Goal: Task Accomplishment & Management: Manage account settings

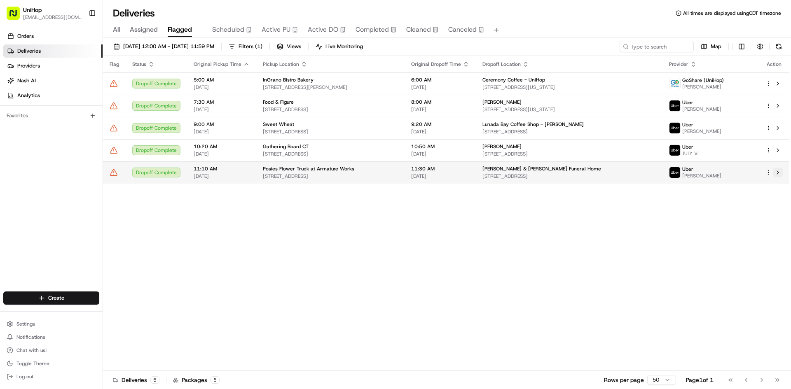
click at [776, 176] on button at bounding box center [778, 173] width 10 height 10
click at [274, 32] on span "Active PU" at bounding box center [276, 30] width 29 height 10
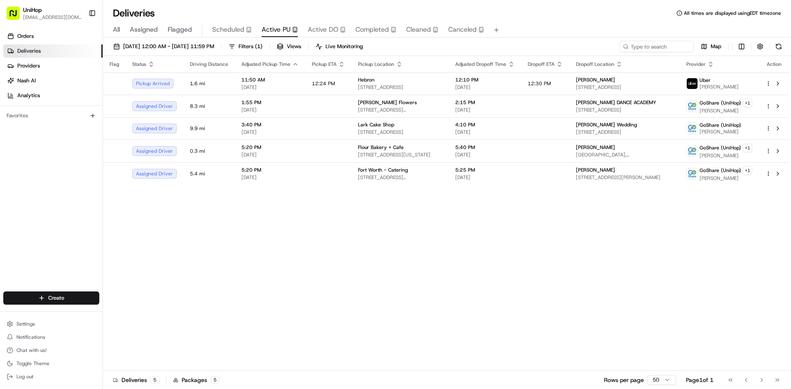
click at [323, 33] on span "Active DO" at bounding box center [323, 30] width 30 height 10
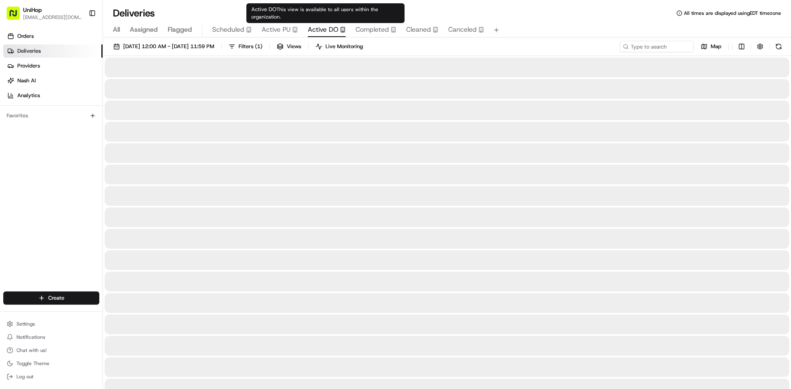
click at [294, 28] on icon "button" at bounding box center [295, 30] width 6 height 6
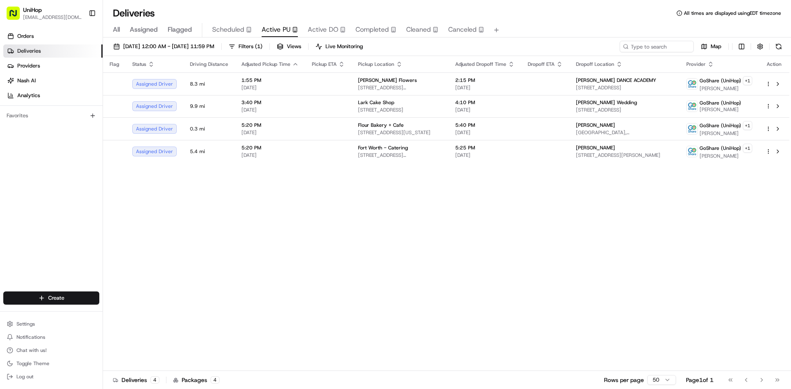
click at [152, 30] on span "Assigned" at bounding box center [144, 30] width 28 height 10
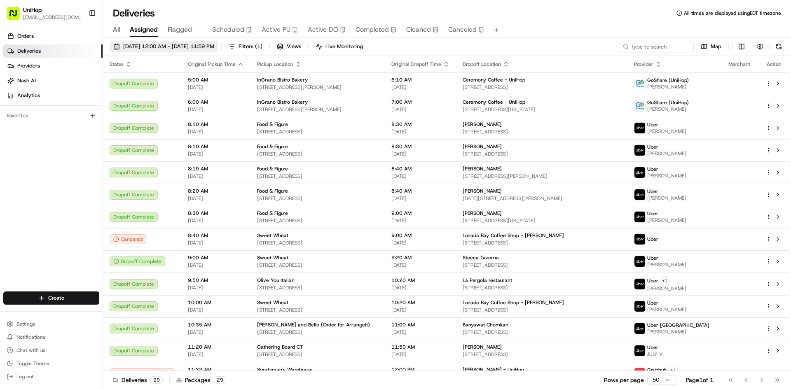
click at [179, 47] on span "Aug 24 2025 12:00 AM - Aug 24 2025 11:59 PM" at bounding box center [168, 46] width 91 height 7
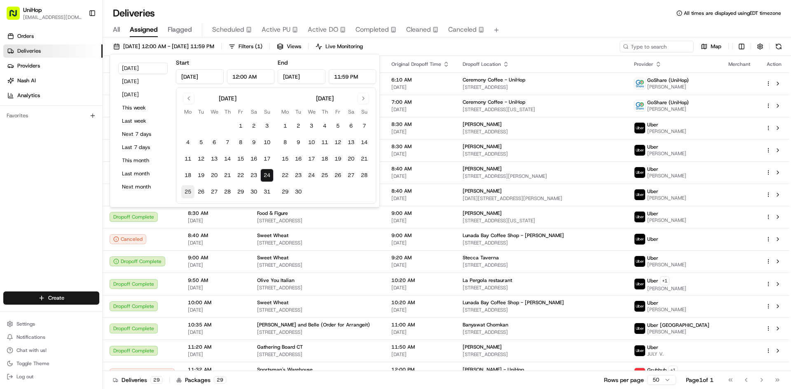
click at [187, 190] on button "25" at bounding box center [187, 191] width 13 height 13
type input "Aug 25, 2025"
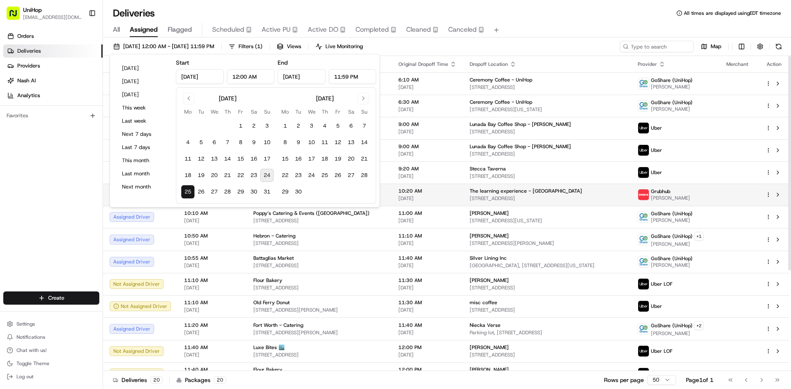
drag, startPoint x: 4, startPoint y: 213, endPoint x: 127, endPoint y: 203, distance: 124.0
click at [5, 213] on div "Orders Deliveries Providers Nash AI Analytics Favorites" at bounding box center [51, 161] width 103 height 270
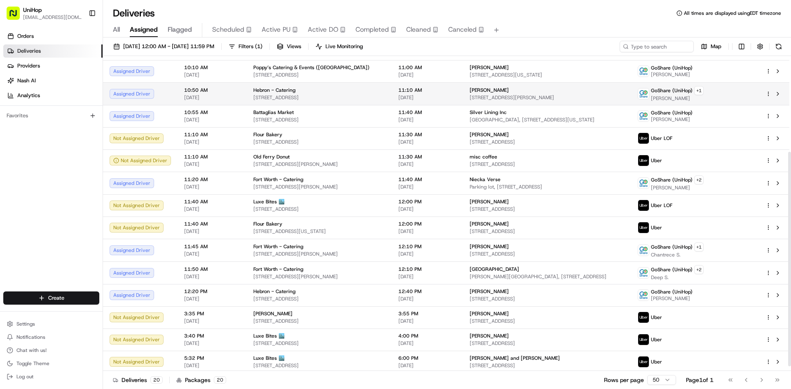
scroll to position [148, 0]
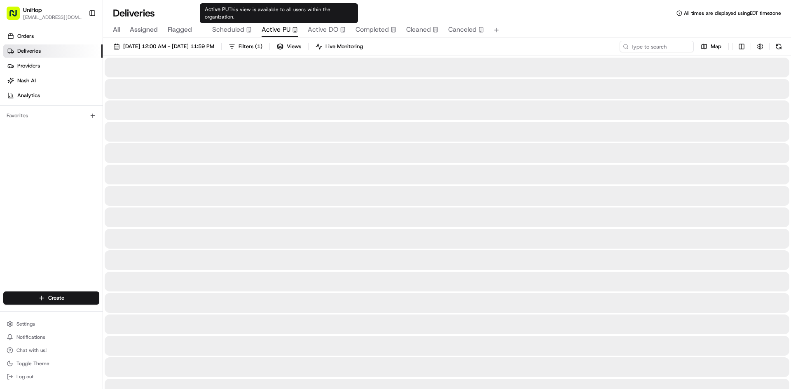
click at [274, 27] on span "Active PU" at bounding box center [276, 30] width 29 height 10
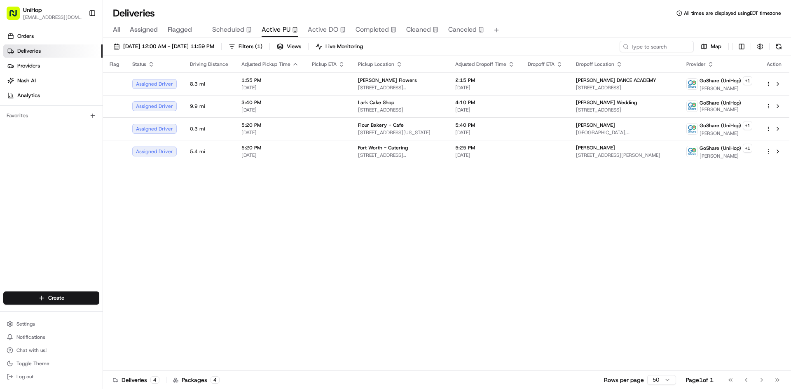
click at [146, 30] on span "Assigned" at bounding box center [144, 30] width 28 height 10
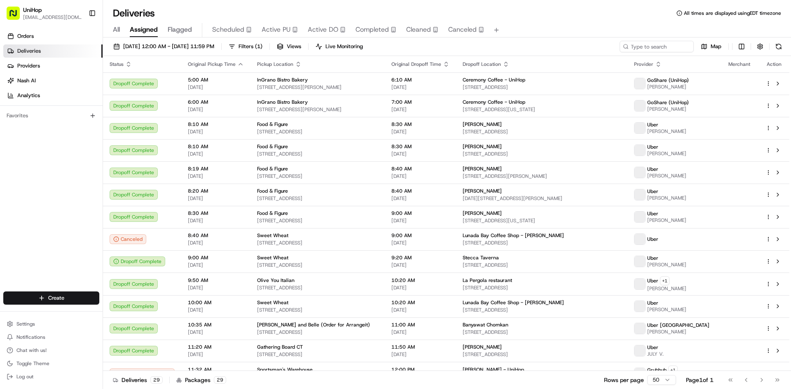
click at [169, 52] on div "Aug 24 2025 12:00 AM - Aug 24 2025 11:59 PM Filters ( 1 ) Views Live Monitoring…" at bounding box center [447, 48] width 688 height 15
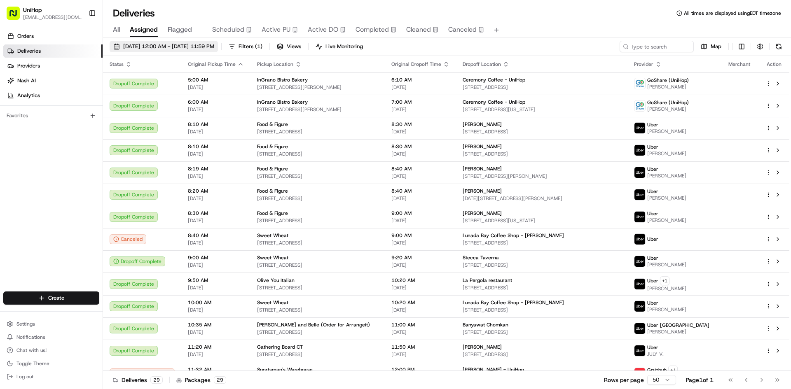
click at [169, 50] on button "Aug 24 2025 12:00 AM - Aug 24 2025 11:59 PM" at bounding box center [164, 47] width 108 height 12
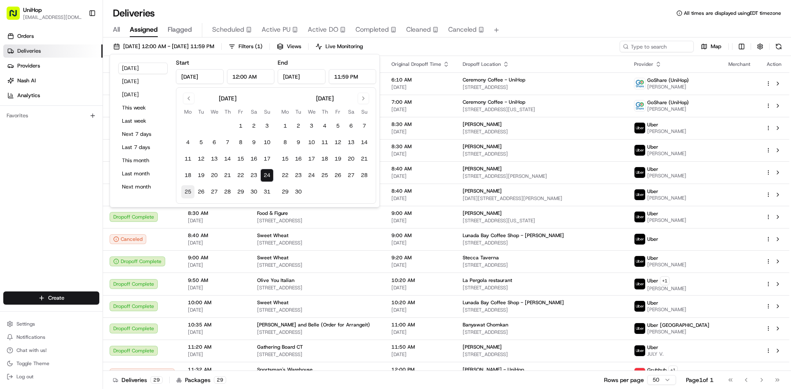
click at [190, 190] on button "25" at bounding box center [187, 191] width 13 height 13
type input "Aug 25, 2025"
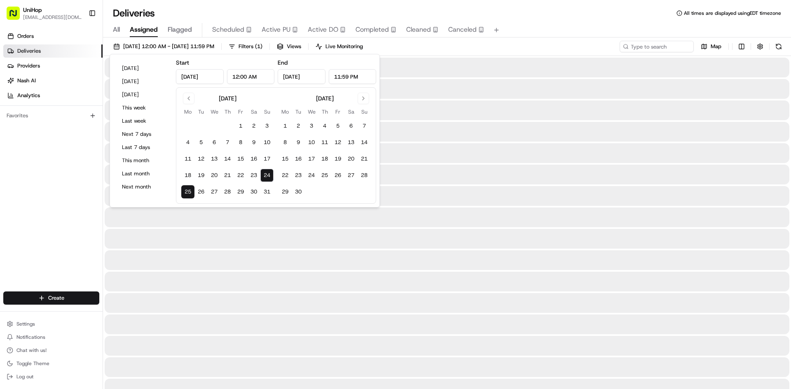
drag, startPoint x: 25, startPoint y: 204, endPoint x: 59, endPoint y: 168, distance: 50.1
click at [25, 205] on div "Orders Deliveries Providers [PERSON_NAME] Analytics Favorites" at bounding box center [51, 161] width 103 height 270
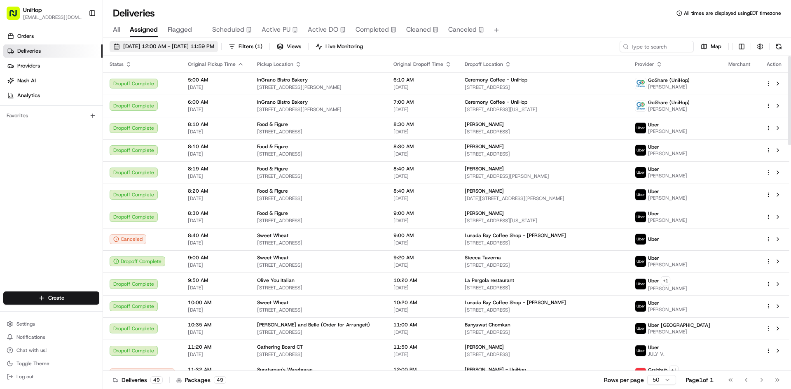
click at [145, 49] on span "Aug 24 2025 12:00 AM - Aug 25 2025 11:59 PM" at bounding box center [168, 46] width 91 height 7
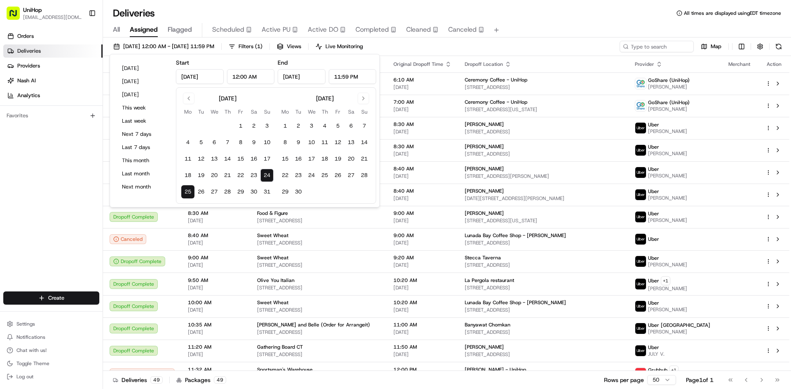
click at [269, 176] on button "24" at bounding box center [266, 175] width 13 height 13
click at [187, 190] on button "25" at bounding box center [187, 191] width 13 height 13
type input "Aug 25, 2025"
click at [198, 72] on input "Aug 24, 2025" at bounding box center [200, 76] width 48 height 15
type input "Aug 25, 2025"
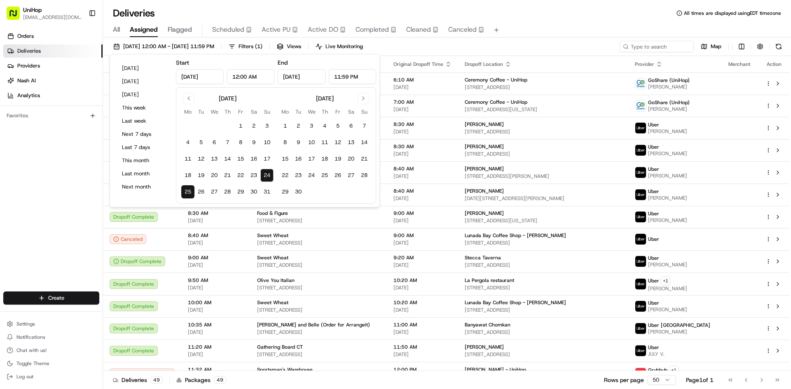
click at [188, 193] on button "25" at bounding box center [187, 191] width 13 height 13
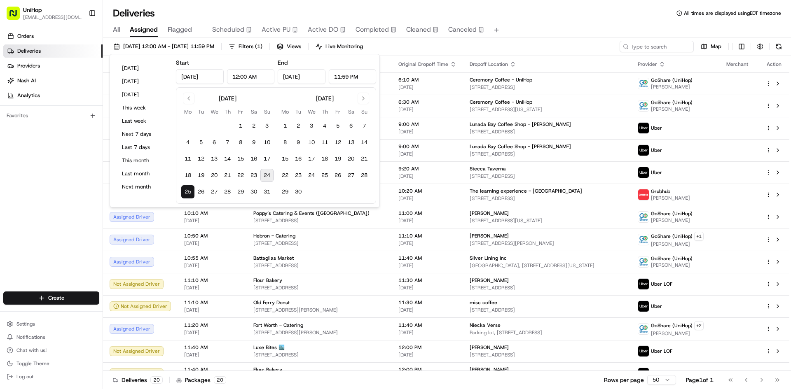
click at [9, 211] on div "Orders Deliveries Providers Nash AI Analytics Favorites" at bounding box center [51, 161] width 103 height 270
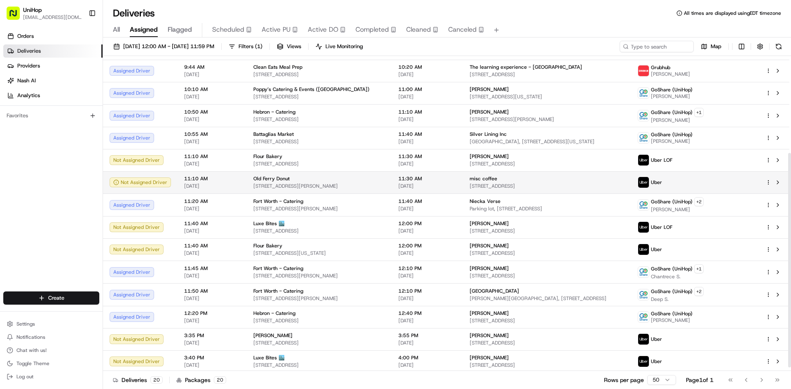
scroll to position [148, 0]
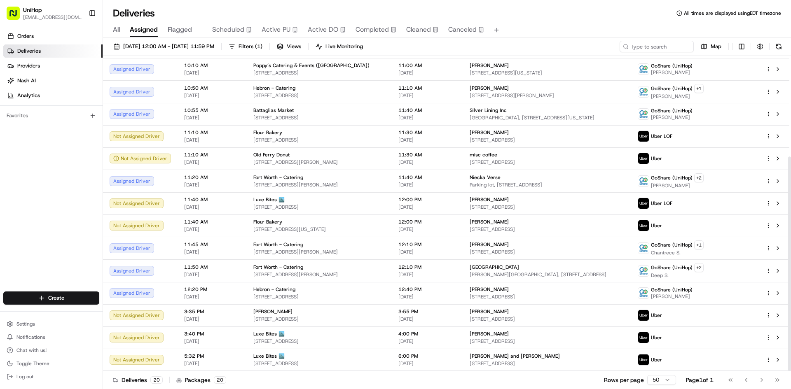
click at [28, 179] on div "Orders Deliveries Providers Nash AI Analytics Favorites" at bounding box center [51, 161] width 103 height 270
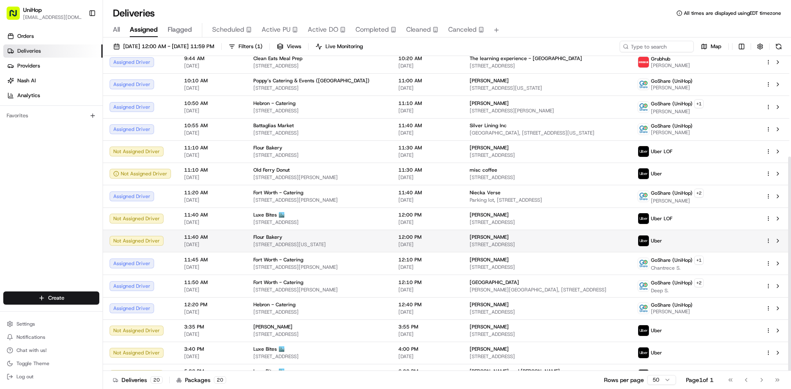
scroll to position [107, 0]
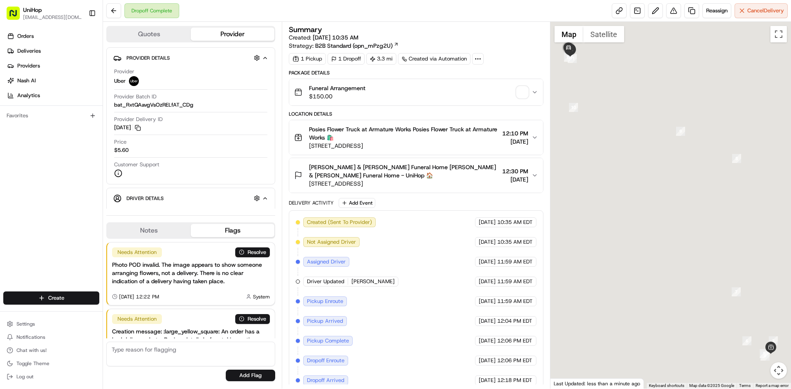
scroll to position [49, 0]
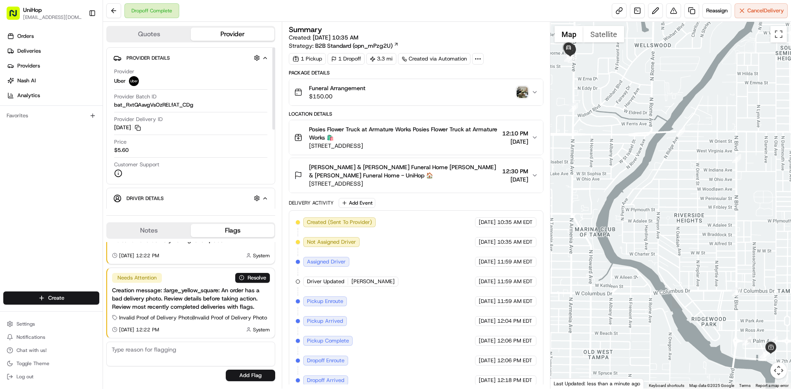
drag, startPoint x: 169, startPoint y: 233, endPoint x: 172, endPoint y: 217, distance: 16.3
click at [169, 233] on button "Notes" at bounding box center [149, 230] width 84 height 13
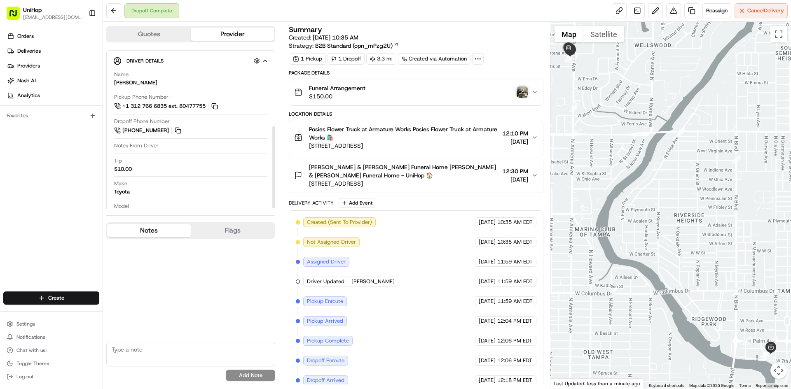
scroll to position [156, 0]
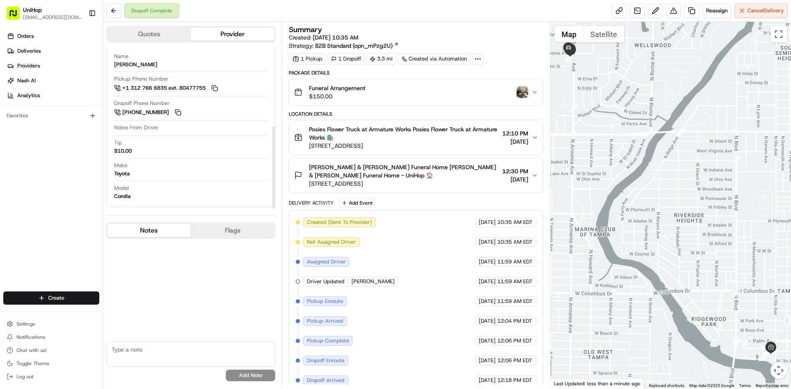
click at [523, 93] on img "button" at bounding box center [523, 93] width 12 height 12
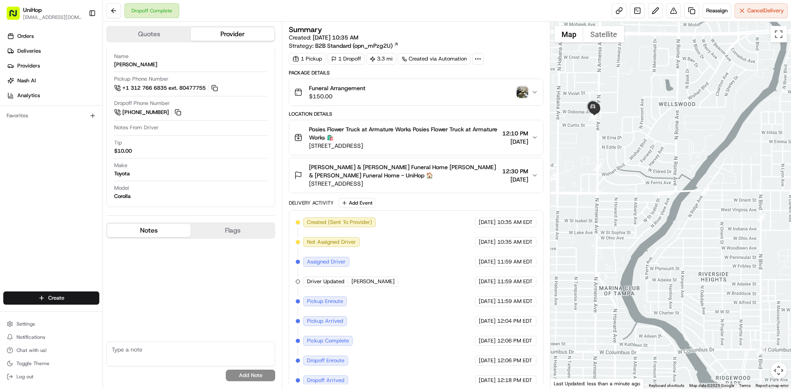
drag, startPoint x: 578, startPoint y: 77, endPoint x: 615, endPoint y: 160, distance: 90.7
click at [613, 162] on div at bounding box center [670, 205] width 241 height 367
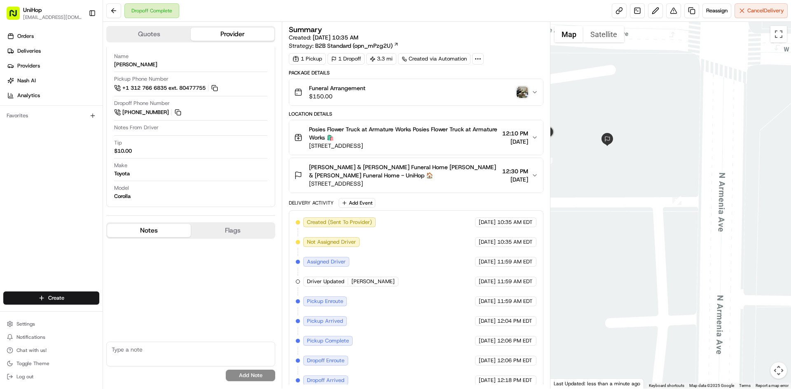
click at [524, 90] on img "button" at bounding box center [523, 93] width 12 height 12
drag, startPoint x: 0, startPoint y: 233, endPoint x: 39, endPoint y: 172, distance: 72.2
click at [1, 232] on div "Orders Deliveries Providers Nash AI Analytics Favorites" at bounding box center [51, 161] width 103 height 270
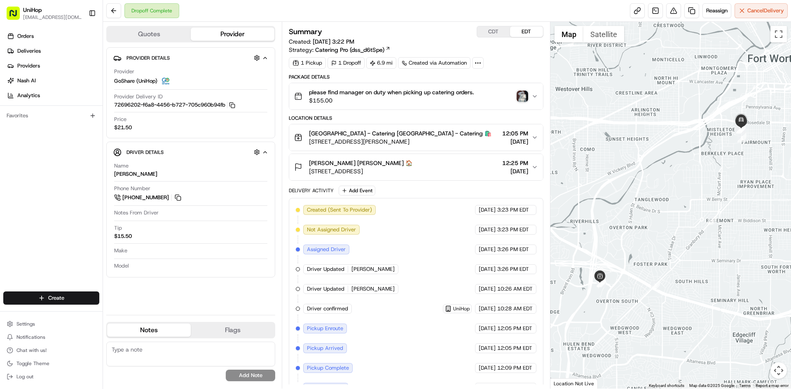
drag, startPoint x: 180, startPoint y: 198, endPoint x: 180, endPoint y: 189, distance: 8.7
click at [180, 198] on button at bounding box center [177, 197] width 9 height 9
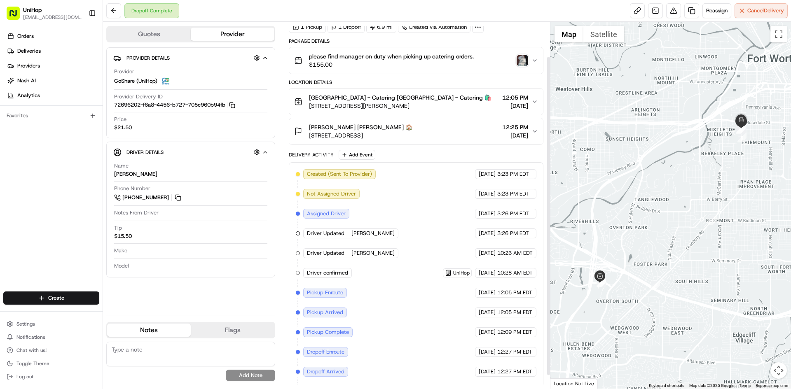
scroll to position [41, 0]
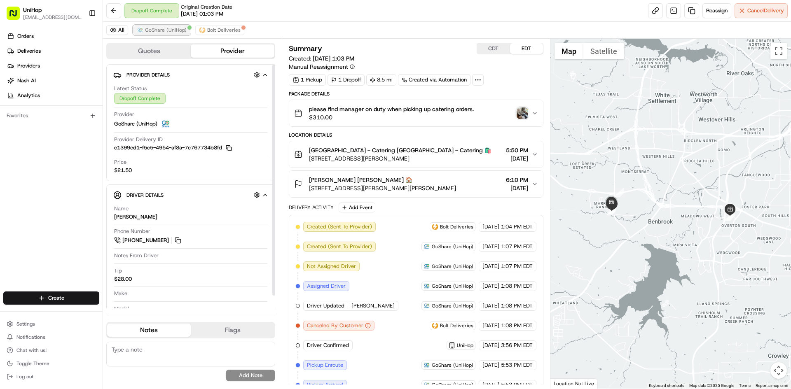
click at [165, 33] on span "GoShare (UniHop)" at bounding box center [166, 30] width 42 height 7
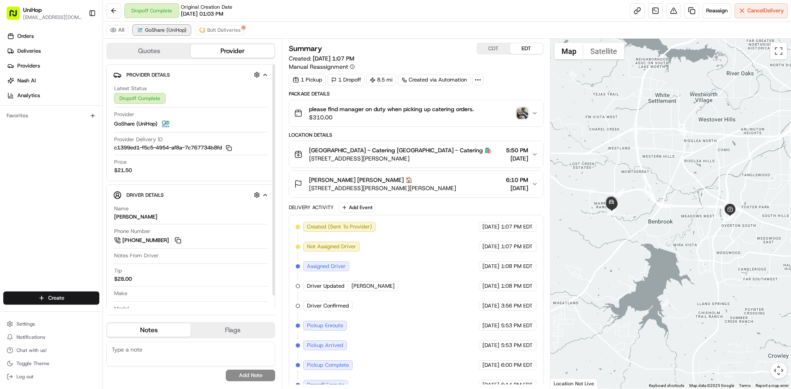
click at [165, 33] on span "GoShare (UniHop)" at bounding box center [166, 30] width 42 height 7
drag, startPoint x: 180, startPoint y: 243, endPoint x: 158, endPoint y: 145, distance: 100.1
click at [180, 243] on button at bounding box center [177, 240] width 9 height 9
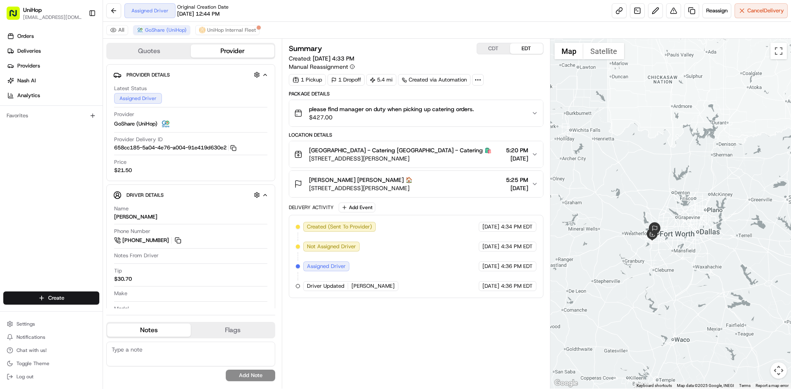
click at [442, 185] on div "[PERSON_NAME] [PERSON_NAME] 🏠 [STREET_ADDRESS][PERSON_NAME] 5:25 PM [DATE]" at bounding box center [412, 184] width 237 height 16
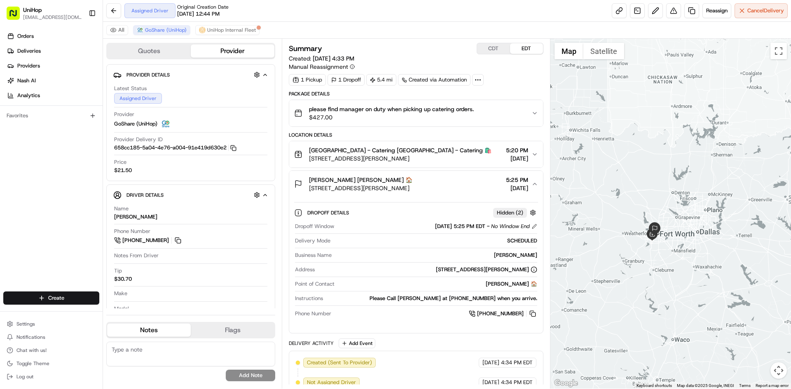
click at [442, 185] on div "[PERSON_NAME] [PERSON_NAME] 🏠 [STREET_ADDRESS][PERSON_NAME] 5:25 PM [DATE]" at bounding box center [412, 184] width 237 height 16
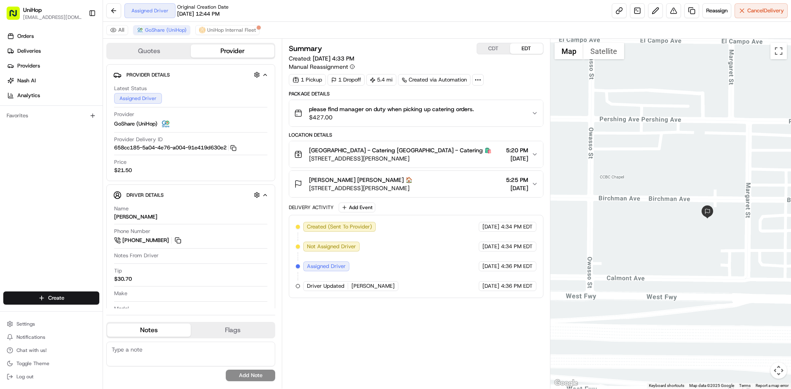
drag, startPoint x: 638, startPoint y: 255, endPoint x: 714, endPoint y: 264, distance: 76.3
click at [714, 264] on div at bounding box center [670, 214] width 241 height 350
click at [594, 51] on button "Satellite" at bounding box center [603, 51] width 41 height 16
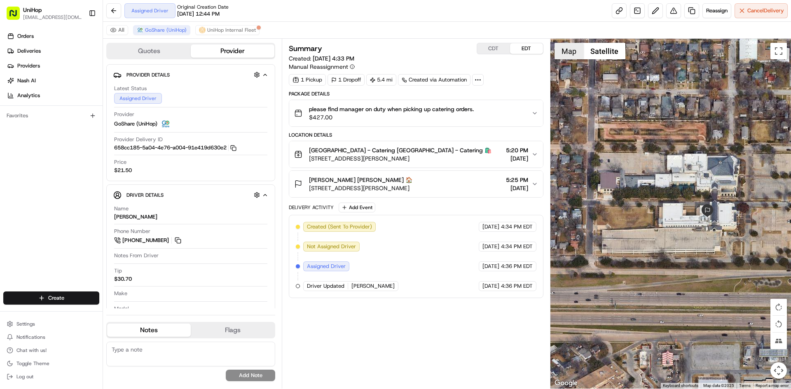
click at [579, 51] on button "Map" at bounding box center [569, 51] width 29 height 16
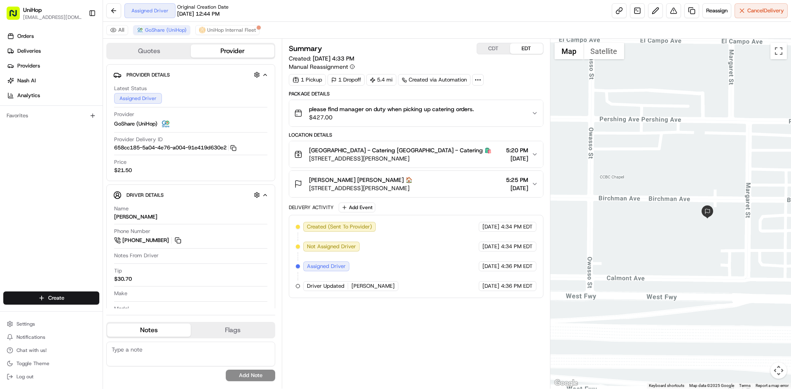
click at [467, 204] on div "Delivery Activity Add Event" at bounding box center [416, 208] width 254 height 10
click at [470, 188] on div "Justin Lee Justin Lee 🏠 3701 Birchman Ave, Fort Worth, TX 76107, USA 5:25 PM Au…" at bounding box center [412, 184] width 237 height 16
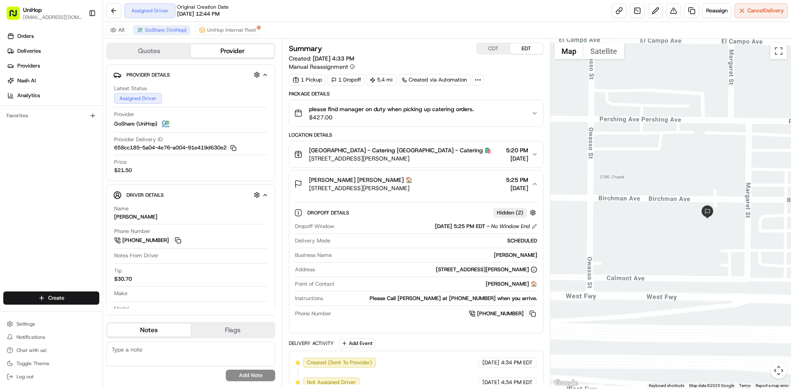
click at [470, 188] on div "Justin Lee Justin Lee 🏠 3701 Birchman Ave, Fort Worth, TX 76107, USA 5:25 PM Au…" at bounding box center [412, 184] width 237 height 16
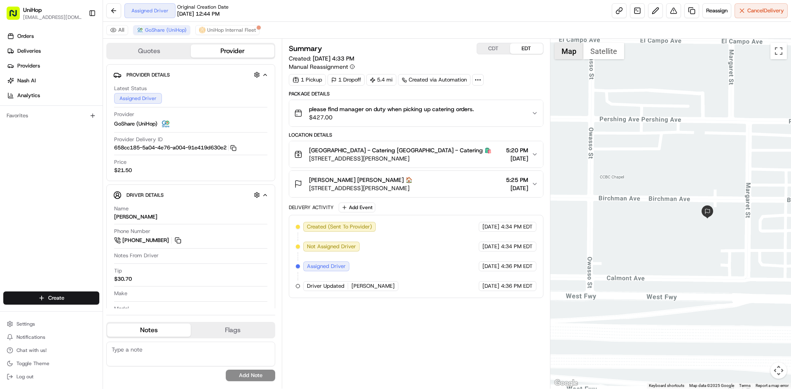
click at [560, 48] on button "Map" at bounding box center [569, 51] width 29 height 16
click at [602, 52] on button "Satellite" at bounding box center [603, 51] width 41 height 16
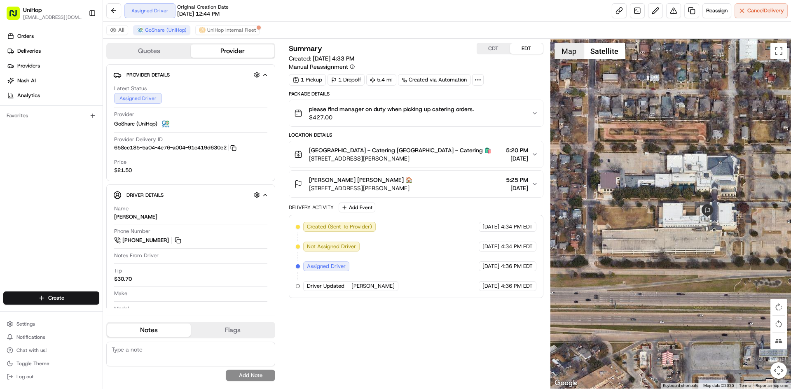
click at [571, 54] on button "Map" at bounding box center [569, 51] width 29 height 16
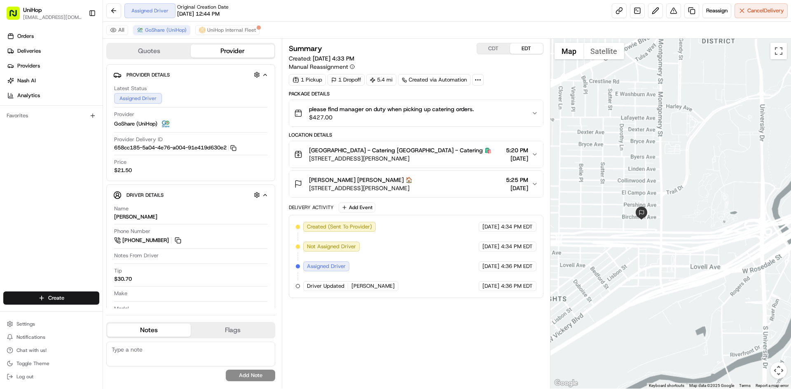
drag, startPoint x: 621, startPoint y: 257, endPoint x: 664, endPoint y: 203, distance: 69.2
click at [640, 231] on div at bounding box center [670, 214] width 241 height 350
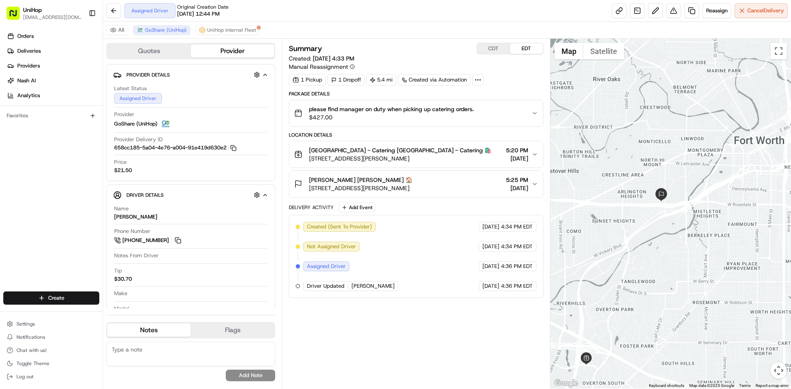
drag, startPoint x: 645, startPoint y: 242, endPoint x: 690, endPoint y: 191, distance: 68.3
click at [660, 227] on div at bounding box center [670, 214] width 241 height 350
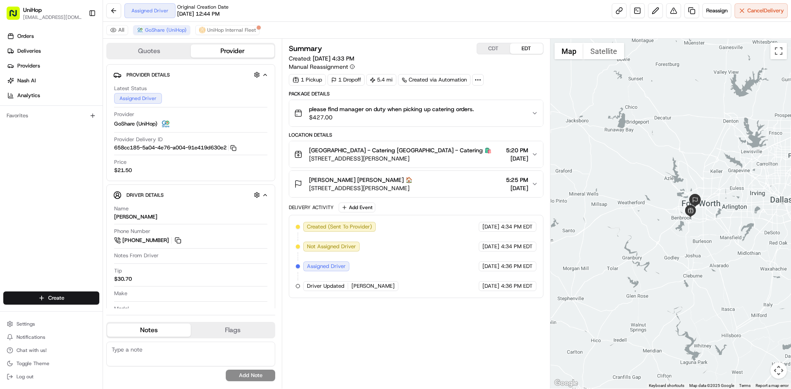
drag, startPoint x: 724, startPoint y: 164, endPoint x: 719, endPoint y: 184, distance: 20.9
click at [719, 184] on div at bounding box center [670, 214] width 241 height 350
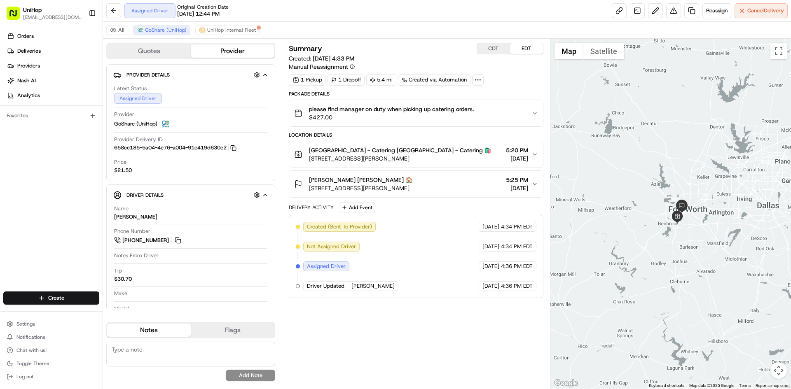
drag, startPoint x: 711, startPoint y: 185, endPoint x: 701, endPoint y: 189, distance: 10.4
click at [701, 189] on div at bounding box center [670, 214] width 241 height 350
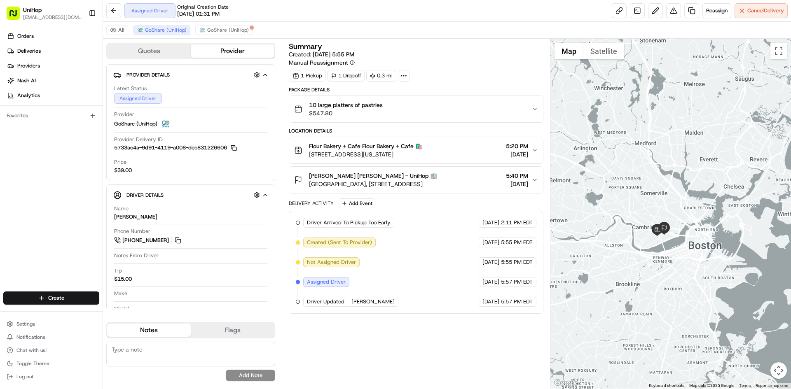
click at [466, 180] on div "Clement Jambon Clement Jambon - UniHop 🏢 Stata Center, 32 Vassar St, Cambridge,…" at bounding box center [412, 180] width 237 height 16
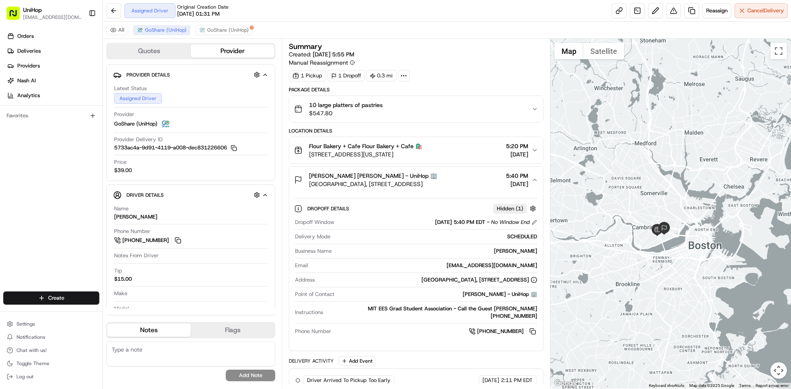
click at [466, 180] on div "Clement Jambon Clement Jambon - UniHop 🏢 Stata Center, 32 Vassar St, Cambridge,…" at bounding box center [412, 180] width 237 height 16
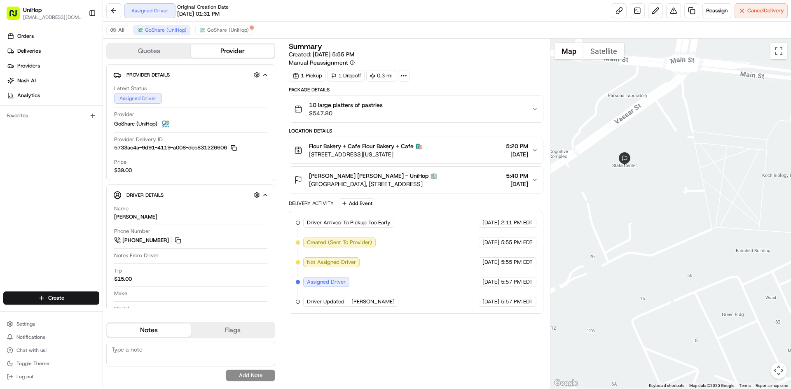
click at [437, 182] on span "Stata Center, 32 Vassar St, Cambridge, MA 02139, USA" at bounding box center [373, 184] width 128 height 8
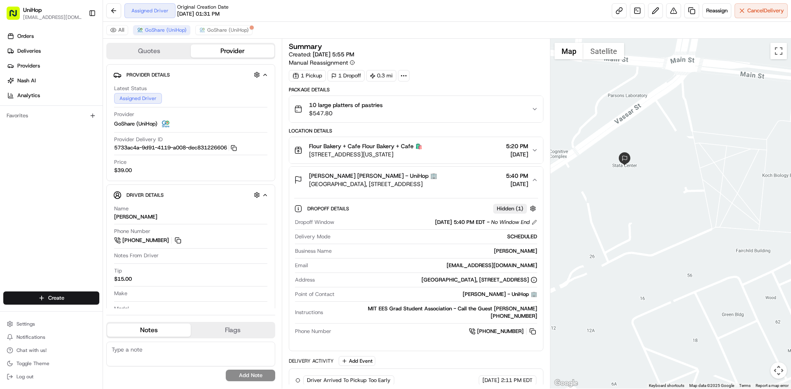
click at [458, 182] on div "Clement Jambon Clement Jambon - UniHop 🏢 Stata Center, 32 Vassar St, Cambridge,…" at bounding box center [412, 180] width 237 height 16
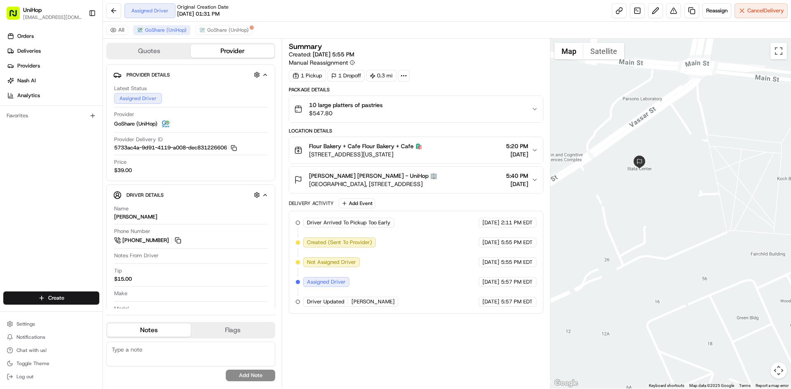
drag, startPoint x: 641, startPoint y: 210, endPoint x: 667, endPoint y: 211, distance: 25.5
click at [665, 211] on div at bounding box center [670, 214] width 241 height 350
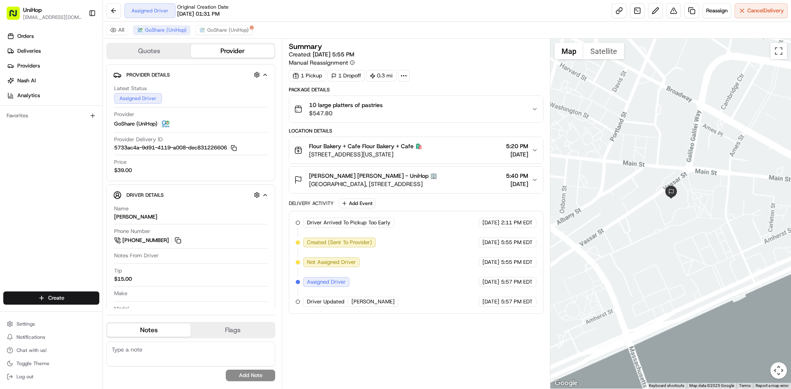
drag, startPoint x: 658, startPoint y: 213, endPoint x: 670, endPoint y: 207, distance: 13.3
click at [663, 212] on div at bounding box center [670, 214] width 241 height 350
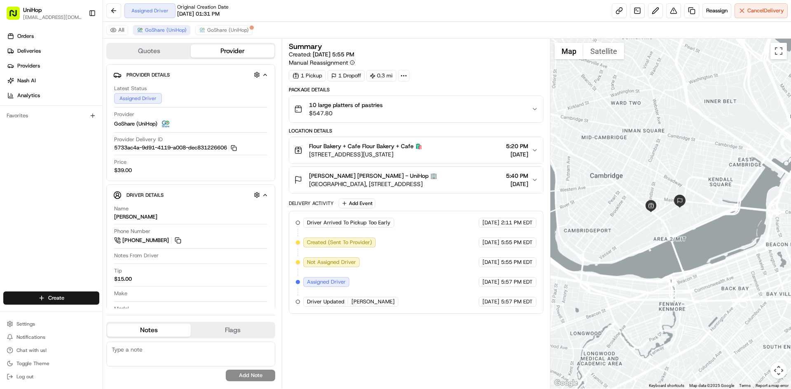
drag, startPoint x: 660, startPoint y: 224, endPoint x: 681, endPoint y: 227, distance: 20.8
click at [676, 227] on div at bounding box center [670, 214] width 241 height 350
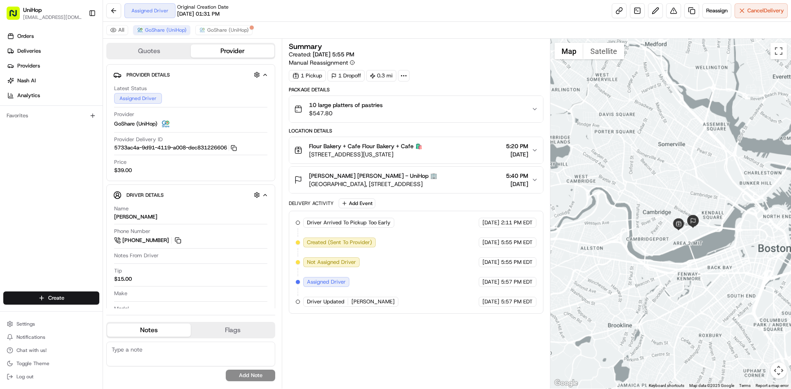
drag, startPoint x: 689, startPoint y: 234, endPoint x: 683, endPoint y: 248, distance: 15.4
click at [684, 248] on div at bounding box center [670, 214] width 241 height 350
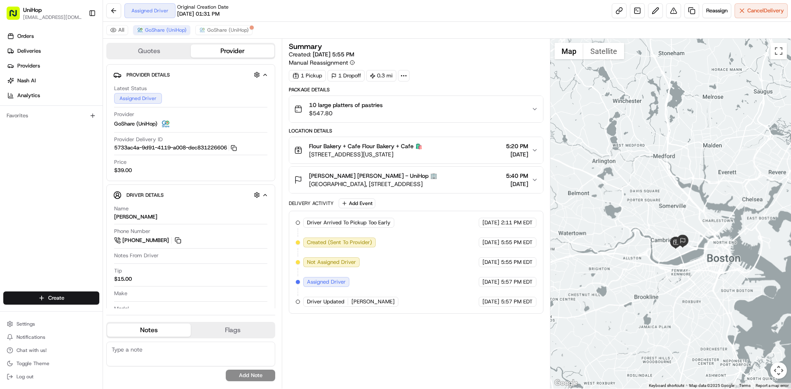
drag, startPoint x: 695, startPoint y: 268, endPoint x: 704, endPoint y: 256, distance: 14.8
click at [704, 256] on div at bounding box center [670, 214] width 241 height 350
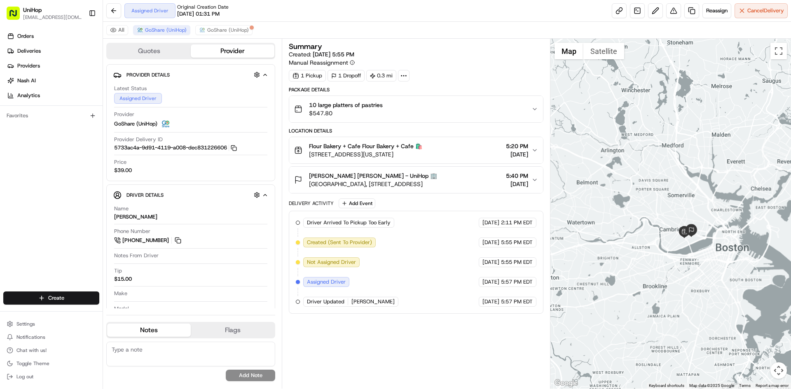
click at [0, 231] on div "Orders Deliveries Providers [PERSON_NAME] Analytics Favorites" at bounding box center [51, 161] width 103 height 270
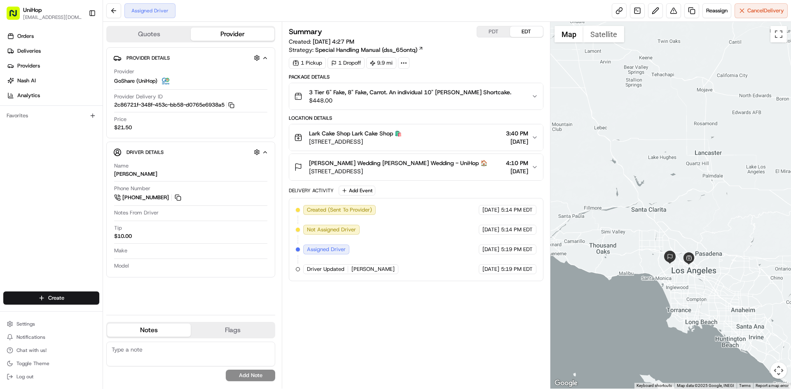
click at [702, 157] on div at bounding box center [670, 205] width 241 height 367
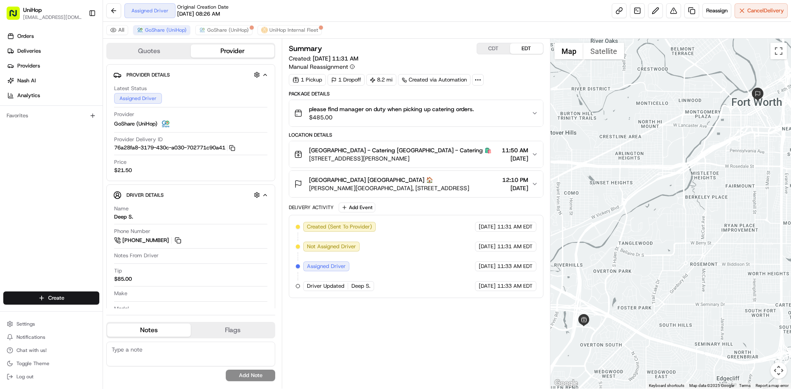
click at [500, 54] on button "CDT" at bounding box center [493, 48] width 33 height 11
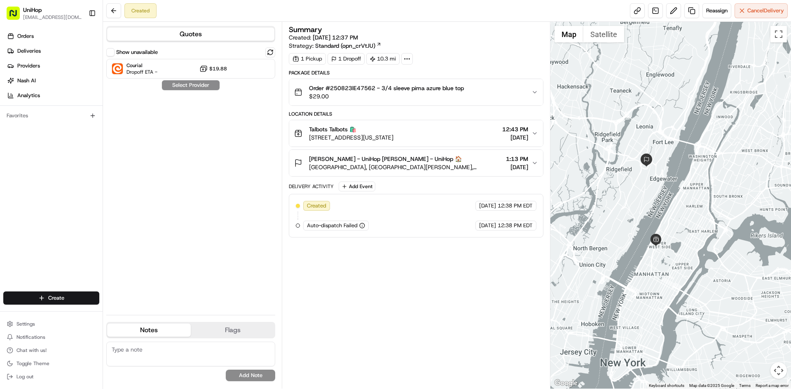
drag, startPoint x: 675, startPoint y: 128, endPoint x: 670, endPoint y: 172, distance: 44.8
click at [671, 173] on div at bounding box center [670, 205] width 241 height 367
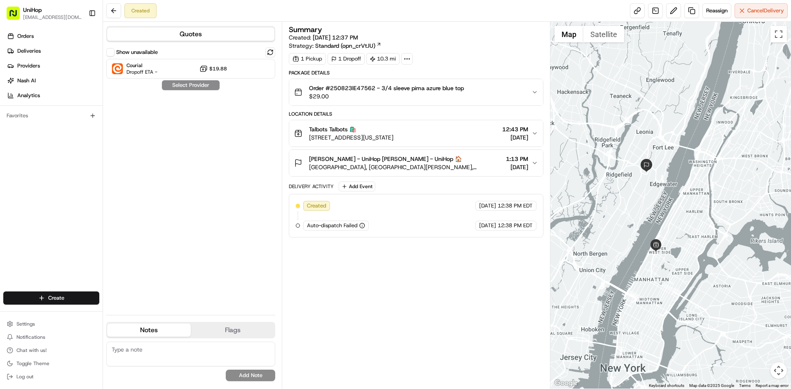
click at [201, 207] on div "Show unavailable Courial Dropoff ETA - $19.88 Select Provider" at bounding box center [190, 177] width 169 height 261
click at [712, 12] on span "Reassign" at bounding box center [716, 10] width 21 height 7
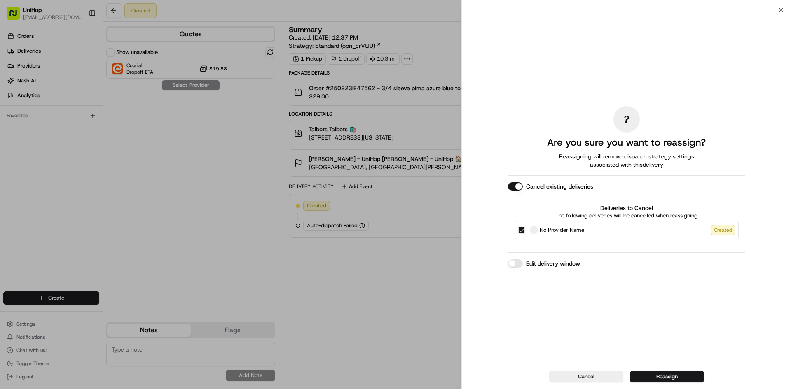
click at [518, 185] on button "Cancel existing deliveries" at bounding box center [515, 187] width 15 height 8
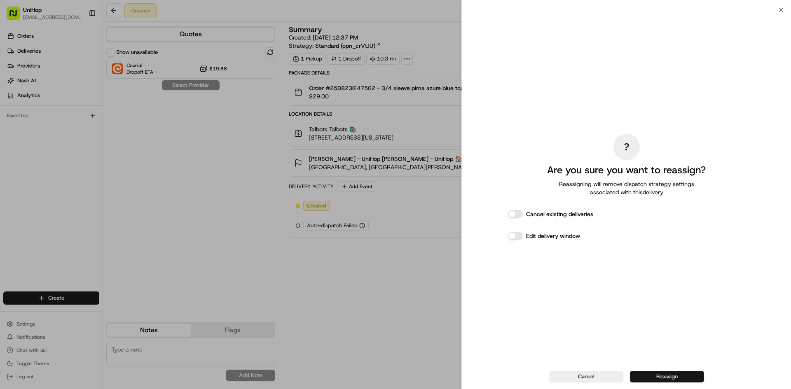
click at [663, 376] on button "Reassign" at bounding box center [667, 377] width 74 height 12
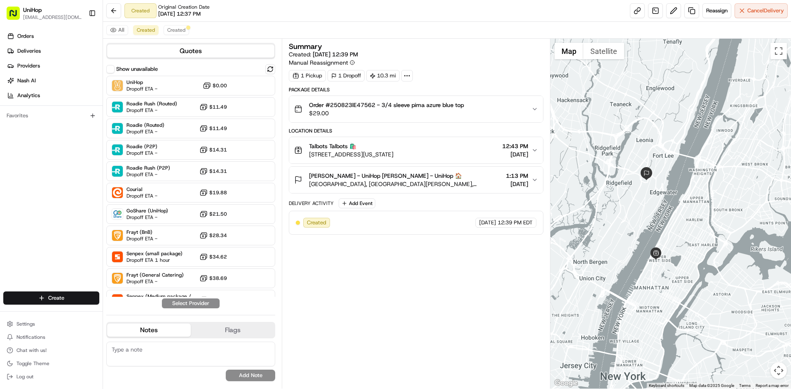
click at [0, 218] on div "Orders Deliveries Providers Nash AI Analytics Favorites" at bounding box center [51, 161] width 103 height 270
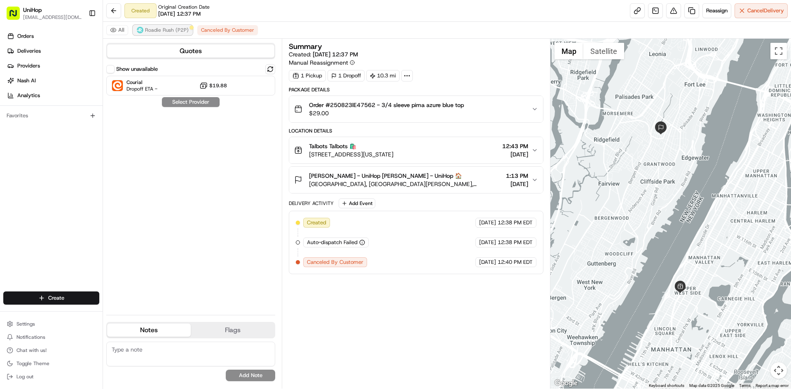
click at [169, 33] on span "Roadie Rush (P2P)" at bounding box center [167, 30] width 44 height 7
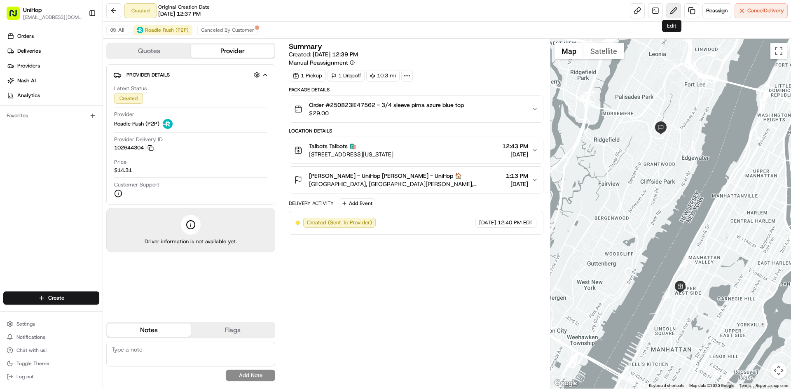
click at [676, 14] on button at bounding box center [673, 10] width 15 height 15
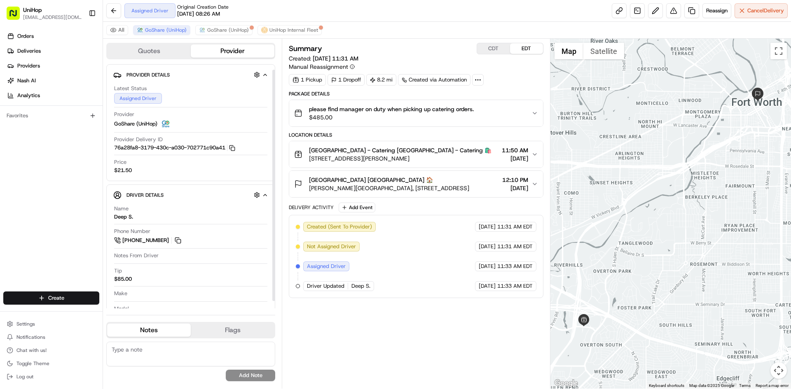
scroll to position [14, 0]
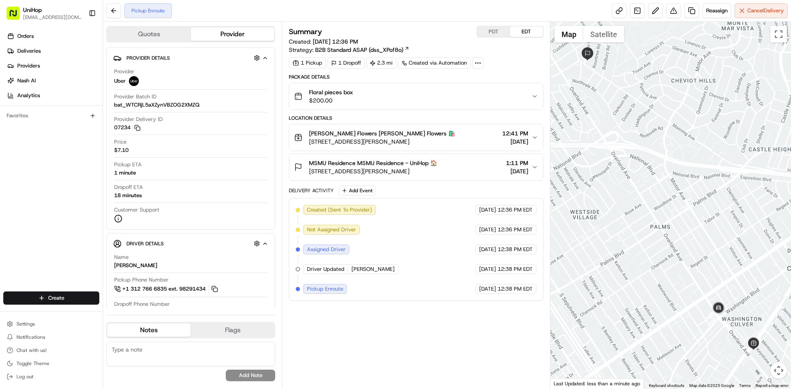
click at [11, 244] on div "Orders Deliveries Providers Nash AI Analytics Favorites" at bounding box center [51, 161] width 103 height 270
click at [464, 180] on button "MSMU Residence MSMU Residence - UniHop 🏠 10584 Putney Rd, Los Angeles, CA 90064…" at bounding box center [415, 167] width 253 height 26
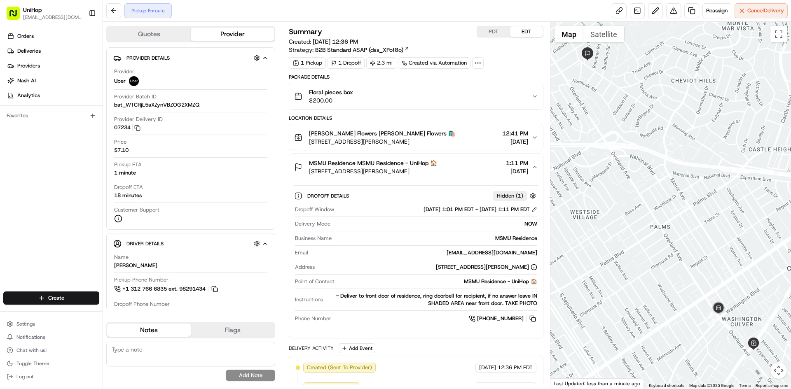
click at [464, 180] on button "MSMU Residence MSMU Residence - UniHop 🏠 10584 Putney Rd, Los Angeles, CA 90064…" at bounding box center [415, 167] width 253 height 26
click at [458, 144] on div "Sada's Flowers Sada's Flowers 🛍️ 10612 Culver Blvd, Culver City, CA 90232, USA …" at bounding box center [412, 137] width 237 height 16
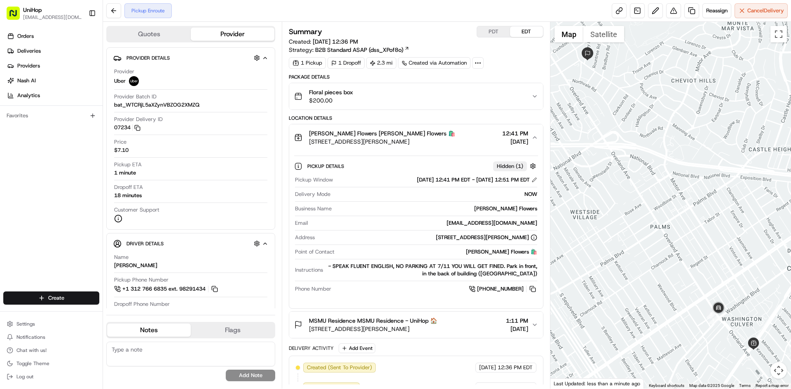
click at [458, 141] on div "Sada's Flowers Sada's Flowers 🛍️ 10612 Culver Blvd, Culver City, CA 90232, USA …" at bounding box center [412, 137] width 237 height 16
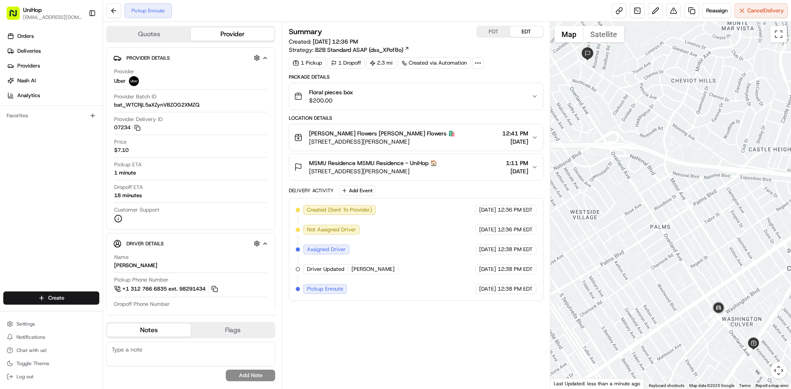
click at [639, 239] on div at bounding box center [670, 205] width 241 height 367
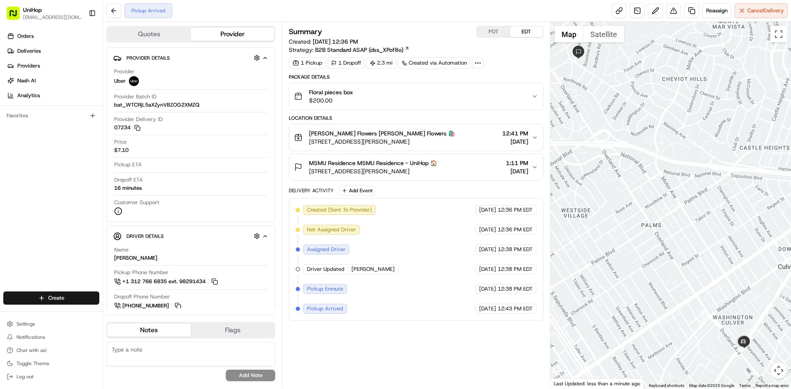
drag, startPoint x: 661, startPoint y: 203, endPoint x: 657, endPoint y: 200, distance: 5.0
click at [657, 200] on div at bounding box center [670, 205] width 241 height 367
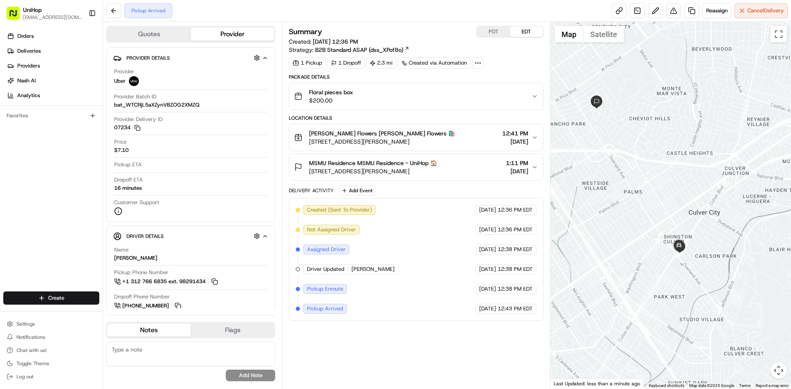
click at [642, 178] on div at bounding box center [670, 205] width 241 height 367
drag, startPoint x: 479, startPoint y: 355, endPoint x: 484, endPoint y: 356, distance: 5.5
click at [480, 356] on div "Summary PDT EDT Created: Aug 24 2025 12:36 PM Strategy: B2B Standard ASAP (dss_…" at bounding box center [416, 205] width 254 height 359
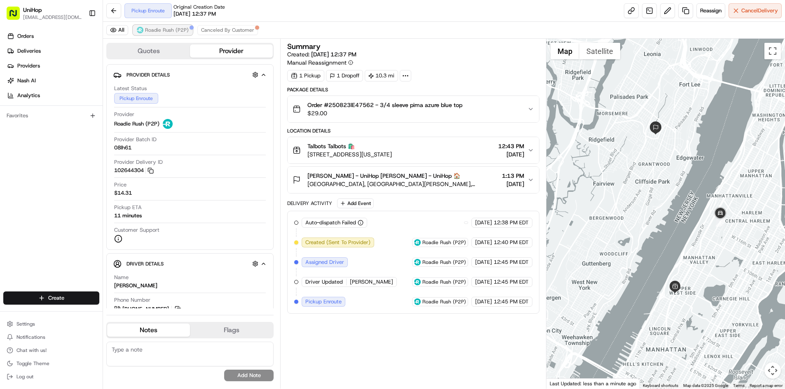
click at [165, 28] on span "Roadie Rush (P2P)" at bounding box center [167, 30] width 44 height 7
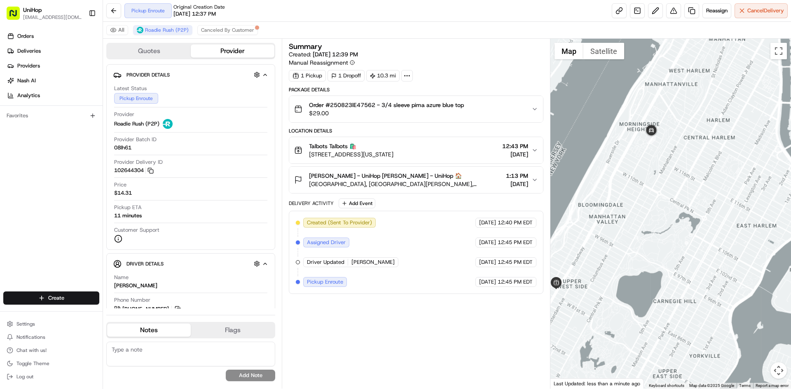
drag, startPoint x: 595, startPoint y: 157, endPoint x: 614, endPoint y: 175, distance: 26.8
click at [610, 172] on div at bounding box center [670, 214] width 241 height 350
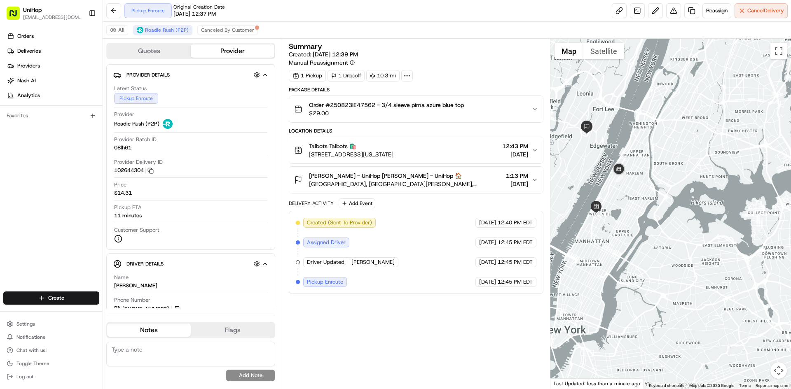
click at [393, 156] on span "[STREET_ADDRESS][US_STATE]" at bounding box center [351, 154] width 84 height 8
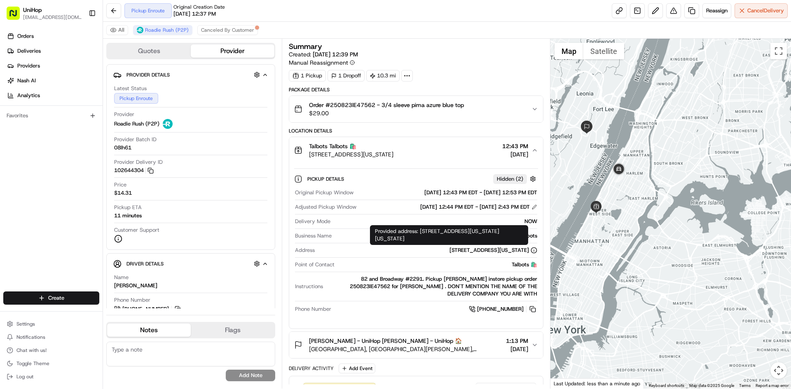
drag, startPoint x: 386, startPoint y: 250, endPoint x: 528, endPoint y: 253, distance: 142.1
click at [528, 253] on div "[STREET_ADDRESS][US_STATE]" at bounding box center [427, 250] width 219 height 7
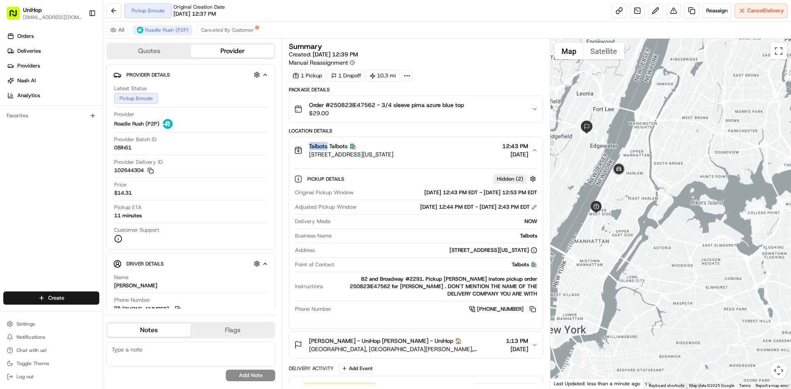
drag, startPoint x: 311, startPoint y: 147, endPoint x: 274, endPoint y: 60, distance: 94.3
click at [326, 146] on div "Talbots Talbots 🛍️ [STREET_ADDRESS][US_STATE]" at bounding box center [343, 150] width 99 height 16
copy span "Talbot"
drag, startPoint x: 331, startPoint y: 103, endPoint x: 375, endPoint y: 107, distance: 43.8
click at [375, 107] on span "Order #250823lE47562 - 3/4 sleeve pima azure blue top" at bounding box center [386, 105] width 155 height 8
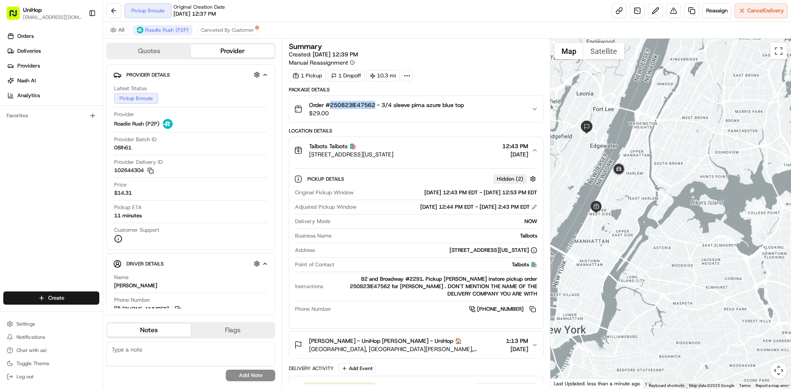
copy span "250823lE47562"
click at [385, 146] on div "Talbots Talbots 🛍️" at bounding box center [351, 146] width 84 height 8
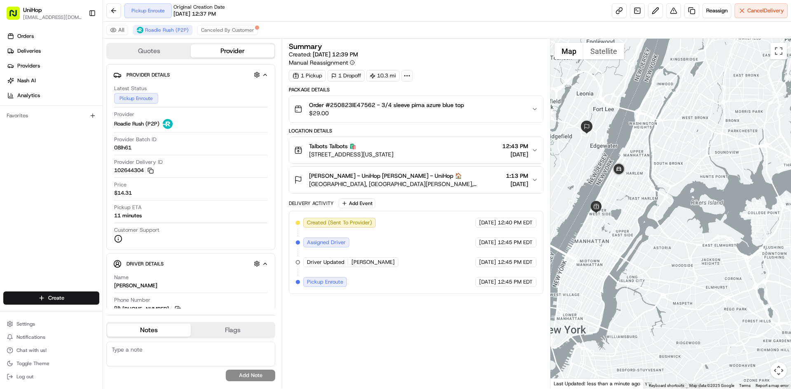
click at [386, 146] on div "Talbots Talbots 🛍️" at bounding box center [351, 146] width 84 height 8
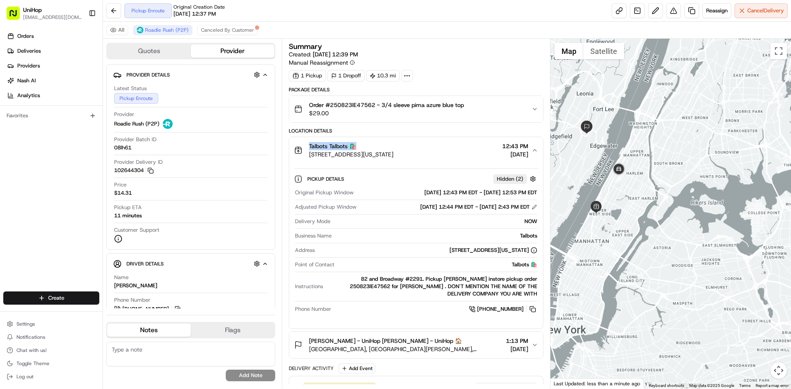
click at [386, 146] on div "Talbots Talbots 🛍️" at bounding box center [351, 146] width 84 height 8
click at [391, 147] on div "Talbots Talbots 🛍️" at bounding box center [351, 146] width 84 height 8
click at [391, 143] on div "Talbots Talbots 🛍️" at bounding box center [351, 146] width 84 height 8
click at [391, 141] on button "Talbots Talbots 🛍️ [STREET_ADDRESS][US_STATE] 12:43 PM [DATE]" at bounding box center [415, 150] width 253 height 26
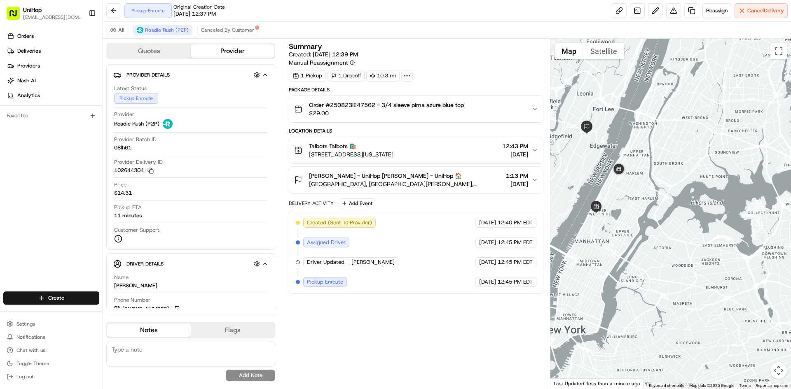
click at [393, 176] on span "Valerie DiMaulo - UniHop Valerie DiMaulo - UniHop 🏠" at bounding box center [385, 176] width 153 height 8
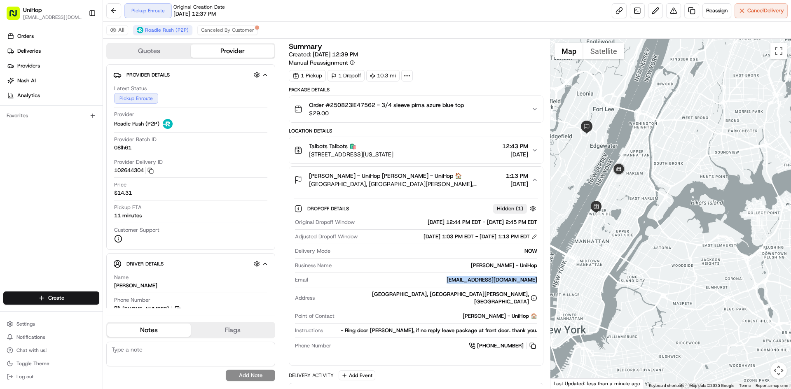
drag, startPoint x: 459, startPoint y: 280, endPoint x: 537, endPoint y: 279, distance: 77.9
click at [537, 279] on div "valeriedimaulo2016@gmail.com" at bounding box center [423, 279] width 225 height 7
copy div "valeriedimaulo2016@gmail.com"
click at [468, 189] on button "Valerie DiMaulo - UniHop Valerie DiMaulo - UniHop 🏠 1034 Inwood Terrace, Fort L…" at bounding box center [415, 180] width 253 height 26
drag, startPoint x: 465, startPoint y: 189, endPoint x: 461, endPoint y: 179, distance: 11.3
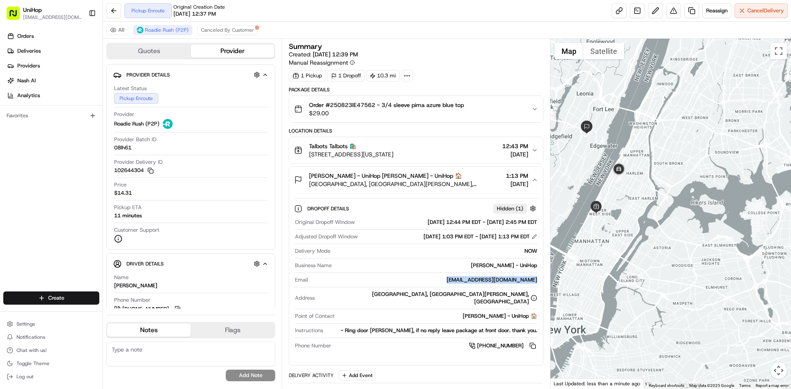
click at [464, 189] on button "Valerie DiMaulo - UniHop Valerie DiMaulo - UniHop 🏠 1034 Inwood Terrace, Fort L…" at bounding box center [415, 180] width 253 height 26
click at [461, 178] on div "Valerie DiMaulo - UniHop Valerie DiMaulo - UniHop 🏠 1034 Inwood Terrace, Fort L…" at bounding box center [412, 180] width 237 height 16
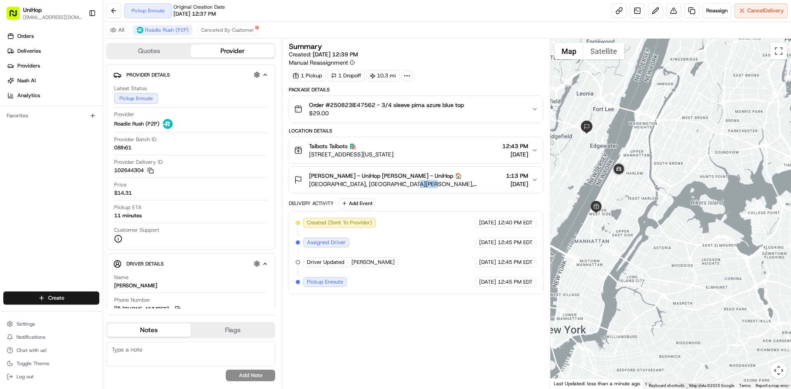
drag, startPoint x: 402, startPoint y: 185, endPoint x: 421, endPoint y: 186, distance: 19.4
click at [421, 186] on span "1034 Inwood Terrace, Fort Lee, NJ 07024, USA" at bounding box center [405, 184] width 193 height 8
click at [407, 187] on span "1034 Inwood Terrace, Fort Lee, NJ 07024, USA" at bounding box center [405, 184] width 193 height 8
drag, startPoint x: 404, startPoint y: 185, endPoint x: 419, endPoint y: 185, distance: 15.3
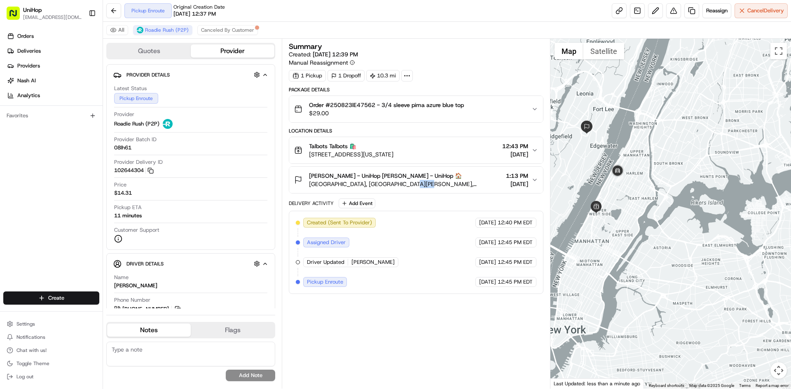
click at [419, 185] on span "1034 Inwood Terrace, Fort Lee, NJ 07024, USA" at bounding box center [405, 184] width 193 height 8
copy span "07024"
drag, startPoint x: 308, startPoint y: 145, endPoint x: 327, endPoint y: 147, distance: 19.5
click at [327, 147] on div "Talbots Talbots 🛍️ 2289 Broadway, #2291, New York, NY 10024-4906, United States" at bounding box center [343, 150] width 99 height 16
copy span "Talbots"
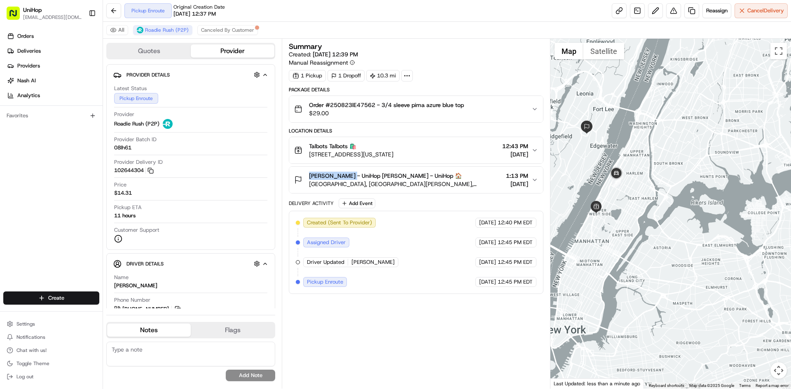
copy span "Valerie DiMaulo"
drag, startPoint x: 315, startPoint y: 177, endPoint x: 349, endPoint y: 178, distance: 34.2
click at [349, 178] on span "Valerie DiMaulo - UniHop Valerie DiMaulo - UniHop 🏠" at bounding box center [385, 176] width 153 height 8
drag, startPoint x: 330, startPoint y: 105, endPoint x: 464, endPoint y: 109, distance: 133.9
click at [464, 109] on span "Order #250823lE47562 - 3/4 sleeve pima azure blue top" at bounding box center [386, 105] width 155 height 8
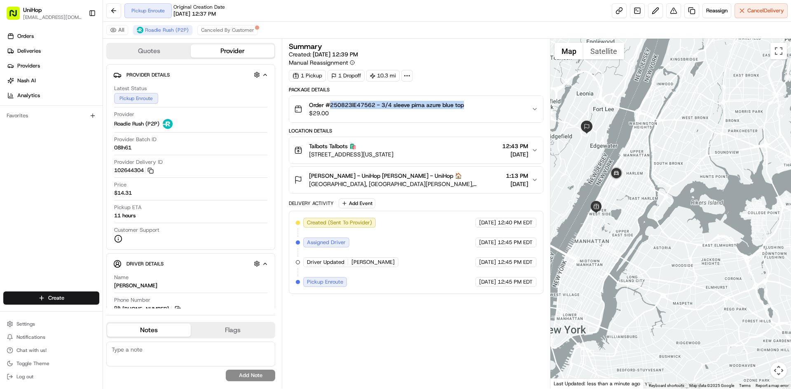
copy span "250823lE47562 - 3/4 sleeve pima azure blue top"
click at [37, 210] on div "Orders Deliveries Providers [PERSON_NAME] Analytics Favorites" at bounding box center [51, 161] width 103 height 270
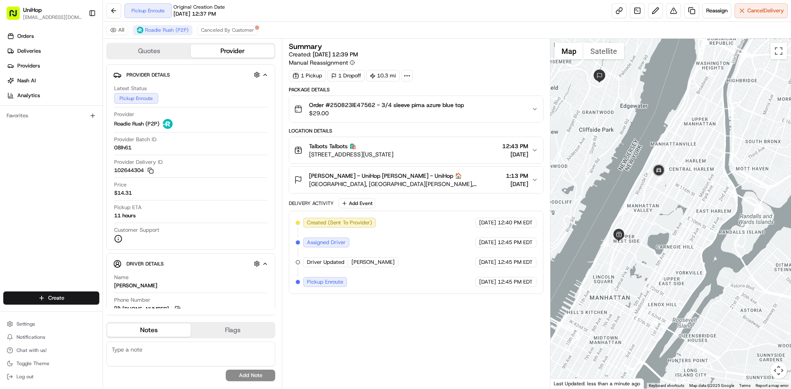
drag, startPoint x: 604, startPoint y: 204, endPoint x: 636, endPoint y: 217, distance: 34.5
click at [636, 217] on div at bounding box center [670, 214] width 241 height 350
click at [47, 206] on div "Orders Deliveries Providers [PERSON_NAME] Analytics Favorites" at bounding box center [51, 161] width 103 height 270
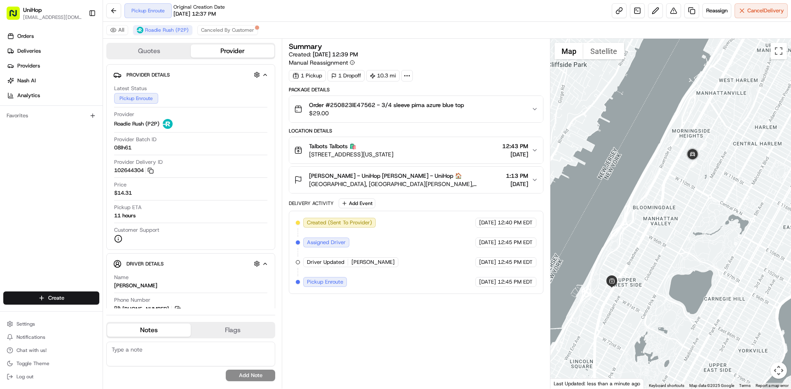
drag, startPoint x: 602, startPoint y: 169, endPoint x: 645, endPoint y: 173, distance: 42.7
click at [645, 173] on div at bounding box center [670, 214] width 241 height 350
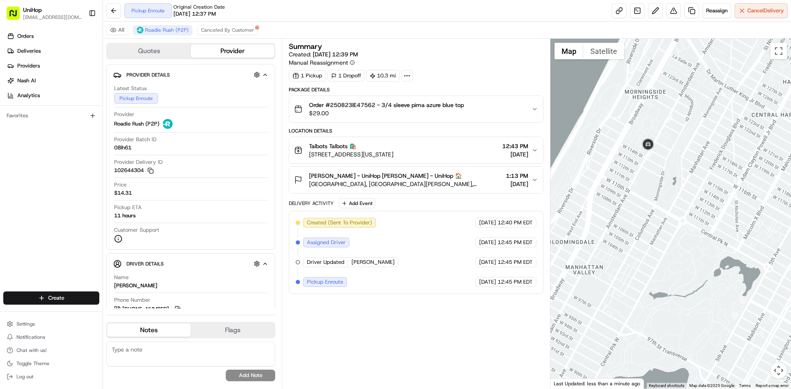
drag, startPoint x: 644, startPoint y: 187, endPoint x: 670, endPoint y: 175, distance: 28.4
click at [670, 175] on div at bounding box center [670, 214] width 241 height 350
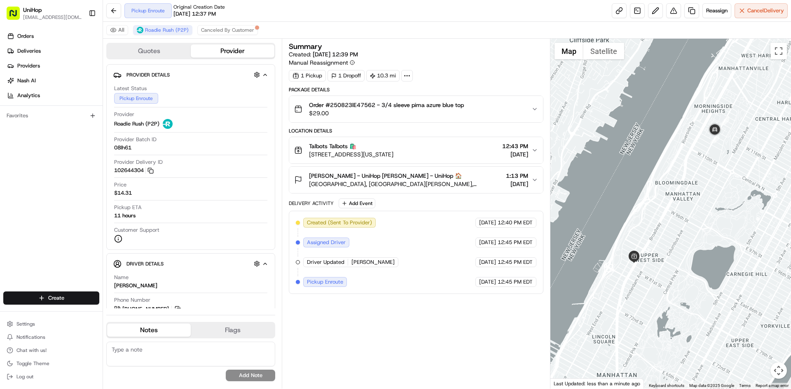
drag, startPoint x: 669, startPoint y: 162, endPoint x: 669, endPoint y: 179, distance: 16.9
click at [669, 179] on div at bounding box center [670, 214] width 241 height 350
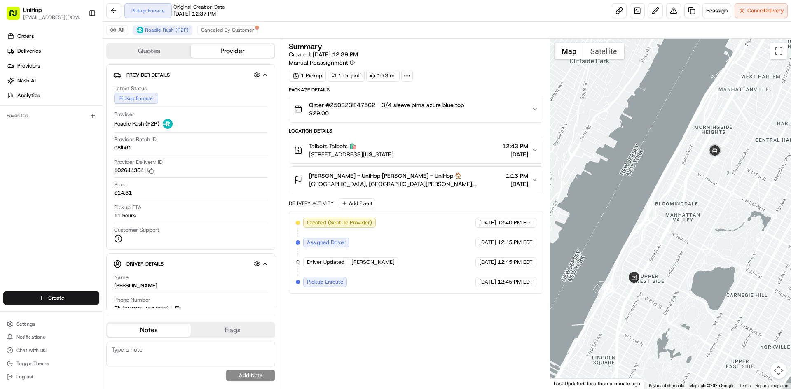
click at [650, 187] on div at bounding box center [670, 214] width 241 height 350
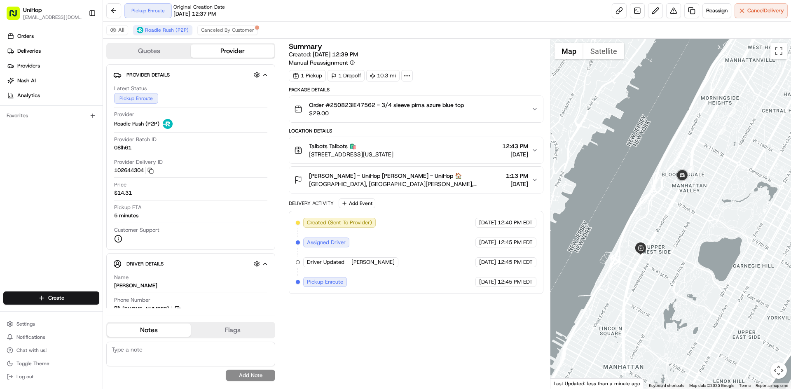
drag, startPoint x: 698, startPoint y: 177, endPoint x: 690, endPoint y: 174, distance: 8.6
click at [705, 145] on div at bounding box center [670, 214] width 241 height 350
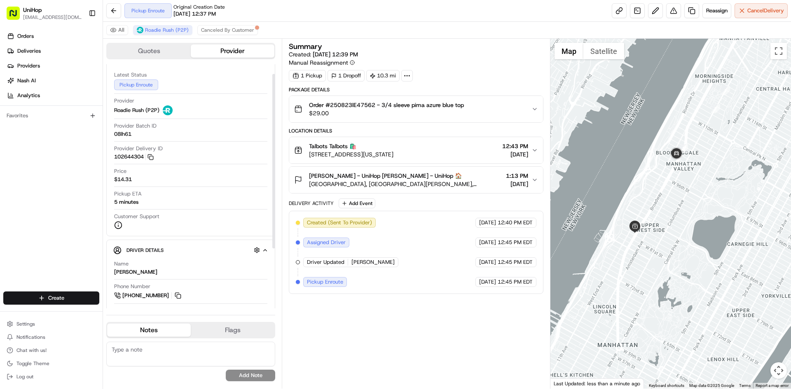
scroll to position [41, 0]
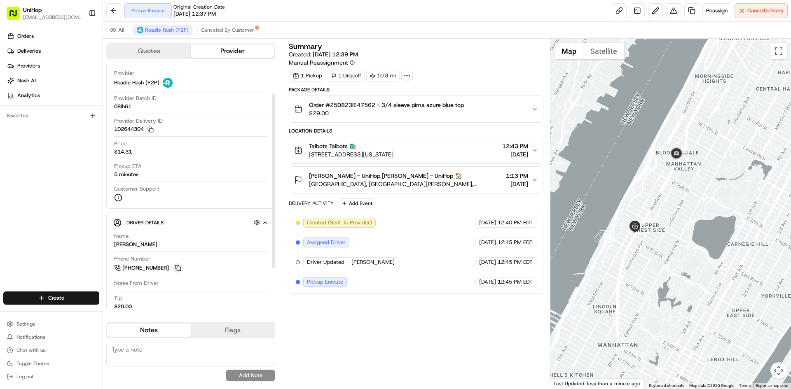
click at [177, 267] on button at bounding box center [177, 268] width 9 height 9
click at [0, 192] on div "Orders Deliveries Providers [PERSON_NAME] Analytics Favorites" at bounding box center [51, 161] width 103 height 270
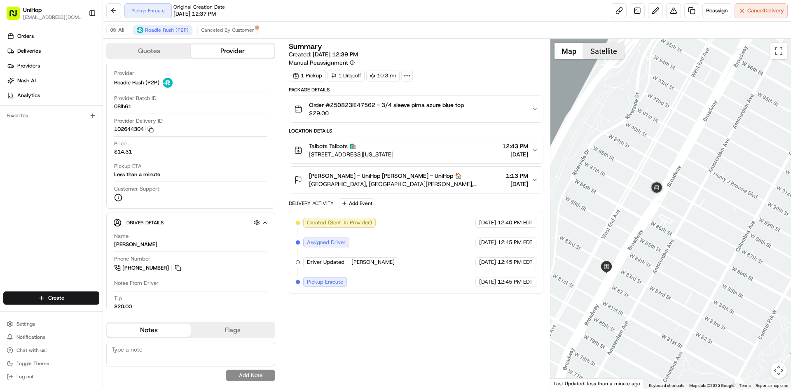
click at [600, 51] on button "Satellite" at bounding box center [603, 51] width 41 height 16
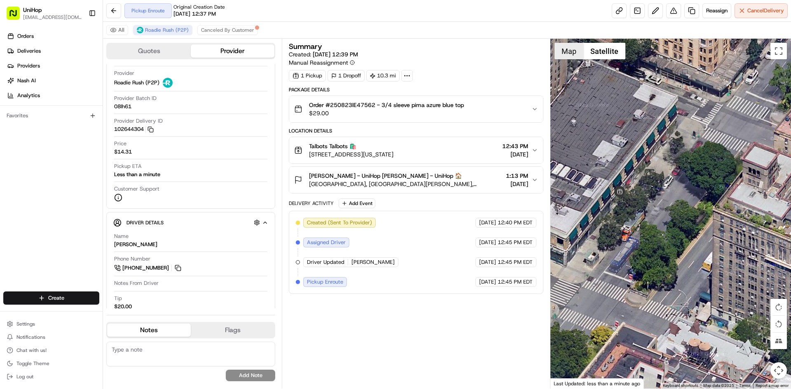
click at [575, 54] on button "Map" at bounding box center [569, 51] width 29 height 16
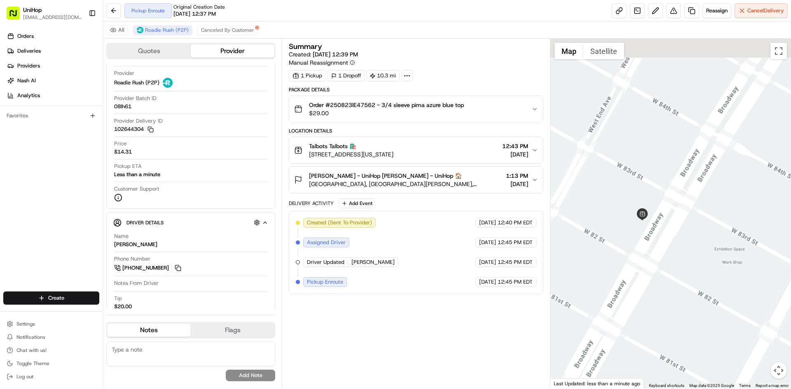
drag, startPoint x: 666, startPoint y: 204, endPoint x: 660, endPoint y: 218, distance: 15.5
click at [660, 218] on div at bounding box center [670, 214] width 241 height 350
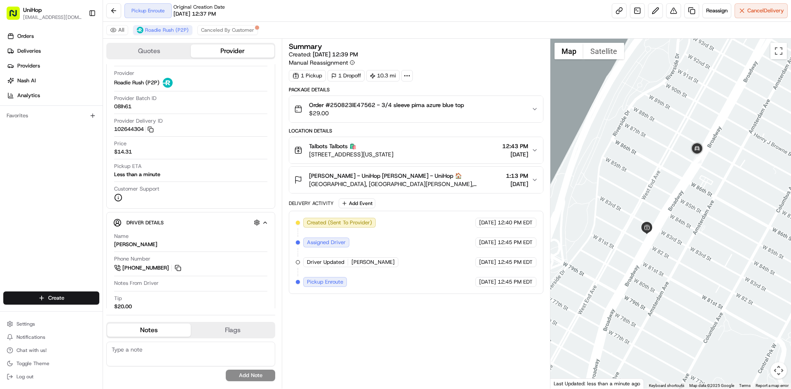
drag, startPoint x: 754, startPoint y: 133, endPoint x: 715, endPoint y: 167, distance: 51.1
click at [721, 170] on div at bounding box center [670, 214] width 241 height 350
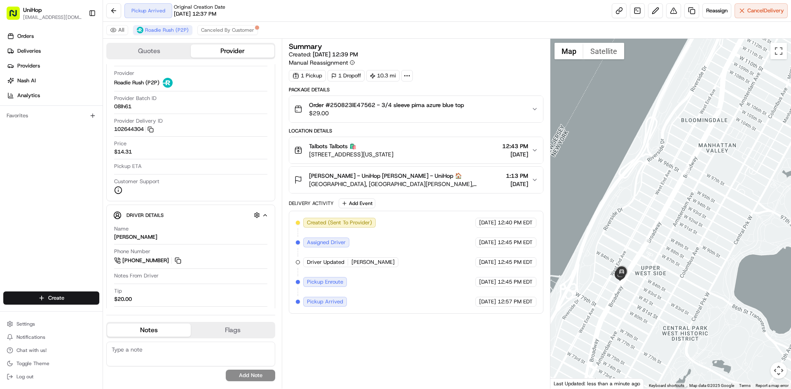
drag, startPoint x: 623, startPoint y: 197, endPoint x: 622, endPoint y: 202, distance: 4.8
click at [622, 202] on div at bounding box center [670, 214] width 241 height 350
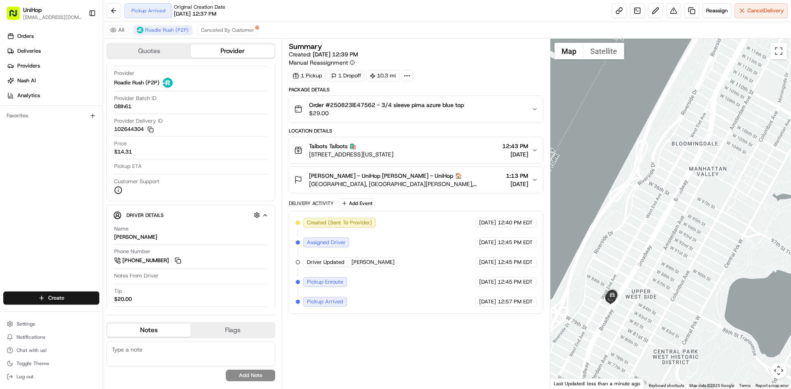
drag, startPoint x: 594, startPoint y: 204, endPoint x: 601, endPoint y: 199, distance: 8.6
click at [600, 201] on div at bounding box center [670, 214] width 241 height 350
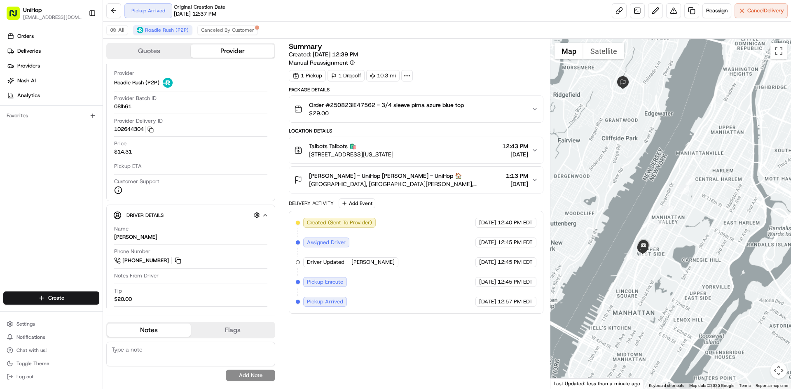
drag, startPoint x: 602, startPoint y: 187, endPoint x: 640, endPoint y: 219, distance: 49.2
click at [640, 219] on div at bounding box center [670, 214] width 241 height 350
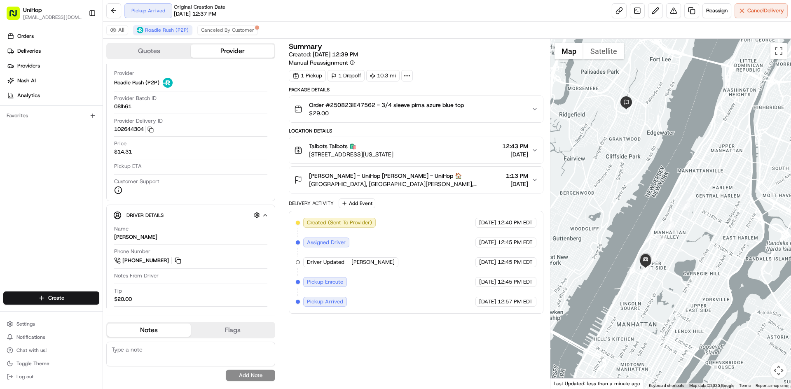
drag, startPoint x: 643, startPoint y: 148, endPoint x: 645, endPoint y: 164, distance: 15.7
click at [645, 164] on div at bounding box center [670, 214] width 241 height 350
click at [393, 154] on span "2289 Broadway, #2291, New York, NY 10024-4906, United States" at bounding box center [351, 154] width 84 height 8
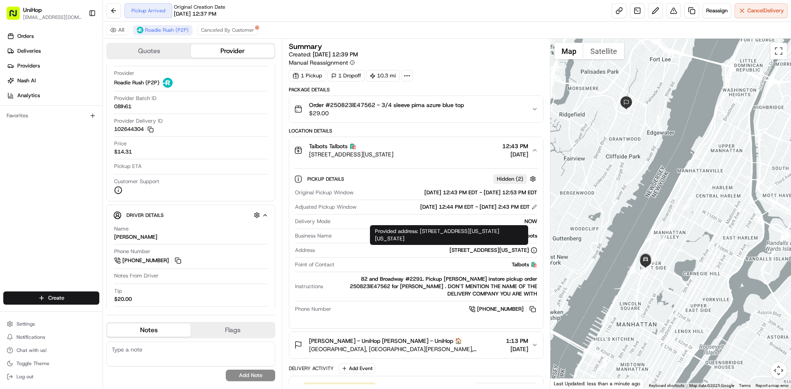
drag, startPoint x: 359, startPoint y: 249, endPoint x: 529, endPoint y: 249, distance: 169.7
click at [529, 249] on div "2289 Broadway, #2291, New York, NY 10024-4906, United States" at bounding box center [427, 250] width 219 height 7
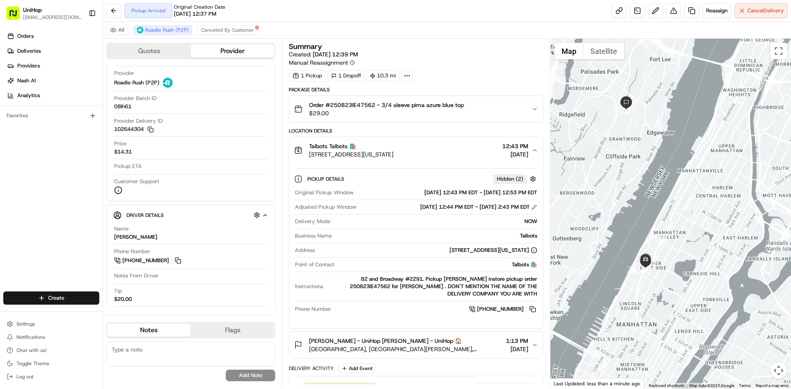
click at [403, 179] on div "Pickup Details Hidden ( 2 )" at bounding box center [422, 179] width 230 height 10
click at [412, 168] on div "Pickup Details Hidden ( 2 ) Original Pickup Window Aug 24 2025 12:43 PM EDT - A…" at bounding box center [415, 243] width 253 height 159
click at [417, 164] on div "Pickup Details Hidden ( 2 ) Original Pickup Window Aug 24 2025 12:43 PM EDT - A…" at bounding box center [415, 243] width 253 height 159
click at [421, 162] on button "Talbots Talbots 🛍️ 2289 Broadway, #2291, New York, NY 10024-4906, United States…" at bounding box center [415, 150] width 253 height 26
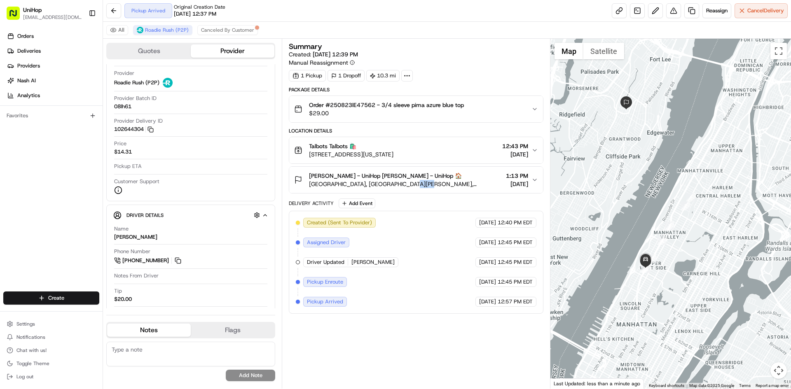
drag, startPoint x: 402, startPoint y: 185, endPoint x: 419, endPoint y: 185, distance: 16.9
click at [419, 185] on span "1034 Inwood Terrace, Fort Lee, NJ 07024, USA" at bounding box center [405, 184] width 193 height 8
copy span "07024"
click at [0, 192] on div "Orders Deliveries Providers [PERSON_NAME] Analytics Favorites" at bounding box center [51, 161] width 103 height 270
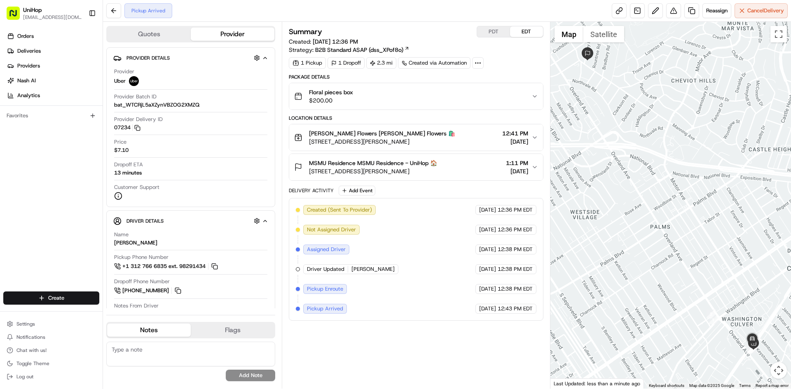
click at [614, 168] on div at bounding box center [670, 205] width 241 height 367
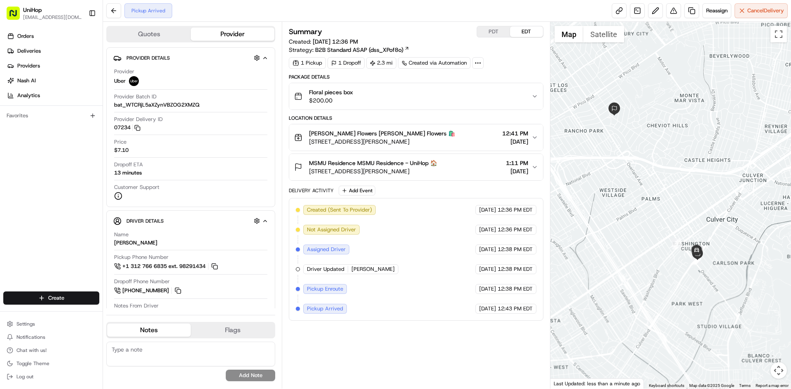
drag, startPoint x: 609, startPoint y: 152, endPoint x: 630, endPoint y: 154, distance: 21.1
click at [630, 154] on div at bounding box center [670, 205] width 241 height 367
drag, startPoint x: 2, startPoint y: 205, endPoint x: 94, endPoint y: 273, distance: 115.2
click at [16, 209] on div "Orders Deliveries Providers [PERSON_NAME] Analytics Favorites" at bounding box center [51, 161] width 103 height 270
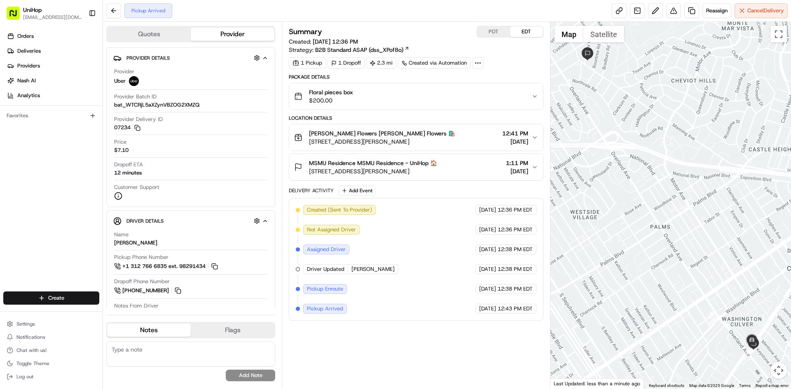
click at [4, 222] on div "Orders Deliveries Providers [PERSON_NAME] Analytics Favorites" at bounding box center [51, 161] width 103 height 270
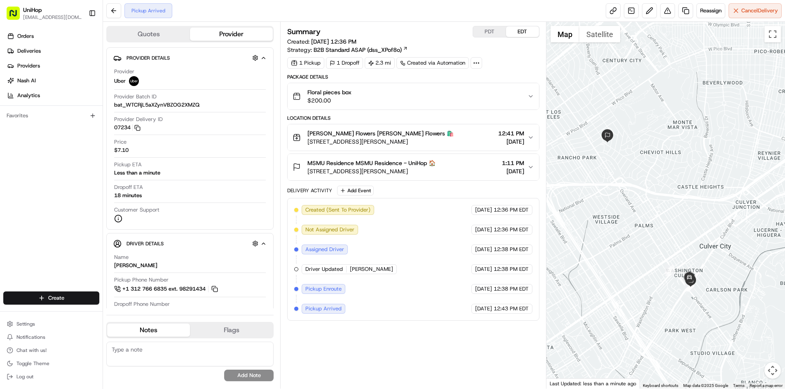
drag, startPoint x: 665, startPoint y: 224, endPoint x: 655, endPoint y: 223, distance: 9.1
click at [655, 223] on div at bounding box center [665, 205] width 239 height 367
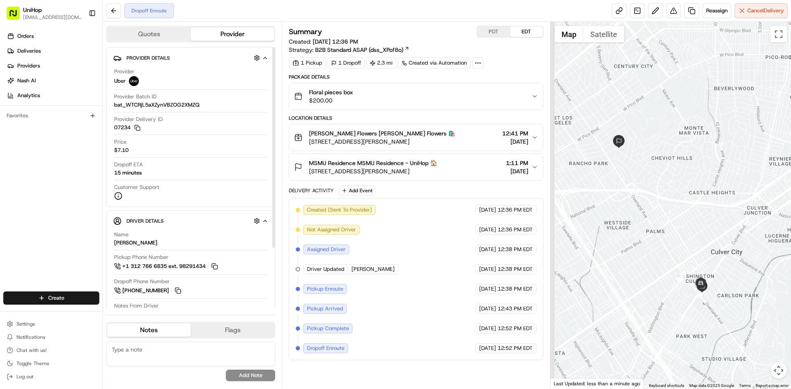
drag, startPoint x: 599, startPoint y: 107, endPoint x: 566, endPoint y: 116, distance: 33.4
click at [629, 117] on div at bounding box center [670, 205] width 241 height 367
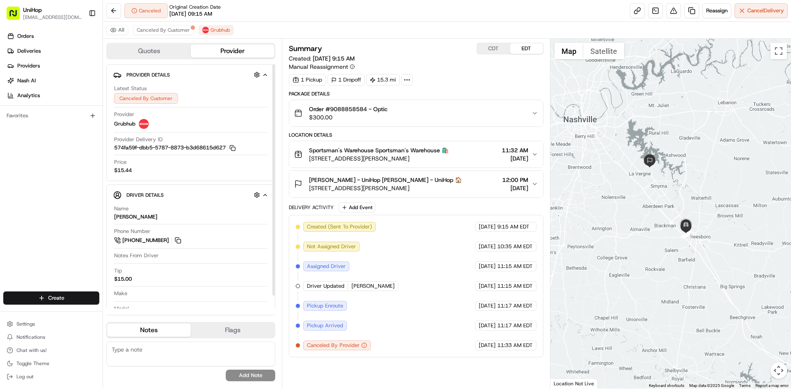
click at [75, 198] on div "Orders Deliveries Providers [PERSON_NAME] Analytics Favorites" at bounding box center [51, 161] width 103 height 270
click at [182, 27] on span "Created" at bounding box center [176, 30] width 18 height 7
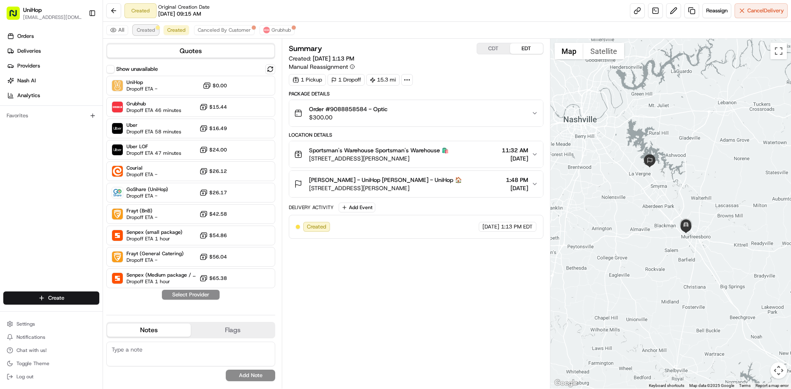
click at [140, 30] on span "Created" at bounding box center [146, 30] width 18 height 7
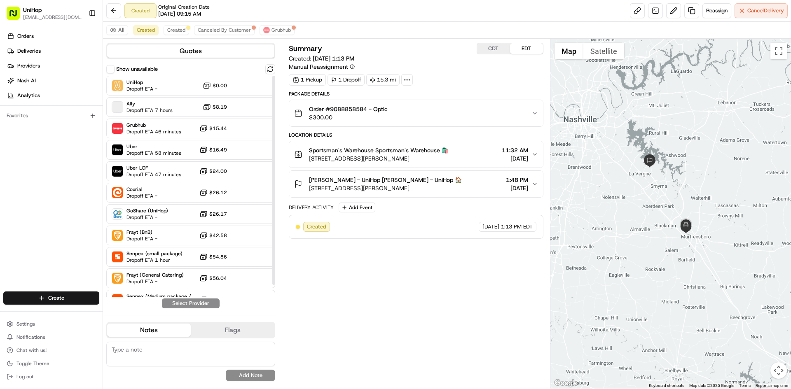
click at [12, 184] on div "Orders Deliveries Providers [PERSON_NAME] Analytics Favorites" at bounding box center [51, 161] width 103 height 270
click at [178, 31] on span "Created" at bounding box center [176, 30] width 18 height 7
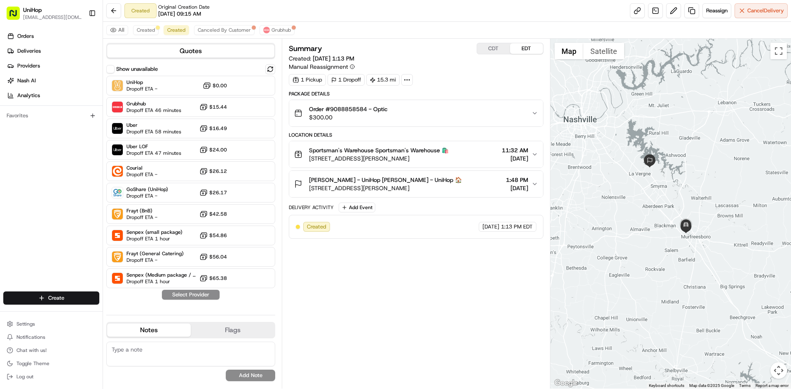
click at [0, 204] on div "Orders Deliveries Providers [PERSON_NAME] Analytics Favorites" at bounding box center [51, 161] width 103 height 270
click at [236, 30] on span "Canceled By Customer" at bounding box center [224, 30] width 53 height 7
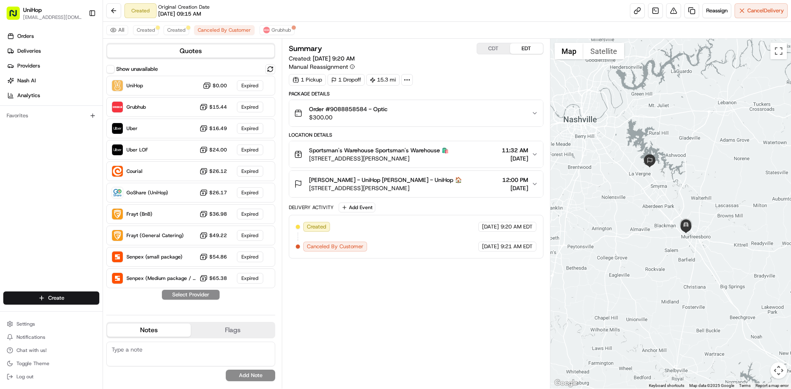
click at [15, 188] on div "Orders Deliveries Providers [PERSON_NAME] Analytics Favorites" at bounding box center [51, 161] width 103 height 270
click at [165, 31] on button "Grubhub" at bounding box center [150, 30] width 35 height 10
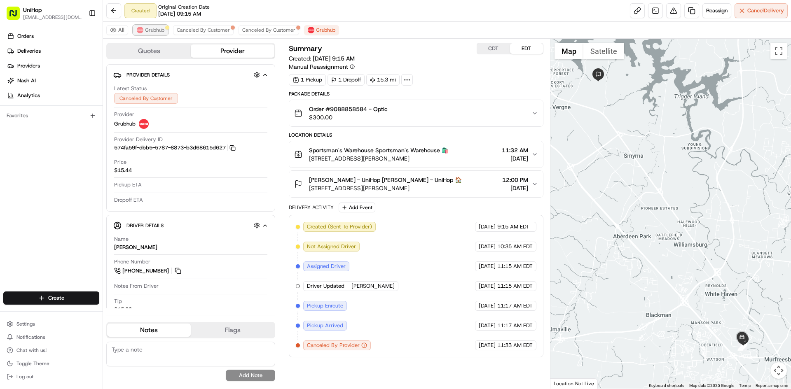
click at [156, 33] on span "Grubhub" at bounding box center [154, 30] width 19 height 7
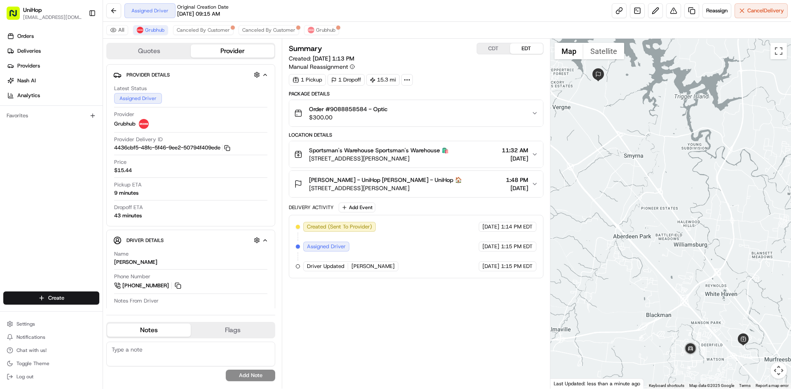
click at [5, 254] on div "Orders Deliveries Providers [PERSON_NAME] Analytics Favorites" at bounding box center [51, 161] width 103 height 270
click at [181, 286] on button at bounding box center [177, 285] width 9 height 9
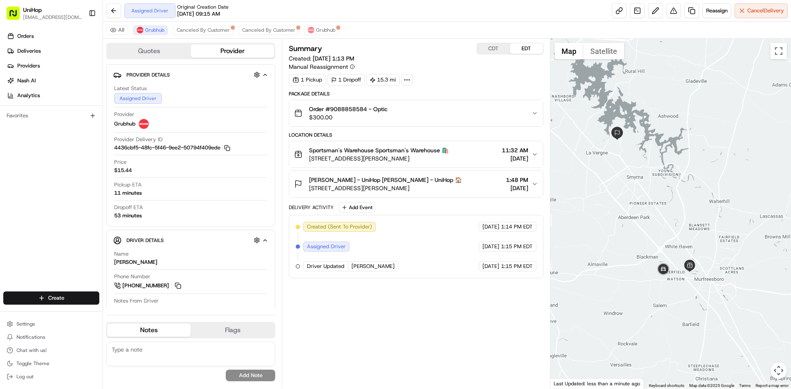
drag, startPoint x: 649, startPoint y: 264, endPoint x: 652, endPoint y: 240, distance: 24.1
click at [652, 241] on div at bounding box center [670, 214] width 241 height 350
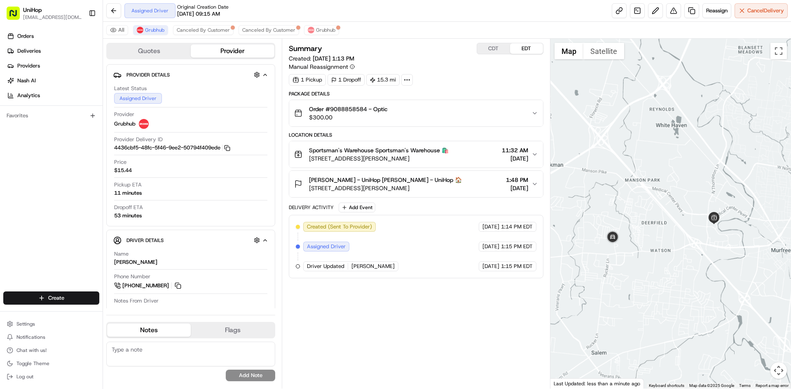
drag, startPoint x: 678, startPoint y: 253, endPoint x: 665, endPoint y: 251, distance: 13.0
click at [666, 251] on div at bounding box center [670, 214] width 241 height 350
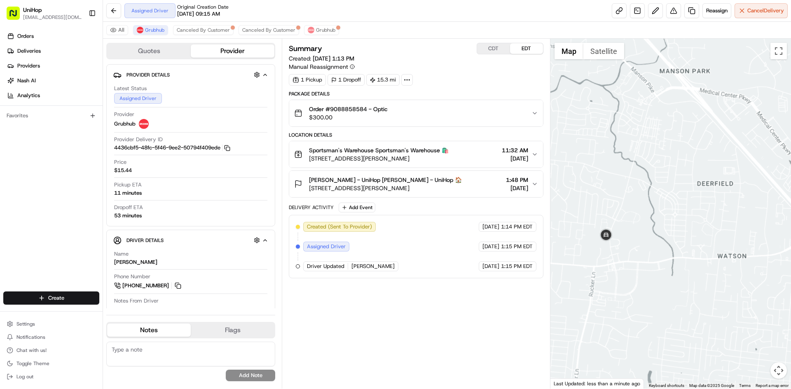
click at [666, 220] on div at bounding box center [670, 214] width 241 height 350
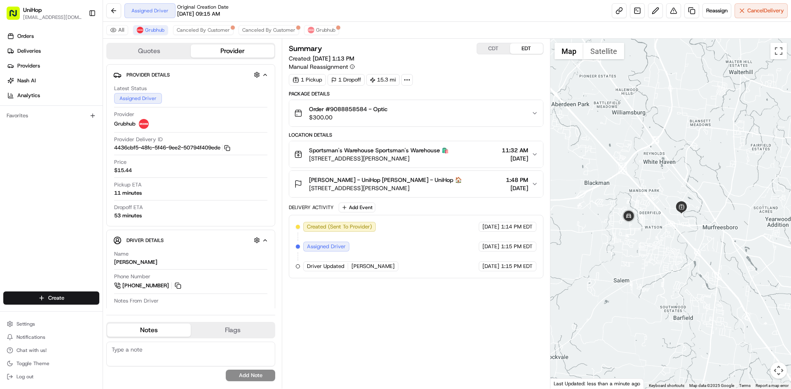
drag, startPoint x: 674, startPoint y: 256, endPoint x: 658, endPoint y: 232, distance: 29.1
click at [658, 232] on div at bounding box center [670, 214] width 241 height 350
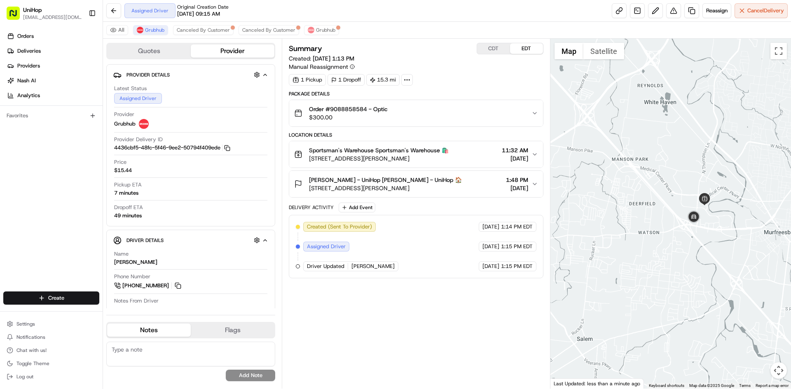
drag, startPoint x: 700, startPoint y: 145, endPoint x: 647, endPoint y: 183, distance: 65.8
click at [646, 163] on div at bounding box center [670, 214] width 241 height 350
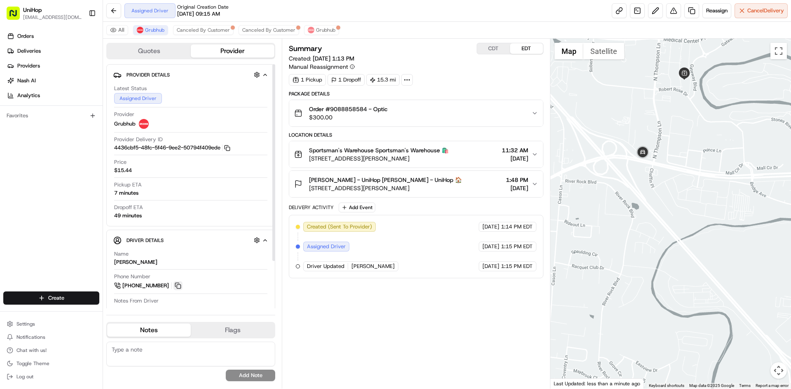
click at [176, 287] on button at bounding box center [177, 285] width 9 height 9
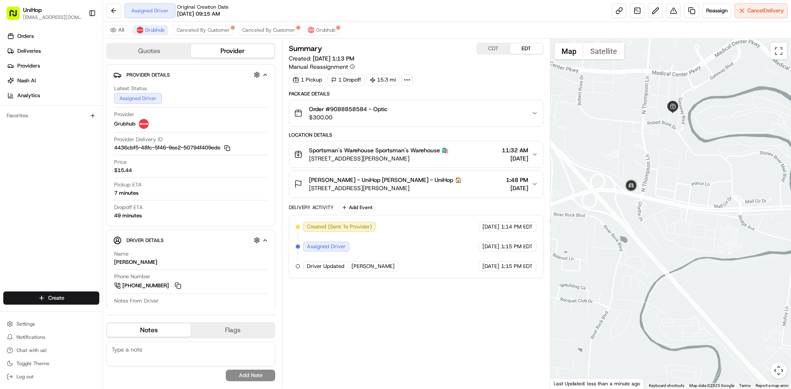
drag, startPoint x: 628, startPoint y: 133, endPoint x: 620, endPoint y: 146, distance: 15.3
click at [621, 144] on div at bounding box center [670, 214] width 241 height 350
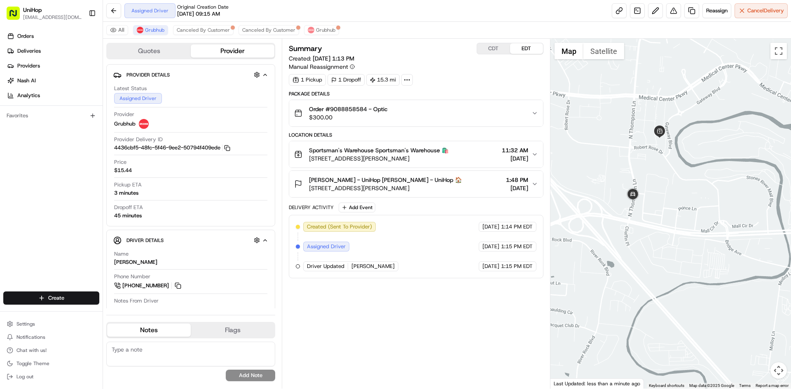
click at [0, 169] on div "Orders Deliveries Providers [PERSON_NAME] Analytics Favorites" at bounding box center [51, 161] width 103 height 270
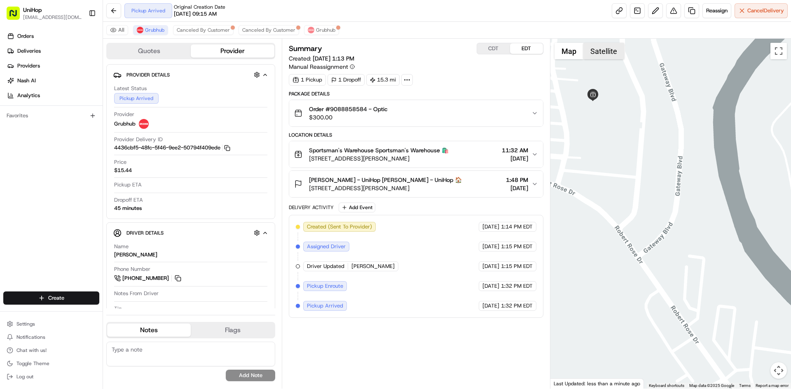
click at [599, 50] on button "Satellite" at bounding box center [603, 51] width 41 height 16
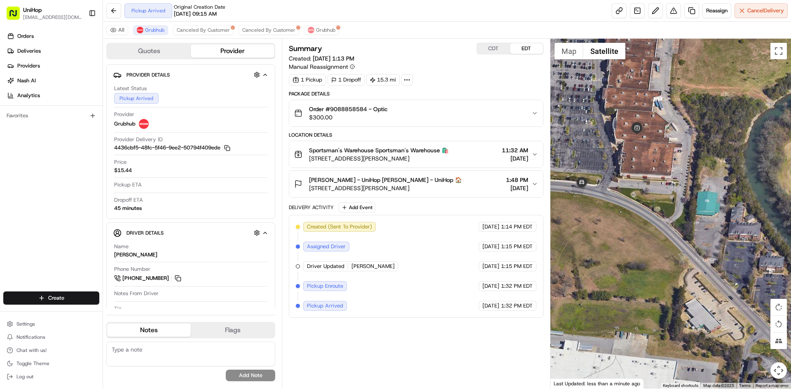
drag, startPoint x: 609, startPoint y: 89, endPoint x: 640, endPoint y: 89, distance: 31.3
click at [640, 89] on div at bounding box center [670, 214] width 241 height 350
click at [571, 57] on button "Map" at bounding box center [569, 51] width 29 height 16
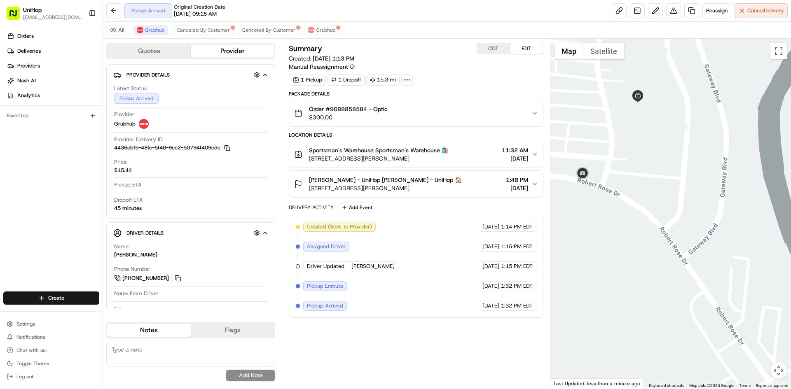
drag, startPoint x: 631, startPoint y: 122, endPoint x: 646, endPoint y: 141, distance: 24.1
click at [645, 140] on div at bounding box center [670, 214] width 241 height 350
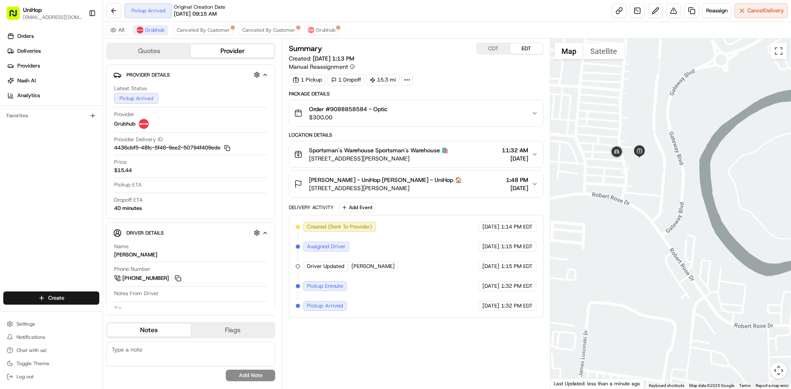
drag, startPoint x: 608, startPoint y: 126, endPoint x: 624, endPoint y: 131, distance: 17.1
click at [624, 131] on div at bounding box center [670, 214] width 241 height 350
click at [622, 128] on div at bounding box center [670, 214] width 241 height 350
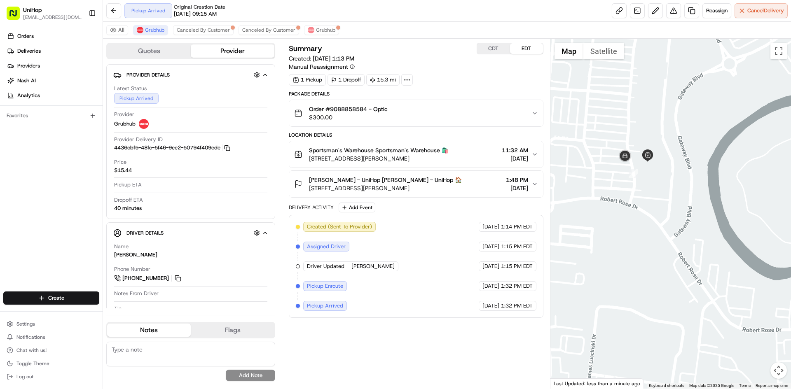
drag, startPoint x: 613, startPoint y: 122, endPoint x: 623, endPoint y: 129, distance: 11.8
click at [623, 129] on div at bounding box center [670, 214] width 241 height 350
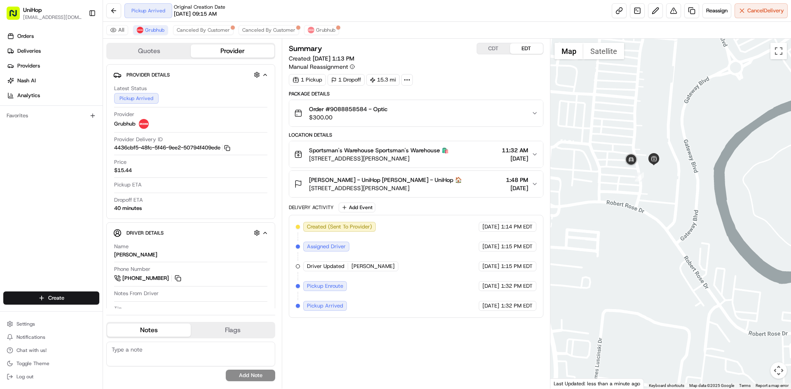
drag, startPoint x: 618, startPoint y: 124, endPoint x: 625, endPoint y: 128, distance: 8.5
click at [625, 128] on div at bounding box center [670, 214] width 241 height 350
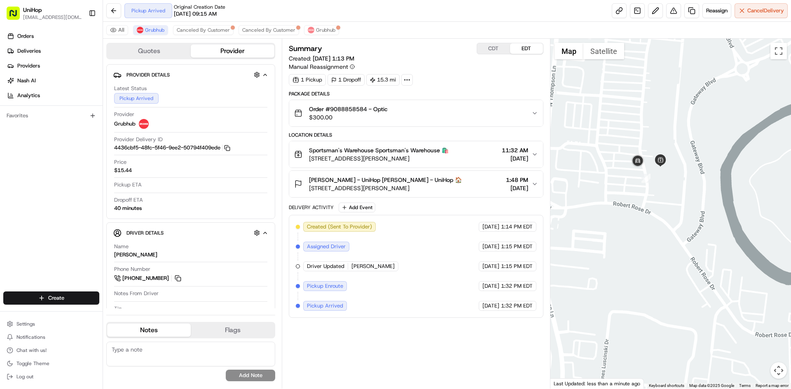
drag, startPoint x: 615, startPoint y: 129, endPoint x: 620, endPoint y: 128, distance: 5.8
click at [620, 128] on div at bounding box center [670, 214] width 241 height 350
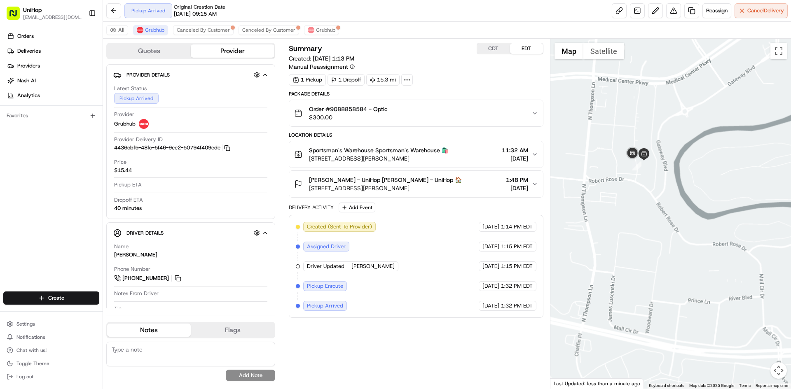
drag, startPoint x: 618, startPoint y: 123, endPoint x: 621, endPoint y: 134, distance: 11.6
click at [621, 134] on div at bounding box center [670, 214] width 241 height 350
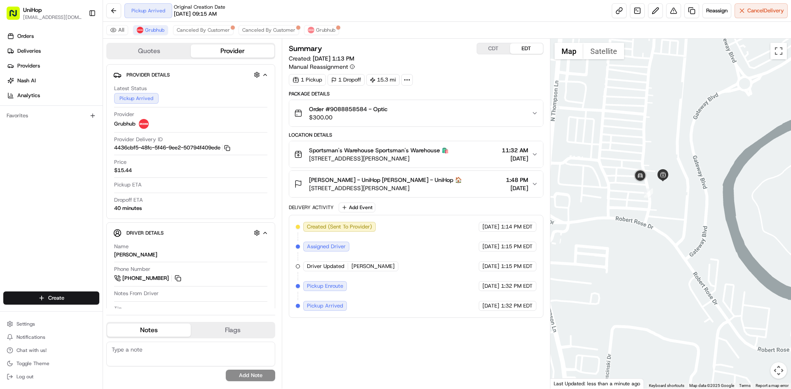
drag, startPoint x: 629, startPoint y: 150, endPoint x: 626, endPoint y: 143, distance: 7.0
click at [626, 143] on div at bounding box center [670, 214] width 241 height 350
click at [627, 136] on div at bounding box center [670, 214] width 241 height 350
click at [627, 137] on div at bounding box center [670, 214] width 241 height 350
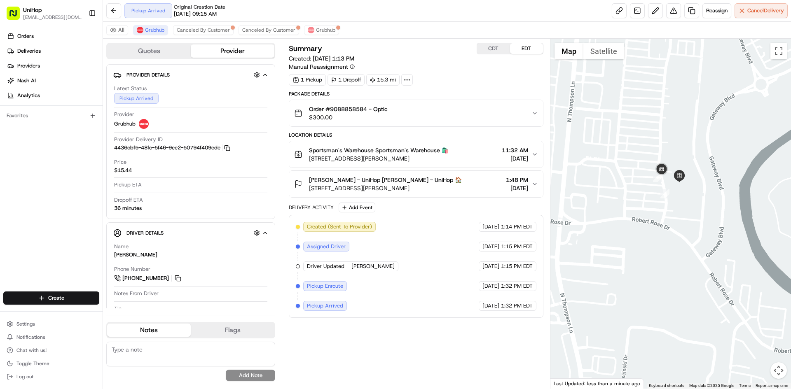
drag, startPoint x: 646, startPoint y: 133, endPoint x: 658, endPoint y: 134, distance: 12.0
click at [658, 134] on div at bounding box center [670, 214] width 241 height 350
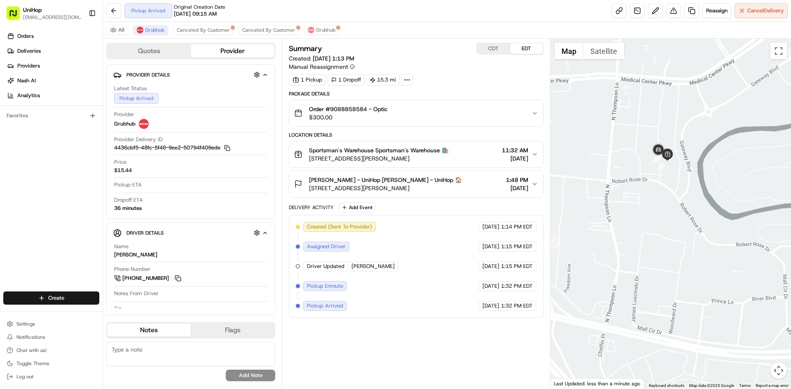
click at [657, 127] on div at bounding box center [670, 214] width 241 height 350
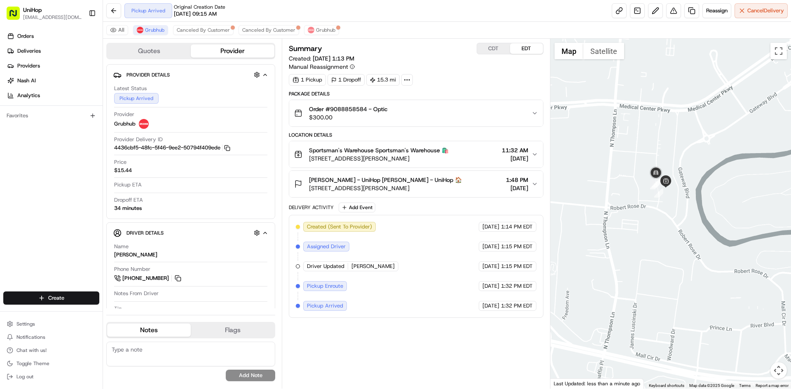
drag, startPoint x: 635, startPoint y: 189, endPoint x: 636, endPoint y: 223, distance: 34.2
click at [636, 223] on div at bounding box center [670, 214] width 241 height 350
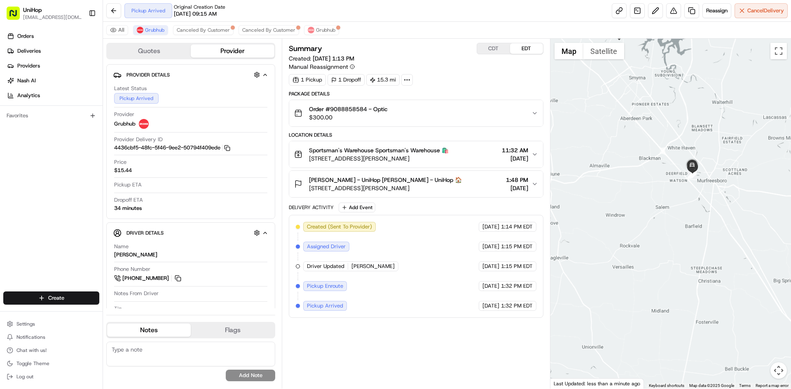
drag, startPoint x: 727, startPoint y: 157, endPoint x: 696, endPoint y: 178, distance: 37.7
click at [698, 178] on div at bounding box center [670, 214] width 241 height 350
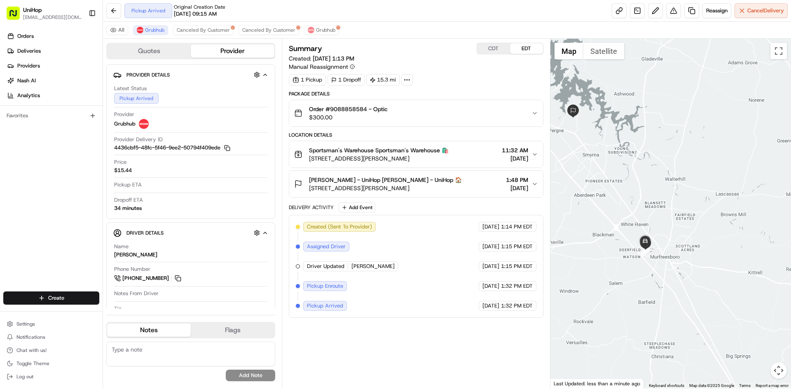
drag, startPoint x: 644, startPoint y: 169, endPoint x: 666, endPoint y: 209, distance: 45.9
click at [666, 209] on div at bounding box center [670, 214] width 241 height 350
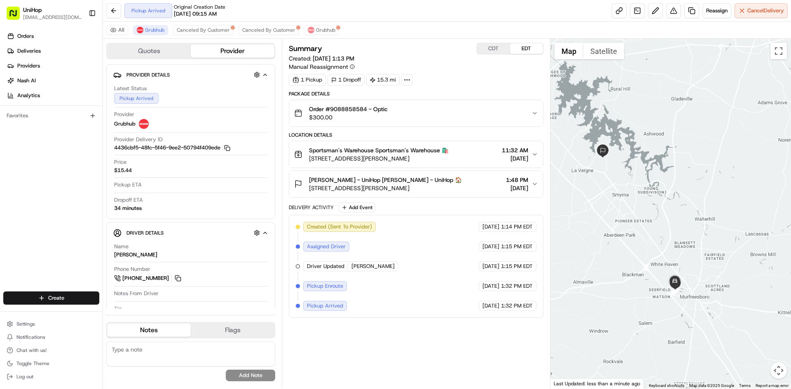
drag, startPoint x: 672, startPoint y: 246, endPoint x: 686, endPoint y: 248, distance: 14.5
click at [686, 248] on div at bounding box center [670, 214] width 241 height 350
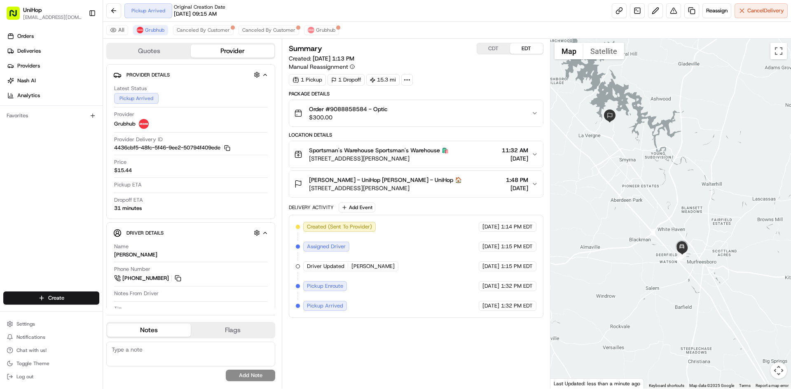
drag, startPoint x: 593, startPoint y: 255, endPoint x: 597, endPoint y: 220, distance: 35.7
click at [597, 220] on div at bounding box center [670, 214] width 241 height 350
click at [649, 12] on button at bounding box center [655, 10] width 15 height 15
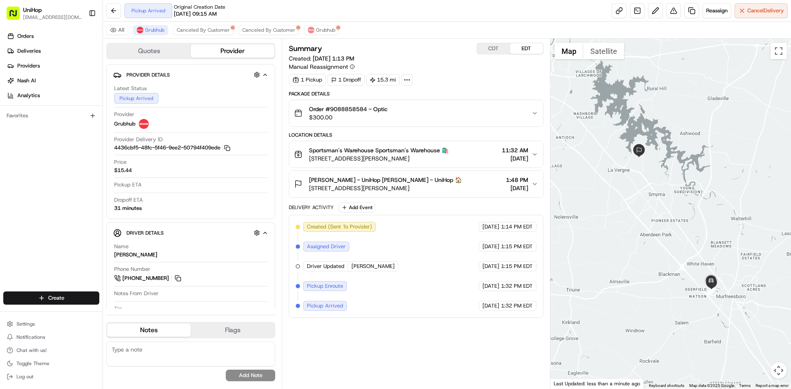
drag, startPoint x: 616, startPoint y: 191, endPoint x: 646, endPoint y: 227, distance: 45.9
click at [646, 227] on div at bounding box center [670, 214] width 241 height 350
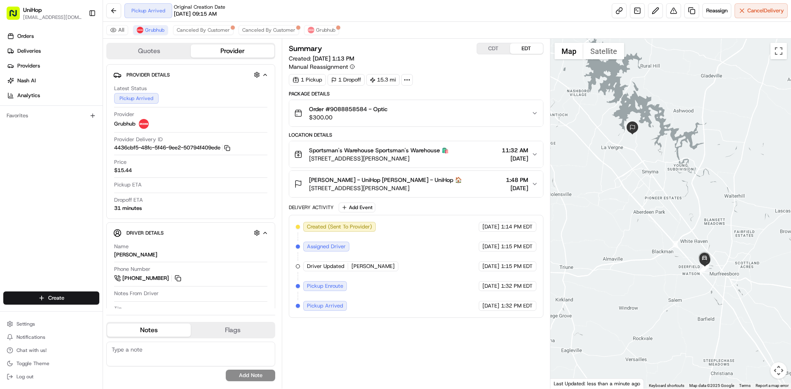
drag, startPoint x: 637, startPoint y: 223, endPoint x: 629, endPoint y: 200, distance: 23.8
click at [629, 200] on div at bounding box center [670, 214] width 241 height 350
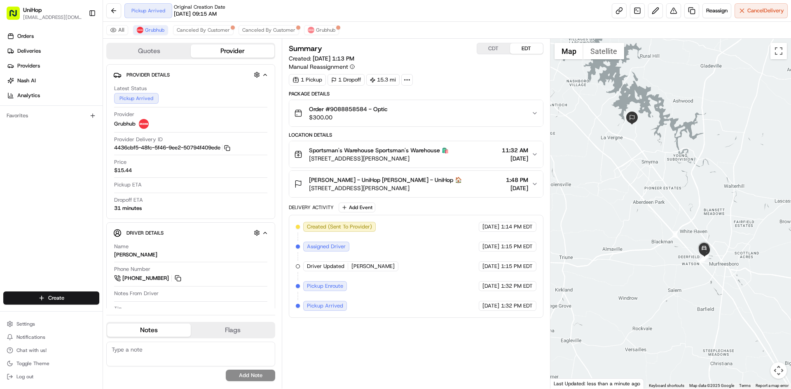
drag, startPoint x: 662, startPoint y: 223, endPoint x: 662, endPoint y: 213, distance: 10.7
click at [662, 213] on div at bounding box center [670, 214] width 241 height 350
drag, startPoint x: 37, startPoint y: 198, endPoint x: 36, endPoint y: 191, distance: 7.0
click at [37, 197] on div "Orders Deliveries Providers [PERSON_NAME] Analytics Favorites" at bounding box center [51, 161] width 103 height 270
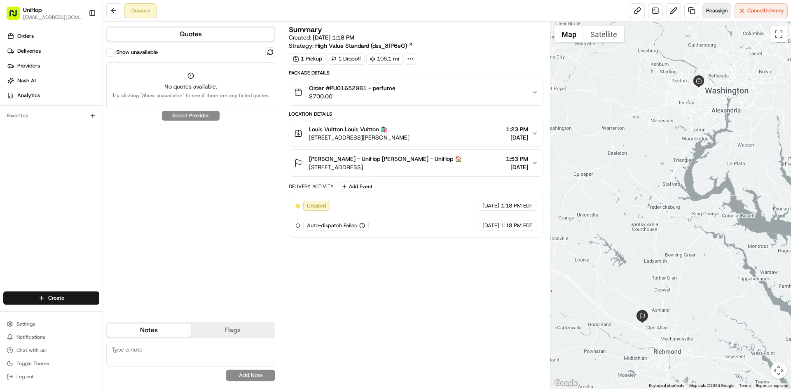
click at [715, 12] on span "Reassign" at bounding box center [716, 10] width 21 height 7
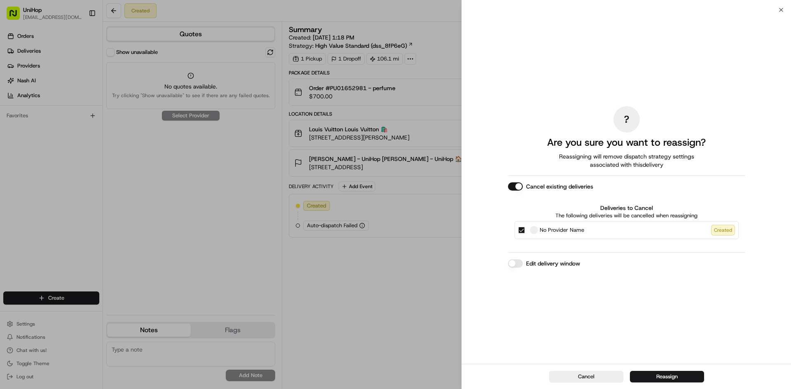
click at [520, 188] on button "Cancel existing deliveries" at bounding box center [515, 187] width 15 height 8
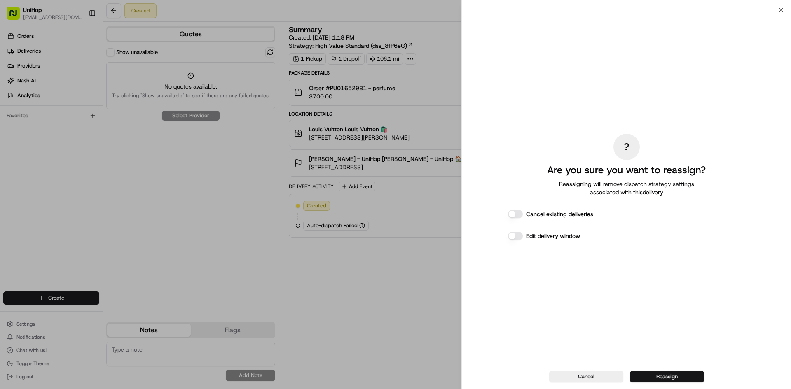
click at [670, 377] on button "Reassign" at bounding box center [667, 377] width 74 height 12
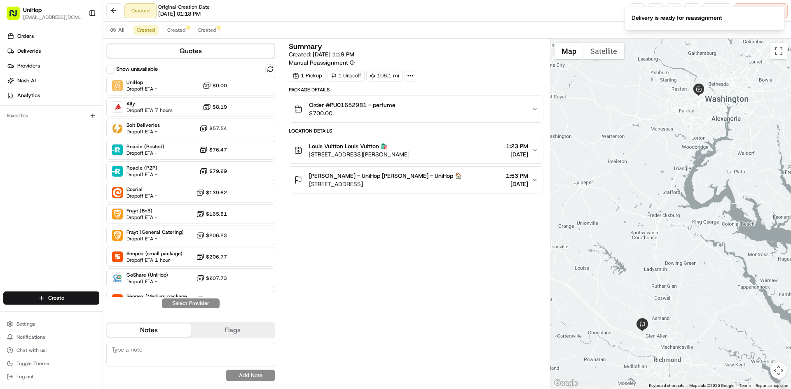
click at [0, 234] on div "Orders Deliveries Providers [PERSON_NAME] Analytics Favorites" at bounding box center [51, 161] width 103 height 270
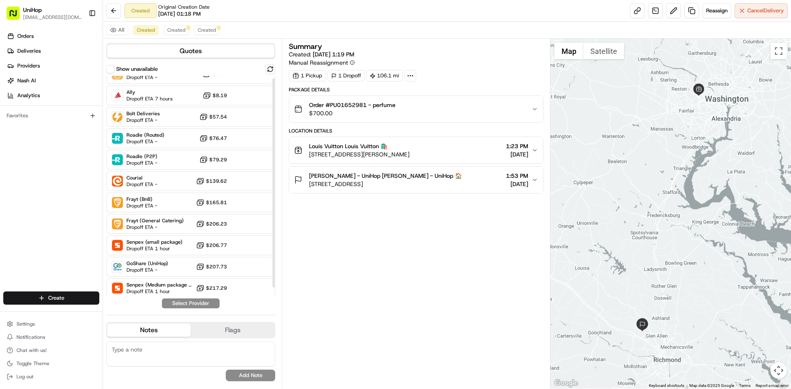
scroll to position [13, 0]
click at [170, 28] on span "Created" at bounding box center [176, 30] width 18 height 7
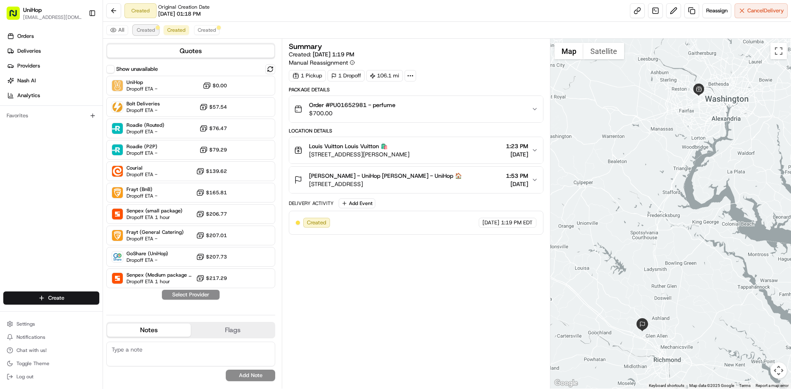
click at [152, 29] on span "Created" at bounding box center [146, 30] width 18 height 7
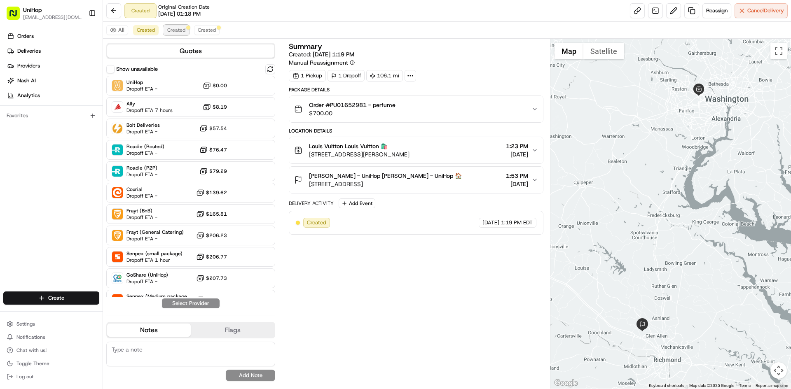
click at [173, 30] on span "Created" at bounding box center [176, 30] width 18 height 7
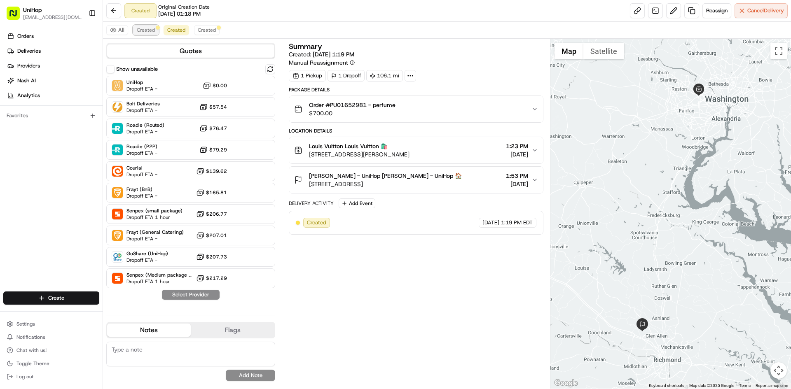
click at [153, 31] on span "Created" at bounding box center [146, 30] width 18 height 7
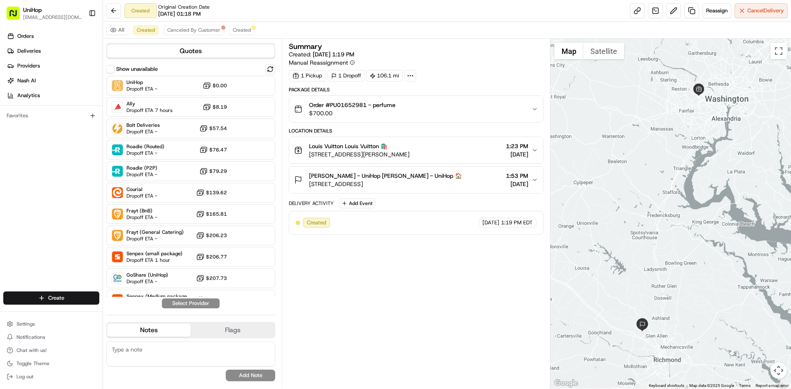
click at [13, 233] on div "Orders Deliveries Providers [PERSON_NAME] Analytics Favorites" at bounding box center [51, 161] width 103 height 270
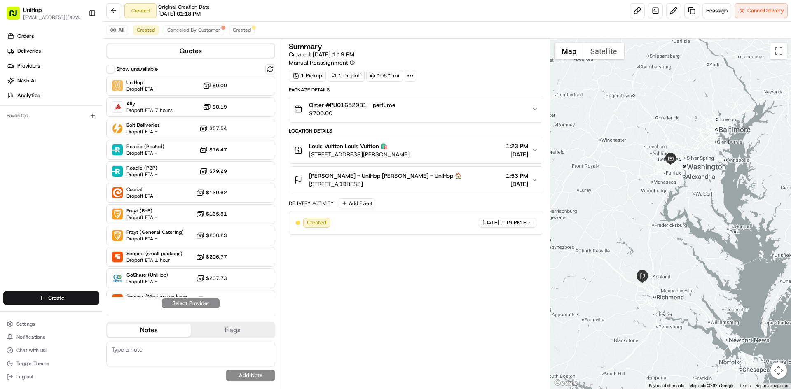
click at [21, 215] on div "Orders Deliveries Providers [PERSON_NAME] Analytics Favorites" at bounding box center [51, 161] width 103 height 270
click at [435, 180] on div "akbar ali - UniHop akbar ali - UniHop 🏠 11708 Norwich Ct, Glen Allen, VA 23059,…" at bounding box center [412, 180] width 237 height 16
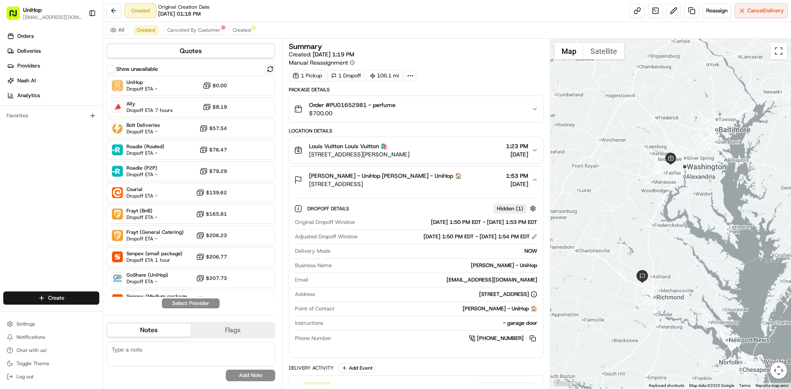
click at [434, 180] on div "akbar ali - UniHop akbar ali - UniHop 🏠 11708 Norwich Ct, Glen Allen, VA 23059,…" at bounding box center [412, 180] width 237 height 16
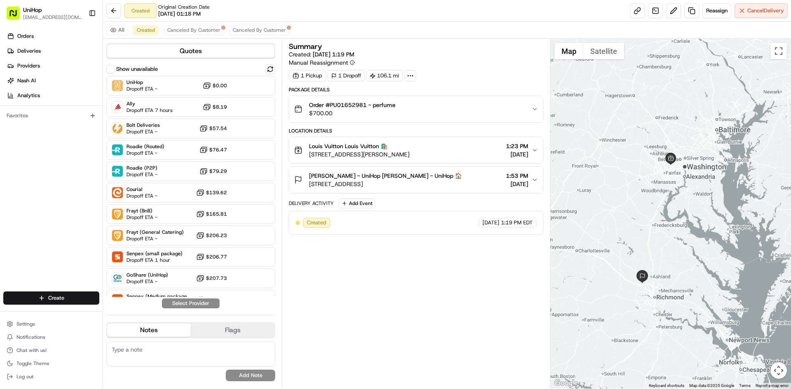
click at [444, 182] on div "akbar ali - UniHop akbar ali - UniHop 🏠 11708 Norwich Ct, Glen Allen, VA 23059,…" at bounding box center [412, 180] width 237 height 16
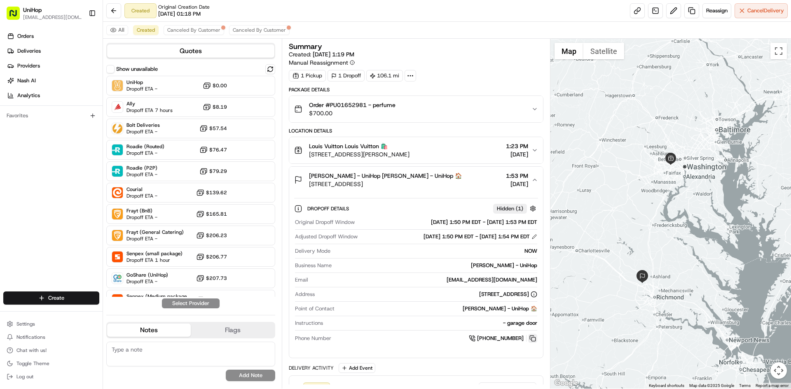
drag, startPoint x: 536, startPoint y: 338, endPoint x: 371, endPoint y: 192, distance: 220.7
click at [536, 338] on button at bounding box center [532, 338] width 9 height 9
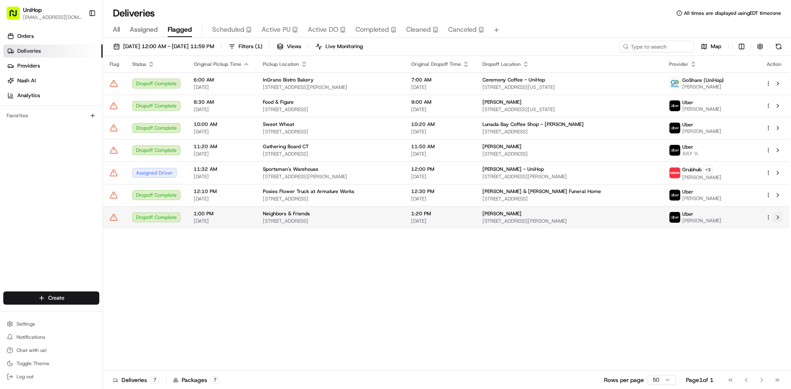
click at [777, 220] on button at bounding box center [778, 218] width 10 height 10
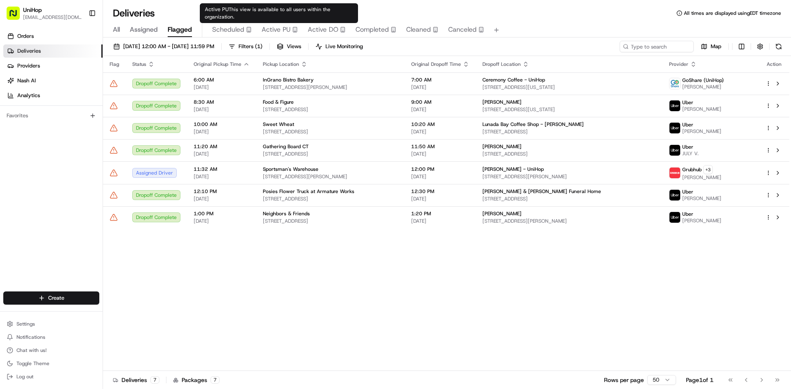
click at [270, 27] on span "Active PU" at bounding box center [276, 30] width 29 height 10
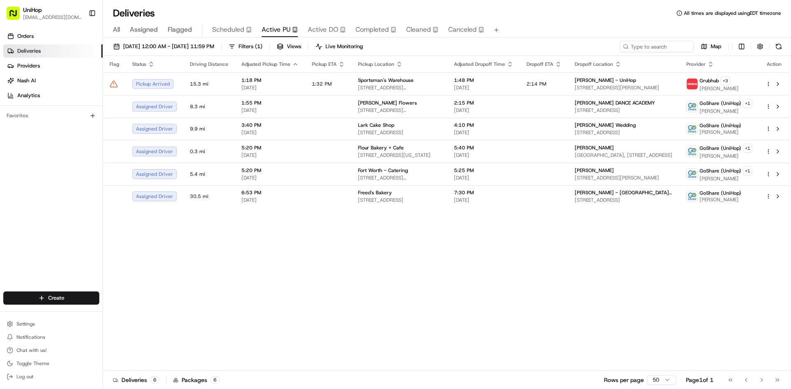
click at [0, 230] on div "Orders Deliveries Providers [PERSON_NAME] Analytics Favorites" at bounding box center [51, 161] width 103 height 270
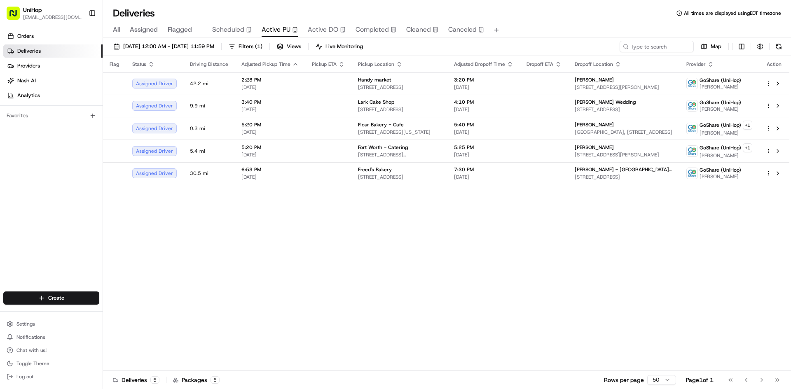
click at [239, 35] on button "Scheduled" at bounding box center [232, 30] width 40 height 14
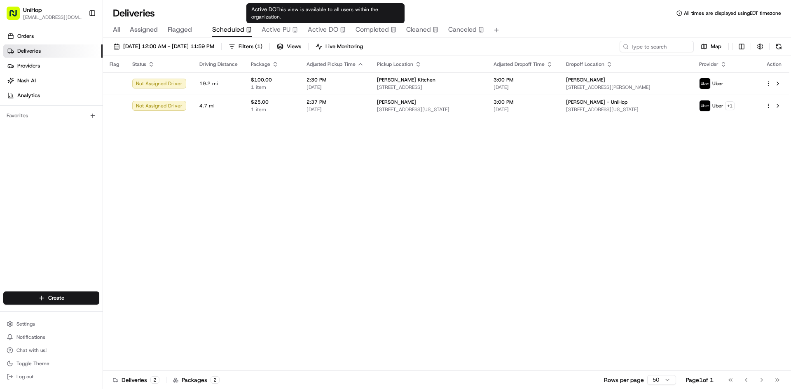
click at [330, 32] on span "Active DO" at bounding box center [323, 30] width 30 height 10
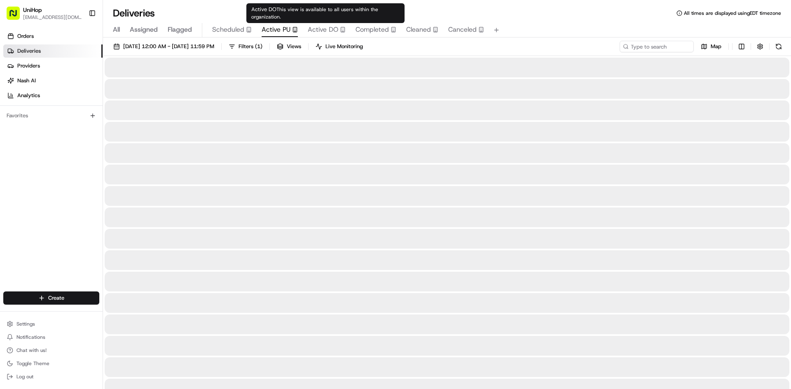
click at [285, 26] on span "Active PU" at bounding box center [276, 30] width 29 height 10
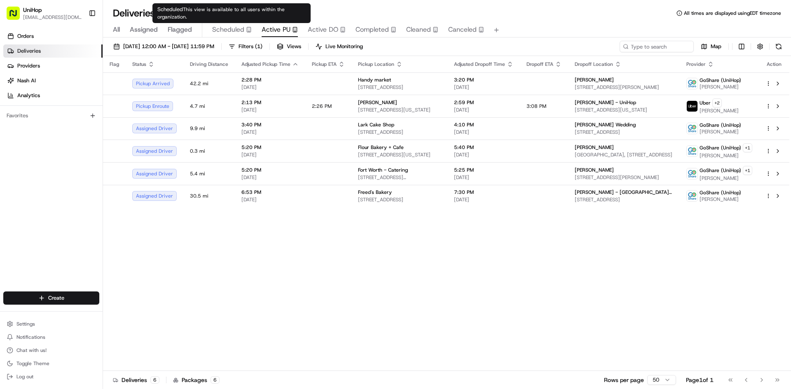
click at [233, 26] on span "Scheduled" at bounding box center [228, 30] width 32 height 10
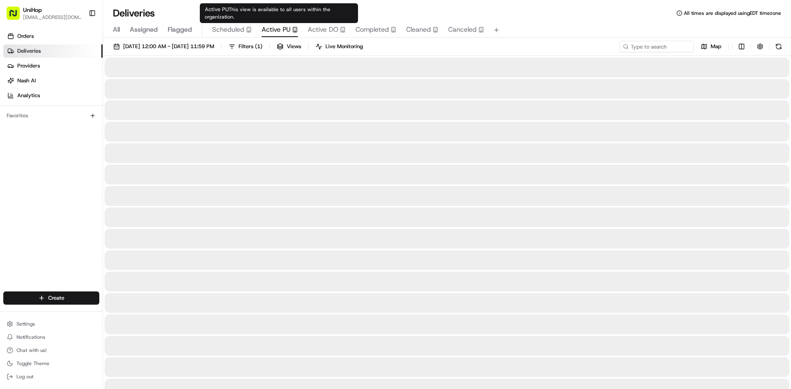
click at [270, 28] on span "Active PU" at bounding box center [276, 30] width 29 height 10
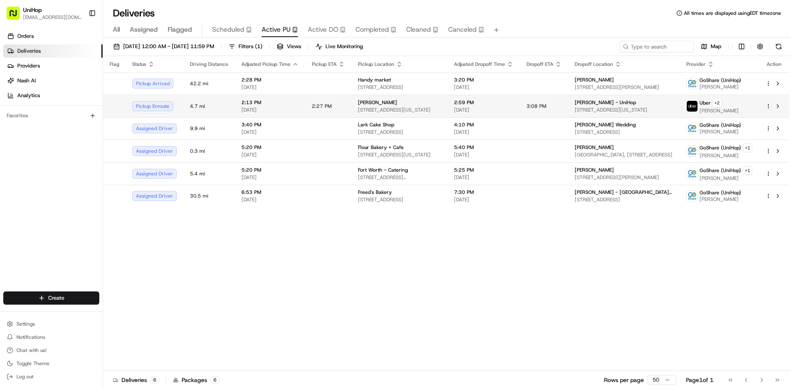
click at [339, 102] on td "2:27 PM" at bounding box center [328, 106] width 46 height 23
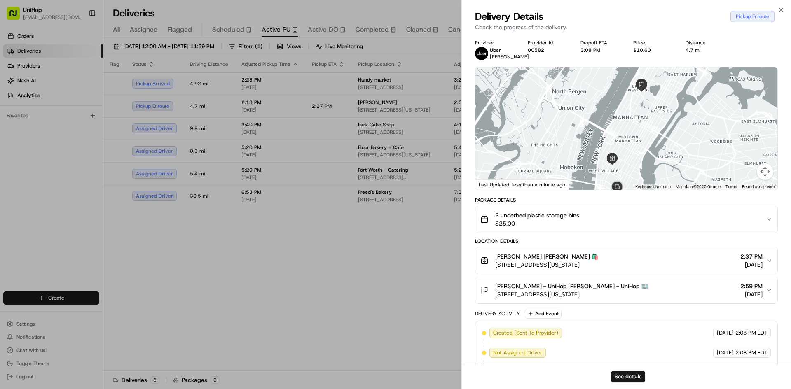
click at [654, 269] on div "Sam Clayman Sam Clayman 🛍️ 130 W 15th St, New York, NY 10011, USA 2:37 PM Aug 2…" at bounding box center [623, 261] width 286 height 16
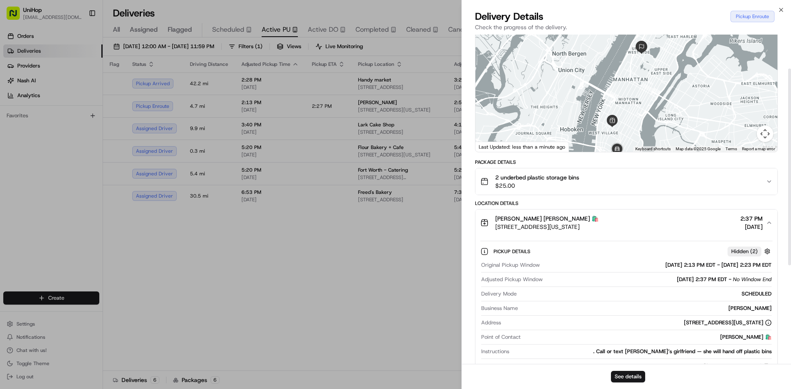
scroll to position [124, 0]
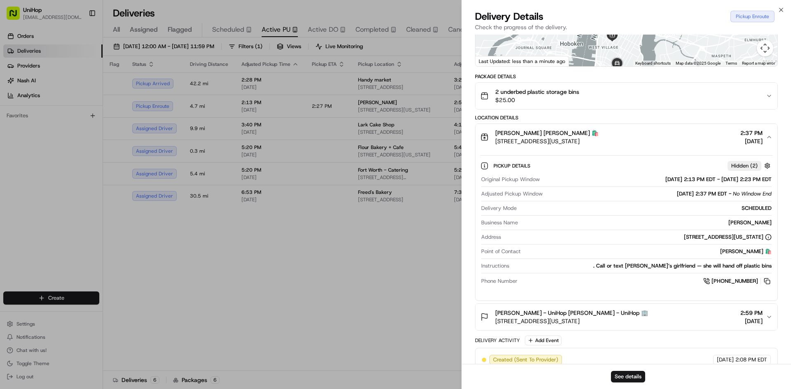
click at [675, 131] on button "Sam Clayman Sam Clayman 🛍️ 130 W 15th St, New York, NY 10011, USA 2:37 PM Aug 2…" at bounding box center [626, 137] width 302 height 26
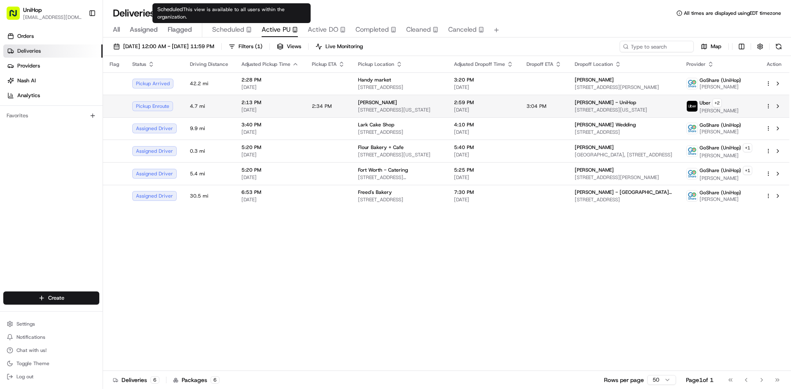
click at [352, 109] on td "Sam Clayman 130 W 15th St, New York, NY 10011, USA" at bounding box center [399, 106] width 96 height 23
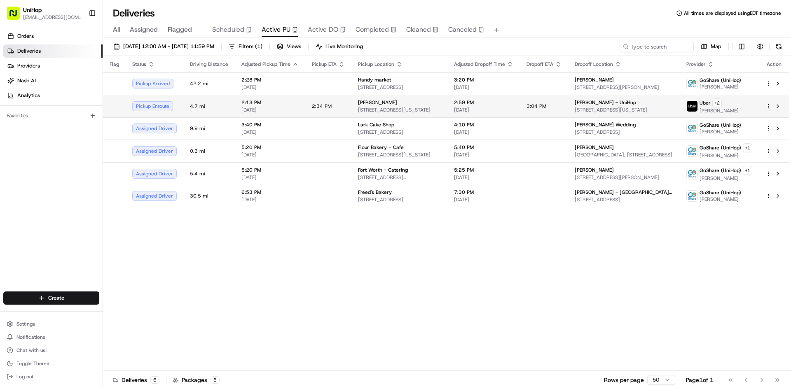
click at [352, 109] on td "Sam Clayman 130 W 15th St, New York, NY 10011, USA" at bounding box center [399, 106] width 96 height 23
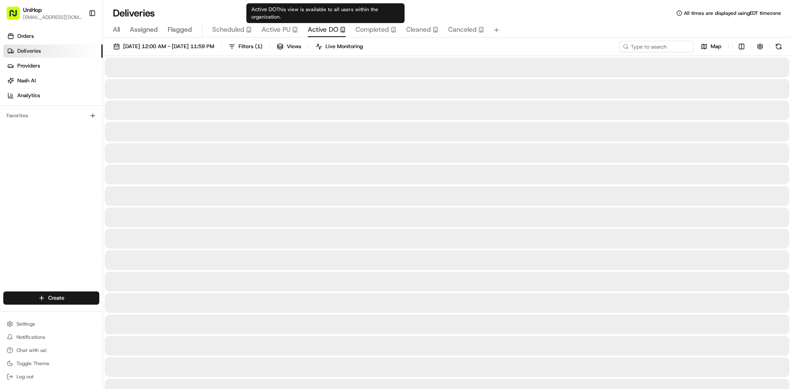
click at [315, 30] on span "Active DO" at bounding box center [323, 30] width 30 height 10
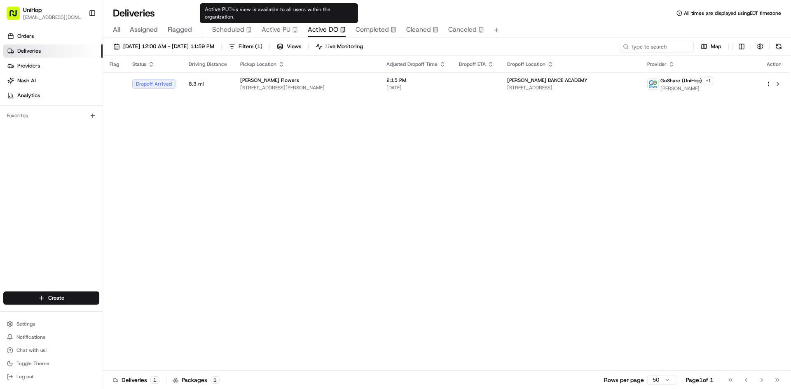
click at [288, 29] on span "Active PU" at bounding box center [276, 30] width 29 height 10
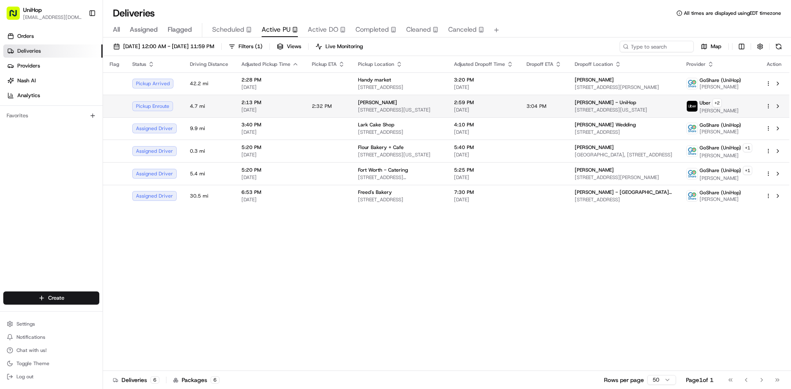
click at [405, 105] on div "Sam Clayman" at bounding box center [399, 102] width 83 height 7
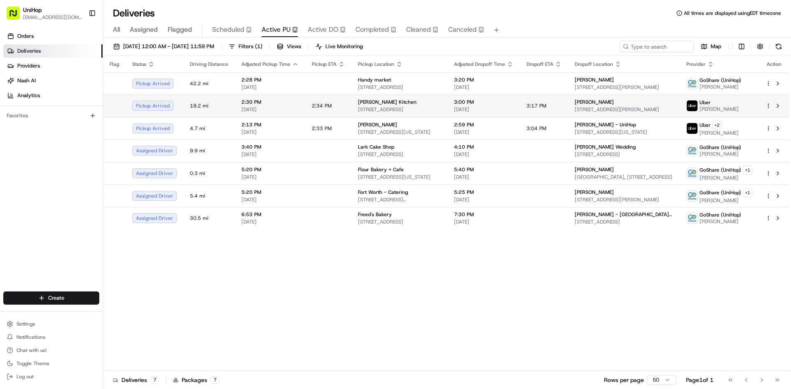
click at [345, 109] on td "2:34 PM" at bounding box center [328, 106] width 46 height 22
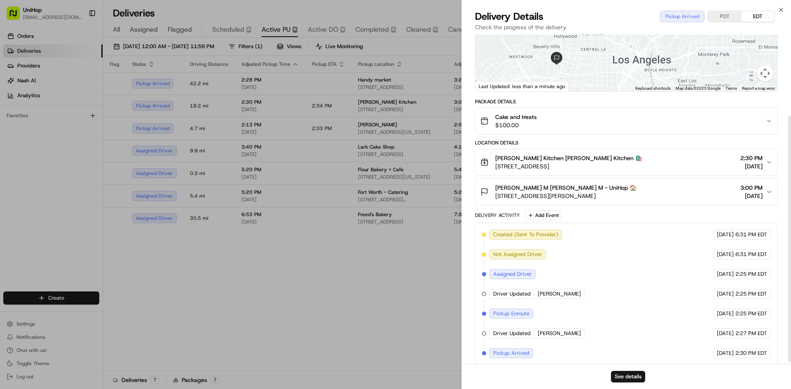
scroll to position [111, 0]
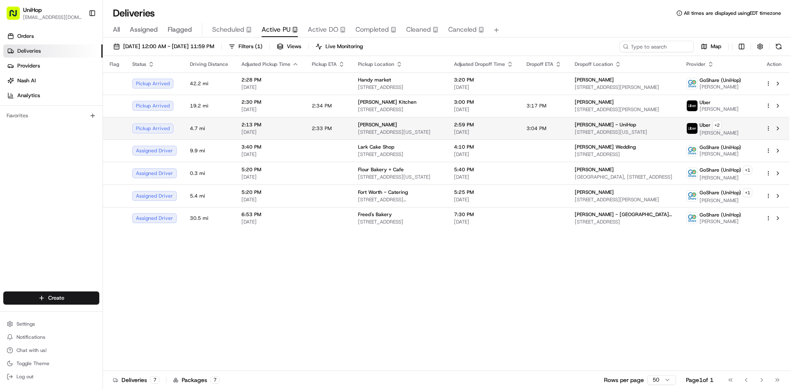
click at [428, 133] on span "130 W 15th St, New York, NY 10011, USA" at bounding box center [399, 132] width 83 height 7
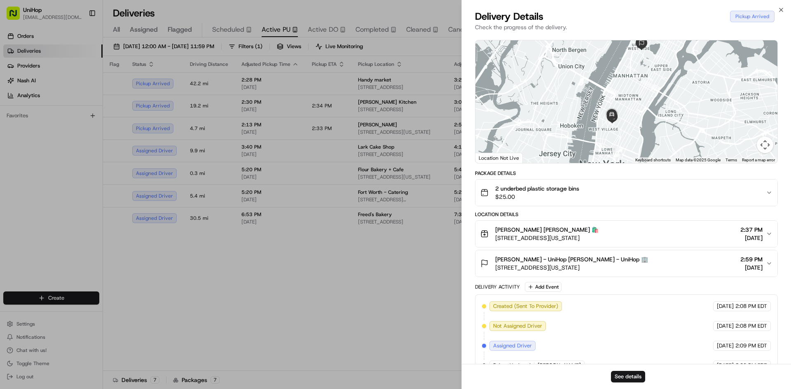
scroll to position [91, 0]
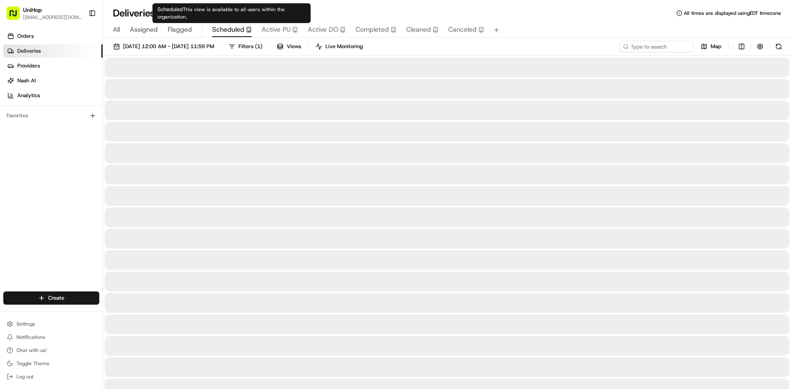
click at [227, 28] on span "Scheduled" at bounding box center [228, 30] width 32 height 10
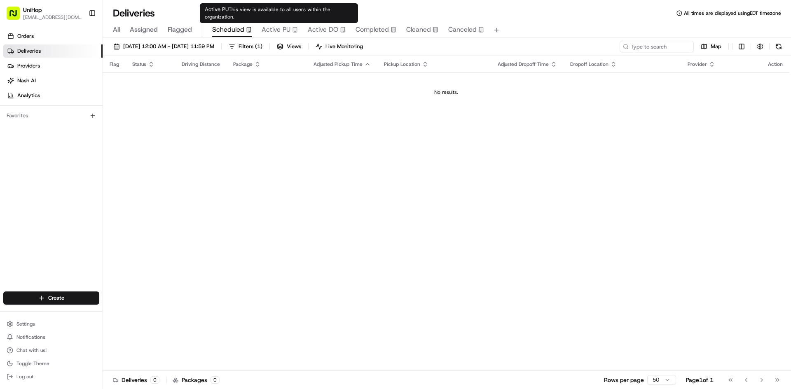
click at [275, 30] on span "Active PU" at bounding box center [276, 30] width 29 height 10
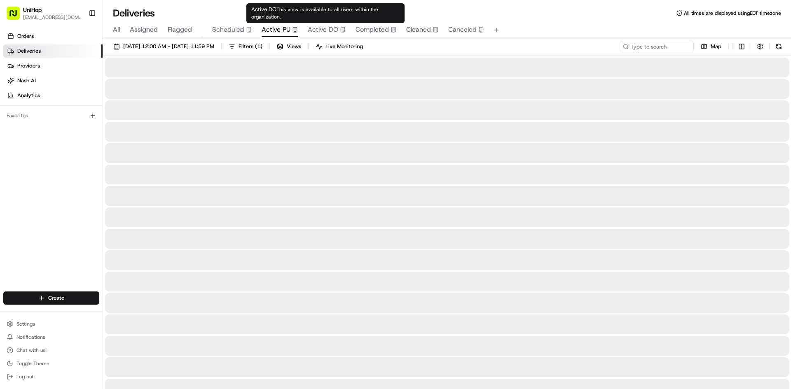
click at [335, 28] on span "Active DO" at bounding box center [323, 30] width 30 height 10
click at [276, 32] on span "Active PU" at bounding box center [276, 30] width 29 height 10
click at [312, 29] on span "Active DO" at bounding box center [323, 30] width 30 height 10
click at [272, 30] on span "Active PU" at bounding box center [276, 30] width 29 height 10
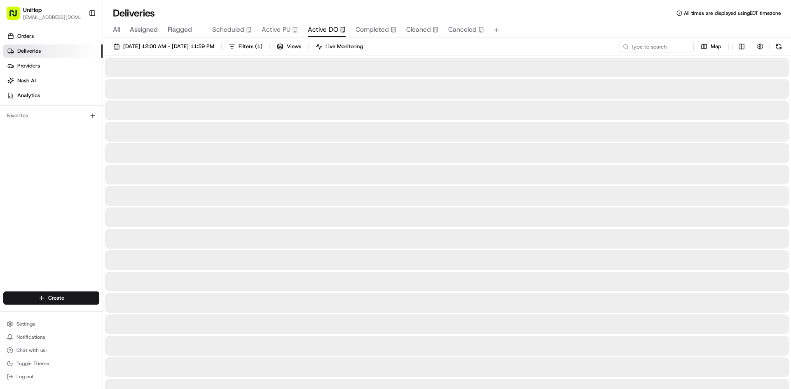
click at [328, 24] on button "Active DO" at bounding box center [327, 30] width 38 height 14
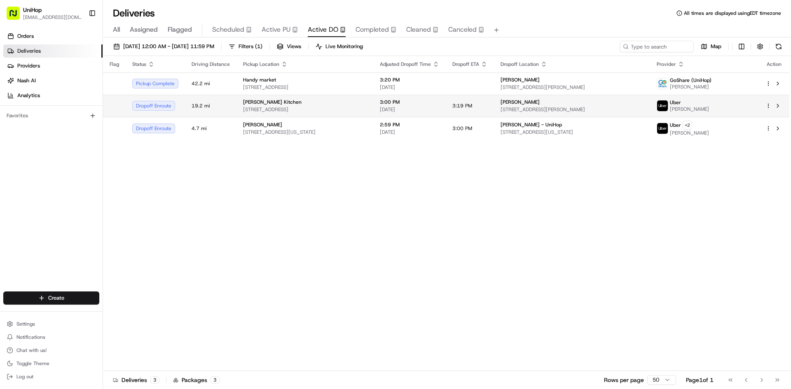
click at [390, 111] on td "3:00 PM Aug 24 2025" at bounding box center [409, 106] width 73 height 22
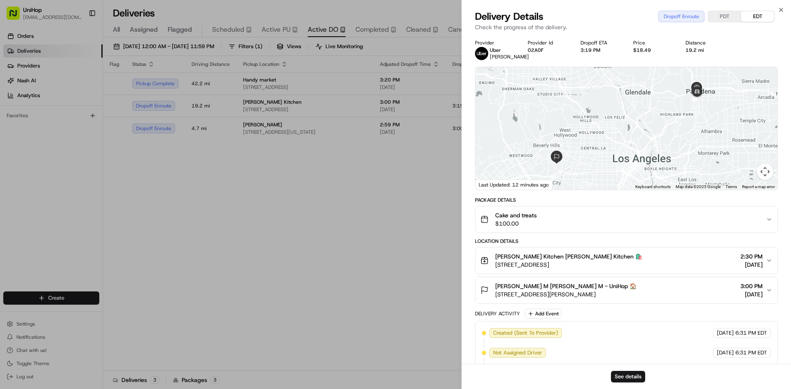
click at [579, 233] on button "Cake and treats $100.00" at bounding box center [626, 219] width 302 height 26
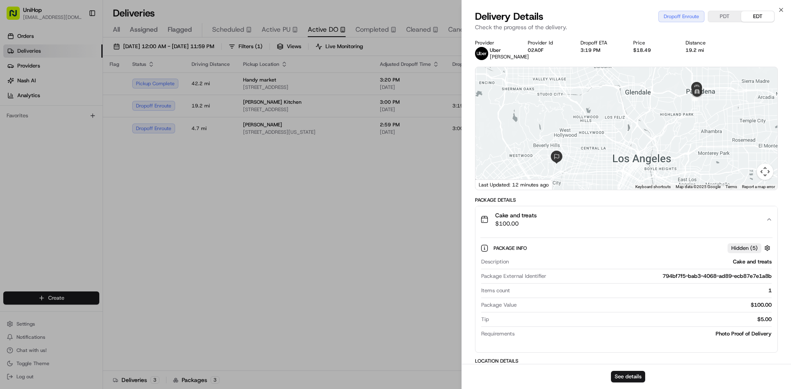
click at [579, 233] on button "Cake and treats $100.00" at bounding box center [626, 219] width 302 height 26
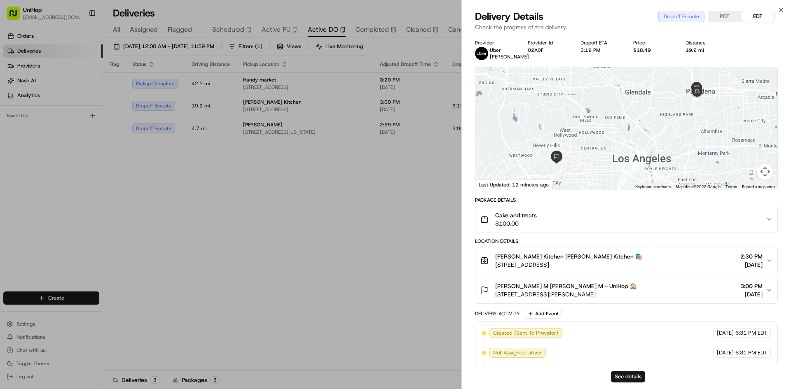
click at [586, 299] on span "1748 Preuss Rd, Los Angeles, CA 90035, USA" at bounding box center [565, 294] width 141 height 8
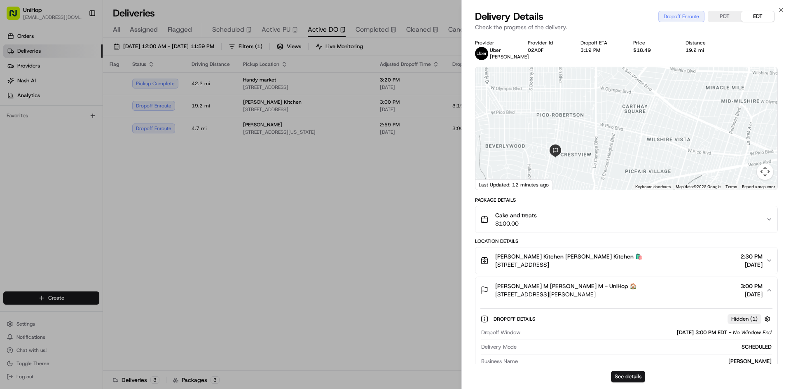
drag, startPoint x: 569, startPoint y: 153, endPoint x: 569, endPoint y: 120, distance: 32.5
click at [569, 120] on div at bounding box center [626, 128] width 302 height 123
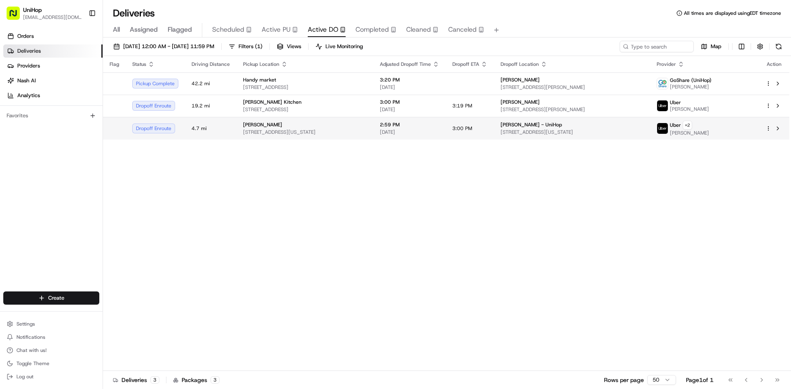
click at [359, 127] on div "Sam Clayman" at bounding box center [305, 125] width 124 height 7
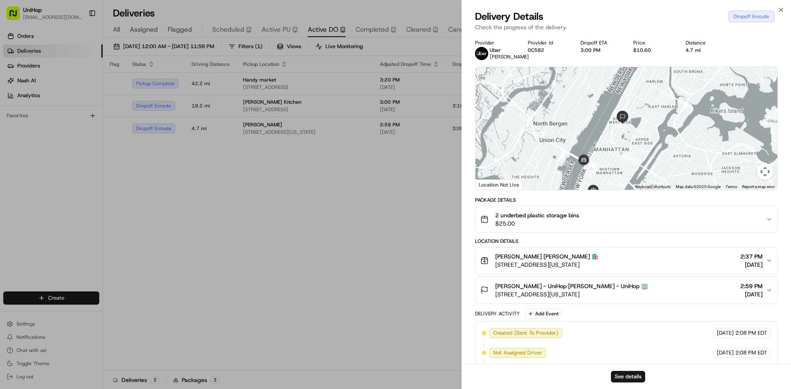
drag, startPoint x: 628, startPoint y: 107, endPoint x: 604, endPoint y: 156, distance: 54.0
click at [604, 156] on div at bounding box center [626, 128] width 302 height 123
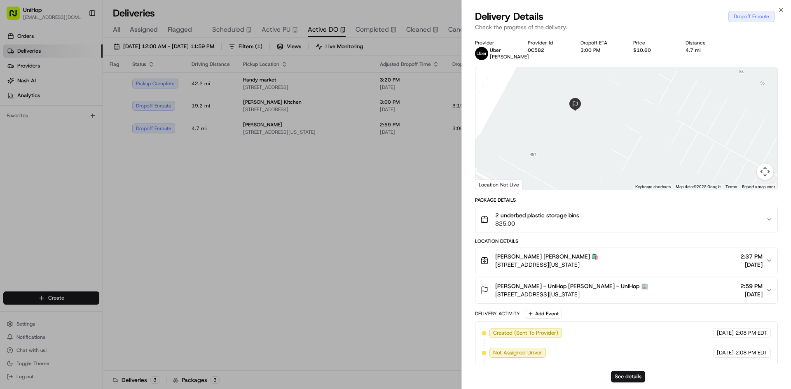
drag, startPoint x: 583, startPoint y: 131, endPoint x: 594, endPoint y: 142, distance: 15.4
click at [591, 141] on div at bounding box center [626, 128] width 302 height 123
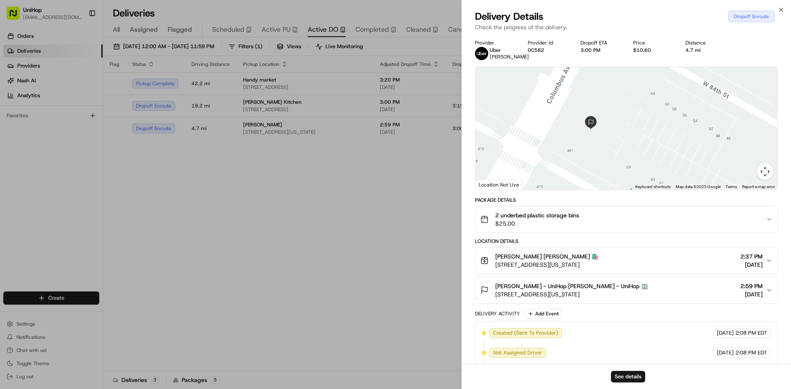
click at [601, 299] on span "485 Columbus Ave, New York, NY 10024, USA" at bounding box center [571, 294] width 153 height 8
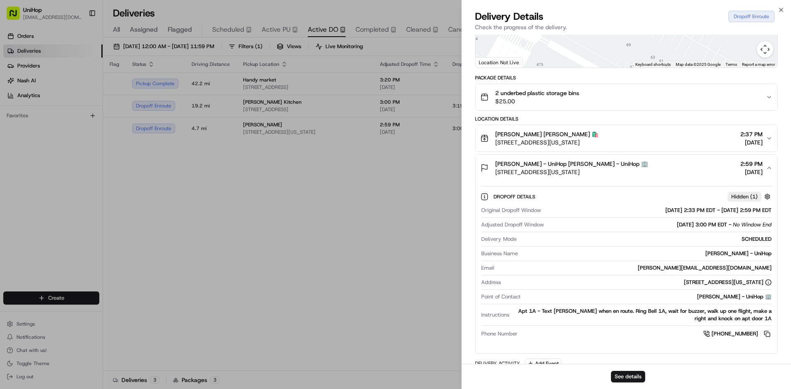
scroll to position [165, 0]
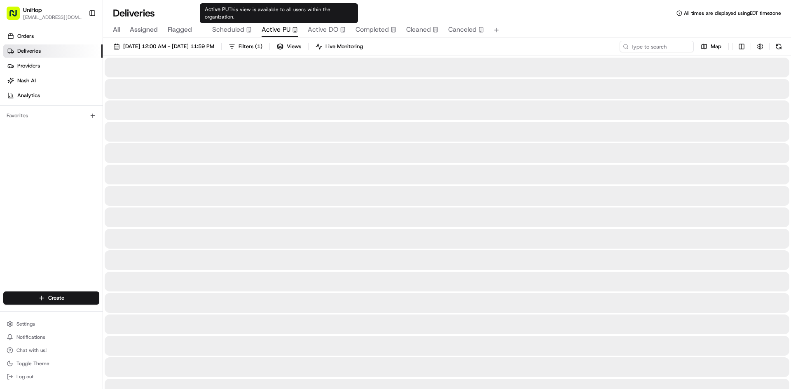
click at [296, 29] on rect "button" at bounding box center [295, 29] width 4 height 5
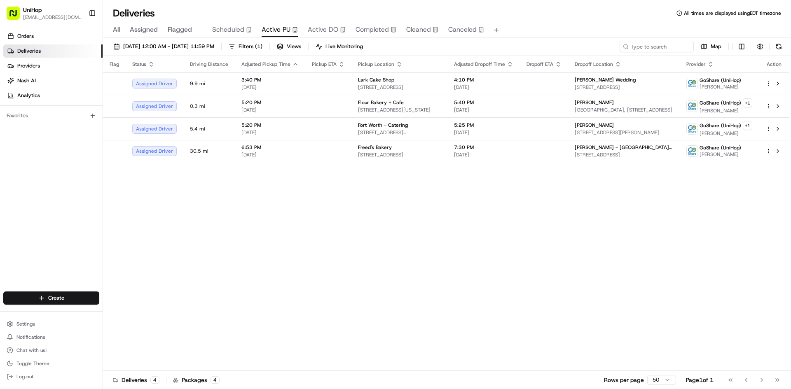
click at [663, 247] on div "Flag Status Driving Distance Adjusted Pickup Time Pickup ETA Pickup Location Ad…" at bounding box center [446, 213] width 686 height 315
click at [0, 208] on div "Orders Deliveries Providers [PERSON_NAME] Analytics Favorites" at bounding box center [51, 161] width 103 height 270
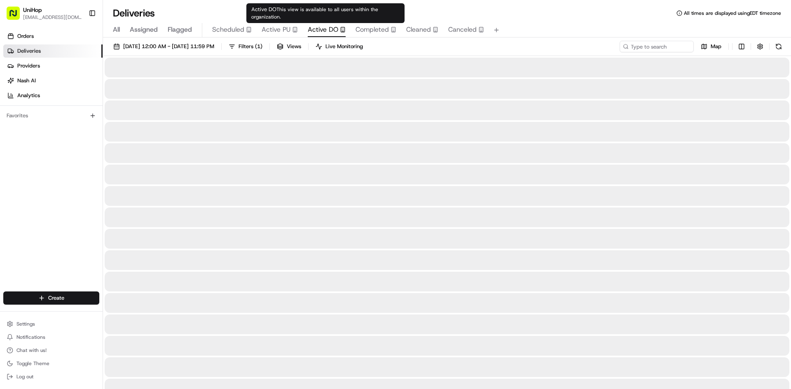
click at [311, 32] on span "Active DO" at bounding box center [323, 30] width 30 height 10
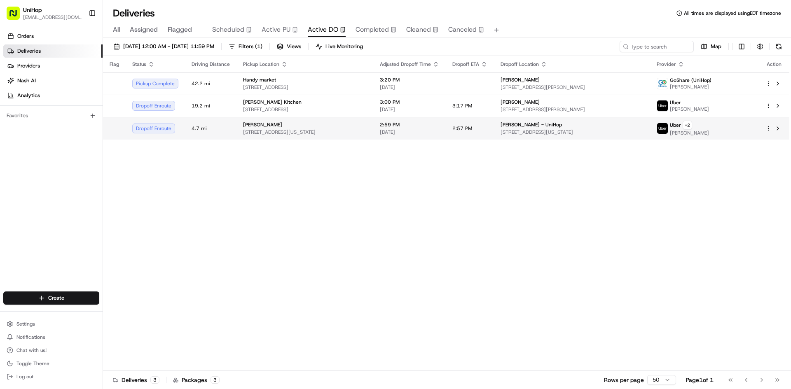
click at [431, 123] on span "2:59 PM" at bounding box center [409, 125] width 59 height 7
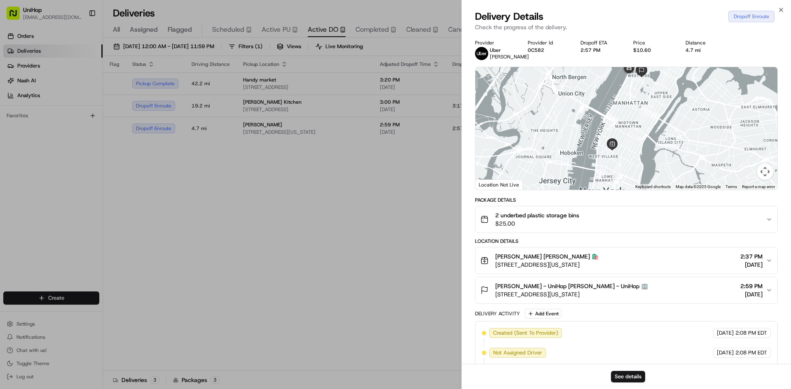
drag, startPoint x: 401, startPoint y: 169, endPoint x: 400, endPoint y: 143, distance: 25.6
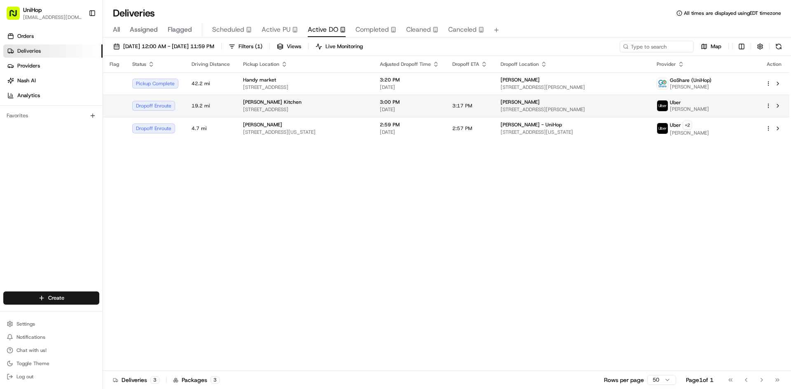
click at [403, 110] on span "[DATE]" at bounding box center [409, 109] width 59 height 7
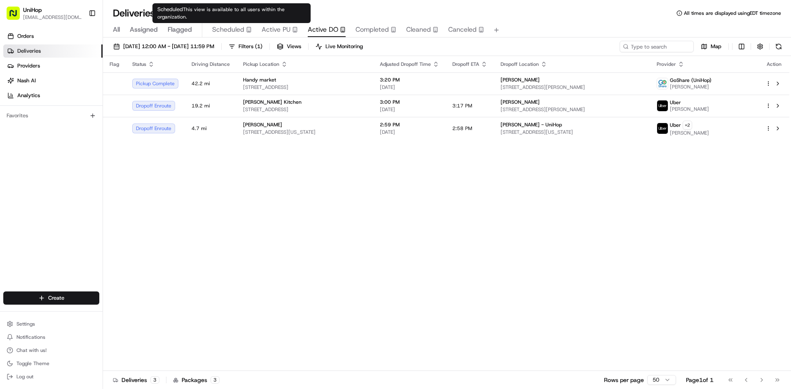
click at [272, 29] on span "Active PU" at bounding box center [276, 30] width 29 height 10
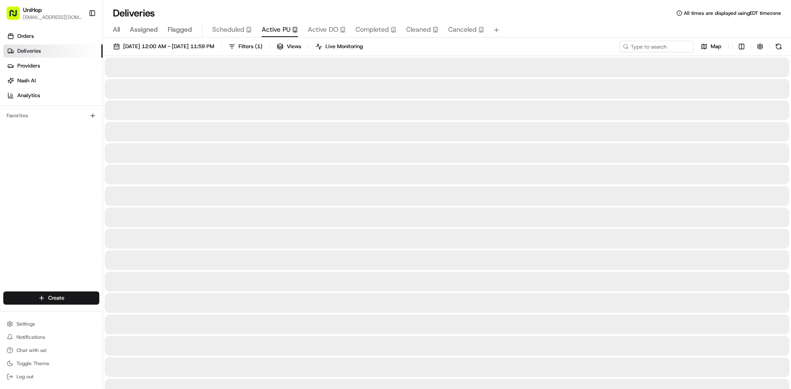
click at [243, 30] on div "Scheduled" at bounding box center [232, 30] width 40 height 10
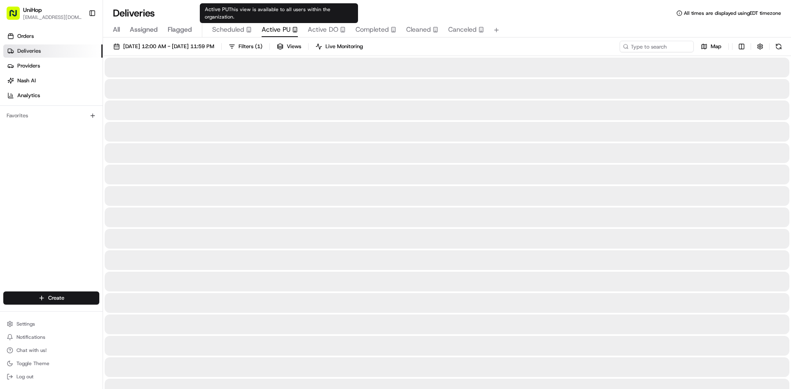
click at [272, 30] on span "Active PU" at bounding box center [276, 30] width 29 height 10
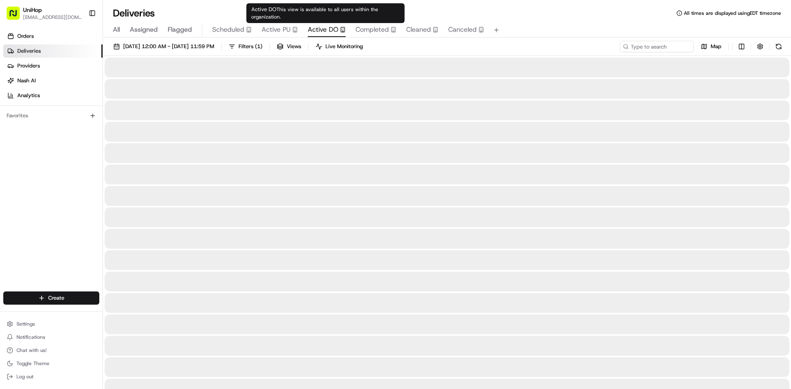
click at [314, 28] on span "Active DO" at bounding box center [323, 30] width 30 height 10
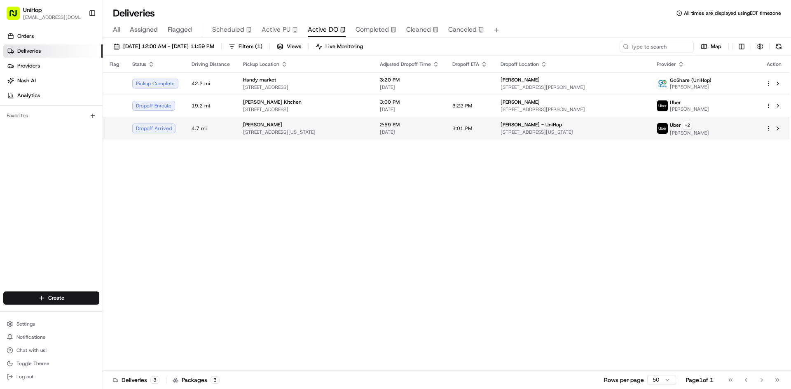
click at [303, 126] on div "Sam Clayman" at bounding box center [305, 125] width 124 height 7
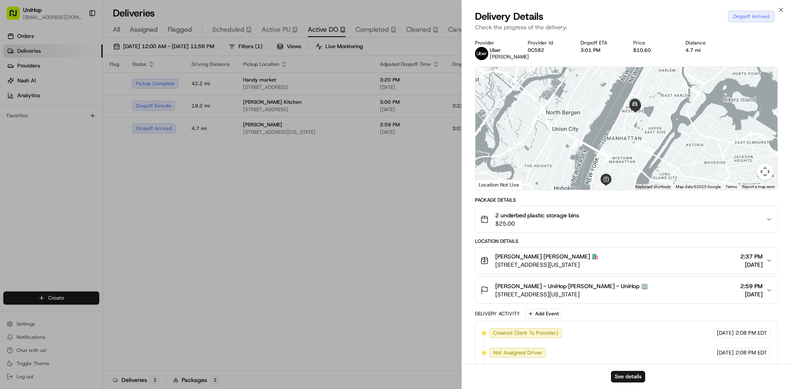
drag, startPoint x: 638, startPoint y: 100, endPoint x: 632, endPoint y: 136, distance: 36.8
click at [632, 136] on div at bounding box center [626, 128] width 302 height 123
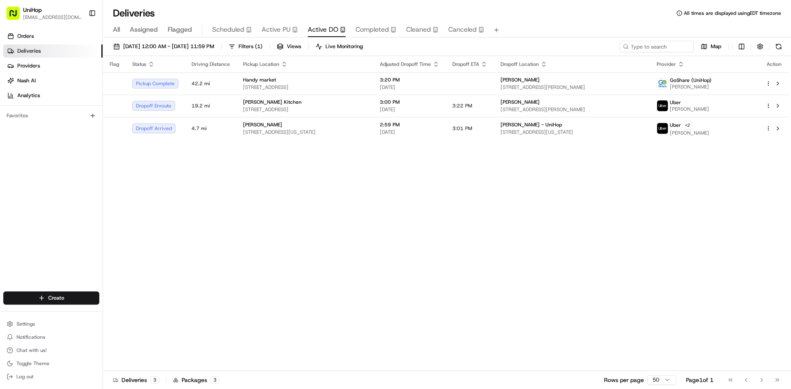
click at [285, 33] on span "Active PU" at bounding box center [276, 30] width 29 height 10
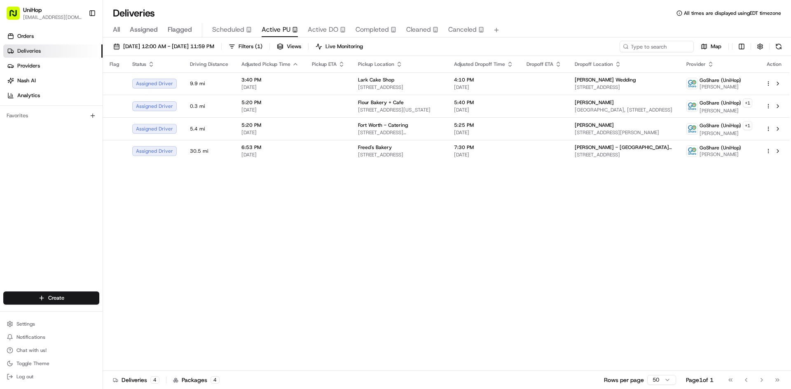
drag, startPoint x: 1, startPoint y: 217, endPoint x: 4, endPoint y: 182, distance: 34.7
click at [1, 217] on div "Orders Deliveries Providers [PERSON_NAME] Analytics Favorites" at bounding box center [51, 161] width 103 height 270
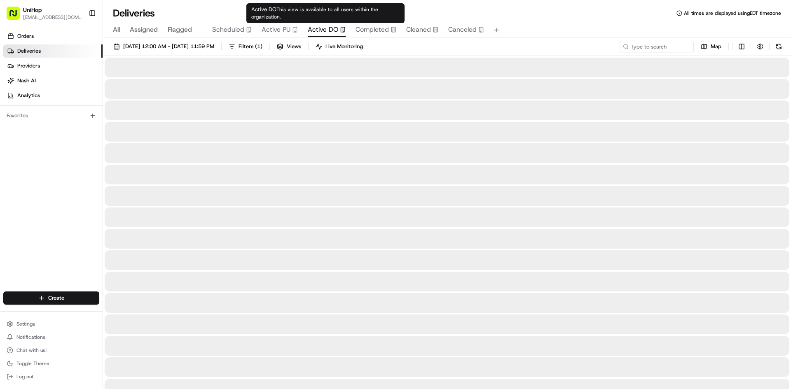
click at [320, 33] on span "Active DO" at bounding box center [323, 30] width 30 height 10
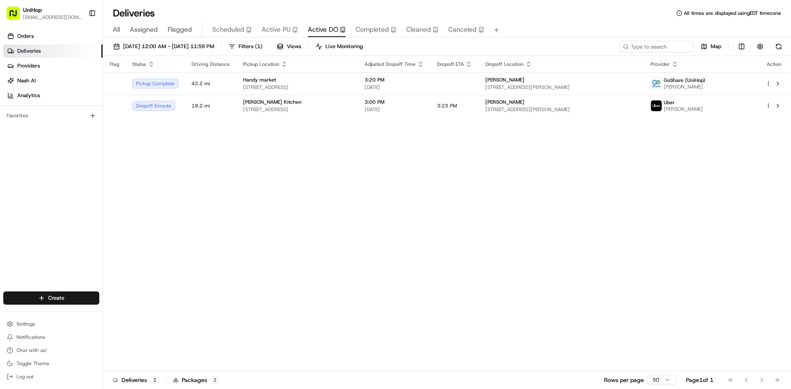
click at [479, 112] on td "3:23 PM" at bounding box center [455, 106] width 48 height 22
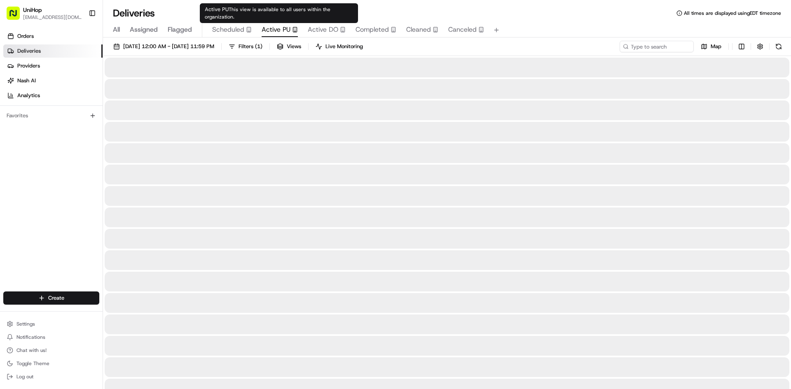
click at [267, 31] on span "Active PU" at bounding box center [276, 30] width 29 height 10
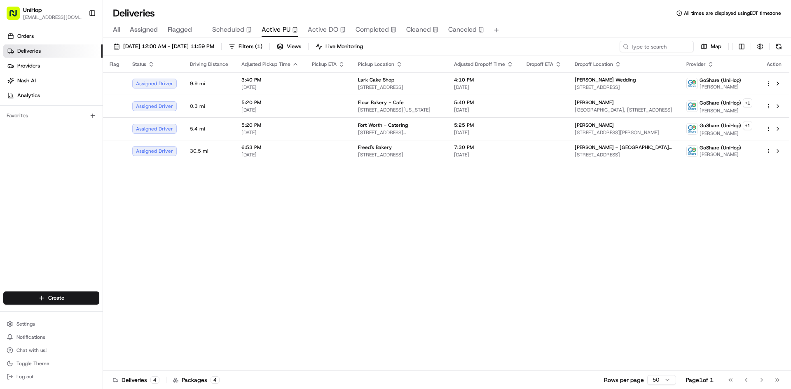
click at [220, 265] on div "Flag Status Driving Distance Adjusted Pickup Time Pickup ETA Pickup Location Ad…" at bounding box center [446, 213] width 686 height 315
click at [534, 286] on div "Flag Status Driving Distance Adjusted Pickup Time Pickup ETA Pickup Location Ad…" at bounding box center [446, 213] width 686 height 315
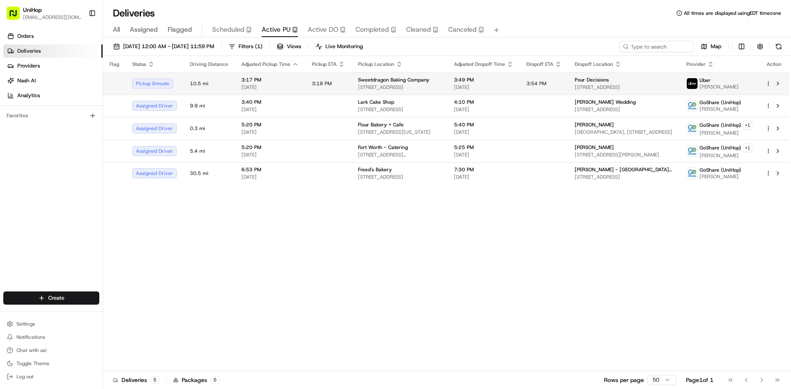
click at [376, 88] on span "900 Lincoln Ave, San Jose, CA 95126, USA" at bounding box center [399, 87] width 83 height 7
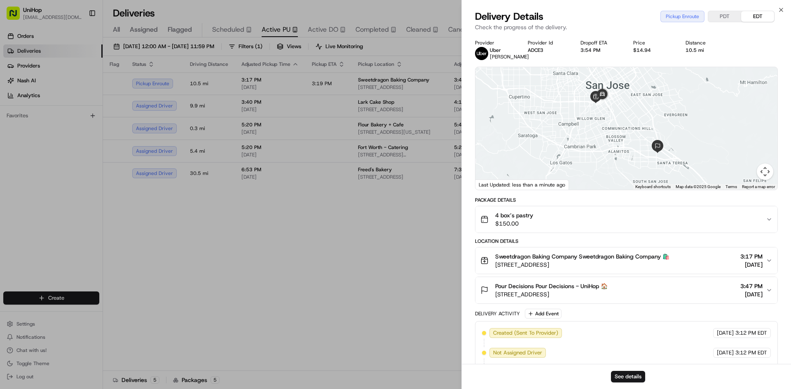
click at [617, 217] on div "4 box’s pastry $150.00" at bounding box center [623, 219] width 286 height 16
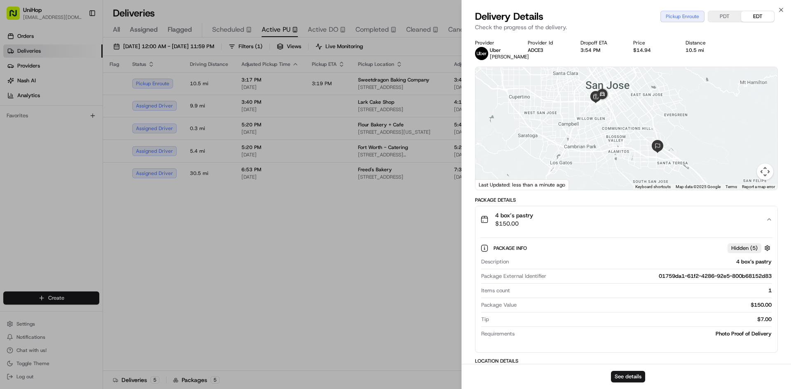
click at [617, 218] on div "4 box’s pastry $150.00" at bounding box center [623, 219] width 286 height 16
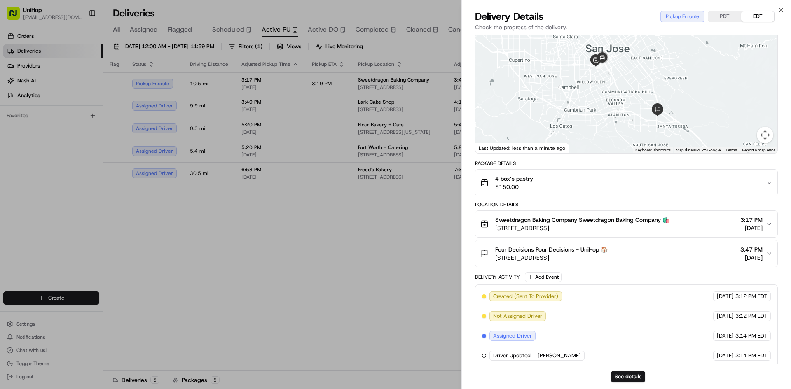
scroll to position [41, 0]
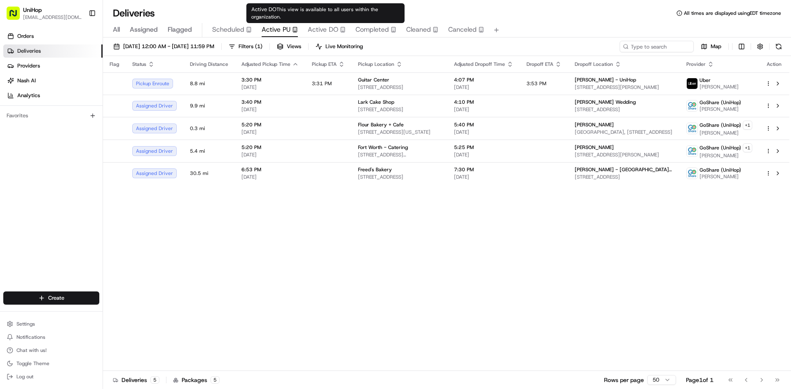
click at [315, 27] on span "Active DO" at bounding box center [323, 30] width 30 height 10
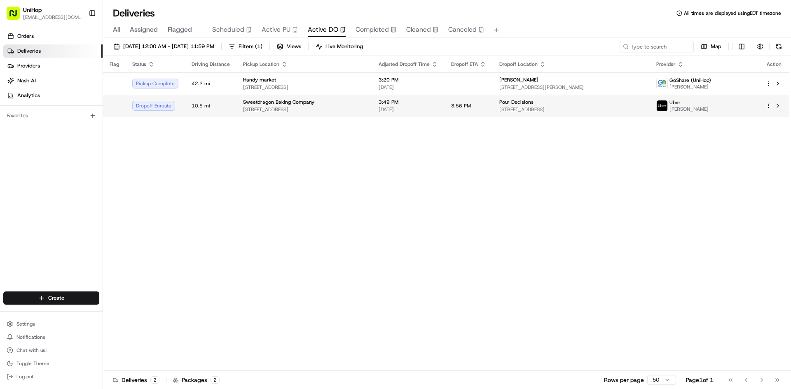
click at [351, 101] on div "Sweetdragon Baking Company" at bounding box center [304, 102] width 122 height 7
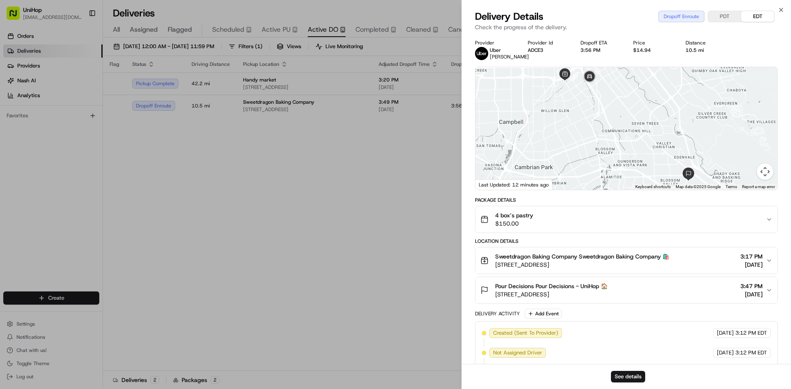
click at [578, 220] on div "4 box’s pastry $150.00" at bounding box center [623, 219] width 286 height 16
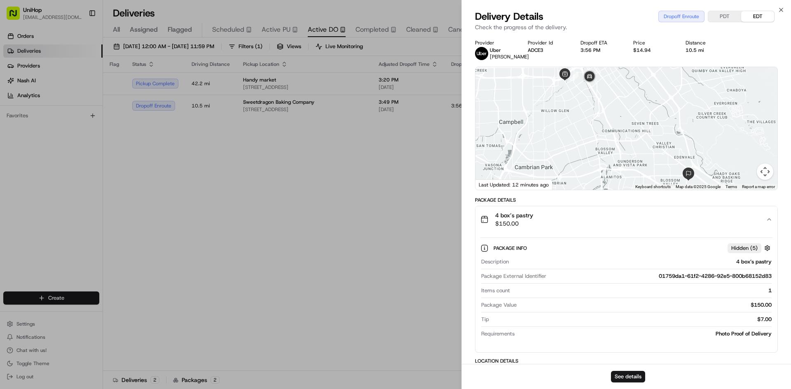
click at [578, 220] on div "4 box’s pastry $150.00" at bounding box center [623, 219] width 286 height 16
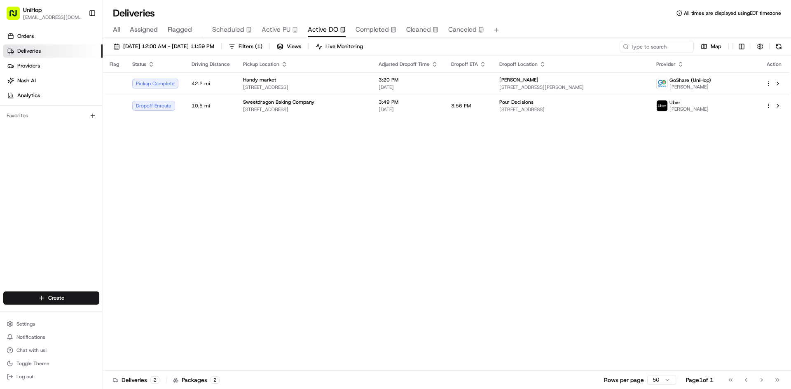
drag, startPoint x: 337, startPoint y: 229, endPoint x: 319, endPoint y: 208, distance: 28.6
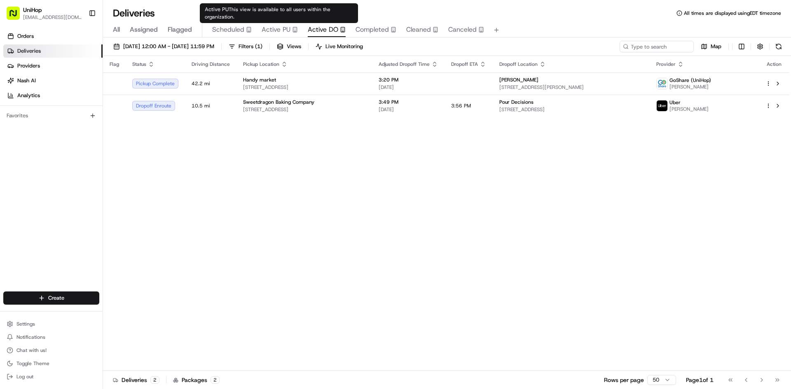
click at [274, 29] on span "Active PU" at bounding box center [276, 30] width 29 height 10
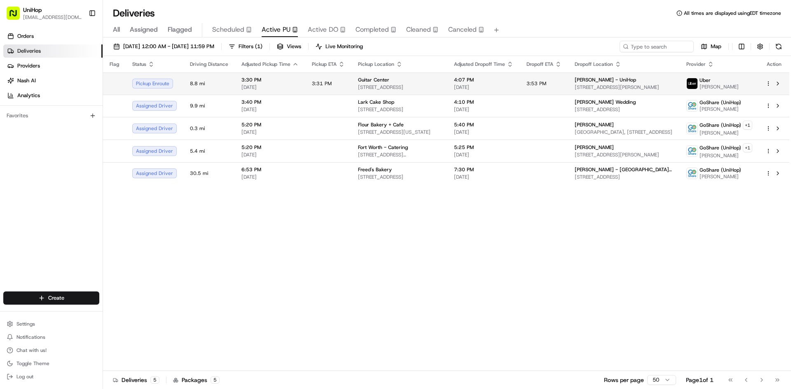
click at [361, 89] on span "3677 Stevens Creek Blvd, Santa Clara, CA 95051, USA" at bounding box center [399, 87] width 83 height 7
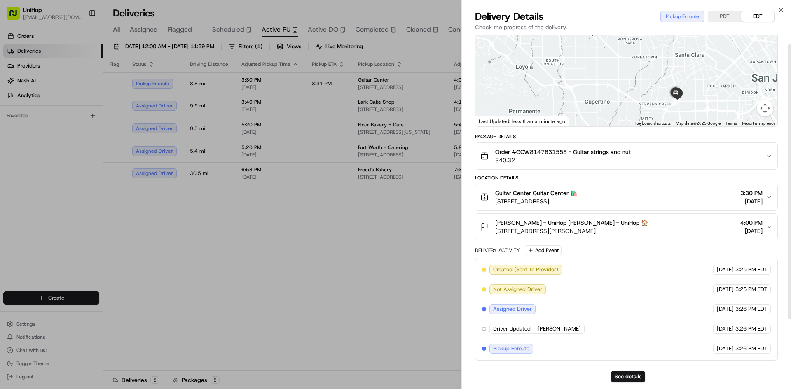
scroll to position [65, 0]
drag, startPoint x: 647, startPoint y: 201, endPoint x: 495, endPoint y: 202, distance: 152.0
click at [495, 202] on div "Guitar Center Guitar Center 🛍️ 3677 Stevens Creek Blvd, Santa Clara, CA 95051, …" at bounding box center [623, 195] width 286 height 16
drag, startPoint x: 517, startPoint y: 150, endPoint x: 567, endPoint y: 150, distance: 49.9
click at [567, 150] on span "Order #GCW8147831558 - Guitar strings and nut" at bounding box center [563, 150] width 136 height 8
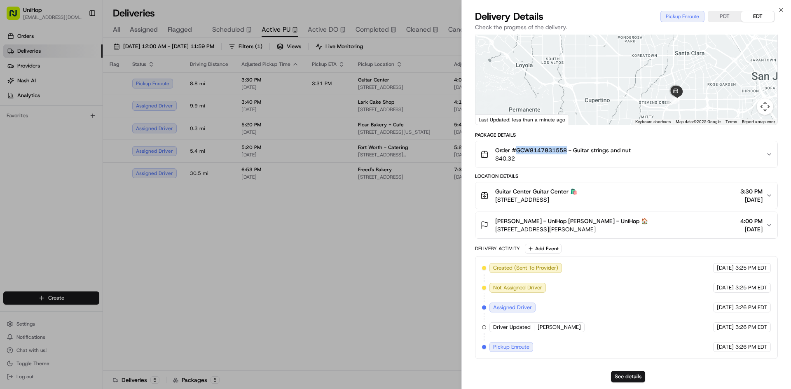
copy span "GCW8147831558"
click at [550, 221] on span "Alex Kozma - UniHop Alex Kozma - UniHop 🏠" at bounding box center [571, 221] width 153 height 8
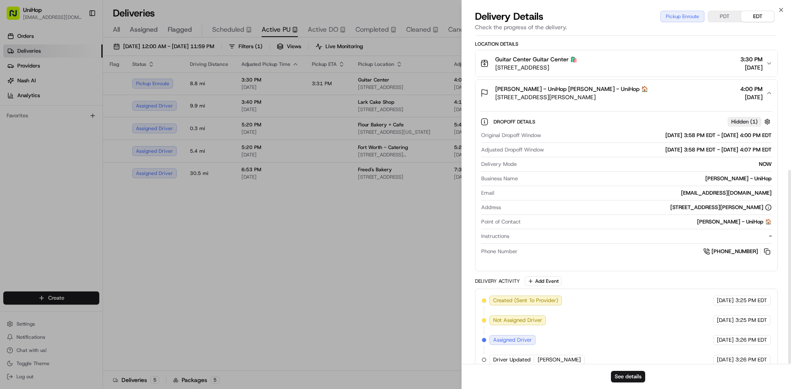
scroll to position [230, 0]
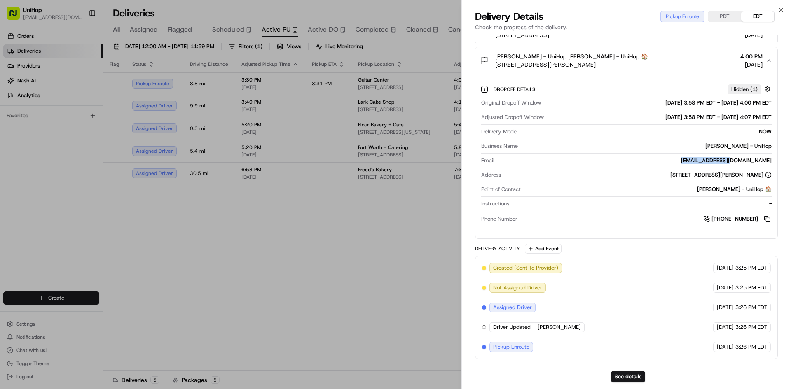
drag, startPoint x: 719, startPoint y: 158, endPoint x: 771, endPoint y: 159, distance: 51.5
click at [771, 159] on div "nkozm001@ucr.edu" at bounding box center [635, 160] width 274 height 7
copy div "nkozm001@ucr.edu"
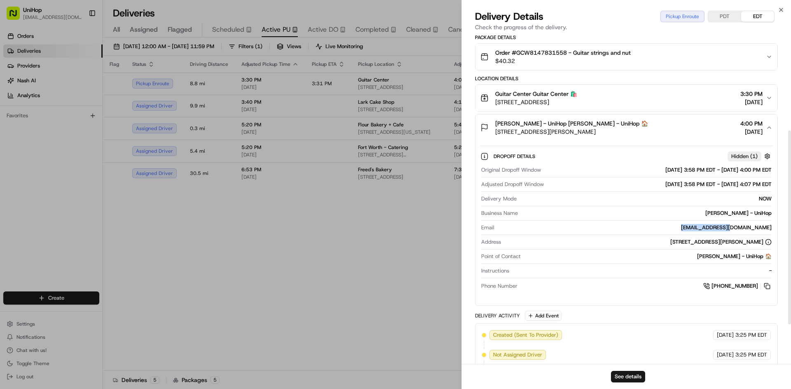
scroll to position [147, 0]
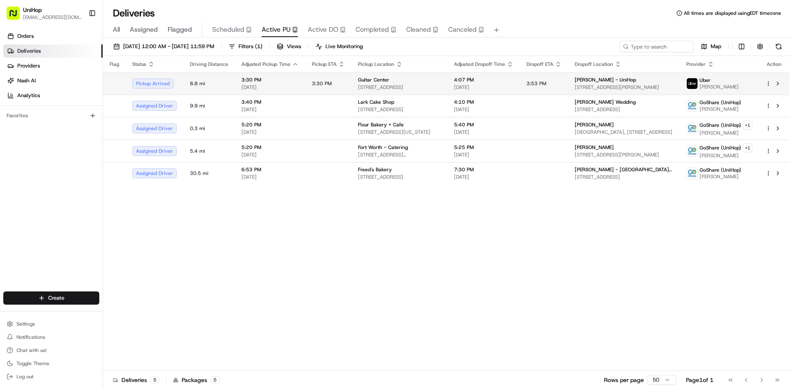
click at [380, 75] on td "Guitar Center 3677 Stevens Creek Blvd, Santa Clara, CA 95051, USA" at bounding box center [399, 84] width 96 height 22
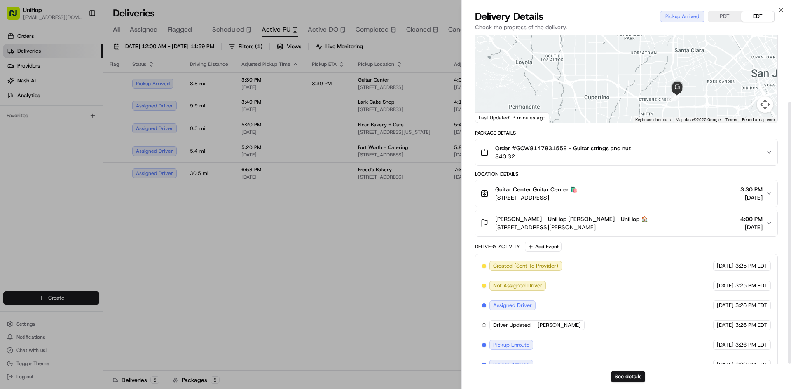
scroll to position [85, 0]
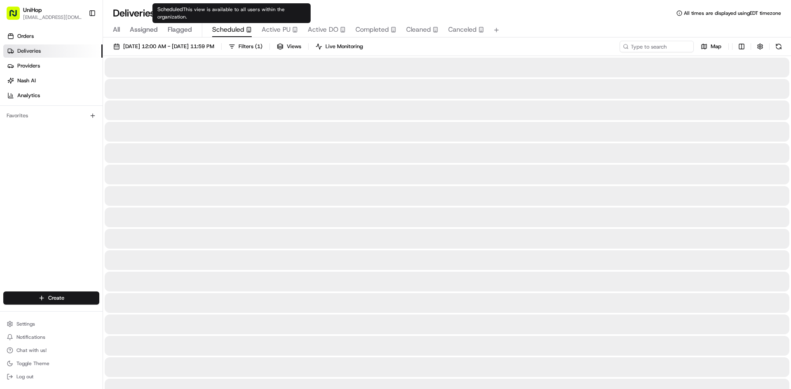
click at [231, 28] on span "Scheduled" at bounding box center [228, 30] width 32 height 10
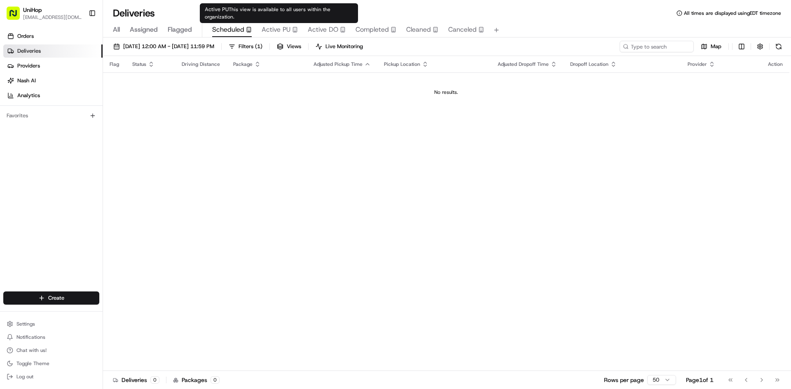
click at [268, 29] on span "Active PU" at bounding box center [276, 30] width 29 height 10
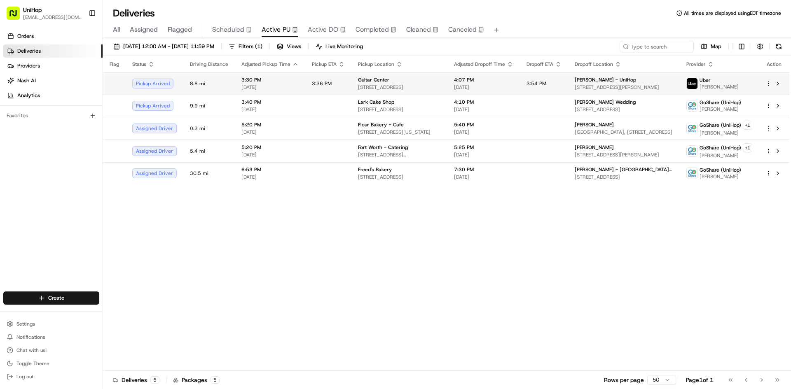
click at [562, 85] on td "3:54 PM" at bounding box center [544, 84] width 48 height 22
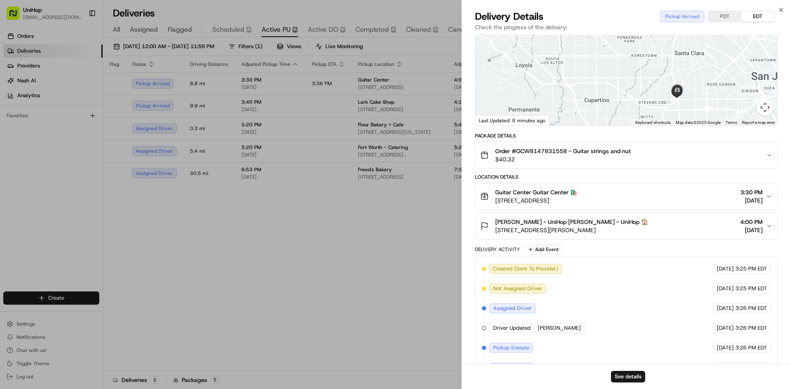
scroll to position [85, 0]
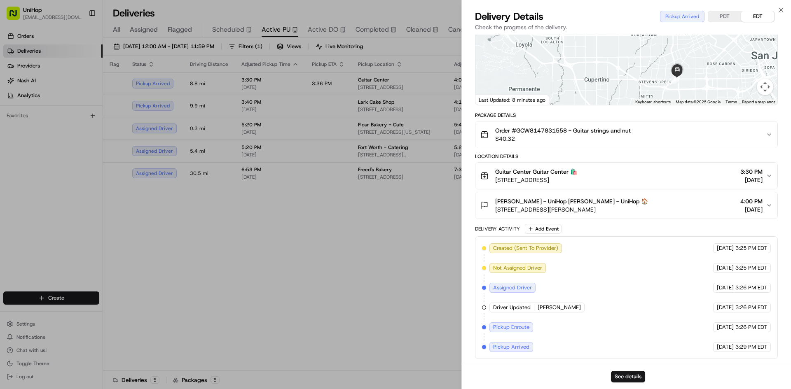
drag, startPoint x: 649, startPoint y: 178, endPoint x: 494, endPoint y: 185, distance: 155.4
click at [494, 185] on button "Guitar Center Guitar Center 🛍️ 3677 Stevens Creek Blvd, Santa Clara, CA 95051, …" at bounding box center [626, 176] width 302 height 26
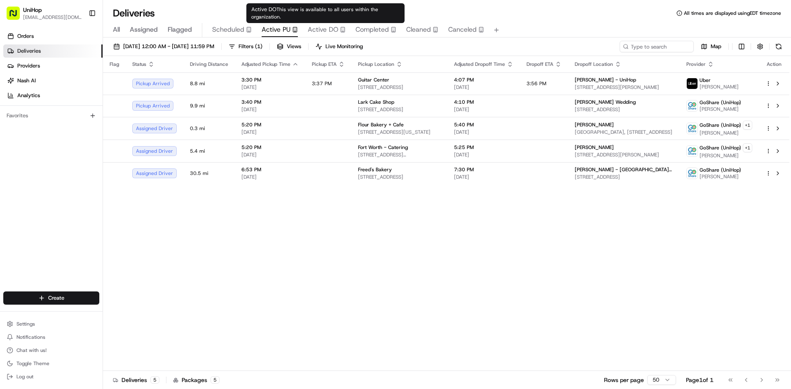
click at [329, 33] on span "Active DO" at bounding box center [323, 30] width 30 height 10
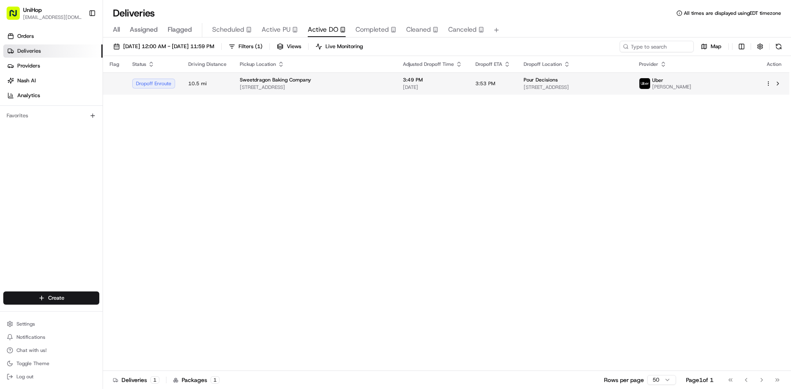
click at [434, 91] on td "3:49 PM Aug 24 2025" at bounding box center [432, 84] width 73 height 22
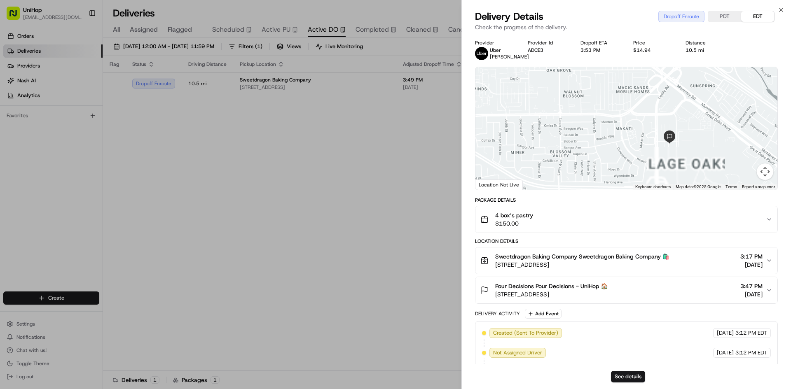
drag, startPoint x: 688, startPoint y: 164, endPoint x: 683, endPoint y: 114, distance: 50.1
click at [683, 114] on div at bounding box center [626, 128] width 302 height 123
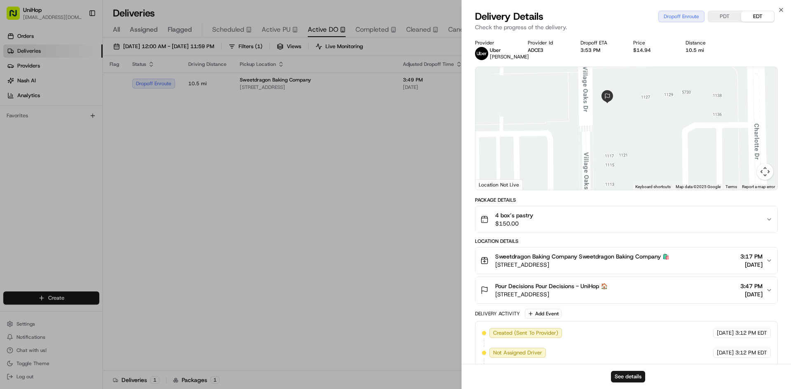
drag, startPoint x: 679, startPoint y: 142, endPoint x: 627, endPoint y: 119, distance: 57.4
click at [627, 119] on div at bounding box center [626, 128] width 302 height 123
click at [608, 294] on span "5700 Village Oaks Dr #20, San Jose, CA 95123, USA" at bounding box center [551, 294] width 112 height 8
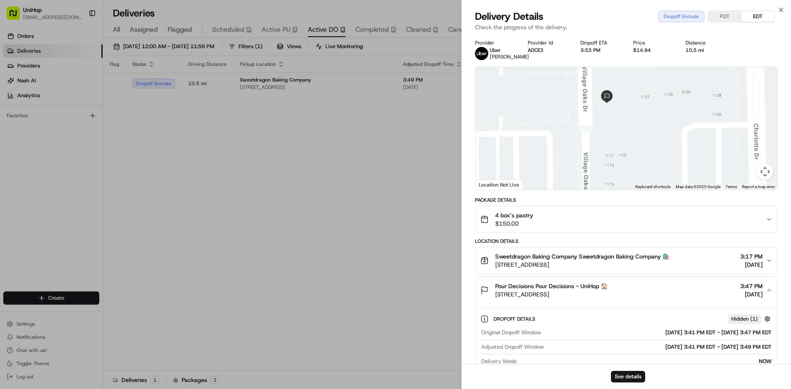
click at [616, 225] on div "4 box’s pastry $150.00" at bounding box center [623, 219] width 286 height 16
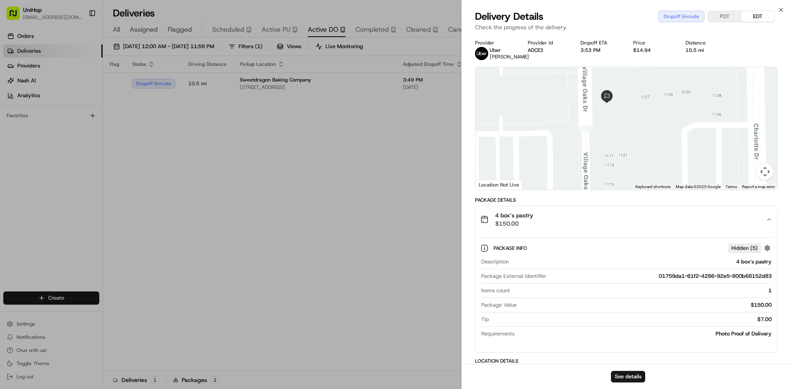
click at [616, 224] on div "4 box’s pastry $150.00" at bounding box center [623, 219] width 286 height 16
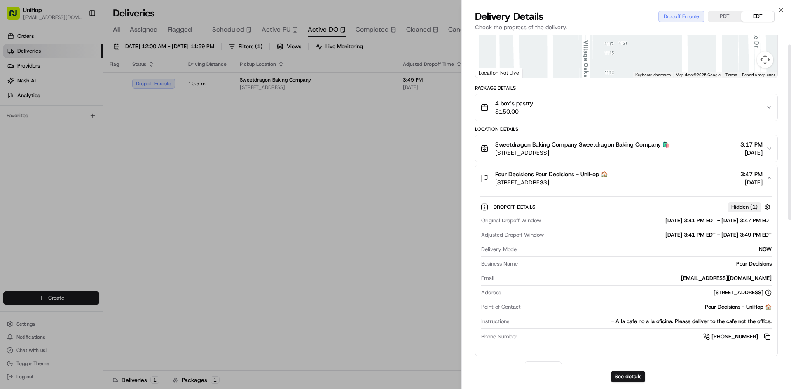
scroll to position [165, 0]
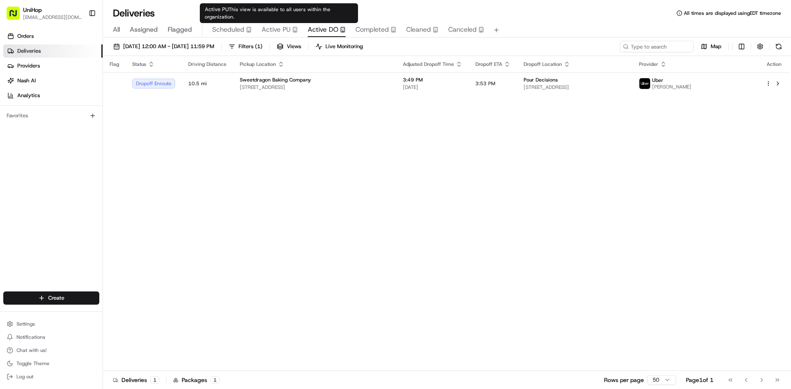
click at [272, 32] on span "Active PU" at bounding box center [276, 30] width 29 height 10
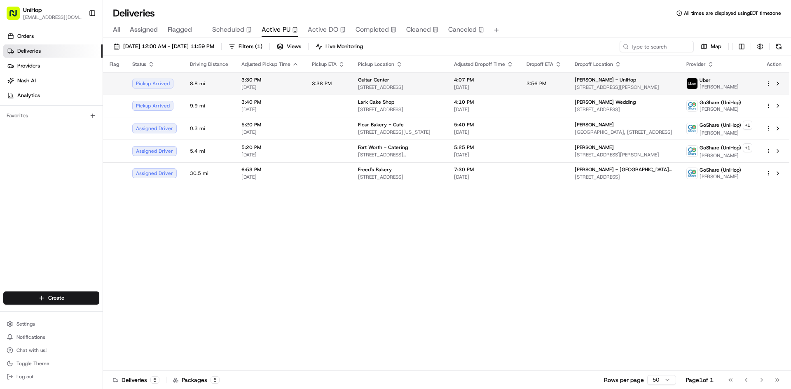
click at [435, 90] on span "3677 Stevens Creek Blvd, Santa Clara, CA 95051, USA" at bounding box center [399, 87] width 83 height 7
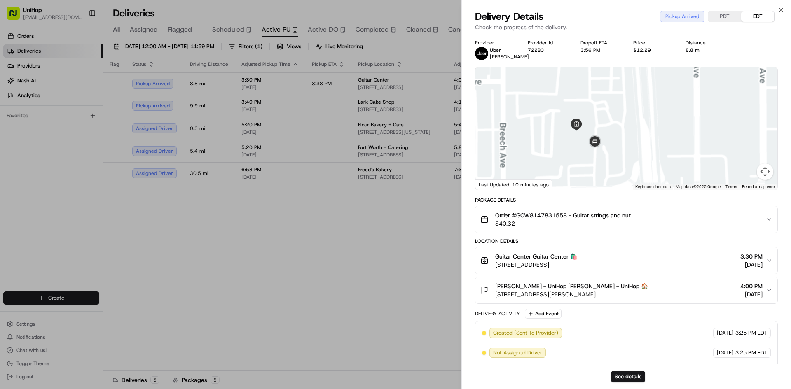
drag, startPoint x: 590, startPoint y: 152, endPoint x: 605, endPoint y: 131, distance: 26.4
click at [605, 131] on div at bounding box center [626, 128] width 302 height 123
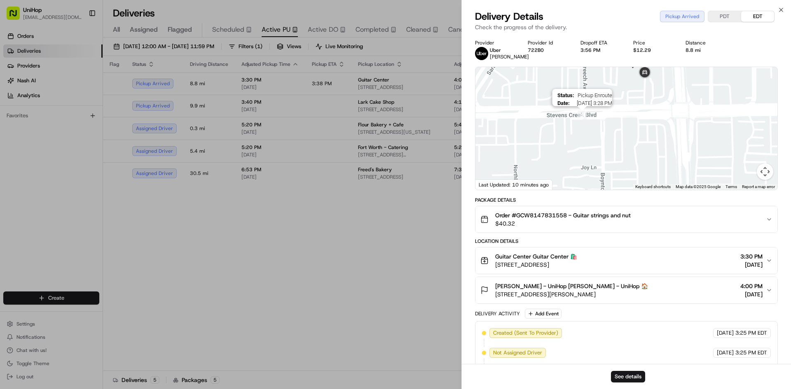
click at [585, 116] on img "2" at bounding box center [582, 115] width 9 height 9
drag, startPoint x: 616, startPoint y: 98, endPoint x: 613, endPoint y: 119, distance: 21.3
click at [613, 119] on div "To navigate, press the arrow keys." at bounding box center [626, 128] width 302 height 123
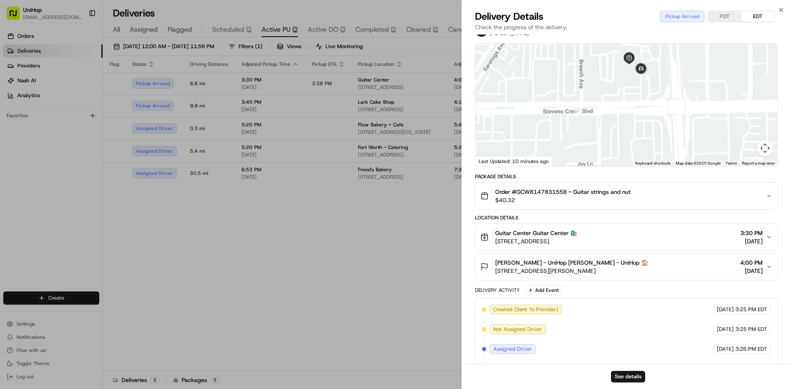
scroll to position [85, 0]
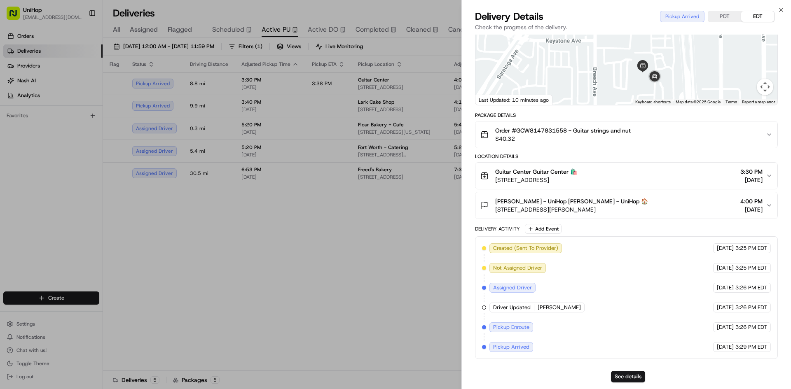
drag, startPoint x: 639, startPoint y: 96, endPoint x: 648, endPoint y: 112, distance: 17.7
click at [655, 146] on div "Provider Uber Nick Z. Provider Id 722B0 Dropoff ETA 3:57 PM Price $12.29 Distan…" at bounding box center [626, 157] width 303 height 405
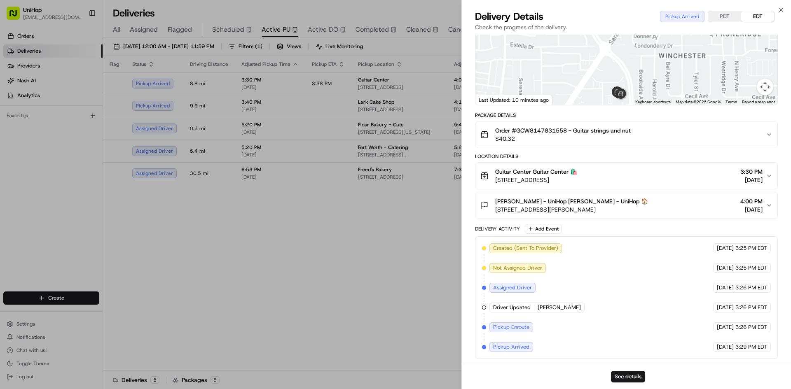
drag, startPoint x: 591, startPoint y: 73, endPoint x: 604, endPoint y: 50, distance: 25.7
click at [604, 50] on div at bounding box center [626, 43] width 302 height 123
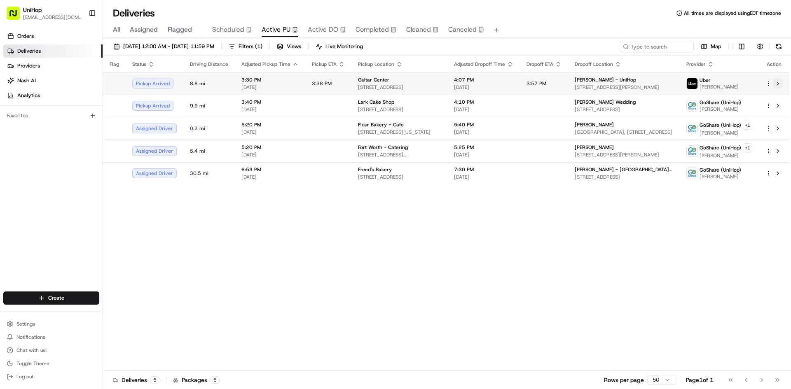
click at [780, 87] on button at bounding box center [778, 84] width 10 height 10
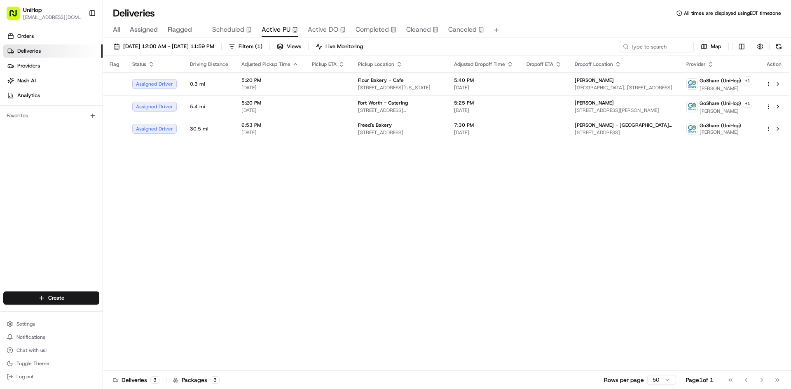
click at [381, 25] on span "Completed" at bounding box center [372, 30] width 33 height 10
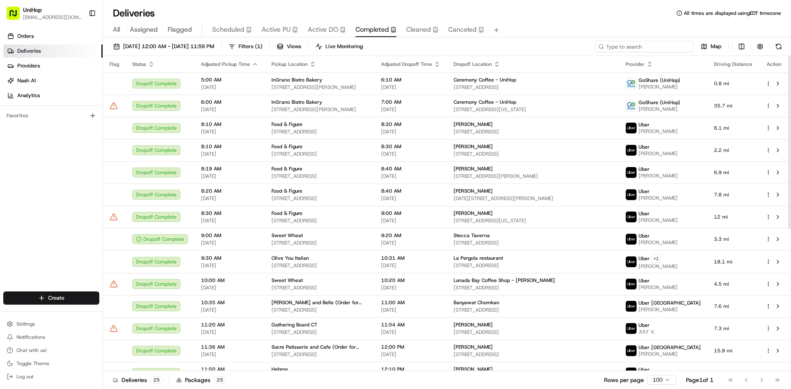
click at [665, 49] on input at bounding box center [644, 47] width 99 height 12
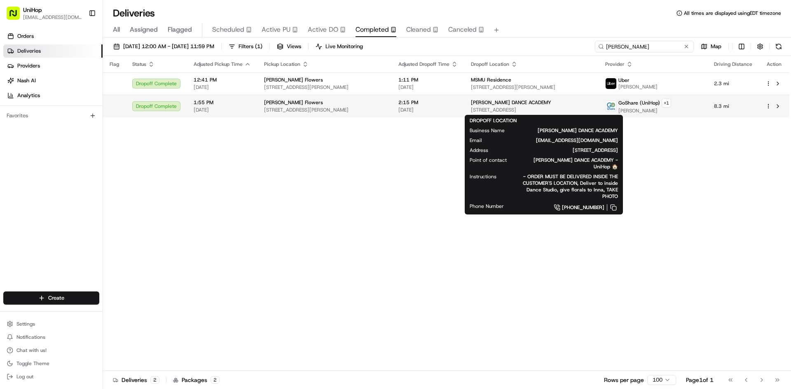
type input "sada"
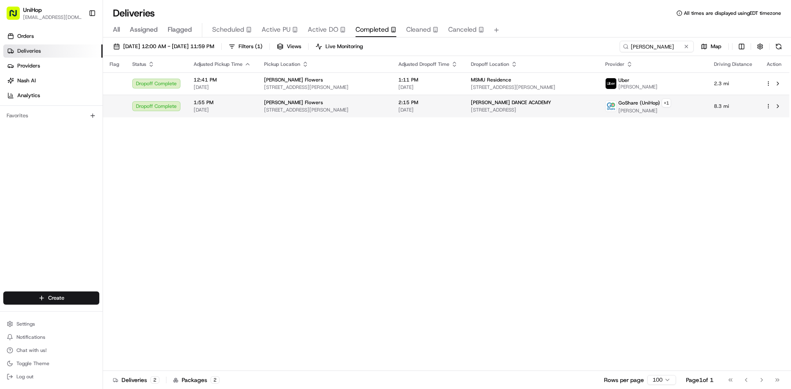
click at [525, 108] on span "[STREET_ADDRESS]" at bounding box center [531, 110] width 121 height 7
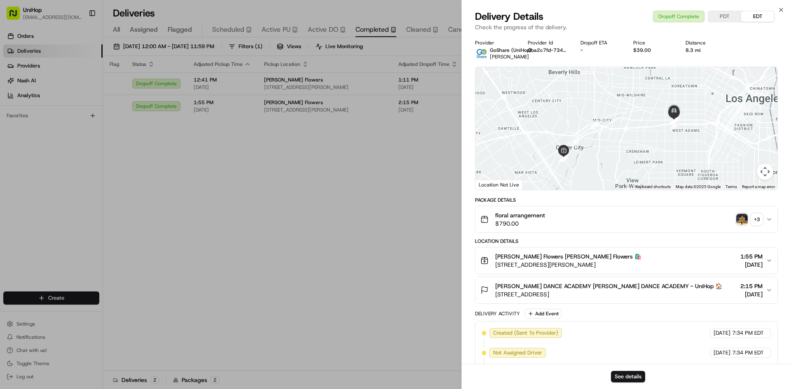
click at [739, 217] on img "button" at bounding box center [742, 220] width 12 height 12
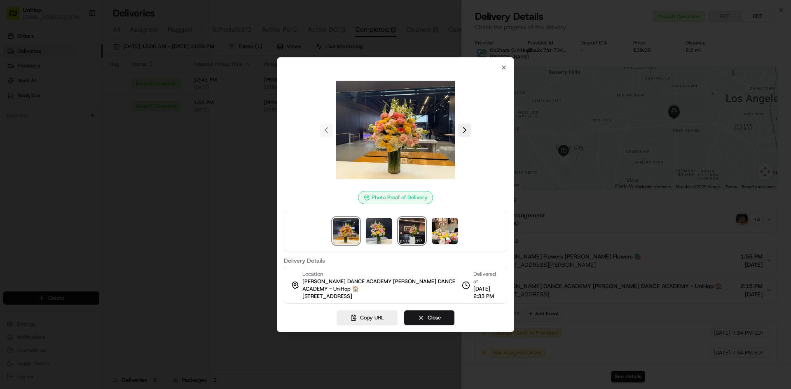
click at [413, 232] on img at bounding box center [412, 231] width 26 height 26
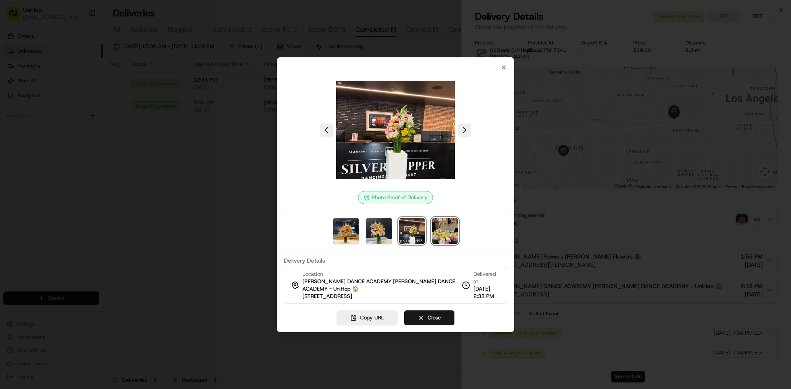
click at [446, 230] on img at bounding box center [445, 231] width 26 height 26
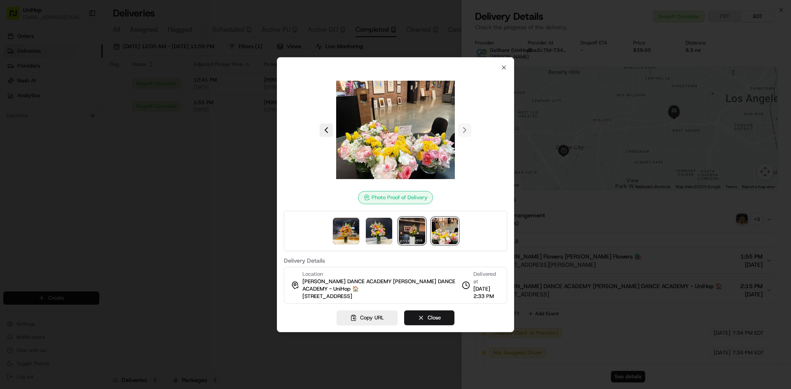
click at [420, 232] on img at bounding box center [412, 231] width 26 height 26
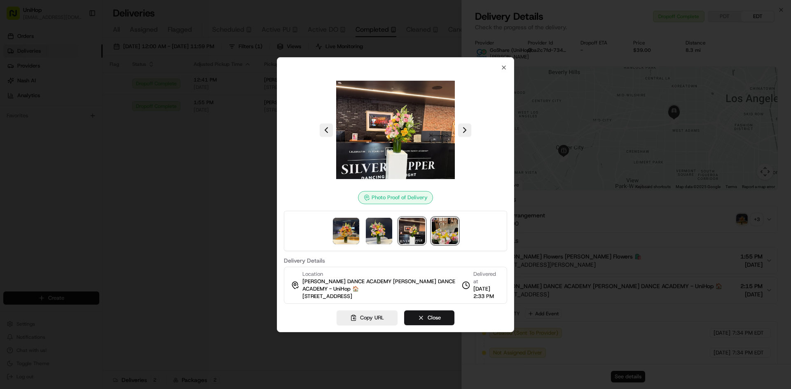
click at [446, 232] on img at bounding box center [445, 231] width 26 height 26
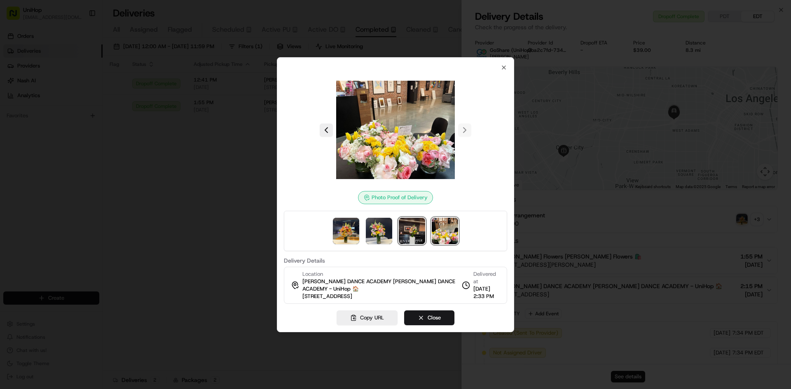
click at [417, 234] on img at bounding box center [412, 231] width 26 height 26
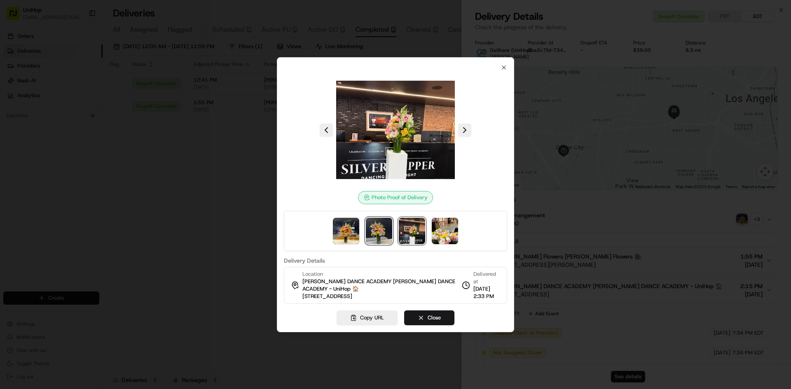
click at [369, 229] on img at bounding box center [379, 231] width 26 height 26
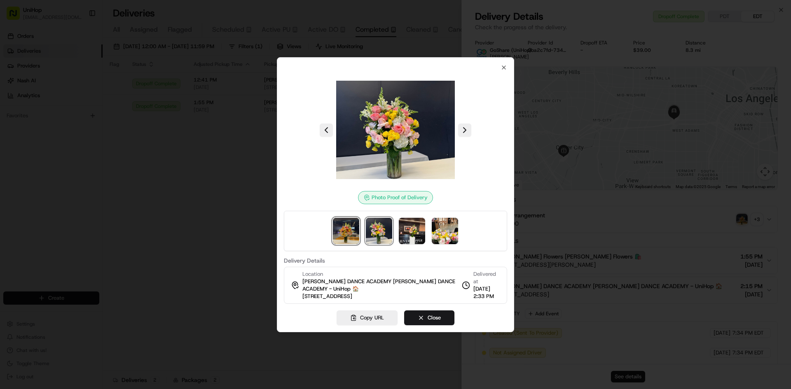
click at [351, 229] on img at bounding box center [346, 231] width 26 height 26
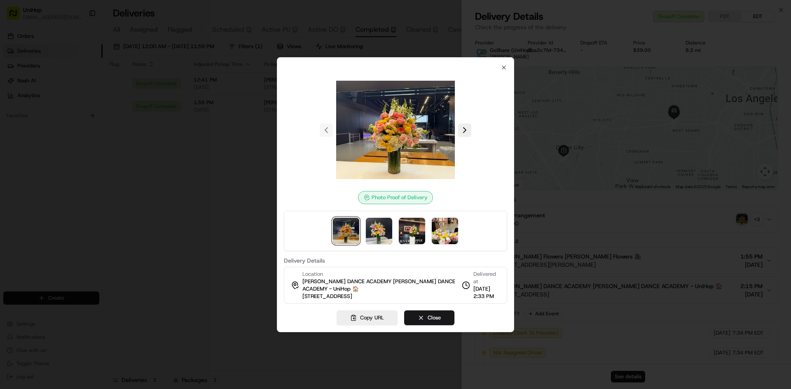
drag, startPoint x: 363, startPoint y: 229, endPoint x: 351, endPoint y: 231, distance: 12.1
click at [363, 229] on div at bounding box center [395, 231] width 223 height 40
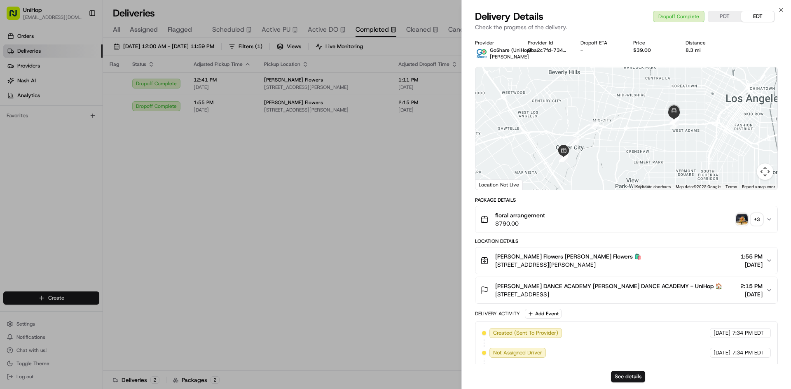
drag, startPoint x: 355, startPoint y: 182, endPoint x: 366, endPoint y: 176, distance: 12.9
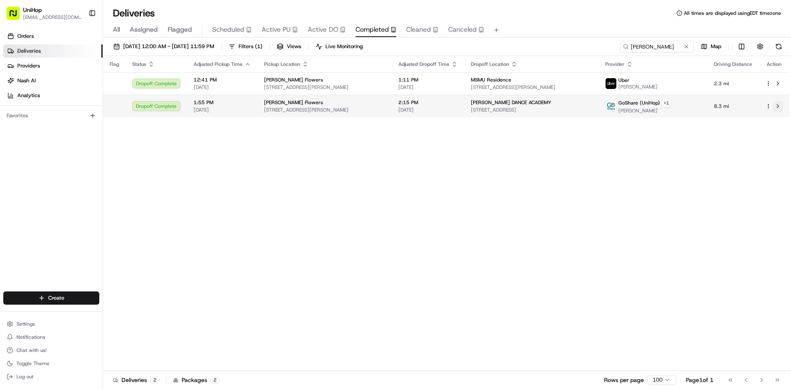
click at [777, 110] on button at bounding box center [778, 106] width 10 height 10
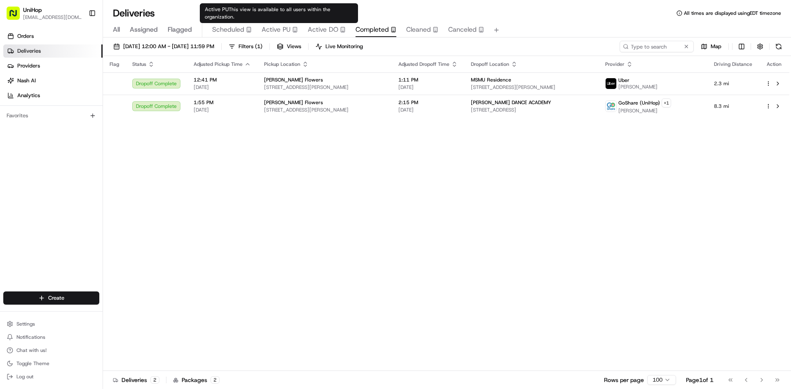
click at [276, 29] on span "Active PU" at bounding box center [276, 30] width 29 height 10
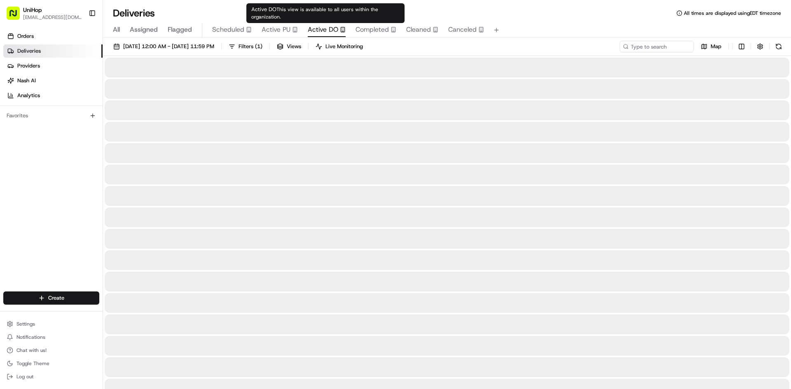
click at [333, 35] on button "Active DO" at bounding box center [327, 30] width 38 height 14
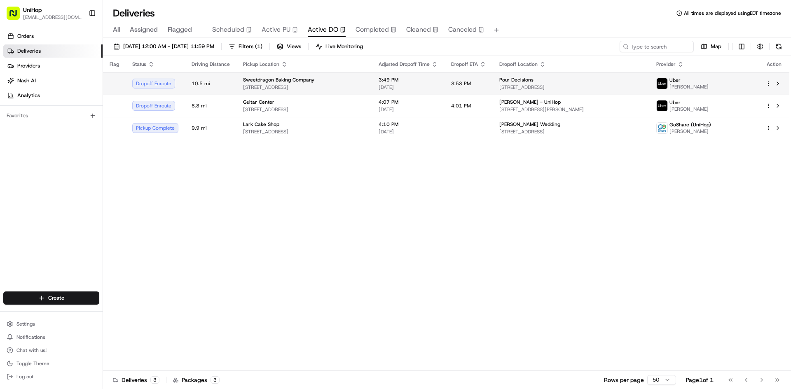
click at [540, 86] on span "5700 Village Oaks Dr #20, San Jose, CA 95123, USA" at bounding box center [571, 87] width 144 height 7
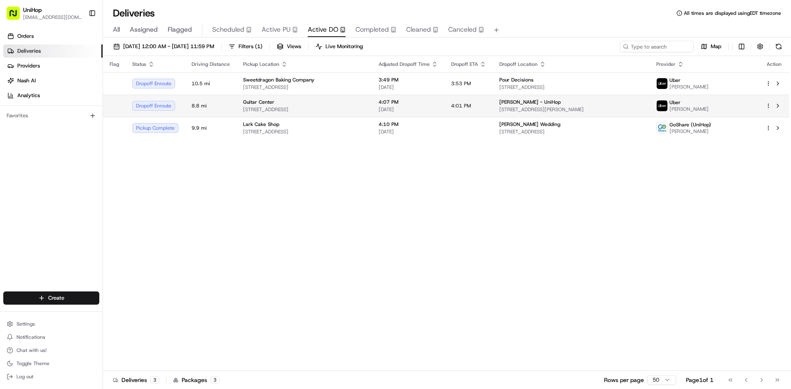
click at [445, 98] on td "4:07 PM Aug 24 2025" at bounding box center [408, 106] width 73 height 22
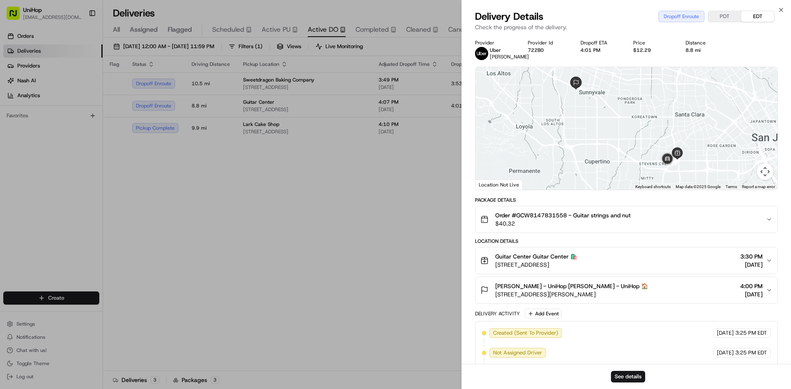
drag, startPoint x: 581, startPoint y: 99, endPoint x: 587, endPoint y: 126, distance: 27.9
click at [587, 126] on div at bounding box center [626, 128] width 302 height 123
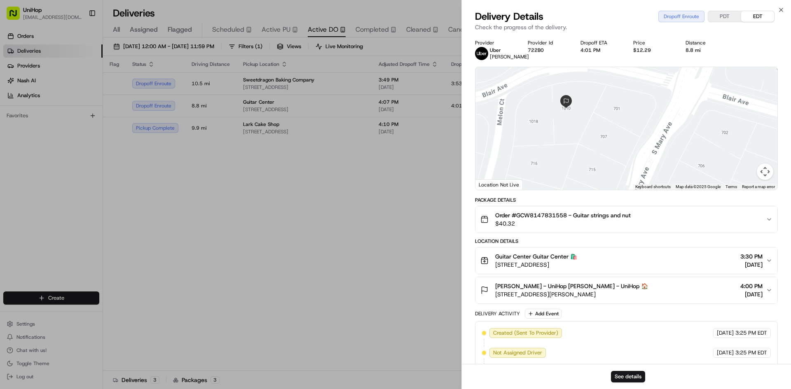
click at [597, 289] on span "Alex Kozma - UniHop Alex Kozma - UniHop 🏠" at bounding box center [571, 286] width 153 height 8
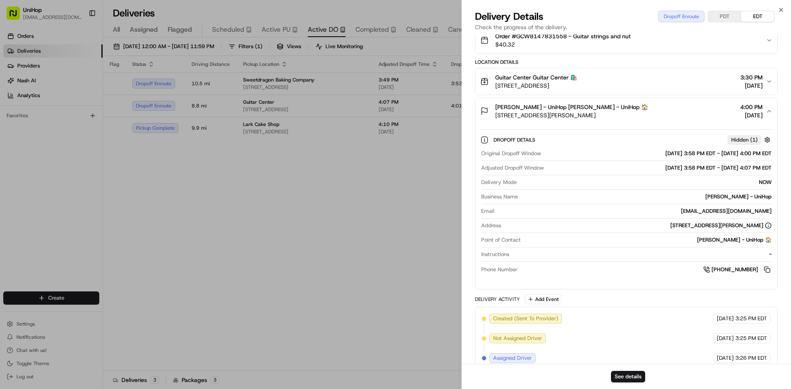
scroll to position [206, 0]
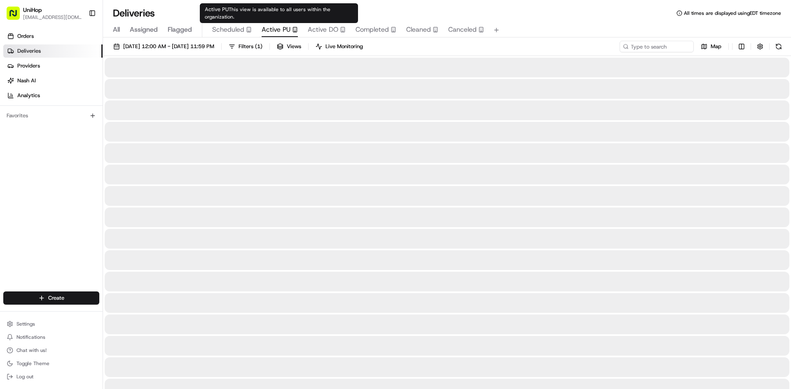
click at [293, 29] on icon "button" at bounding box center [295, 30] width 6 height 6
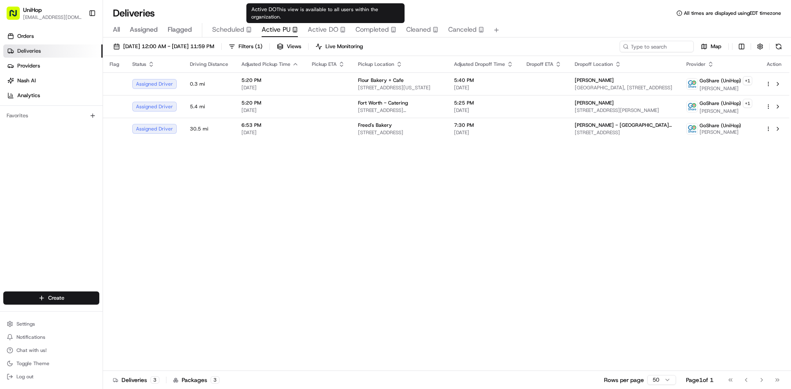
click at [329, 26] on span "Active DO" at bounding box center [323, 30] width 30 height 10
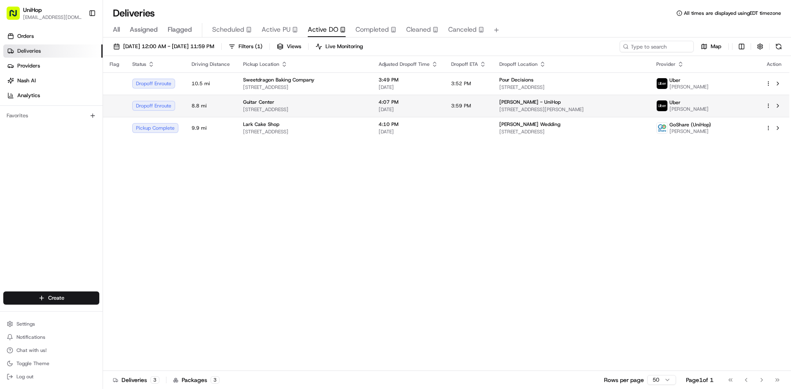
click at [409, 95] on td "4:07 PM Aug 24 2025" at bounding box center [408, 106] width 73 height 22
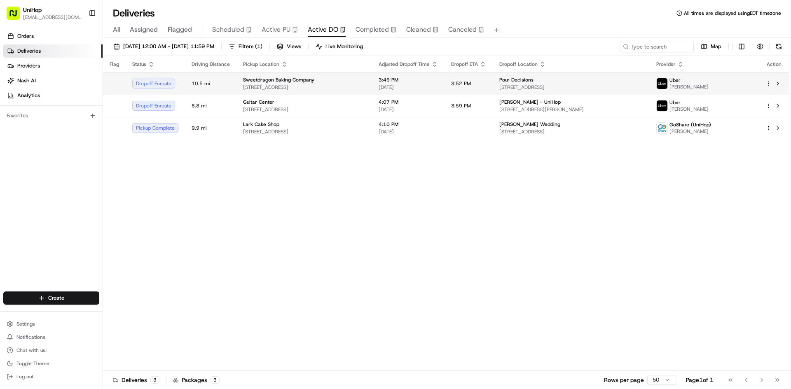
click at [399, 73] on td "3:49 PM Aug 24 2025" at bounding box center [408, 84] width 73 height 22
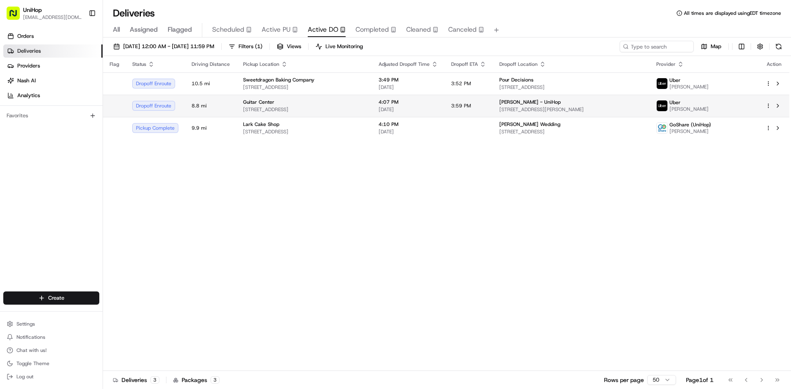
click at [307, 103] on div "Guitar Center" at bounding box center [304, 102] width 122 height 7
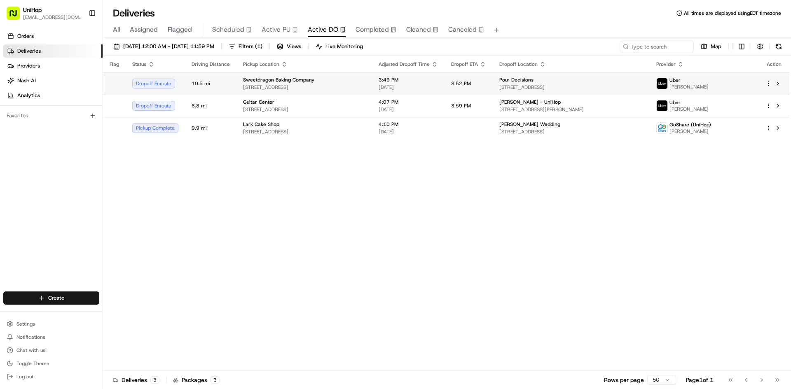
click at [315, 78] on div "Sweetdragon Baking Company" at bounding box center [304, 80] width 122 height 7
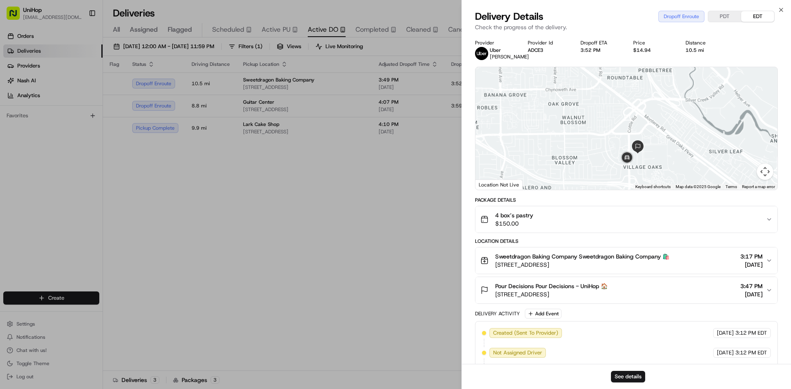
drag, startPoint x: 637, startPoint y: 166, endPoint x: 638, endPoint y: 133, distance: 32.6
click at [635, 137] on div at bounding box center [626, 128] width 302 height 123
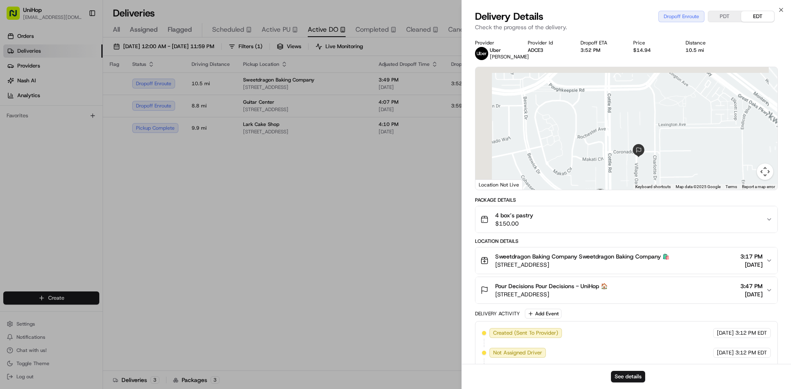
drag, startPoint x: 614, startPoint y: 132, endPoint x: 614, endPoint y: 123, distance: 9.1
click at [614, 126] on div at bounding box center [626, 128] width 302 height 123
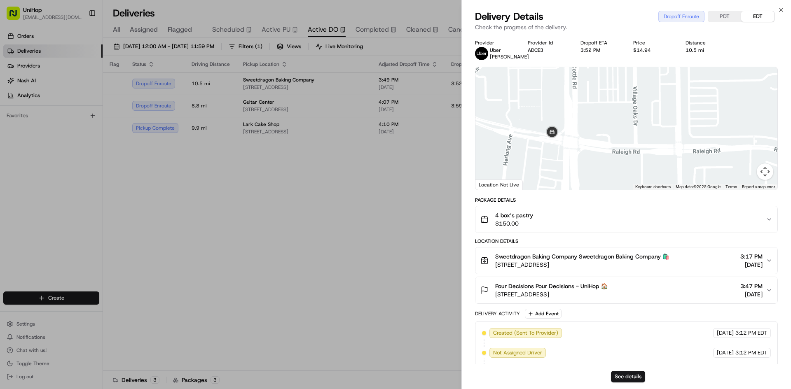
drag, startPoint x: 583, startPoint y: 142, endPoint x: 586, endPoint y: 161, distance: 20.0
click at [584, 176] on div at bounding box center [626, 128] width 302 height 123
drag, startPoint x: 596, startPoint y: 157, endPoint x: 594, endPoint y: 141, distance: 16.6
click at [594, 142] on div at bounding box center [626, 128] width 302 height 123
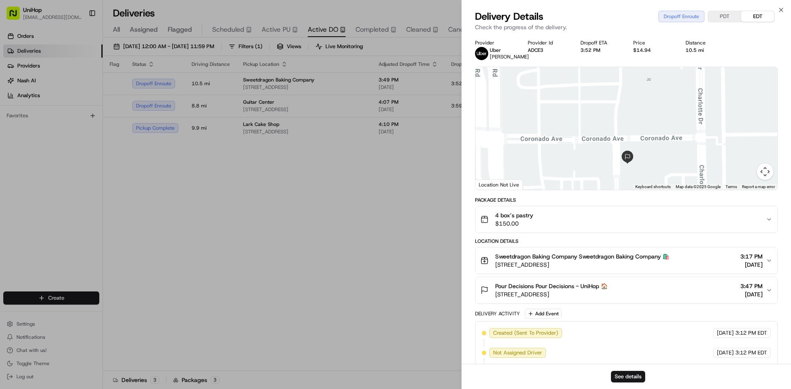
drag, startPoint x: 606, startPoint y: 295, endPoint x: 493, endPoint y: 297, distance: 113.7
click at [493, 297] on div "Pour Decisions Pour Decisions - UniHop 🏠 5700 Village Oaks Dr #20, San Jose, CA…" at bounding box center [623, 290] width 286 height 16
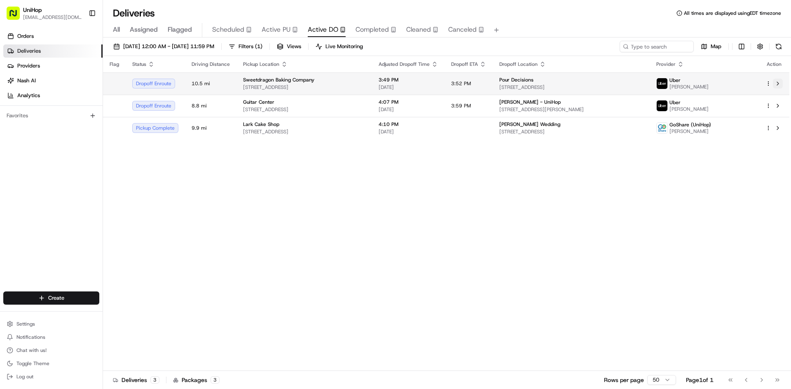
click at [781, 85] on button at bounding box center [778, 84] width 10 height 10
click at [438, 89] on span "[DATE]" at bounding box center [408, 87] width 59 height 7
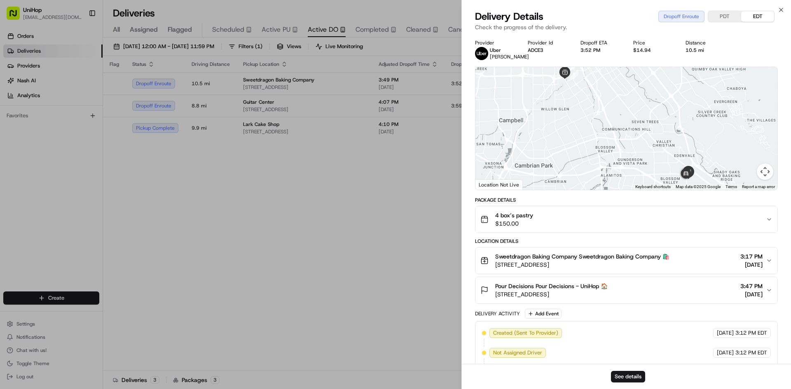
click at [587, 217] on div "4 box’s pastry $150.00" at bounding box center [623, 219] width 286 height 16
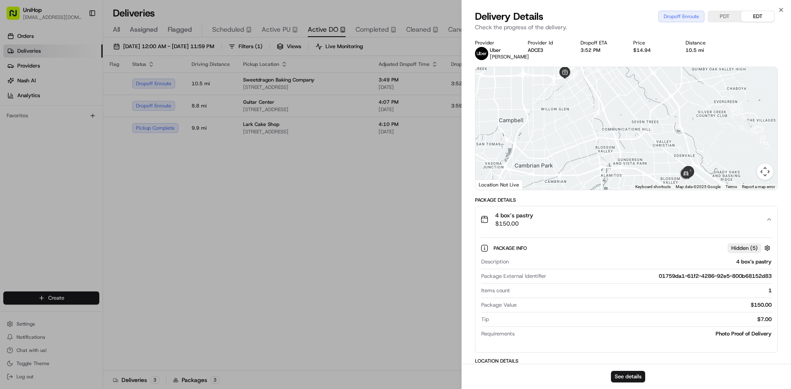
click at [587, 217] on div "4 box’s pastry $150.00" at bounding box center [623, 219] width 286 height 16
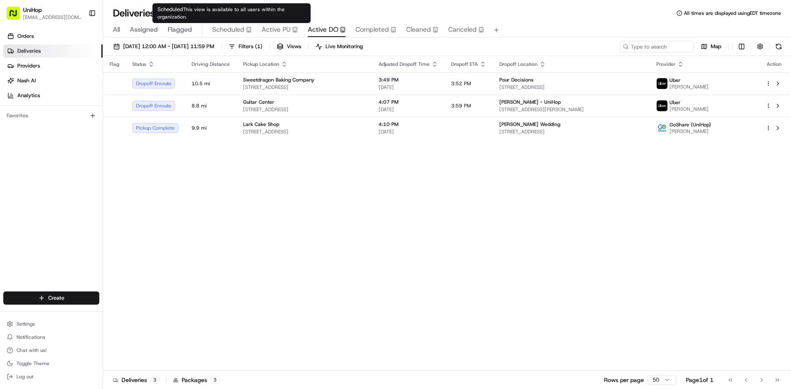
click at [242, 28] on span "Scheduled" at bounding box center [228, 30] width 32 height 10
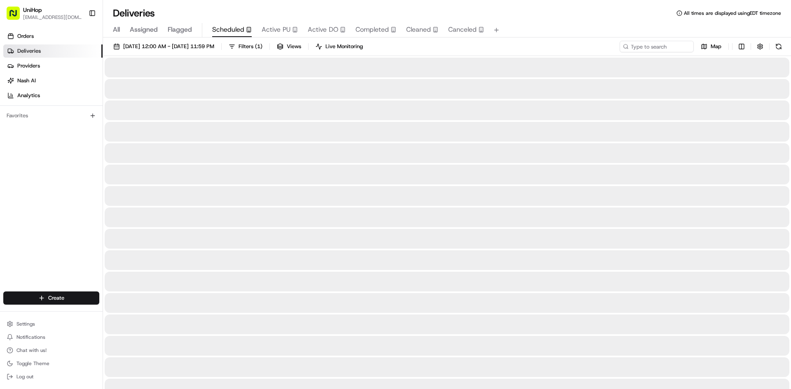
click at [264, 28] on span "Active PU" at bounding box center [276, 30] width 29 height 10
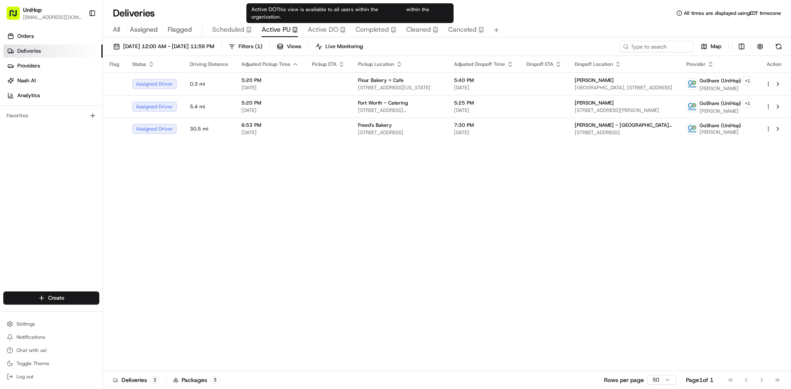
click at [330, 32] on span "Active DO" at bounding box center [323, 30] width 30 height 10
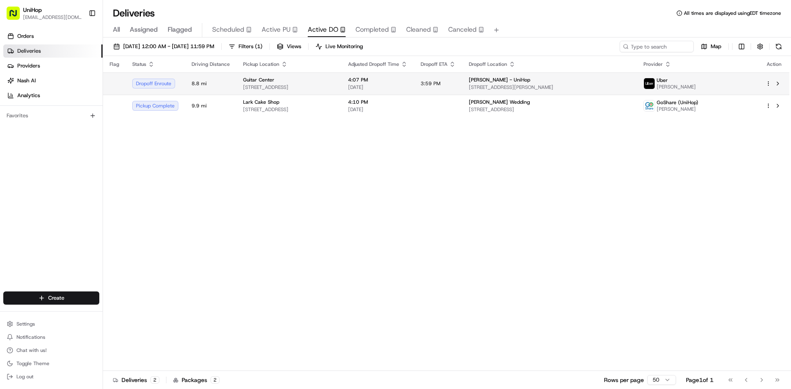
click at [407, 88] on span "[DATE]" at bounding box center [377, 87] width 59 height 7
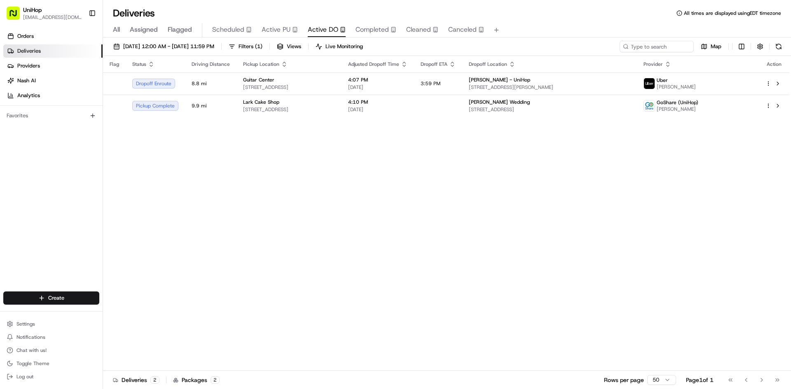
click at [271, 28] on span "Active PU" at bounding box center [276, 30] width 29 height 10
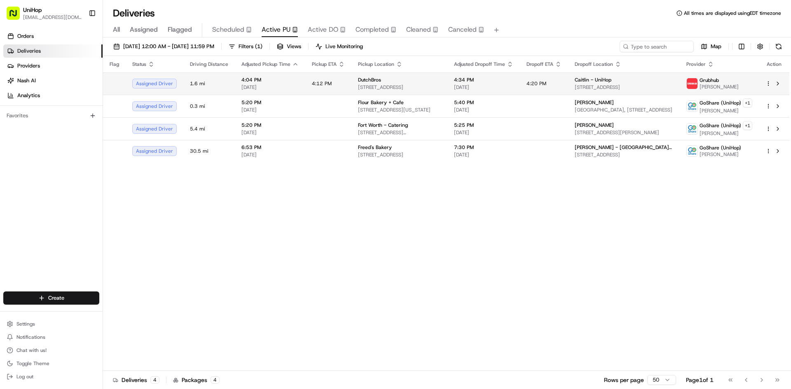
click at [539, 84] on span "4:20 PM" at bounding box center [537, 83] width 20 height 7
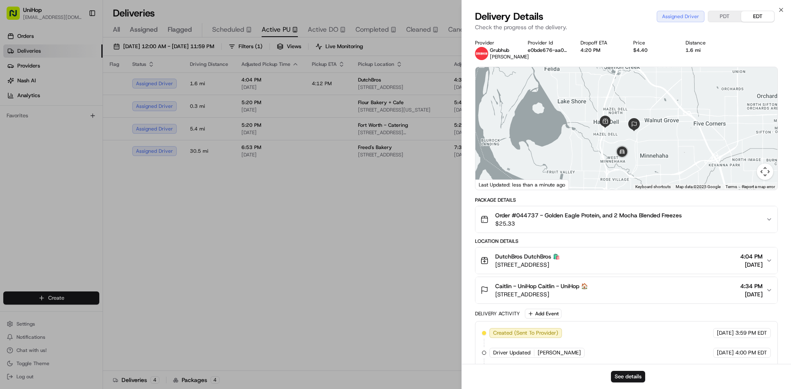
click at [560, 257] on div "DutchBros DutchBros 🛍️" at bounding box center [527, 257] width 65 height 8
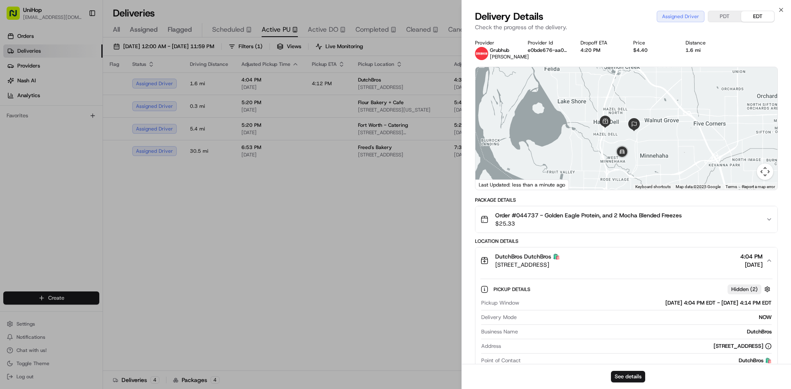
click at [647, 257] on div "DutchBros DutchBros 🛍️ 7300 NE Hwy 99, Vancouver, WA 98665, USA 4:04 PM Aug 24 …" at bounding box center [623, 261] width 286 height 16
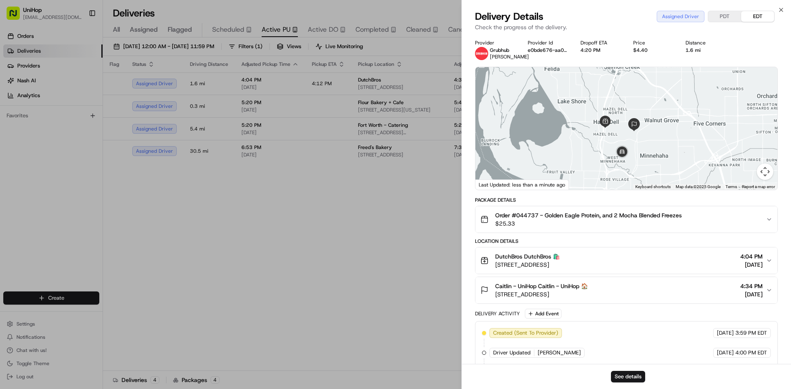
click at [651, 252] on button "DutchBros DutchBros 🛍️ 7300 NE Hwy 99, Vancouver, WA 98665, USA 4:04 PM Aug 24 …" at bounding box center [626, 261] width 302 height 26
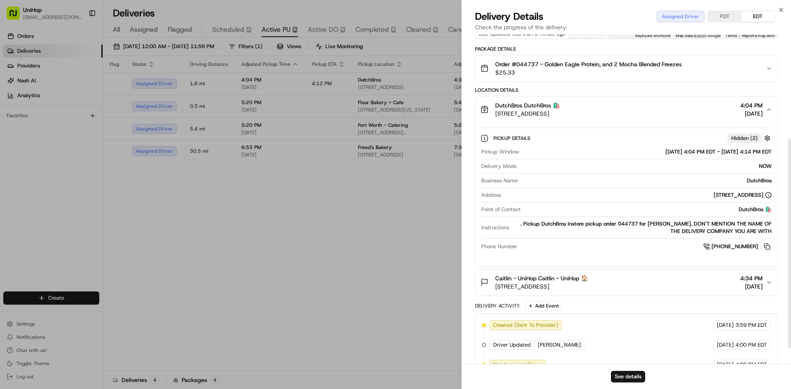
scroll to position [165, 0]
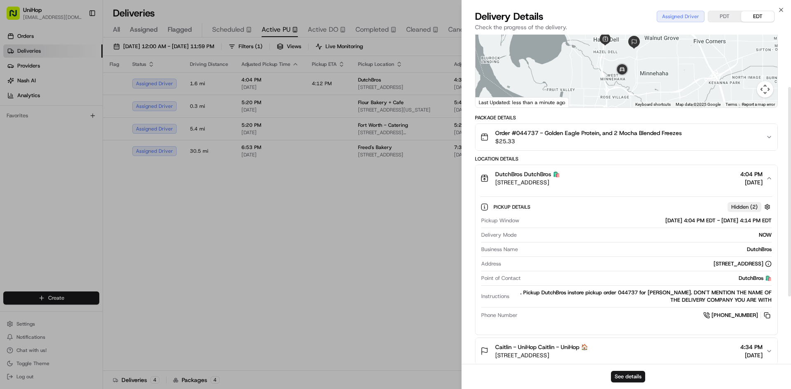
click at [668, 189] on button "DutchBros DutchBros 🛍️ 7300 NE Hwy 99, Vancouver, WA 98665, USA 4:04 PM Aug 24 …" at bounding box center [626, 178] width 302 height 26
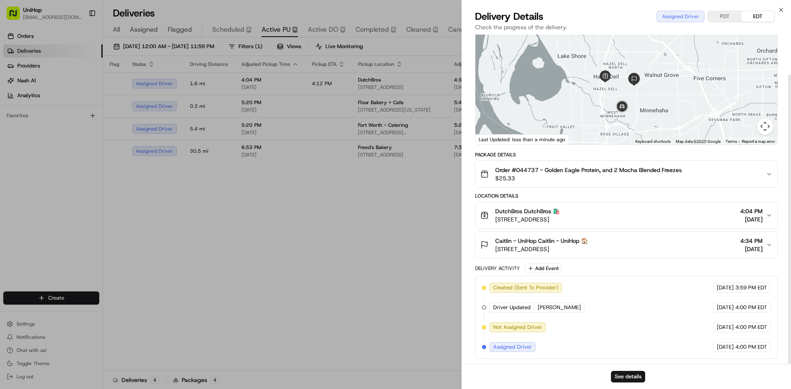
scroll to position [45, 0]
click at [674, 171] on span "Order #044737 - Golden Eagle Protein, and 2 Mocha Blended Freezes" at bounding box center [588, 170] width 187 height 8
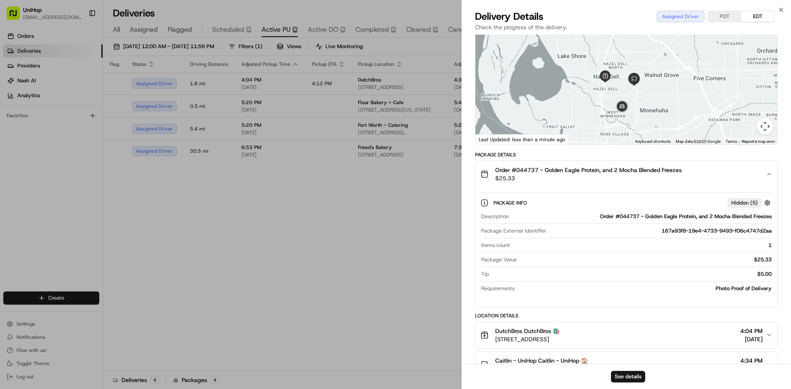
click at [689, 174] on div "Order #044737 - Golden Eagle Protein, and 2 Mocha Blended Freezes $25.33" at bounding box center [623, 174] width 286 height 16
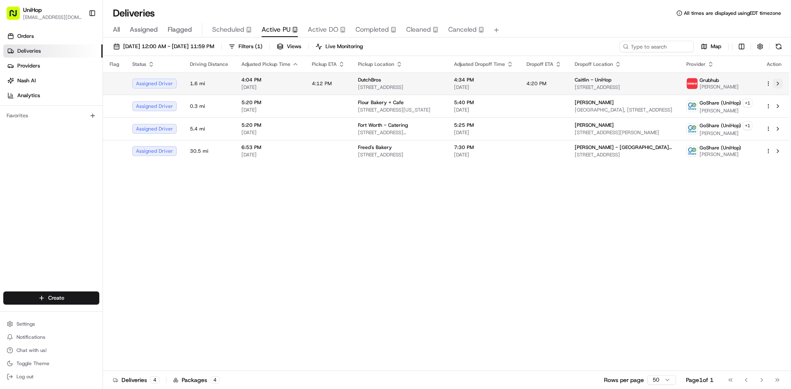
click at [779, 87] on button at bounding box center [778, 84] width 10 height 10
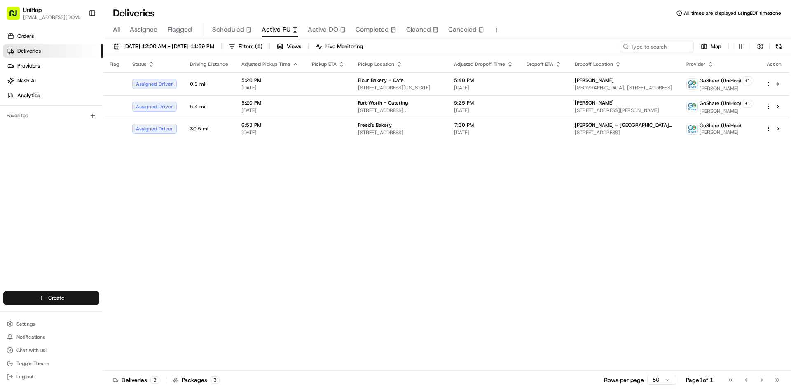
click at [0, 208] on div "Orders Deliveries Providers [PERSON_NAME] Analytics Favorites" at bounding box center [51, 161] width 103 height 270
click at [176, 28] on span "Flagged" at bounding box center [180, 30] width 24 height 10
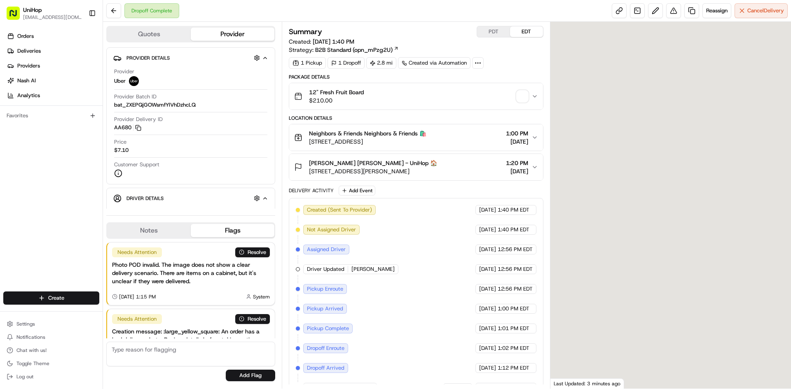
scroll to position [49, 0]
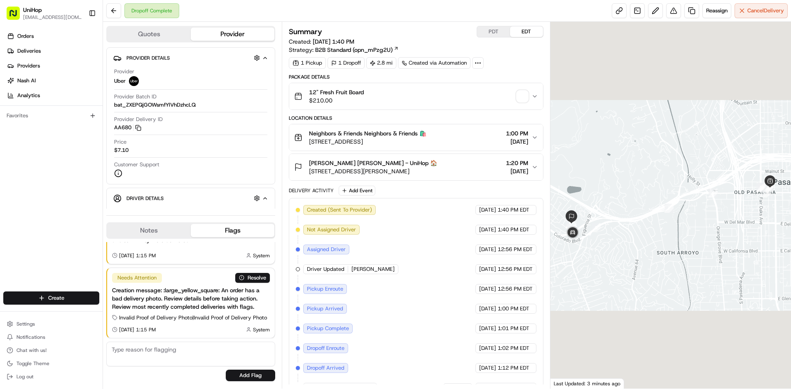
drag, startPoint x: 2, startPoint y: 207, endPoint x: 59, endPoint y: 206, distance: 57.7
click at [2, 207] on div "Orders Deliveries Providers [PERSON_NAME] Analytics Favorites" at bounding box center [51, 161] width 103 height 270
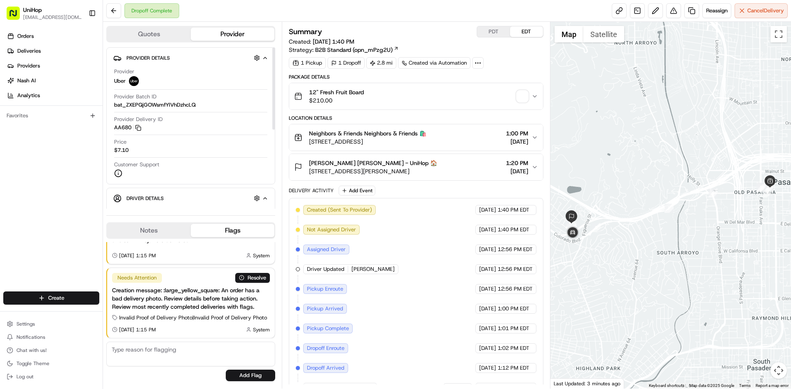
click at [126, 225] on button "Notes" at bounding box center [149, 230] width 84 height 13
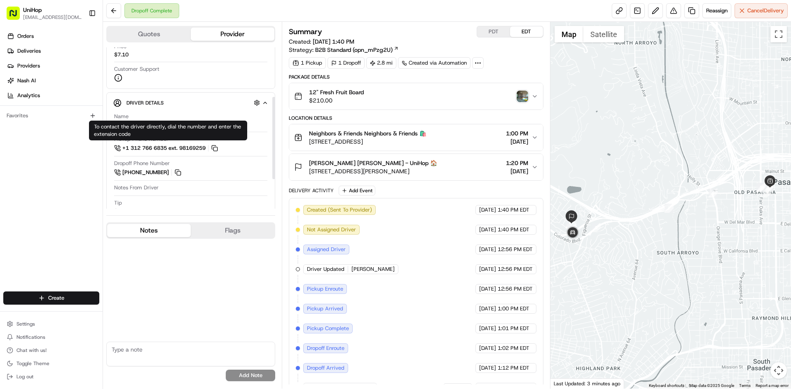
scroll to position [124, 0]
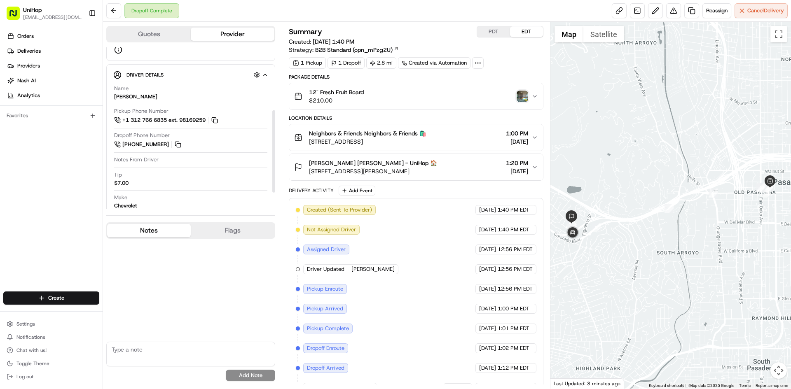
click at [526, 96] on img "button" at bounding box center [523, 97] width 12 height 12
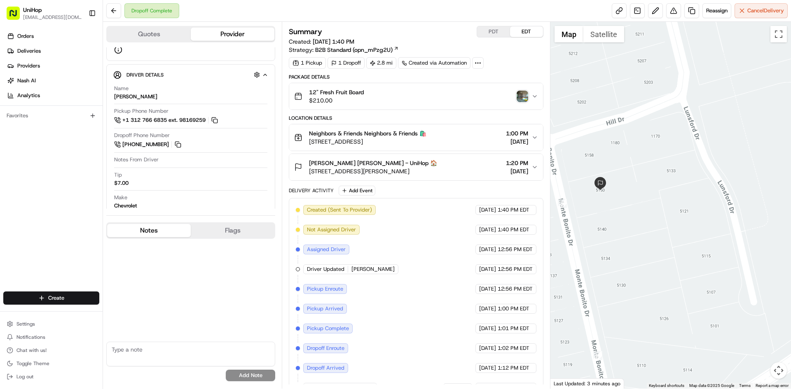
click at [523, 97] on img "button" at bounding box center [523, 97] width 12 height 12
drag, startPoint x: 448, startPoint y: 173, endPoint x: 309, endPoint y: 172, distance: 139.3
click at [309, 172] on span "[STREET_ADDRESS][PERSON_NAME]" at bounding box center [373, 171] width 128 height 8
click at [437, 168] on span "[STREET_ADDRESS][PERSON_NAME]" at bounding box center [373, 171] width 128 height 8
click at [437, 167] on span "[STREET_ADDRESS][PERSON_NAME]" at bounding box center [373, 171] width 128 height 8
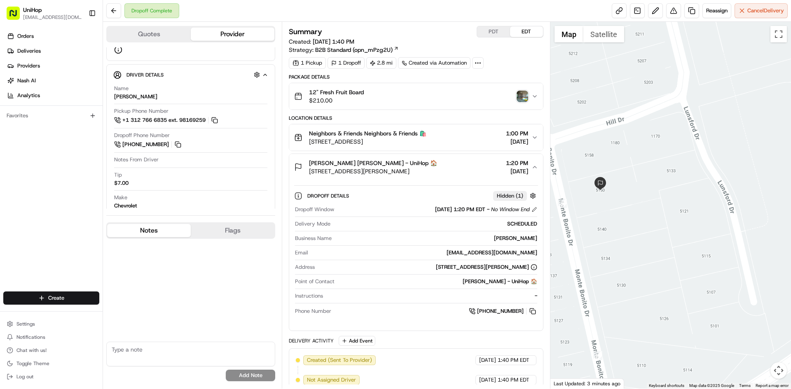
click at [437, 167] on span "[STREET_ADDRESS][PERSON_NAME]" at bounding box center [373, 171] width 128 height 8
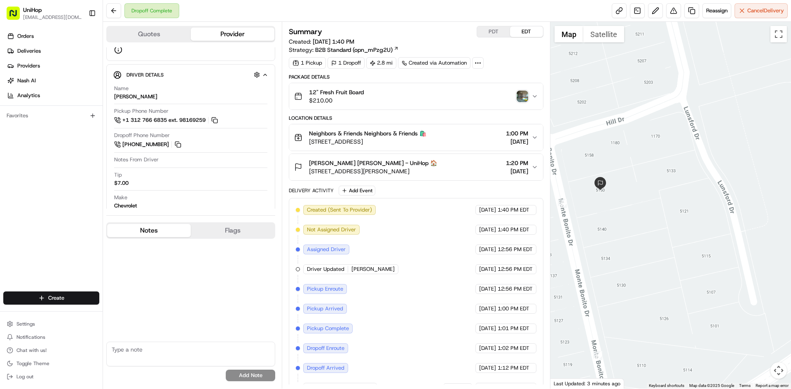
click at [438, 98] on div "12" Fresh Fruit Board $210.00" at bounding box center [412, 96] width 237 height 16
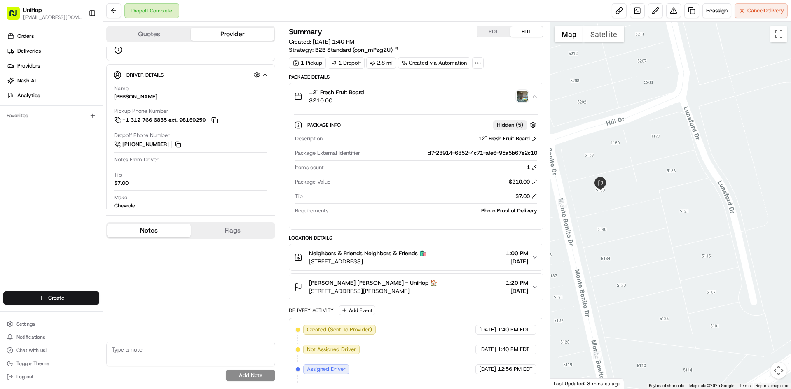
click at [438, 98] on div "12" Fresh Fruit Board $210.00" at bounding box center [412, 96] width 237 height 16
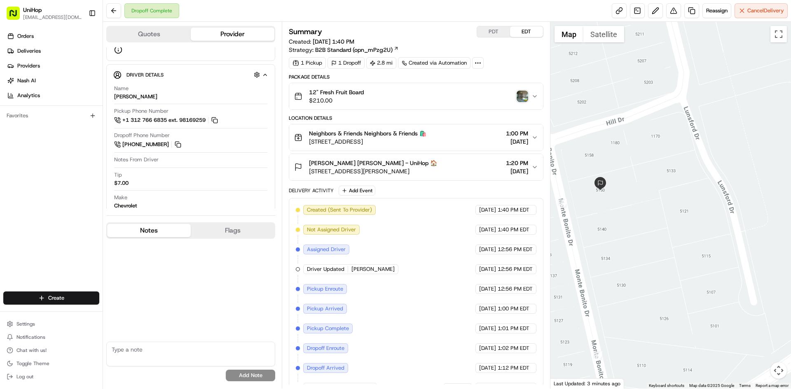
drag, startPoint x: 15, startPoint y: 210, endPoint x: 30, endPoint y: 191, distance: 24.1
click at [16, 211] on div "Orders Deliveries Providers [PERSON_NAME] Analytics Favorites" at bounding box center [51, 161] width 103 height 270
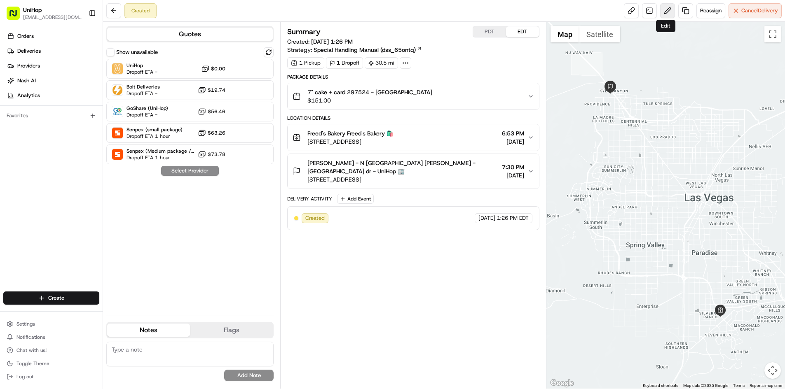
click at [664, 13] on button at bounding box center [667, 10] width 15 height 15
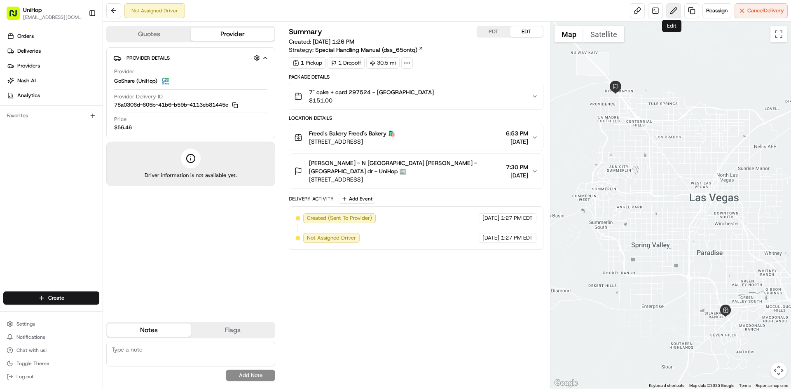
click at [671, 14] on button at bounding box center [673, 10] width 15 height 15
click at [670, 16] on button at bounding box center [673, 10] width 15 height 15
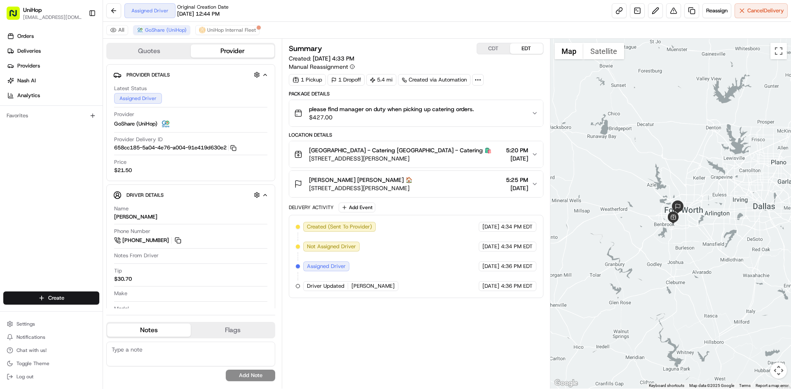
click at [0, 236] on div "Orders Deliveries Providers [PERSON_NAME] Analytics Favorites" at bounding box center [51, 161] width 103 height 270
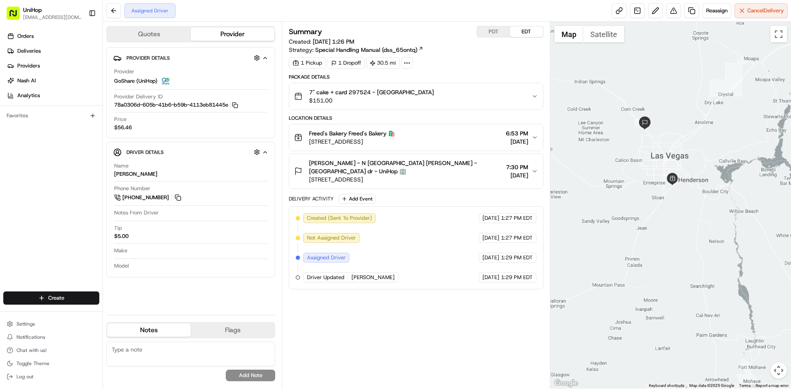
drag, startPoint x: 655, startPoint y: 136, endPoint x: 693, endPoint y: 188, distance: 63.8
click at [693, 188] on div at bounding box center [670, 205] width 241 height 367
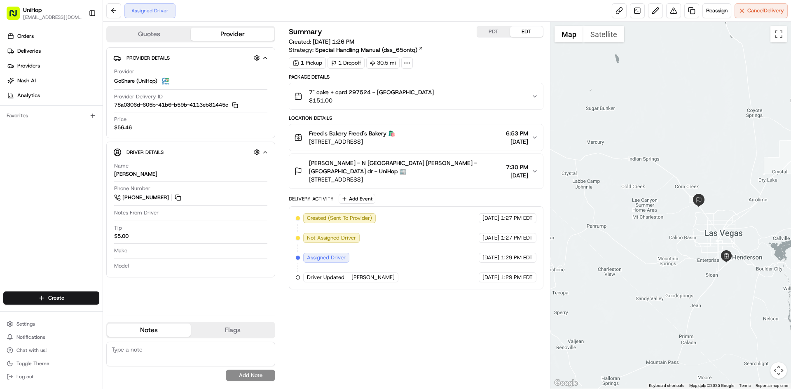
drag, startPoint x: 655, startPoint y: 109, endPoint x: 660, endPoint y: 115, distance: 7.6
click at [661, 117] on div at bounding box center [670, 205] width 241 height 367
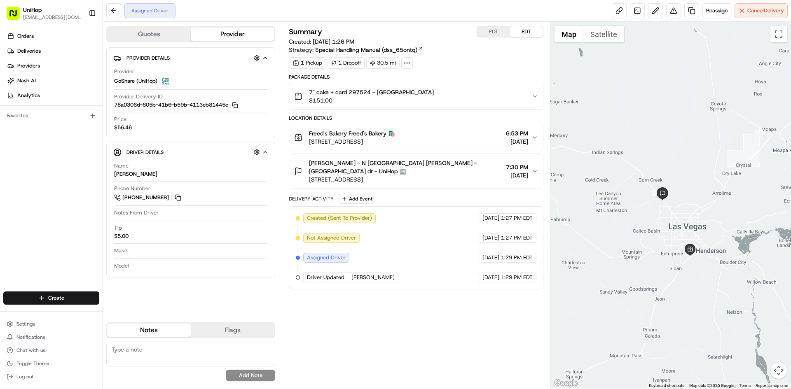
drag, startPoint x: 665, startPoint y: 131, endPoint x: 622, endPoint y: 118, distance: 45.1
click at [622, 118] on div at bounding box center [670, 205] width 241 height 367
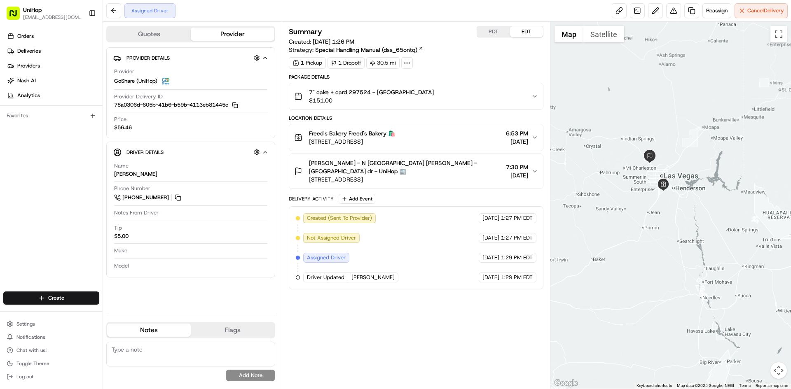
drag, startPoint x: 641, startPoint y: 117, endPoint x: 421, endPoint y: 204, distance: 236.4
click at [641, 117] on div at bounding box center [670, 205] width 241 height 367
drag, startPoint x: 0, startPoint y: 237, endPoint x: 19, endPoint y: 185, distance: 55.3
click at [0, 237] on div "Orders Deliveries Providers [PERSON_NAME] Analytics Favorites" at bounding box center [51, 161] width 103 height 270
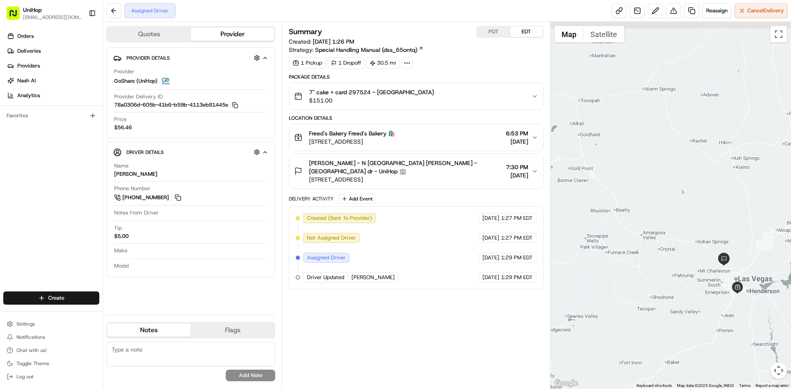
drag, startPoint x: 615, startPoint y: 115, endPoint x: 690, endPoint y: 218, distance: 128.0
click at [690, 218] on div at bounding box center [670, 205] width 241 height 367
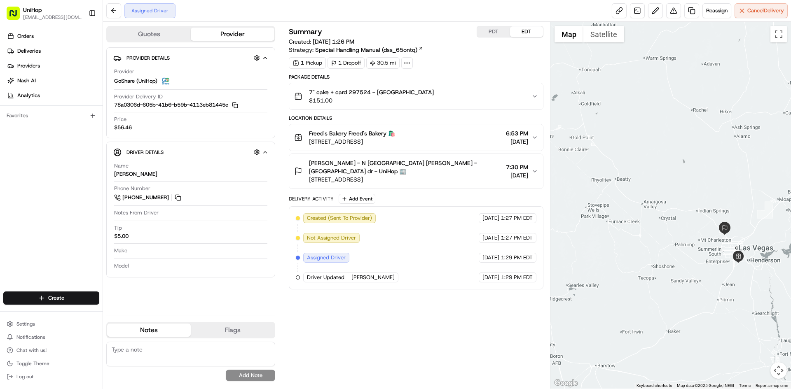
drag, startPoint x: 693, startPoint y: 201, endPoint x: 686, endPoint y: 175, distance: 26.7
click at [688, 177] on div at bounding box center [670, 205] width 241 height 367
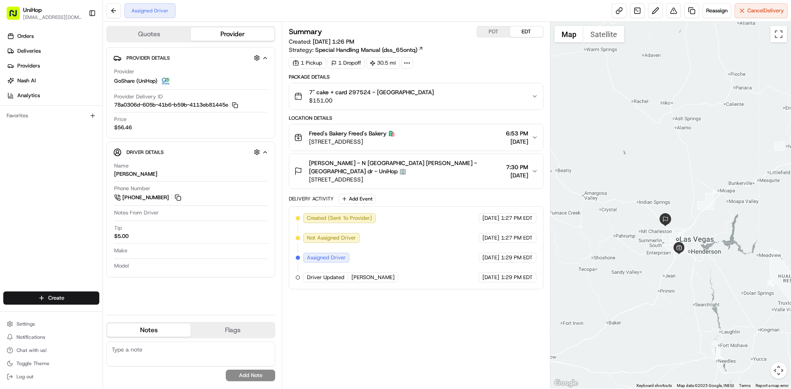
drag, startPoint x: 653, startPoint y: 95, endPoint x: 629, endPoint y: 82, distance: 28.0
click at [629, 82] on div at bounding box center [670, 205] width 241 height 367
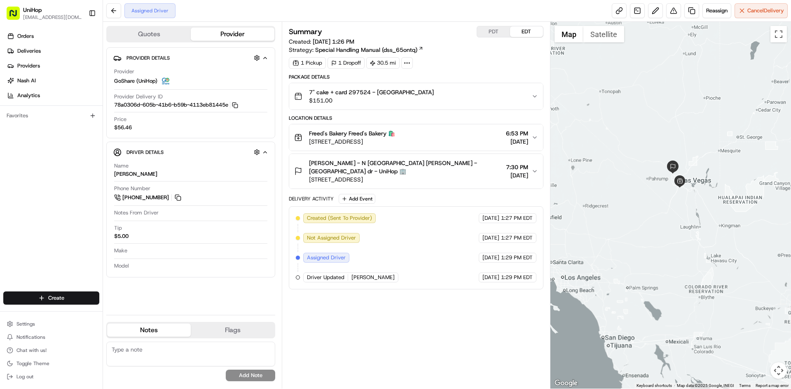
drag, startPoint x: 680, startPoint y: 114, endPoint x: 663, endPoint y: 136, distance: 27.9
click at [663, 136] on div at bounding box center [670, 205] width 241 height 367
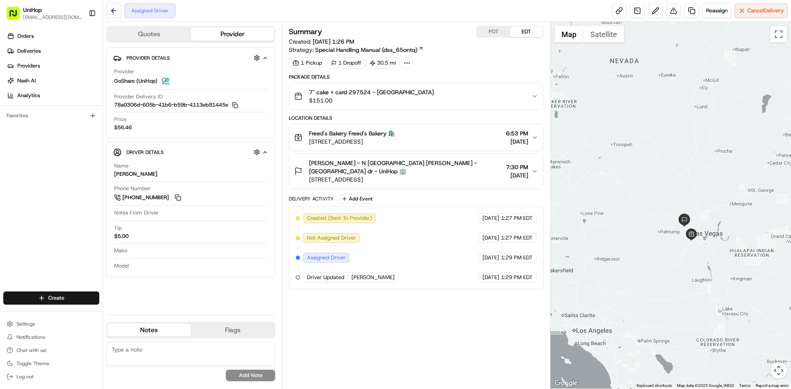
drag, startPoint x: 641, startPoint y: 244, endPoint x: 653, endPoint y: 280, distance: 37.9
click at [655, 281] on div at bounding box center [670, 205] width 241 height 367
click at [493, 32] on button "PDT" at bounding box center [493, 31] width 33 height 11
click at [518, 32] on button "EDT" at bounding box center [526, 31] width 33 height 11
drag, startPoint x: 707, startPoint y: 113, endPoint x: 709, endPoint y: 118, distance: 5.4
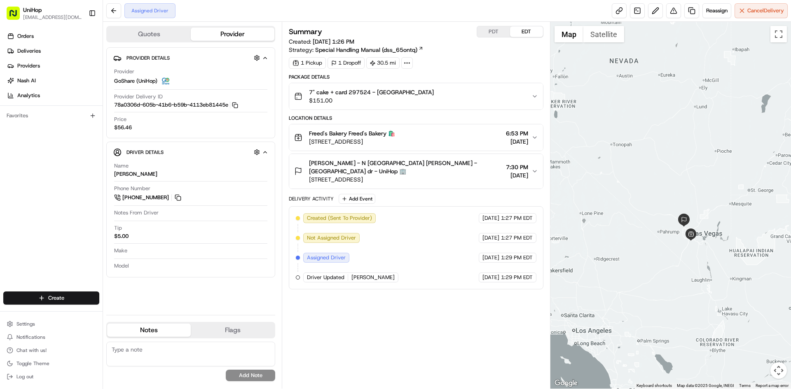
click at [709, 118] on div at bounding box center [670, 205] width 241 height 367
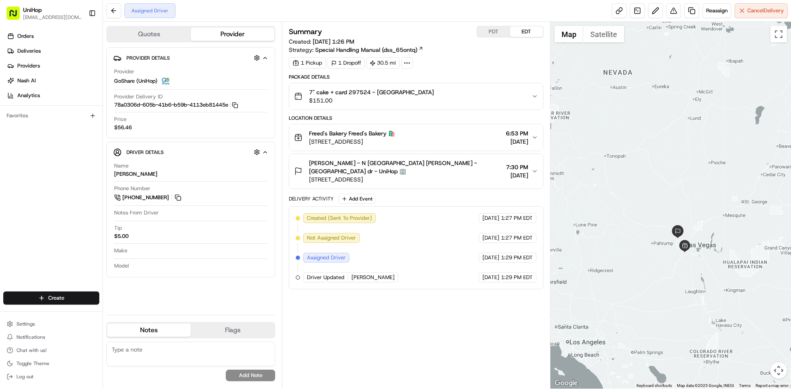
drag, startPoint x: 684, startPoint y: 204, endPoint x: 580, endPoint y: 70, distance: 169.9
click at [676, 206] on div at bounding box center [670, 205] width 241 height 367
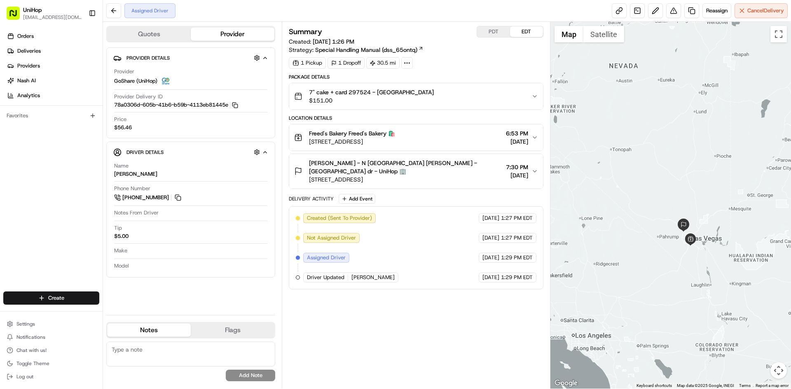
drag, startPoint x: 630, startPoint y: 159, endPoint x: 634, endPoint y: 150, distance: 10.0
click at [634, 150] on div at bounding box center [670, 205] width 241 height 367
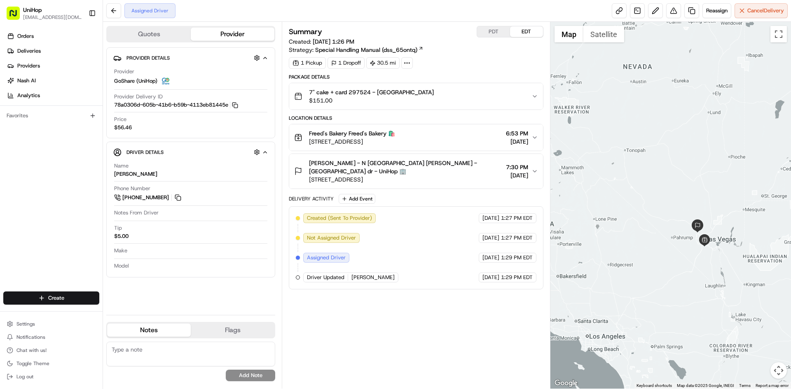
click at [640, 140] on div at bounding box center [670, 205] width 241 height 367
drag, startPoint x: 715, startPoint y: 198, endPoint x: 700, endPoint y: 180, distance: 23.7
click at [715, 194] on div at bounding box center [670, 205] width 241 height 367
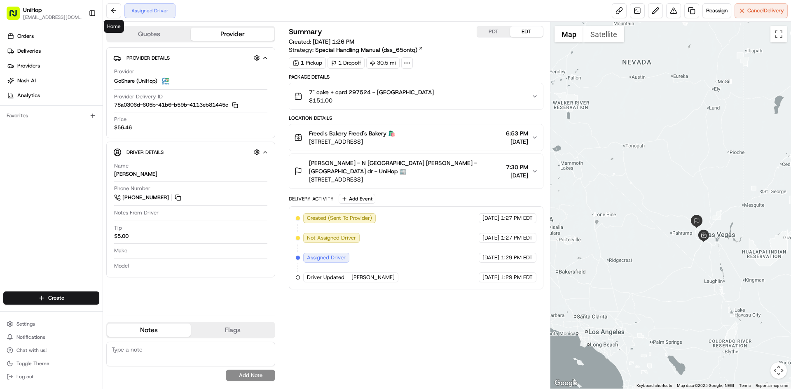
drag, startPoint x: 48, startPoint y: 233, endPoint x: 49, endPoint y: 218, distance: 14.5
click at [48, 233] on div "Orders Deliveries Providers [PERSON_NAME] Analytics Favorites" at bounding box center [51, 161] width 103 height 270
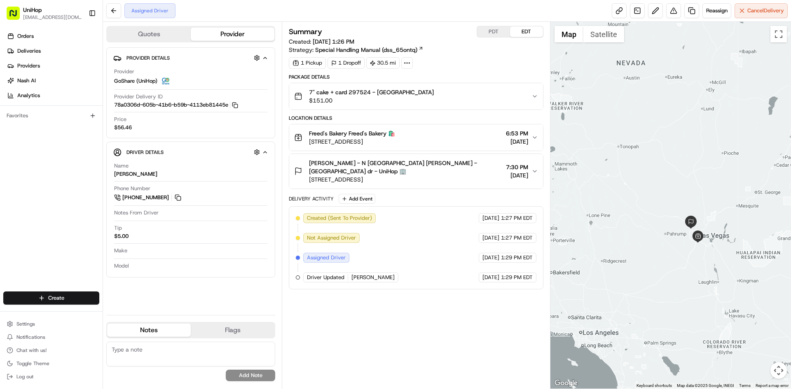
click at [670, 105] on div at bounding box center [670, 205] width 241 height 367
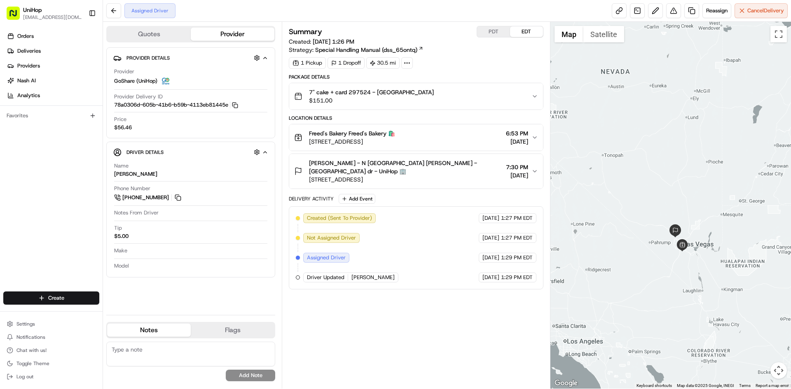
click at [624, 120] on div at bounding box center [670, 205] width 241 height 367
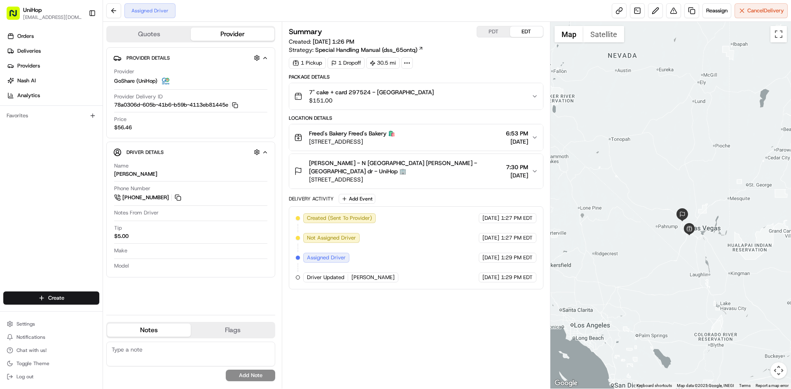
drag, startPoint x: 673, startPoint y: 150, endPoint x: 624, endPoint y: 112, distance: 61.7
click at [677, 131] on div at bounding box center [670, 205] width 241 height 367
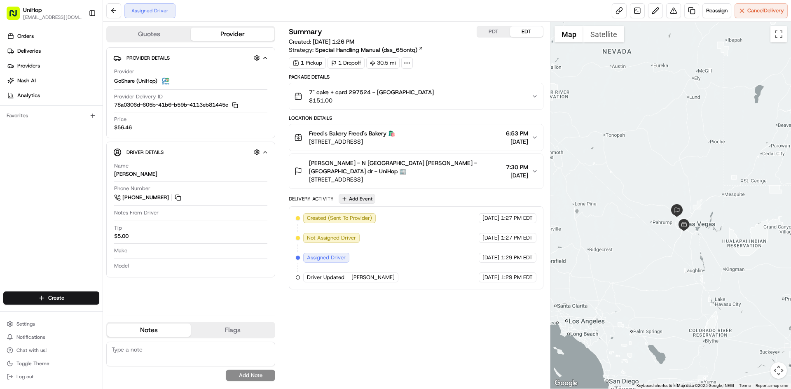
click at [363, 196] on button "Add Event" at bounding box center [357, 199] width 37 height 10
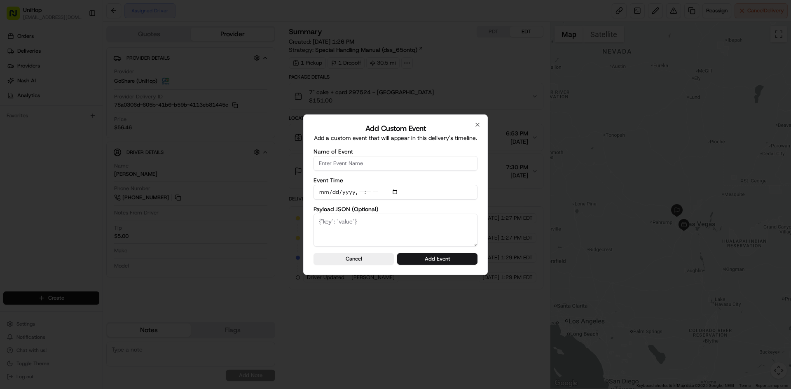
click at [381, 163] on input "Name of Event" at bounding box center [396, 163] width 164 height 15
type input "Driver Confirmed"
click at [396, 191] on input "Event Time" at bounding box center [396, 192] width 164 height 15
type input "2025-08-24T16:56"
click at [480, 203] on div "Add Custom Event Add a custom event that will appear in this delivery's timelin…" at bounding box center [395, 195] width 185 height 161
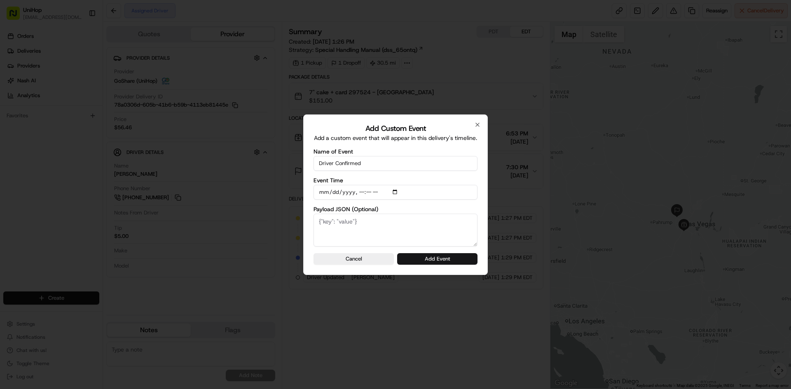
click at [460, 255] on button "Add Event" at bounding box center [437, 259] width 80 height 12
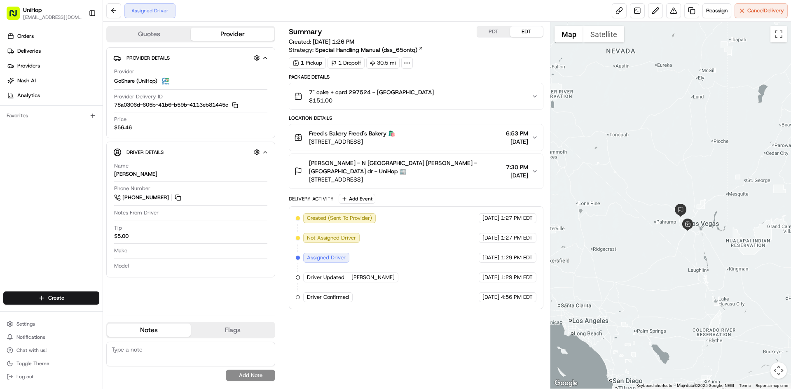
drag, startPoint x: 618, startPoint y: 192, endPoint x: 623, endPoint y: 191, distance: 5.0
click at [623, 191] on div at bounding box center [670, 205] width 241 height 367
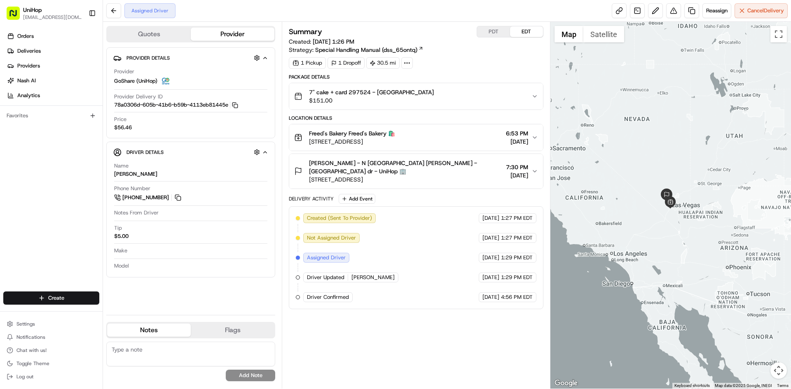
drag, startPoint x: 689, startPoint y: 104, endPoint x: 683, endPoint y: 128, distance: 25.0
click at [683, 128] on div at bounding box center [670, 205] width 241 height 367
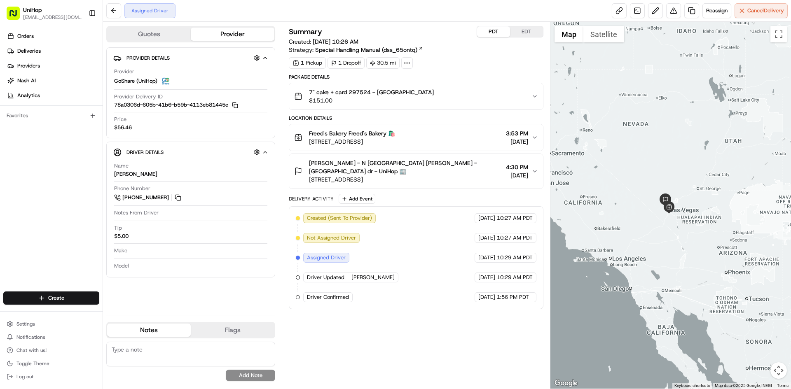
click at [489, 33] on button "PDT" at bounding box center [493, 31] width 33 height 11
click at [515, 31] on button "EDT" at bounding box center [526, 31] width 33 height 11
click at [489, 33] on button "PDT" at bounding box center [493, 31] width 33 height 11
click at [524, 32] on button "EDT" at bounding box center [526, 31] width 33 height 11
click at [495, 32] on button "PDT" at bounding box center [493, 31] width 33 height 11
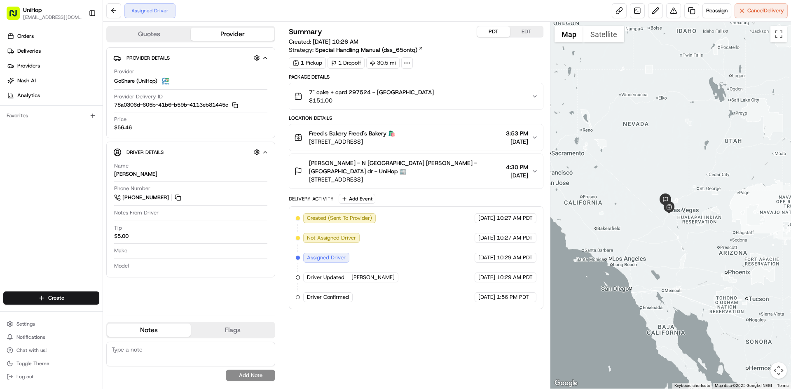
click at [446, 166] on span "Yona Vaisberg - N Grand Canyon dr Yona Vaisberg - N Grand Canyon dr - UniHop 🏢" at bounding box center [405, 167] width 193 height 16
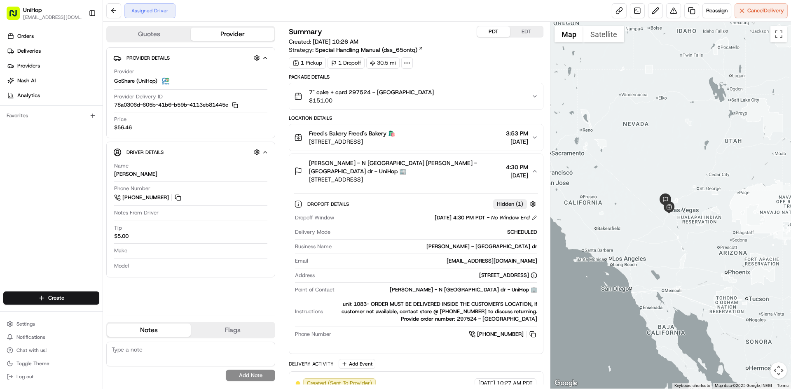
click at [446, 166] on span "Yona Vaisberg - N Grand Canyon dr Yona Vaisberg - N Grand Canyon dr - UniHop 🏢" at bounding box center [405, 167] width 193 height 16
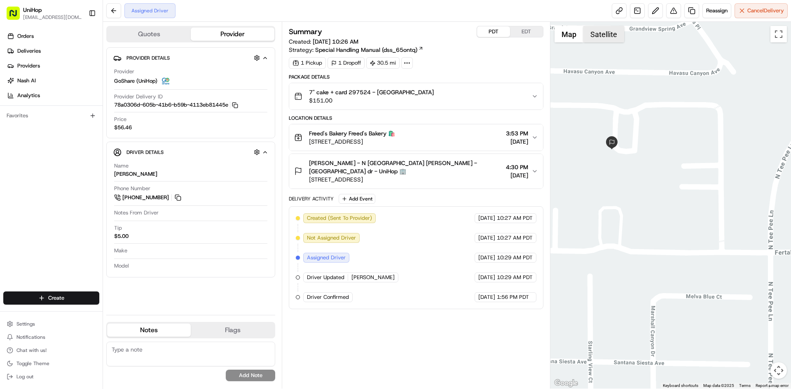
click at [604, 37] on button "Satellite" at bounding box center [603, 34] width 41 height 16
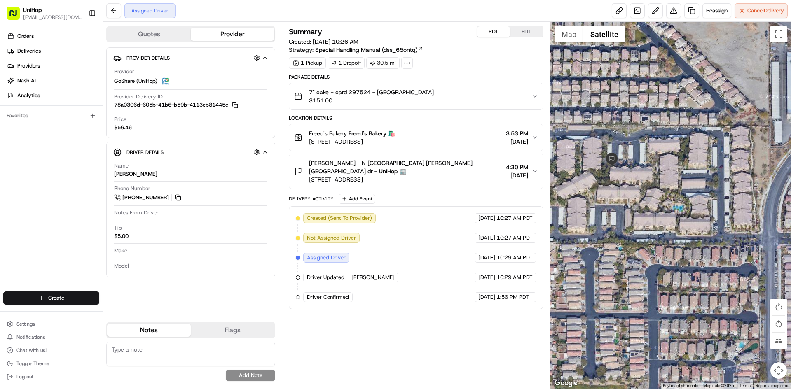
click at [466, 173] on span "Yona Vaisberg - N Grand Canyon dr Yona Vaisberg - N Grand Canyon dr - UniHop 🏢" at bounding box center [405, 167] width 193 height 16
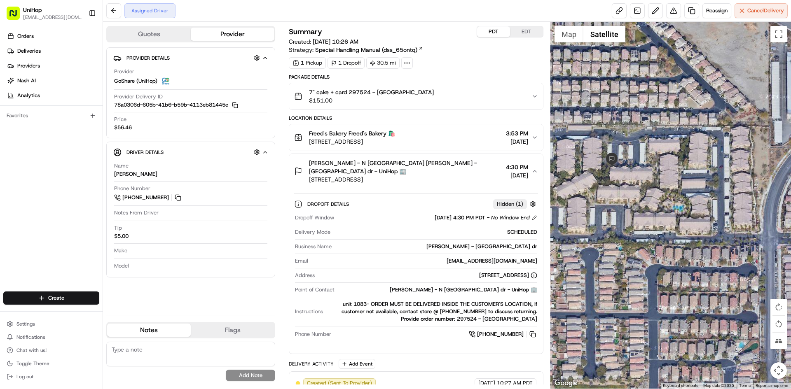
click at [466, 173] on span "Yona Vaisberg - N Grand Canyon dr Yona Vaisberg - N Grand Canyon dr - UniHop 🏢" at bounding box center [405, 167] width 193 height 16
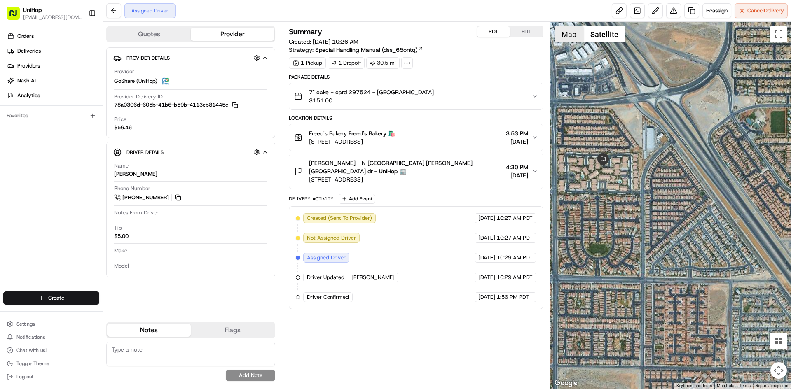
click at [567, 36] on button "Map" at bounding box center [569, 34] width 29 height 16
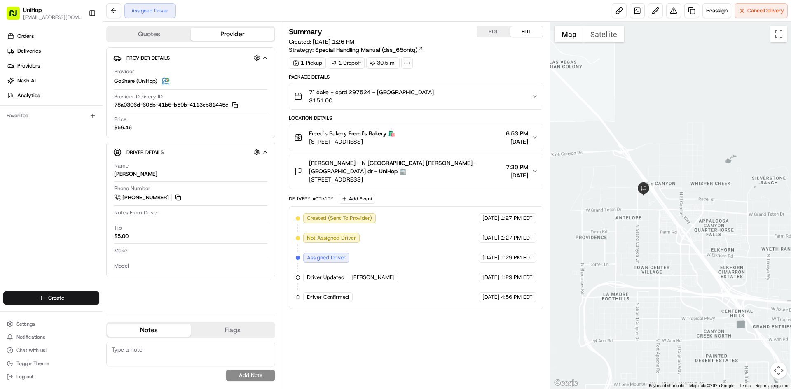
click at [517, 32] on button "EDT" at bounding box center [526, 31] width 33 height 11
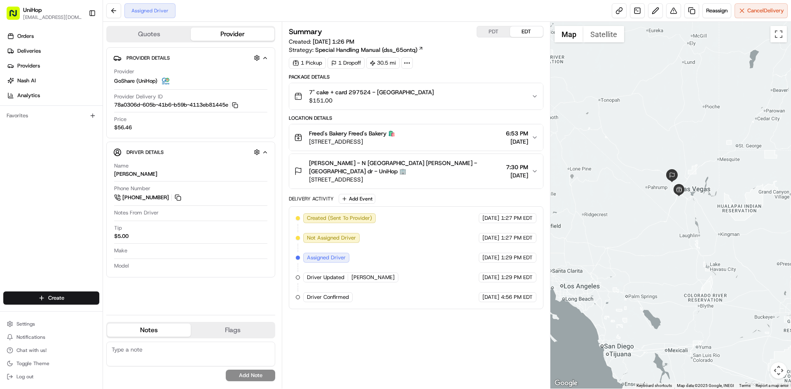
click at [666, 137] on div at bounding box center [670, 205] width 241 height 367
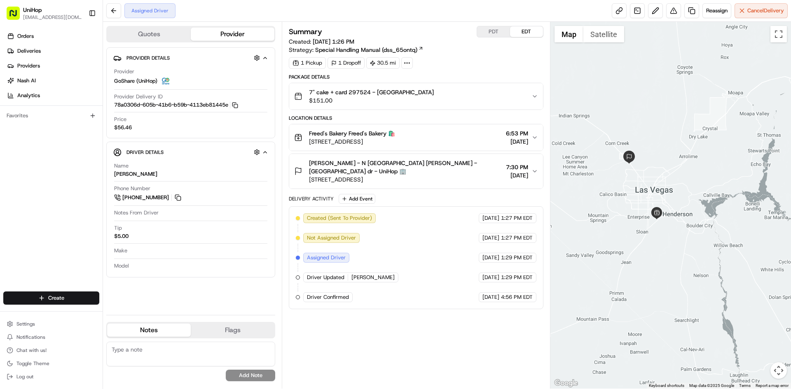
drag, startPoint x: 659, startPoint y: 155, endPoint x: 665, endPoint y: 167, distance: 13.6
click at [665, 167] on div at bounding box center [670, 205] width 241 height 367
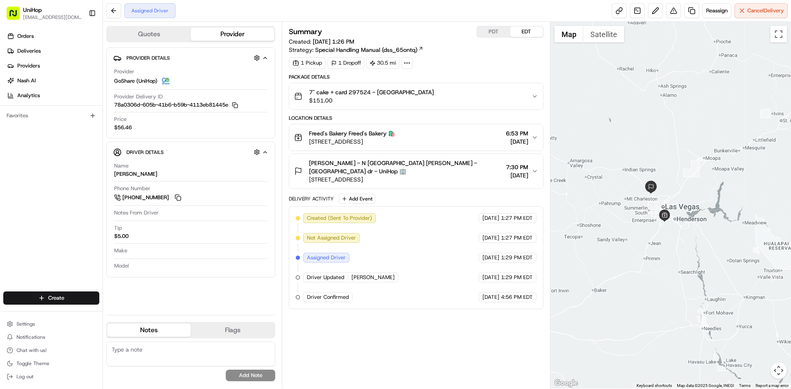
drag, startPoint x: 664, startPoint y: 115, endPoint x: 665, endPoint y: 140, distance: 26.0
click at [665, 140] on div at bounding box center [670, 205] width 241 height 367
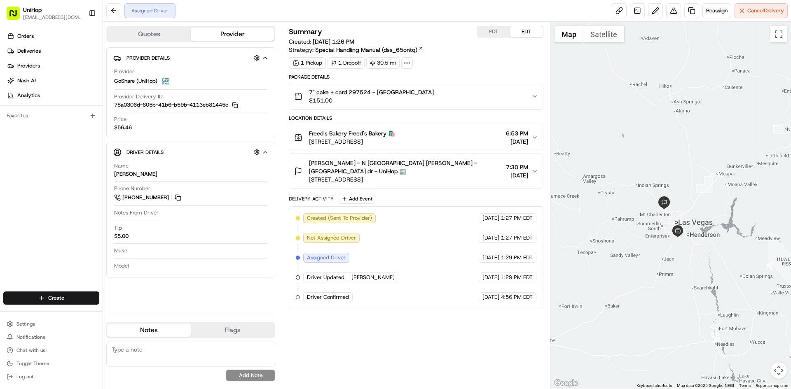
drag, startPoint x: 655, startPoint y: 129, endPoint x: 668, endPoint y: 145, distance: 21.4
click at [668, 145] on div at bounding box center [670, 205] width 241 height 367
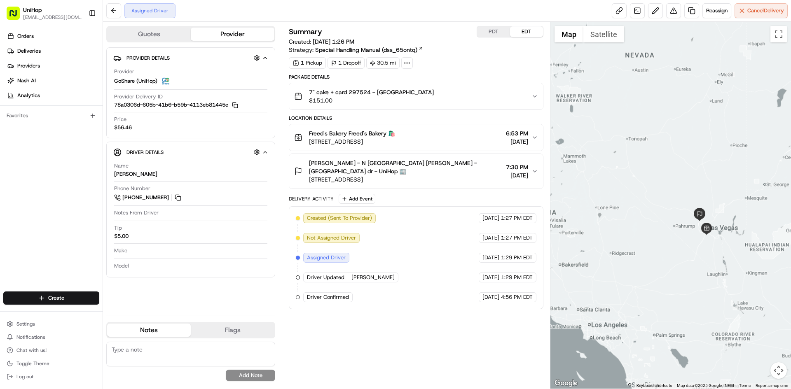
drag, startPoint x: 669, startPoint y: 157, endPoint x: 684, endPoint y: 174, distance: 22.2
click at [684, 174] on div at bounding box center [670, 205] width 241 height 367
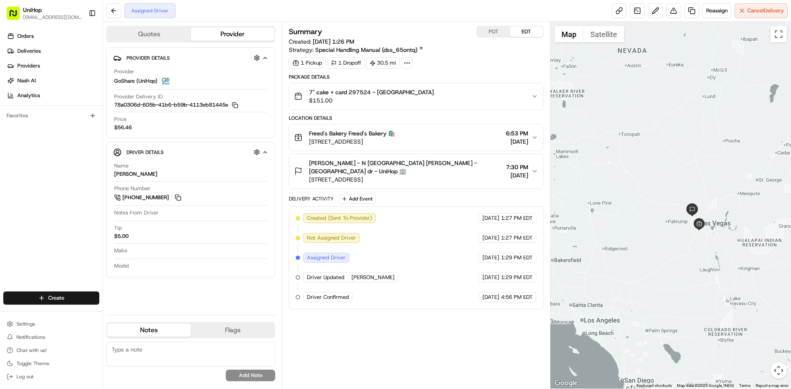
drag, startPoint x: 636, startPoint y: 161, endPoint x: 597, endPoint y: 119, distance: 57.7
click at [597, 119] on div at bounding box center [670, 205] width 241 height 367
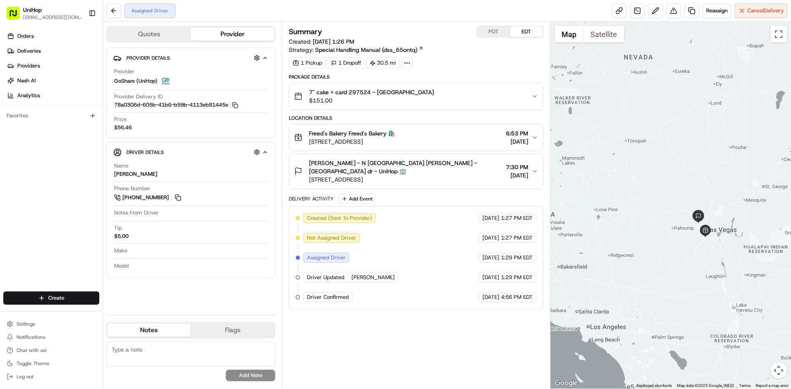
click at [716, 162] on div at bounding box center [670, 205] width 241 height 367
click at [35, 187] on div "Orders Deliveries Providers [PERSON_NAME] Analytics Favorites" at bounding box center [51, 161] width 103 height 270
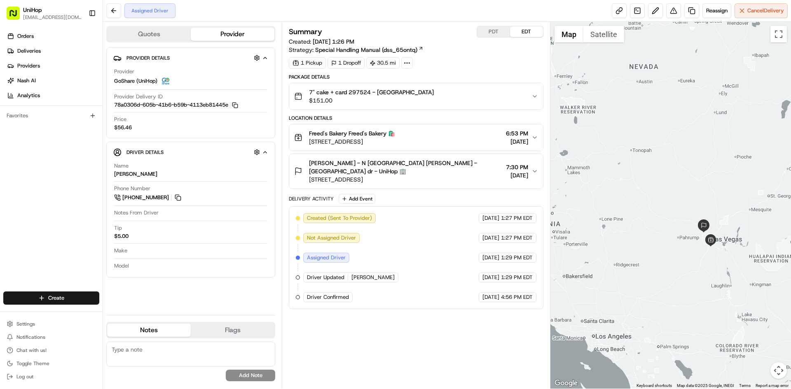
drag, startPoint x: 598, startPoint y: 164, endPoint x: 603, endPoint y: 174, distance: 10.5
click at [603, 174] on div at bounding box center [670, 205] width 241 height 367
drag, startPoint x: 446, startPoint y: 142, endPoint x: 308, endPoint y: 143, distance: 138.0
click at [308, 143] on div "Freed's Bakery Freed's Bakery 🛍️ 9815 S Eastern Ave, Las Vegas, NV 89183, USA 6…" at bounding box center [412, 137] width 237 height 16
drag, startPoint x: 456, startPoint y: 179, endPoint x: 310, endPoint y: 181, distance: 146.7
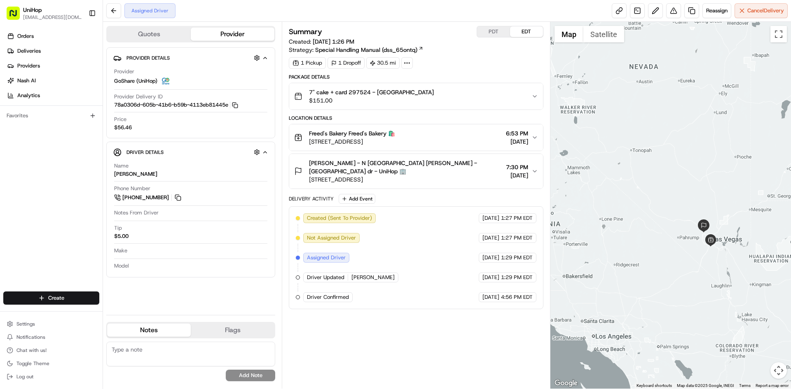
click at [310, 181] on span "8250 N Grand Canyon Dr, Las Vegas, NV 89166, USA" at bounding box center [405, 180] width 193 height 8
copy span "8250 N Grand Canyon Dr, Las Vegas, NV 89166, USA"
click at [1, 209] on div "Orders Deliveries Providers [PERSON_NAME] Analytics Favorites" at bounding box center [51, 161] width 103 height 270
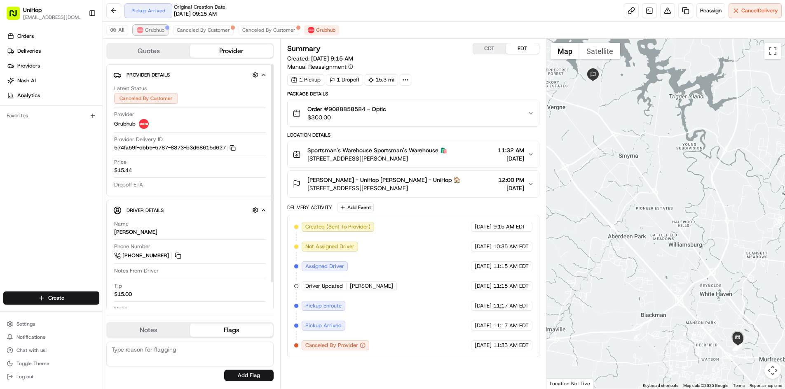
click at [162, 28] on span "Grubhub" at bounding box center [154, 30] width 19 height 7
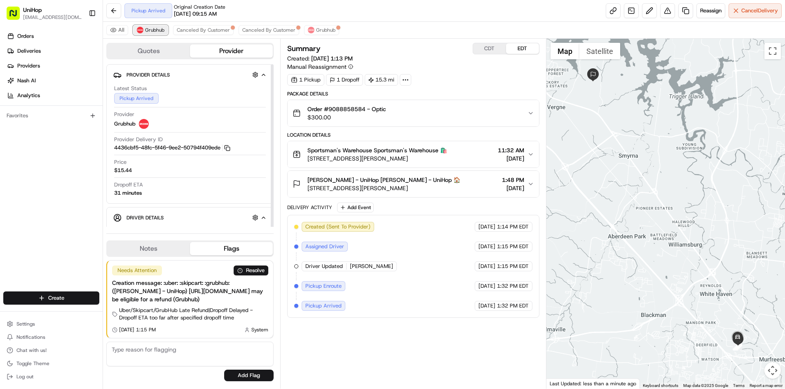
click at [162, 28] on span "Grubhub" at bounding box center [154, 30] width 19 height 7
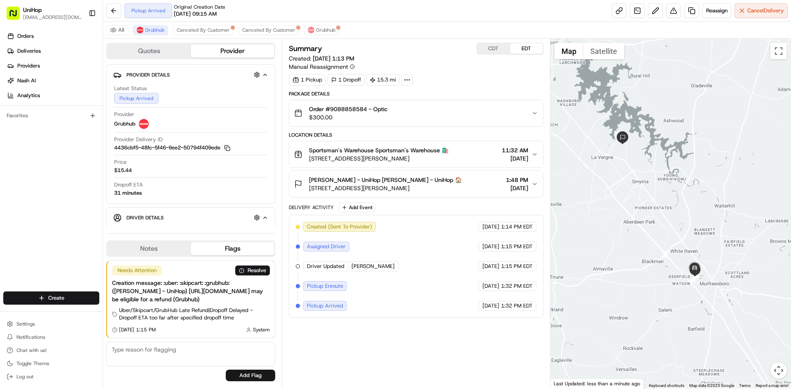
drag, startPoint x: 704, startPoint y: 201, endPoint x: 672, endPoint y: 204, distance: 32.3
click at [672, 204] on div at bounding box center [670, 214] width 241 height 350
click at [0, 211] on div "Orders Deliveries Providers [PERSON_NAME] Analytics Favorites" at bounding box center [51, 161] width 103 height 270
drag, startPoint x: 613, startPoint y: 169, endPoint x: 618, endPoint y: 169, distance: 4.5
click at [618, 169] on div at bounding box center [670, 214] width 241 height 350
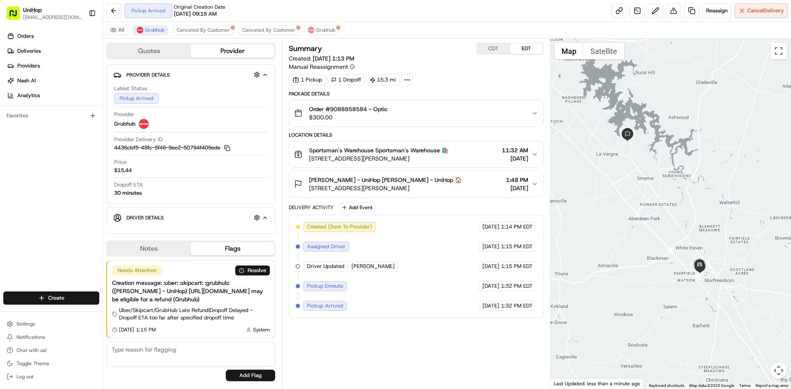
click at [628, 168] on div at bounding box center [670, 214] width 241 height 350
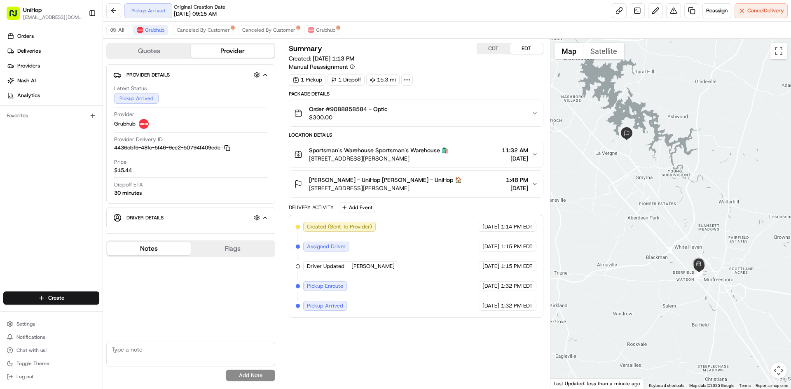
click at [172, 255] on button "Notes" at bounding box center [149, 248] width 84 height 13
click at [656, 204] on div at bounding box center [670, 214] width 241 height 350
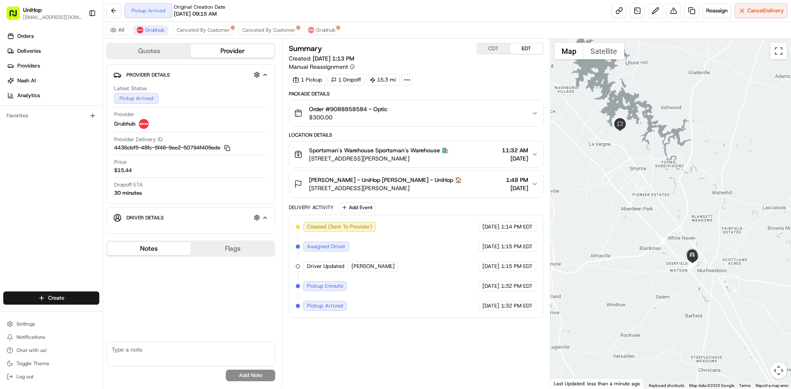
drag, startPoint x: 652, startPoint y: 198, endPoint x: 647, endPoint y: 193, distance: 7.3
click at [647, 193] on div at bounding box center [670, 214] width 241 height 350
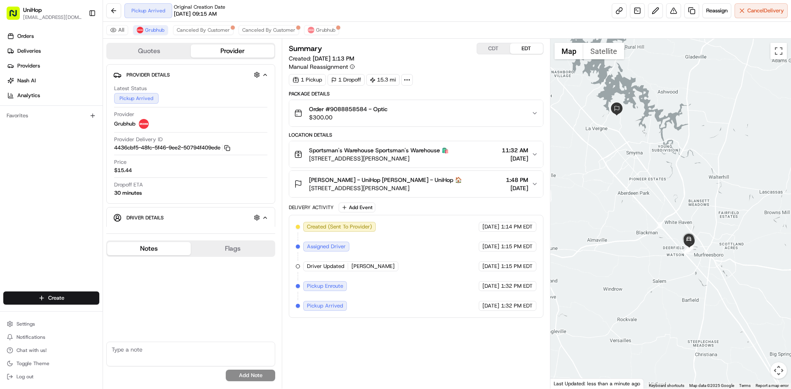
drag, startPoint x: 642, startPoint y: 185, endPoint x: 639, endPoint y: 169, distance: 16.5
click at [639, 171] on div at bounding box center [670, 214] width 241 height 350
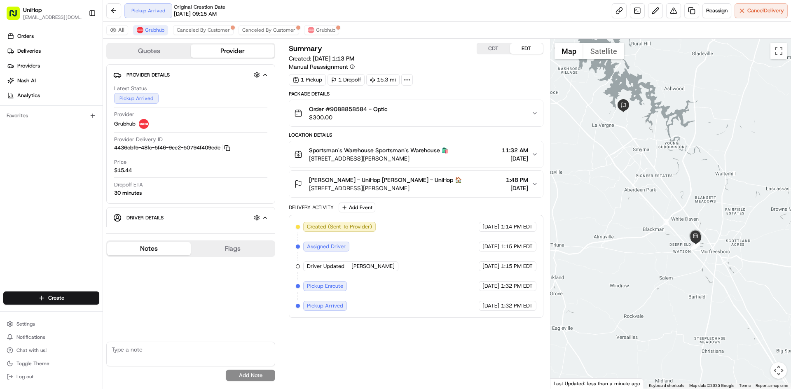
drag, startPoint x: 628, startPoint y: 161, endPoint x: 636, endPoint y: 159, distance: 8.5
click at [636, 159] on div at bounding box center [670, 214] width 241 height 350
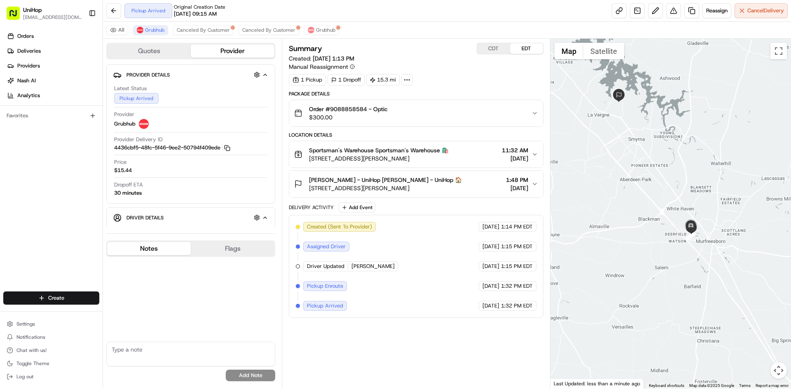
drag, startPoint x: 616, startPoint y: 158, endPoint x: 611, endPoint y: 147, distance: 12.3
click at [611, 147] on div at bounding box center [670, 214] width 241 height 350
drag, startPoint x: 611, startPoint y: 150, endPoint x: 606, endPoint y: 144, distance: 7.3
click at [606, 144] on div at bounding box center [670, 214] width 241 height 350
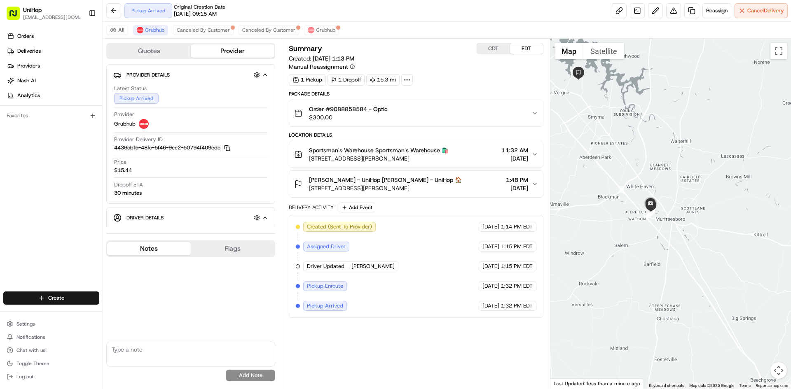
drag, startPoint x: 651, startPoint y: 182, endPoint x: 615, endPoint y: 164, distance: 39.8
click at [615, 164] on div at bounding box center [670, 214] width 241 height 350
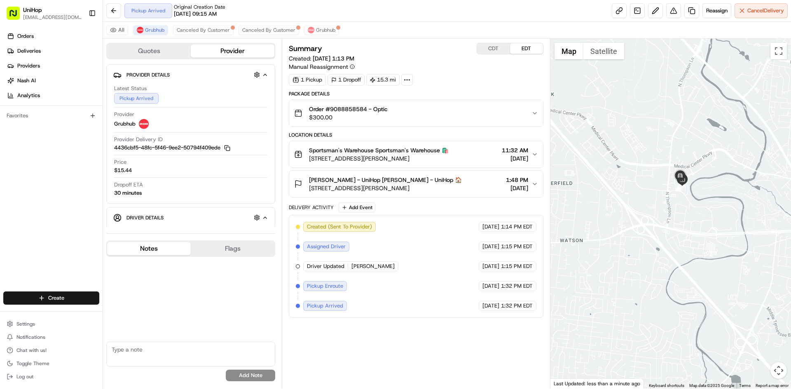
drag, startPoint x: 688, startPoint y: 189, endPoint x: 606, endPoint y: 195, distance: 82.6
click at [606, 195] on div at bounding box center [670, 214] width 241 height 350
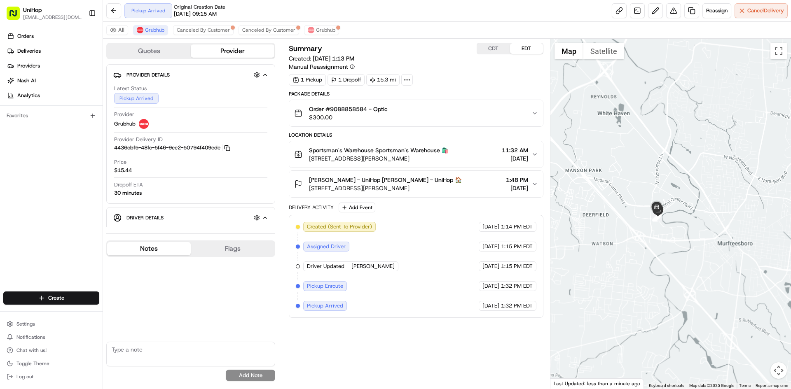
drag, startPoint x: 575, startPoint y: 148, endPoint x: 624, endPoint y: 212, distance: 79.9
click at [623, 212] on div at bounding box center [670, 214] width 241 height 350
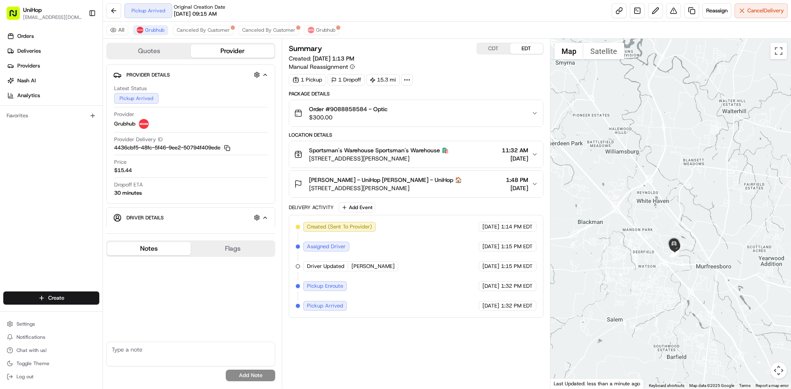
drag, startPoint x: 604, startPoint y: 185, endPoint x: 631, endPoint y: 232, distance: 54.5
click at [631, 232] on div at bounding box center [670, 214] width 241 height 350
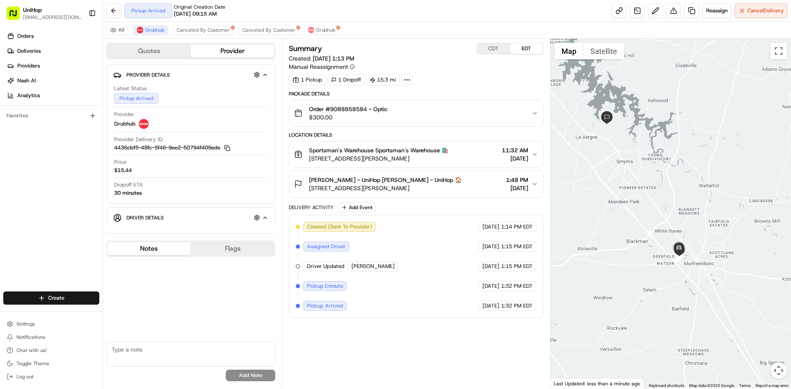
drag, startPoint x: 624, startPoint y: 216, endPoint x: 634, endPoint y: 204, distance: 15.8
click at [634, 204] on div at bounding box center [670, 214] width 241 height 350
click at [318, 28] on span "Grubhub" at bounding box center [325, 30] width 19 height 7
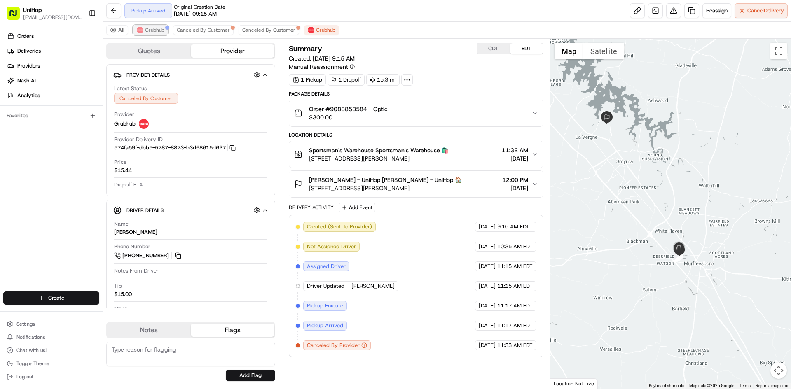
click at [159, 29] on span "Grubhub" at bounding box center [154, 30] width 19 height 7
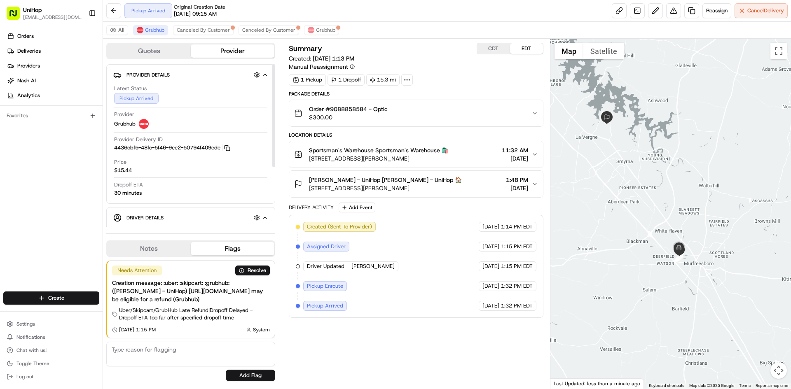
click at [140, 255] on button "Notes" at bounding box center [149, 248] width 84 height 13
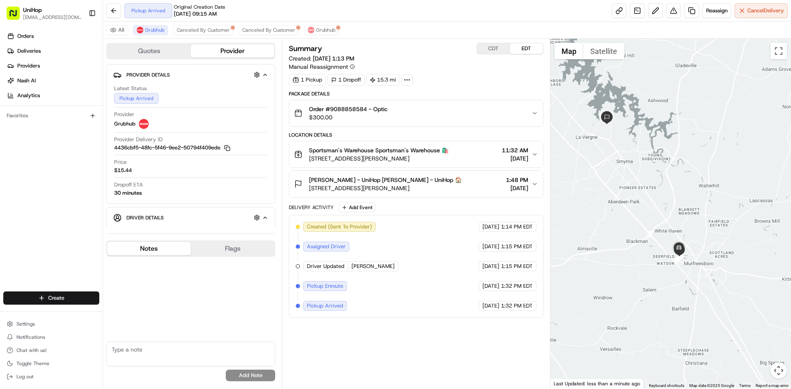
drag, startPoint x: 636, startPoint y: 190, endPoint x: 634, endPoint y: 180, distance: 9.2
click at [634, 180] on div at bounding box center [670, 214] width 241 height 350
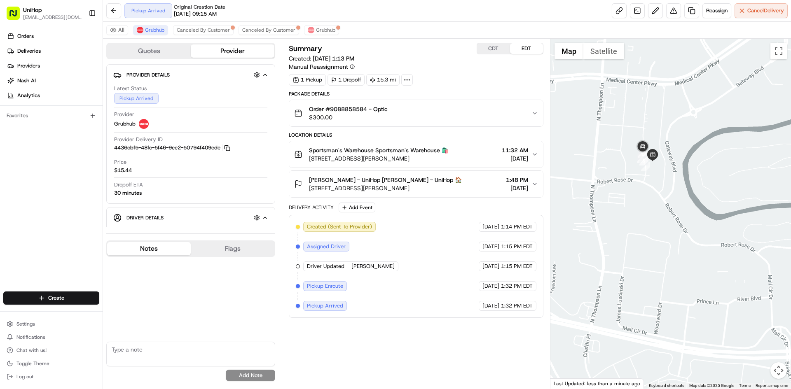
drag, startPoint x: 655, startPoint y: 194, endPoint x: 672, endPoint y: 219, distance: 30.7
click at [672, 218] on div at bounding box center [670, 214] width 241 height 350
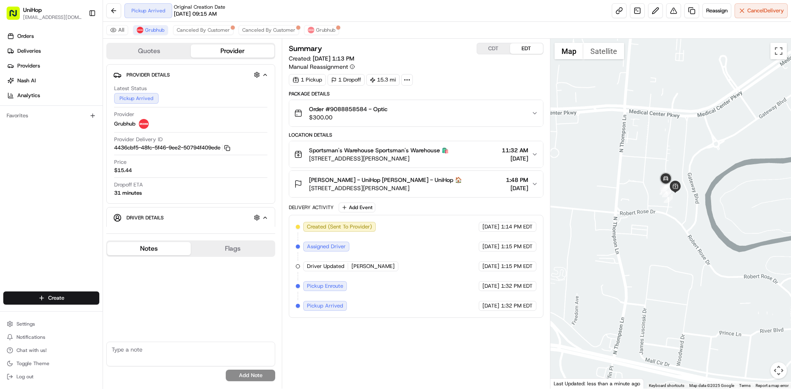
click at [6, 219] on div "Orders Deliveries Providers [PERSON_NAME] Analytics Favorites" at bounding box center [51, 161] width 103 height 270
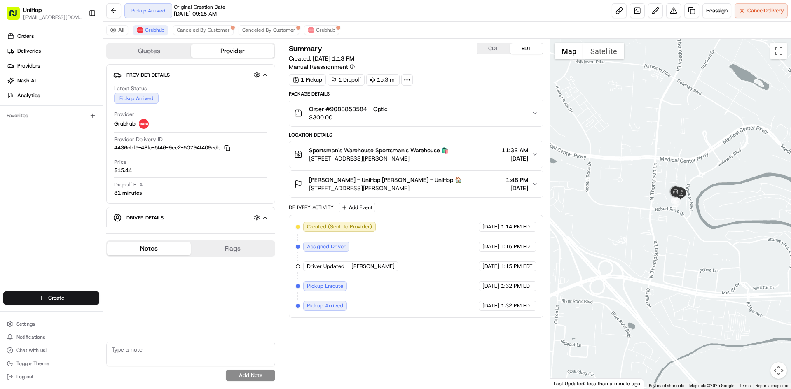
drag, startPoint x: 638, startPoint y: 140, endPoint x: 645, endPoint y: 160, distance: 20.8
click at [644, 160] on div at bounding box center [670, 214] width 241 height 350
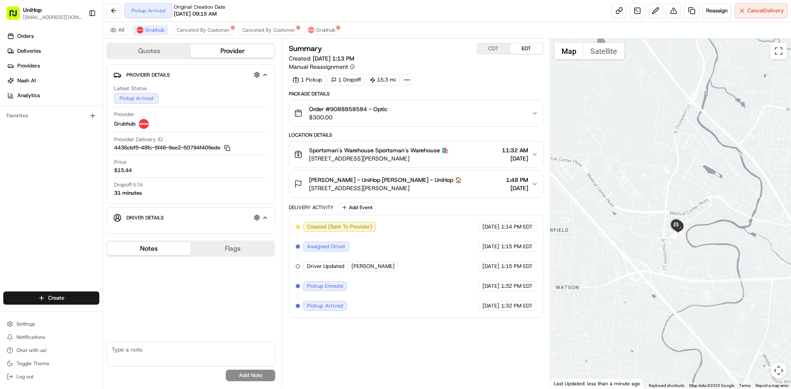
drag, startPoint x: 637, startPoint y: 138, endPoint x: 651, endPoint y: 181, distance: 44.6
click at [651, 181] on div at bounding box center [670, 214] width 241 height 350
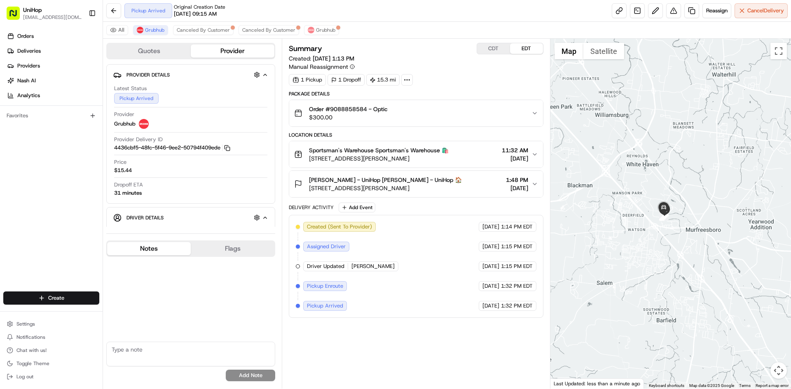
click at [661, 206] on div at bounding box center [670, 214] width 241 height 350
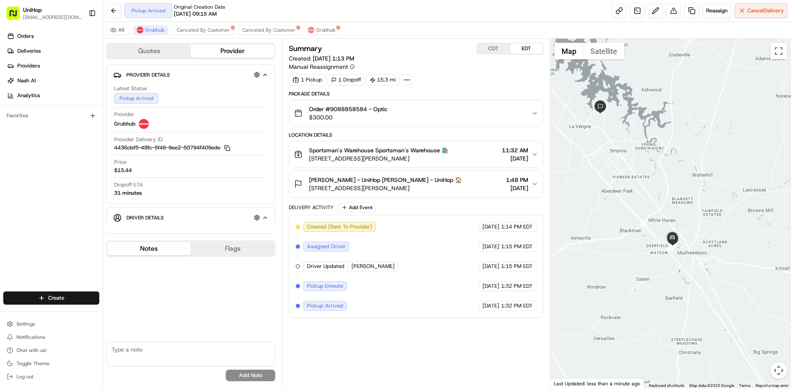
drag, startPoint x: 658, startPoint y: 193, endPoint x: 658, endPoint y: 213, distance: 19.8
click at [658, 213] on div at bounding box center [670, 214] width 241 height 350
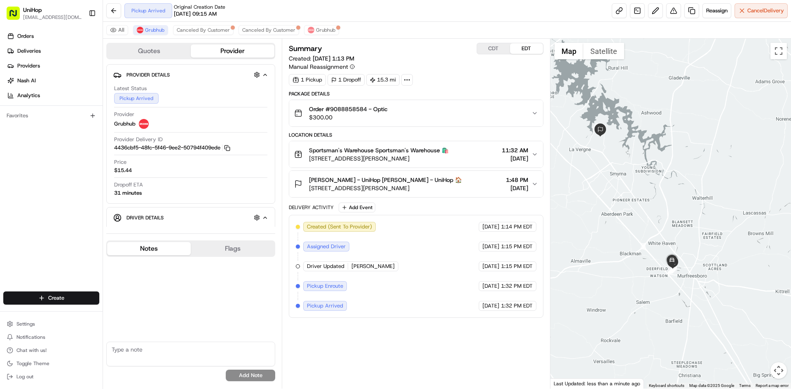
drag, startPoint x: 450, startPoint y: 161, endPoint x: 309, endPoint y: 166, distance: 141.0
click at [309, 166] on button "Sportsman's Warehouse Sportsman's Warehouse 🛍️ [STREET_ADDRESS][PERSON_NAME] 11…" at bounding box center [415, 154] width 253 height 26
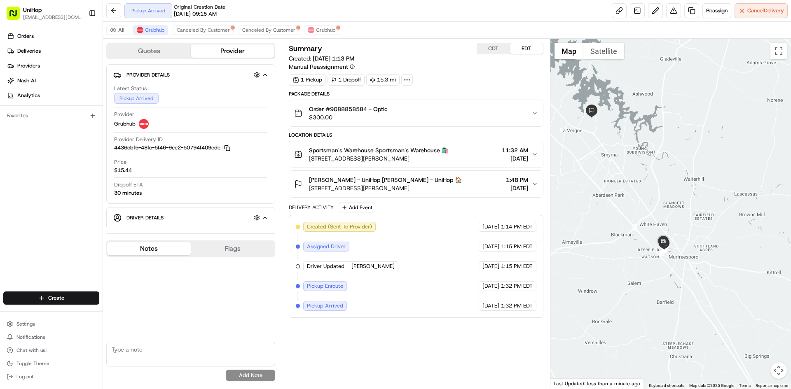
drag, startPoint x: 620, startPoint y: 207, endPoint x: 612, endPoint y: 187, distance: 22.0
click at [612, 187] on div at bounding box center [670, 214] width 241 height 350
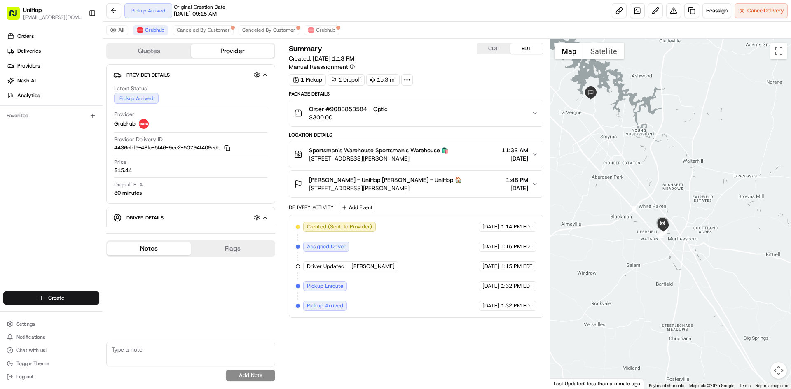
drag, startPoint x: 620, startPoint y: 216, endPoint x: 620, endPoint y: 197, distance: 19.0
click at [620, 197] on div at bounding box center [670, 214] width 241 height 350
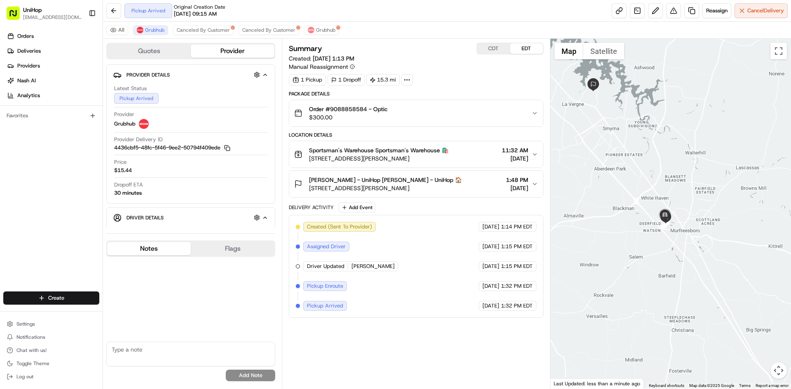
drag, startPoint x: 627, startPoint y: 230, endPoint x: 630, endPoint y: 222, distance: 8.6
click at [630, 222] on div at bounding box center [670, 214] width 241 height 350
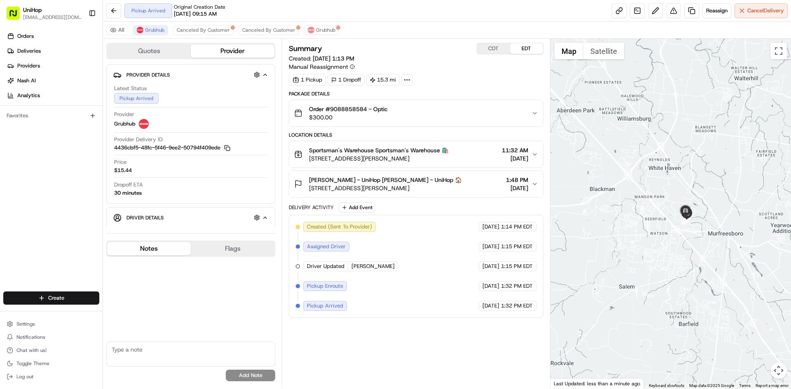
drag, startPoint x: 662, startPoint y: 226, endPoint x: 612, endPoint y: 221, distance: 49.7
click at [612, 221] on div at bounding box center [670, 214] width 241 height 350
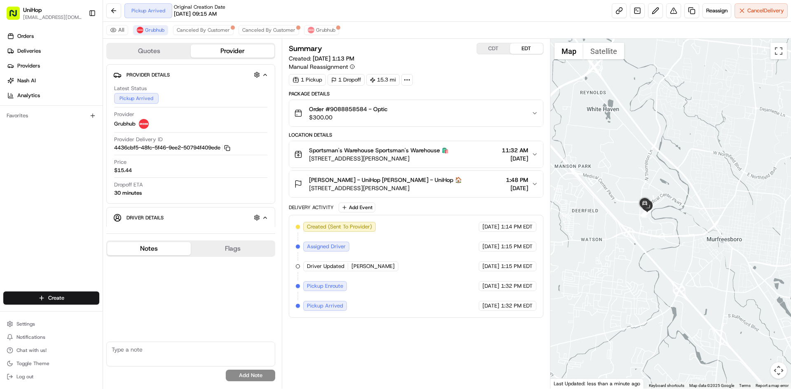
click at [613, 215] on div at bounding box center [670, 214] width 241 height 350
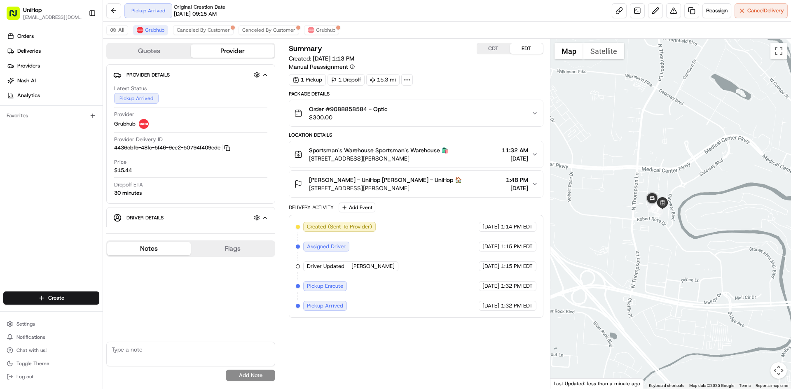
drag, startPoint x: 667, startPoint y: 206, endPoint x: 633, endPoint y: 219, distance: 36.0
click at [633, 219] on div at bounding box center [670, 214] width 241 height 350
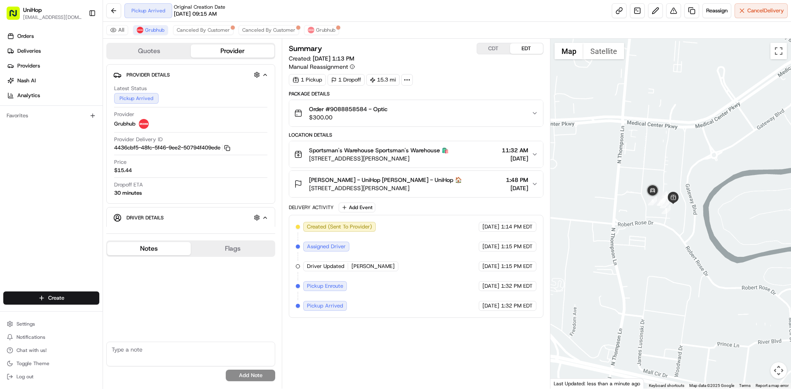
drag, startPoint x: 659, startPoint y: 213, endPoint x: 655, endPoint y: 215, distance: 5.2
click at [655, 215] on div at bounding box center [670, 214] width 241 height 350
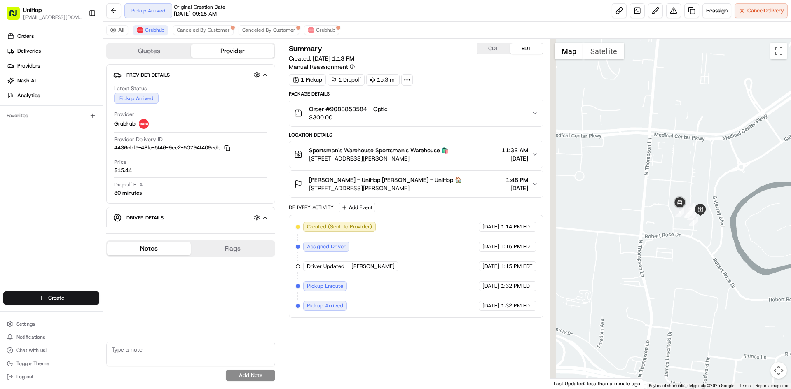
drag, startPoint x: 624, startPoint y: 213, endPoint x: 652, endPoint y: 225, distance: 30.8
click at [652, 225] on div at bounding box center [670, 214] width 241 height 350
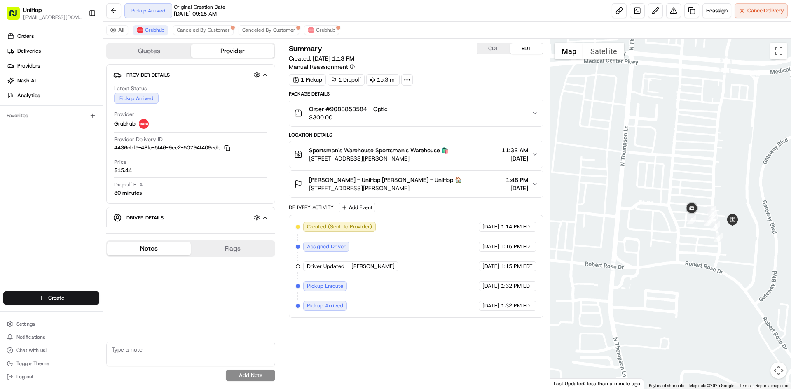
click at [629, 222] on div at bounding box center [670, 214] width 241 height 350
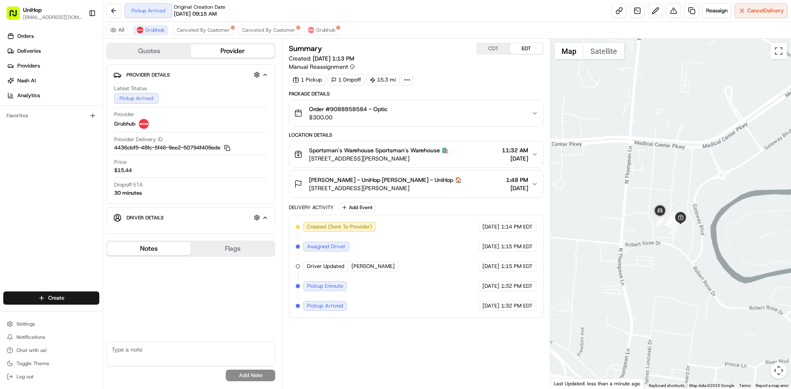
drag, startPoint x: 627, startPoint y: 211, endPoint x: 621, endPoint y: 214, distance: 7.2
click at [621, 214] on div at bounding box center [670, 214] width 241 height 350
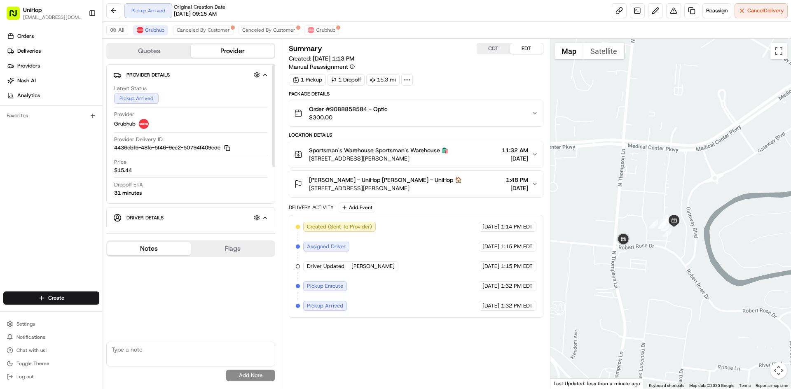
click at [54, 180] on div "Orders Deliveries Providers [PERSON_NAME] Analytics Favorites" at bounding box center [51, 161] width 103 height 270
click at [462, 181] on div "[PERSON_NAME] - UniHop [PERSON_NAME] - UniHop 🏠 [STREET_ADDRESS][PERSON_NAME] 1…" at bounding box center [412, 184] width 237 height 16
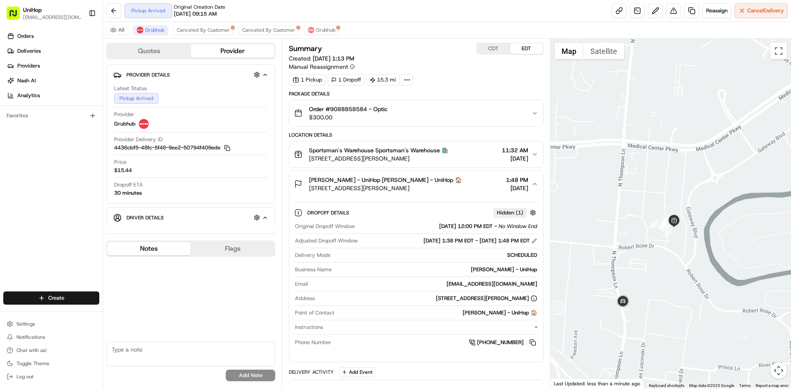
click at [462, 181] on div "[PERSON_NAME] - UniHop [PERSON_NAME] - UniHop 🏠 [STREET_ADDRESS][PERSON_NAME] 1…" at bounding box center [412, 184] width 237 height 16
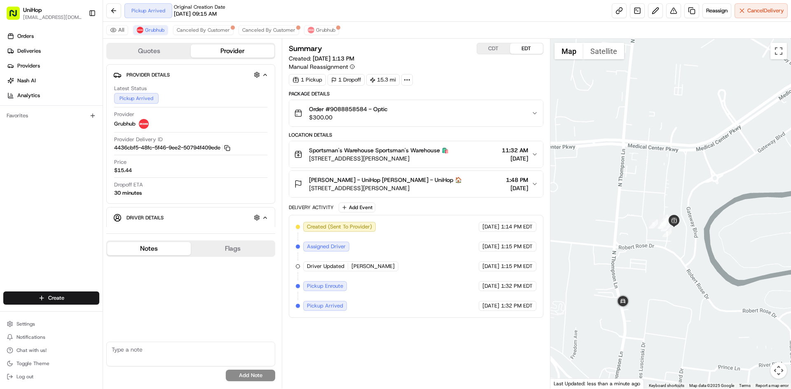
click at [462, 157] on div "Sportsman's Warehouse Sportsman's Warehouse 🛍️ [STREET_ADDRESS][PERSON_NAME] 11…" at bounding box center [412, 154] width 237 height 16
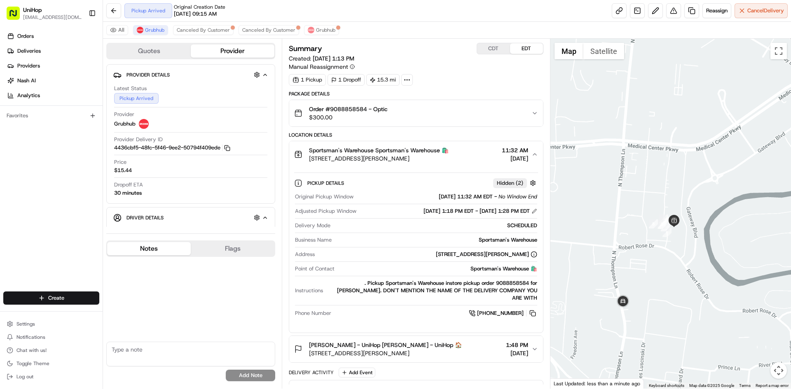
click at [462, 157] on div "Sportsman's Warehouse Sportsman's Warehouse 🛍️ [STREET_ADDRESS][PERSON_NAME] 11…" at bounding box center [412, 154] width 237 height 16
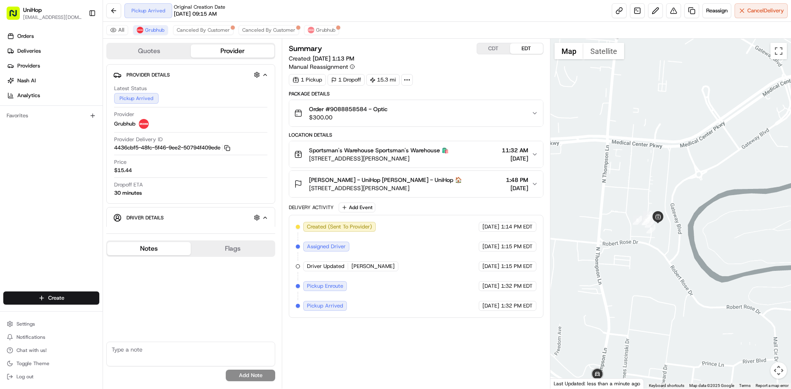
drag, startPoint x: 676, startPoint y: 238, endPoint x: 658, endPoint y: 233, distance: 19.1
click at [658, 234] on div at bounding box center [670, 214] width 241 height 350
click at [658, 232] on div at bounding box center [670, 214] width 241 height 350
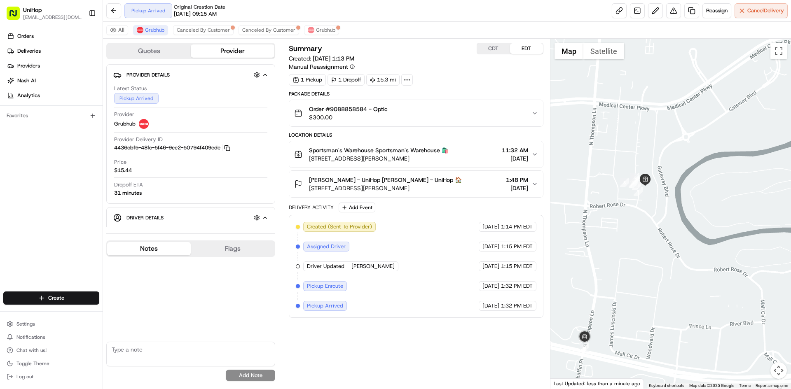
drag, startPoint x: 655, startPoint y: 230, endPoint x: 645, endPoint y: 192, distance: 39.7
click at [645, 192] on div at bounding box center [670, 214] width 241 height 350
click at [632, 198] on div at bounding box center [670, 214] width 241 height 350
click at [642, 206] on div at bounding box center [670, 214] width 241 height 350
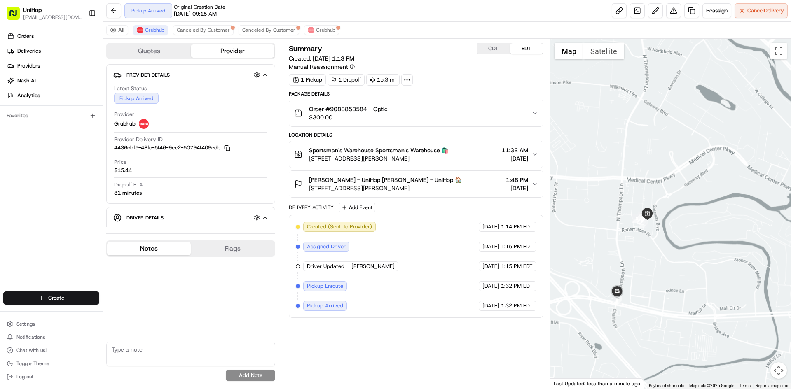
drag, startPoint x: 629, startPoint y: 242, endPoint x: 633, endPoint y: 248, distance: 7.4
click at [633, 248] on div at bounding box center [670, 214] width 241 height 350
click at [59, 178] on div "Orders Deliveries Providers [PERSON_NAME] Analytics Favorites" at bounding box center [51, 161] width 103 height 270
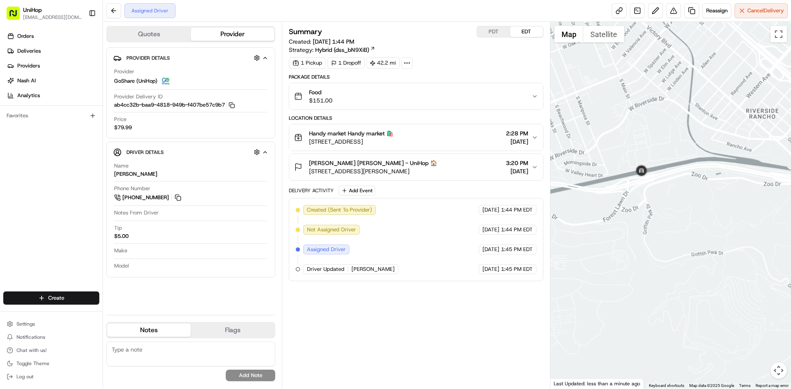
drag, startPoint x: 650, startPoint y: 108, endPoint x: 658, endPoint y: 114, distance: 10.2
click at [656, 111] on div at bounding box center [670, 205] width 241 height 367
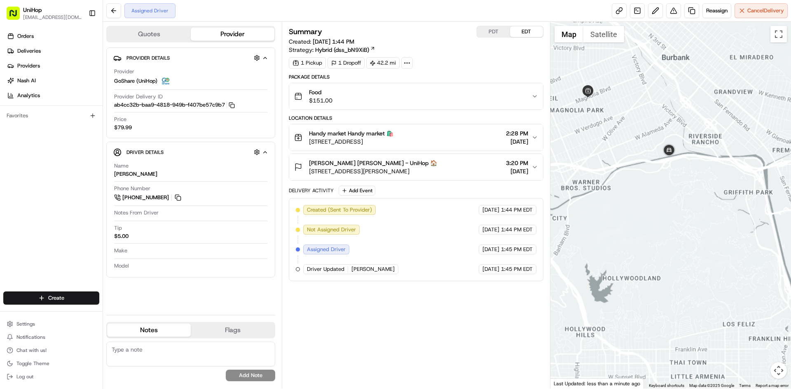
drag, startPoint x: 635, startPoint y: 131, endPoint x: 700, endPoint y: 188, distance: 86.4
click at [699, 188] on div at bounding box center [670, 205] width 241 height 367
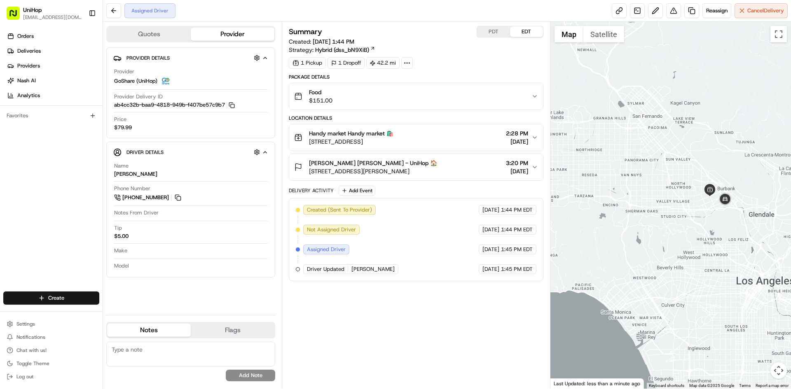
click at [655, 176] on div at bounding box center [670, 205] width 241 height 367
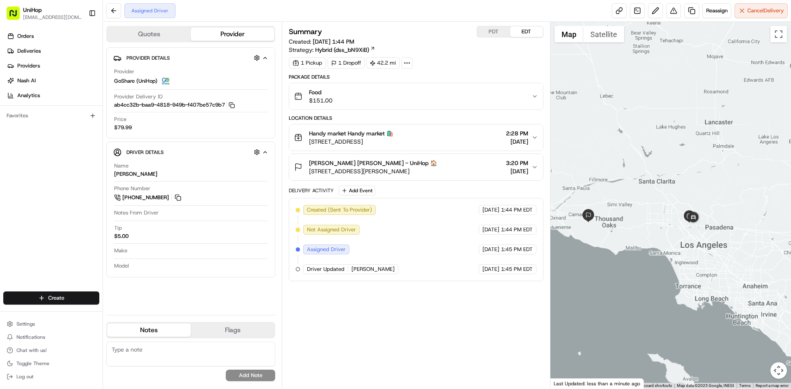
drag, startPoint x: 655, startPoint y: 205, endPoint x: 722, endPoint y: 226, distance: 70.4
click at [722, 226] on div at bounding box center [670, 205] width 241 height 367
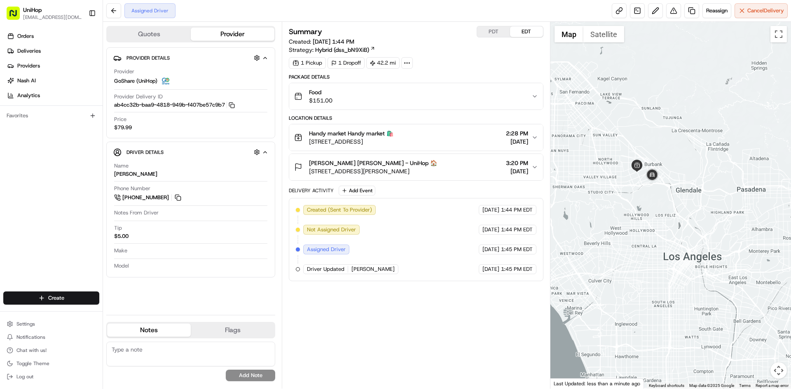
drag, startPoint x: 678, startPoint y: 232, endPoint x: 599, endPoint y: 259, distance: 83.9
click at [597, 261] on div at bounding box center [670, 205] width 241 height 367
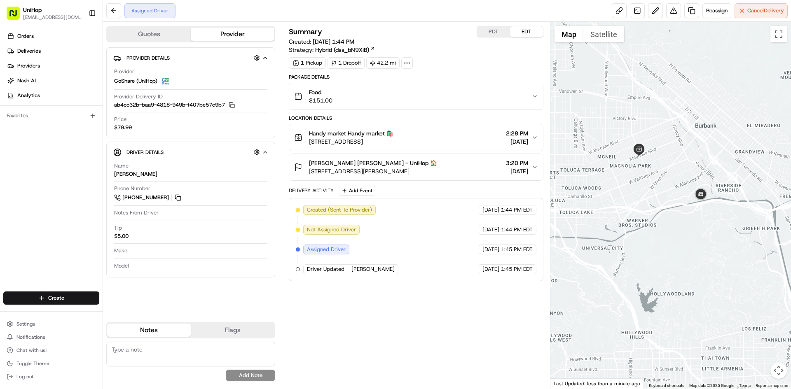
drag, startPoint x: 648, startPoint y: 170, endPoint x: 700, endPoint y: 216, distance: 69.1
click at [693, 210] on div at bounding box center [670, 205] width 241 height 367
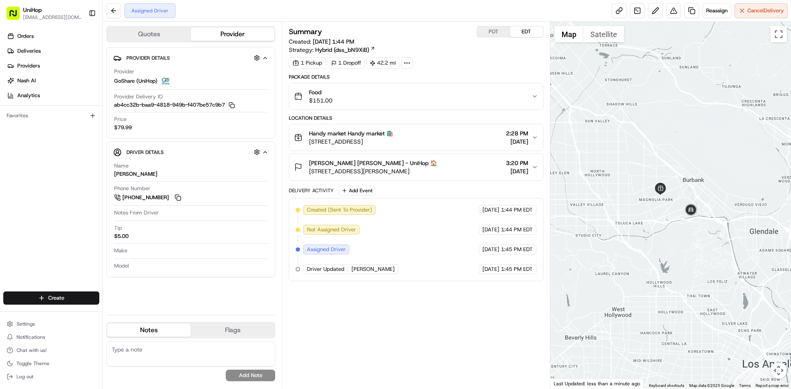
click at [393, 136] on div "Handy market Handy market 🛍️" at bounding box center [351, 133] width 84 height 8
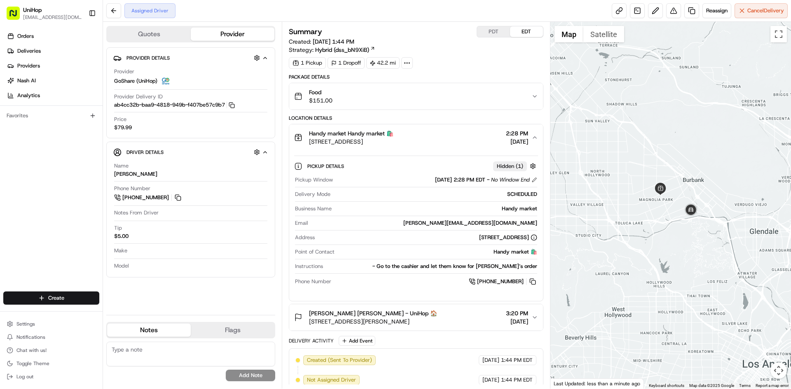
click at [393, 136] on div "Handy market Handy market 🛍️" at bounding box center [351, 133] width 84 height 8
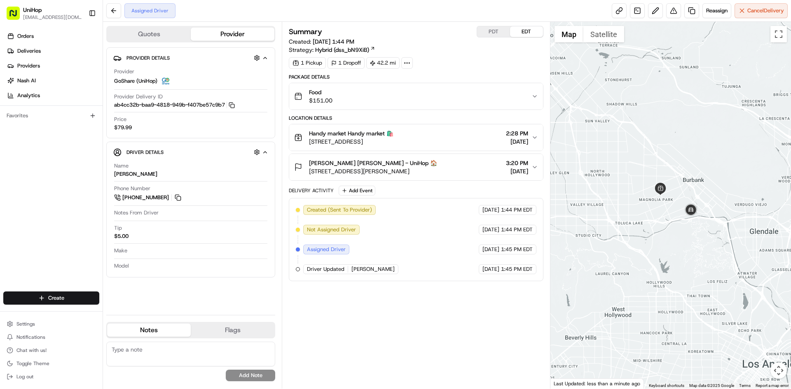
click at [519, 35] on button "EDT" at bounding box center [526, 31] width 33 height 11
click at [499, 30] on button "PDT" at bounding box center [493, 31] width 33 height 11
click at [515, 30] on button "EDT" at bounding box center [526, 31] width 33 height 11
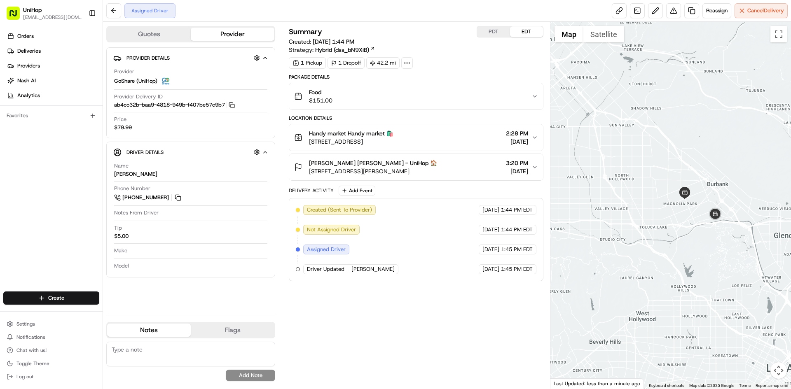
drag, startPoint x: 583, startPoint y: 135, endPoint x: 665, endPoint y: 152, distance: 83.3
click at [663, 152] on div at bounding box center [670, 205] width 241 height 367
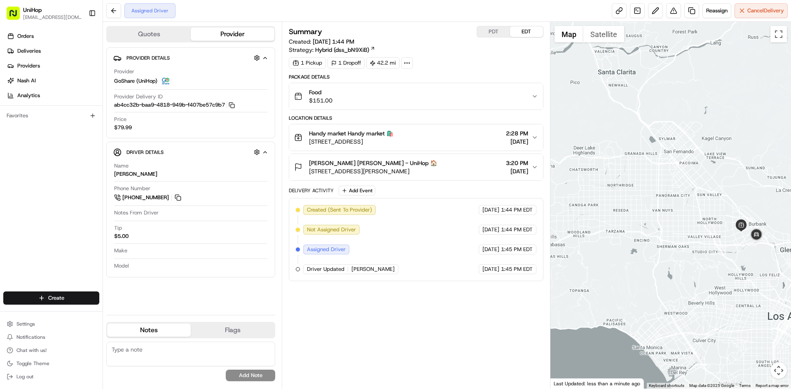
drag, startPoint x: 652, startPoint y: 149, endPoint x: 685, endPoint y: 199, distance: 60.3
click at [685, 199] on div at bounding box center [670, 205] width 241 height 367
click at [488, 31] on button "PDT" at bounding box center [493, 31] width 33 height 11
click at [527, 31] on button "EDT" at bounding box center [526, 31] width 33 height 11
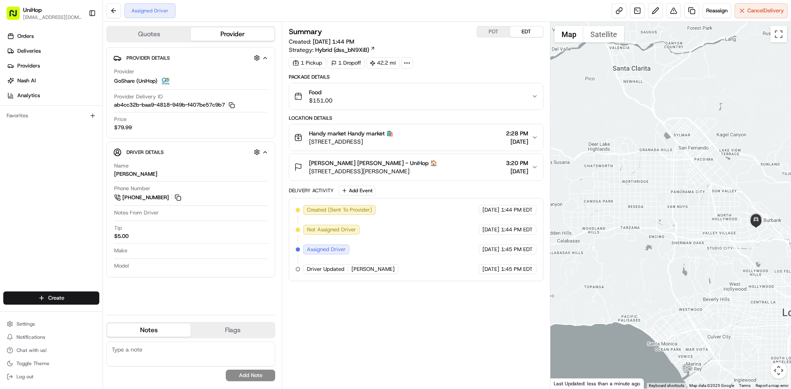
drag, startPoint x: 658, startPoint y: 229, endPoint x: 669, endPoint y: 220, distance: 14.1
click at [671, 223] on div at bounding box center [670, 205] width 241 height 367
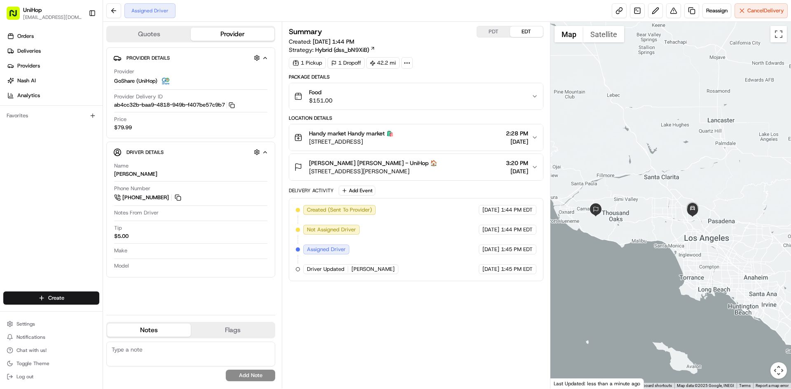
click at [374, 163] on span "Marvene Machaalany Marvene Machaalany - UniHop 🏠" at bounding box center [373, 163] width 128 height 8
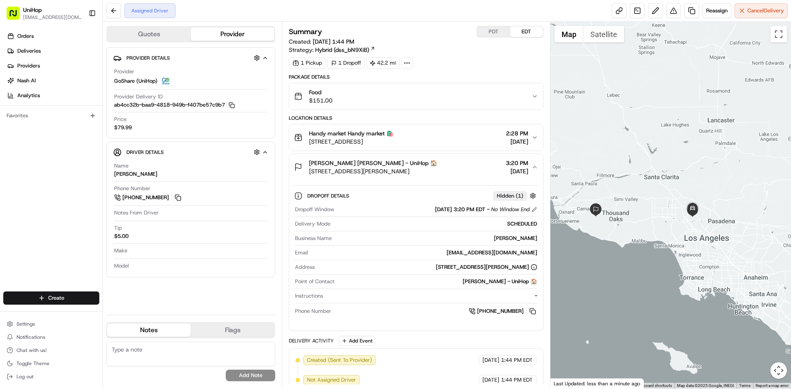
click at [374, 163] on span "Marvene Machaalany Marvene Machaalany - UniHop 🏠" at bounding box center [373, 163] width 128 height 8
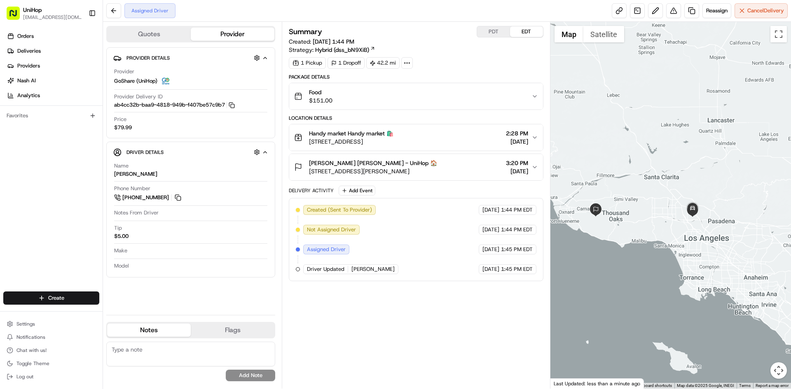
click at [393, 132] on div "Handy market Handy market 🛍️" at bounding box center [351, 133] width 84 height 8
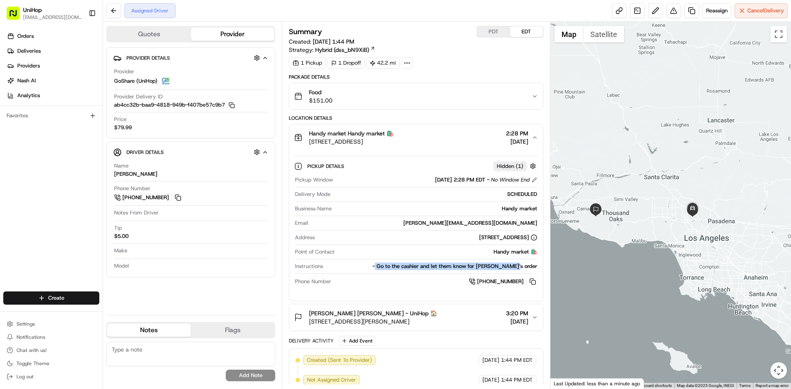
drag, startPoint x: 398, startPoint y: 265, endPoint x: 537, endPoint y: 267, distance: 138.9
click at [537, 267] on div "Pickup Window Aug 24 2025 2:28 PM EDT - No Window End Delivery Mode SCHEDULED B…" at bounding box center [415, 231] width 243 height 117
copy div "Go to the cashier and let them know for Marvin’s order"
click at [459, 137] on div "Handy market Handy market 🛍️ 2514 Magnolia Blvd, Burbank, CA 91505, USA 2:28 PM…" at bounding box center [412, 137] width 237 height 16
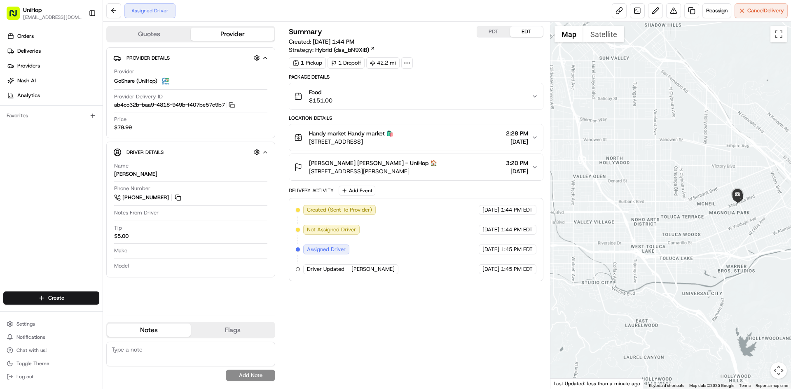
drag, startPoint x: 672, startPoint y: 211, endPoint x: 661, endPoint y: 211, distance: 11.1
click at [661, 212] on div at bounding box center [670, 205] width 241 height 367
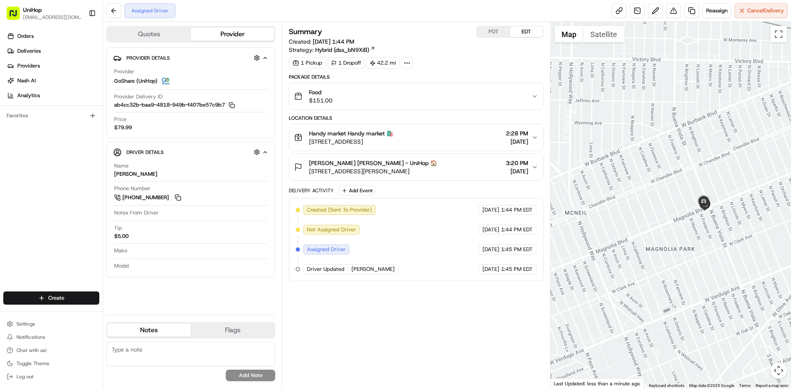
drag, startPoint x: 694, startPoint y: 132, endPoint x: 641, endPoint y: 135, distance: 52.8
click at [641, 135] on div at bounding box center [670, 205] width 241 height 367
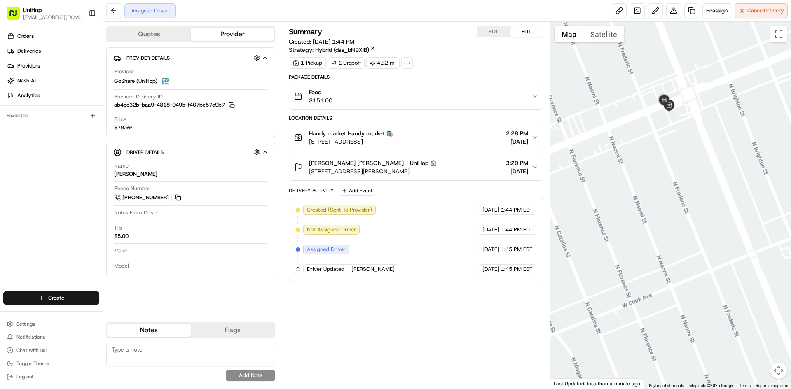
drag, startPoint x: 668, startPoint y: 161, endPoint x: 678, endPoint y: 165, distance: 10.0
click at [677, 164] on div at bounding box center [670, 205] width 241 height 367
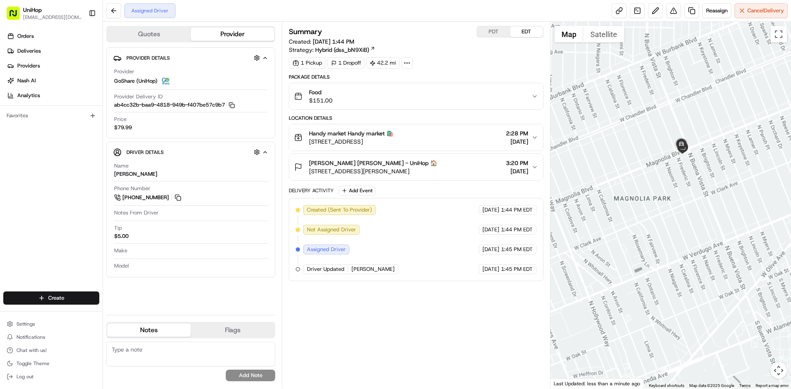
drag, startPoint x: 630, startPoint y: 190, endPoint x: 704, endPoint y: 198, distance: 74.5
click at [661, 197] on div at bounding box center [670, 205] width 241 height 367
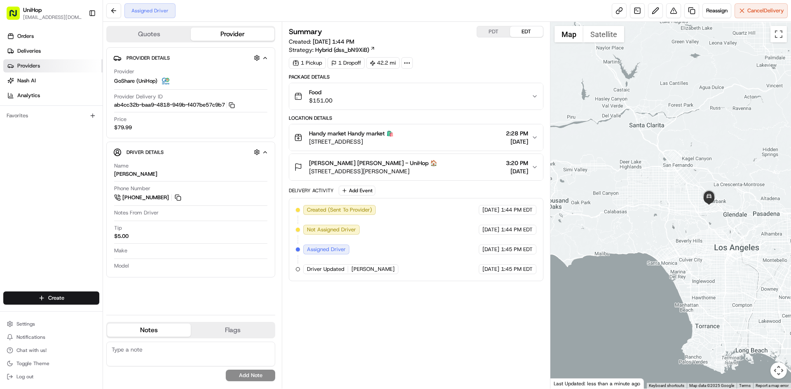
drag, startPoint x: 0, startPoint y: 199, endPoint x: 39, endPoint y: 71, distance: 133.7
click at [3, 194] on div "Orders Deliveries Providers [PERSON_NAME] Analytics Favorites" at bounding box center [51, 161] width 103 height 270
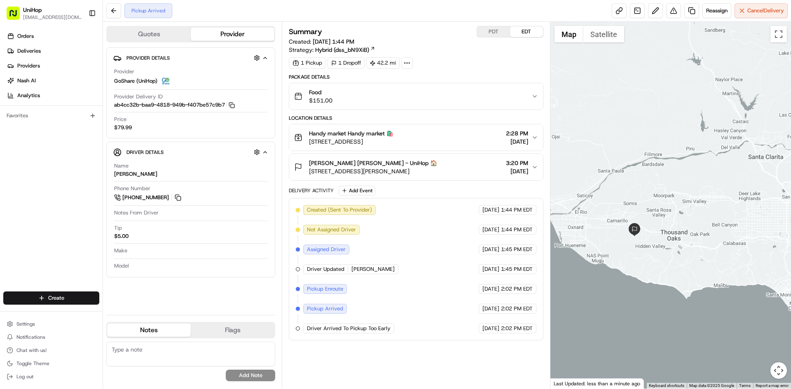
drag, startPoint x: 676, startPoint y: 120, endPoint x: 791, endPoint y: 150, distance: 118.4
click at [791, 150] on div at bounding box center [670, 205] width 241 height 367
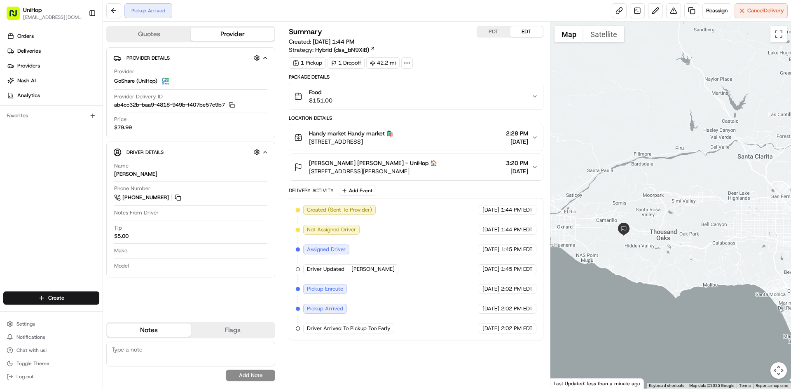
click at [733, 143] on div at bounding box center [670, 205] width 241 height 367
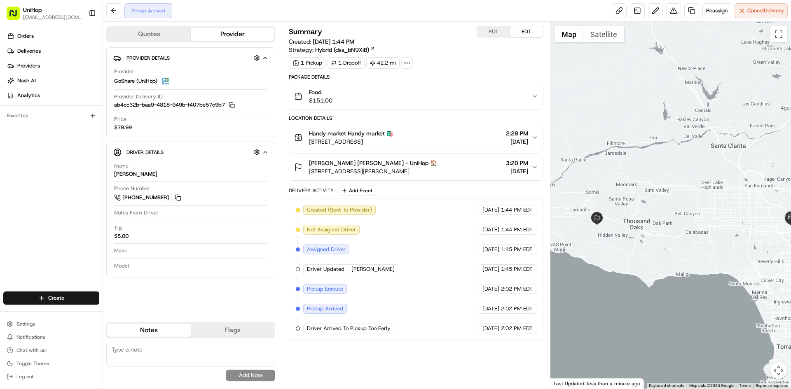
drag, startPoint x: 697, startPoint y: 136, endPoint x: 689, endPoint y: 127, distance: 11.4
click at [689, 127] on div at bounding box center [670, 205] width 241 height 367
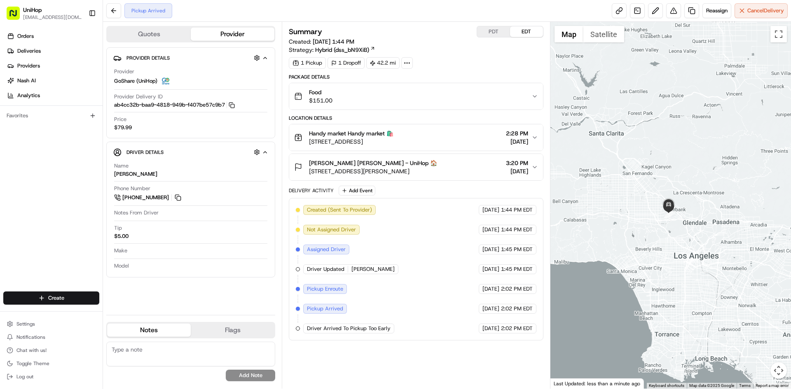
drag, startPoint x: 657, startPoint y: 158, endPoint x: 539, endPoint y: 147, distance: 118.4
click at [539, 147] on div "Quotes Provider Provider Details Hidden ( 4 ) Provider GoShare (UniHop) Provide…" at bounding box center [447, 205] width 688 height 367
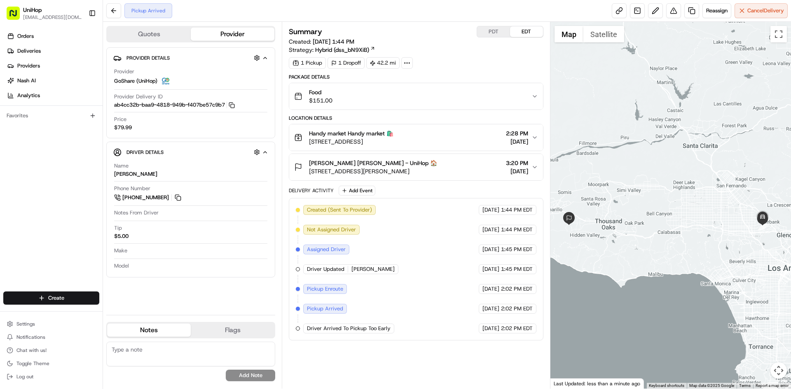
drag, startPoint x: 658, startPoint y: 141, endPoint x: 752, endPoint y: 153, distance: 94.7
click at [752, 153] on div at bounding box center [670, 205] width 241 height 367
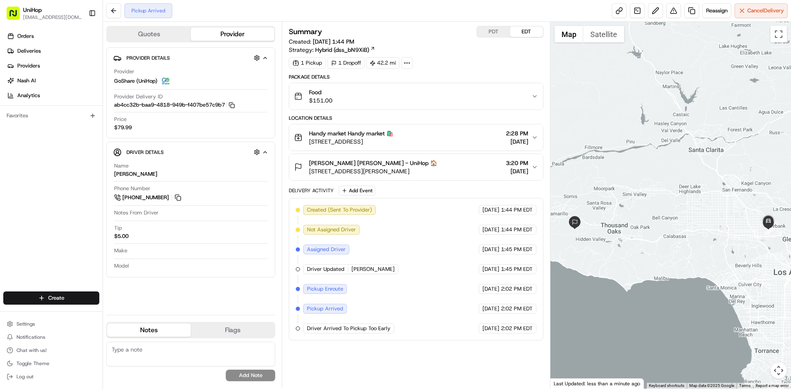
drag, startPoint x: 562, startPoint y: 131, endPoint x: 564, endPoint y: 138, distance: 7.3
click at [563, 133] on div at bounding box center [670, 205] width 241 height 367
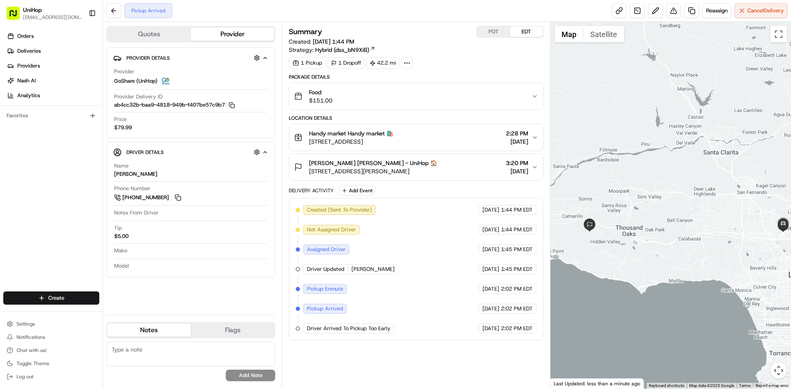
drag, startPoint x: 589, startPoint y: 132, endPoint x: 606, endPoint y: 135, distance: 17.1
click at [606, 135] on div at bounding box center [670, 205] width 241 height 367
drag, startPoint x: 633, startPoint y: 139, endPoint x: 620, endPoint y: 138, distance: 13.2
click at [620, 138] on div at bounding box center [670, 205] width 241 height 367
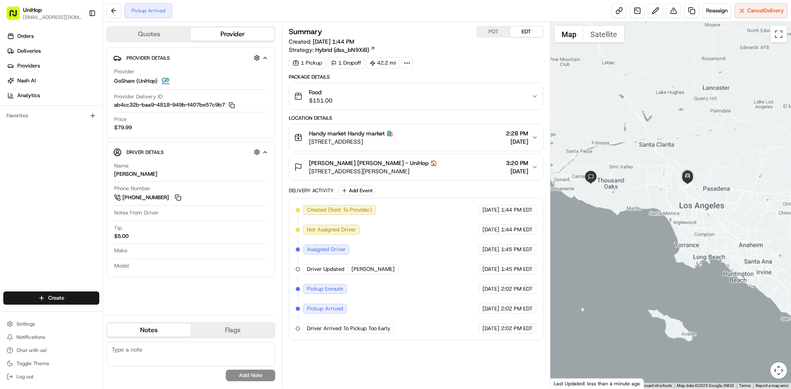
drag, startPoint x: 605, startPoint y: 134, endPoint x: 606, endPoint y: 145, distance: 11.2
click at [606, 145] on div at bounding box center [670, 205] width 241 height 367
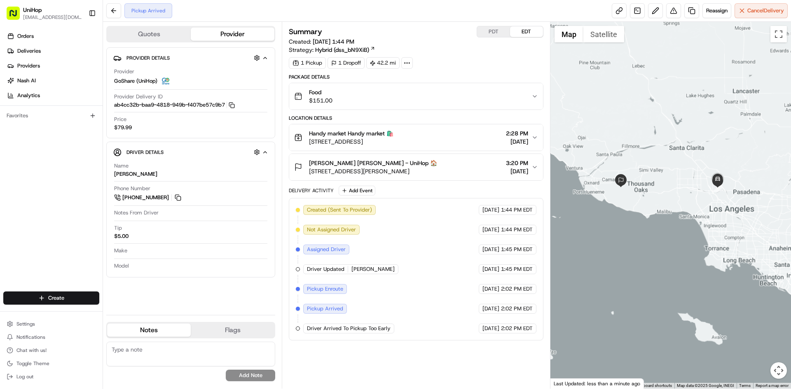
drag, startPoint x: 626, startPoint y: 145, endPoint x: 656, endPoint y: 134, distance: 32.2
click at [656, 134] on div at bounding box center [670, 205] width 241 height 367
drag, startPoint x: 12, startPoint y: 249, endPoint x: 15, endPoint y: 246, distance: 4.4
click at [13, 248] on div "Orders Deliveries Providers [PERSON_NAME] Analytics Favorites" at bounding box center [51, 161] width 103 height 270
drag, startPoint x: 441, startPoint y: 143, endPoint x: 309, endPoint y: 143, distance: 131.4
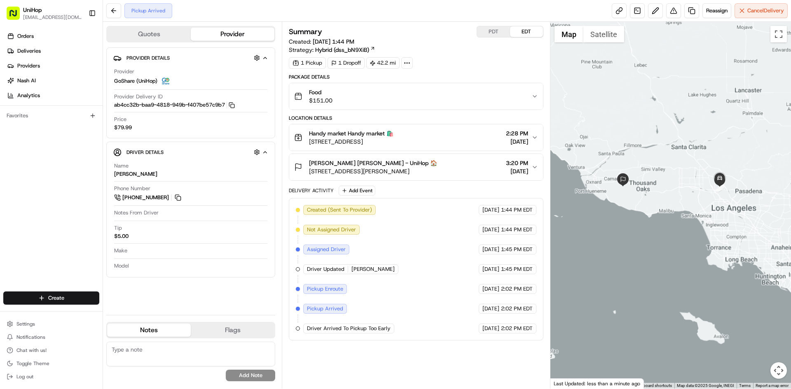
click at [309, 143] on div "Handy market Handy market 🛍️ [STREET_ADDRESS] 2:28 PM [DATE]" at bounding box center [412, 137] width 237 height 16
drag, startPoint x: 447, startPoint y: 174, endPoint x: 310, endPoint y: 174, distance: 137.2
click at [310, 174] on span "[STREET_ADDRESS][PERSON_NAME]" at bounding box center [373, 171] width 128 height 8
copy span "[STREET_ADDRESS][PERSON_NAME]"
click at [30, 205] on div "Orders Deliveries Providers [PERSON_NAME] Analytics Favorites" at bounding box center [51, 161] width 103 height 270
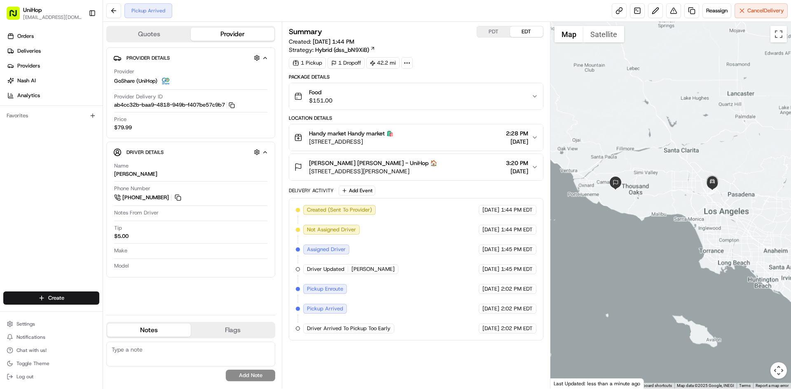
drag, startPoint x: 674, startPoint y: 149, endPoint x: 669, endPoint y: 151, distance: 5.9
click at [668, 151] on div at bounding box center [670, 205] width 241 height 367
click at [486, 32] on button "PDT" at bounding box center [493, 31] width 33 height 11
click at [518, 32] on button "EDT" at bounding box center [526, 31] width 33 height 11
click at [485, 32] on button "PDT" at bounding box center [493, 31] width 33 height 11
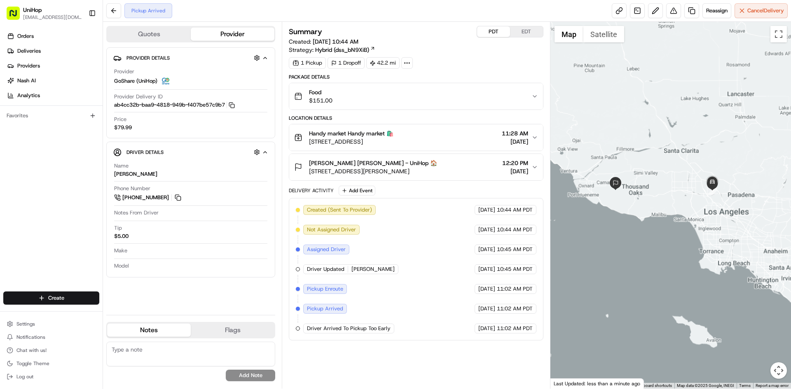
click at [520, 32] on button "EDT" at bounding box center [526, 31] width 33 height 11
click at [393, 140] on span "[STREET_ADDRESS]" at bounding box center [351, 142] width 84 height 8
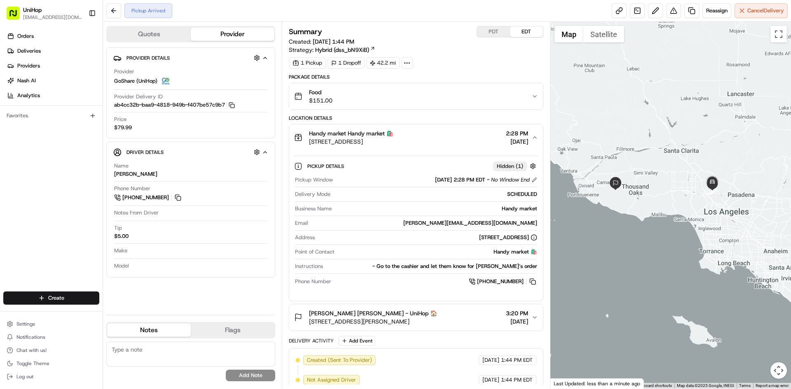
click at [393, 140] on span "[STREET_ADDRESS]" at bounding box center [351, 142] width 84 height 8
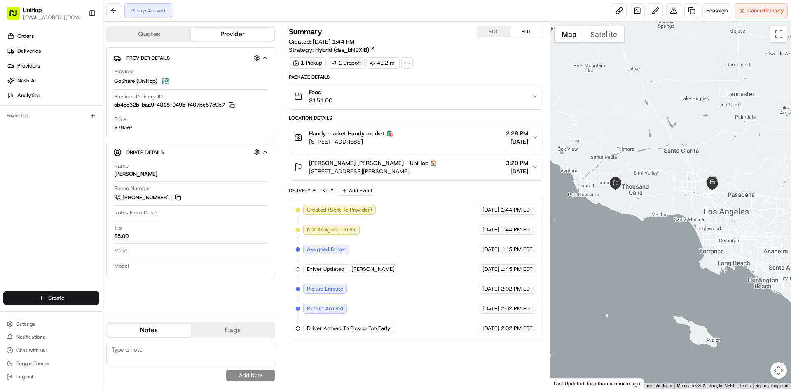
click at [401, 160] on span "[PERSON_NAME] [PERSON_NAME] - UniHop 🏠" at bounding box center [373, 163] width 128 height 8
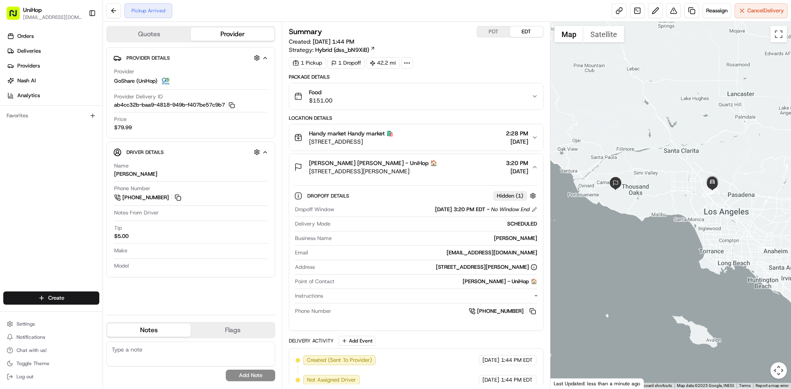
click at [401, 160] on span "[PERSON_NAME] [PERSON_NAME] - UniHop 🏠" at bounding box center [373, 163] width 128 height 8
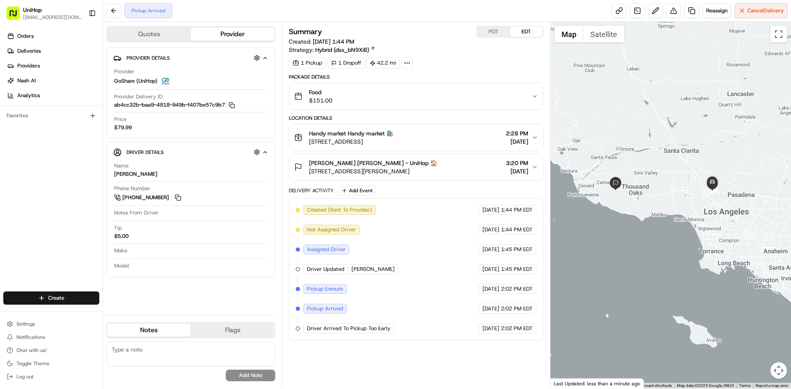
click at [484, 30] on button "PDT" at bounding box center [493, 31] width 33 height 11
click at [532, 32] on button "EDT" at bounding box center [526, 31] width 33 height 11
drag, startPoint x: 5, startPoint y: 176, endPoint x: 11, endPoint y: 178, distance: 6.4
click at [6, 177] on div "Orders Deliveries Providers [PERSON_NAME] Analytics Favorites" at bounding box center [51, 161] width 103 height 270
click at [393, 138] on span "[STREET_ADDRESS]" at bounding box center [351, 142] width 84 height 8
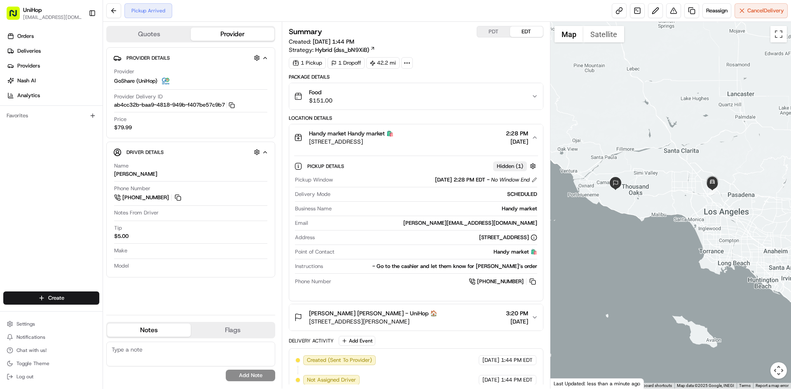
click at [484, 143] on div "Handy market Handy market 🛍️ [STREET_ADDRESS] 2:28 PM [DATE]" at bounding box center [412, 137] width 237 height 16
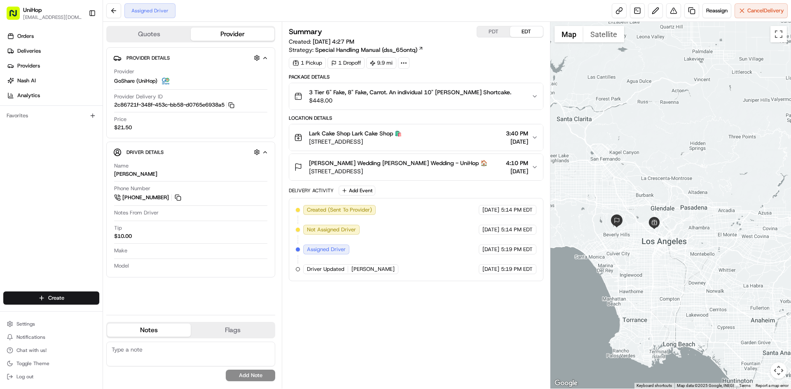
click at [11, 219] on div "Orders Deliveries Providers [PERSON_NAME] Analytics Favorites" at bounding box center [51, 161] width 103 height 270
click at [438, 170] on span "[STREET_ADDRESS]" at bounding box center [398, 171] width 178 height 8
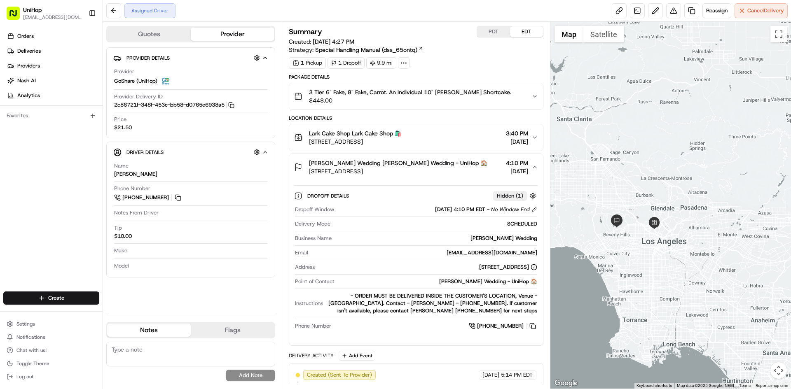
click at [438, 170] on span "[STREET_ADDRESS]" at bounding box center [398, 171] width 178 height 8
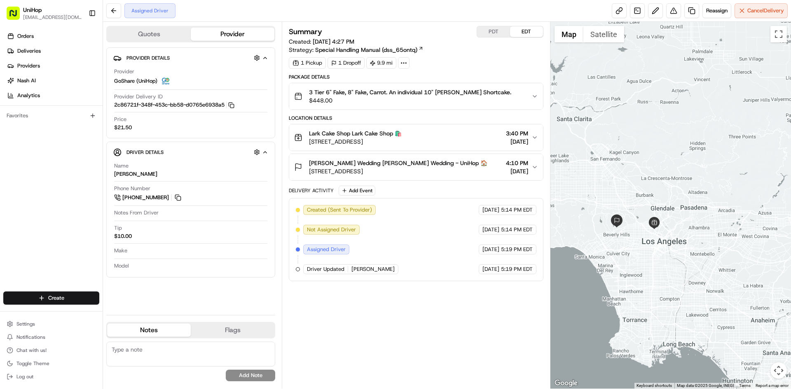
click at [383, 135] on span "Lark Cake Shop Lark Cake Shop 🛍️" at bounding box center [355, 133] width 93 height 8
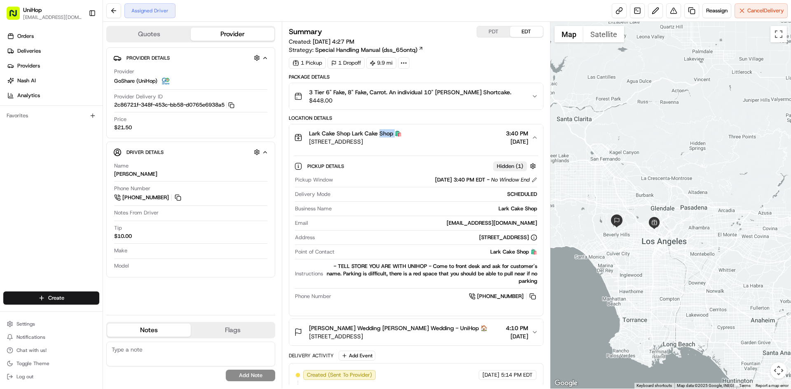
click at [383, 135] on span "Lark Cake Shop Lark Cake Shop 🛍️" at bounding box center [355, 133] width 93 height 8
click at [384, 145] on span "[STREET_ADDRESS]" at bounding box center [355, 142] width 93 height 8
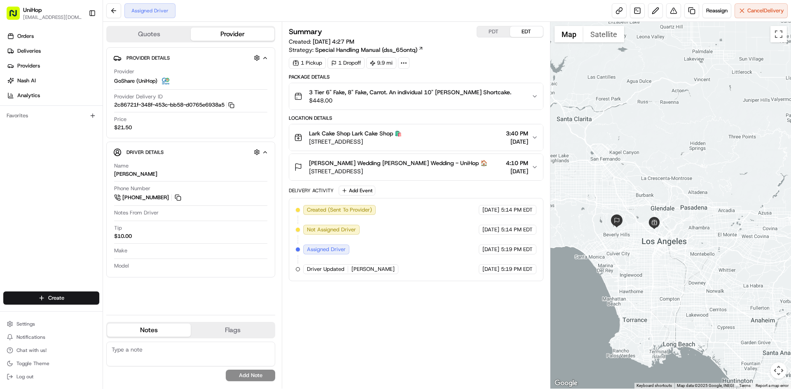
click at [419, 162] on span "[PERSON_NAME] Wedding [PERSON_NAME] Wedding - UniHop 🏠" at bounding box center [398, 163] width 178 height 8
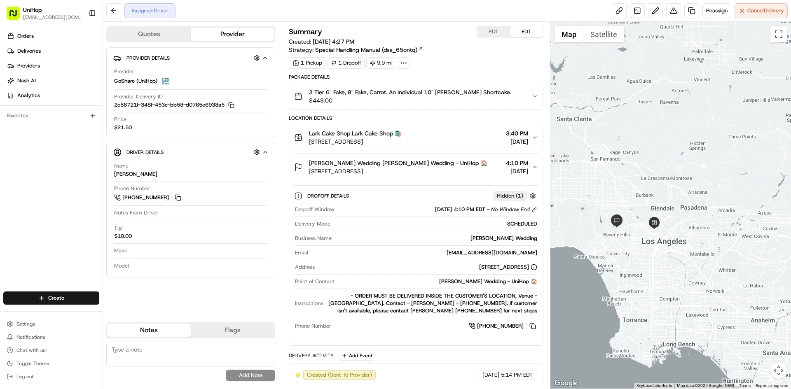
click at [439, 169] on span "905 Loma Vista Dr, Beverly Hills, CA 90210, USA" at bounding box center [398, 171] width 178 height 8
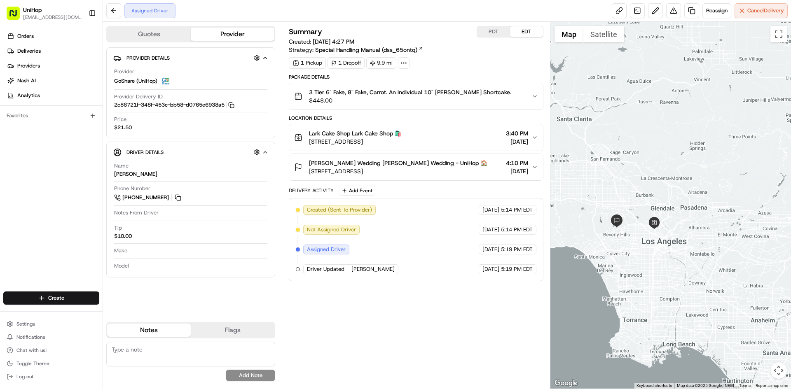
drag, startPoint x: 486, startPoint y: 316, endPoint x: 459, endPoint y: 299, distance: 31.3
click at [480, 312] on div "Summary PDT EDT Created: Aug 19 2025 4:27 PM Strategy: Special Handling Manual …" at bounding box center [416, 205] width 254 height 359
click at [673, 176] on div at bounding box center [670, 205] width 241 height 367
click at [602, 136] on div at bounding box center [670, 205] width 241 height 367
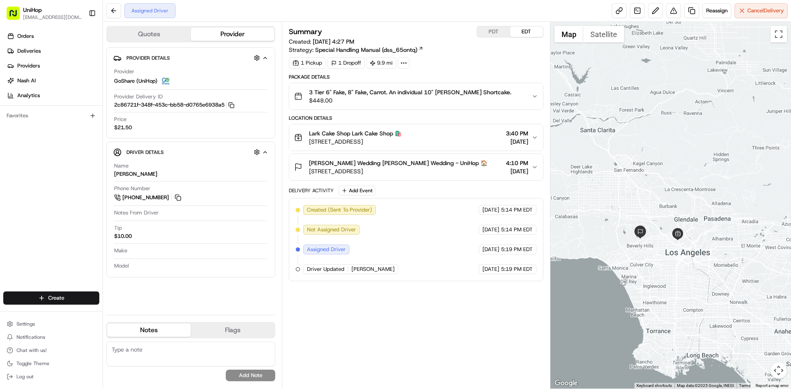
drag, startPoint x: 647, startPoint y: 151, endPoint x: 669, endPoint y: 161, distance: 24.5
click at [669, 161] on div at bounding box center [670, 205] width 241 height 367
click at [354, 194] on button "Add Event" at bounding box center [357, 191] width 37 height 10
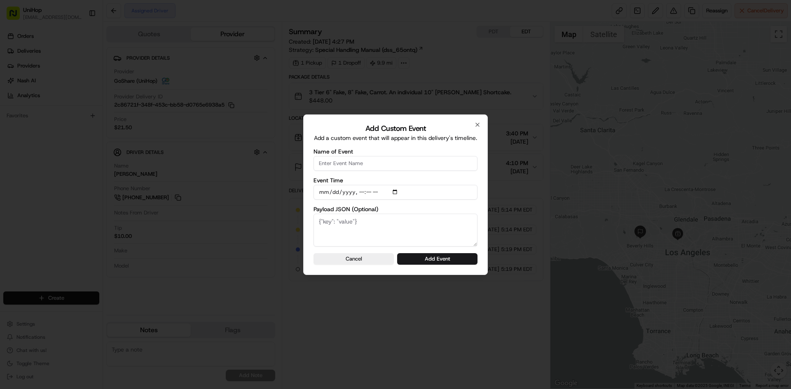
click at [361, 165] on input "Name of Event" at bounding box center [396, 163] width 164 height 15
type input "Driver Confirmed"
click at [395, 194] on input "Event Time" at bounding box center [396, 192] width 164 height 15
type input "2025-08-24T14:10"
drag, startPoint x: 482, startPoint y: 204, endPoint x: 479, endPoint y: 210, distance: 6.8
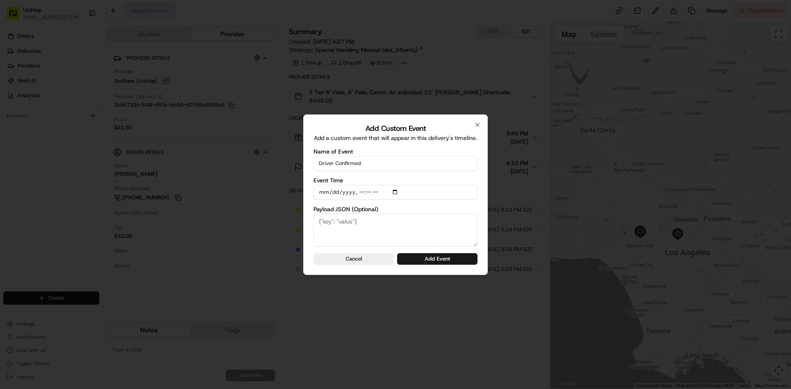
click at [482, 204] on div "Add Custom Event Add a custom event that will appear in this delivery's timelin…" at bounding box center [395, 195] width 185 height 161
click at [452, 256] on button "Add Event" at bounding box center [437, 259] width 80 height 12
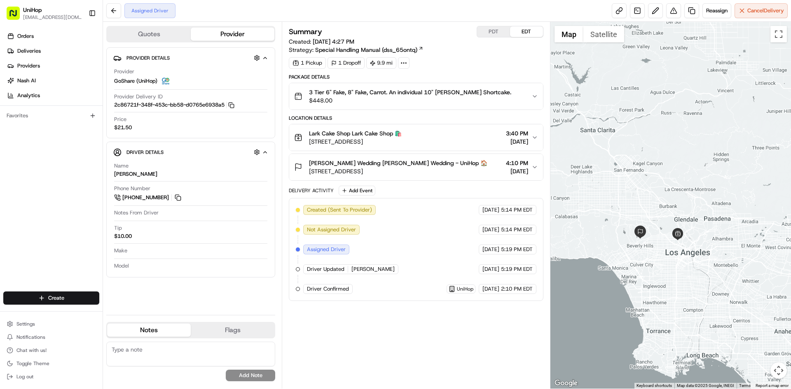
drag, startPoint x: 687, startPoint y: 149, endPoint x: 693, endPoint y: 150, distance: 6.3
click at [693, 150] on div at bounding box center [670, 205] width 241 height 367
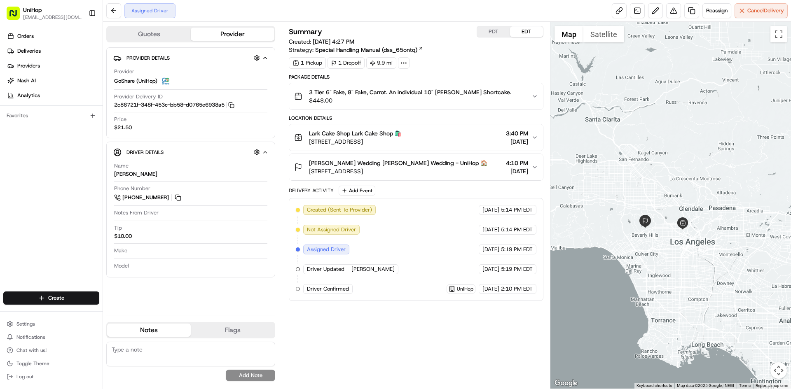
drag, startPoint x: 681, startPoint y: 134, endPoint x: 672, endPoint y: 137, distance: 9.5
click at [672, 137] on div at bounding box center [670, 205] width 241 height 367
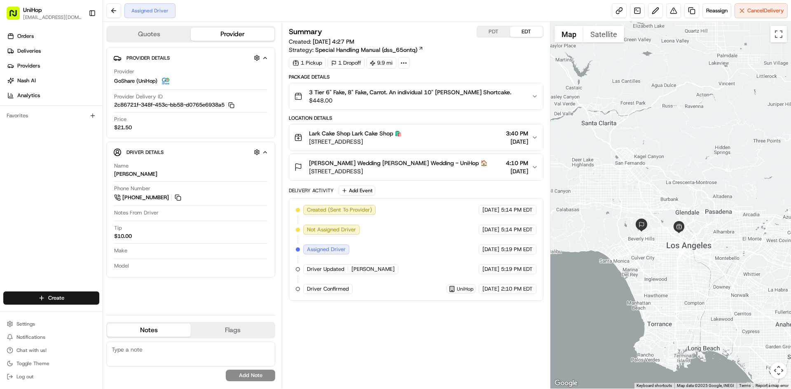
click at [667, 141] on div at bounding box center [670, 205] width 241 height 367
drag, startPoint x: 694, startPoint y: 166, endPoint x: 703, endPoint y: 165, distance: 9.6
click at [703, 165] on div at bounding box center [670, 205] width 241 height 367
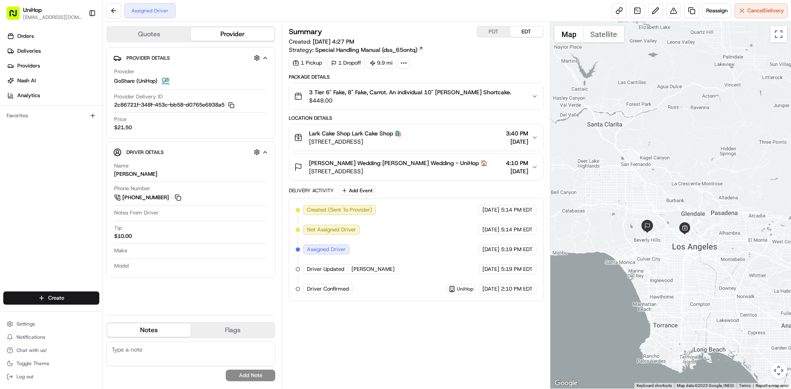
click at [615, 109] on div at bounding box center [670, 205] width 241 height 367
click at [418, 160] on span "Kelly Rethmeyer Wedding Kelly Rethmeyer Wedding - UniHop 🏠" at bounding box center [398, 163] width 178 height 8
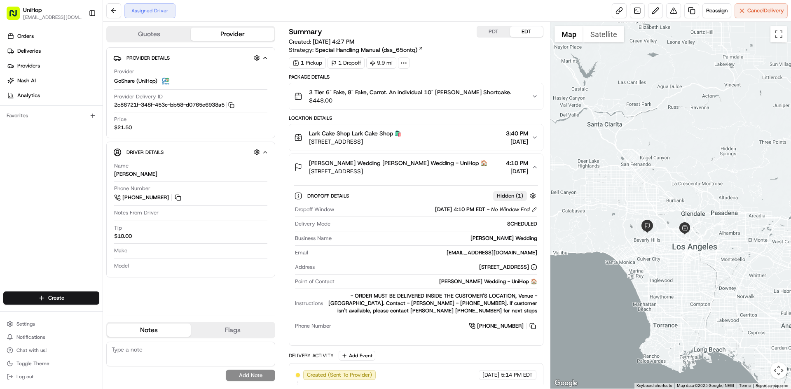
click at [420, 161] on span "Kelly Rethmeyer Wedding Kelly Rethmeyer Wedding - UniHop 🏠" at bounding box center [398, 163] width 178 height 8
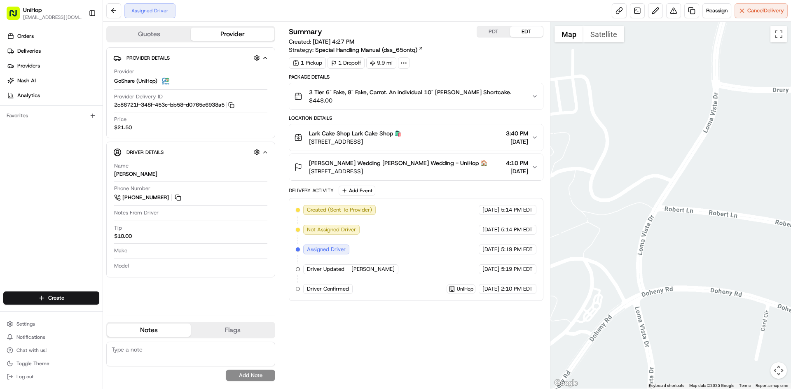
drag, startPoint x: 676, startPoint y: 186, endPoint x: 605, endPoint y: 238, distance: 87.8
click at [605, 238] on div at bounding box center [670, 205] width 241 height 367
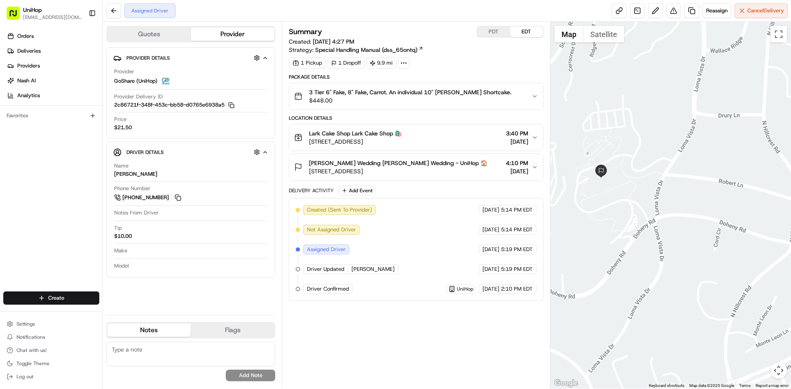
click at [600, 30] on button "Satellite" at bounding box center [603, 34] width 41 height 16
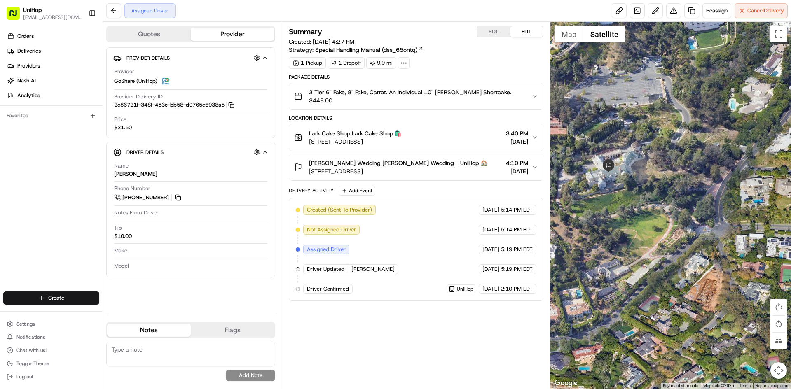
click at [411, 157] on button "Kelly Rethmeyer Wedding Kelly Rethmeyer Wedding - UniHop 🏠 905 Loma Vista Dr, B…" at bounding box center [415, 167] width 253 height 26
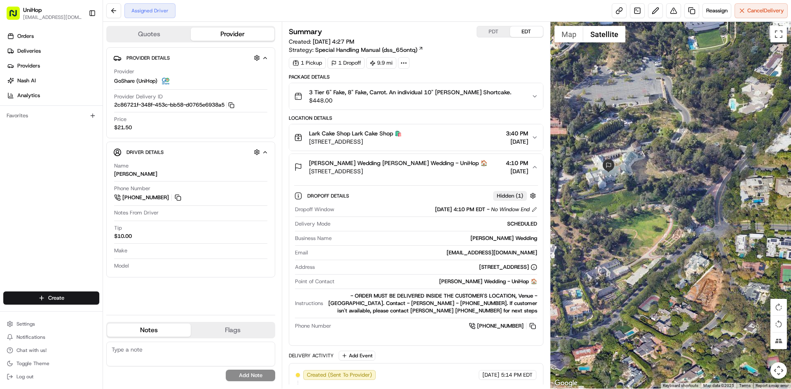
click at [453, 165] on span "Kelly Rethmeyer Wedding Kelly Rethmeyer Wedding - UniHop 🏠" at bounding box center [398, 163] width 178 height 8
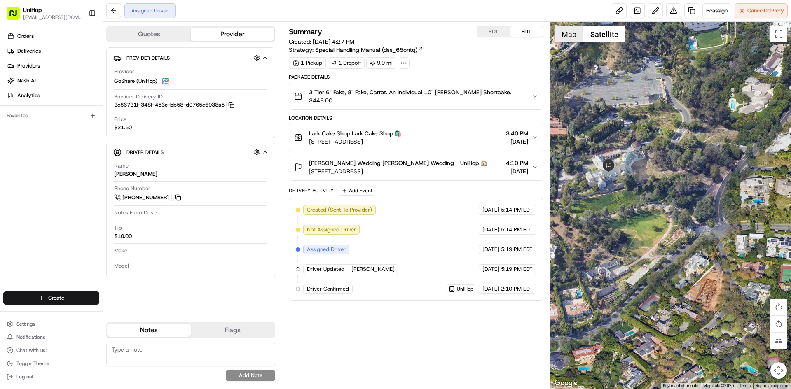
click at [571, 36] on button "Map" at bounding box center [569, 34] width 29 height 16
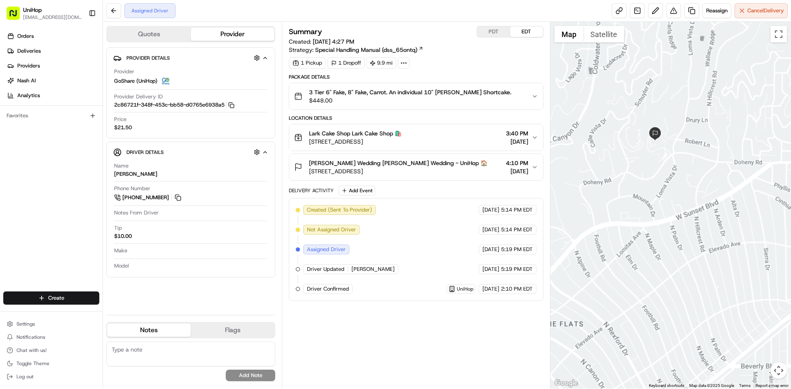
drag, startPoint x: 689, startPoint y: 120, endPoint x: 648, endPoint y: 178, distance: 70.8
click at [689, 120] on div at bounding box center [670, 205] width 241 height 367
click at [662, 145] on div at bounding box center [670, 205] width 241 height 367
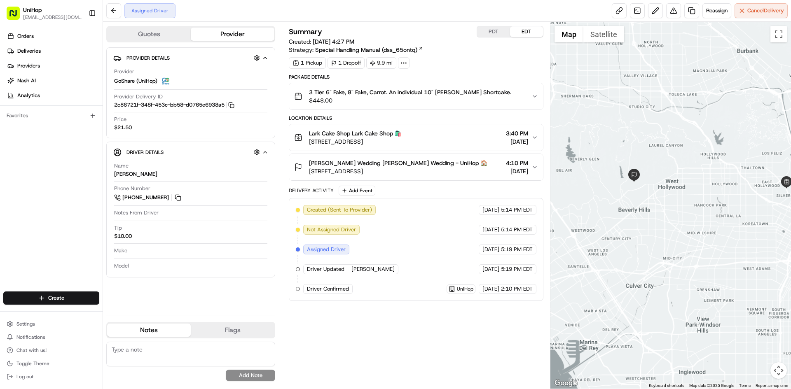
drag, startPoint x: 667, startPoint y: 139, endPoint x: 629, endPoint y: 202, distance: 74.0
click at [629, 203] on div at bounding box center [670, 205] width 241 height 367
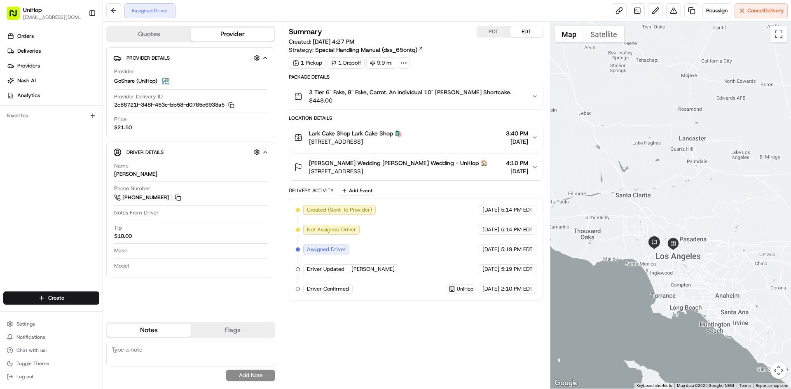
drag, startPoint x: 645, startPoint y: 151, endPoint x: 681, endPoint y: 190, distance: 53.1
click at [681, 190] on div at bounding box center [670, 205] width 241 height 367
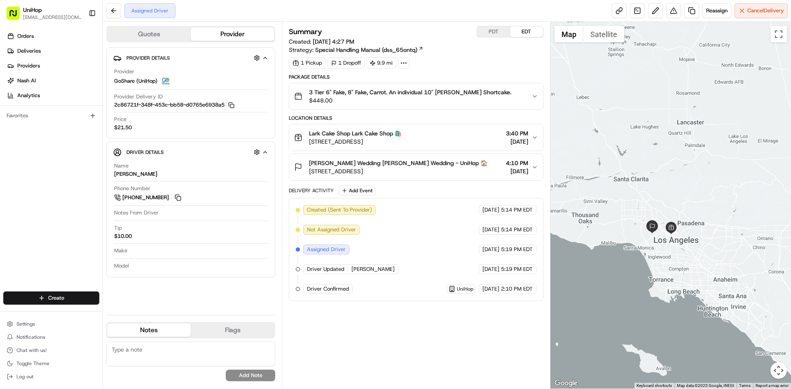
drag, startPoint x: 679, startPoint y: 186, endPoint x: 671, endPoint y: 164, distance: 23.9
click at [677, 167] on div at bounding box center [670, 205] width 241 height 367
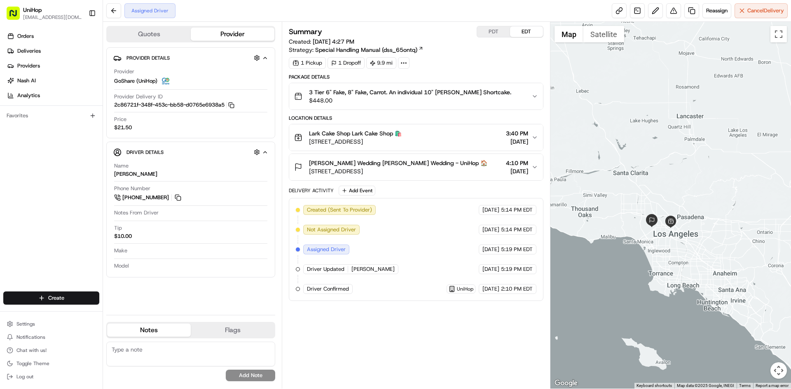
click at [0, 192] on div "Orders Deliveries Providers [PERSON_NAME] Analytics Favorites" at bounding box center [51, 161] width 103 height 270
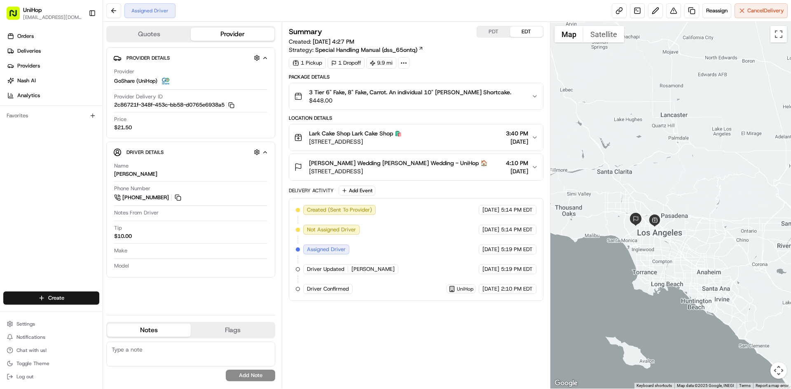
drag, startPoint x: 641, startPoint y: 113, endPoint x: 624, endPoint y: 112, distance: 16.9
click at [624, 112] on div at bounding box center [670, 205] width 241 height 367
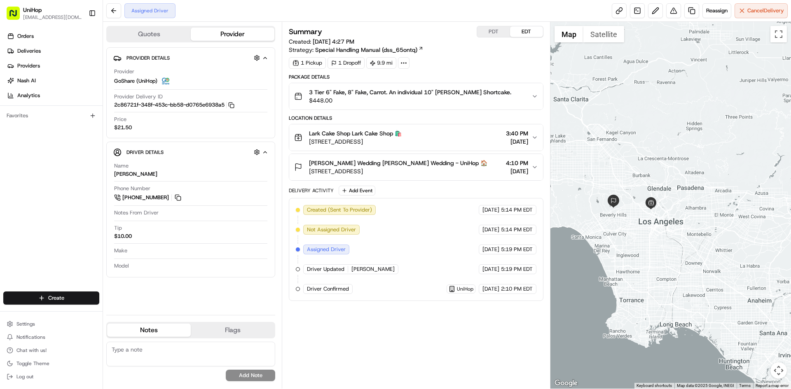
click at [649, 240] on div at bounding box center [670, 205] width 241 height 367
drag, startPoint x: 501, startPoint y: 34, endPoint x: 511, endPoint y: 31, distance: 11.2
click at [501, 34] on button "PDT" at bounding box center [493, 31] width 33 height 11
click at [529, 30] on button "EDT" at bounding box center [526, 31] width 33 height 11
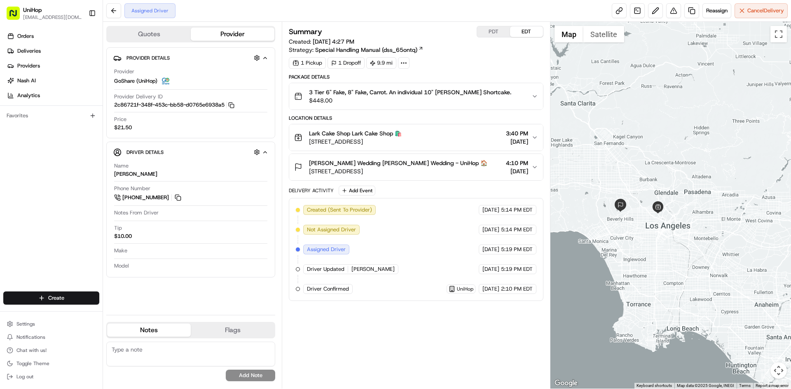
drag, startPoint x: 602, startPoint y: 103, endPoint x: 609, endPoint y: 108, distance: 9.1
click at [609, 108] on div at bounding box center [670, 205] width 241 height 367
click at [604, 149] on div at bounding box center [670, 205] width 241 height 367
click at [178, 198] on button at bounding box center [177, 197] width 9 height 9
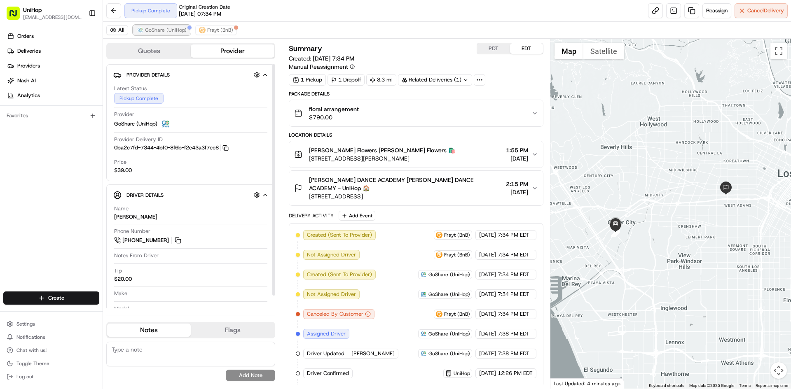
click at [162, 30] on span "GoShare (UniHop)" at bounding box center [166, 30] width 42 height 7
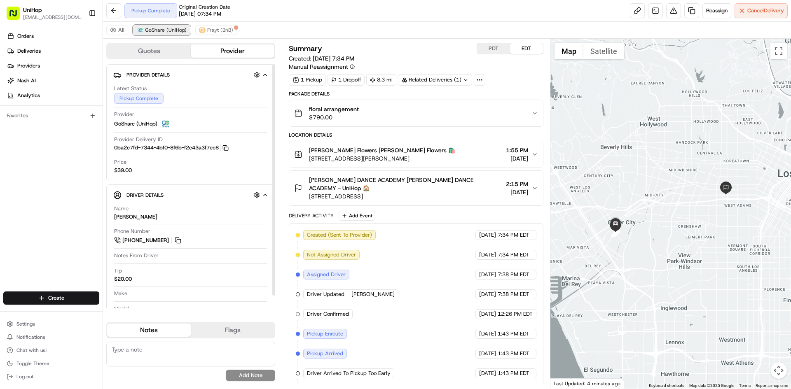
click at [162, 30] on span "GoShare (UniHop)" at bounding box center [166, 30] width 42 height 7
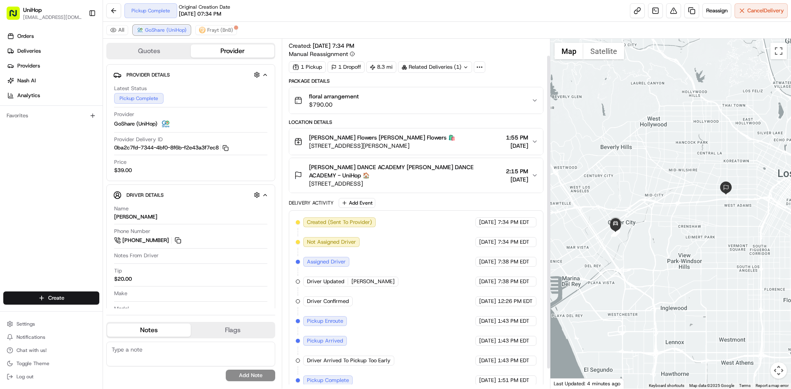
scroll to position [40, 0]
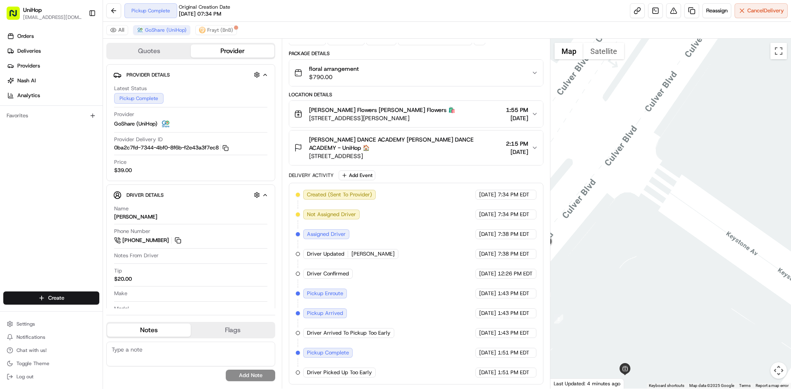
drag, startPoint x: 583, startPoint y: 242, endPoint x: 620, endPoint y: 236, distance: 37.2
click at [620, 237] on div at bounding box center [670, 214] width 241 height 350
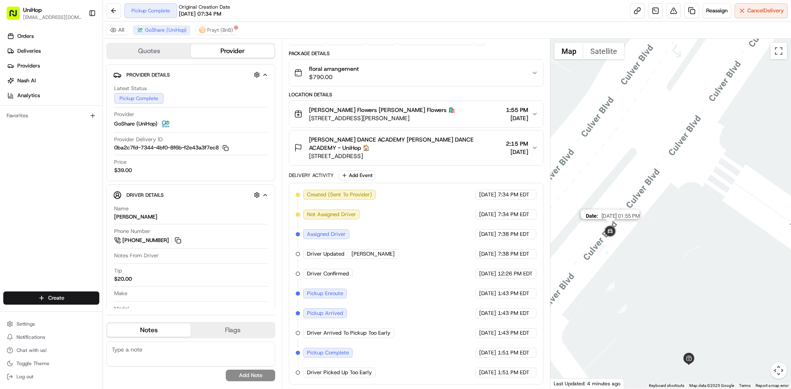
click at [609, 234] on img at bounding box center [610, 232] width 16 height 16
click at [598, 56] on button "Satellite" at bounding box center [603, 51] width 41 height 16
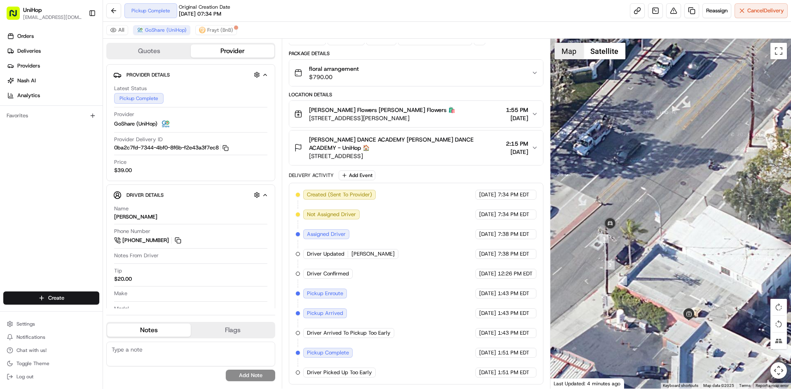
click at [572, 56] on button "Map" at bounding box center [569, 51] width 29 height 16
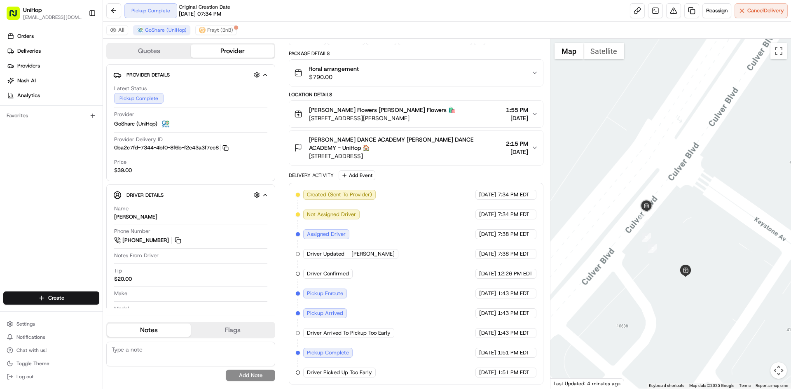
drag, startPoint x: 708, startPoint y: 178, endPoint x: 674, endPoint y: 215, distance: 50.1
click at [674, 215] on div at bounding box center [670, 214] width 241 height 350
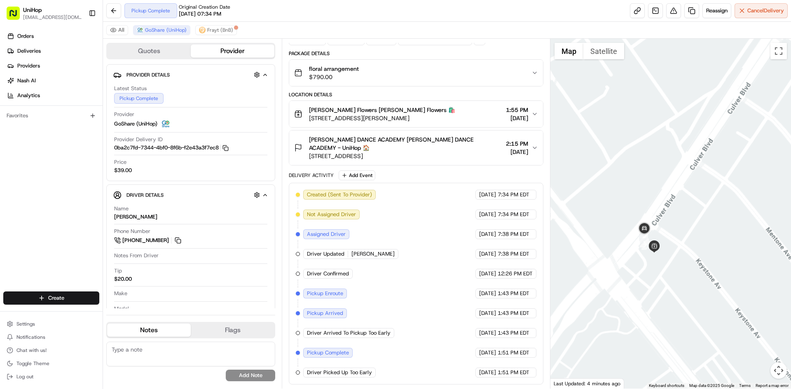
drag, startPoint x: 688, startPoint y: 194, endPoint x: 662, endPoint y: 213, distance: 33.0
click at [664, 213] on div at bounding box center [670, 214] width 241 height 350
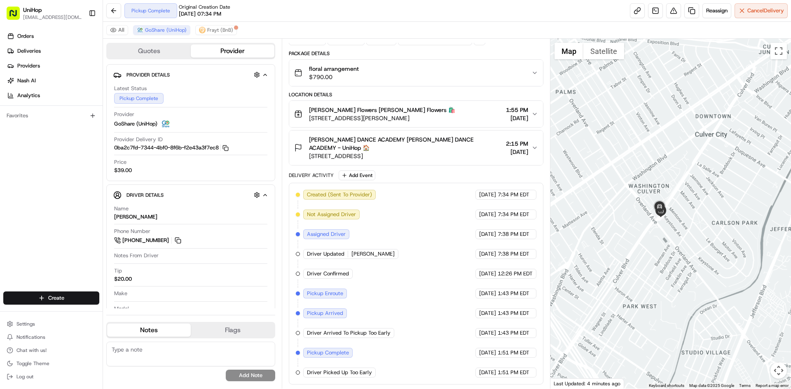
drag, startPoint x: 666, startPoint y: 208, endPoint x: 637, endPoint y: 225, distance: 33.6
click at [637, 225] on div at bounding box center [670, 214] width 241 height 350
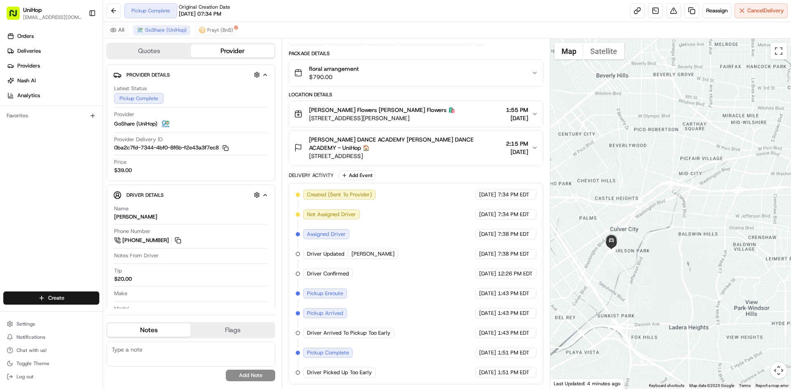
drag, startPoint x: 678, startPoint y: 193, endPoint x: 618, endPoint y: 231, distance: 70.7
click at [626, 231] on div at bounding box center [670, 214] width 241 height 350
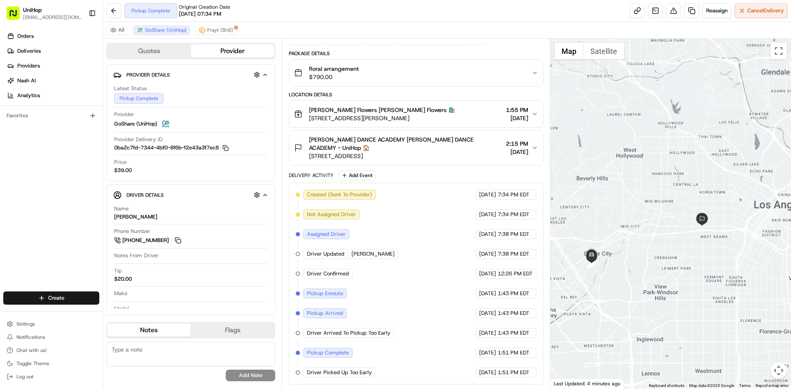
drag, startPoint x: 616, startPoint y: 257, endPoint x: 659, endPoint y: 239, distance: 46.5
click at [659, 239] on div at bounding box center [670, 214] width 241 height 350
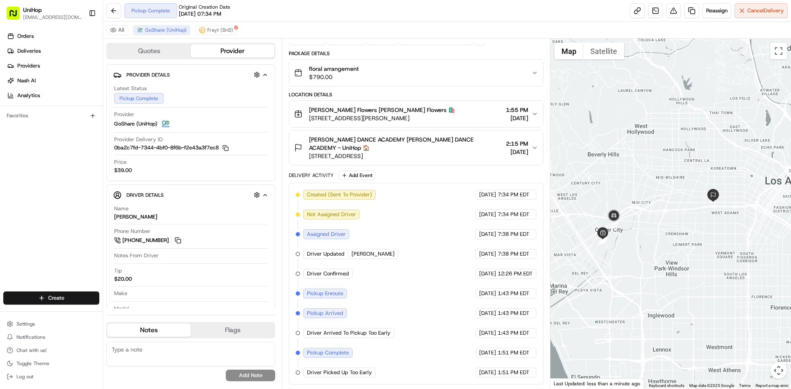
drag, startPoint x: 599, startPoint y: 151, endPoint x: 609, endPoint y: 127, distance: 26.0
click at [609, 127] on div at bounding box center [670, 214] width 241 height 350
click at [463, 149] on span "[PERSON_NAME] DANCE ACADEMY [PERSON_NAME] DANCE ACADEMY - UniHop 🏠" at bounding box center [405, 144] width 193 height 16
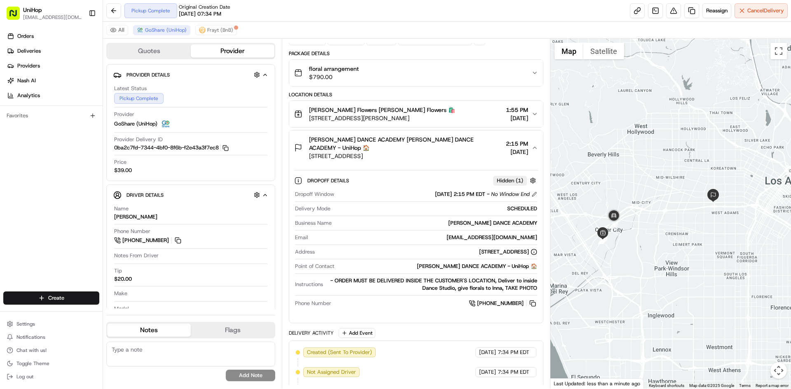
click at [463, 149] on span "[PERSON_NAME] DANCE ACADEMY [PERSON_NAME] DANCE ACADEMY - UniHop 🏠" at bounding box center [405, 144] width 193 height 16
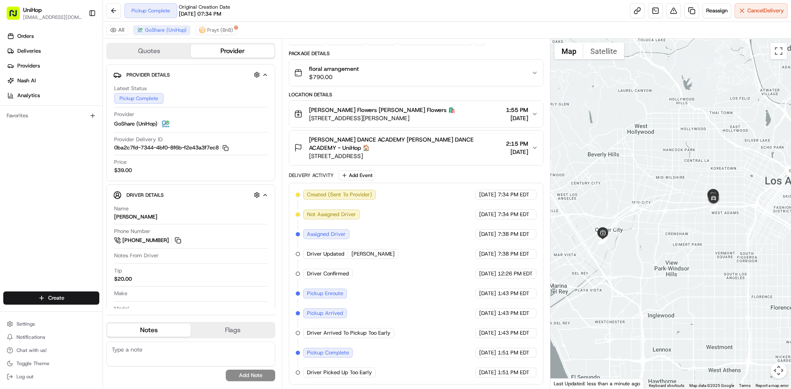
click at [396, 151] on span "[PERSON_NAME] DANCE ACADEMY [PERSON_NAME] DANCE ACADEMY - UniHop 🏠" at bounding box center [405, 144] width 193 height 16
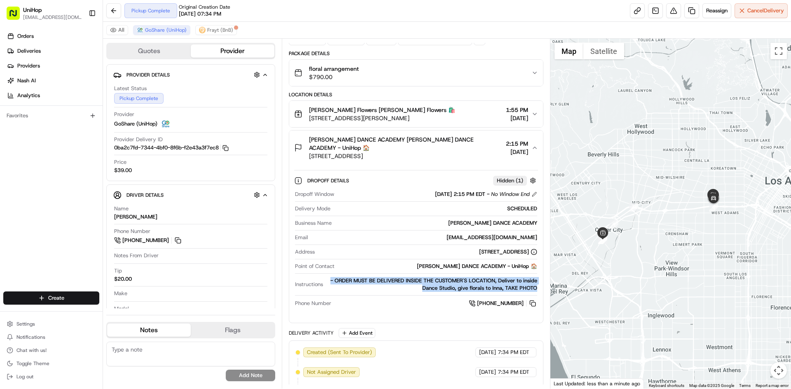
drag, startPoint x: 332, startPoint y: 280, endPoint x: 535, endPoint y: 279, distance: 203.1
click at [538, 288] on div "Dropoff Details Hidden ( 1 ) Dropoff Window [DATE] 2:15 PM EDT - No Window End …" at bounding box center [415, 240] width 253 height 151
copy div "- ORDER MUST BE DELIVERED INSIDE THE CUSTOMER'S LOCATION, Deliver to inside Dan…"
click at [534, 305] on button at bounding box center [532, 303] width 9 height 9
click at [424, 154] on span "[STREET_ADDRESS]" at bounding box center [405, 156] width 193 height 8
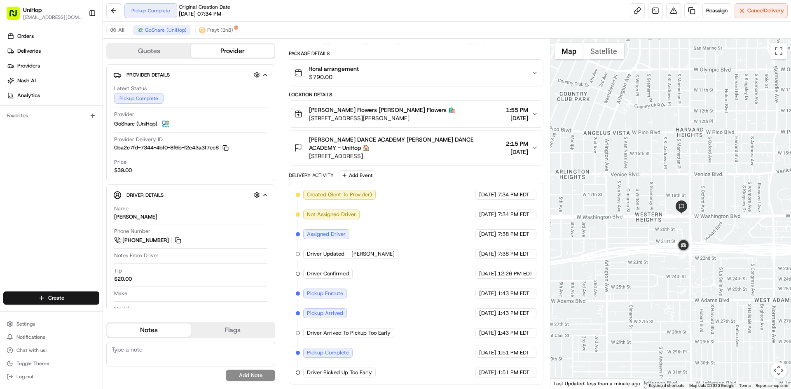
drag, startPoint x: 661, startPoint y: 235, endPoint x: 647, endPoint y: 199, distance: 38.9
click at [647, 199] on div at bounding box center [670, 214] width 241 height 350
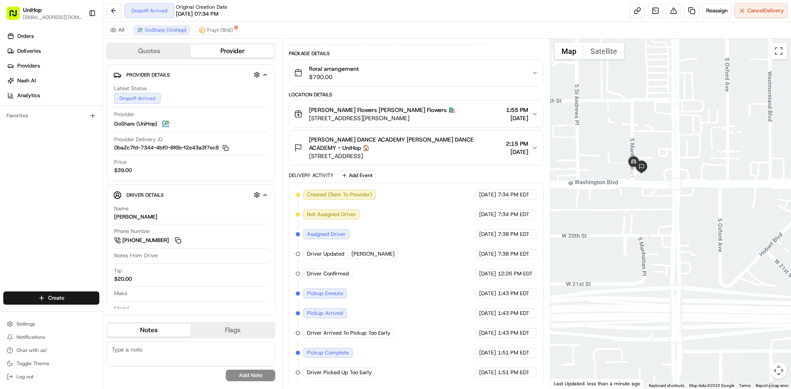
click at [0, 218] on div "Orders Deliveries Providers Nash AI Analytics Favorites" at bounding box center [51, 161] width 103 height 270
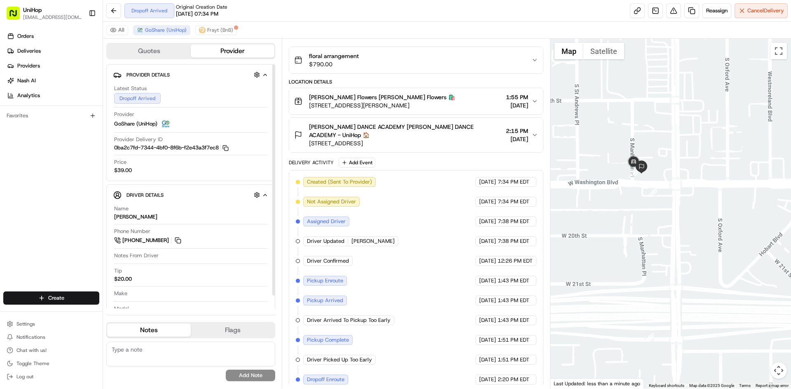
scroll to position [80, 0]
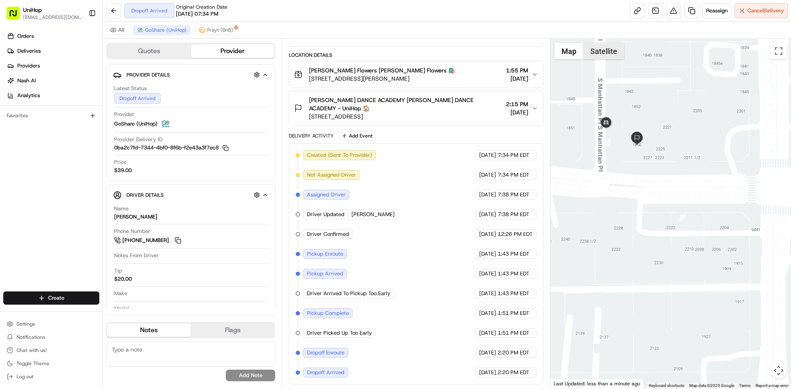
click at [587, 52] on button "Satellite" at bounding box center [603, 51] width 41 height 16
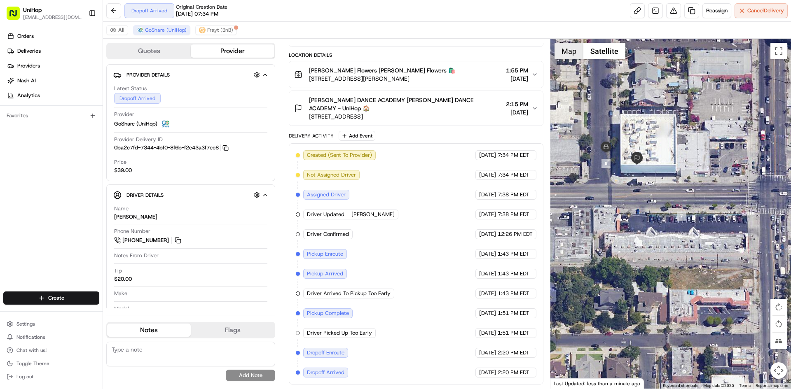
click at [572, 53] on button "Map" at bounding box center [569, 51] width 29 height 16
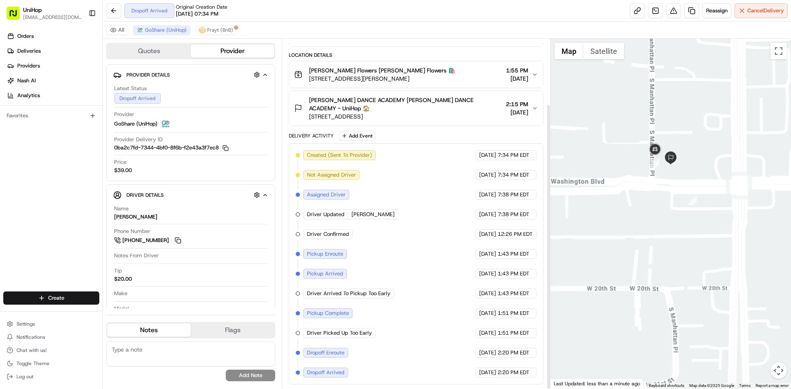
drag, startPoint x: 618, startPoint y: 183, endPoint x: 647, endPoint y: 218, distance: 45.0
click at [647, 218] on div at bounding box center [670, 214] width 241 height 350
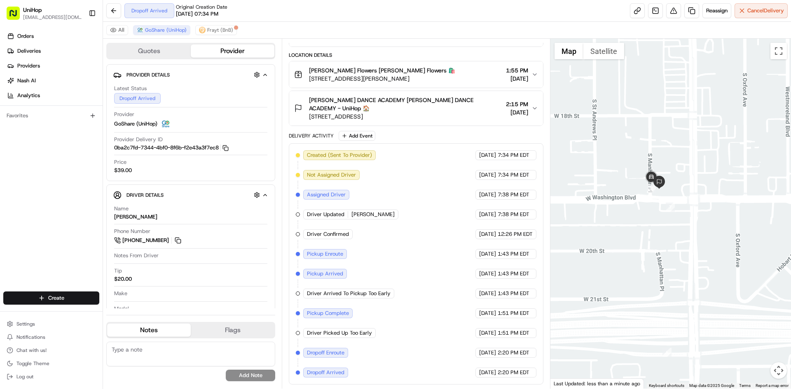
click at [641, 213] on div at bounding box center [670, 214] width 241 height 350
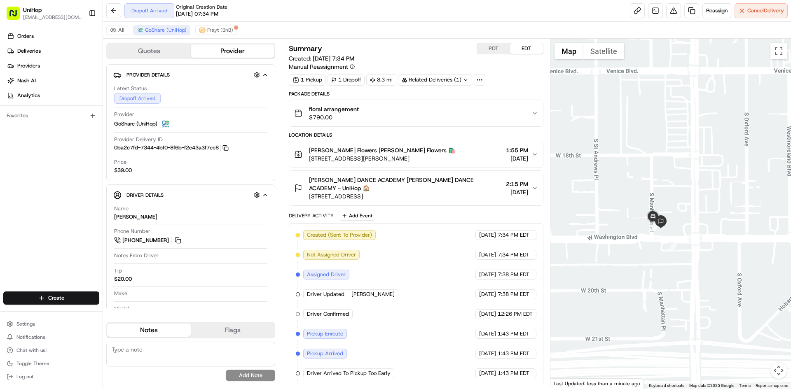
drag, startPoint x: 442, startPoint y: 197, endPoint x: 309, endPoint y: 196, distance: 132.7
click at [309, 196] on span "1850 S Manhattan Pl, Los Angeles, CA 90019, USA" at bounding box center [405, 196] width 193 height 8
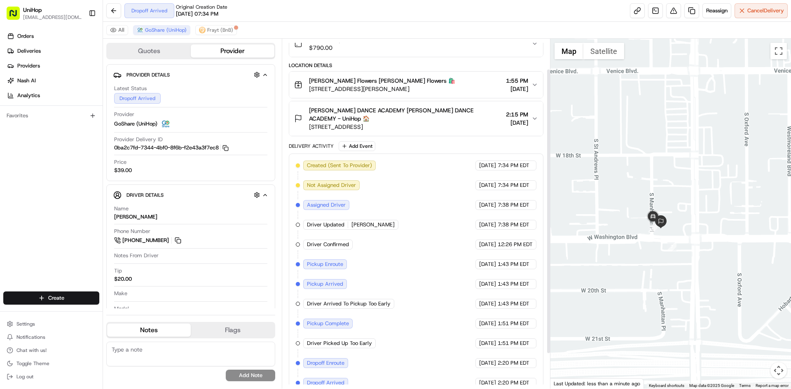
scroll to position [80, 0]
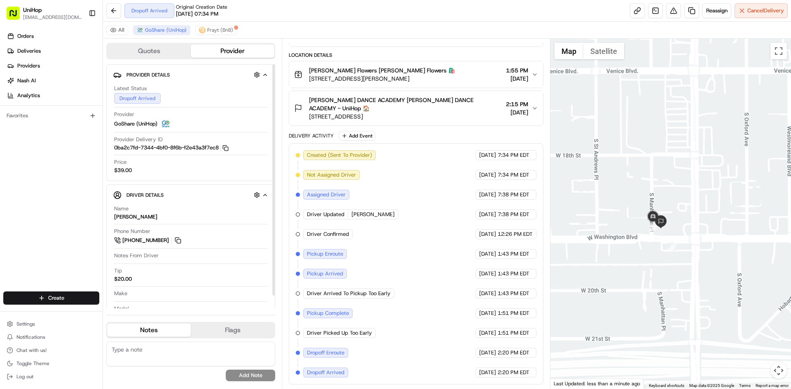
click at [72, 181] on div "Orders Deliveries Providers [PERSON_NAME] Analytics Favorites" at bounding box center [51, 161] width 103 height 270
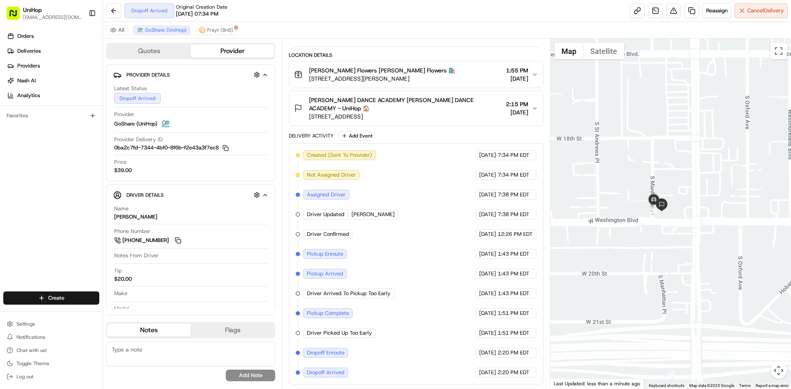
drag, startPoint x: 604, startPoint y: 244, endPoint x: 604, endPoint y: 234, distance: 9.5
click at [604, 235] on div at bounding box center [670, 214] width 241 height 350
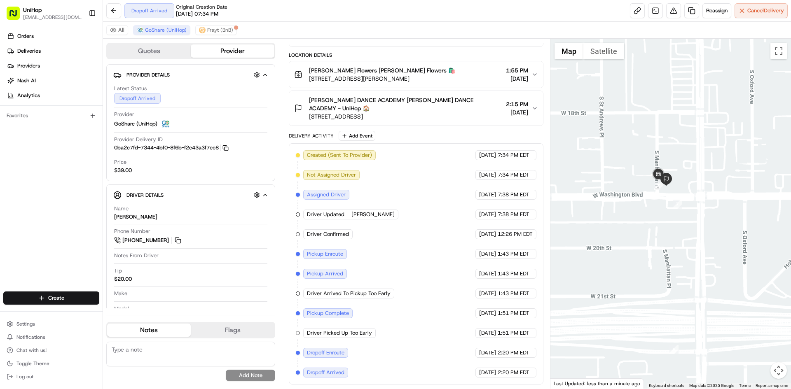
drag, startPoint x: 627, startPoint y: 268, endPoint x: 632, endPoint y: 246, distance: 22.5
click at [632, 246] on div at bounding box center [670, 214] width 241 height 350
click at [61, 183] on div "Orders Deliveries Providers [PERSON_NAME] Analytics Favorites" at bounding box center [51, 161] width 103 height 270
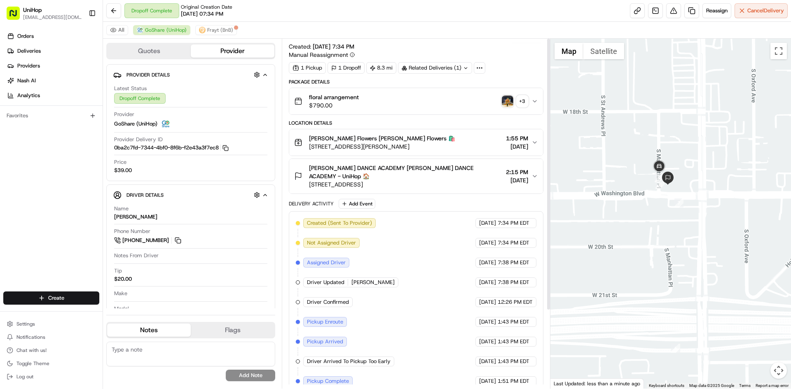
scroll to position [0, 0]
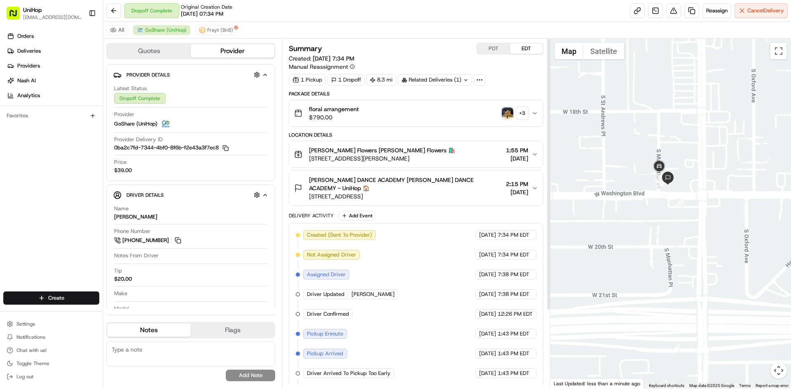
click at [506, 114] on img "button" at bounding box center [508, 114] width 12 height 12
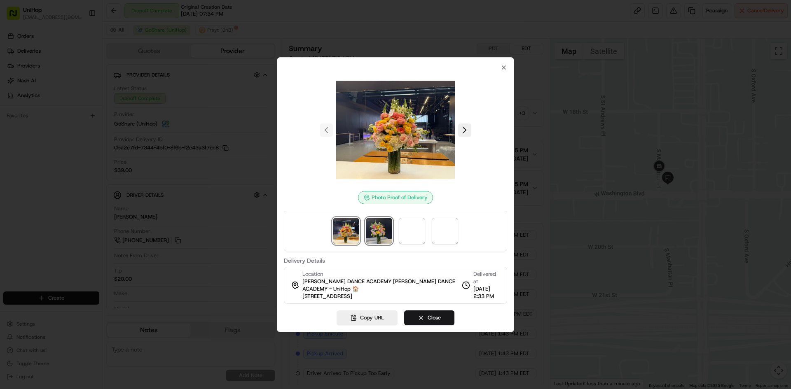
click at [376, 234] on img at bounding box center [379, 231] width 26 height 26
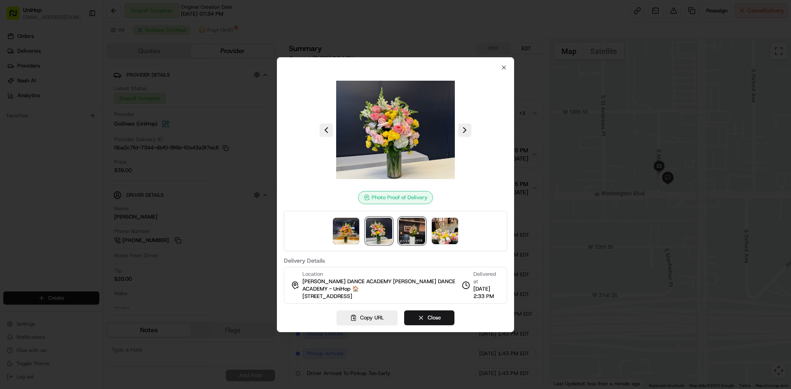
click at [421, 235] on img at bounding box center [412, 231] width 26 height 26
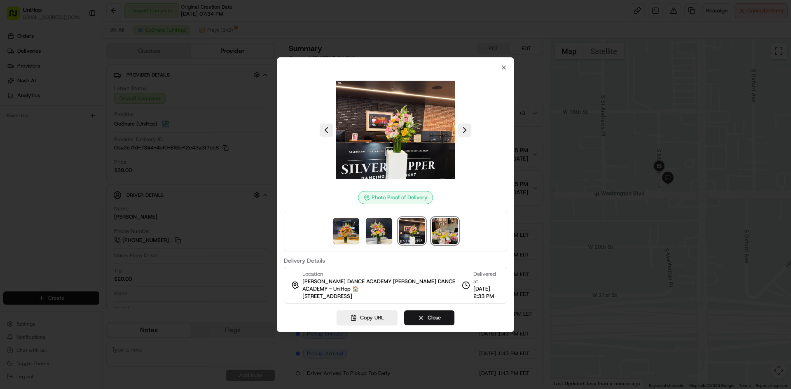
click at [452, 232] on img at bounding box center [445, 231] width 26 height 26
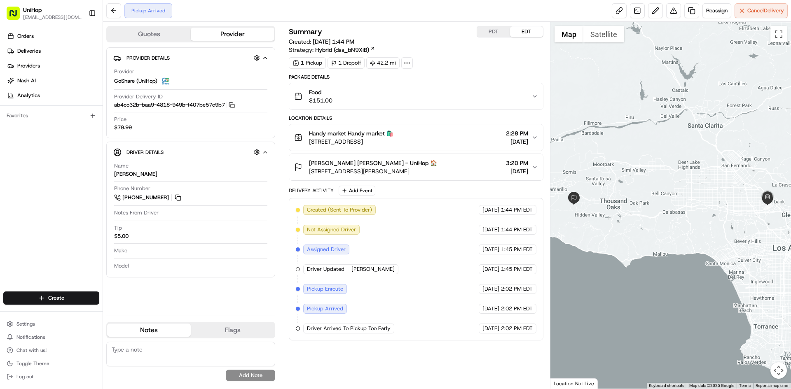
click at [393, 161] on span "[PERSON_NAME] [PERSON_NAME] - UniHop 🏠" at bounding box center [373, 163] width 128 height 8
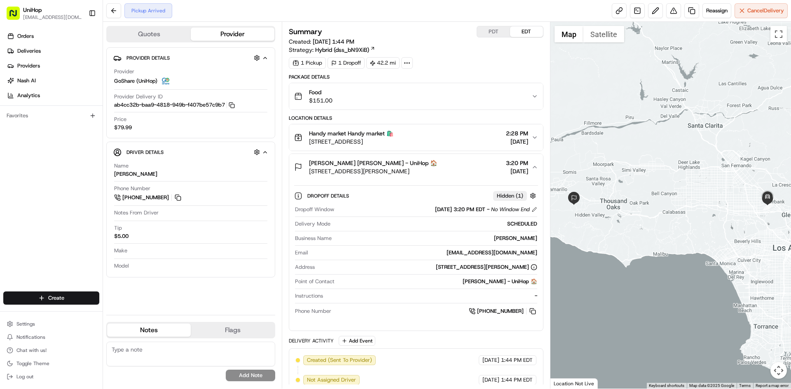
click at [393, 161] on span "[PERSON_NAME] [PERSON_NAME] - UniHop 🏠" at bounding box center [373, 163] width 128 height 8
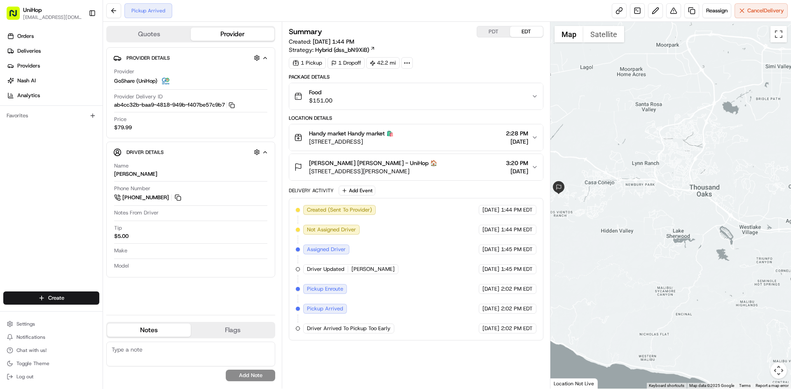
drag, startPoint x: 599, startPoint y: 193, endPoint x: 634, endPoint y: 193, distance: 35.4
click at [634, 193] on div at bounding box center [670, 205] width 241 height 367
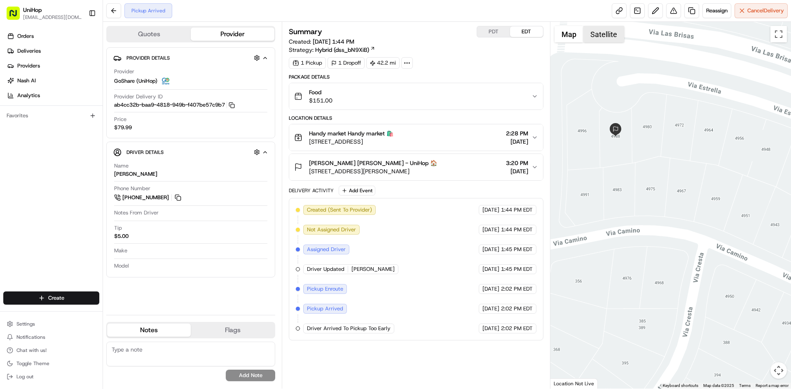
click at [597, 30] on button "Satellite" at bounding box center [603, 34] width 41 height 16
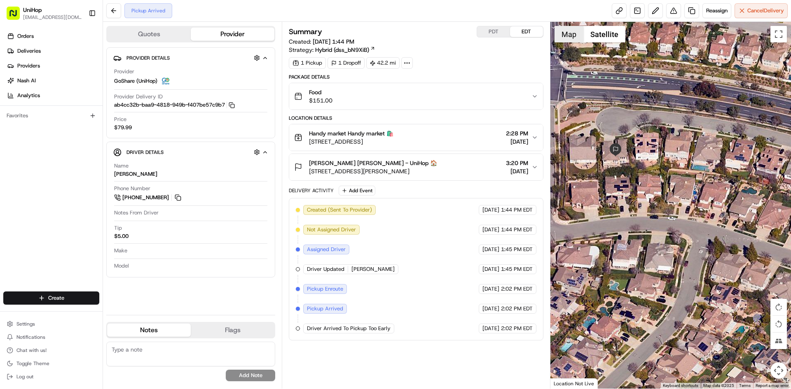
click at [570, 35] on button "Map" at bounding box center [569, 34] width 29 height 16
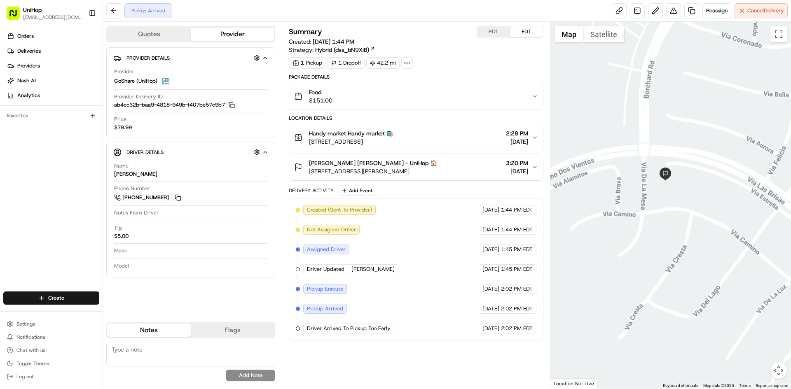
drag, startPoint x: 707, startPoint y: 197, endPoint x: 664, endPoint y: 219, distance: 47.9
click at [674, 214] on div at bounding box center [670, 205] width 241 height 367
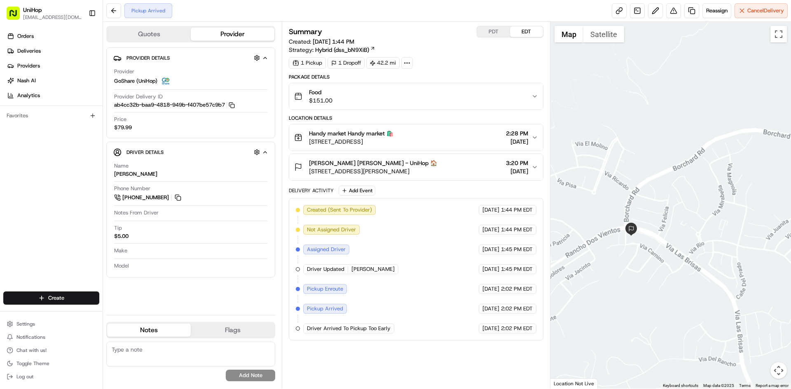
drag, startPoint x: 735, startPoint y: 203, endPoint x: 653, endPoint y: 225, distance: 84.4
click at [709, 213] on div at bounding box center [670, 205] width 241 height 367
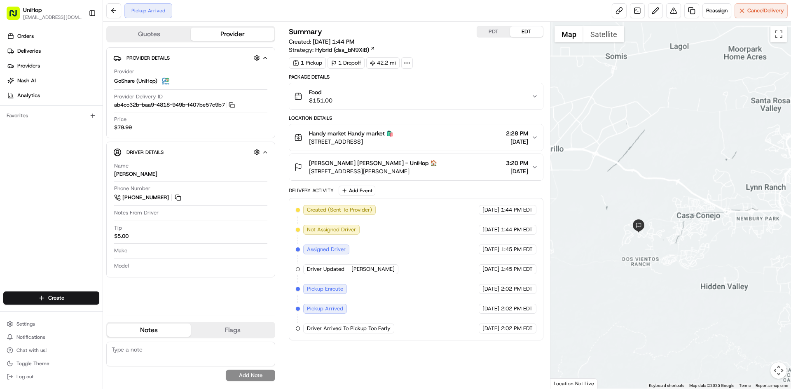
drag, startPoint x: 709, startPoint y: 203, endPoint x: 628, endPoint y: 196, distance: 81.5
click at [684, 207] on div at bounding box center [670, 205] width 241 height 367
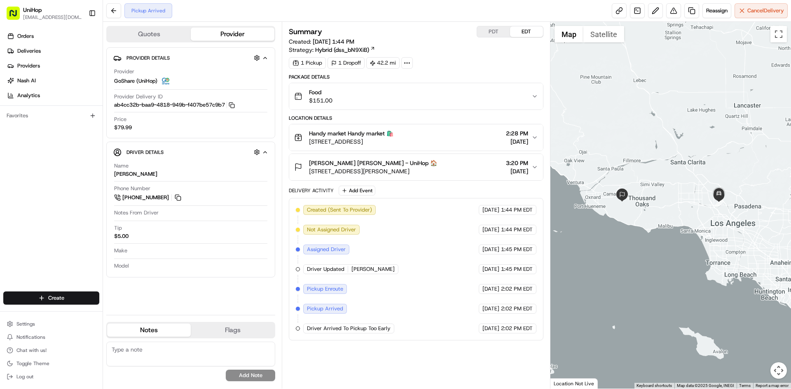
click at [39, 183] on div "Orders Deliveries Providers [PERSON_NAME] Analytics Favorites" at bounding box center [51, 161] width 103 height 270
click at [704, 109] on div at bounding box center [670, 205] width 241 height 367
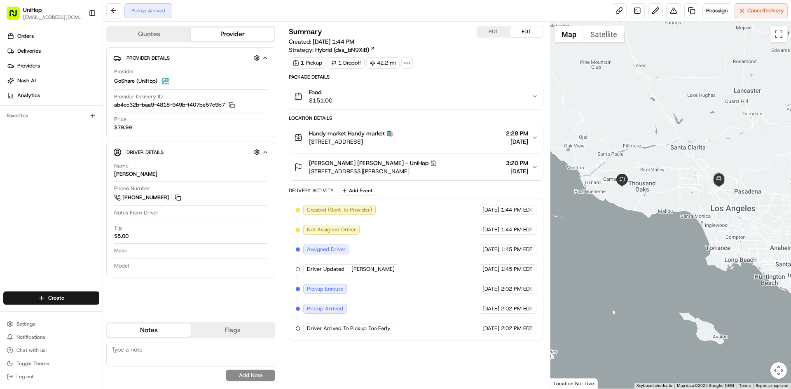
drag, startPoint x: 618, startPoint y: 115, endPoint x: 617, endPoint y: 106, distance: 8.4
click at [617, 106] on div at bounding box center [670, 205] width 241 height 367
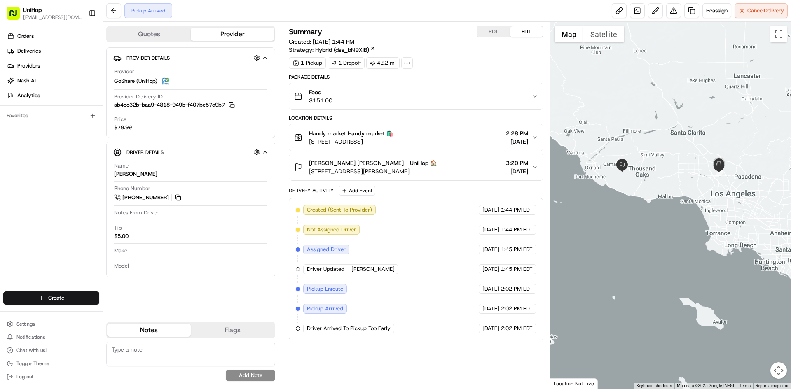
click at [659, 113] on div at bounding box center [670, 205] width 241 height 367
drag, startPoint x: 412, startPoint y: 143, endPoint x: 309, endPoint y: 144, distance: 103.4
click at [309, 144] on div "Handy market Handy market 🛍️ [STREET_ADDRESS] 2:28 PM [DATE]" at bounding box center [412, 137] width 237 height 16
click at [58, 212] on div "Orders Deliveries Providers [PERSON_NAME] Analytics Favorites" at bounding box center [51, 161] width 103 height 270
click at [43, 201] on div "Orders Deliveries Providers [PERSON_NAME] Analytics Favorites" at bounding box center [51, 161] width 103 height 270
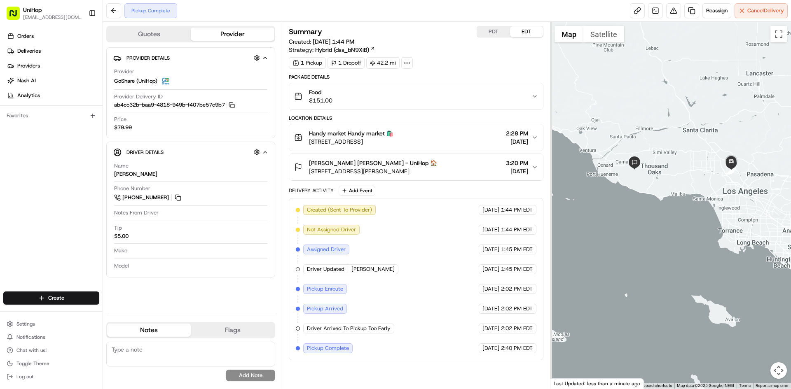
drag, startPoint x: 665, startPoint y: 183, endPoint x: 678, endPoint y: 180, distance: 13.8
click at [678, 180] on div at bounding box center [670, 205] width 241 height 367
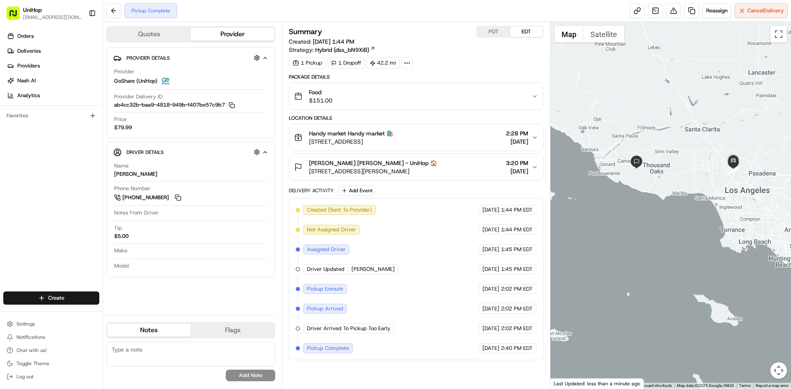
drag, startPoint x: 442, startPoint y: 143, endPoint x: 309, endPoint y: 144, distance: 133.5
click at [309, 144] on div "Handy market Handy market 🛍️ [STREET_ADDRESS] 2:28 PM [DATE]" at bounding box center [412, 137] width 237 height 16
drag, startPoint x: 360, startPoint y: 174, endPoint x: 292, endPoint y: 76, distance: 119.2
click at [310, 175] on span "4988 Via Estrella, Thousand Oaks, CA 91320, USA" at bounding box center [373, 171] width 128 height 8
copy span "4988 Via Estrella, Thousand Oaks, CA 91320, USA"
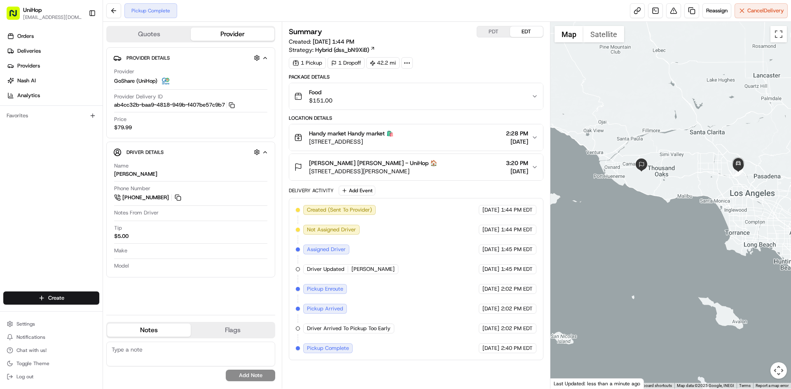
drag, startPoint x: 630, startPoint y: 159, endPoint x: 634, endPoint y: 161, distance: 4.5
click at [634, 161] on div at bounding box center [670, 205] width 241 height 367
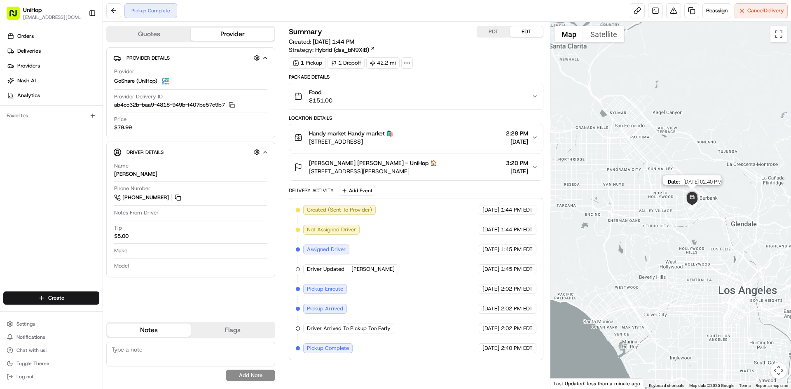
click at [688, 197] on img at bounding box center [692, 198] width 16 height 16
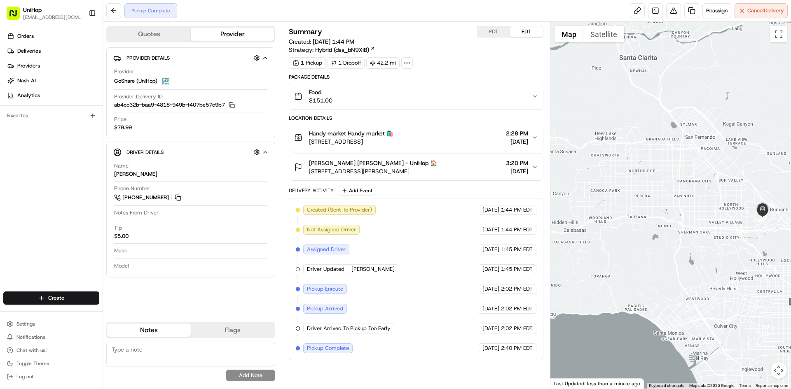
drag, startPoint x: 690, startPoint y: 208, endPoint x: 748, endPoint y: 216, distance: 58.3
click at [747, 216] on div at bounding box center [670, 205] width 241 height 367
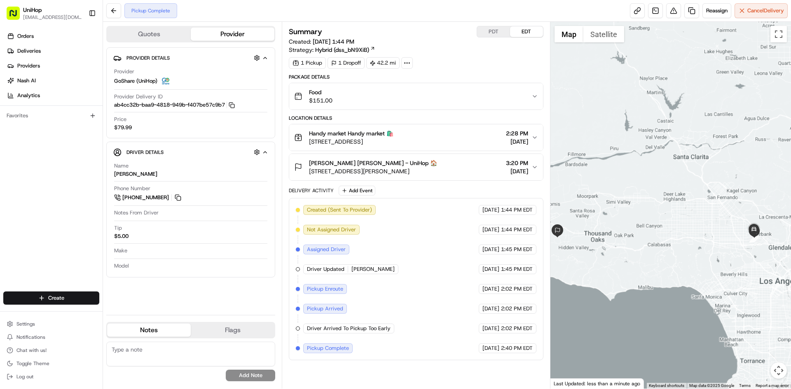
drag, startPoint x: 712, startPoint y: 213, endPoint x: 655, endPoint y: 221, distance: 57.9
click at [655, 221] on div at bounding box center [670, 205] width 241 height 367
click at [47, 174] on div "Orders Deliveries Providers [PERSON_NAME] Analytics Favorites" at bounding box center [51, 161] width 103 height 270
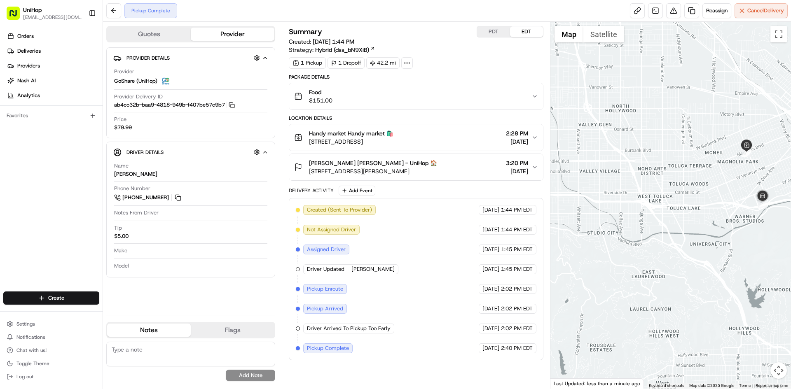
drag, startPoint x: 658, startPoint y: 250, endPoint x: 666, endPoint y: 250, distance: 8.2
click at [666, 250] on div at bounding box center [670, 205] width 241 height 367
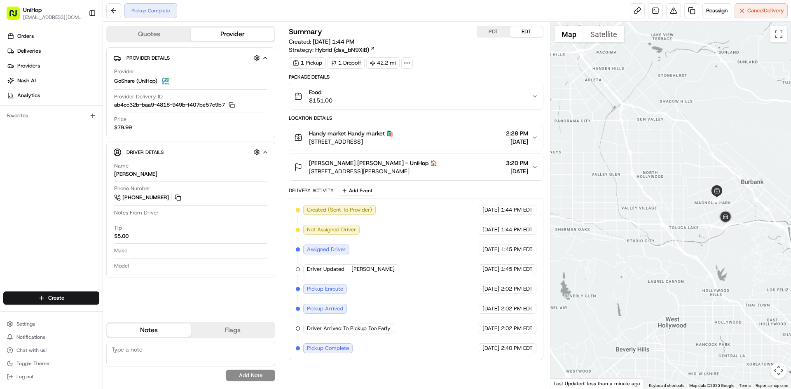
drag, startPoint x: 659, startPoint y: 250, endPoint x: 709, endPoint y: 242, distance: 50.9
click at [698, 245] on div at bounding box center [670, 205] width 241 height 367
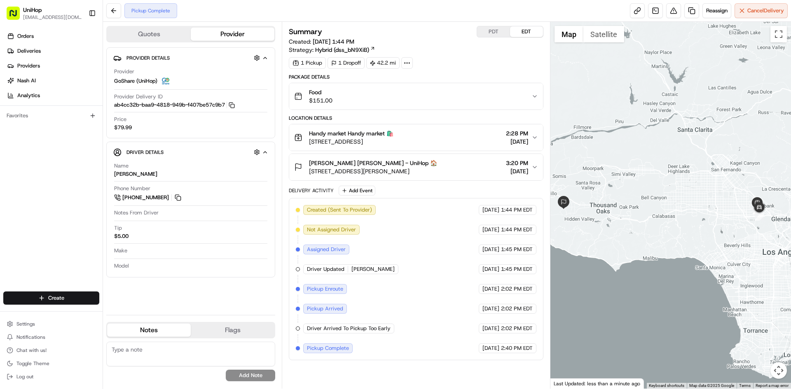
drag, startPoint x: 670, startPoint y: 183, endPoint x: 683, endPoint y: 173, distance: 15.6
click at [683, 173] on div at bounding box center [670, 205] width 241 height 367
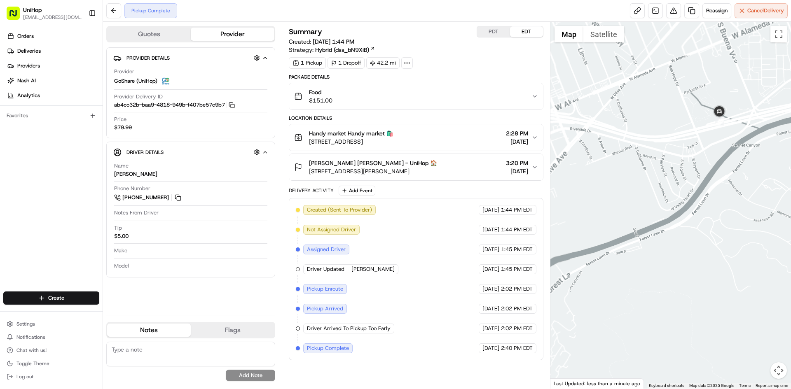
click at [763, 194] on div at bounding box center [670, 205] width 241 height 367
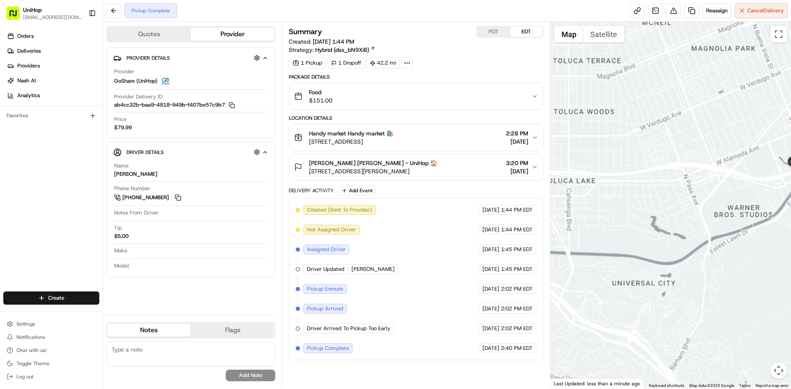
drag, startPoint x: 669, startPoint y: 216, endPoint x: 639, endPoint y: 204, distance: 32.5
click at [674, 216] on div at bounding box center [670, 205] width 241 height 367
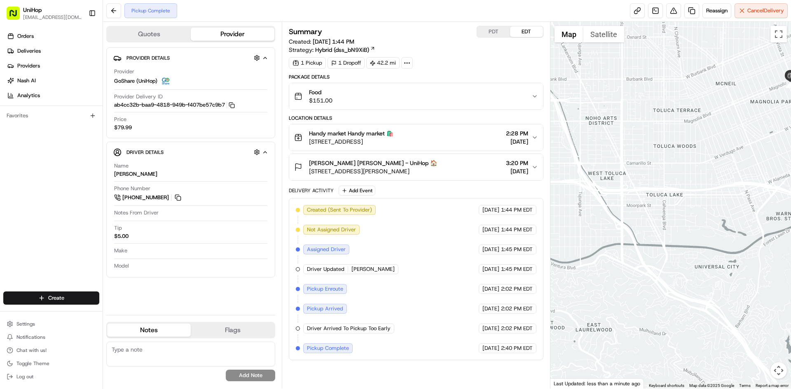
drag, startPoint x: 425, startPoint y: 141, endPoint x: 310, endPoint y: 143, distance: 114.5
click at [310, 143] on span "2514 Magnolia Blvd, Burbank, CA 91505, USA" at bounding box center [351, 142] width 84 height 8
drag, startPoint x: 390, startPoint y: 173, endPoint x: 307, endPoint y: 172, distance: 83.2
click at [307, 172] on button "Marvene Machaalany Marvene Machaalany - UniHop 🏠 4988 Via Estrella, Thousand Oa…" at bounding box center [415, 167] width 253 height 26
drag, startPoint x: 446, startPoint y: 171, endPoint x: 306, endPoint y: 150, distance: 141.2
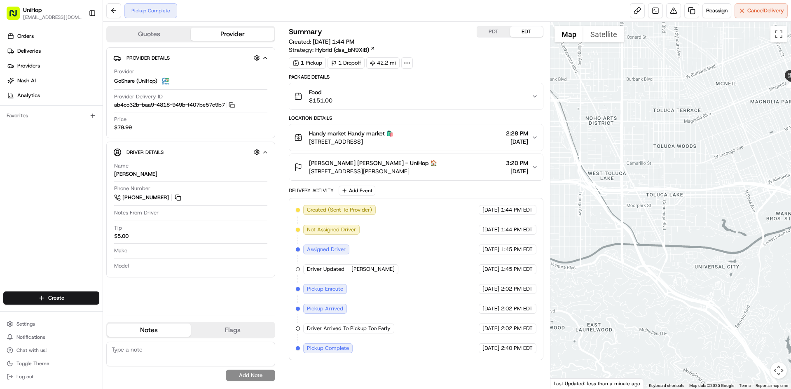
click at [308, 171] on div "Marvene Machaalany Marvene Machaalany - UniHop 🏠 4988 Via Estrella, Thousand Oa…" at bounding box center [365, 167] width 143 height 16
copy span "4988 Via Estrella, Thousand Oaks, CA 91320, USA"
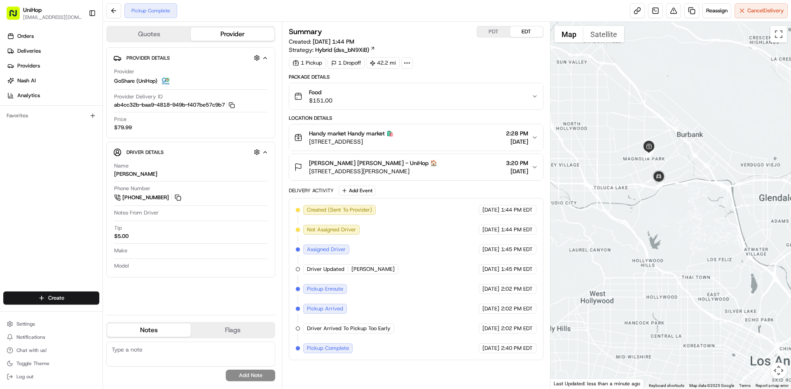
drag, startPoint x: 598, startPoint y: 182, endPoint x: 684, endPoint y: 183, distance: 86.5
click at [663, 185] on div at bounding box center [670, 205] width 241 height 367
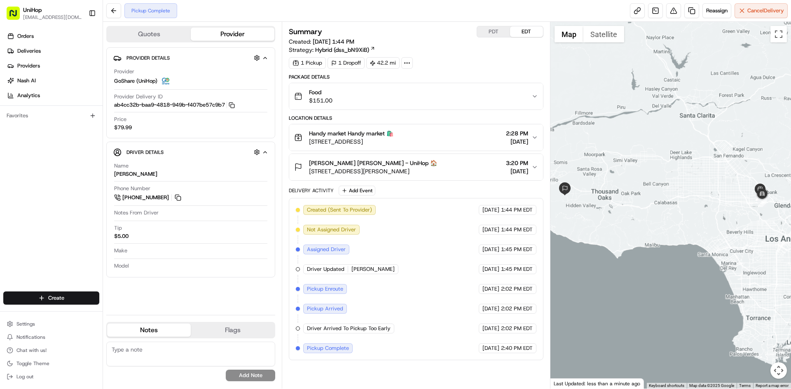
drag, startPoint x: 654, startPoint y: 179, endPoint x: 706, endPoint y: 201, distance: 55.8
click at [706, 201] on div at bounding box center [670, 205] width 241 height 367
click at [28, 192] on div "Orders Deliveries Providers Nash AI Analytics Favorites" at bounding box center [51, 161] width 103 height 270
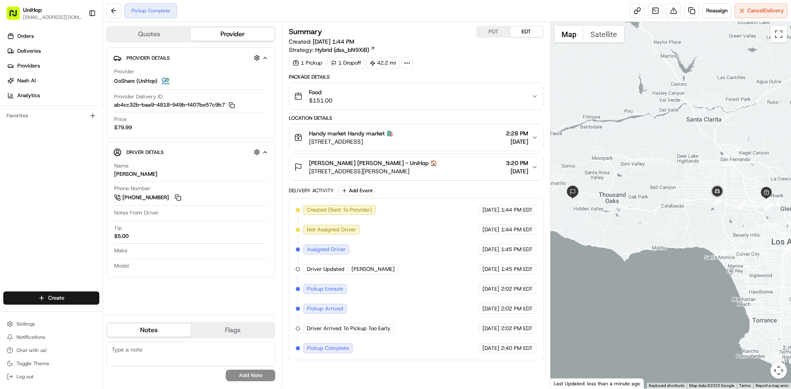
drag, startPoint x: 677, startPoint y: 176, endPoint x: 684, endPoint y: 179, distance: 7.7
click at [684, 179] on div at bounding box center [670, 205] width 241 height 367
click at [413, 167] on span "4988 Via Estrella, Thousand Oaks, CA 91320, USA" at bounding box center [373, 171] width 128 height 8
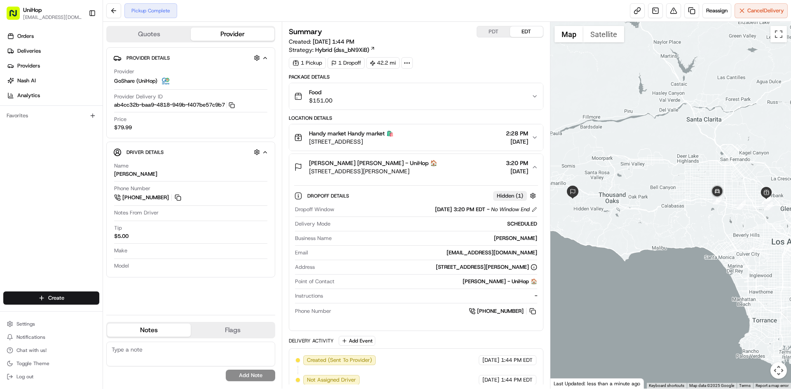
click at [413, 167] on span "4988 Via Estrella, Thousand Oaks, CA 91320, USA" at bounding box center [373, 171] width 128 height 8
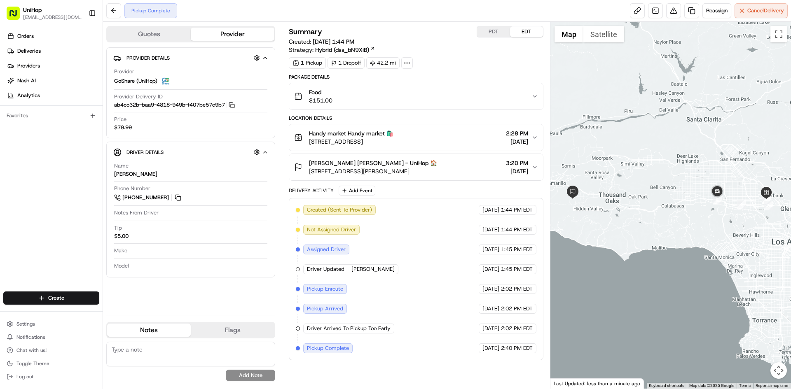
click at [383, 170] on span "4988 Via Estrella, Thousand Oaks, CA 91320, USA" at bounding box center [373, 171] width 128 height 8
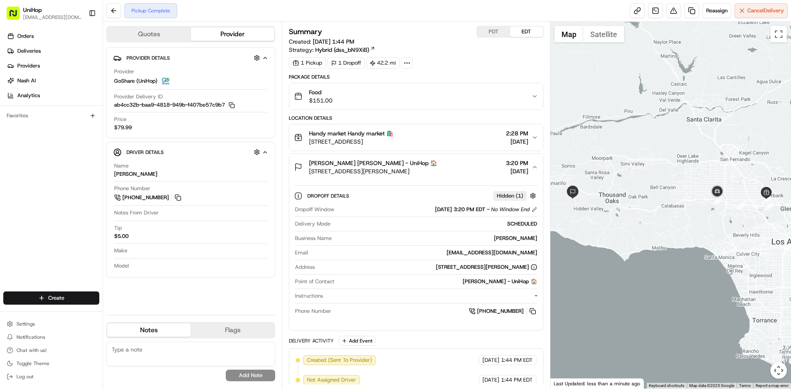
click at [383, 170] on span "4988 Via Estrella, Thousand Oaks, CA 91320, USA" at bounding box center [373, 171] width 128 height 8
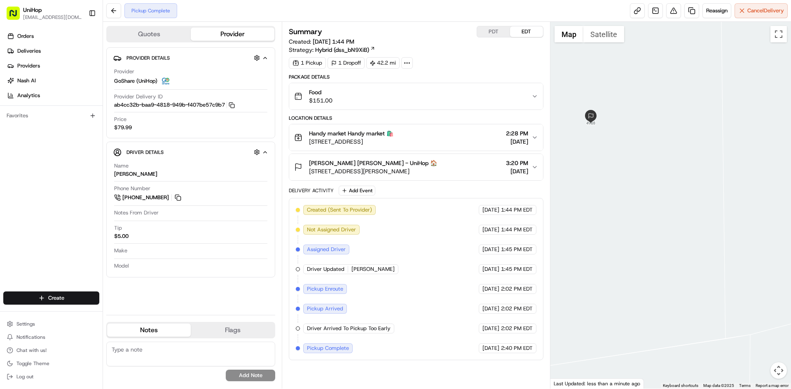
drag, startPoint x: 587, startPoint y: 128, endPoint x: 592, endPoint y: 144, distance: 16.8
click at [592, 160] on div at bounding box center [670, 205] width 241 height 367
click at [595, 37] on button "Satellite" at bounding box center [603, 34] width 41 height 16
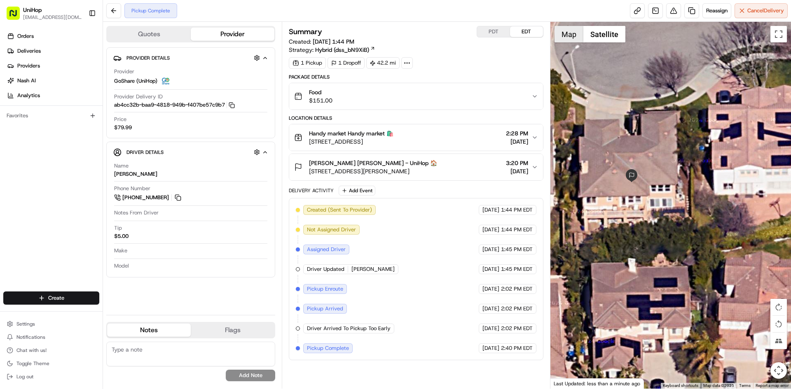
click at [569, 40] on button "Map" at bounding box center [569, 34] width 29 height 16
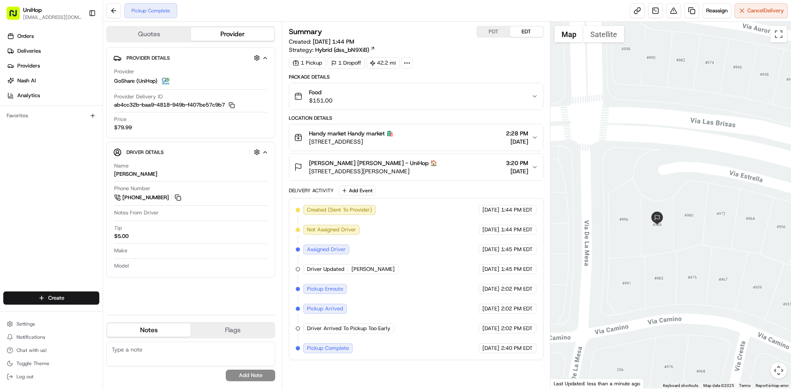
drag, startPoint x: 445, startPoint y: 171, endPoint x: 306, endPoint y: 173, distance: 139.7
click at [306, 173] on div "Marvene Machaalany Marvene Machaalany - UniHop 🏠 4988 Via Estrella, Thousand Oa…" at bounding box center [365, 167] width 143 height 16
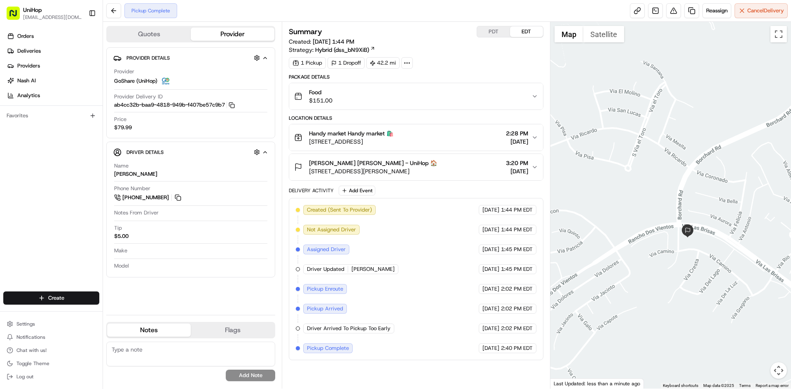
click at [437, 165] on span "Marvene Machaalany Marvene Machaalany - UniHop 🏠" at bounding box center [373, 163] width 128 height 8
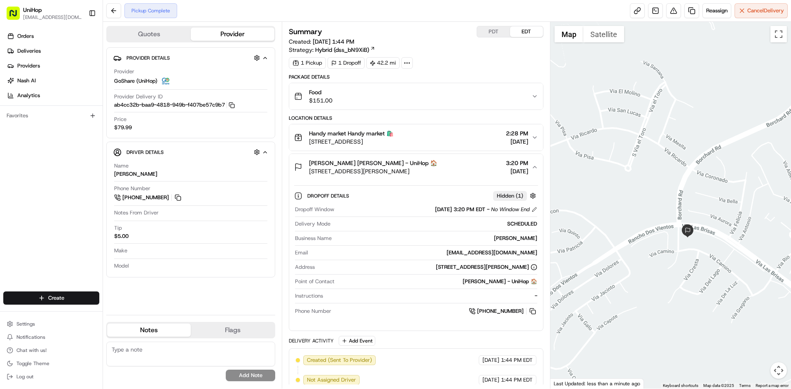
click at [437, 168] on span "4988 Via Estrella, Thousand Oaks, CA 91320, USA" at bounding box center [373, 171] width 128 height 8
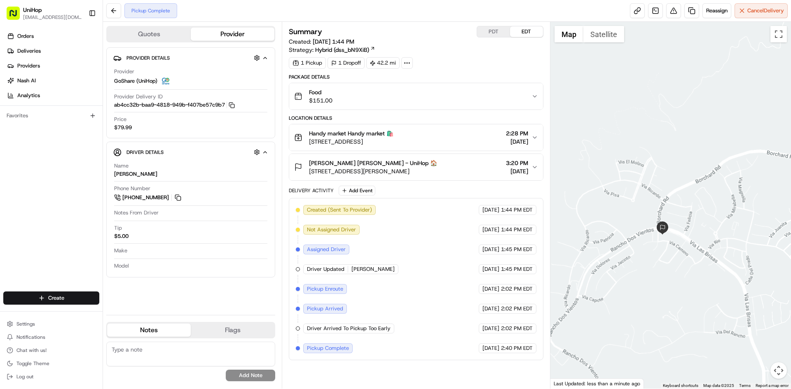
drag, startPoint x: 686, startPoint y: 230, endPoint x: 629, endPoint y: 225, distance: 57.0
click at [646, 227] on div at bounding box center [670, 205] width 241 height 367
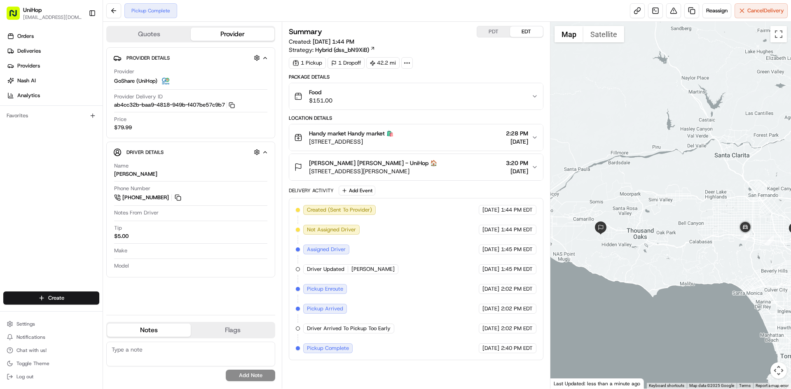
drag, startPoint x: 624, startPoint y: 244, endPoint x: 618, endPoint y: 247, distance: 6.4
click at [622, 244] on div at bounding box center [670, 205] width 241 height 367
click at [396, 166] on span "Marvene Machaalany Marvene Machaalany - UniHop 🏠" at bounding box center [373, 163] width 128 height 8
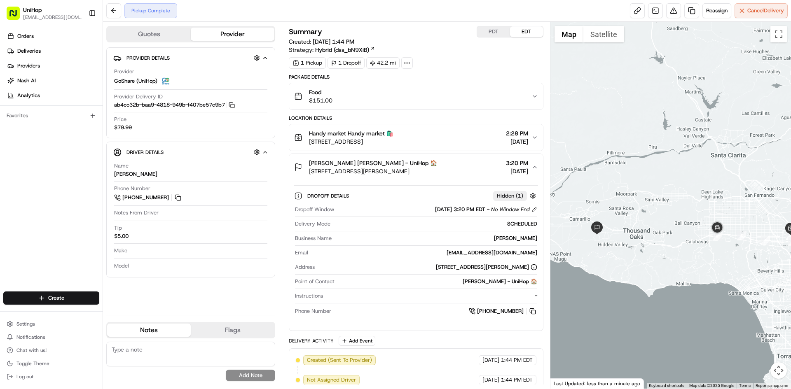
click at [393, 163] on span "Marvene Machaalany Marvene Machaalany - UniHop 🏠" at bounding box center [373, 163] width 128 height 8
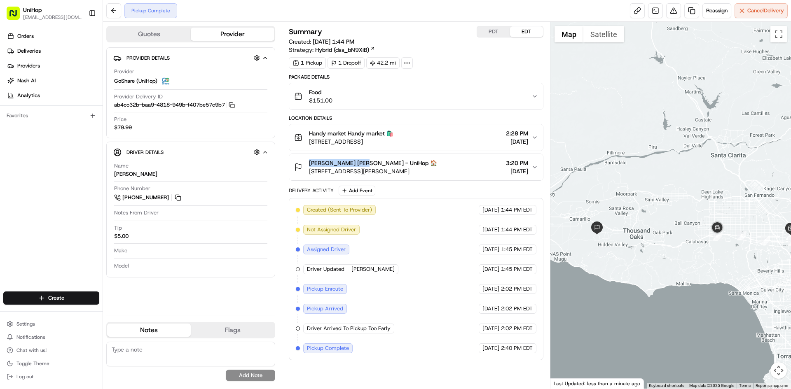
drag, startPoint x: 318, startPoint y: 162, endPoint x: 365, endPoint y: 164, distance: 47.0
click at [365, 164] on span "Marvene Machaalany Marvene Machaalany - UniHop 🏠" at bounding box center [373, 163] width 128 height 8
drag, startPoint x: 388, startPoint y: 176, endPoint x: 309, endPoint y: 176, distance: 78.7
click at [309, 176] on button "Marvene Machaalany Marvene Machaalany - UniHop 🏠 4988 Via Estrella, Thousand Oa…" at bounding box center [415, 167] width 253 height 26
drag, startPoint x: 309, startPoint y: 163, endPoint x: 352, endPoint y: 145, distance: 47.3
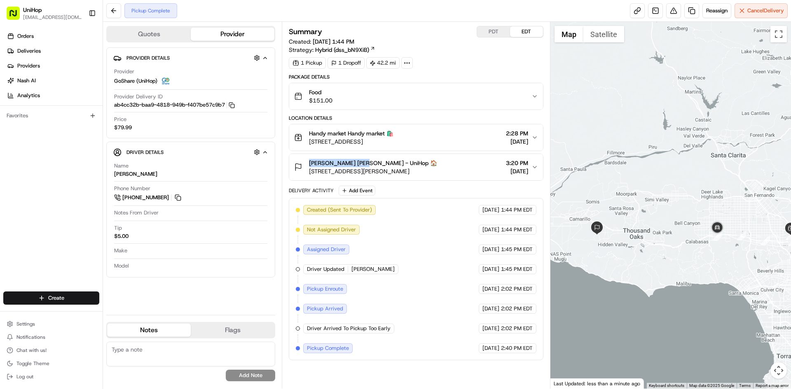
click at [363, 165] on div "Marvene Machaalany Marvene Machaalany - UniHop 🏠 4988 Via Estrella, Thousand Oa…" at bounding box center [365, 167] width 143 height 16
copy span "Marvene Machaalan"
click at [473, 173] on div "Marvene Machaalany Marvene Machaalany - UniHop 🏠 4988 Via Estrella, Thousand Oa…" at bounding box center [412, 167] width 237 height 16
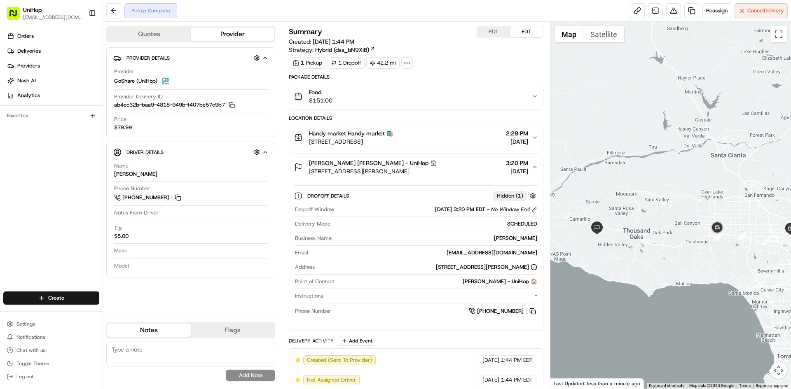
click at [473, 173] on div "Marvene Machaalany Marvene Machaalany - UniHop 🏠 4988 Via Estrella, Thousand Oa…" at bounding box center [412, 167] width 237 height 16
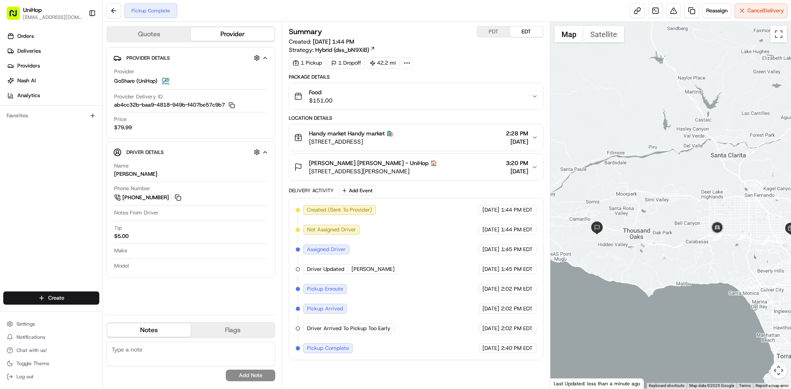
drag, startPoint x: 0, startPoint y: 186, endPoint x: 45, endPoint y: 34, distance: 158.5
click at [0, 184] on div "Orders Deliveries Providers [PERSON_NAME] Analytics Favorites" at bounding box center [51, 161] width 103 height 270
drag, startPoint x: 634, startPoint y: 262, endPoint x: 647, endPoint y: 262, distance: 12.8
click at [647, 262] on div at bounding box center [670, 205] width 241 height 367
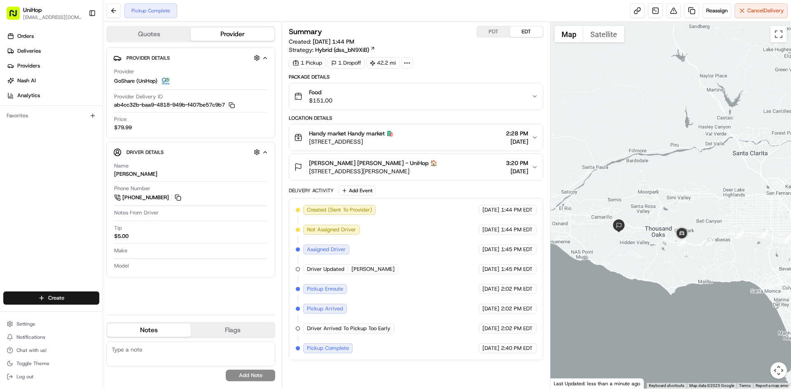
click at [29, 191] on div "Orders Deliveries Providers [PERSON_NAME] Analytics Favorites" at bounding box center [51, 161] width 103 height 270
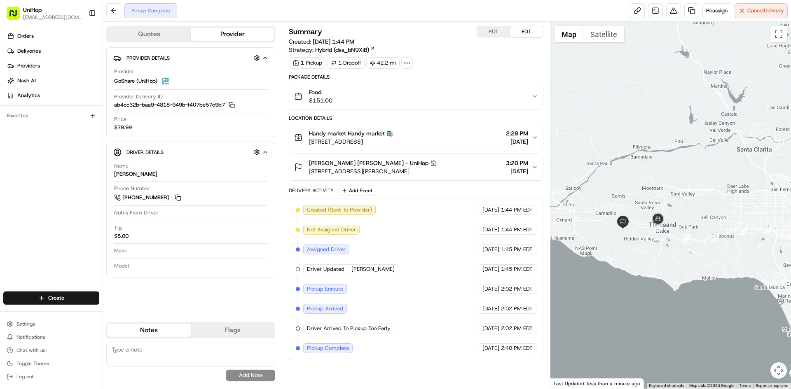
click at [634, 210] on div at bounding box center [670, 205] width 241 height 367
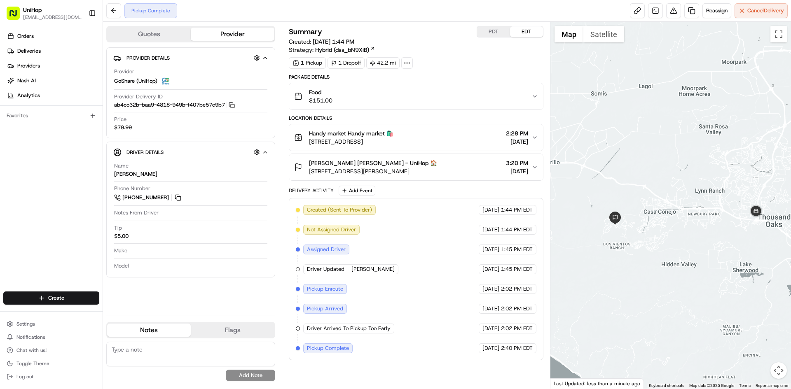
drag, startPoint x: 717, startPoint y: 241, endPoint x: 685, endPoint y: 238, distance: 32.3
click at [685, 238] on div at bounding box center [670, 205] width 241 height 367
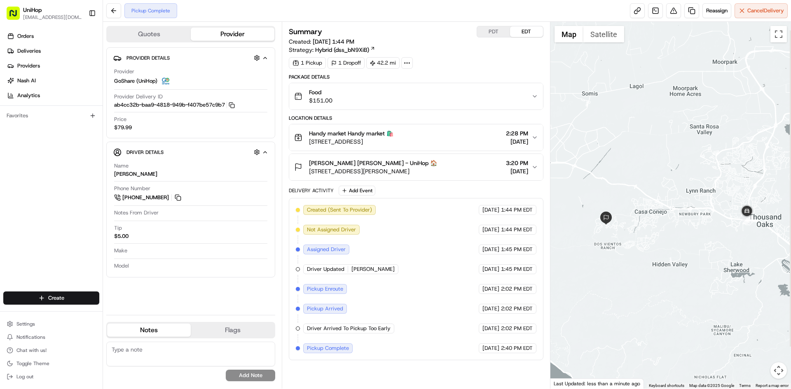
drag, startPoint x: 669, startPoint y: 235, endPoint x: 635, endPoint y: 225, distance: 35.3
click at [662, 235] on div at bounding box center [670, 205] width 241 height 367
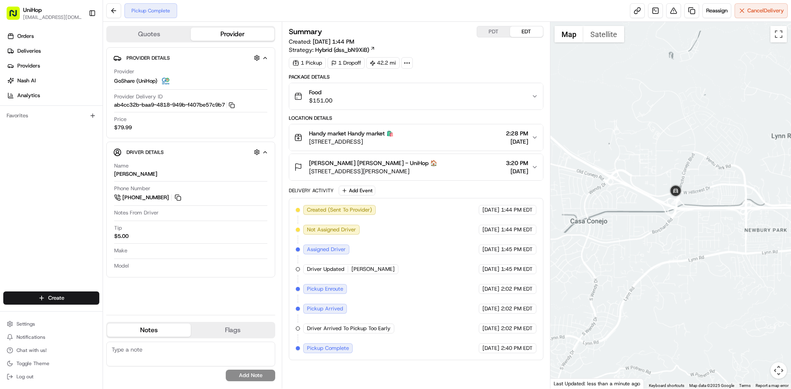
drag, startPoint x: 653, startPoint y: 205, endPoint x: 709, endPoint y: 210, distance: 57.0
click at [708, 210] on div at bounding box center [670, 205] width 241 height 367
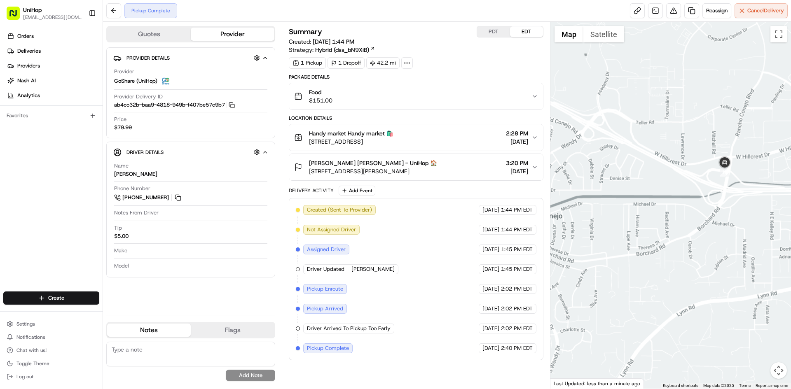
drag, startPoint x: 627, startPoint y: 212, endPoint x: 684, endPoint y: 212, distance: 57.3
click at [688, 213] on div at bounding box center [670, 205] width 241 height 367
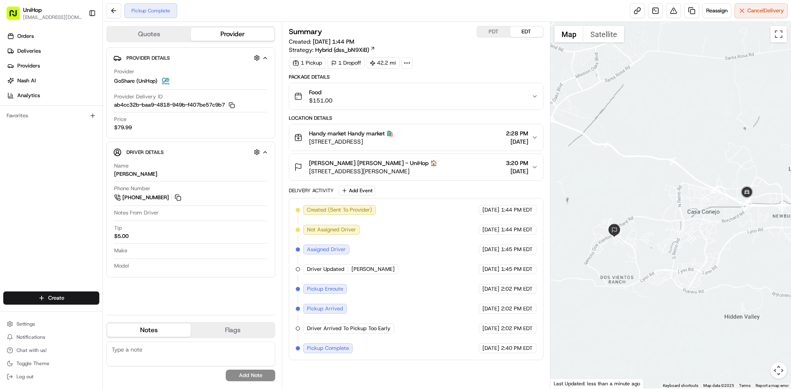
click at [647, 216] on div at bounding box center [670, 205] width 241 height 367
drag, startPoint x: 749, startPoint y: 224, endPoint x: 727, endPoint y: 219, distance: 22.5
click at [727, 220] on div at bounding box center [670, 205] width 241 height 367
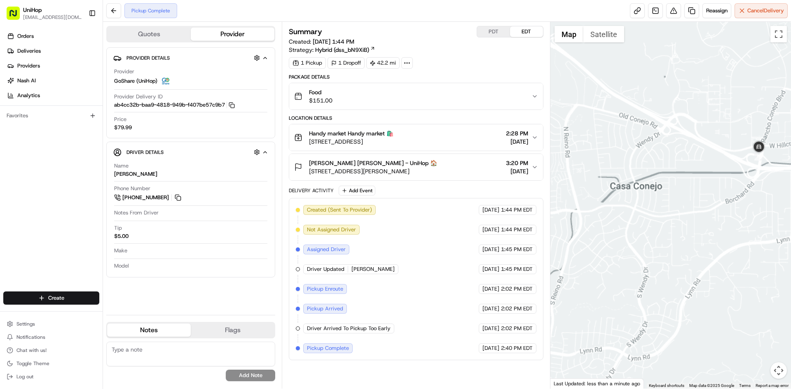
drag, startPoint x: 716, startPoint y: 225, endPoint x: 723, endPoint y: 218, distance: 9.6
click at [723, 218] on div at bounding box center [670, 205] width 241 height 367
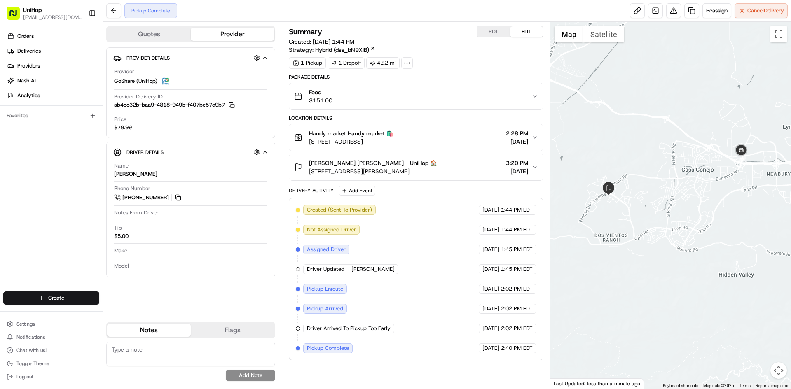
drag, startPoint x: 723, startPoint y: 223, endPoint x: 718, endPoint y: 216, distance: 8.9
click at [718, 216] on div at bounding box center [670, 205] width 241 height 367
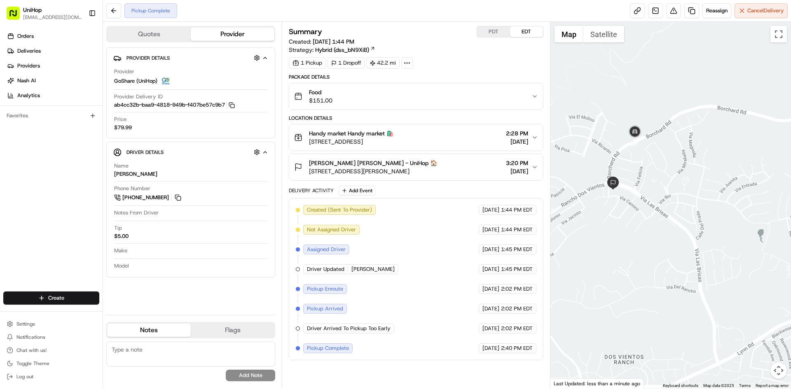
drag, startPoint x: 590, startPoint y: 194, endPoint x: 670, endPoint y: 176, distance: 82.0
click at [670, 176] on div at bounding box center [670, 205] width 241 height 367
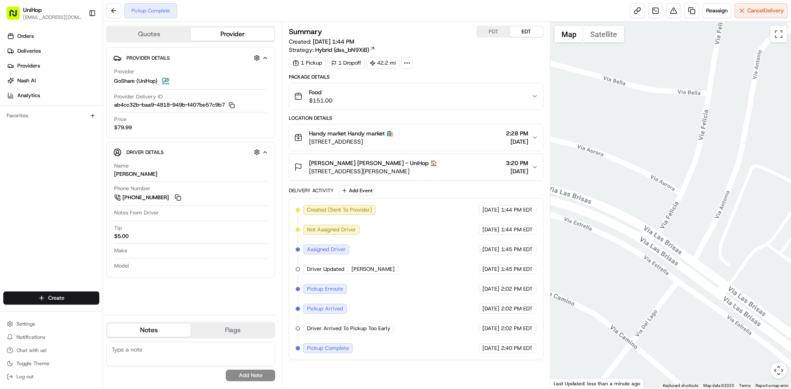
drag, startPoint x: 619, startPoint y: 186, endPoint x: 695, endPoint y: 176, distance: 76.4
click at [687, 178] on div at bounding box center [670, 205] width 241 height 367
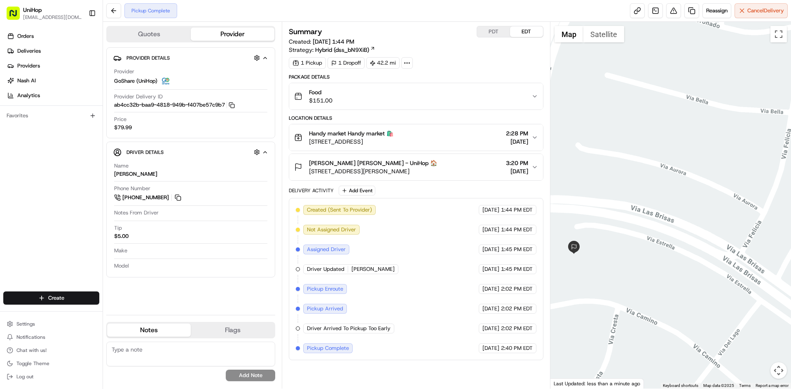
drag, startPoint x: 601, startPoint y: 239, endPoint x: 643, endPoint y: 230, distance: 42.6
click at [643, 230] on div at bounding box center [670, 205] width 241 height 367
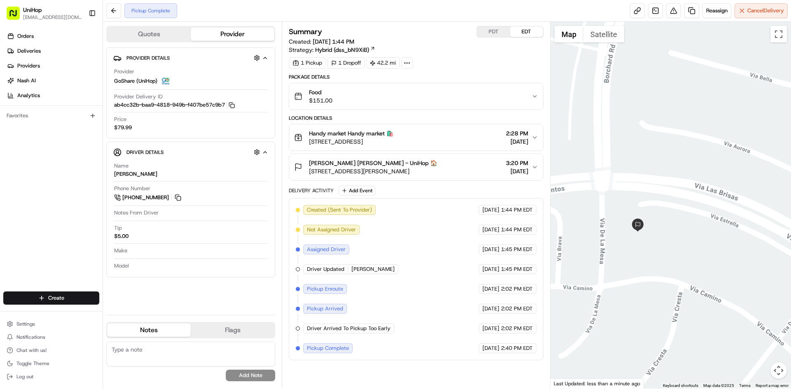
drag, startPoint x: 640, startPoint y: 184, endPoint x: 619, endPoint y: 194, distance: 24.0
click at [635, 187] on div at bounding box center [670, 205] width 241 height 367
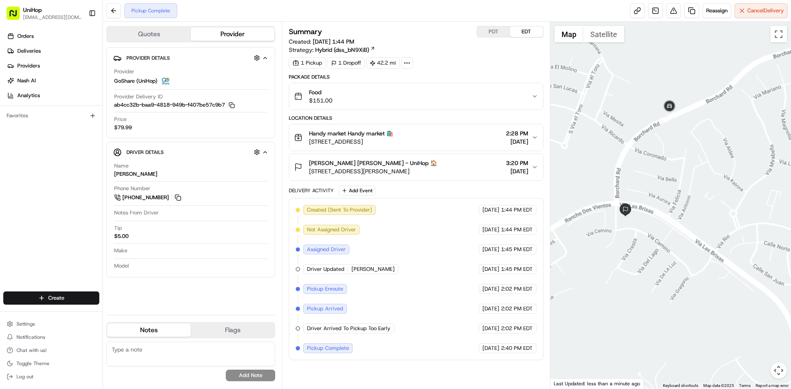
drag, startPoint x: 614, startPoint y: 197, endPoint x: 670, endPoint y: 158, distance: 67.5
click at [670, 158] on div at bounding box center [670, 205] width 241 height 367
click at [433, 98] on div "Food $151.00" at bounding box center [412, 96] width 237 height 16
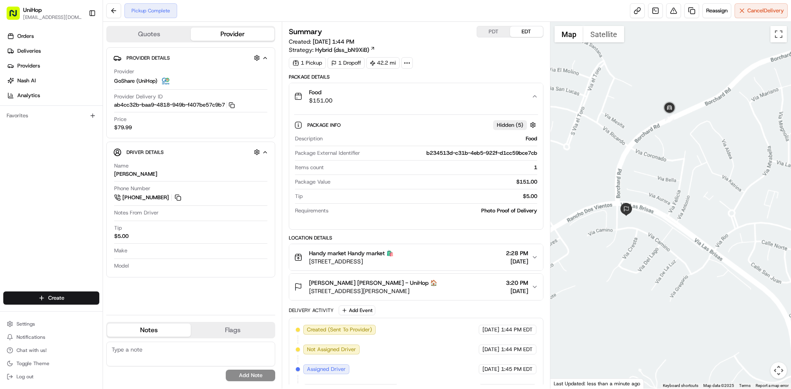
click at [433, 98] on div "Food $151.00" at bounding box center [412, 96] width 237 height 16
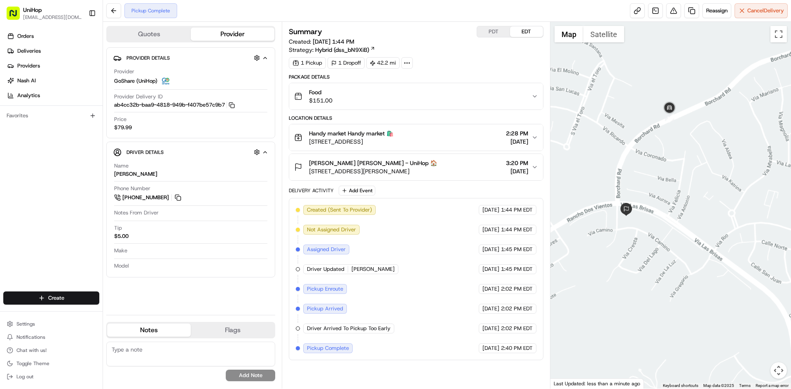
click at [430, 153] on div "Location Details Handy market Handy market 🛍️ 2514 Magnolia Blvd, Burbank, CA 9…" at bounding box center [416, 148] width 254 height 66
click at [426, 165] on span "[PERSON_NAME] [PERSON_NAME] - UniHop 🏠" at bounding box center [373, 163] width 128 height 8
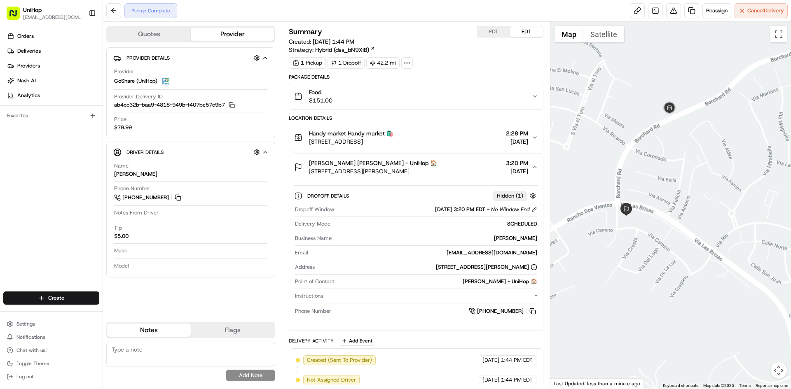
click at [425, 166] on span "[PERSON_NAME] [PERSON_NAME] - UniHop 🏠" at bounding box center [373, 163] width 128 height 8
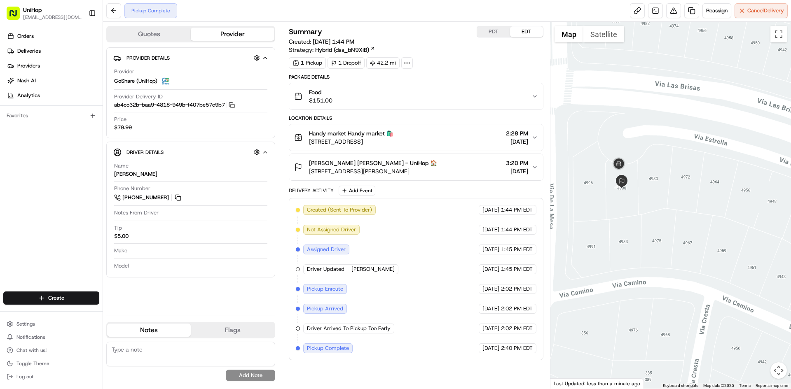
click at [0, 220] on div "Orders Deliveries Providers [PERSON_NAME] Analytics Favorites" at bounding box center [51, 161] width 103 height 270
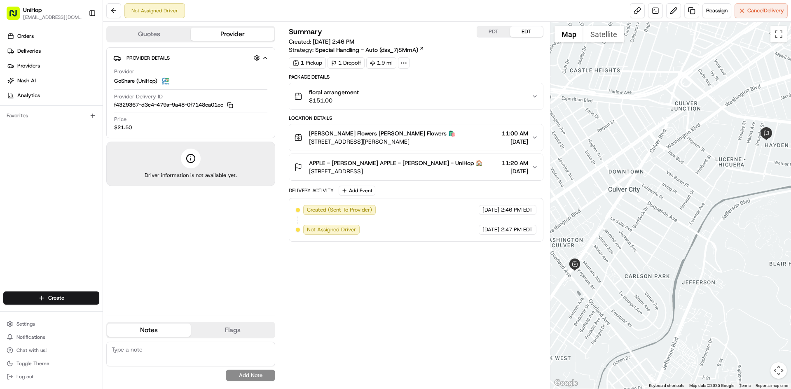
click at [432, 151] on div "Location Details Sada's Flowers Sada's Flowers 🛍️ 10612 Culver Blvd, Culver Cit…" at bounding box center [416, 148] width 254 height 66
click at [443, 142] on div "Sada's Flowers Sada's Flowers 🛍️ 10612 Culver Blvd, Culver City, CA 90232, USA …" at bounding box center [412, 137] width 237 height 16
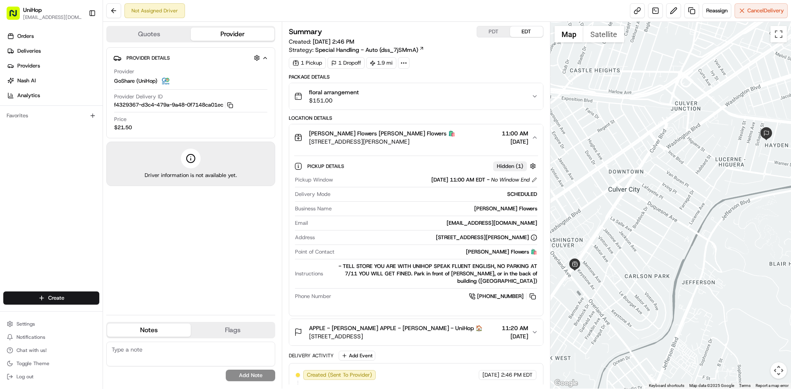
click at [443, 142] on div "Sada's Flowers Sada's Flowers 🛍️ 10612 Culver Blvd, Culver City, CA 90232, USA …" at bounding box center [412, 137] width 237 height 16
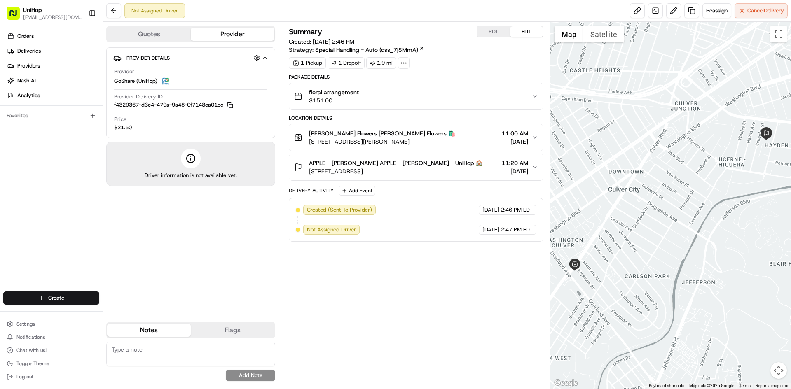
click at [449, 173] on span "3555 Hayden Ave, Culver City, CA 90232, USA" at bounding box center [395, 171] width 173 height 8
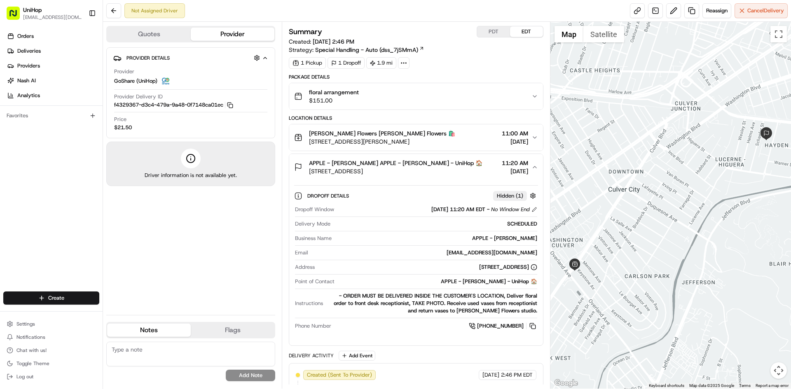
click at [459, 172] on span "3555 Hayden Ave, Culver City, CA 90232, USA" at bounding box center [395, 171] width 173 height 8
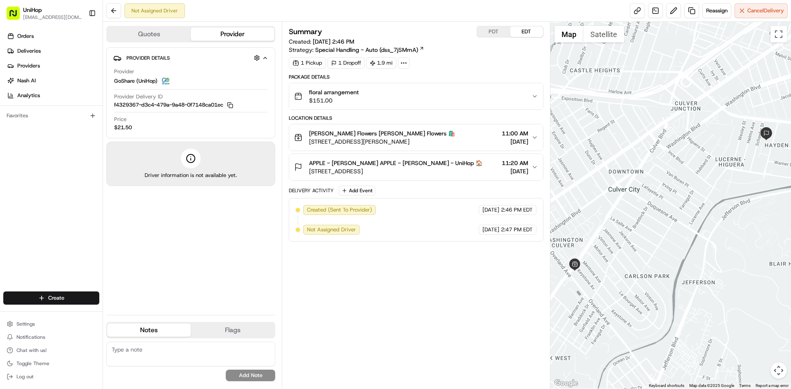
click at [496, 36] on button "PDT" at bounding box center [493, 31] width 33 height 11
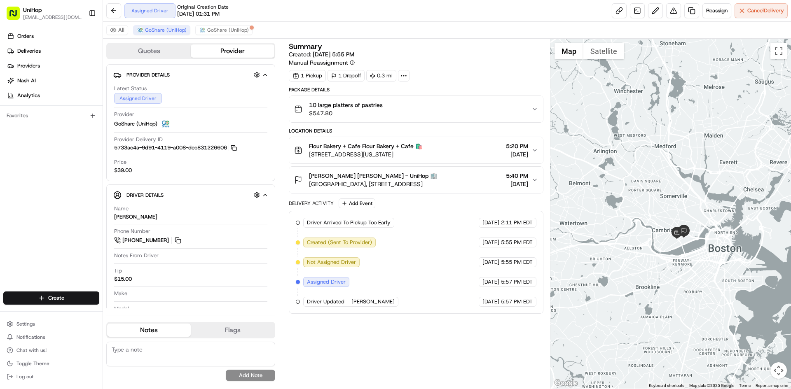
drag, startPoint x: 667, startPoint y: 143, endPoint x: 656, endPoint y: 143, distance: 10.7
click at [656, 143] on div at bounding box center [670, 214] width 241 height 350
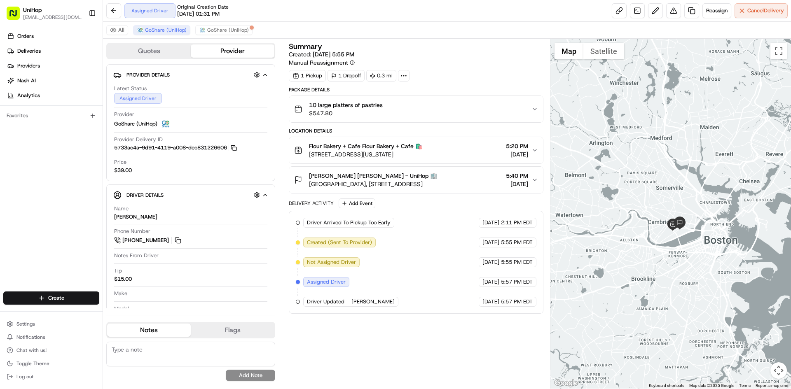
click at [649, 133] on div at bounding box center [670, 214] width 241 height 350
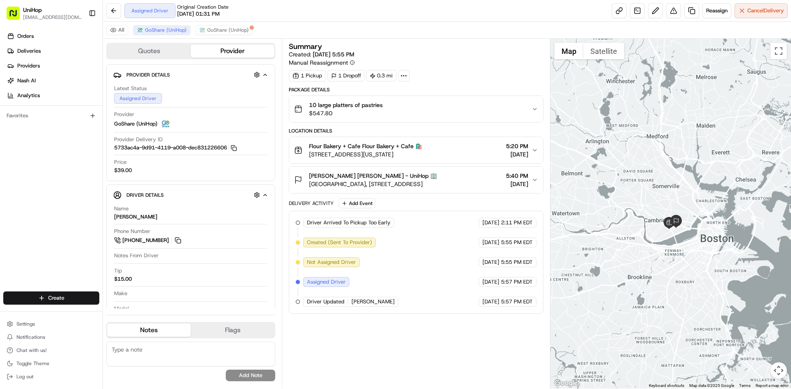
drag, startPoint x: 617, startPoint y: 173, endPoint x: 611, endPoint y: 171, distance: 5.7
click at [612, 171] on div at bounding box center [670, 214] width 241 height 350
click at [358, 202] on button "Add Event" at bounding box center [357, 204] width 37 height 10
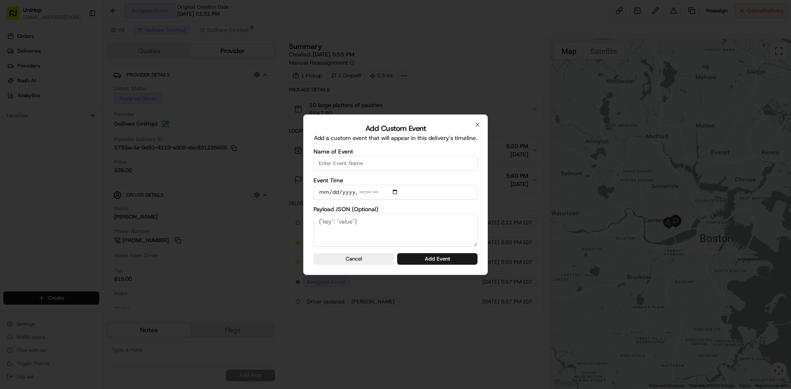
click at [364, 159] on input "Name of Event" at bounding box center [396, 163] width 164 height 15
type input "Driver Confirmed"
click at [396, 192] on input "Event Time" at bounding box center [396, 192] width 164 height 15
type input "[DATE]T15:27"
click at [479, 204] on div "Add Custom Event Add a custom event that will appear in this delivery's timelin…" at bounding box center [395, 195] width 185 height 161
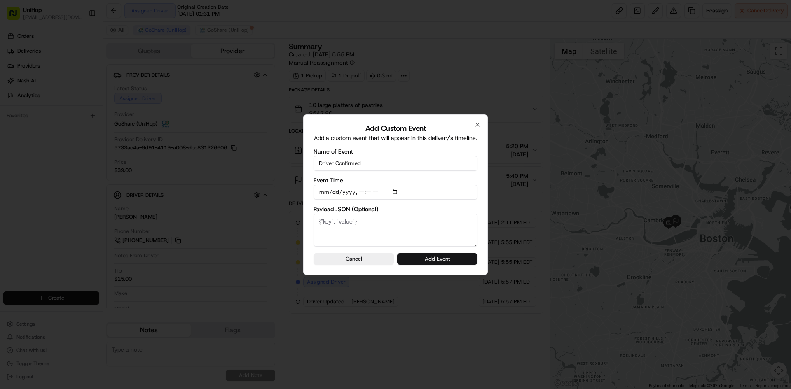
click at [430, 262] on button "Add Event" at bounding box center [437, 259] width 80 height 12
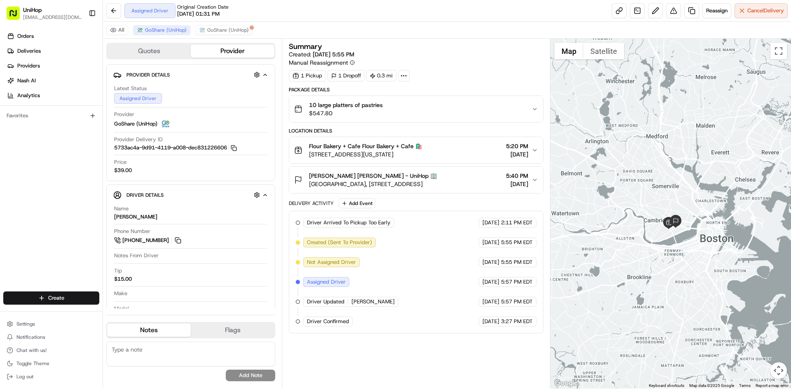
click at [13, 214] on div "Orders Deliveries Providers [PERSON_NAME] Analytics Favorites" at bounding box center [51, 161] width 103 height 270
click at [676, 187] on div at bounding box center [670, 214] width 241 height 350
click at [468, 180] on div "[PERSON_NAME] [PERSON_NAME] - UniHop 🏢 [GEOGRAPHIC_DATA], [STREET_ADDRESS] 5:40…" at bounding box center [412, 180] width 237 height 16
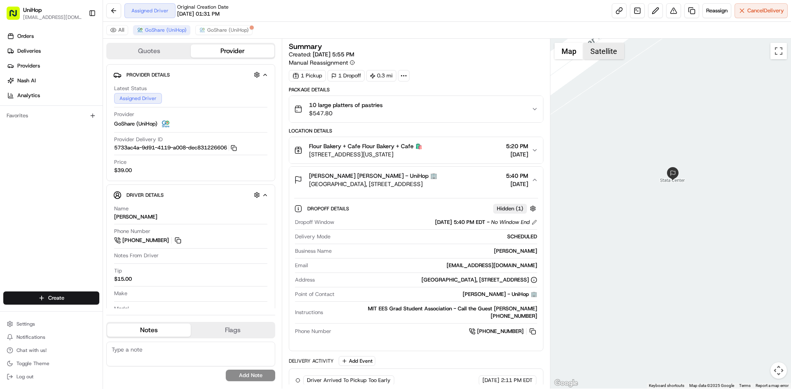
click at [604, 55] on button "Satellite" at bounding box center [603, 51] width 41 height 16
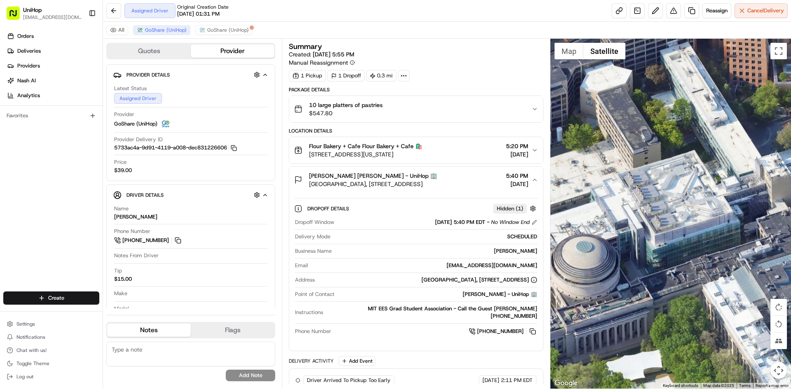
drag, startPoint x: 676, startPoint y: 291, endPoint x: 791, endPoint y: 129, distance: 198.6
click at [791, 129] on div at bounding box center [670, 214] width 241 height 350
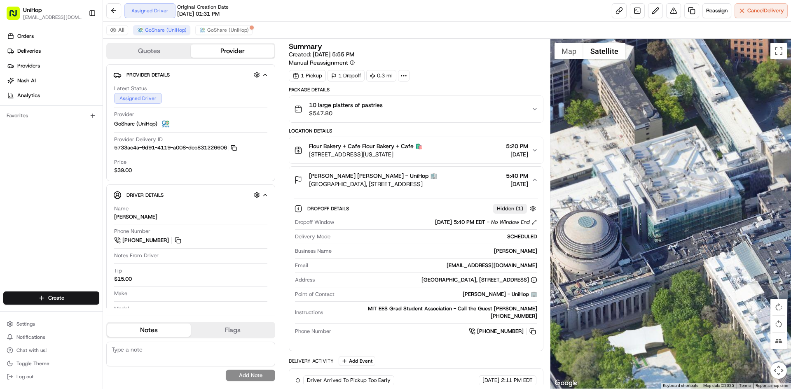
drag, startPoint x: 738, startPoint y: 139, endPoint x: 741, endPoint y: 128, distance: 11.1
click at [740, 131] on div at bounding box center [670, 214] width 241 height 350
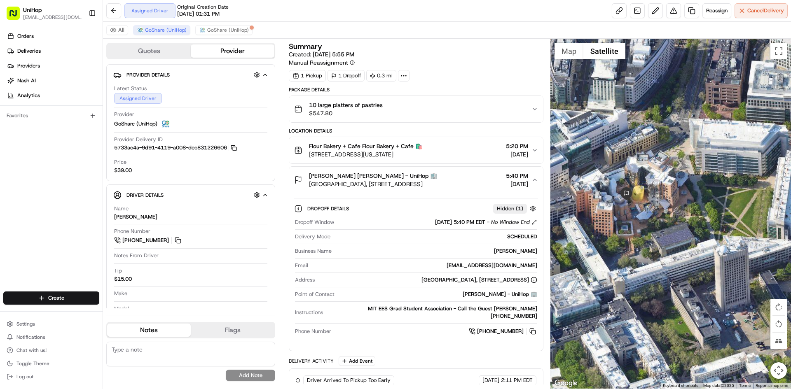
drag, startPoint x: 709, startPoint y: 138, endPoint x: 604, endPoint y: 241, distance: 146.5
click at [566, 284] on div at bounding box center [670, 214] width 241 height 350
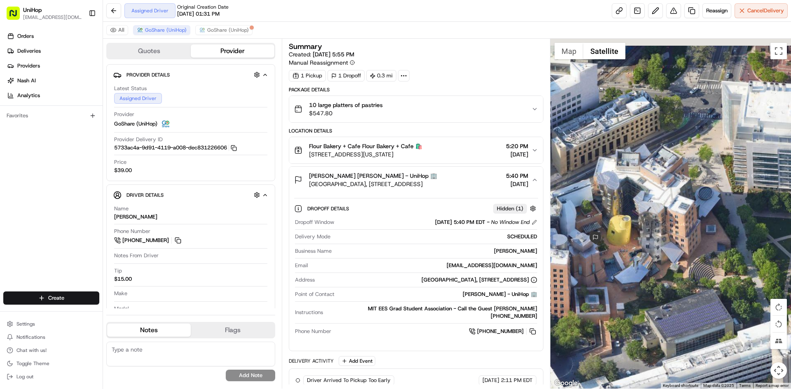
drag, startPoint x: 674, startPoint y: 193, endPoint x: 711, endPoint y: 219, distance: 45.5
click at [711, 220] on div at bounding box center [670, 214] width 241 height 350
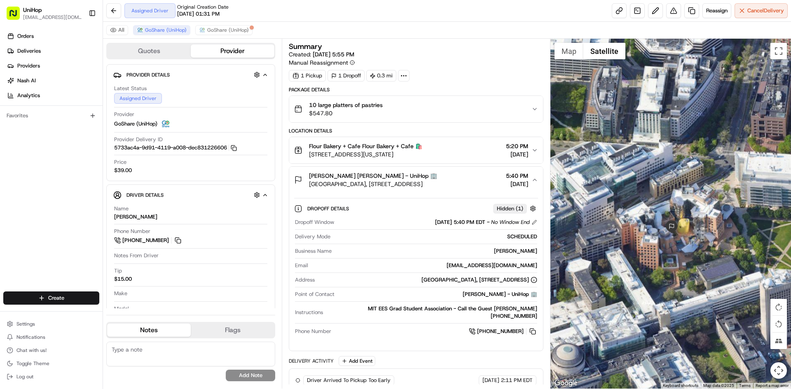
drag, startPoint x: 692, startPoint y: 215, endPoint x: 685, endPoint y: 211, distance: 8.7
click at [685, 211] on div at bounding box center [670, 214] width 241 height 350
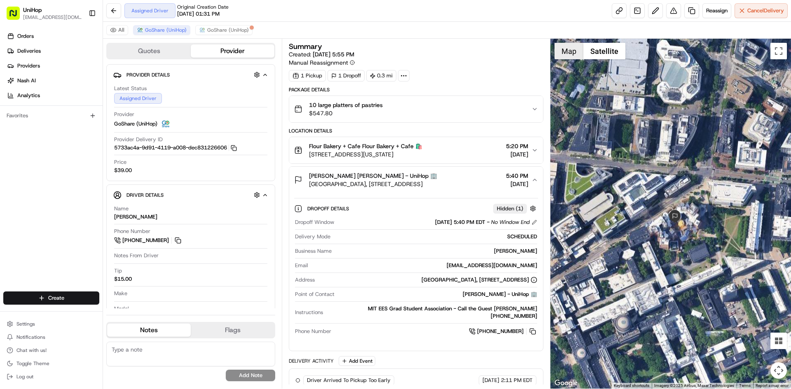
click at [569, 53] on button "Map" at bounding box center [569, 51] width 29 height 16
drag, startPoint x: 626, startPoint y: 154, endPoint x: 639, endPoint y: 157, distance: 13.0
click at [639, 157] on div at bounding box center [670, 214] width 241 height 350
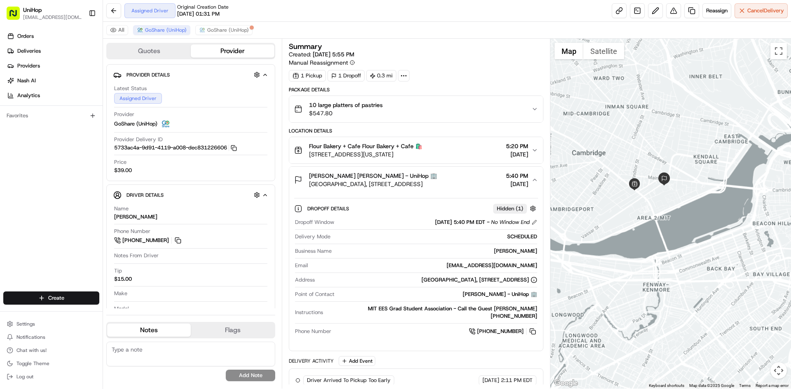
drag, startPoint x: 685, startPoint y: 128, endPoint x: 688, endPoint y: 188, distance: 60.6
click at [688, 178] on div at bounding box center [670, 214] width 241 height 350
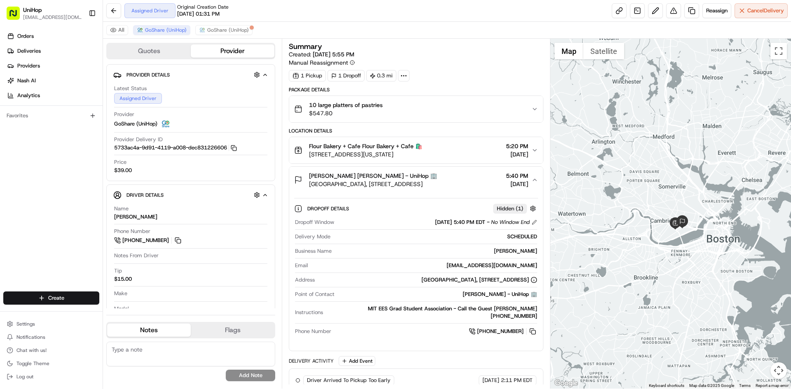
click at [437, 185] on span "Stata Center, 32 Vassar St, Cambridge, MA 02139, USA" at bounding box center [373, 184] width 128 height 8
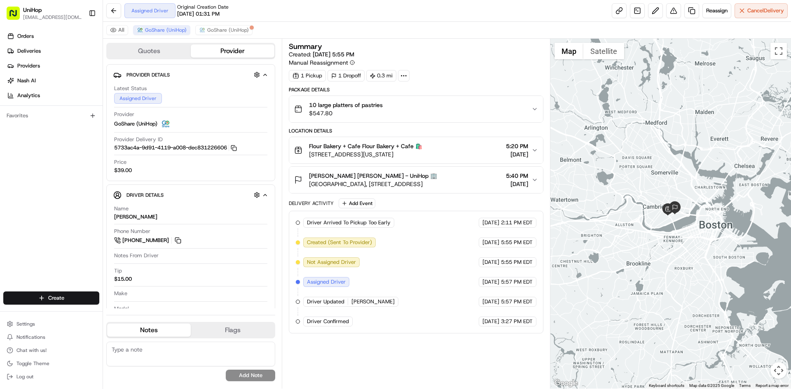
drag, startPoint x: 591, startPoint y: 184, endPoint x: 583, endPoint y: 174, distance: 13.1
click at [583, 174] on div at bounding box center [670, 214] width 241 height 350
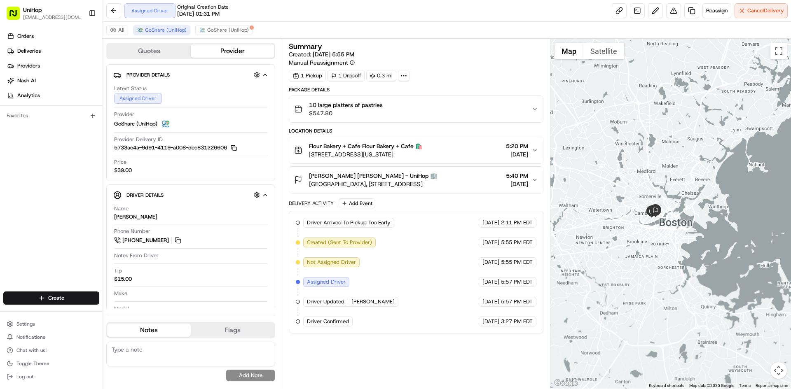
drag, startPoint x: 600, startPoint y: 129, endPoint x: 625, endPoint y: 147, distance: 31.1
click at [625, 147] on div at bounding box center [670, 214] width 241 height 350
click at [627, 165] on div at bounding box center [670, 214] width 241 height 350
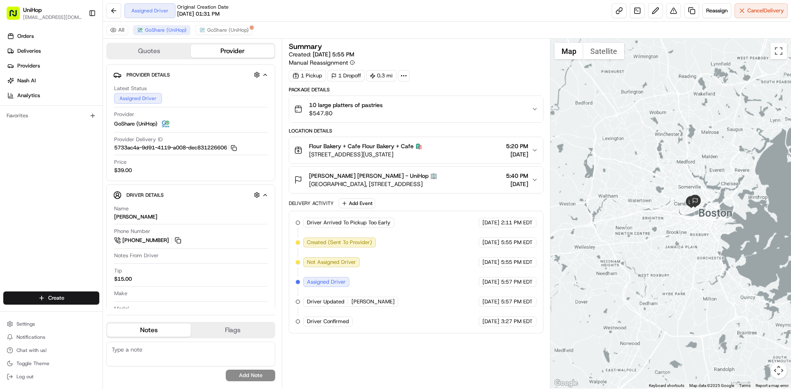
click at [703, 135] on div at bounding box center [670, 214] width 241 height 350
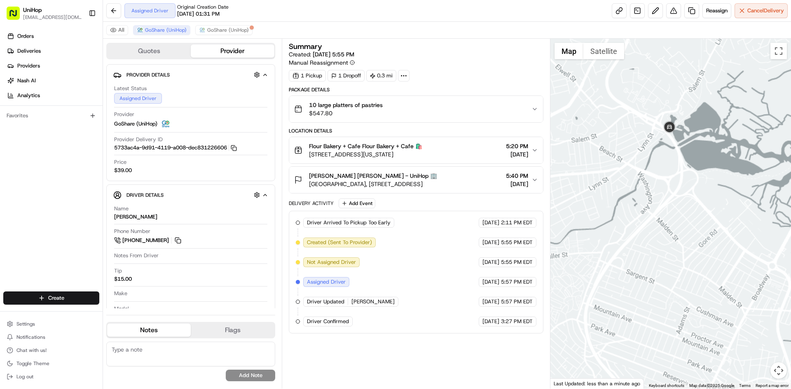
drag, startPoint x: 644, startPoint y: 200, endPoint x: 668, endPoint y: 169, distance: 38.7
click at [666, 175] on div at bounding box center [670, 214] width 241 height 350
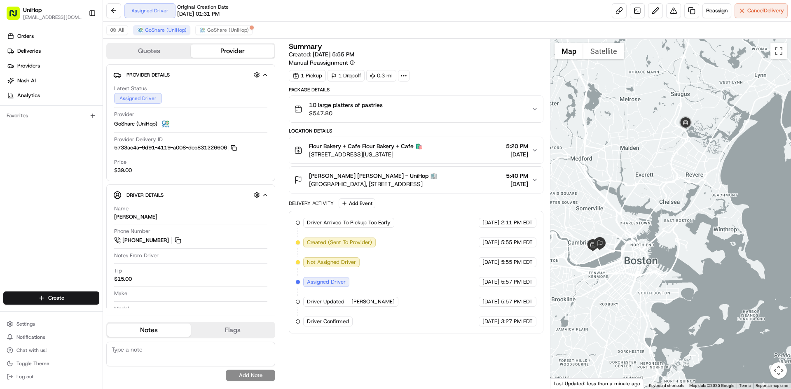
click at [651, 175] on div at bounding box center [670, 214] width 241 height 350
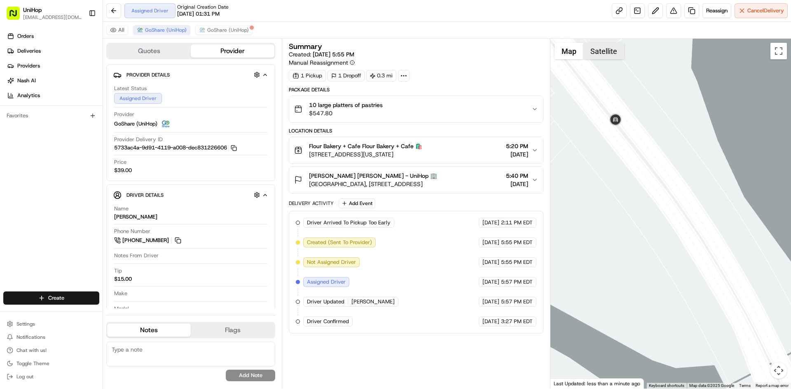
click at [603, 47] on button "Satellite" at bounding box center [603, 51] width 41 height 16
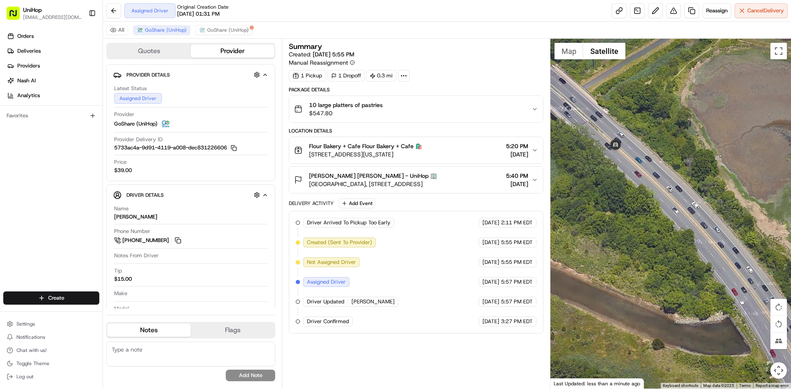
click at [587, 50] on button "Satellite" at bounding box center [604, 51] width 42 height 16
click at [573, 49] on button "Map" at bounding box center [569, 51] width 29 height 16
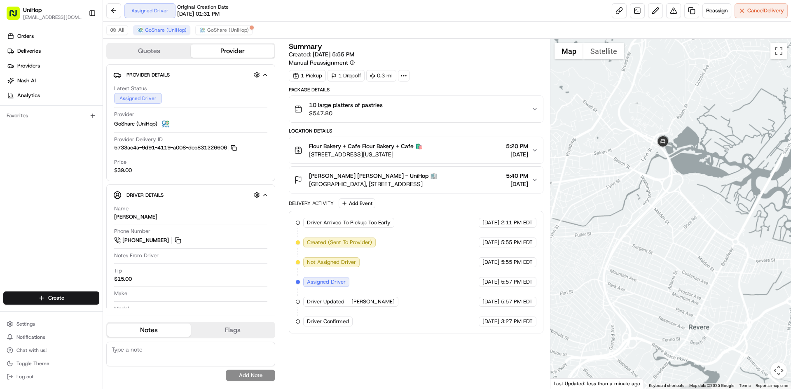
drag, startPoint x: 667, startPoint y: 169, endPoint x: 694, endPoint y: 150, distance: 32.3
click at [694, 156] on div at bounding box center [670, 214] width 241 height 350
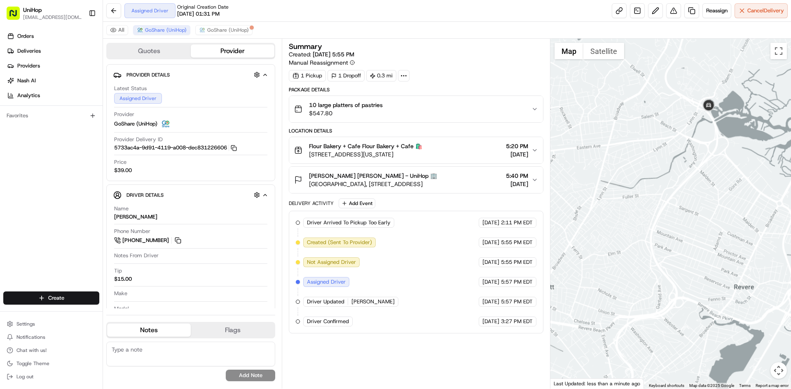
drag, startPoint x: 684, startPoint y: 166, endPoint x: 696, endPoint y: 152, distance: 18.7
click at [695, 158] on div at bounding box center [670, 214] width 241 height 350
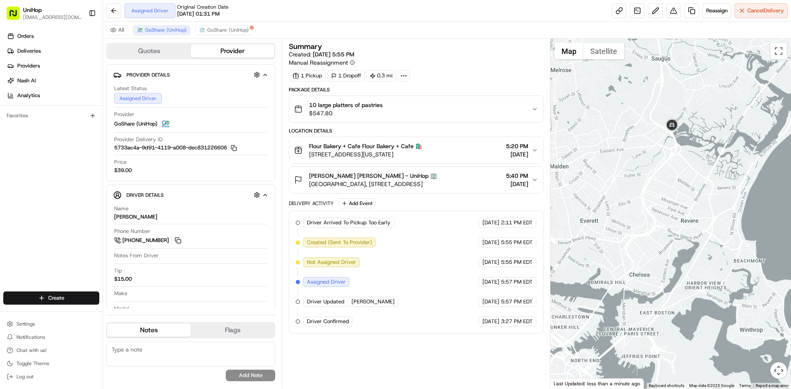
drag, startPoint x: 669, startPoint y: 163, endPoint x: 683, endPoint y: 136, distance: 30.4
click at [683, 140] on div at bounding box center [670, 214] width 241 height 350
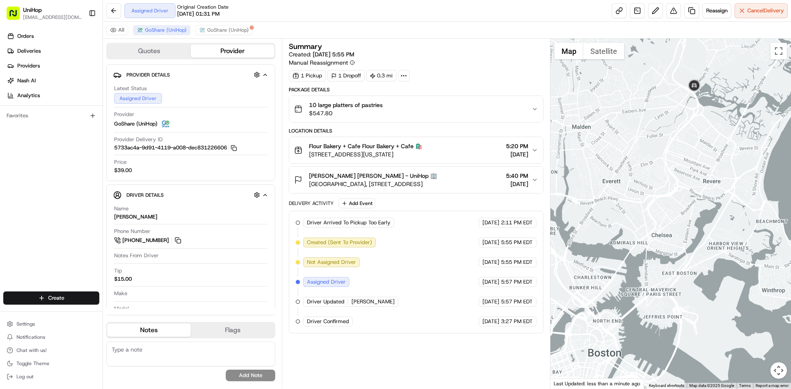
click at [657, 150] on div at bounding box center [670, 214] width 241 height 350
drag, startPoint x: 658, startPoint y: 147, endPoint x: 662, endPoint y: 142, distance: 6.5
click at [662, 143] on div at bounding box center [670, 214] width 241 height 350
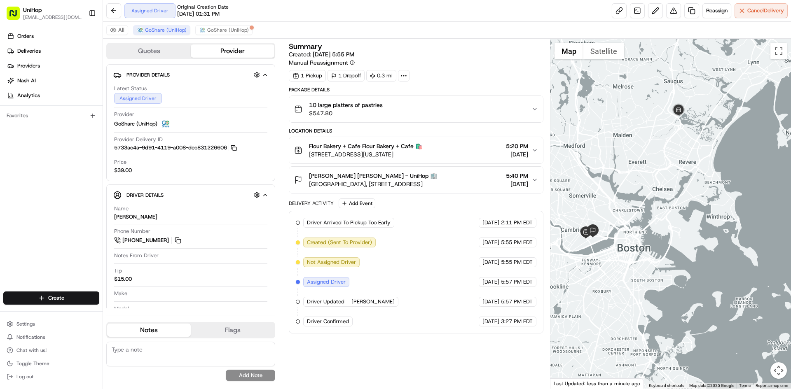
click at [658, 146] on div at bounding box center [670, 214] width 241 height 350
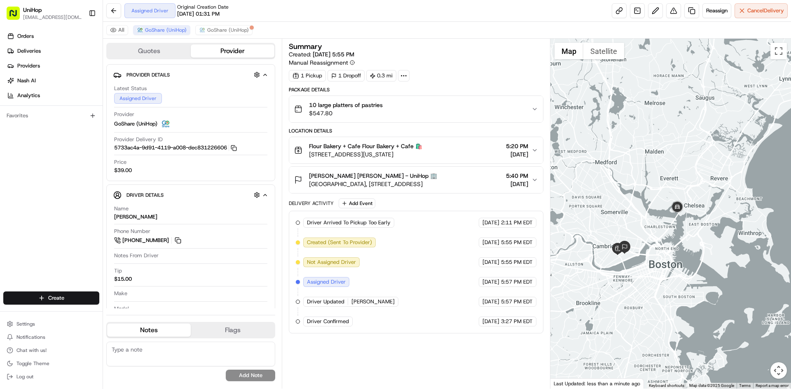
drag, startPoint x: 602, startPoint y: 189, endPoint x: 633, endPoint y: 204, distance: 34.3
click at [633, 204] on div at bounding box center [670, 214] width 241 height 350
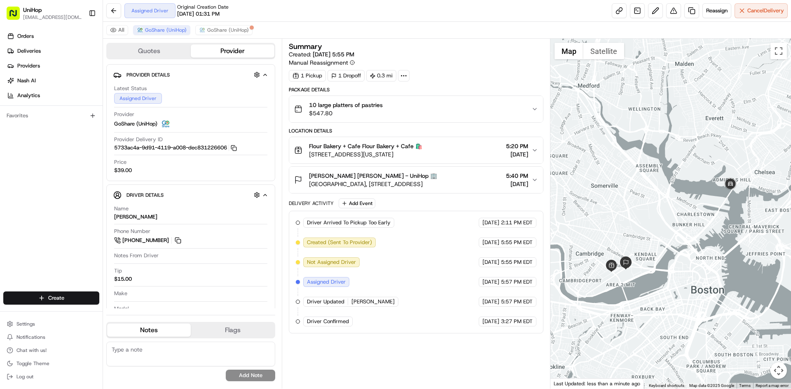
drag, startPoint x: 623, startPoint y: 238, endPoint x: 623, endPoint y: 234, distance: 4.6
click at [623, 234] on div at bounding box center [670, 214] width 241 height 350
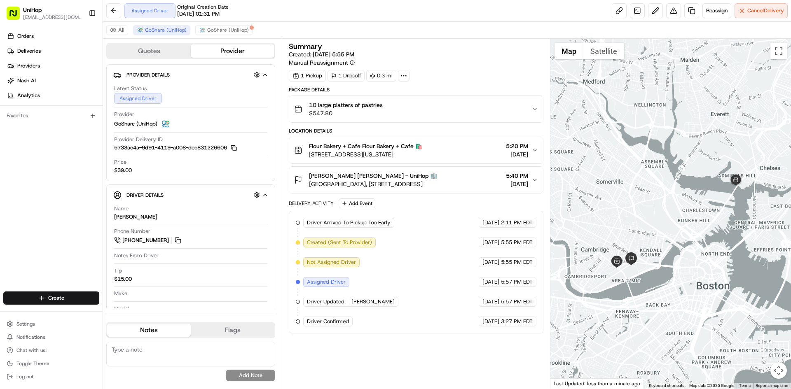
drag, startPoint x: 623, startPoint y: 232, endPoint x: 630, endPoint y: 227, distance: 7.4
click at [630, 227] on div at bounding box center [670, 214] width 241 height 350
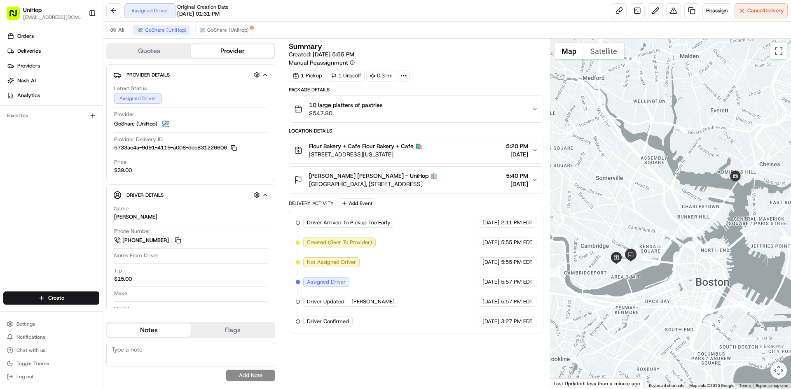
click at [633, 159] on div at bounding box center [670, 214] width 241 height 350
click at [0, 207] on div "Orders Deliveries Providers Nash AI Analytics Favorites" at bounding box center [51, 161] width 103 height 270
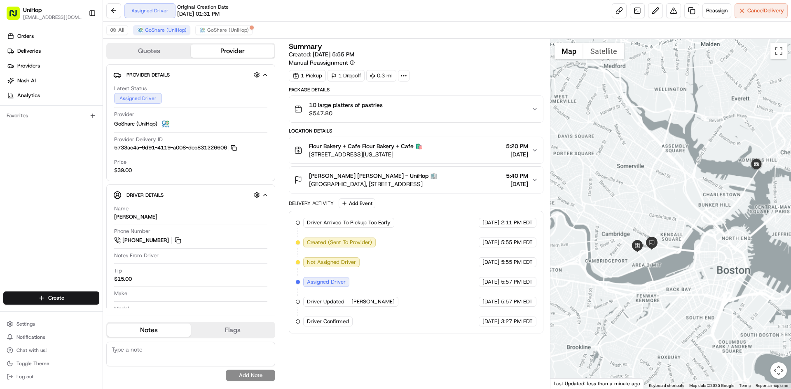
drag, startPoint x: 650, startPoint y: 168, endPoint x: 641, endPoint y: 201, distance: 34.7
click at [644, 201] on div at bounding box center [670, 214] width 241 height 350
drag, startPoint x: 2, startPoint y: 145, endPoint x: 8, endPoint y: 149, distance: 6.6
click at [5, 147] on div "Orders Deliveries Providers Nash AI Analytics Favorites" at bounding box center [51, 161] width 103 height 270
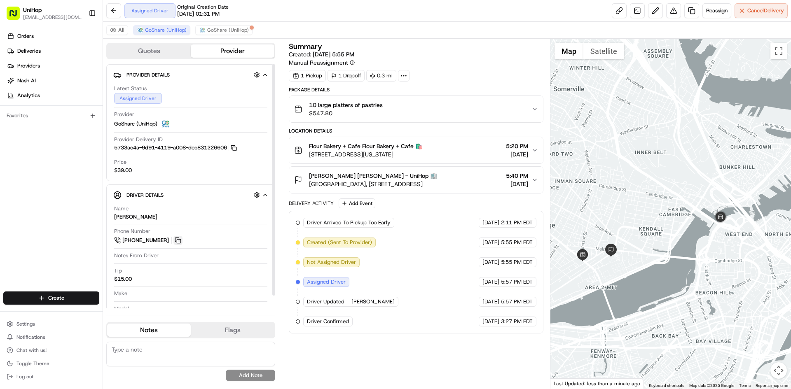
click at [177, 241] on button at bounding box center [177, 240] width 9 height 9
drag, startPoint x: 8, startPoint y: 165, endPoint x: 14, endPoint y: 164, distance: 5.9
click at [10, 165] on div "Orders Deliveries Providers [PERSON_NAME] Analytics Favorites" at bounding box center [51, 161] width 103 height 270
click at [181, 243] on button at bounding box center [177, 240] width 9 height 9
click at [15, 187] on div "Orders Deliveries Providers [PERSON_NAME] Analytics Favorites" at bounding box center [51, 161] width 103 height 270
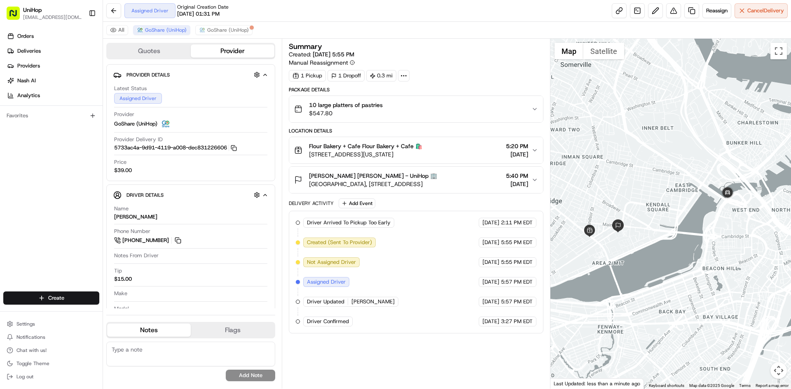
drag, startPoint x: 638, startPoint y: 195, endPoint x: 672, endPoint y: 207, distance: 36.0
click at [636, 174] on div at bounding box center [670, 214] width 241 height 350
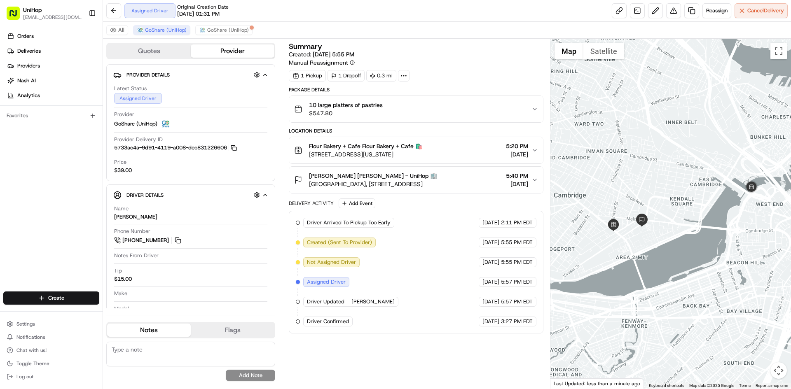
drag, startPoint x: 670, startPoint y: 204, endPoint x: 683, endPoint y: 194, distance: 16.7
click at [683, 194] on div at bounding box center [670, 214] width 241 height 350
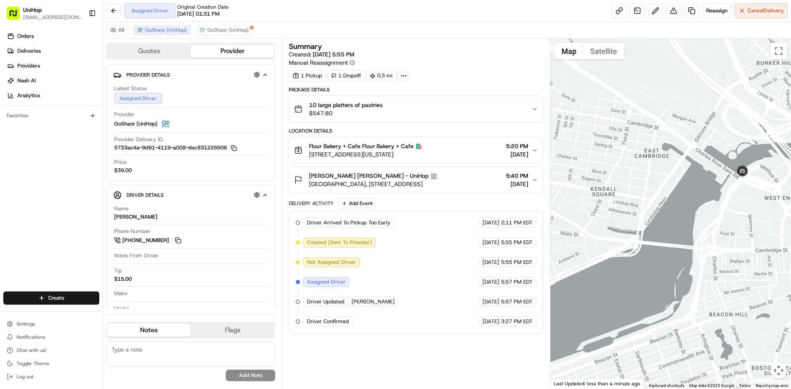
drag, startPoint x: 702, startPoint y: 188, endPoint x: 712, endPoint y: 185, distance: 10.3
click at [712, 185] on div at bounding box center [670, 214] width 241 height 350
click at [699, 226] on div at bounding box center [670, 214] width 241 height 350
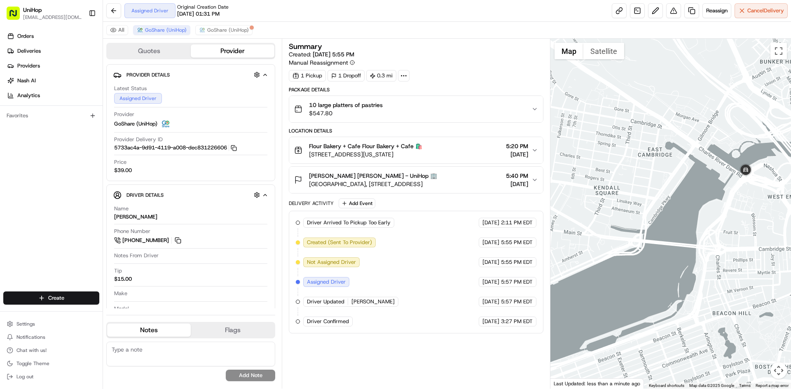
click at [681, 234] on div at bounding box center [670, 214] width 241 height 350
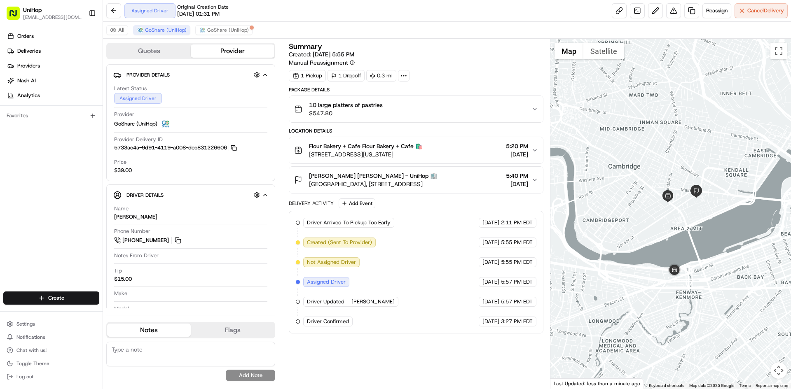
drag, startPoint x: 615, startPoint y: 276, endPoint x: 683, endPoint y: 262, distance: 69.3
click at [683, 262] on div at bounding box center [670, 214] width 241 height 350
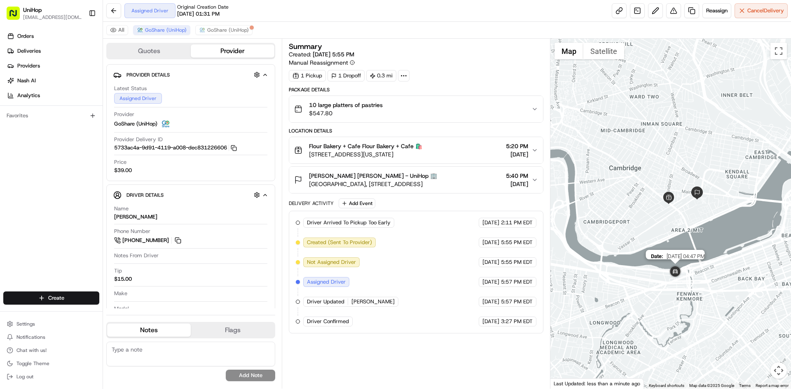
click at [671, 268] on img at bounding box center [675, 272] width 16 height 16
click at [674, 271] on img at bounding box center [675, 272] width 16 height 16
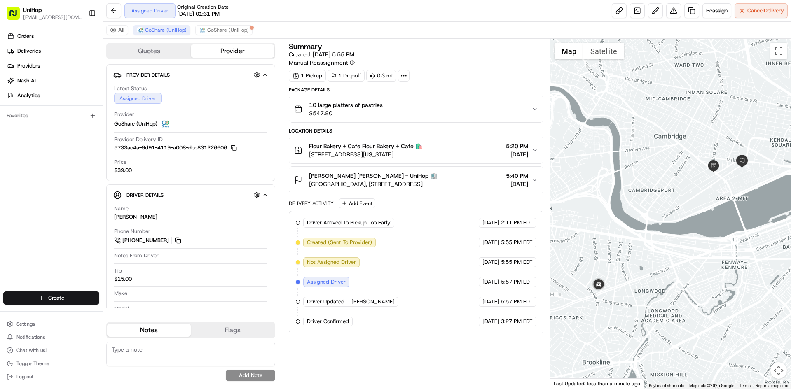
drag, startPoint x: 613, startPoint y: 274, endPoint x: 641, endPoint y: 253, distance: 35.0
click at [641, 253] on div at bounding box center [670, 214] width 241 height 350
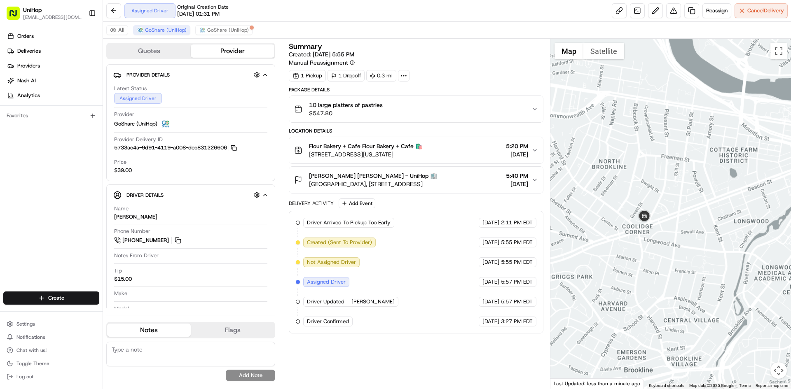
click at [665, 194] on div at bounding box center [670, 214] width 241 height 350
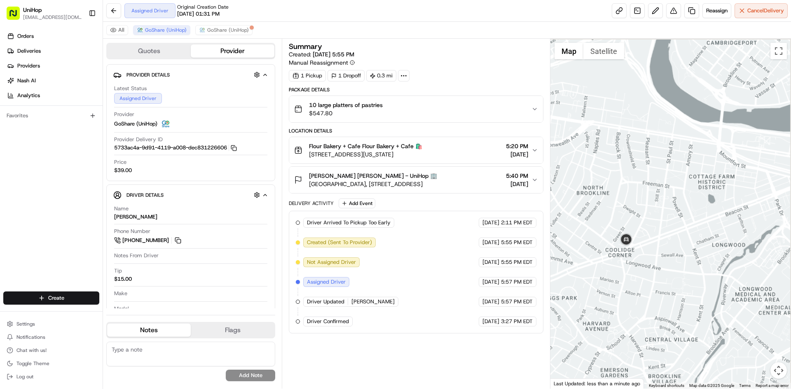
drag, startPoint x: 703, startPoint y: 159, endPoint x: 687, endPoint y: 165, distance: 16.7
click at [689, 164] on div at bounding box center [670, 214] width 241 height 350
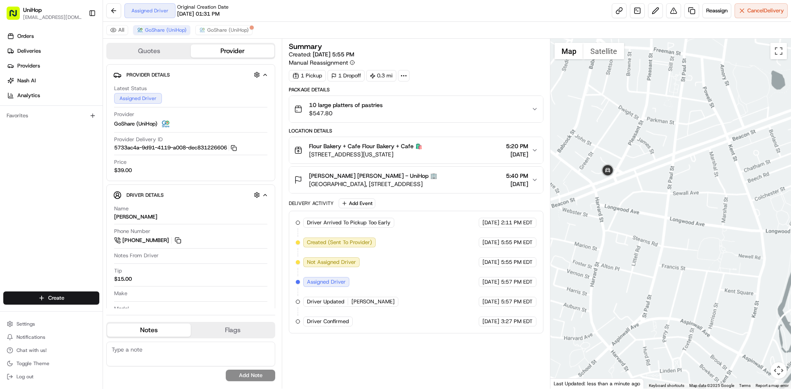
drag, startPoint x: 662, startPoint y: 140, endPoint x: 639, endPoint y: 211, distance: 74.0
click at [644, 194] on div at bounding box center [670, 214] width 241 height 350
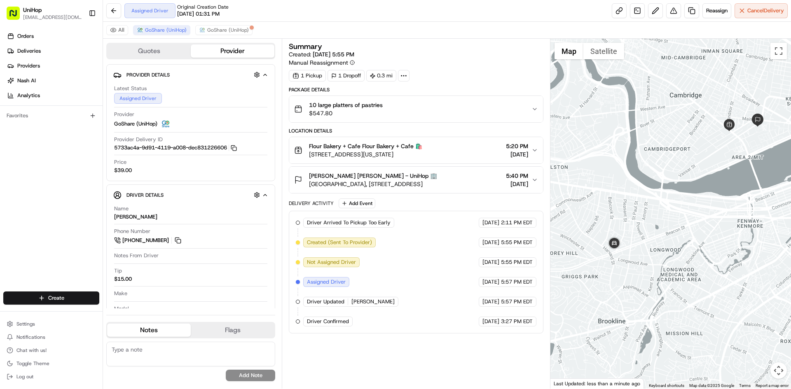
drag, startPoint x: 665, startPoint y: 183, endPoint x: 661, endPoint y: 190, distance: 7.4
click at [662, 188] on div at bounding box center [670, 214] width 241 height 350
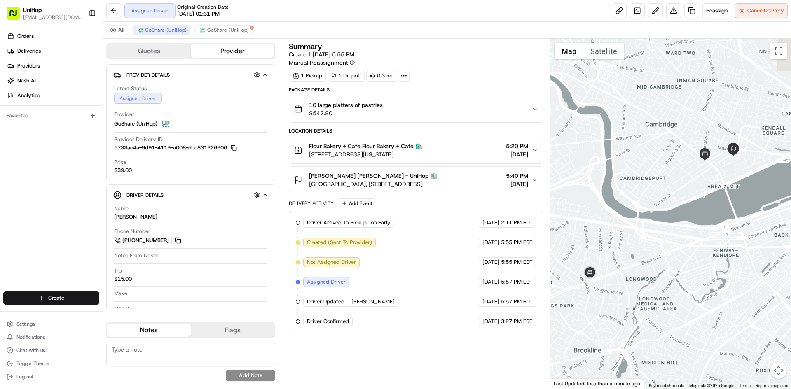
drag, startPoint x: 620, startPoint y: 131, endPoint x: 597, endPoint y: 159, distance: 36.0
click at [597, 159] on div at bounding box center [670, 214] width 241 height 350
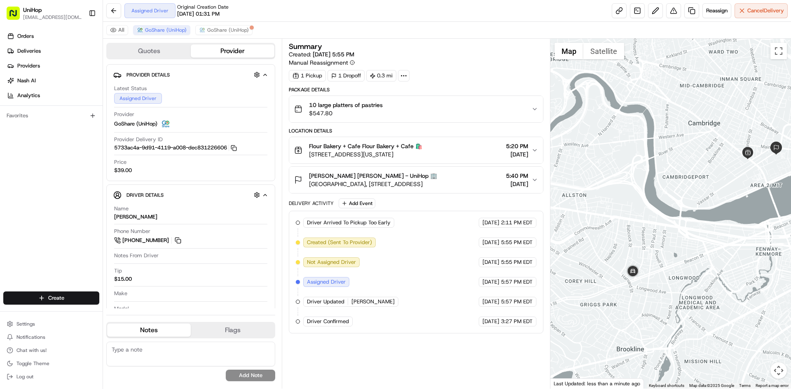
drag, startPoint x: 580, startPoint y: 281, endPoint x: 625, endPoint y: 279, distance: 45.3
click at [625, 279] on div at bounding box center [670, 214] width 241 height 350
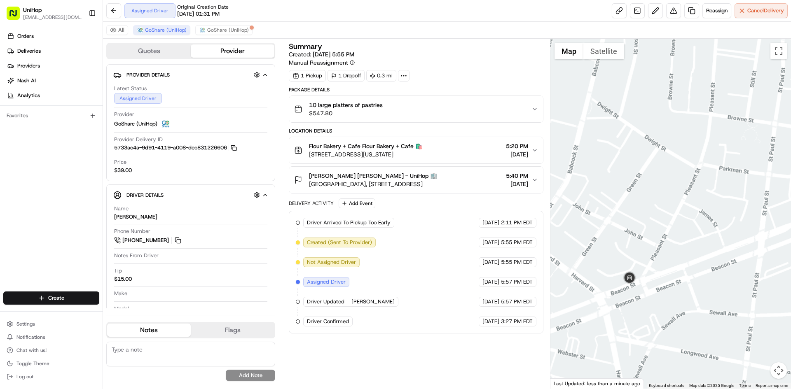
click at [655, 273] on div at bounding box center [670, 214] width 241 height 350
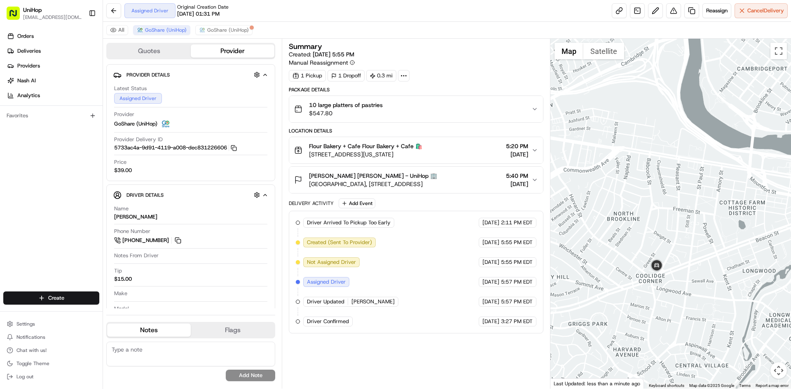
drag, startPoint x: 640, startPoint y: 255, endPoint x: 626, endPoint y: 257, distance: 14.2
click at [626, 257] on div at bounding box center [670, 214] width 241 height 350
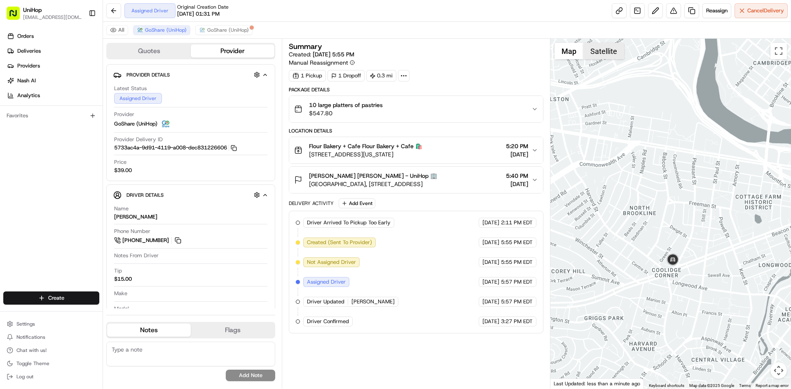
click at [599, 43] on button "Satellite" at bounding box center [603, 51] width 41 height 16
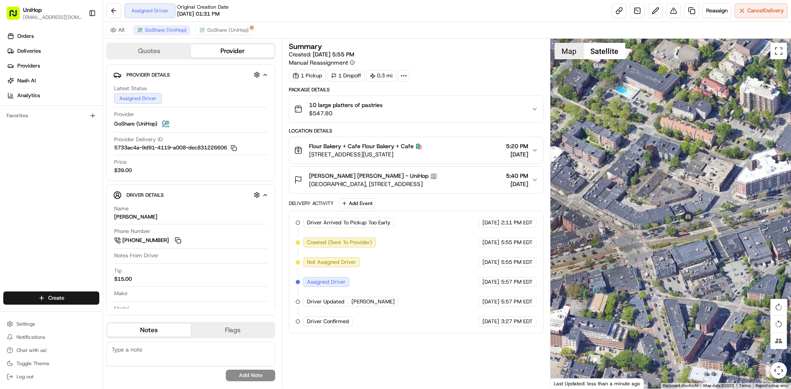
click at [573, 56] on button "Map" at bounding box center [569, 51] width 29 height 16
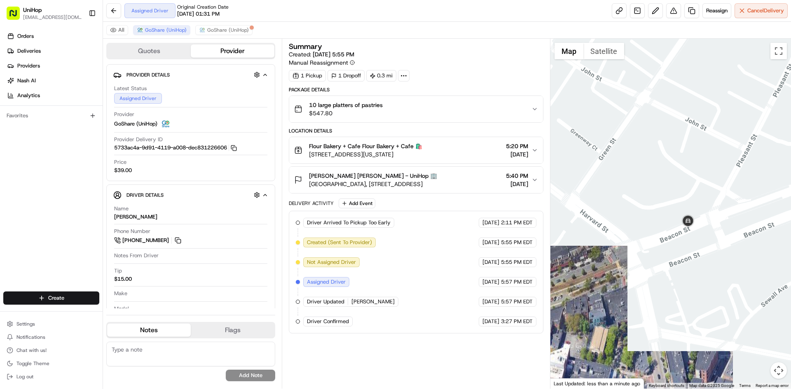
click at [683, 162] on div at bounding box center [670, 214] width 241 height 350
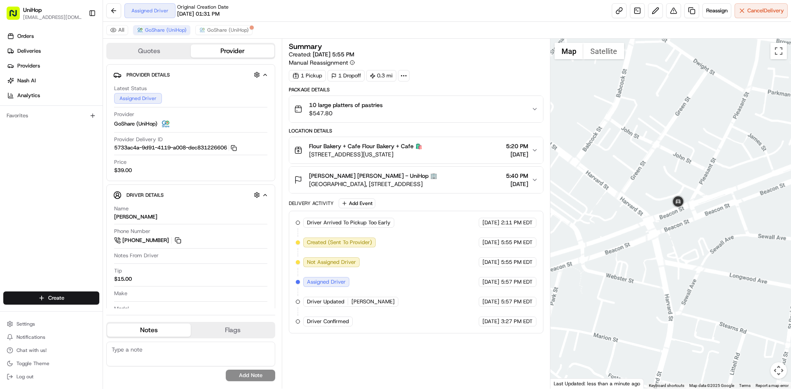
drag, startPoint x: 759, startPoint y: 143, endPoint x: 676, endPoint y: 199, distance: 100.3
click at [717, 166] on div at bounding box center [670, 214] width 241 height 350
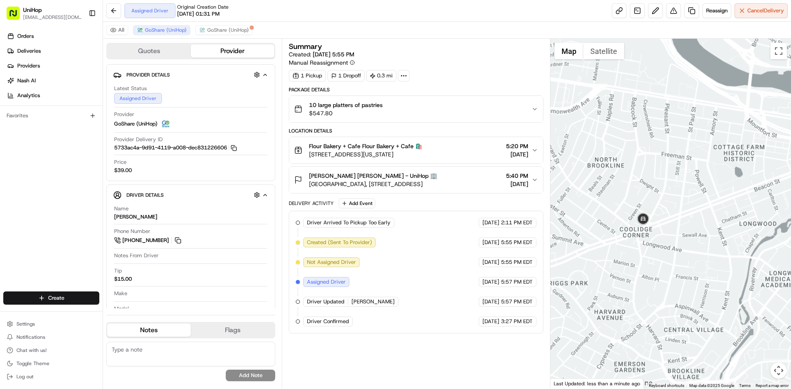
drag, startPoint x: 688, startPoint y: 158, endPoint x: 637, endPoint y: 205, distance: 69.1
click at [645, 196] on div at bounding box center [670, 214] width 241 height 350
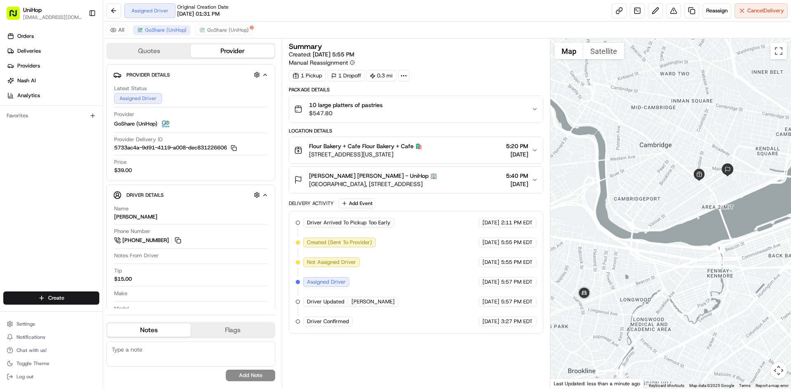
drag, startPoint x: 627, startPoint y: 237, endPoint x: 673, endPoint y: 225, distance: 47.3
click at [673, 225] on div at bounding box center [670, 214] width 241 height 350
click at [726, 160] on div at bounding box center [670, 214] width 241 height 350
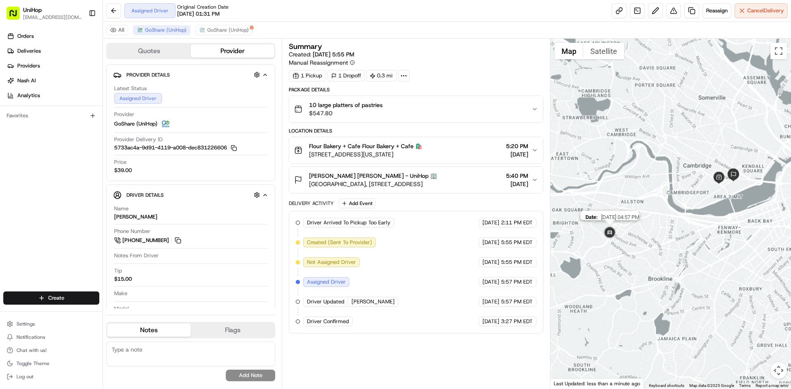
drag, startPoint x: 602, startPoint y: 224, endPoint x: 617, endPoint y: 242, distance: 23.7
click at [617, 240] on img at bounding box center [609, 233] width 16 height 16
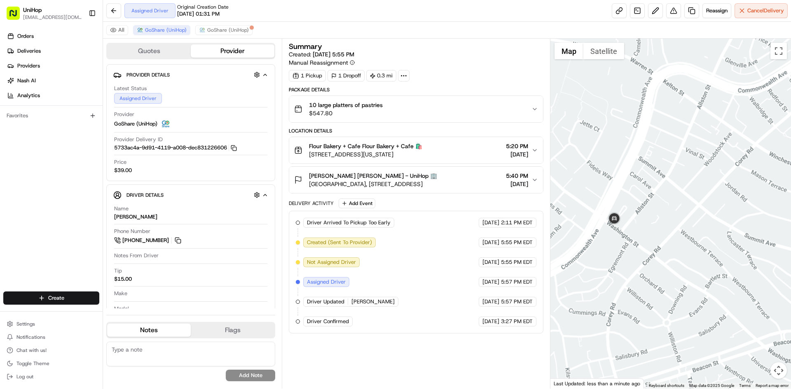
drag, startPoint x: 662, startPoint y: 169, endPoint x: 646, endPoint y: 208, distance: 42.5
click at [647, 207] on div "To navigate, press the arrow keys." at bounding box center [670, 214] width 241 height 350
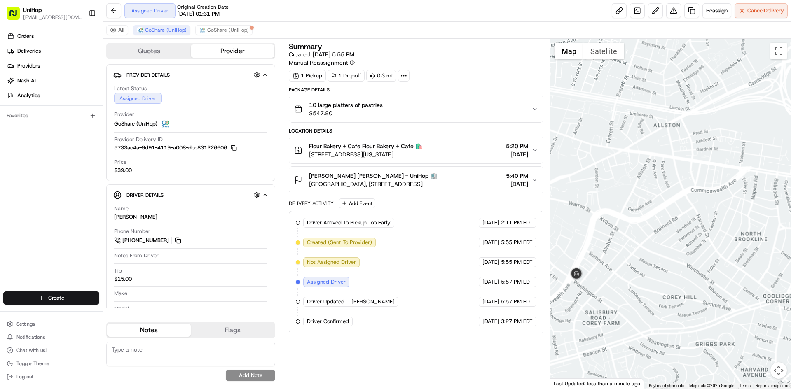
drag, startPoint x: 658, startPoint y: 202, endPoint x: 627, endPoint y: 198, distance: 30.4
click at [630, 199] on div at bounding box center [670, 214] width 241 height 350
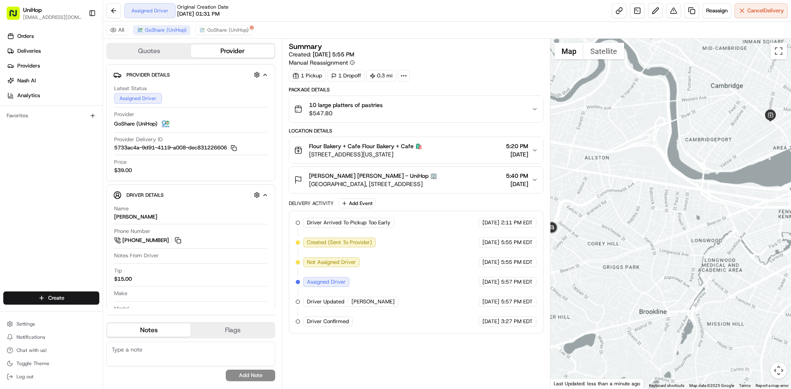
drag, startPoint x: 658, startPoint y: 191, endPoint x: 615, endPoint y: 190, distance: 42.8
click at [615, 190] on div at bounding box center [670, 214] width 241 height 350
click at [672, 189] on div at bounding box center [670, 214] width 241 height 350
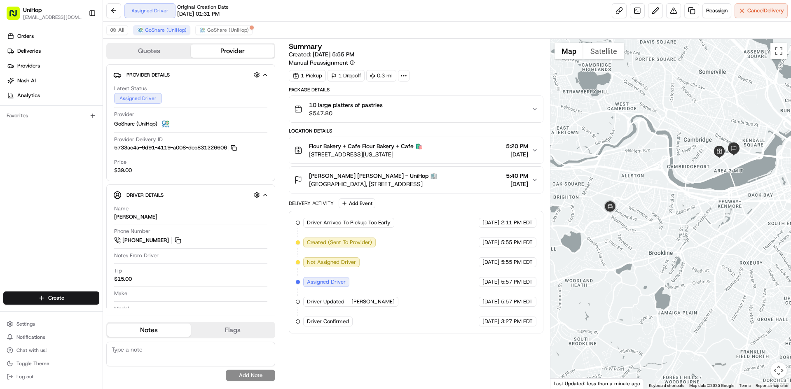
click at [49, 201] on div "Orders Deliveries Providers Nash AI Analytics Favorites" at bounding box center [51, 161] width 103 height 270
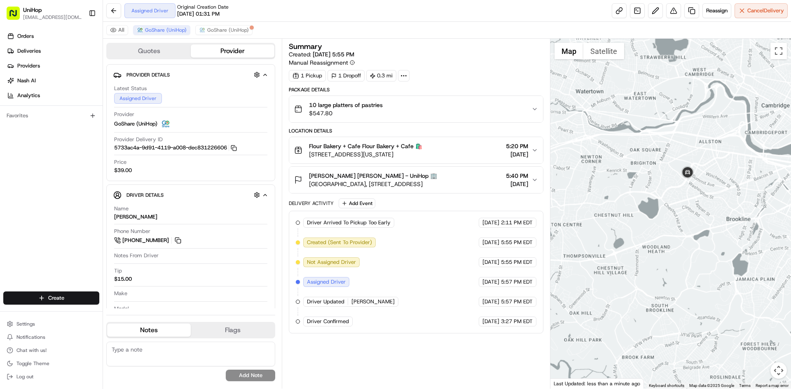
drag, startPoint x: 751, startPoint y: 146, endPoint x: 667, endPoint y: 184, distance: 92.2
click at [667, 184] on div at bounding box center [670, 214] width 241 height 350
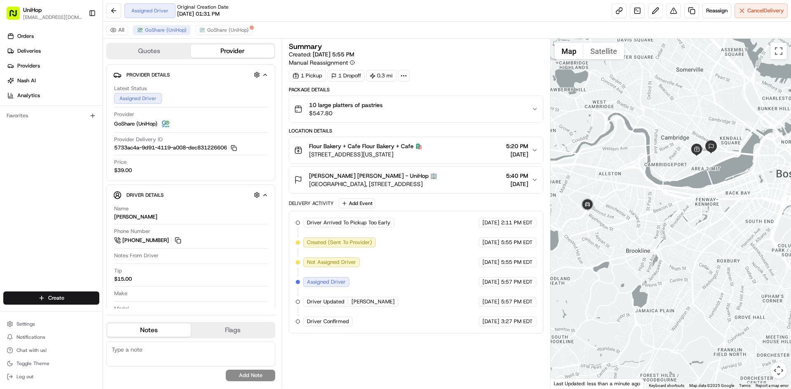
drag, startPoint x: 678, startPoint y: 185, endPoint x: 765, endPoint y: 154, distance: 92.6
click at [765, 154] on div at bounding box center [670, 214] width 241 height 350
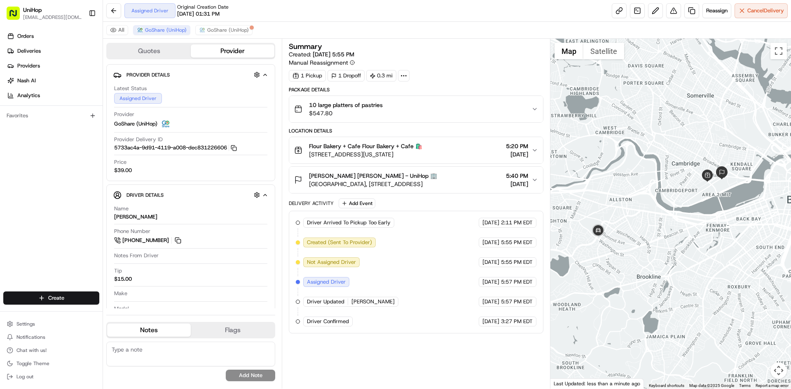
drag, startPoint x: 676, startPoint y: 204, endPoint x: 686, endPoint y: 227, distance: 24.8
click at [686, 227] on div at bounding box center [670, 214] width 241 height 350
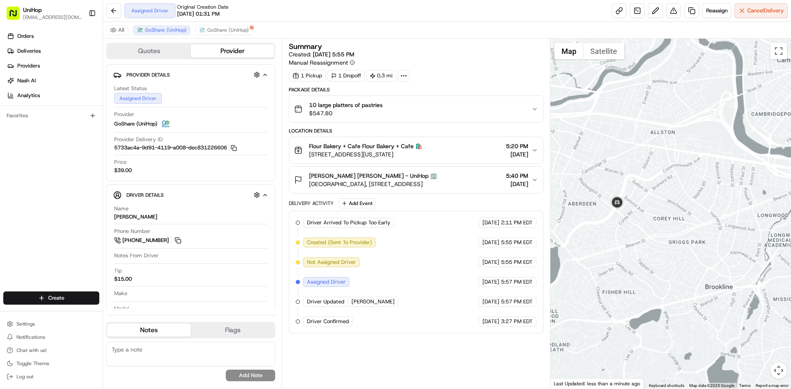
drag, startPoint x: 648, startPoint y: 184, endPoint x: 634, endPoint y: 185, distance: 14.5
click at [635, 185] on div at bounding box center [670, 214] width 241 height 350
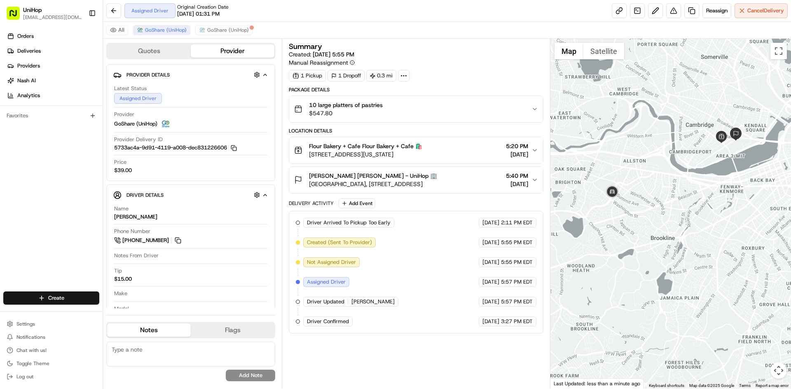
click at [637, 185] on div at bounding box center [670, 214] width 241 height 350
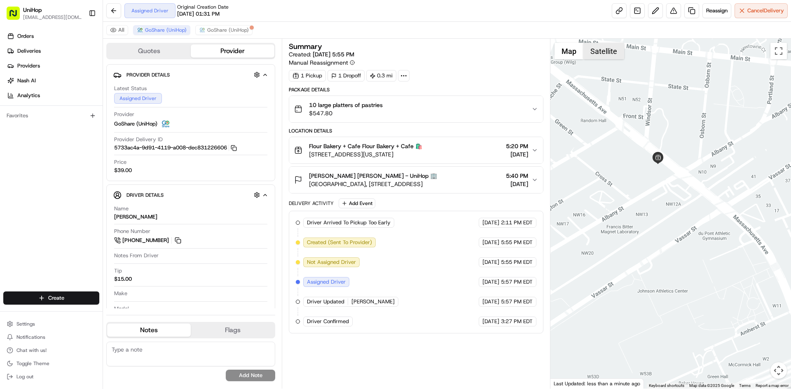
click at [600, 48] on button "Satellite" at bounding box center [603, 51] width 41 height 16
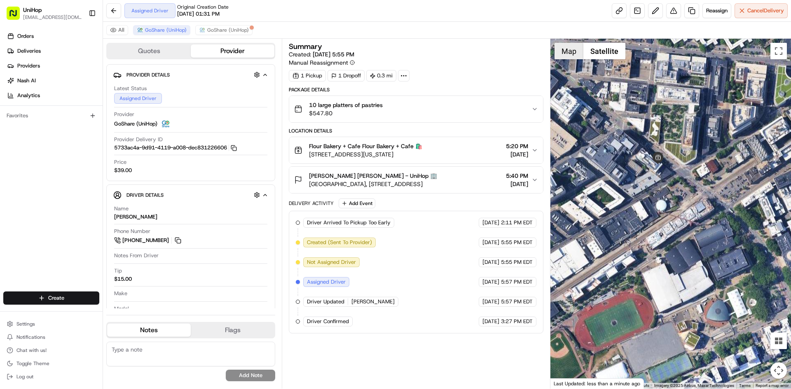
click at [573, 59] on button "Map" at bounding box center [569, 51] width 29 height 16
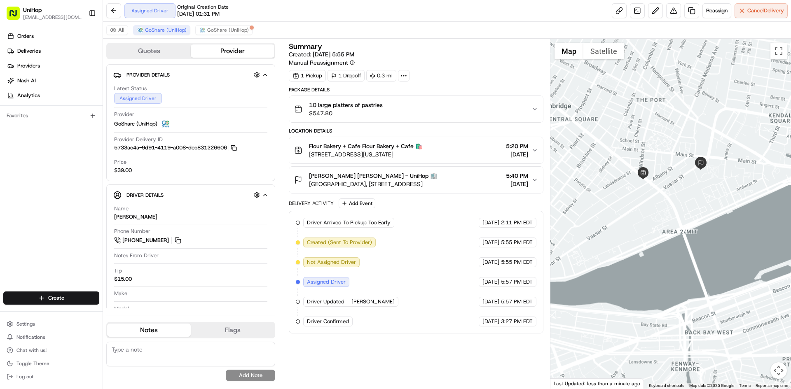
drag, startPoint x: 620, startPoint y: 209, endPoint x: 654, endPoint y: 194, distance: 37.4
click at [632, 205] on div at bounding box center [670, 214] width 241 height 350
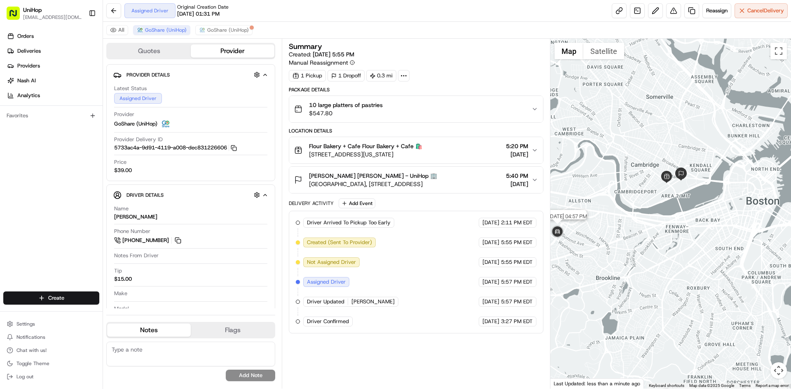
click at [561, 230] on img at bounding box center [557, 232] width 16 height 16
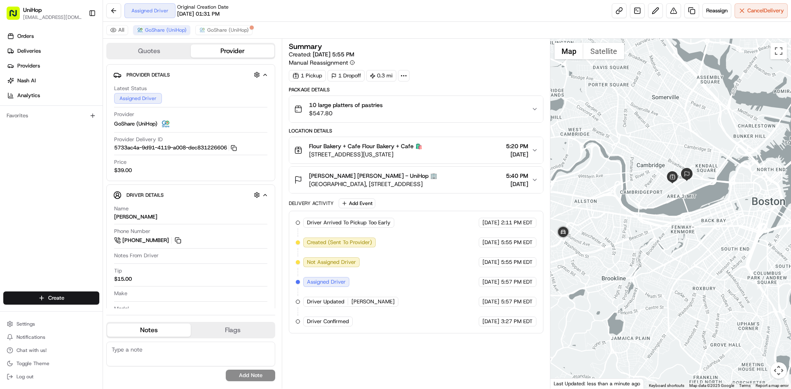
drag, startPoint x: 605, startPoint y: 239, endPoint x: 622, endPoint y: 240, distance: 16.5
click at [622, 240] on div "To navigate, press the arrow keys." at bounding box center [670, 214] width 241 height 350
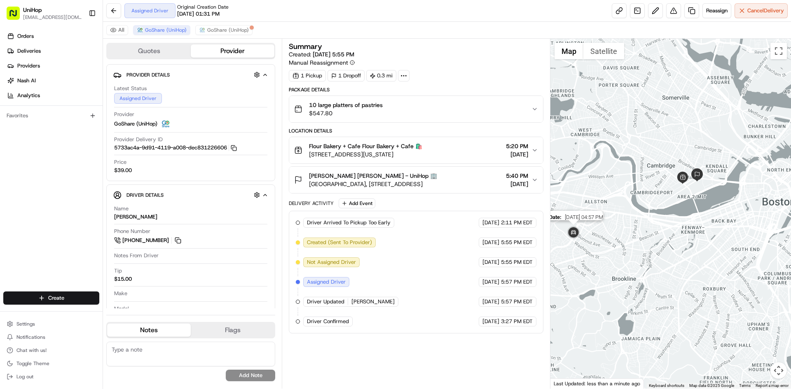
click at [575, 234] on img at bounding box center [573, 233] width 16 height 16
click at [572, 234] on img at bounding box center [573, 233] width 16 height 16
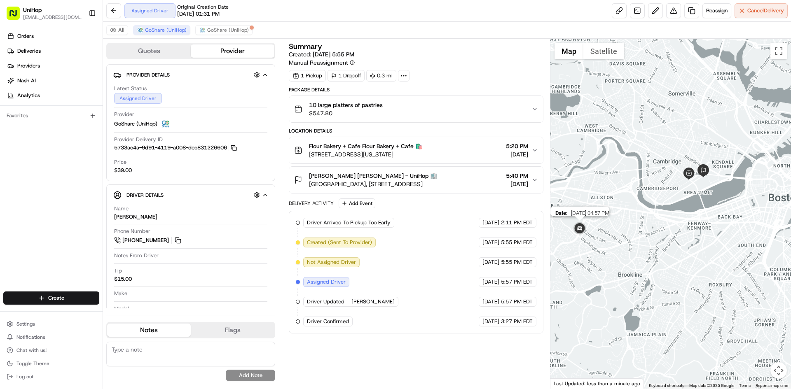
drag, startPoint x: 573, startPoint y: 234, endPoint x: 580, endPoint y: 230, distance: 8.3
click at [580, 230] on img at bounding box center [579, 229] width 16 height 16
click at [580, 229] on img at bounding box center [579, 229] width 16 height 16
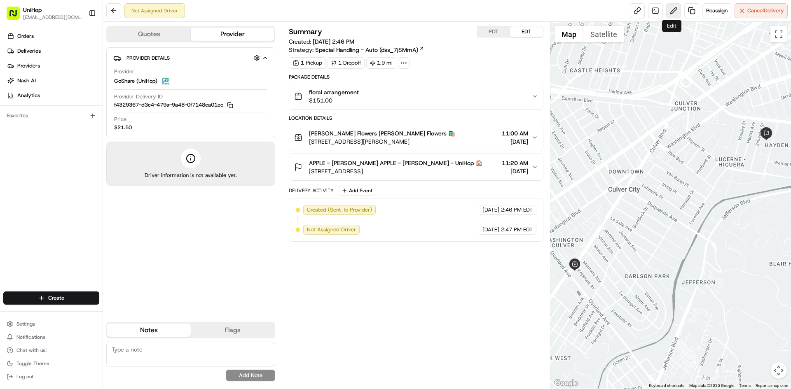
click at [674, 16] on button at bounding box center [673, 10] width 15 height 15
click at [383, 182] on div "Package Details floral arrangement $151.00 Location Details [PERSON_NAME] Flowe…" at bounding box center [416, 158] width 254 height 168
click at [389, 178] on button "APPLE - [PERSON_NAME] APPLE - [PERSON_NAME] - UniHop 🏠 [STREET_ADDRESS] 11:20 A…" at bounding box center [415, 167] width 253 height 26
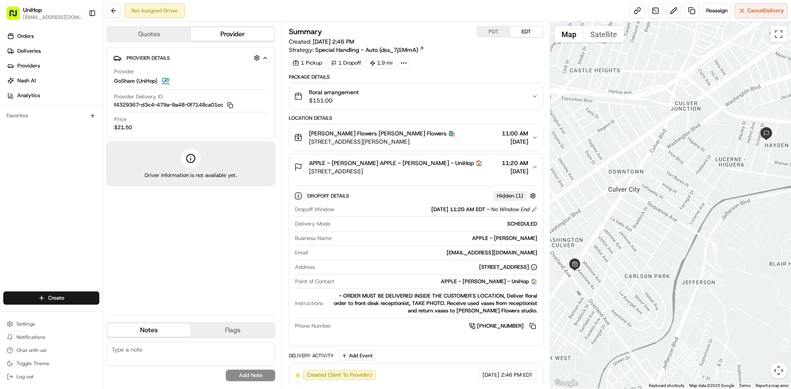
click at [391, 178] on button "APPLE - [PERSON_NAME] APPLE - [PERSON_NAME] - UniHop 🏠 [STREET_ADDRESS] 11:20 A…" at bounding box center [415, 167] width 253 height 26
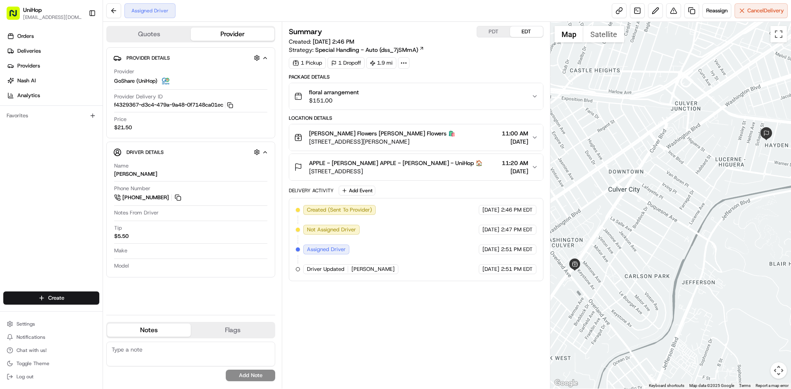
click at [387, 101] on div "floral arrangement $151.00" at bounding box center [412, 96] width 237 height 16
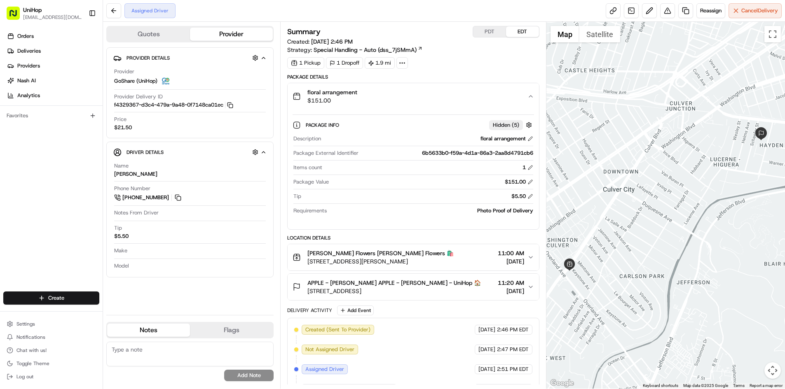
click at [384, 102] on div "floral arrangement $151.00" at bounding box center [410, 96] width 234 height 16
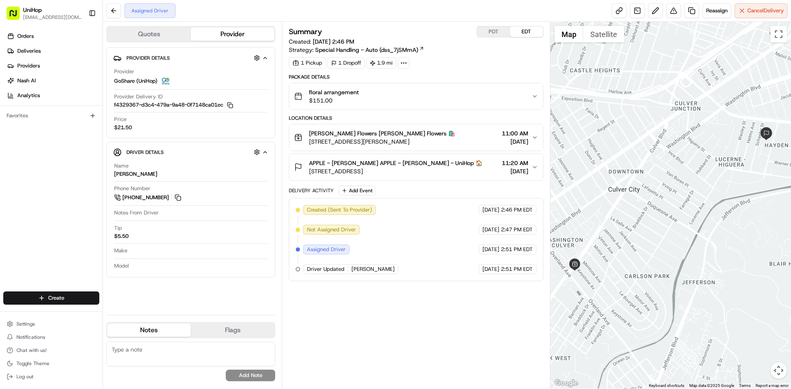
click at [402, 92] on div "floral arrangement $151.00" at bounding box center [412, 96] width 237 height 16
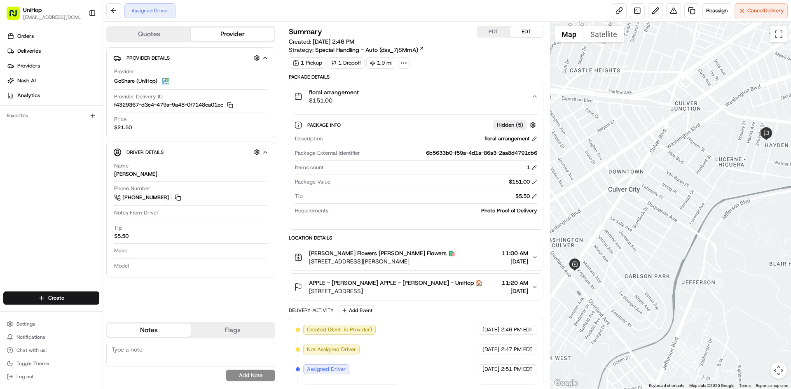
click at [402, 92] on div "floral arrangement $151.00" at bounding box center [412, 96] width 237 height 16
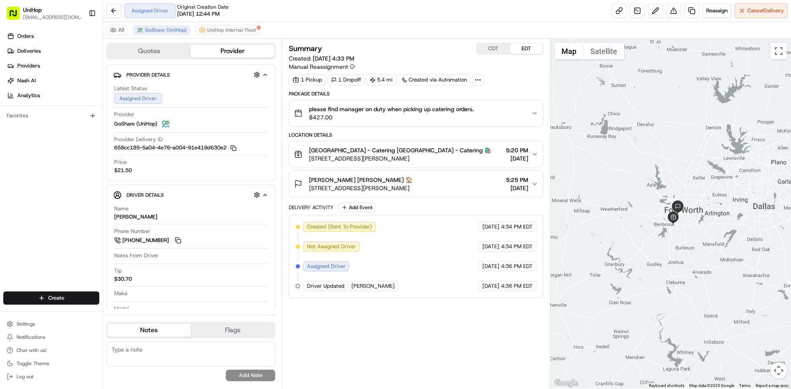
click at [658, 165] on div at bounding box center [670, 214] width 241 height 350
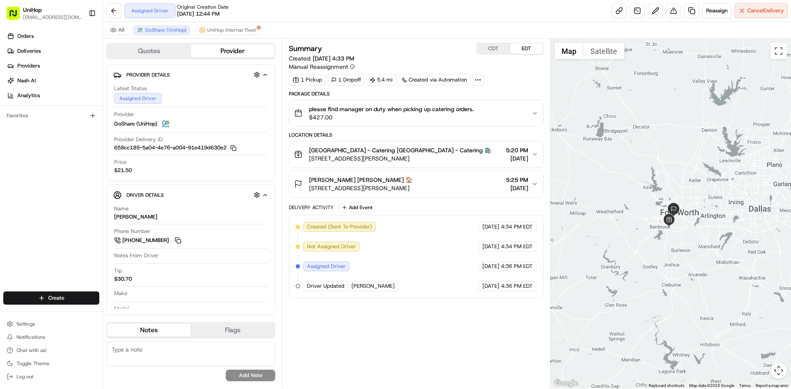
click at [399, 183] on div "[PERSON_NAME] [PERSON_NAME] 🏠" at bounding box center [360, 180] width 103 height 8
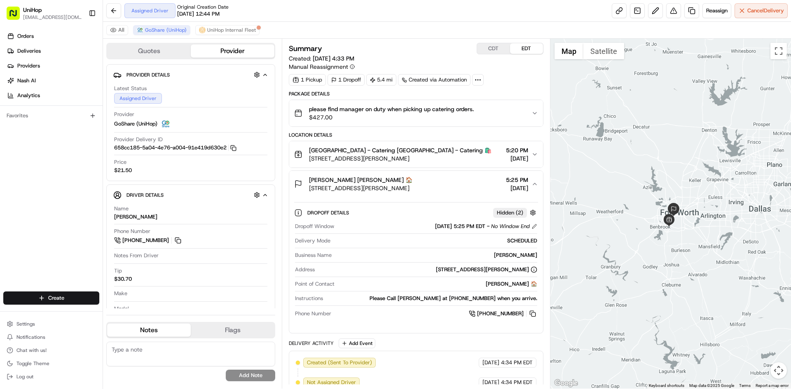
click at [399, 183] on div "[PERSON_NAME] [PERSON_NAME] 🏠" at bounding box center [360, 180] width 103 height 8
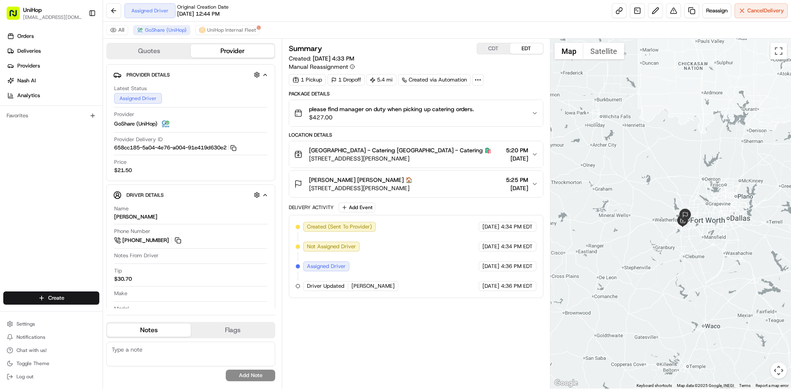
drag, startPoint x: 723, startPoint y: 254, endPoint x: 716, endPoint y: 248, distance: 9.0
click at [716, 248] on div at bounding box center [670, 214] width 241 height 350
click at [3, 217] on div "Orders Deliveries Providers [PERSON_NAME] Analytics Favorites" at bounding box center [51, 161] width 103 height 270
drag, startPoint x: 420, startPoint y: 344, endPoint x: 431, endPoint y: 329, distance: 19.2
click at [420, 344] on div "Summary CDT EDT Created: [DATE] 4:33 PM Manual Reassignment 1 Pickup 1 Dropoff …" at bounding box center [416, 214] width 254 height 342
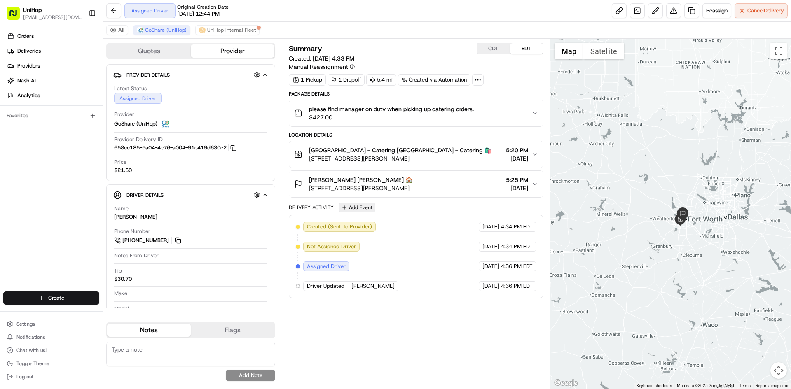
click at [359, 204] on button "Add Event" at bounding box center [357, 208] width 37 height 10
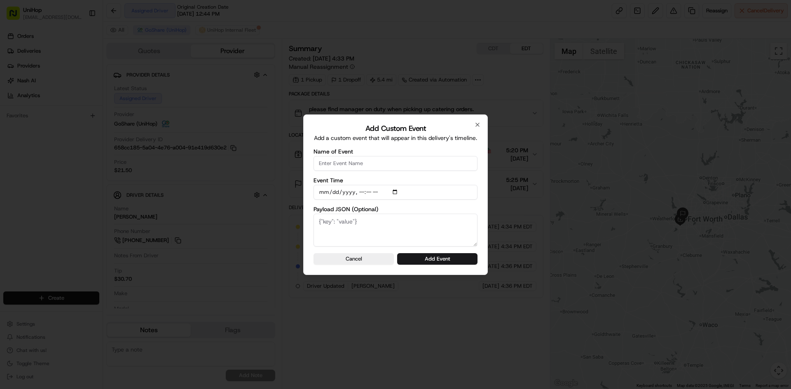
click at [371, 167] on input "Name of Event" at bounding box center [396, 163] width 164 height 15
type input "Driver Confirmed"
click at [395, 190] on input "Event Time" at bounding box center [396, 192] width 164 height 15
type input "2025-08-24T15:27"
click at [480, 203] on div "Add Custom Event Add a custom event that will appear in this delivery's timelin…" at bounding box center [395, 195] width 185 height 161
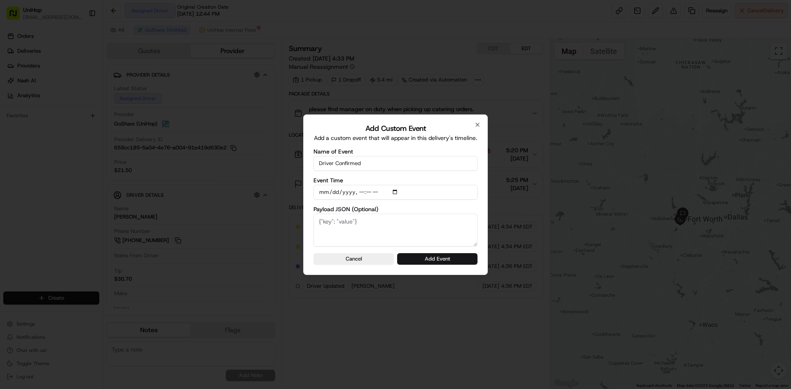
click at [463, 260] on button "Add Event" at bounding box center [437, 259] width 80 height 12
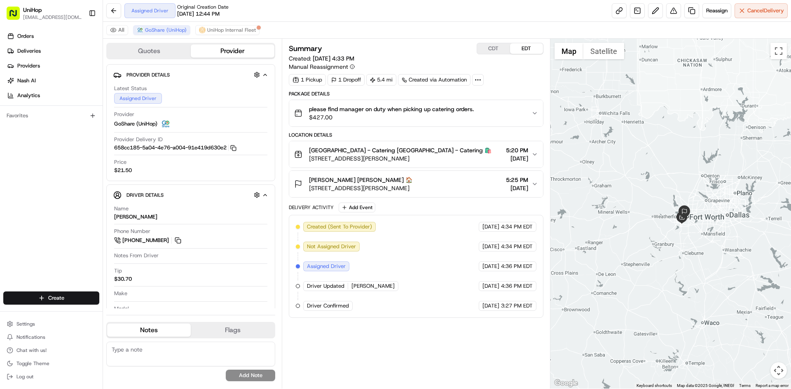
click at [659, 188] on div at bounding box center [670, 214] width 241 height 350
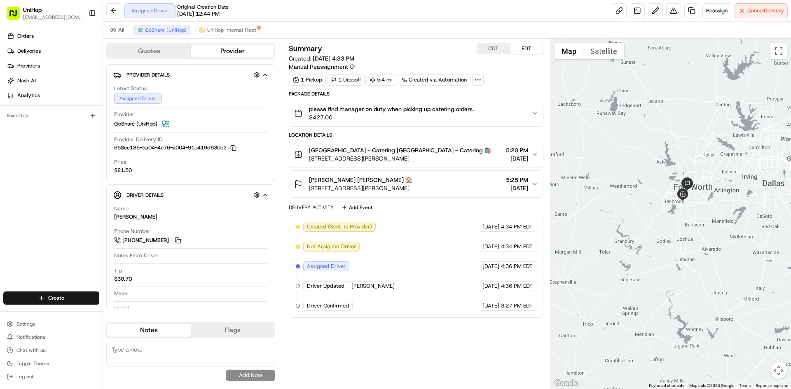
click at [689, 243] on div at bounding box center [670, 214] width 241 height 350
drag, startPoint x: 679, startPoint y: 241, endPoint x: 697, endPoint y: 259, distance: 24.8
click at [697, 259] on div at bounding box center [670, 214] width 241 height 350
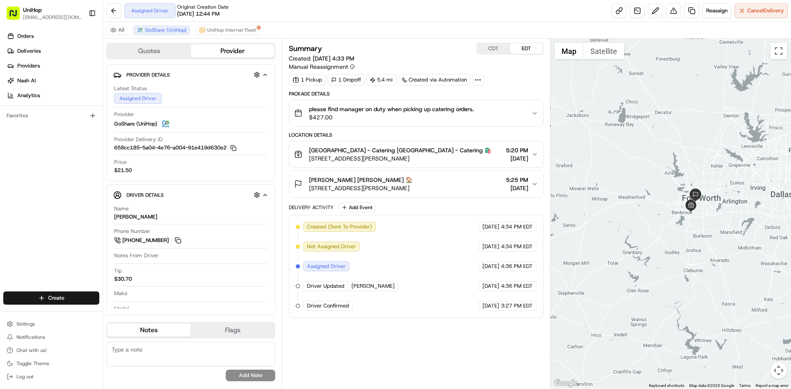
drag, startPoint x: 636, startPoint y: 201, endPoint x: 645, endPoint y: 213, distance: 14.4
click at [644, 213] on div at bounding box center [670, 214] width 241 height 350
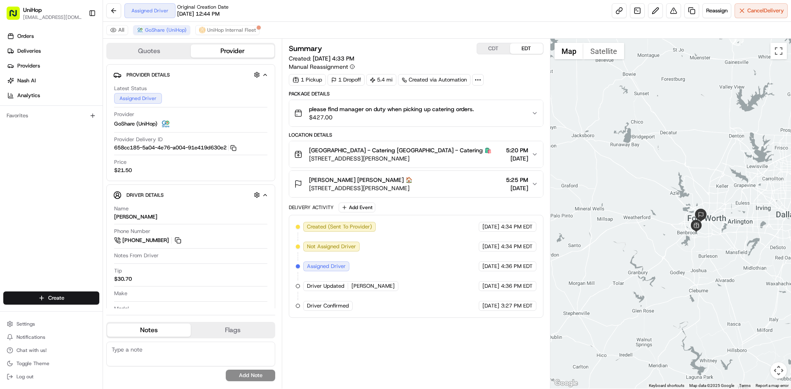
drag, startPoint x: 707, startPoint y: 155, endPoint x: 715, endPoint y: 157, distance: 8.6
click at [715, 157] on div at bounding box center [670, 214] width 241 height 350
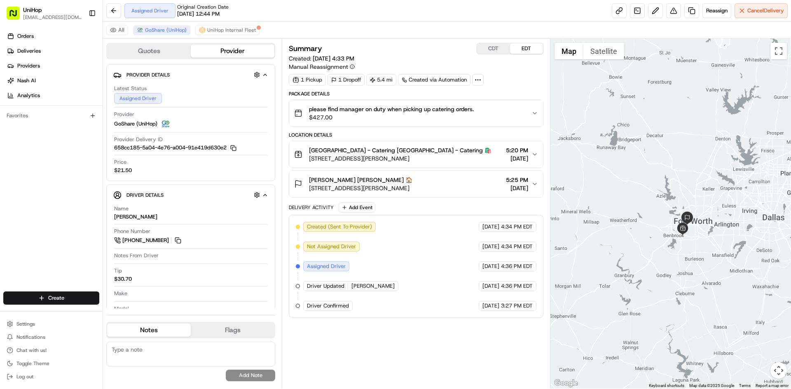
drag, startPoint x: 640, startPoint y: 143, endPoint x: 625, endPoint y: 147, distance: 15.3
click at [625, 147] on div at bounding box center [670, 214] width 241 height 350
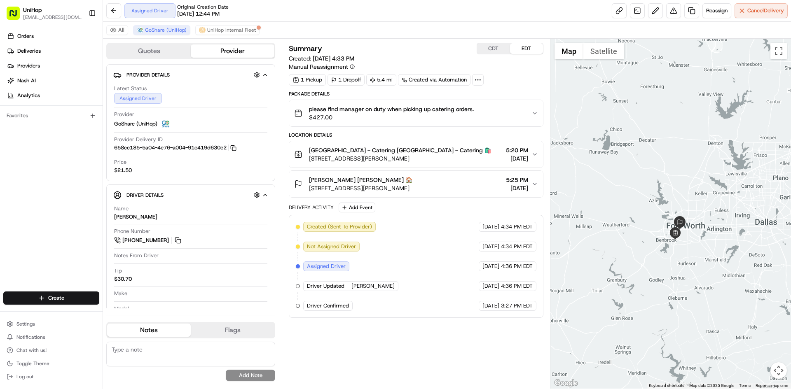
click at [647, 145] on div at bounding box center [670, 214] width 241 height 350
click at [632, 92] on div at bounding box center [670, 214] width 241 height 350
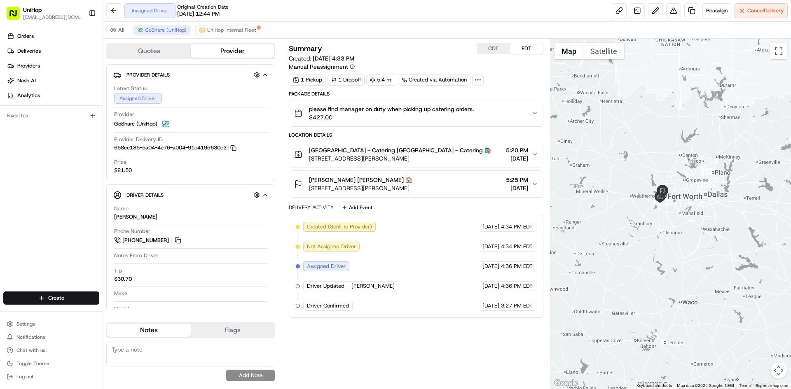
drag, startPoint x: 623, startPoint y: 90, endPoint x: 610, endPoint y: 114, distance: 27.3
click at [627, 125] on div at bounding box center [670, 214] width 241 height 350
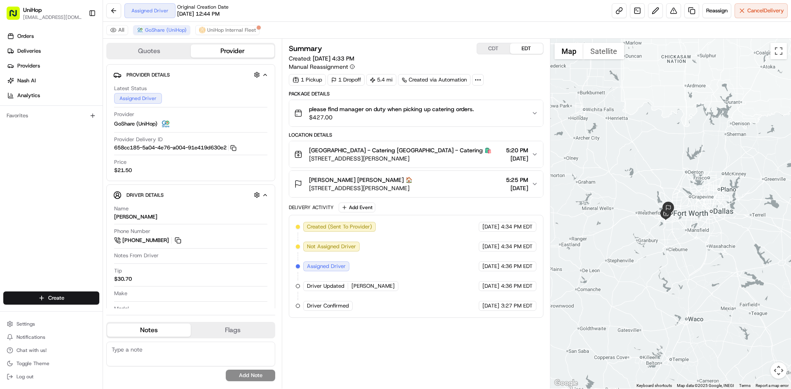
drag, startPoint x: 603, startPoint y: 156, endPoint x: 610, endPoint y: 161, distance: 8.0
click at [610, 161] on div at bounding box center [670, 214] width 241 height 350
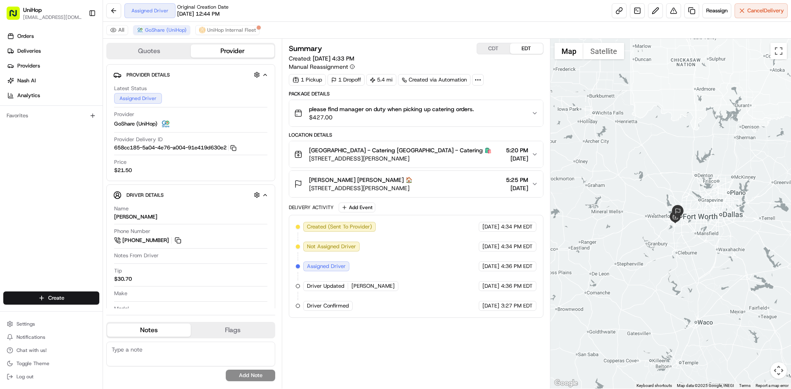
click at [637, 197] on div at bounding box center [670, 214] width 241 height 350
click at [625, 174] on div at bounding box center [670, 214] width 241 height 350
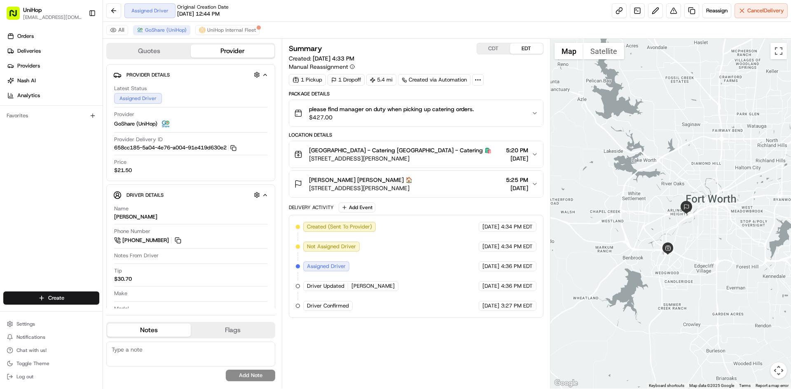
drag, startPoint x: 667, startPoint y: 190, endPoint x: 709, endPoint y: 236, distance: 61.9
click at [708, 235] on div at bounding box center [670, 214] width 241 height 350
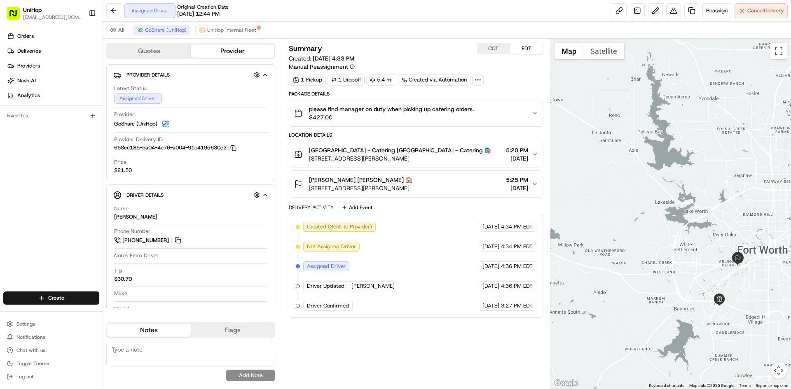
click at [445, 185] on div "Justin Lee Justin Lee 🏠 3701 Birchman Ave, Fort Worth, TX 76107, USA 5:25 PM Au…" at bounding box center [412, 184] width 237 height 16
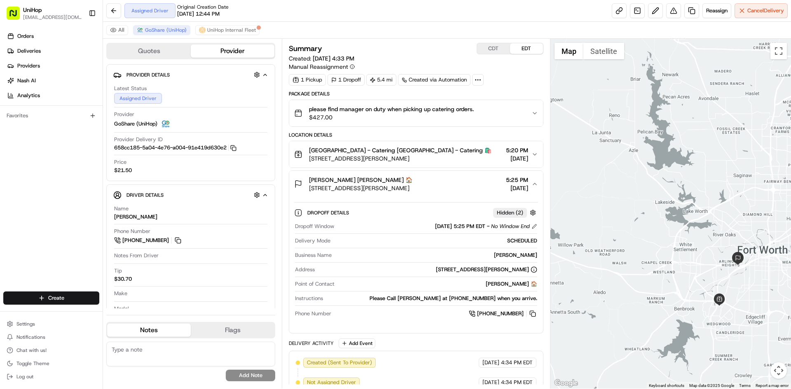
click at [445, 183] on div "Justin Lee Justin Lee 🏠 3701 Birchman Ave, Fort Worth, TX 76107, USA 5:25 PM Au…" at bounding box center [412, 184] width 237 height 16
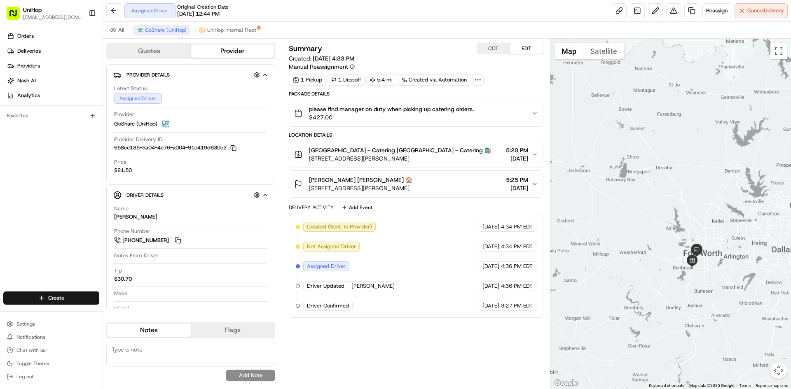
click at [692, 200] on div at bounding box center [670, 214] width 241 height 350
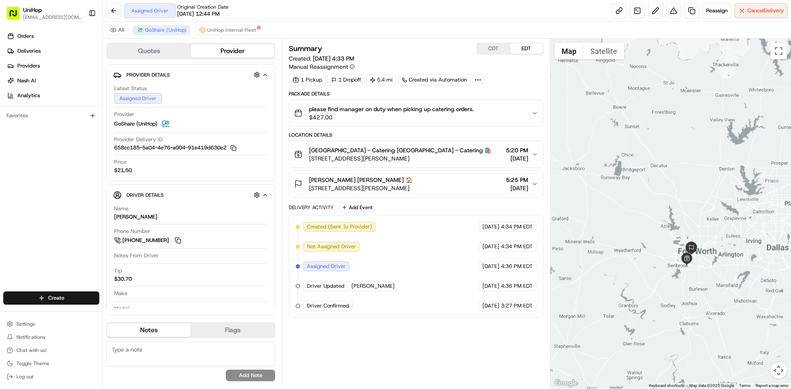
click at [674, 211] on div at bounding box center [670, 214] width 241 height 350
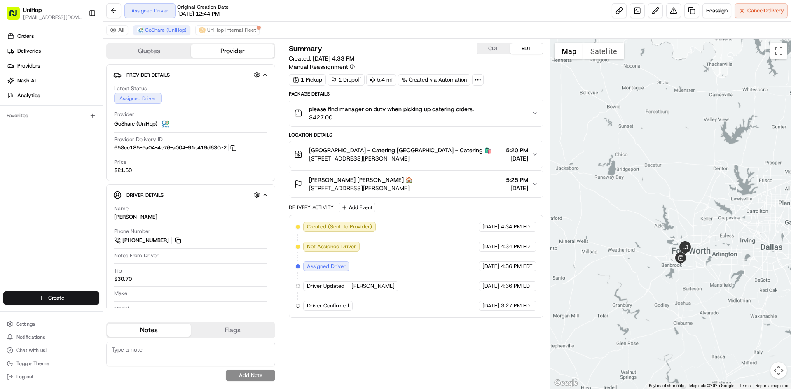
drag, startPoint x: 673, startPoint y: 211, endPoint x: 667, endPoint y: 211, distance: 5.8
click at [667, 211] on div at bounding box center [670, 214] width 241 height 350
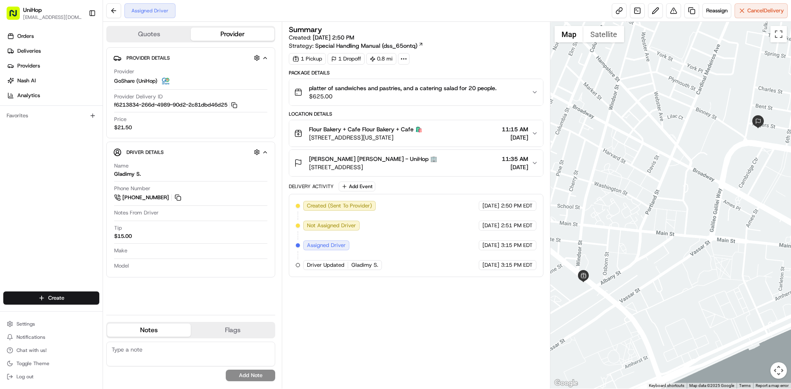
drag, startPoint x: 179, startPoint y: 196, endPoint x: 172, endPoint y: 164, distance: 32.4
click at [179, 196] on button at bounding box center [177, 197] width 9 height 9
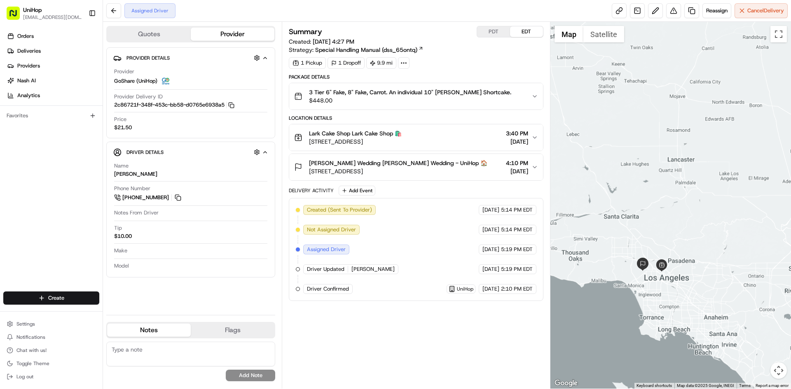
drag, startPoint x: 646, startPoint y: 93, endPoint x: 641, endPoint y: 218, distance: 125.4
click at [636, 230] on div at bounding box center [670, 205] width 241 height 367
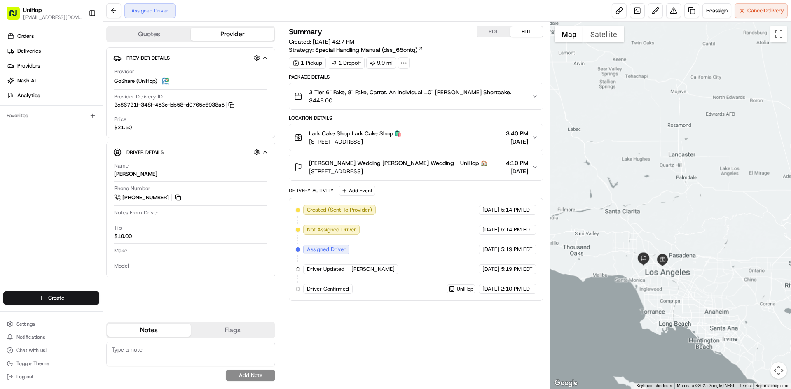
click at [643, 197] on div at bounding box center [670, 205] width 241 height 367
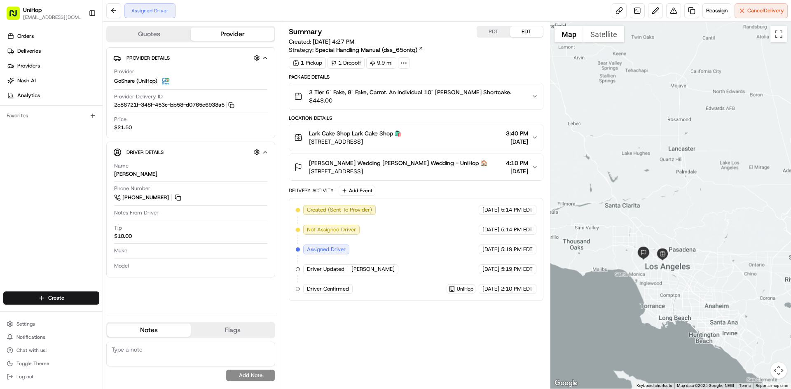
click at [641, 219] on div at bounding box center [670, 205] width 241 height 367
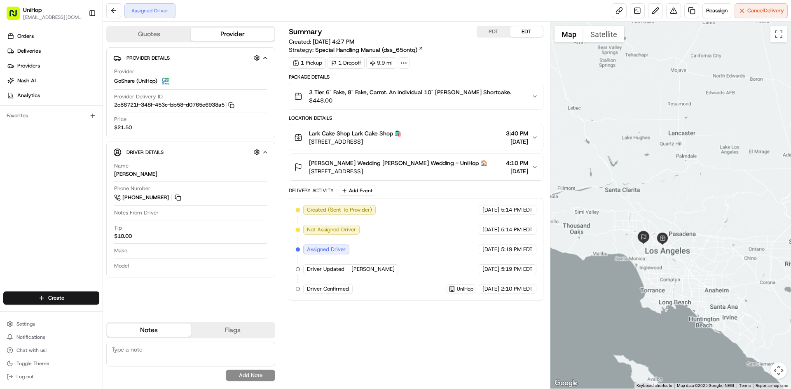
drag, startPoint x: 592, startPoint y: 225, endPoint x: 592, endPoint y: 202, distance: 22.7
click at [592, 202] on div at bounding box center [670, 205] width 241 height 367
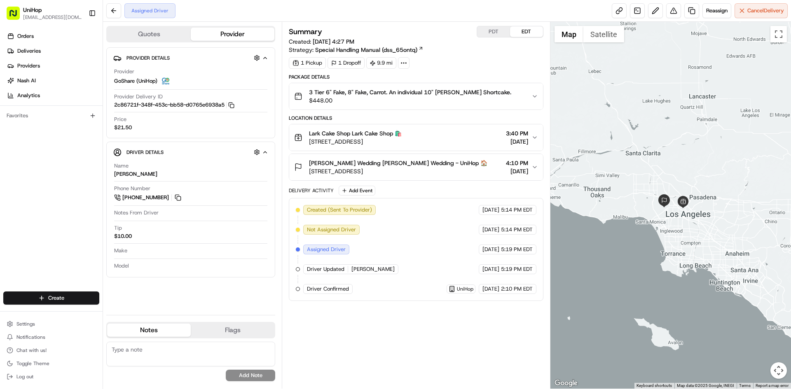
drag, startPoint x: 656, startPoint y: 274, endPoint x: 679, endPoint y: 234, distance: 45.2
click at [679, 240] on div at bounding box center [670, 205] width 241 height 367
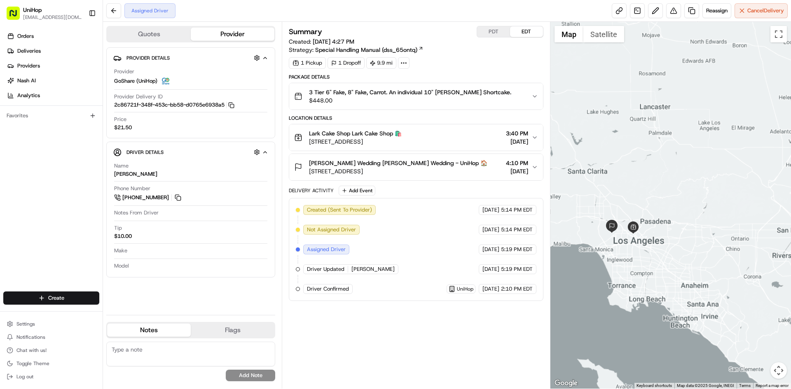
drag, startPoint x: 618, startPoint y: 243, endPoint x: 630, endPoint y: 219, distance: 27.1
click at [628, 230] on div at bounding box center [670, 205] width 241 height 367
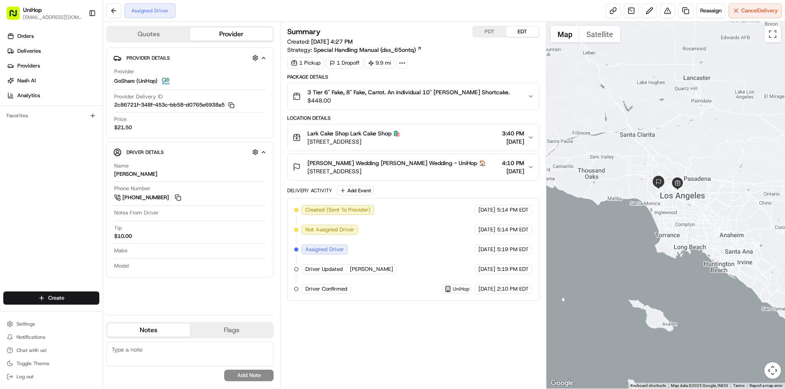
click at [633, 141] on div at bounding box center [665, 205] width 239 height 367
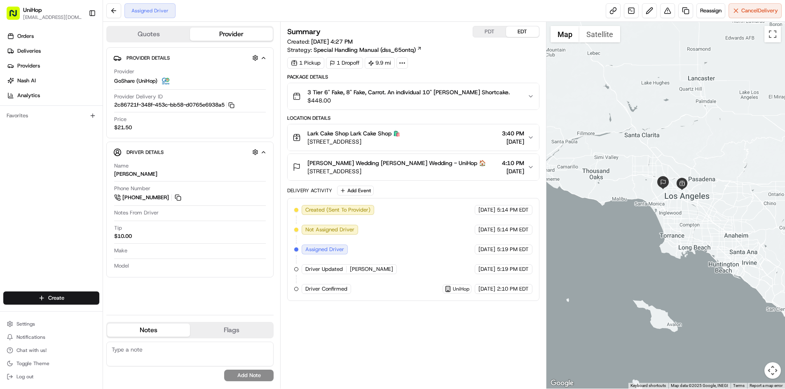
drag, startPoint x: 639, startPoint y: 141, endPoint x: 645, endPoint y: 140, distance: 5.8
click at [644, 141] on div at bounding box center [665, 205] width 239 height 367
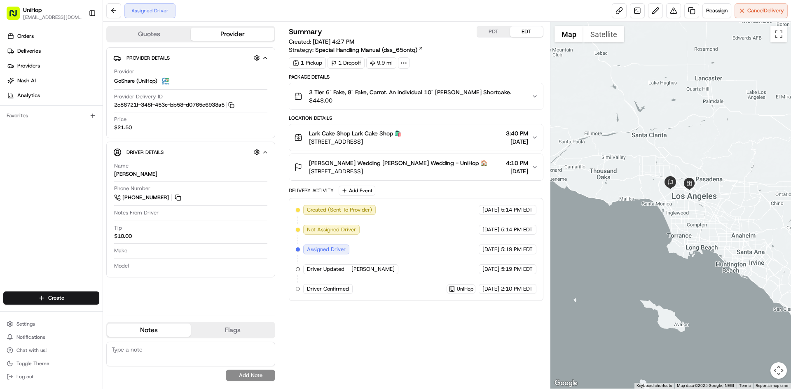
click at [635, 142] on div at bounding box center [670, 205] width 241 height 367
drag, startPoint x: 633, startPoint y: 146, endPoint x: 633, endPoint y: 157, distance: 10.7
click at [633, 157] on div at bounding box center [670, 205] width 241 height 367
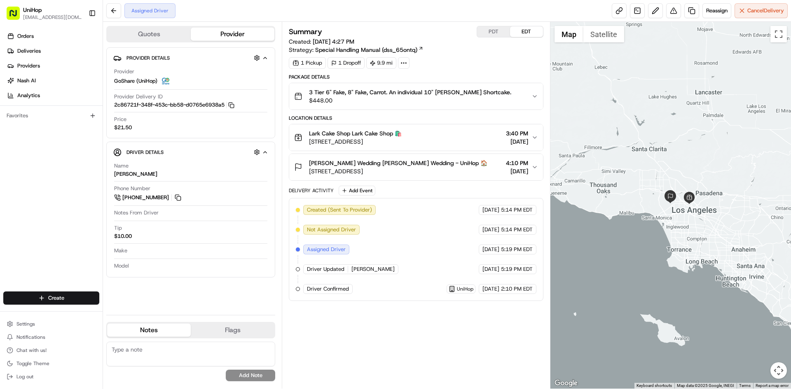
click at [493, 34] on button "PDT" at bounding box center [493, 31] width 33 height 11
click at [525, 33] on button "EDT" at bounding box center [526, 31] width 33 height 11
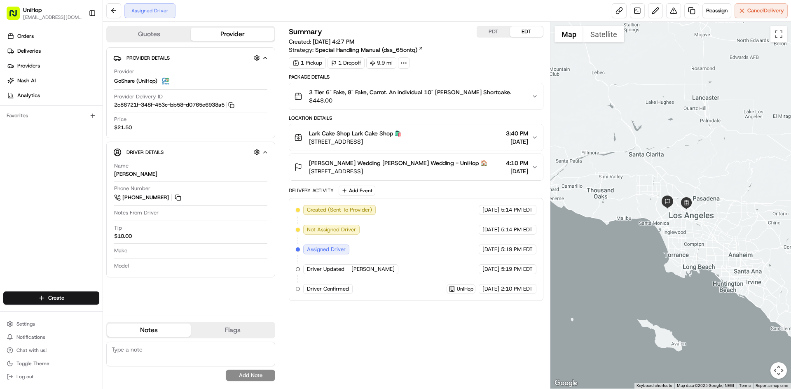
drag, startPoint x: 652, startPoint y: 98, endPoint x: 646, endPoint y: 111, distance: 14.6
click at [646, 111] on div at bounding box center [670, 205] width 241 height 367
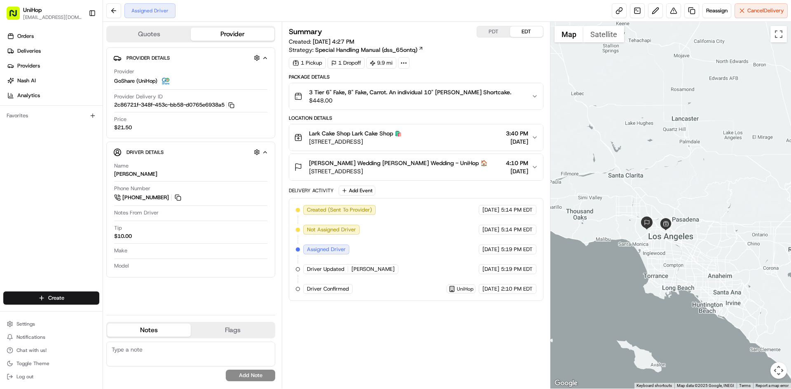
drag, startPoint x: 731, startPoint y: 170, endPoint x: 713, endPoint y: 185, distance: 23.4
click at [713, 185] on div at bounding box center [670, 205] width 241 height 367
click at [484, 28] on button "PDT" at bounding box center [493, 31] width 33 height 11
click at [531, 30] on button "EDT" at bounding box center [526, 31] width 33 height 11
click at [32, 198] on div "Orders Deliveries Providers [PERSON_NAME] Analytics Favorites" at bounding box center [51, 161] width 103 height 270
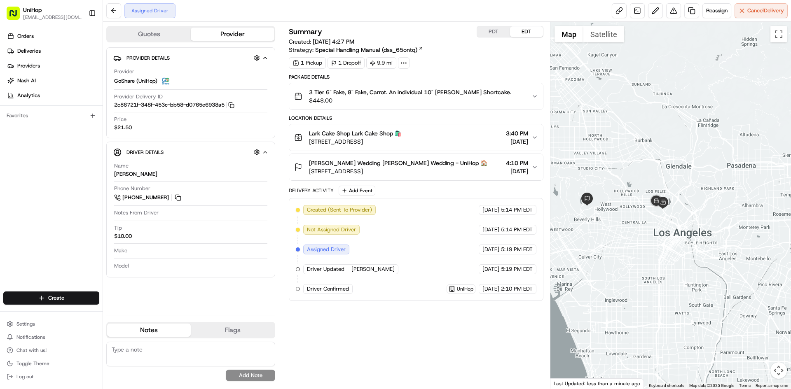
drag, startPoint x: 635, startPoint y: 230, endPoint x: 675, endPoint y: 217, distance: 41.7
click at [675, 217] on div at bounding box center [670, 205] width 241 height 367
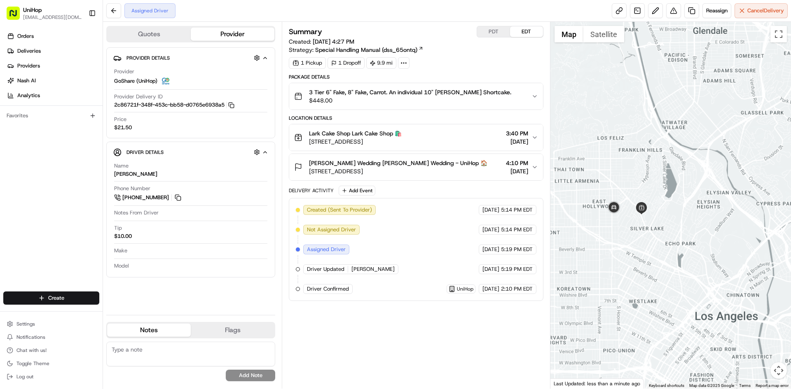
drag, startPoint x: 620, startPoint y: 225, endPoint x: 659, endPoint y: 229, distance: 39.4
click at [656, 229] on div at bounding box center [670, 205] width 241 height 367
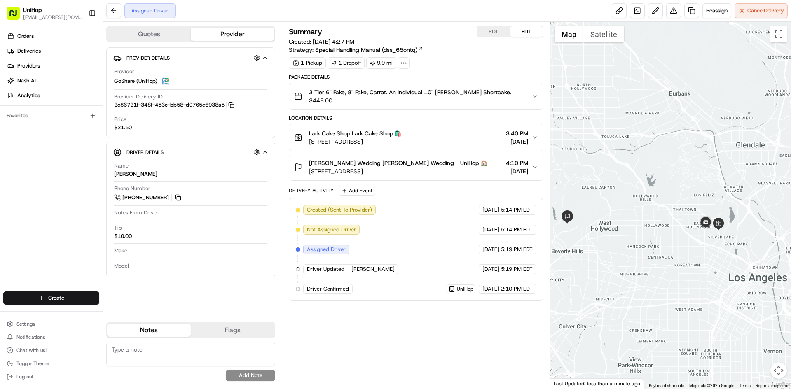
drag, startPoint x: 660, startPoint y: 240, endPoint x: 672, endPoint y: 240, distance: 11.1
click at [672, 240] on div at bounding box center [670, 205] width 241 height 367
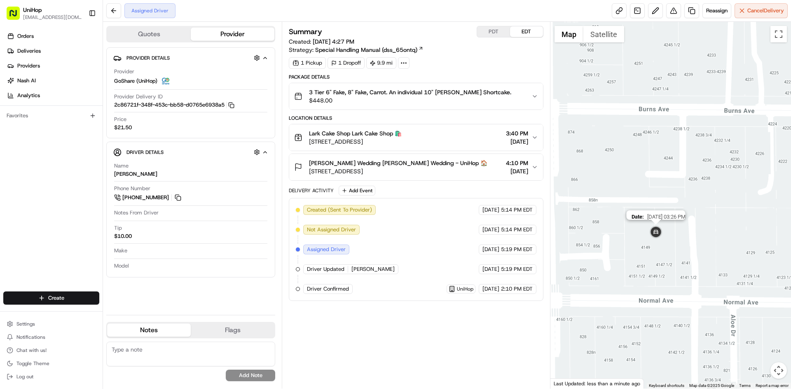
click at [659, 234] on img at bounding box center [656, 233] width 16 height 16
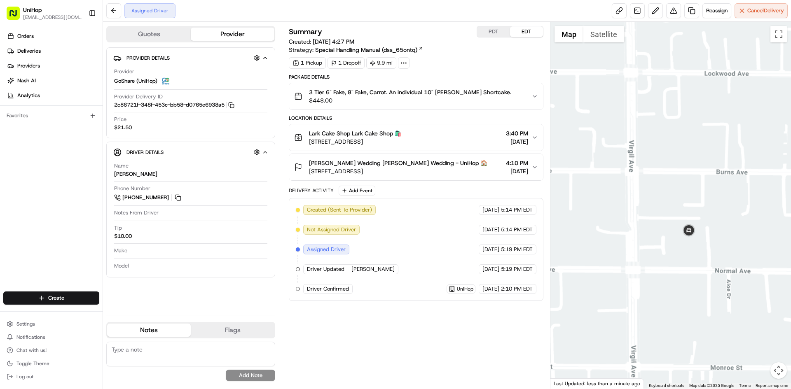
drag, startPoint x: 745, startPoint y: 239, endPoint x: 688, endPoint y: 236, distance: 57.4
click at [712, 239] on div "To navigate, press the arrow keys." at bounding box center [670, 205] width 241 height 367
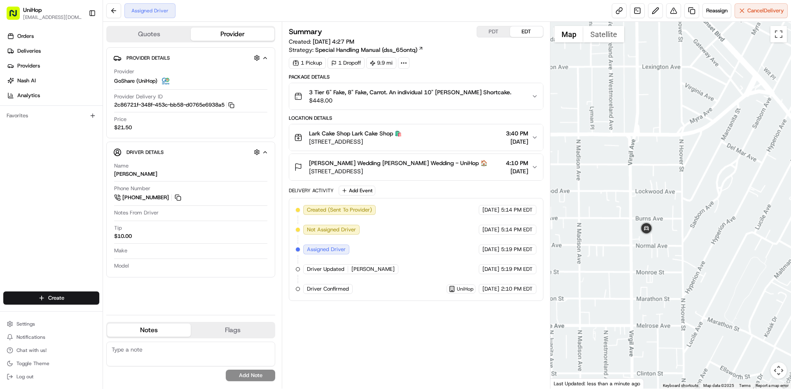
drag, startPoint x: 684, startPoint y: 237, endPoint x: 663, endPoint y: 239, distance: 21.0
click at [665, 239] on div at bounding box center [670, 205] width 241 height 367
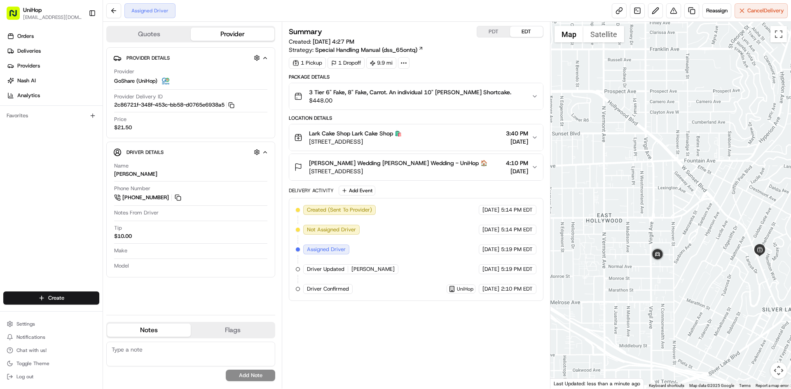
drag, startPoint x: 648, startPoint y: 205, endPoint x: 698, endPoint y: 234, distance: 58.2
click at [698, 234] on div at bounding box center [670, 205] width 241 height 367
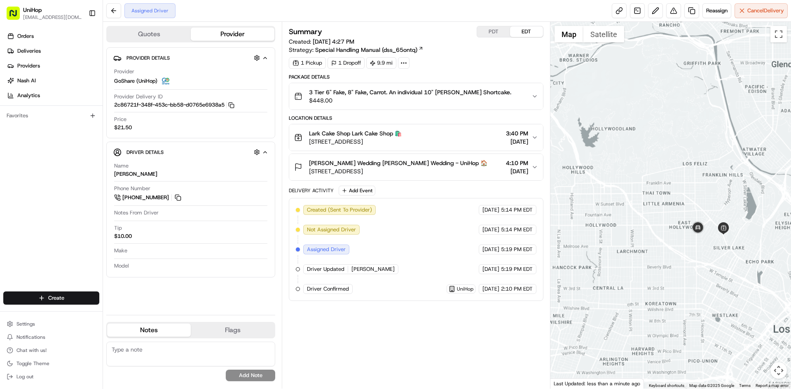
click at [688, 251] on div at bounding box center [670, 205] width 241 height 367
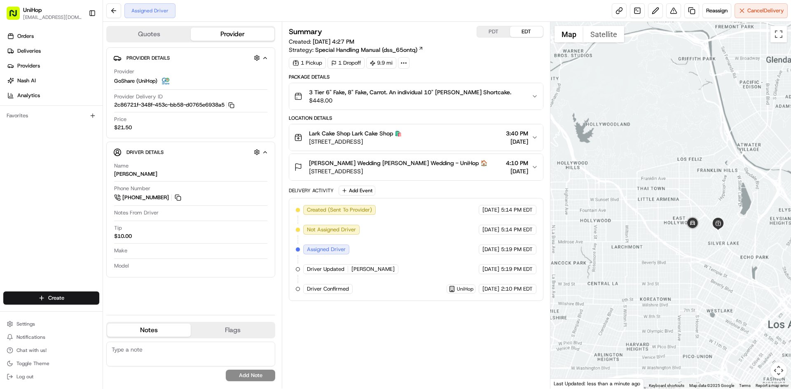
drag, startPoint x: 697, startPoint y: 266, endPoint x: 689, endPoint y: 259, distance: 10.5
click at [691, 261] on div at bounding box center [670, 205] width 241 height 367
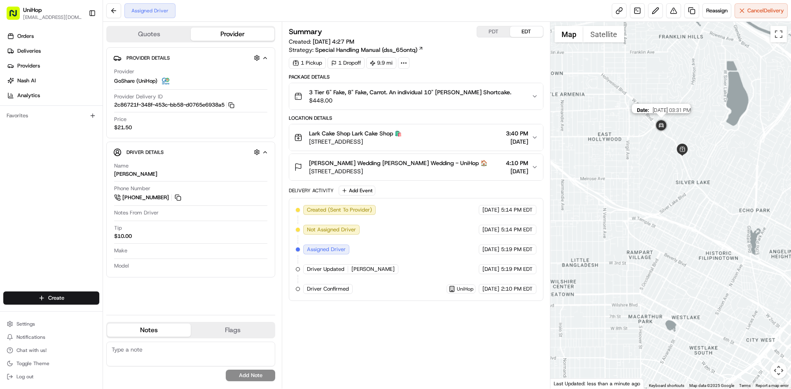
drag, startPoint x: 666, startPoint y: 122, endPoint x: 687, endPoint y: 157, distance: 41.3
click at [669, 134] on img at bounding box center [661, 126] width 16 height 16
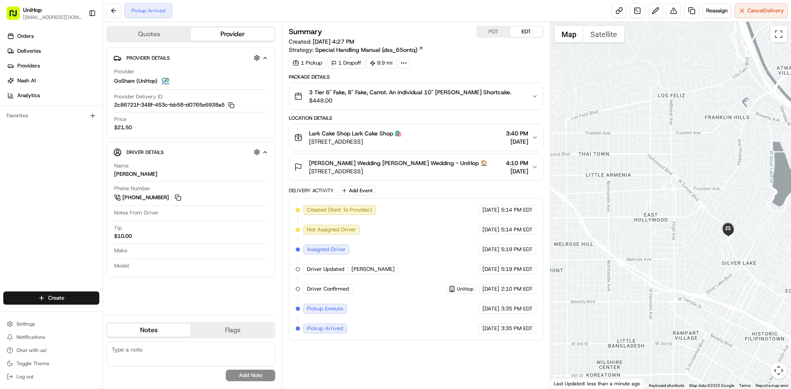
drag, startPoint x: 188, startPoint y: 397, endPoint x: 183, endPoint y: 395, distance: 5.0
click at [183, 389] on html "UniHop dispatch+b@unihop.app Toggle Sidebar Orders Deliveries Providers Nash AI…" at bounding box center [395, 194] width 791 height 389
click at [0, 201] on div "Orders Deliveries Providers [PERSON_NAME] Analytics Favorites" at bounding box center [51, 161] width 103 height 270
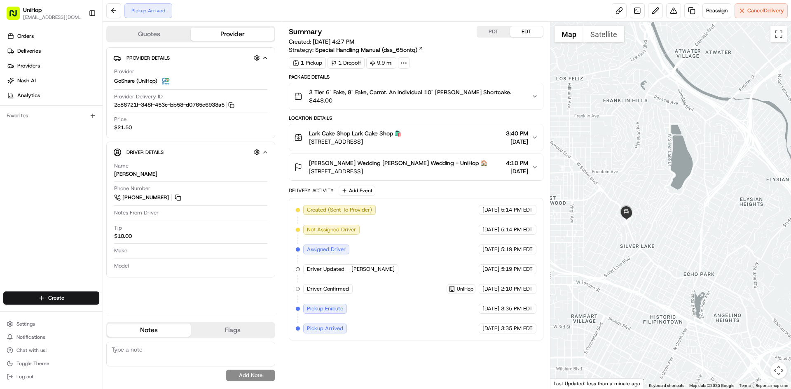
drag, startPoint x: 660, startPoint y: 203, endPoint x: 436, endPoint y: 37, distance: 278.7
click at [562, 186] on div at bounding box center [670, 205] width 241 height 367
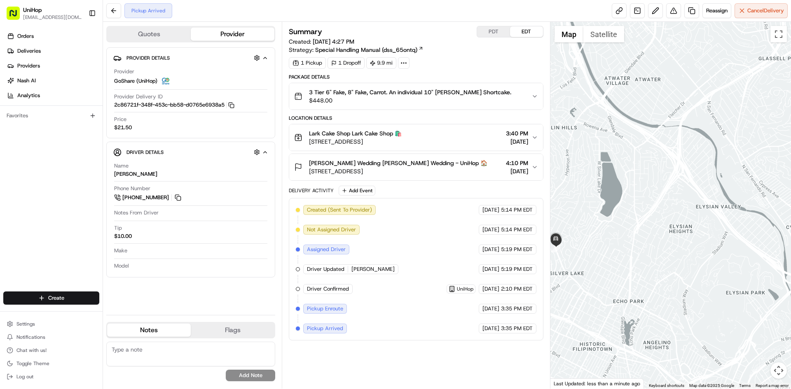
drag, startPoint x: 600, startPoint y: 192, endPoint x: 568, endPoint y: 204, distance: 34.3
click at [568, 204] on div at bounding box center [670, 205] width 241 height 367
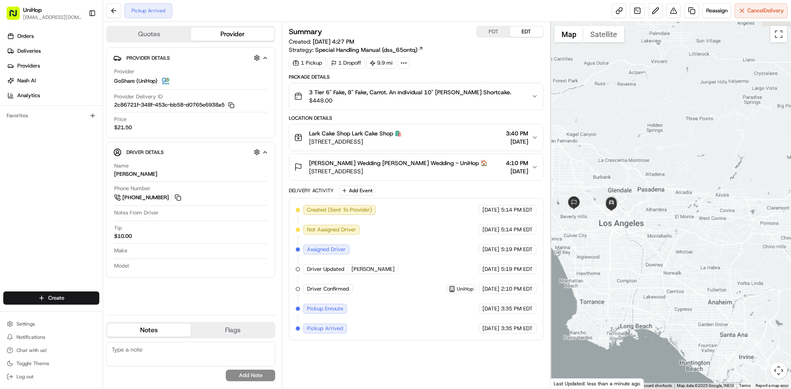
drag, startPoint x: 622, startPoint y: 217, endPoint x: 631, endPoint y: 221, distance: 9.6
click at [631, 221] on div at bounding box center [670, 205] width 241 height 367
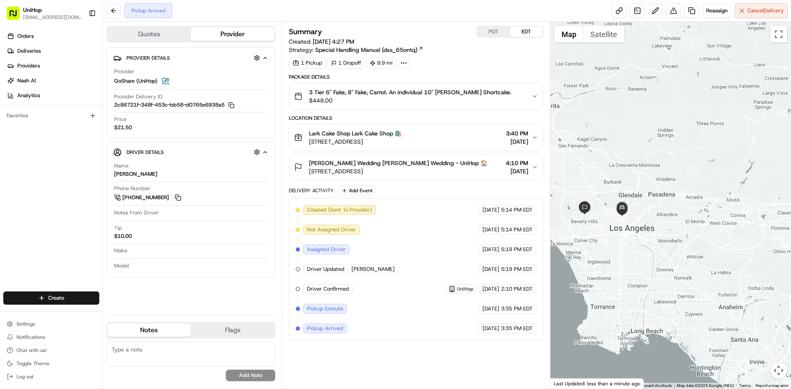
click at [624, 234] on div at bounding box center [670, 205] width 241 height 367
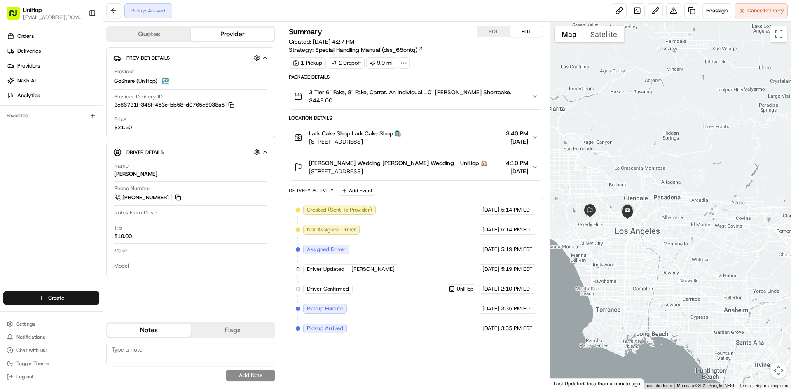
drag, startPoint x: 611, startPoint y: 238, endPoint x: 620, endPoint y: 240, distance: 9.3
click at [619, 240] on div at bounding box center [670, 205] width 241 height 367
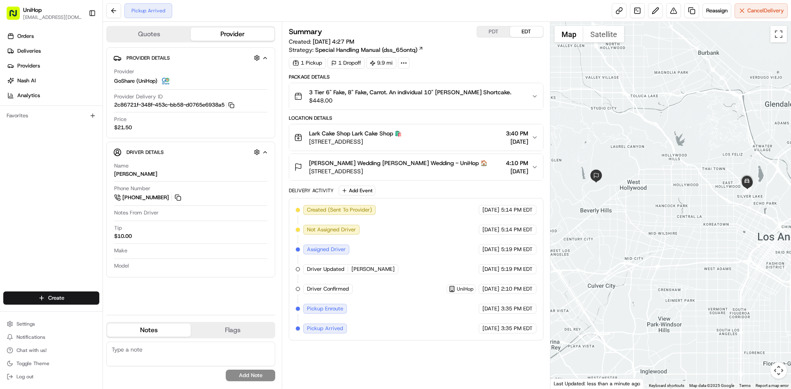
click at [635, 254] on div at bounding box center [670, 205] width 241 height 367
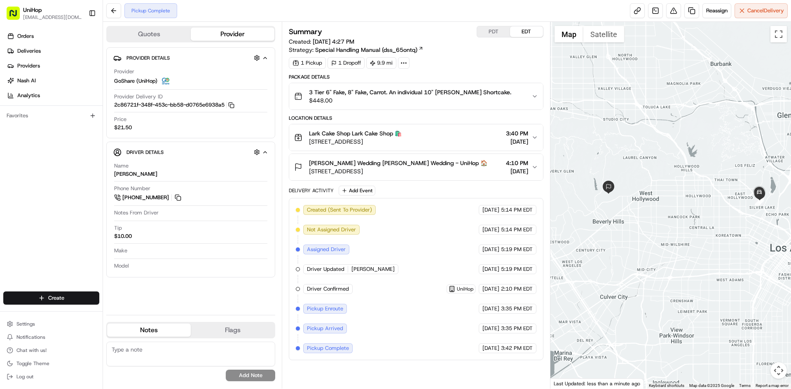
drag, startPoint x: 22, startPoint y: 211, endPoint x: 71, endPoint y: 208, distance: 48.7
click at [22, 211] on div "Orders Deliveries Providers Nash AI Analytics Favorites" at bounding box center [51, 161] width 103 height 270
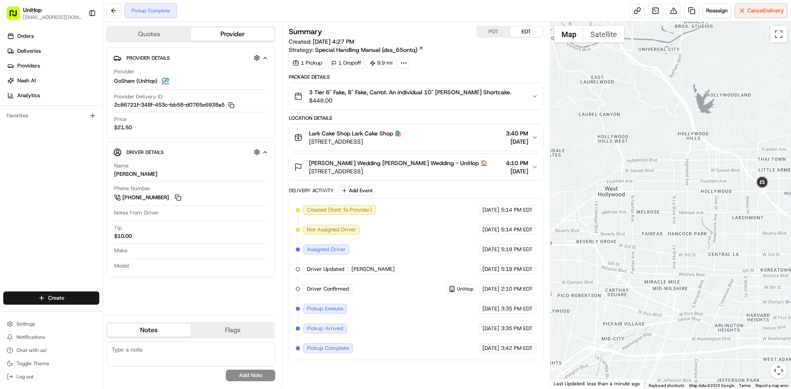
drag, startPoint x: 680, startPoint y: 209, endPoint x: 724, endPoint y: 209, distance: 43.7
click at [724, 209] on div at bounding box center [670, 205] width 241 height 367
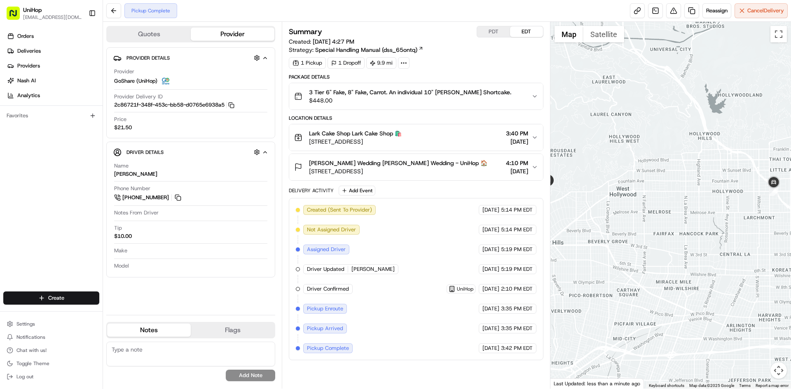
click at [629, 124] on div at bounding box center [670, 205] width 241 height 367
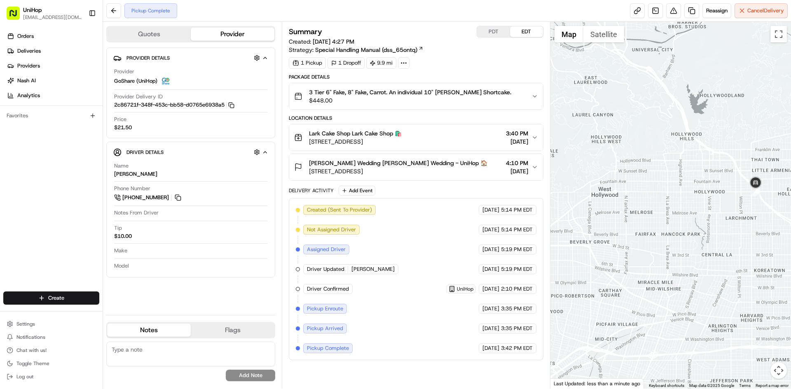
drag, startPoint x: 766, startPoint y: 182, endPoint x: 747, endPoint y: 183, distance: 19.0
click at [747, 183] on div "To navigate, press the arrow keys." at bounding box center [670, 205] width 241 height 367
click at [715, 181] on div "To navigate, press the arrow keys." at bounding box center [670, 205] width 241 height 367
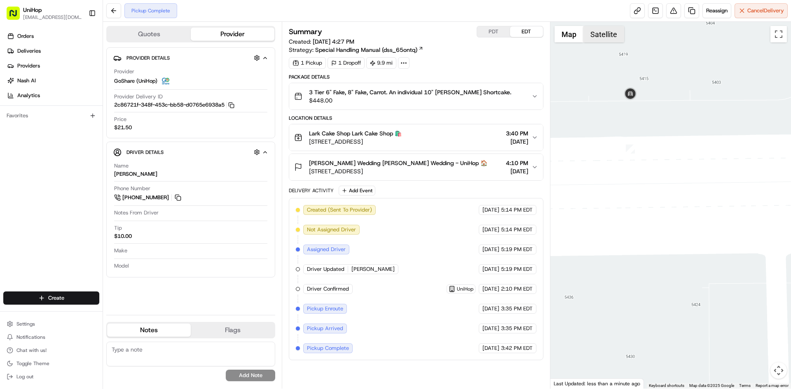
click at [592, 31] on button "Satellite" at bounding box center [603, 34] width 41 height 16
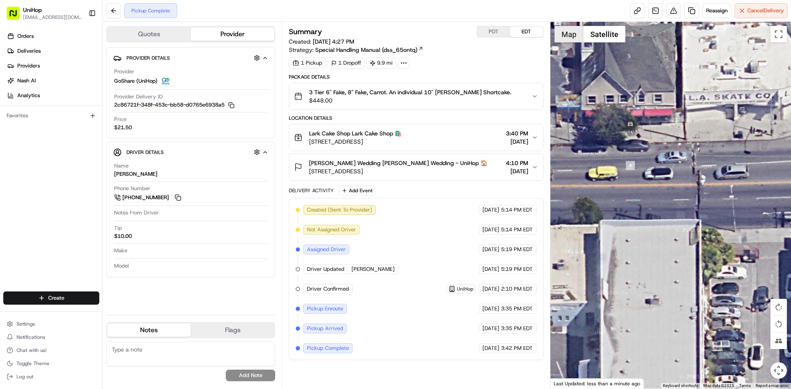
click at [576, 35] on button "Map" at bounding box center [569, 34] width 29 height 16
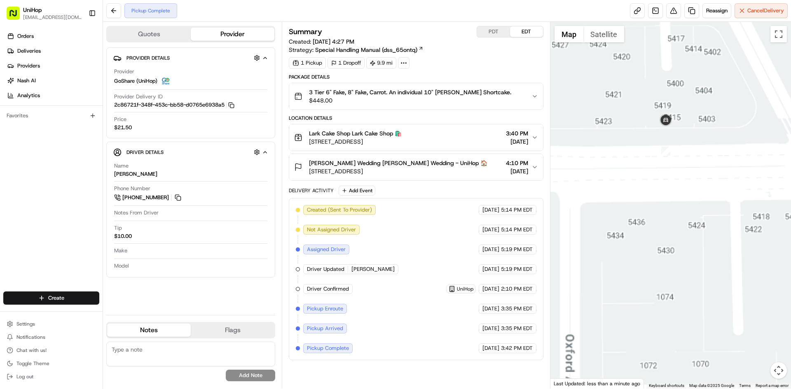
click at [664, 199] on div at bounding box center [670, 205] width 241 height 367
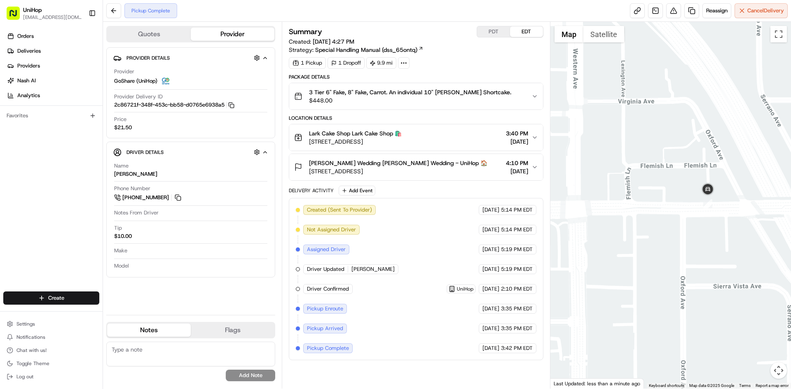
click at [604, 37] on button "Satellite" at bounding box center [603, 34] width 41 height 16
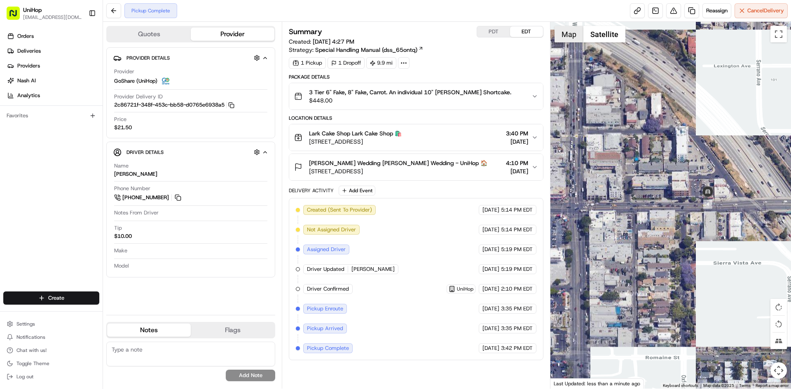
click at [576, 41] on button "Map" at bounding box center [569, 34] width 29 height 16
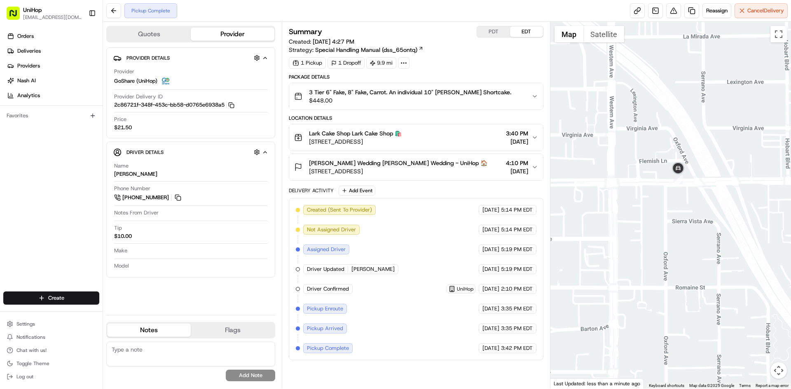
click at [653, 179] on div at bounding box center [670, 205] width 241 height 367
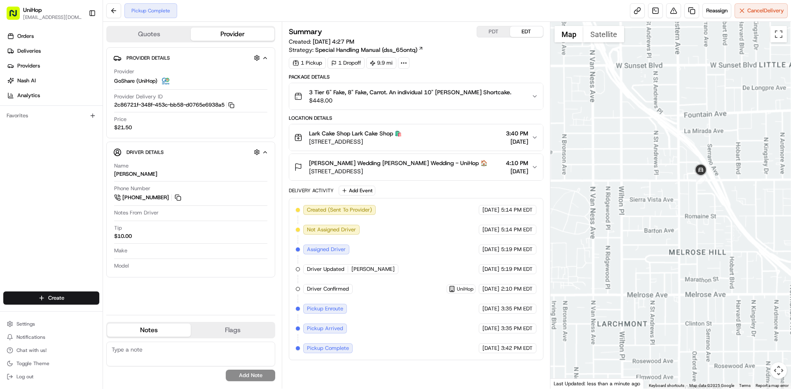
click at [679, 204] on div at bounding box center [670, 205] width 241 height 367
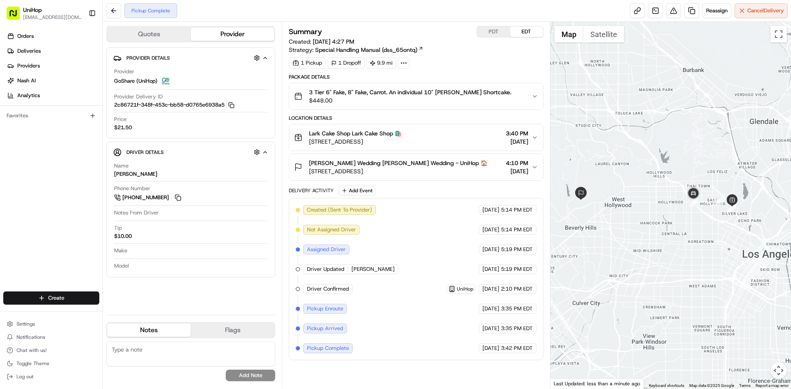
click at [665, 218] on div at bounding box center [670, 205] width 241 height 367
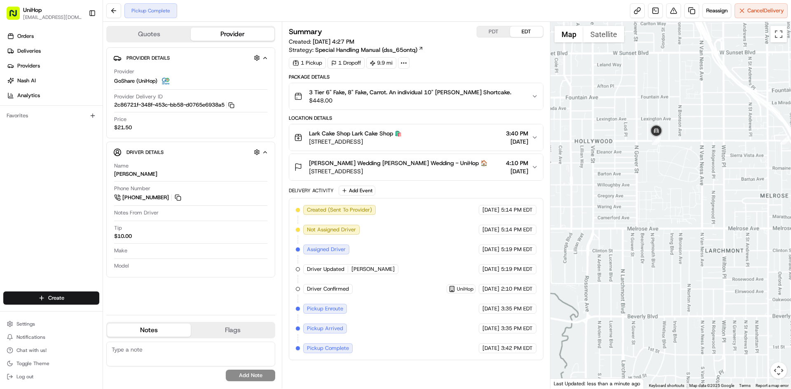
drag, startPoint x: 660, startPoint y: 187, endPoint x: 712, endPoint y: 203, distance: 54.1
click at [709, 201] on div at bounding box center [670, 205] width 241 height 367
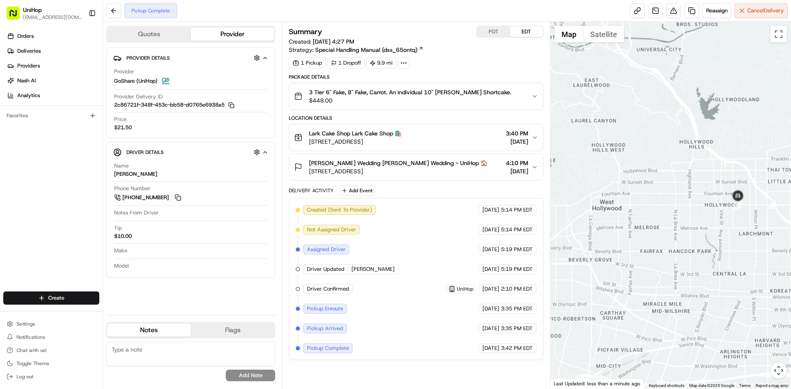
drag, startPoint x: 664, startPoint y: 218, endPoint x: 689, endPoint y: 217, distance: 24.7
click at [682, 218] on div at bounding box center [670, 205] width 241 height 367
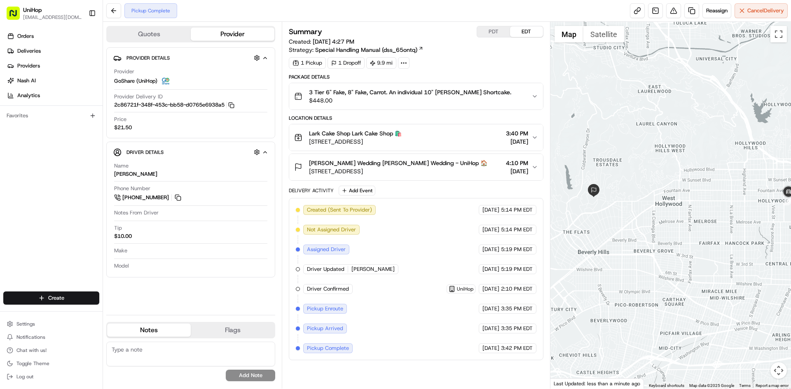
drag, startPoint x: 712, startPoint y: 167, endPoint x: 698, endPoint y: 169, distance: 14.5
click at [698, 169] on div at bounding box center [670, 205] width 241 height 367
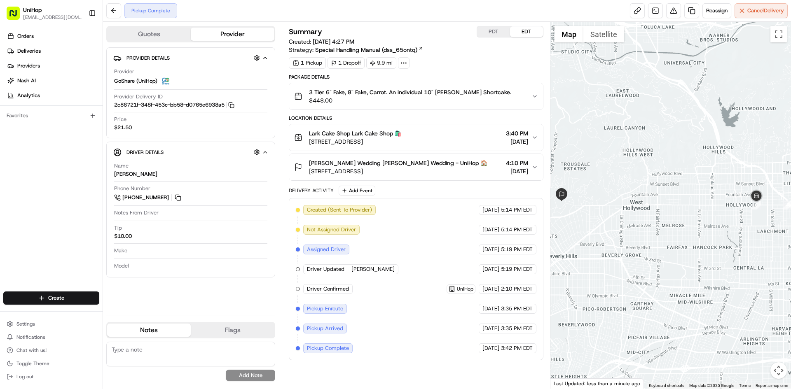
click at [714, 201] on div at bounding box center [670, 205] width 241 height 367
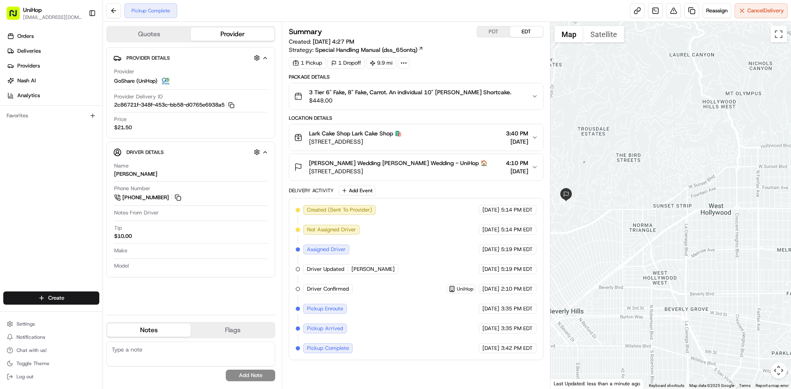
drag, startPoint x: 613, startPoint y: 211, endPoint x: 700, endPoint y: 215, distance: 87.9
click at [700, 215] on div at bounding box center [670, 205] width 241 height 367
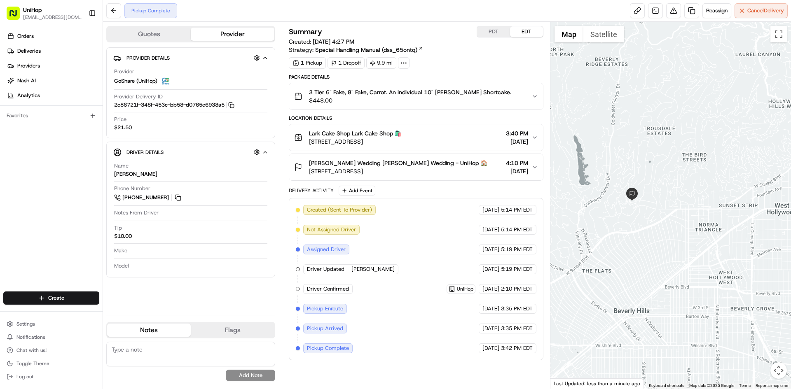
drag, startPoint x: 677, startPoint y: 230, endPoint x: 697, endPoint y: 230, distance: 19.8
click at [697, 230] on div at bounding box center [670, 205] width 241 height 367
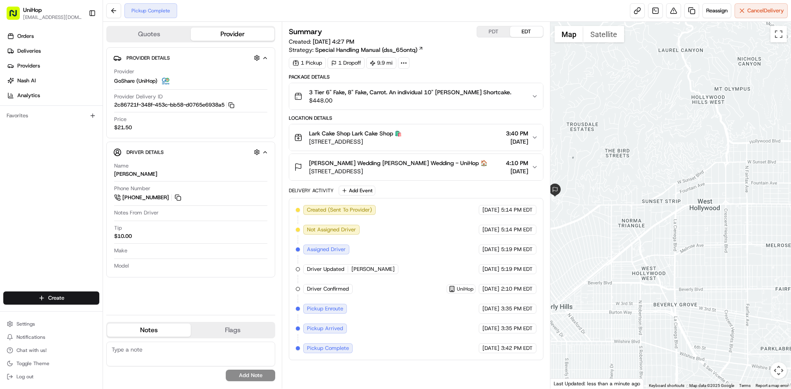
drag, startPoint x: 692, startPoint y: 214, endPoint x: 628, endPoint y: 210, distance: 63.6
click at [628, 210] on div at bounding box center [670, 205] width 241 height 367
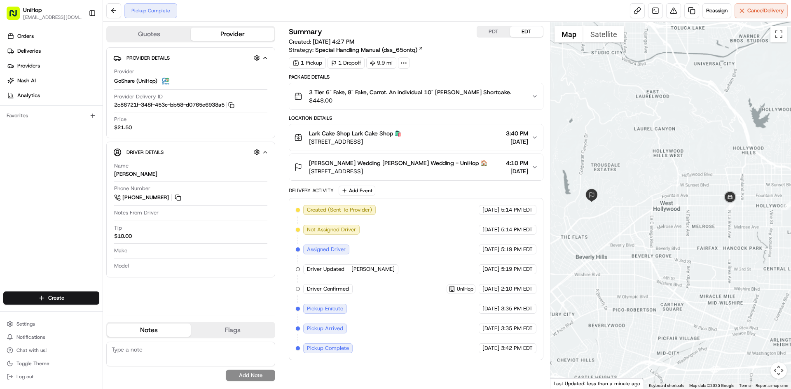
click at [626, 207] on div at bounding box center [670, 205] width 241 height 367
click at [498, 34] on button "PDT" at bounding box center [493, 31] width 33 height 11
click at [526, 32] on button "EDT" at bounding box center [526, 31] width 33 height 11
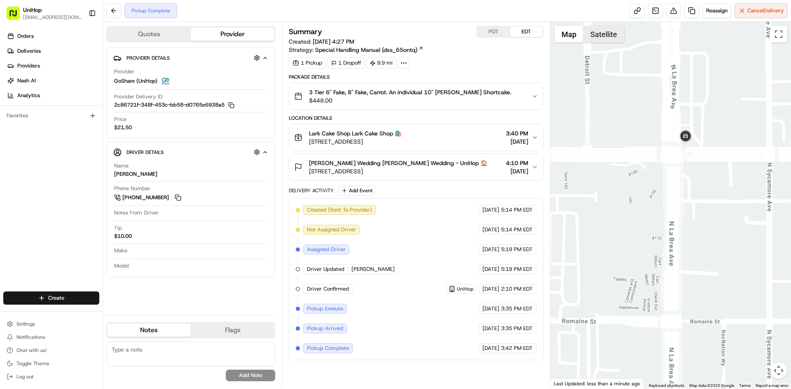
click at [596, 33] on button "Satellite" at bounding box center [603, 34] width 41 height 16
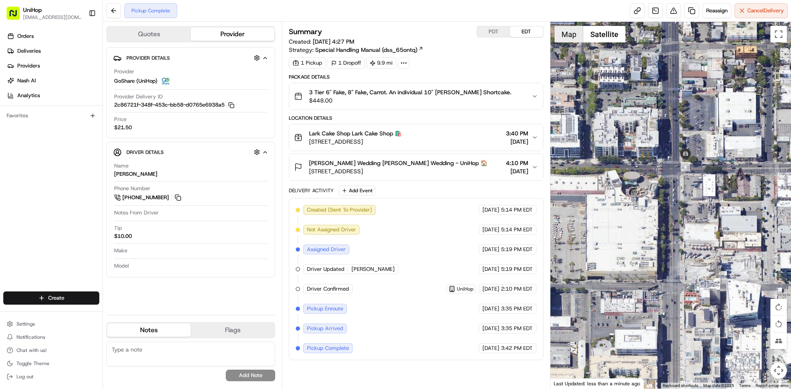
click at [559, 37] on button "Map" at bounding box center [569, 34] width 29 height 16
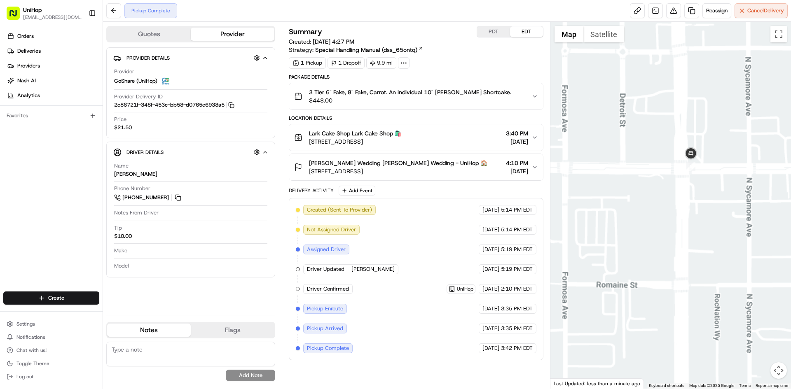
click at [709, 213] on div at bounding box center [670, 205] width 241 height 367
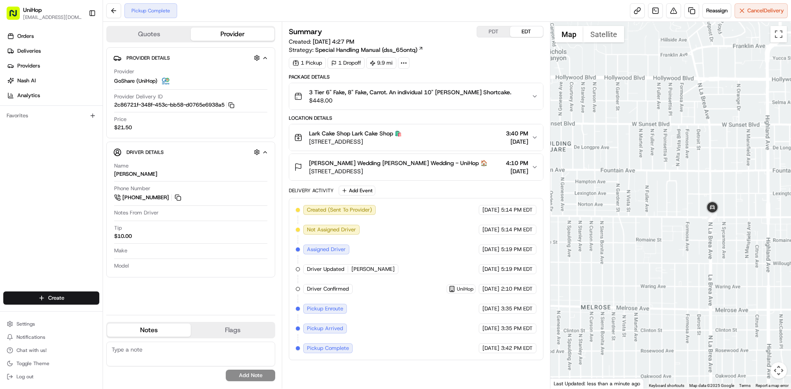
drag, startPoint x: 694, startPoint y: 231, endPoint x: 715, endPoint y: 234, distance: 21.6
click at [706, 234] on div at bounding box center [670, 205] width 241 height 367
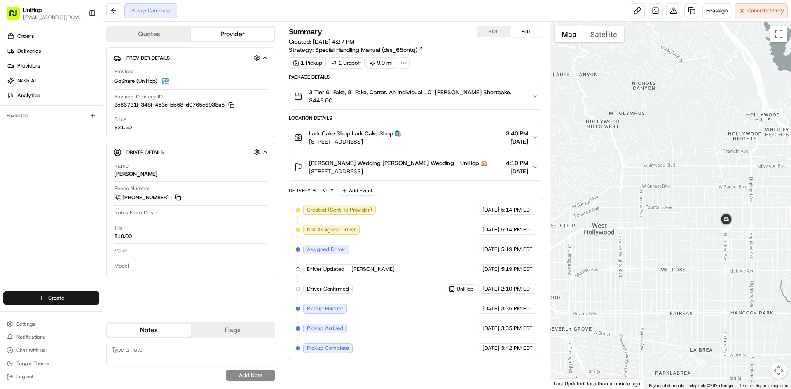
drag, startPoint x: 703, startPoint y: 236, endPoint x: 740, endPoint y: 236, distance: 37.1
click at [740, 236] on div at bounding box center [670, 205] width 241 height 367
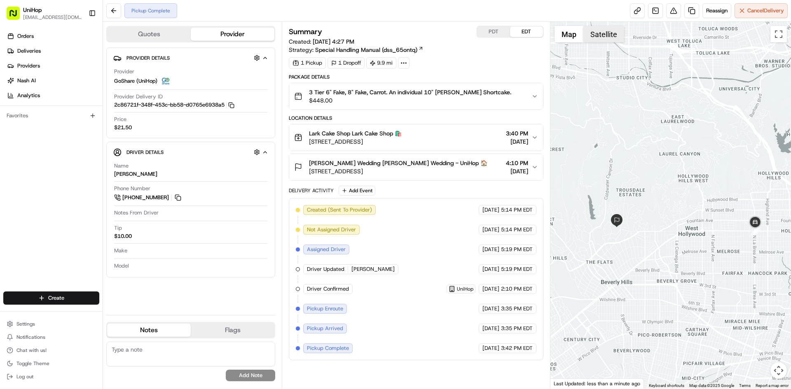
click at [606, 35] on button "Satellite" at bounding box center [603, 34] width 41 height 16
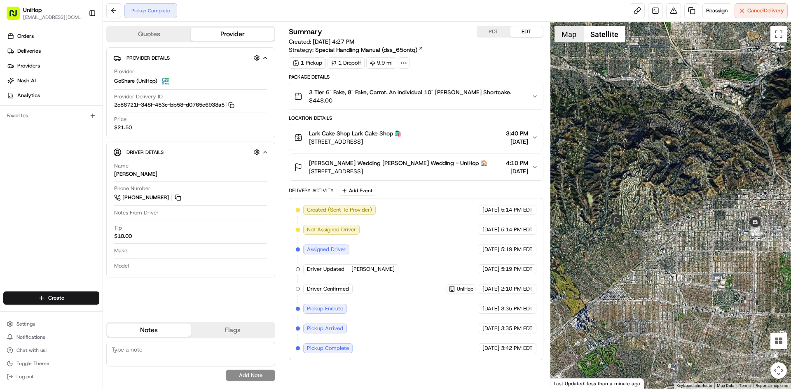
click at [568, 37] on button "Map" at bounding box center [569, 34] width 29 height 16
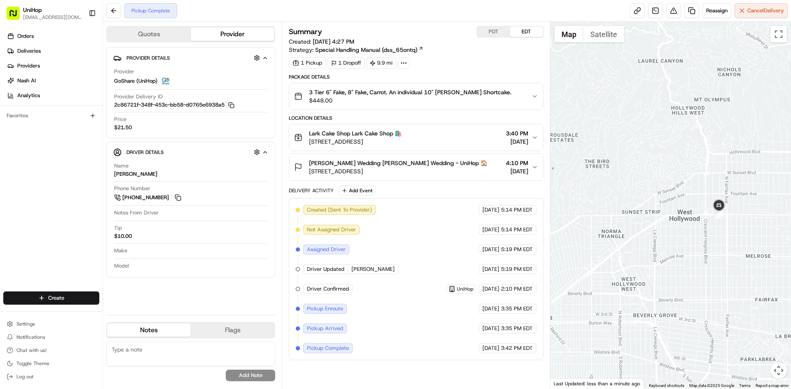
drag, startPoint x: 672, startPoint y: 238, endPoint x: 728, endPoint y: 225, distance: 57.1
click at [714, 240] on div at bounding box center [670, 205] width 241 height 367
drag, startPoint x: 665, startPoint y: 234, endPoint x: 699, endPoint y: 234, distance: 34.2
click at [699, 234] on div at bounding box center [670, 205] width 241 height 367
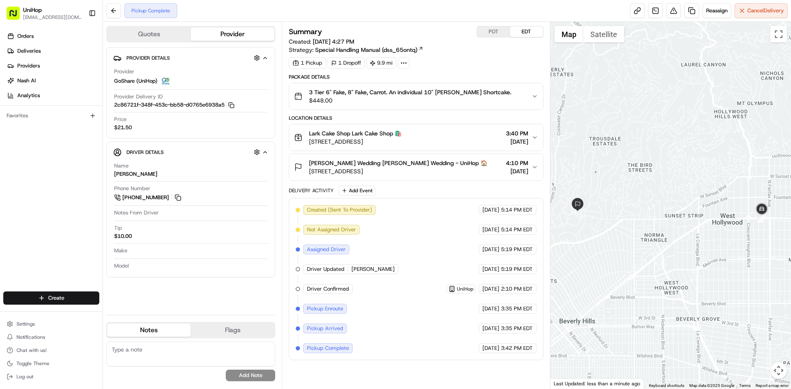
drag, startPoint x: 690, startPoint y: 235, endPoint x: 671, endPoint y: 237, distance: 19.5
click at [671, 237] on div at bounding box center [670, 205] width 241 height 367
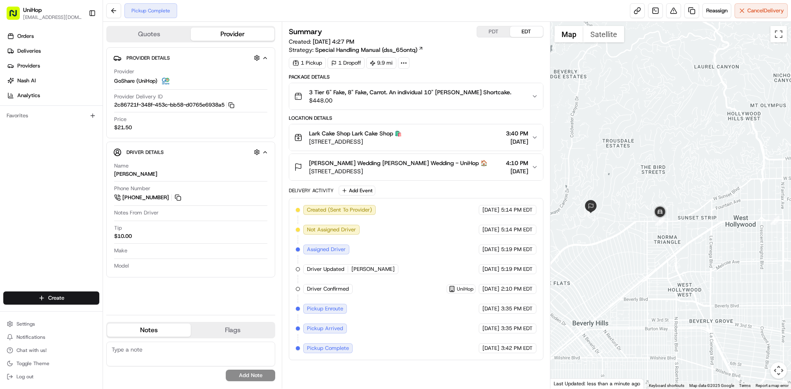
drag, startPoint x: 601, startPoint y: 173, endPoint x: 554, endPoint y: 126, distance: 65.5
click at [616, 175] on div at bounding box center [670, 205] width 241 height 367
click at [636, 151] on div at bounding box center [670, 205] width 241 height 367
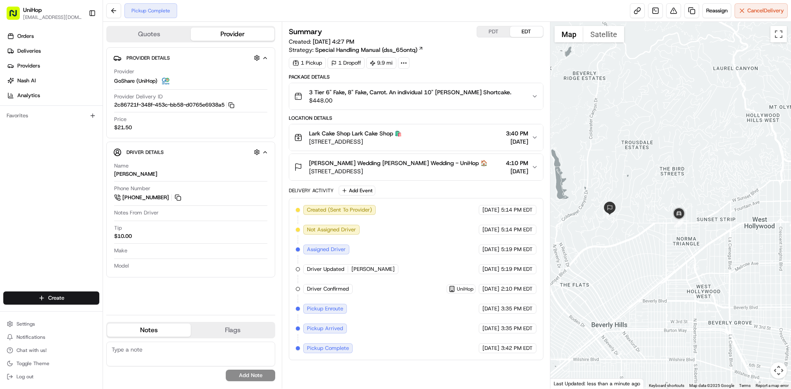
drag, startPoint x: 632, startPoint y: 154, endPoint x: 634, endPoint y: 171, distance: 17.0
click at [644, 154] on div at bounding box center [670, 205] width 241 height 367
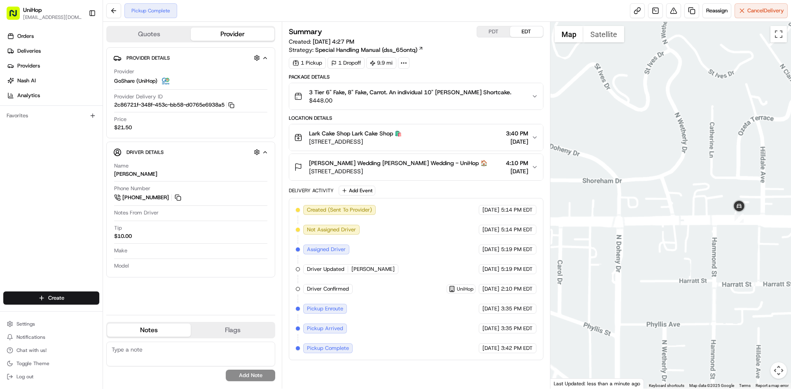
drag, startPoint x: 725, startPoint y: 212, endPoint x: 751, endPoint y: 212, distance: 26.0
click at [739, 213] on div at bounding box center [670, 205] width 241 height 367
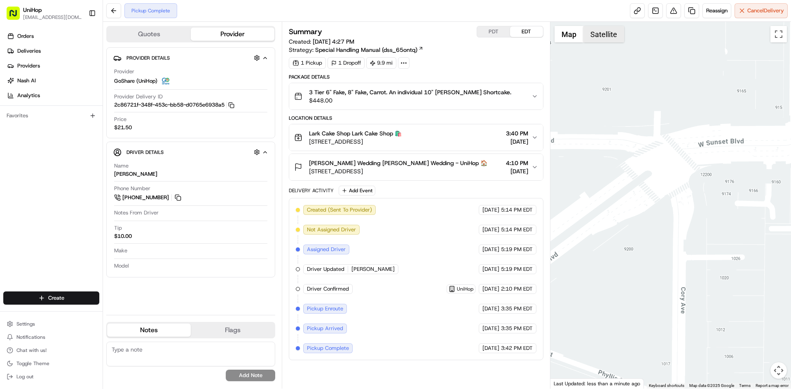
click at [595, 35] on button "Satellite" at bounding box center [603, 34] width 41 height 16
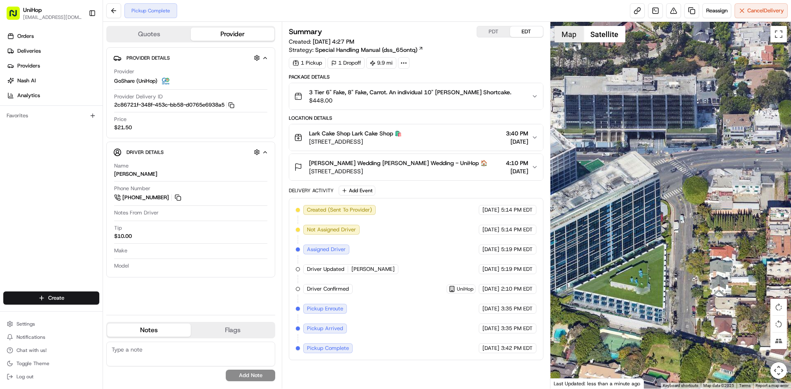
click at [583, 37] on button "Map" at bounding box center [569, 34] width 29 height 16
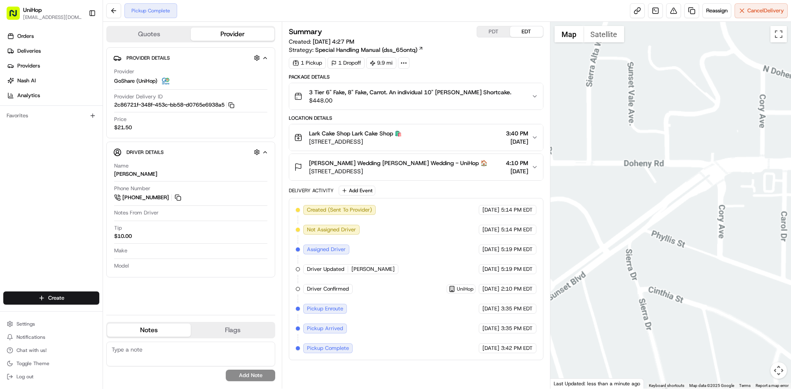
click at [722, 201] on div at bounding box center [670, 205] width 241 height 367
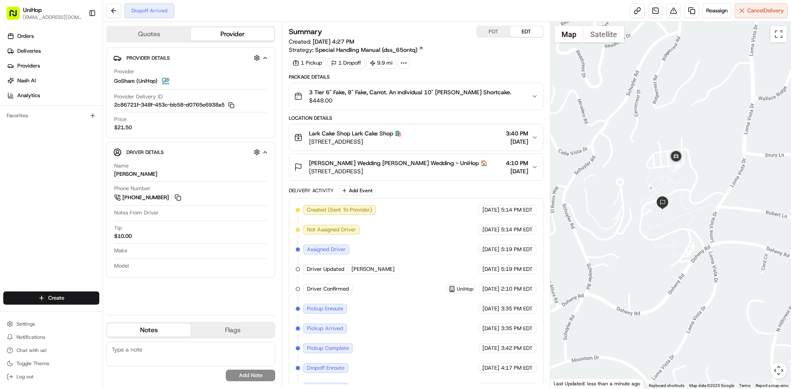
drag, startPoint x: 631, startPoint y: 226, endPoint x: 626, endPoint y: 211, distance: 15.6
click at [627, 212] on div at bounding box center [670, 205] width 241 height 367
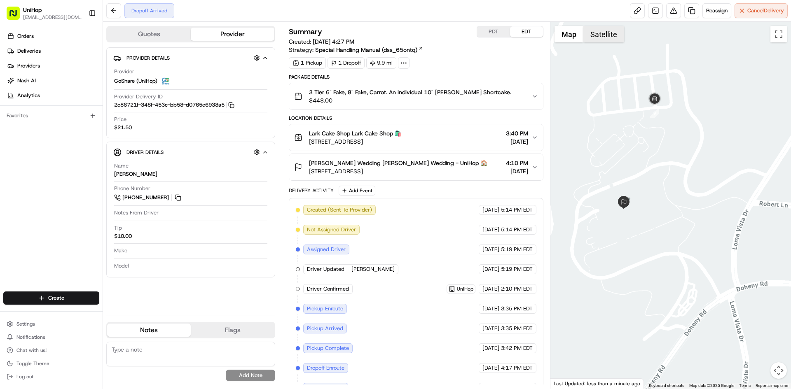
click at [598, 39] on button "Satellite" at bounding box center [603, 34] width 41 height 16
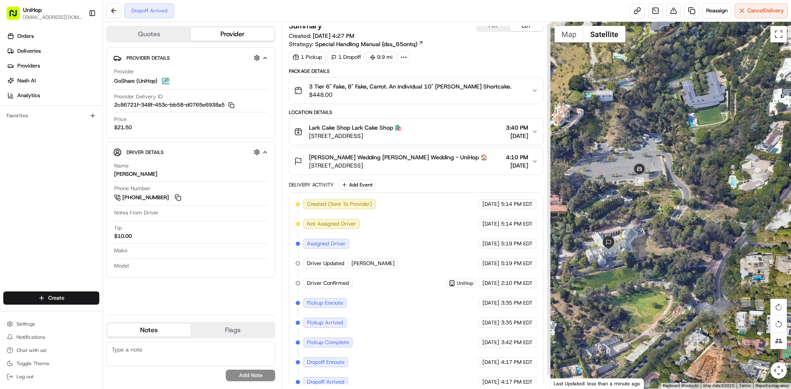
scroll to position [15, 0]
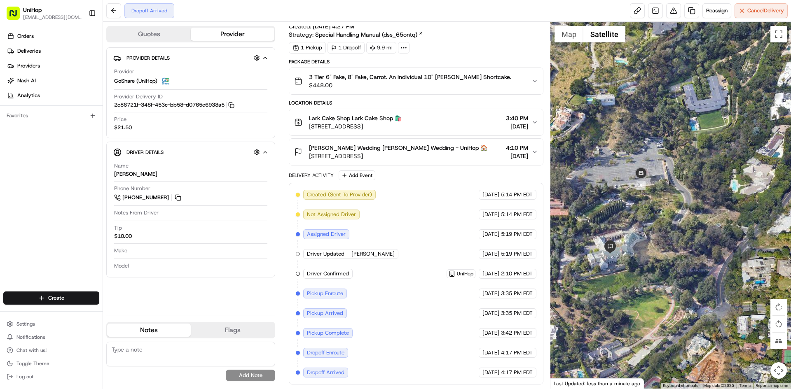
drag, startPoint x: 639, startPoint y: 187, endPoint x: 648, endPoint y: 193, distance: 11.2
click at [641, 192] on div at bounding box center [670, 205] width 241 height 367
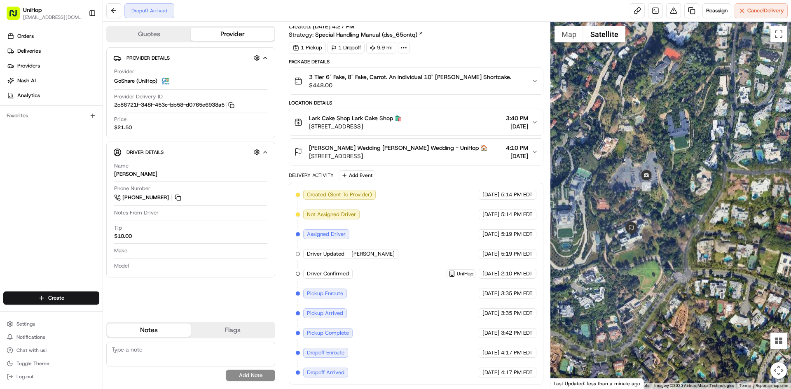
drag, startPoint x: 651, startPoint y: 212, endPoint x: 669, endPoint y: 192, distance: 26.8
click at [670, 201] on div at bounding box center [670, 205] width 241 height 367
click at [566, 37] on button "Map" at bounding box center [569, 34] width 29 height 16
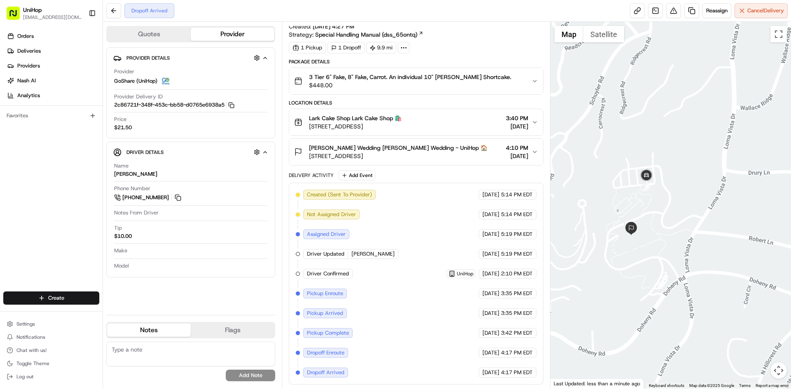
drag, startPoint x: 620, startPoint y: 124, endPoint x: 629, endPoint y: 119, distance: 10.1
click at [629, 119] on div at bounding box center [670, 205] width 241 height 367
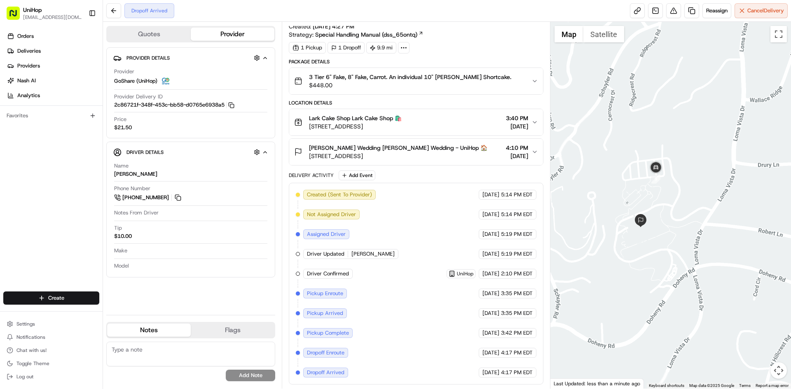
click at [457, 150] on span "Kelly Rethmeyer Wedding Kelly Rethmeyer Wedding - UniHop 🏠" at bounding box center [398, 148] width 178 height 8
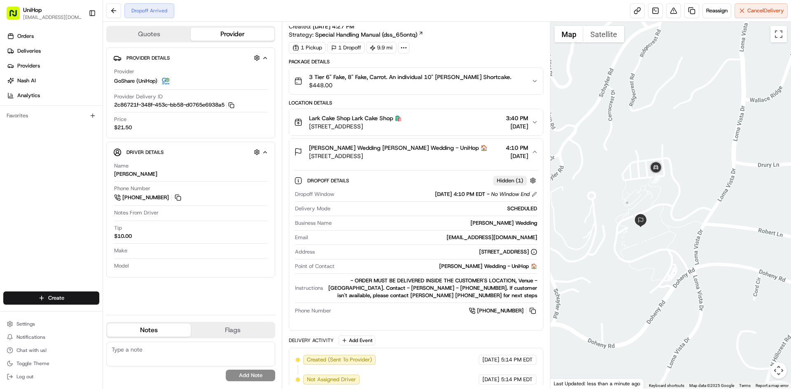
click at [457, 150] on span "Kelly Rethmeyer Wedding Kelly Rethmeyer Wedding - UniHop 🏠" at bounding box center [398, 148] width 178 height 8
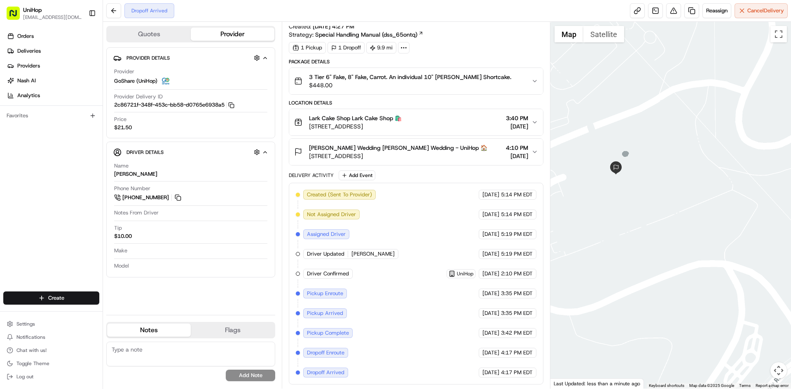
click at [603, 36] on button "Satellite" at bounding box center [603, 34] width 41 height 16
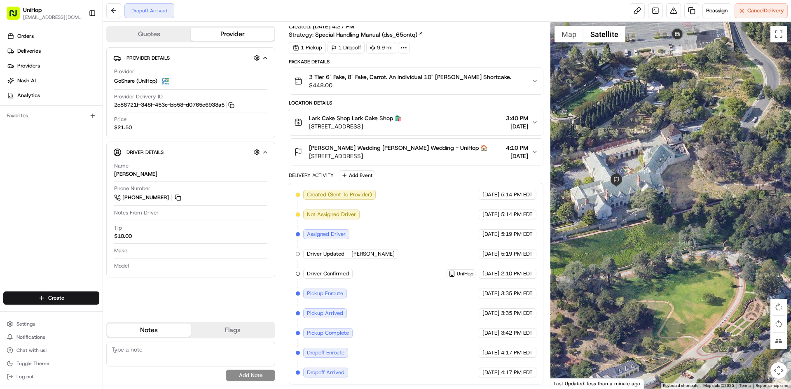
drag, startPoint x: 640, startPoint y: 89, endPoint x: 640, endPoint y: 158, distance: 69.2
click at [640, 157] on div at bounding box center [670, 205] width 241 height 367
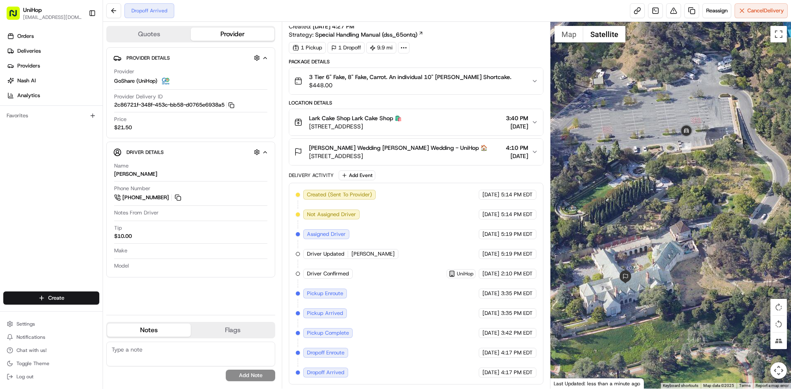
drag, startPoint x: 625, startPoint y: 187, endPoint x: 695, endPoint y: 176, distance: 70.4
click at [695, 176] on div at bounding box center [670, 205] width 241 height 367
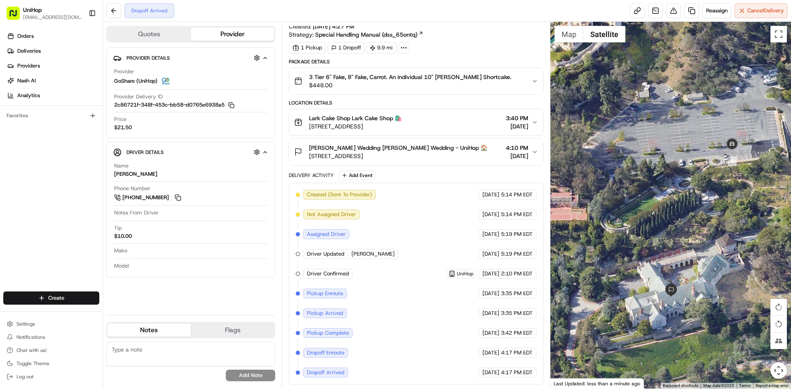
drag, startPoint x: 611, startPoint y: 192, endPoint x: 674, endPoint y: 207, distance: 65.6
click at [674, 207] on div at bounding box center [670, 205] width 241 height 367
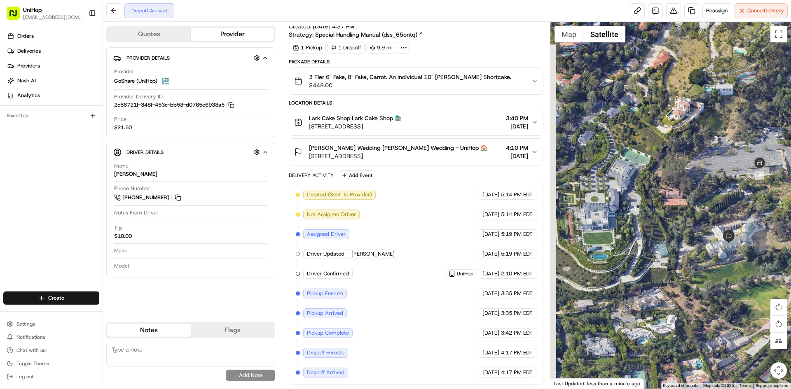
drag, startPoint x: 609, startPoint y: 219, endPoint x: 646, endPoint y: 152, distance: 76.2
click at [660, 213] on div at bounding box center [670, 205] width 241 height 367
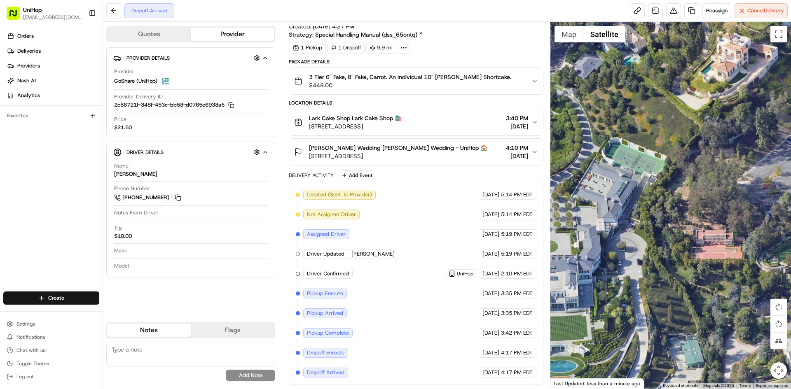
drag, startPoint x: 708, startPoint y: 200, endPoint x: 664, endPoint y: 200, distance: 43.7
click at [667, 200] on div at bounding box center [670, 205] width 241 height 367
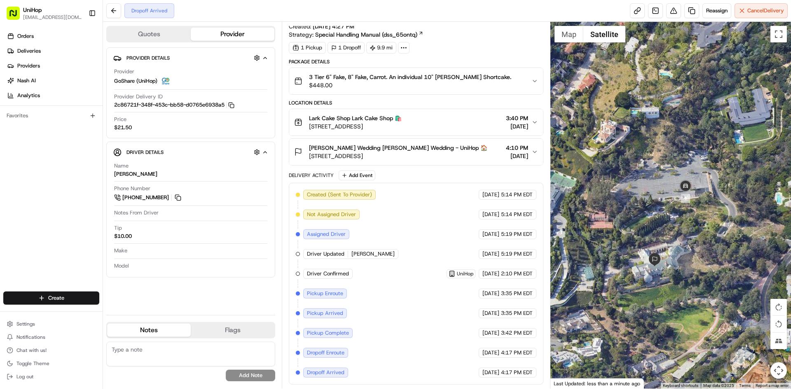
click at [570, 37] on button "Map" at bounding box center [569, 34] width 29 height 16
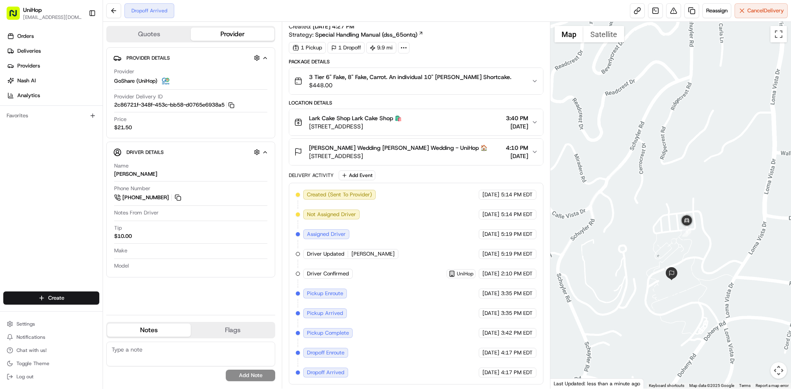
drag, startPoint x: 692, startPoint y: 280, endPoint x: 695, endPoint y: 238, distance: 42.6
click at [695, 241] on div at bounding box center [670, 205] width 241 height 367
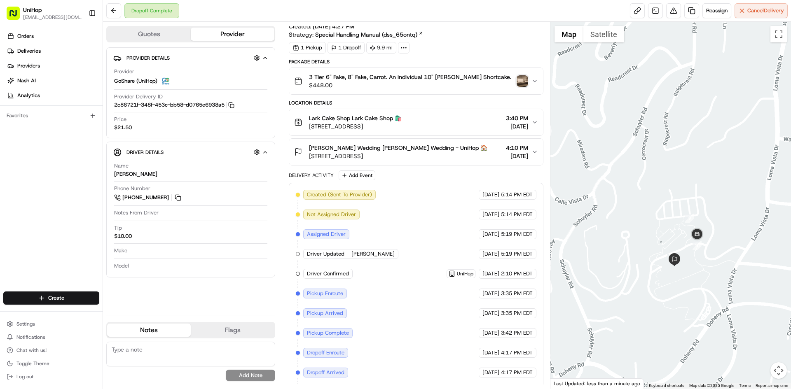
click at [525, 82] on img "button" at bounding box center [523, 81] width 12 height 12
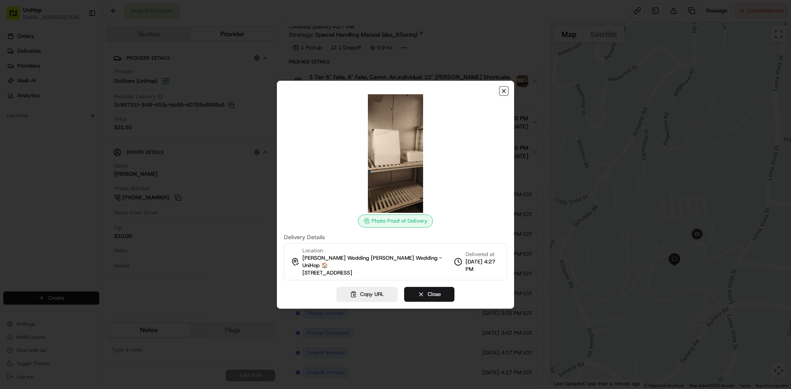
click at [505, 92] on icon "button" at bounding box center [503, 90] width 3 height 3
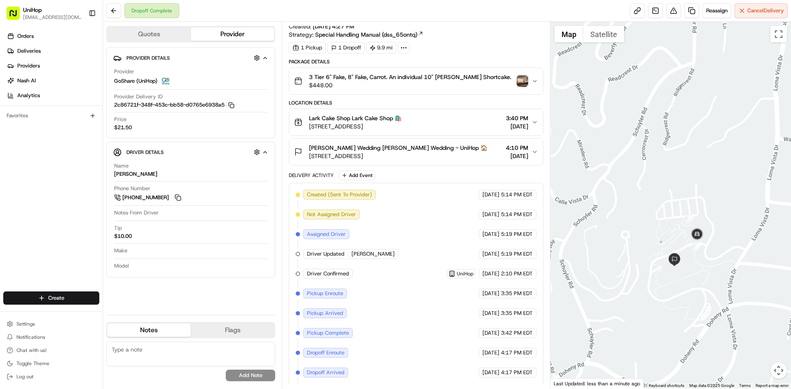
scroll to position [35, 0]
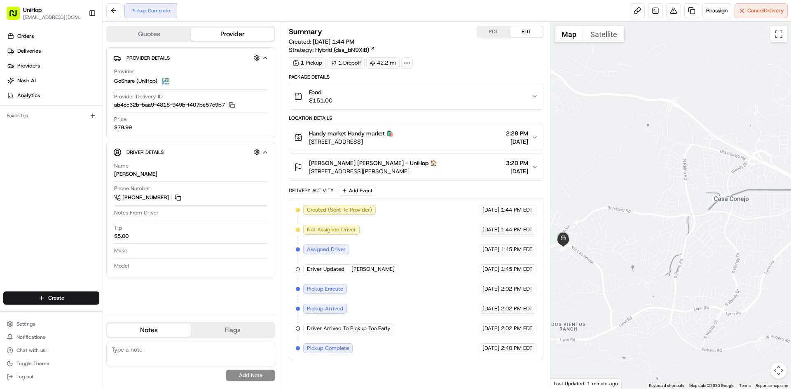
drag, startPoint x: 573, startPoint y: 243, endPoint x: 597, endPoint y: 238, distance: 24.5
click at [597, 238] on div at bounding box center [670, 205] width 241 height 367
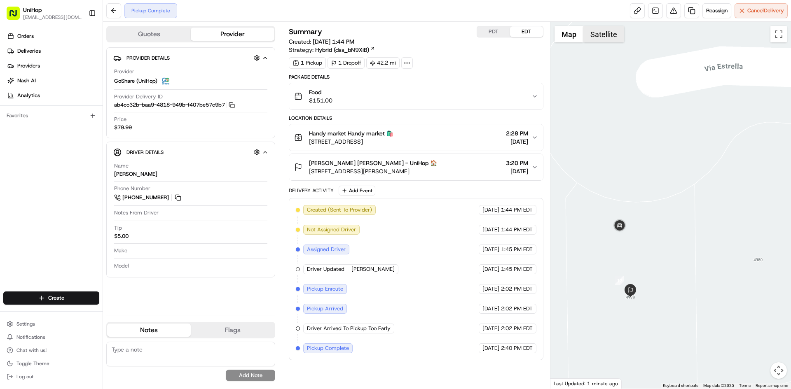
click at [604, 32] on button "Satellite" at bounding box center [603, 34] width 41 height 16
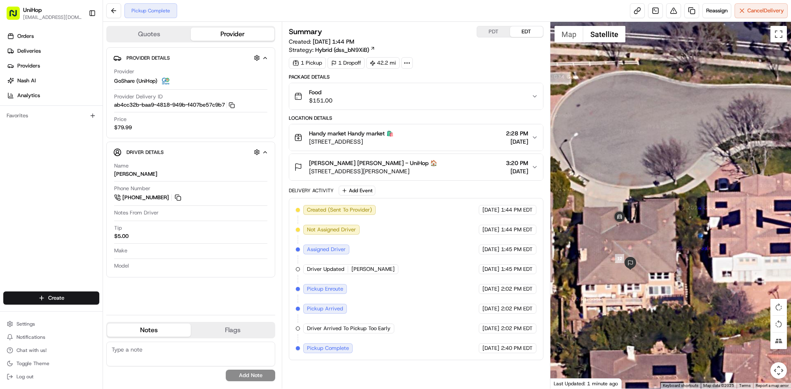
click at [580, 45] on div at bounding box center [670, 205] width 241 height 367
click at [573, 48] on div at bounding box center [670, 205] width 241 height 367
click at [566, 35] on button "Map" at bounding box center [569, 34] width 29 height 16
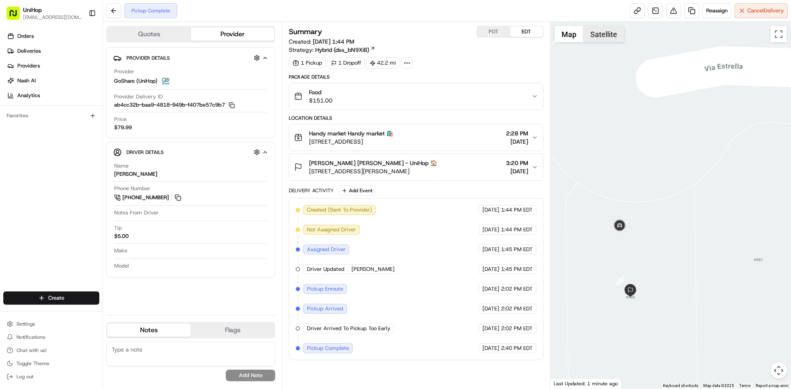
click at [590, 36] on button "Satellite" at bounding box center [603, 34] width 41 height 16
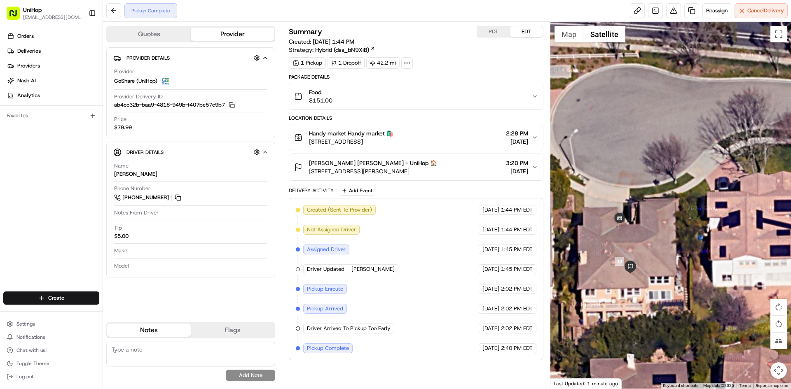
drag, startPoint x: 632, startPoint y: 104, endPoint x: 651, endPoint y: 110, distance: 19.7
click at [644, 107] on div at bounding box center [670, 205] width 241 height 367
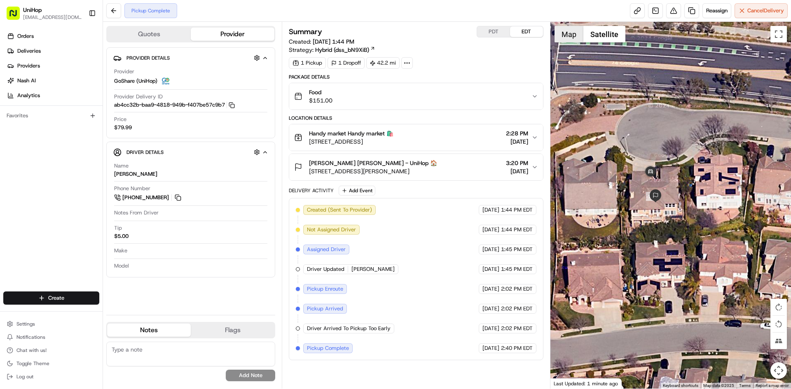
click at [570, 28] on button "Map" at bounding box center [569, 34] width 29 height 16
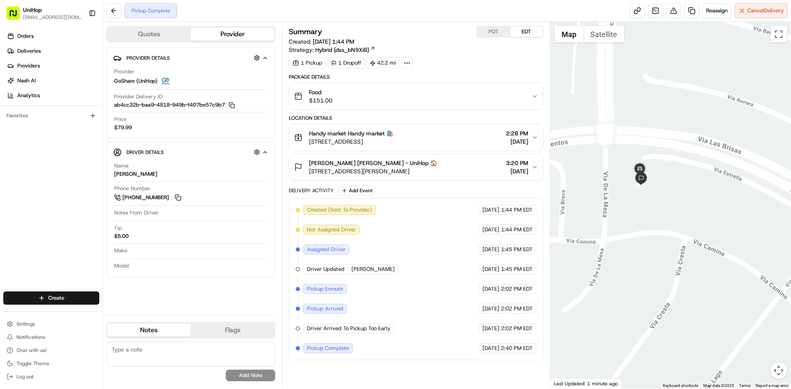
drag, startPoint x: 646, startPoint y: 204, endPoint x: 653, endPoint y: 207, distance: 7.2
click at [653, 207] on div at bounding box center [670, 205] width 241 height 367
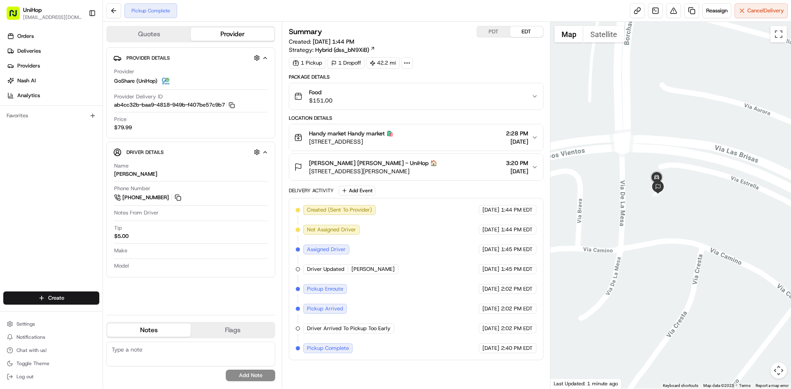
drag, startPoint x: 450, startPoint y: 173, endPoint x: 309, endPoint y: 171, distance: 140.9
click at [309, 171] on span "[STREET_ADDRESS][PERSON_NAME]" at bounding box center [373, 171] width 128 height 8
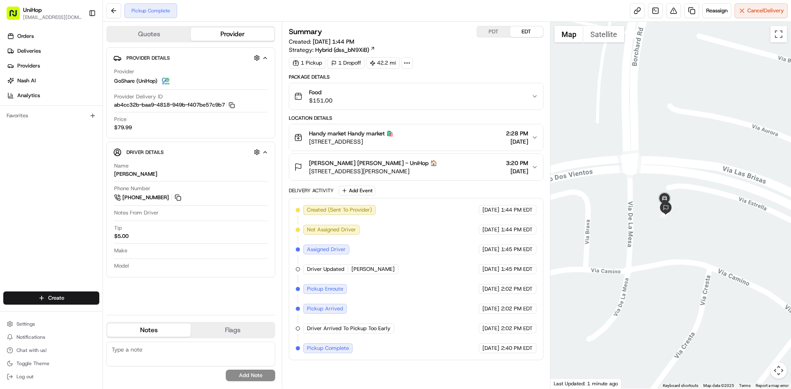
drag, startPoint x: 653, startPoint y: 197, endPoint x: 666, endPoint y: 236, distance: 40.7
click at [666, 236] on div at bounding box center [670, 205] width 241 height 367
drag, startPoint x: 87, startPoint y: 228, endPoint x: 87, endPoint y: 187, distance: 41.6
click at [87, 228] on div "Orders Deliveries Providers Nash AI Analytics Favorites" at bounding box center [51, 161] width 103 height 270
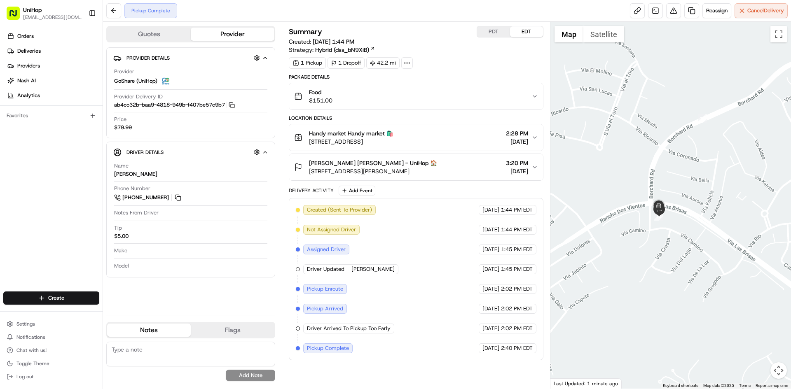
drag, startPoint x: 686, startPoint y: 247, endPoint x: 674, endPoint y: 227, distance: 23.3
click at [678, 227] on div at bounding box center [670, 205] width 241 height 367
click at [464, 164] on div "Marvene Machaalany Marvene Machaalany - UniHop 🏠 4988 Via Estrella, Thousand Oa…" at bounding box center [412, 167] width 237 height 16
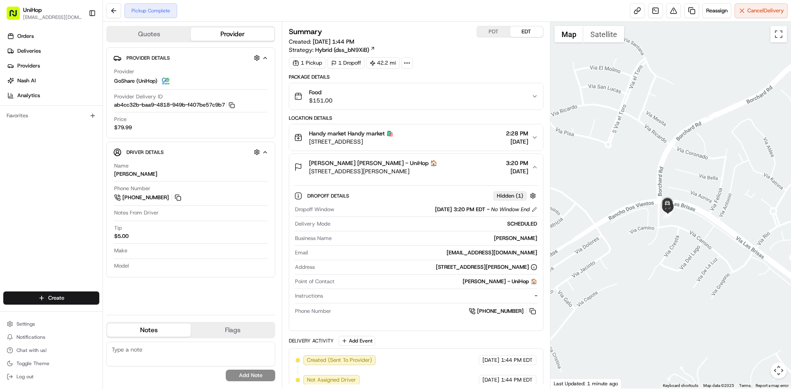
click at [464, 164] on div "Marvene Machaalany Marvene Machaalany - UniHop 🏠 4988 Via Estrella, Thousand Oa…" at bounding box center [412, 167] width 237 height 16
click at [460, 136] on div "Handy market Handy market 🛍️ 2514 Magnolia Blvd, Burbank, CA 91505, USA 2:28 PM…" at bounding box center [412, 137] width 237 height 16
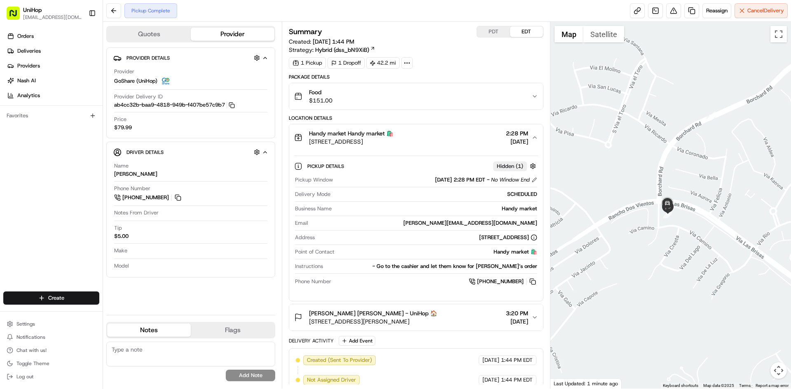
click at [460, 136] on div "Handy market Handy market 🛍️ 2514 Magnolia Blvd, Burbank, CA 91505, USA 2:28 PM…" at bounding box center [412, 137] width 237 height 16
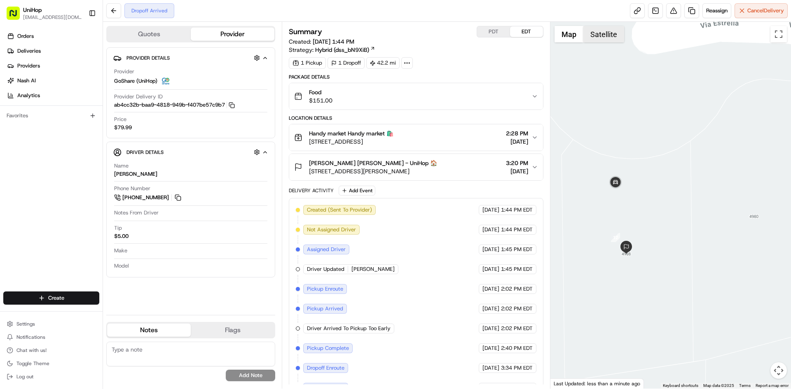
click at [605, 33] on button "Satellite" at bounding box center [603, 34] width 41 height 16
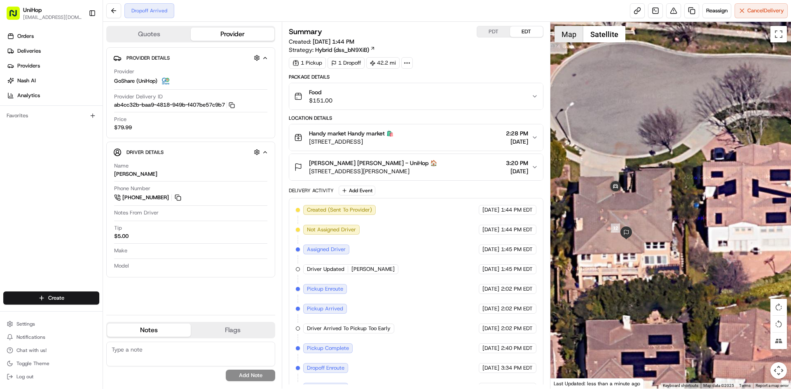
click at [568, 37] on button "Map" at bounding box center [569, 34] width 29 height 16
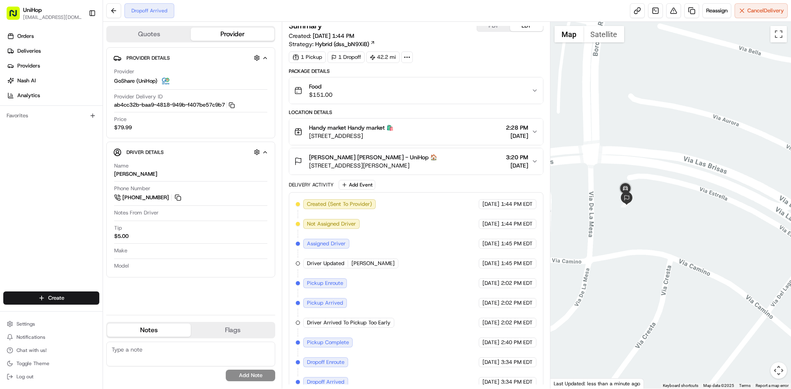
scroll to position [15, 0]
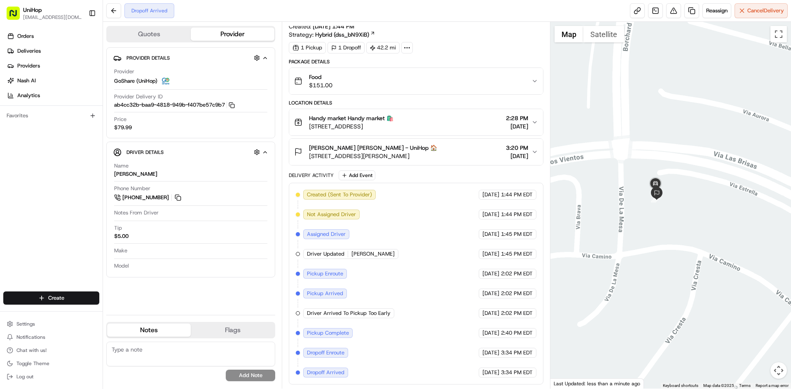
drag, startPoint x: 587, startPoint y: 246, endPoint x: 619, endPoint y: 241, distance: 32.5
click at [619, 241] on div at bounding box center [670, 205] width 241 height 367
click at [524, 84] on img "button" at bounding box center [523, 81] width 12 height 12
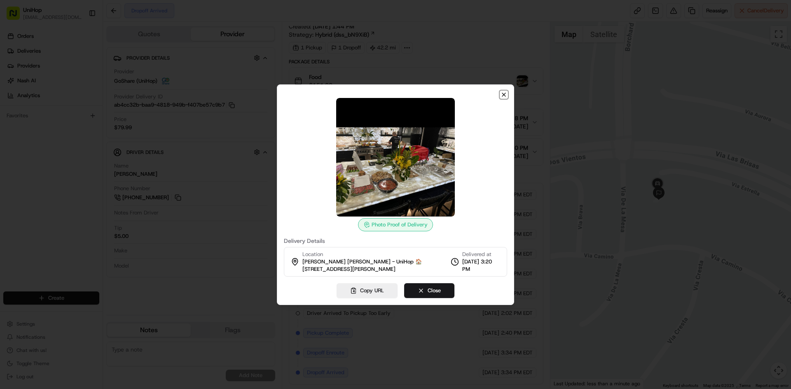
click at [503, 96] on icon "button" at bounding box center [504, 94] width 7 height 7
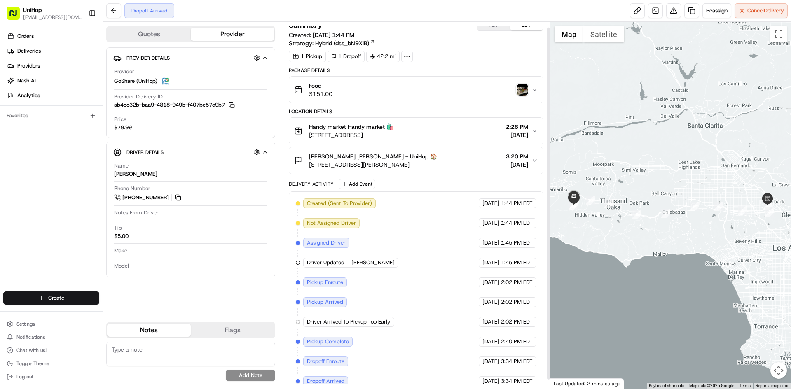
scroll to position [15, 0]
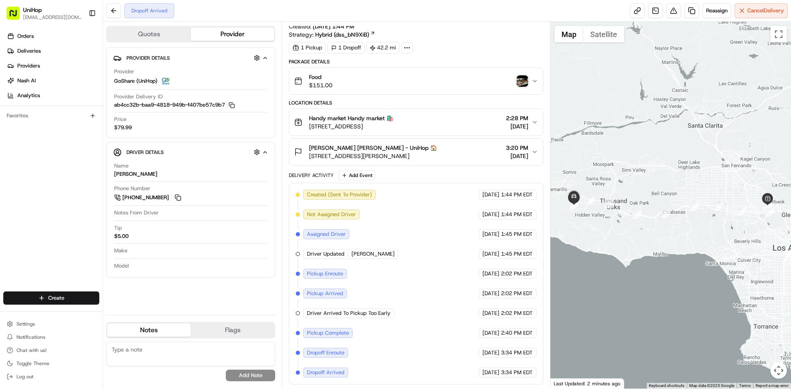
click at [139, 330] on button "Notes" at bounding box center [149, 330] width 84 height 13
click at [520, 85] on img "button" at bounding box center [523, 81] width 12 height 12
click at [522, 80] on img "button" at bounding box center [523, 81] width 12 height 12
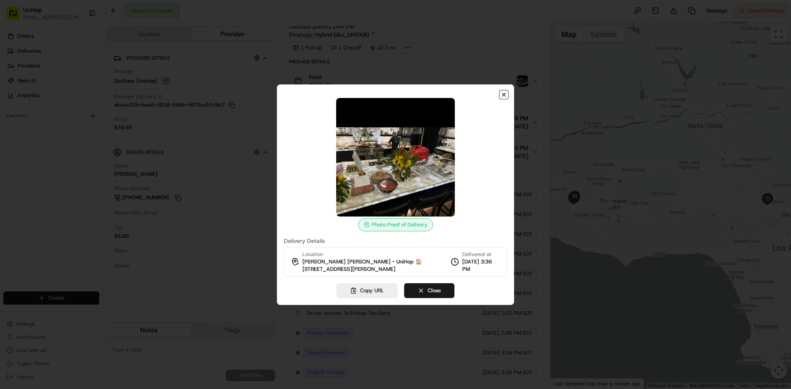
click at [504, 94] on icon "button" at bounding box center [503, 94] width 3 height 3
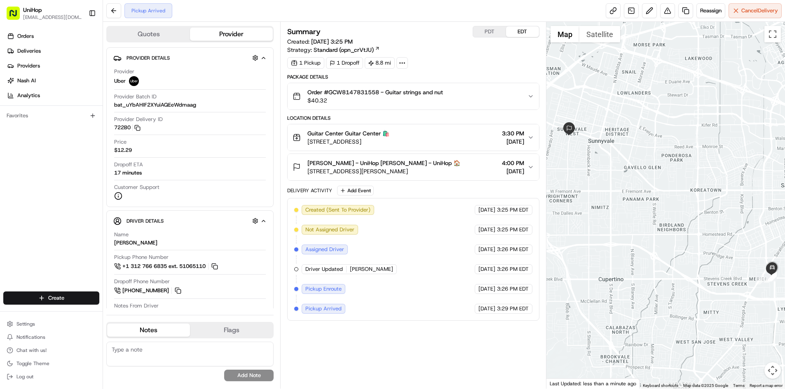
drag, startPoint x: 758, startPoint y: 288, endPoint x: 726, endPoint y: 276, distance: 33.4
click at [752, 285] on div at bounding box center [665, 205] width 239 height 367
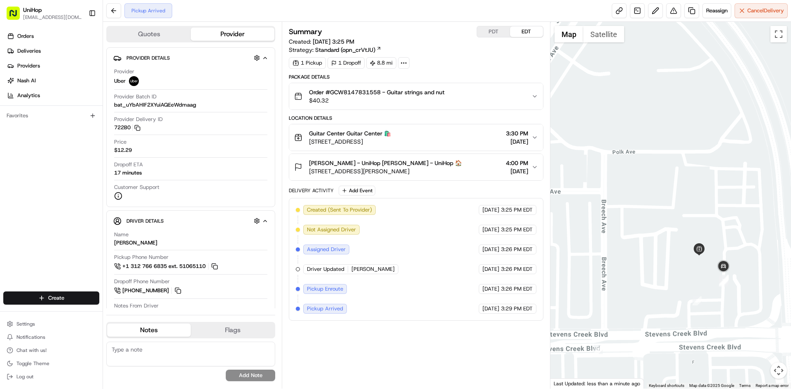
click at [456, 138] on div "Guitar Center [GEOGRAPHIC_DATA] 🛍️ [STREET_ADDRESS] 3:30 PM [DATE]" at bounding box center [412, 137] width 237 height 16
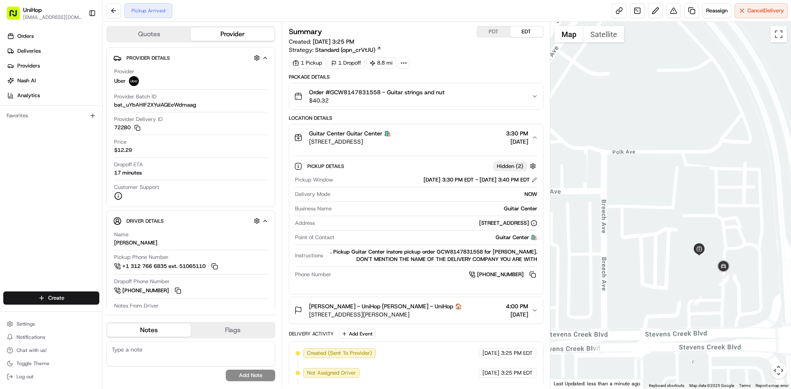
click at [456, 138] on div "Guitar Center [GEOGRAPHIC_DATA] 🛍️ [STREET_ADDRESS] 3:30 PM [DATE]" at bounding box center [412, 137] width 237 height 16
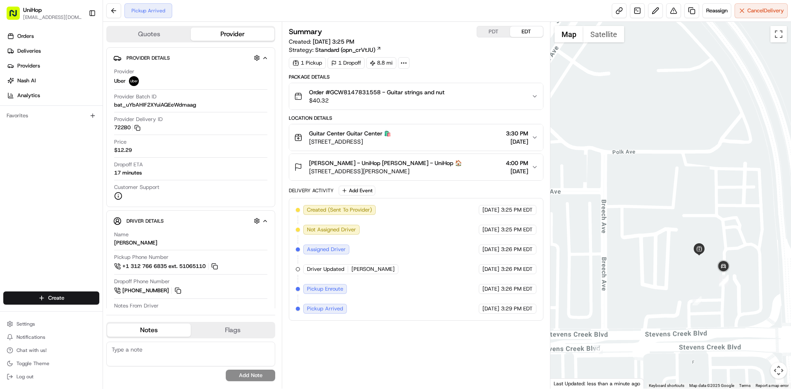
click at [456, 161] on div "Alex Kozma - UniHop Alex Kozma - UniHop 🏠 1010 Blair Ave, Sunnyvale, CA 94087, …" at bounding box center [412, 167] width 237 height 16
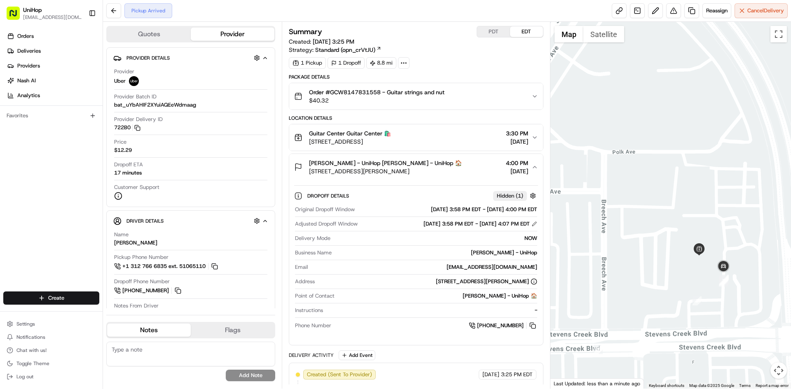
click at [456, 161] on div "Alex Kozma - UniHop Alex Kozma - UniHop 🏠 1010 Blair Ave, Sunnyvale, CA 94087, …" at bounding box center [412, 167] width 237 height 16
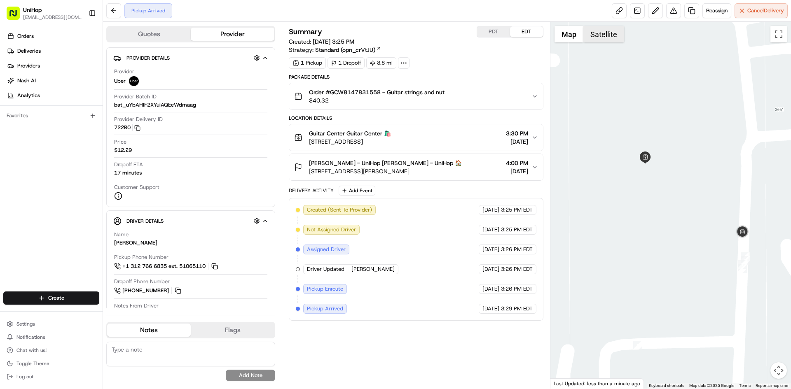
click at [597, 37] on button "Satellite" at bounding box center [603, 34] width 41 height 16
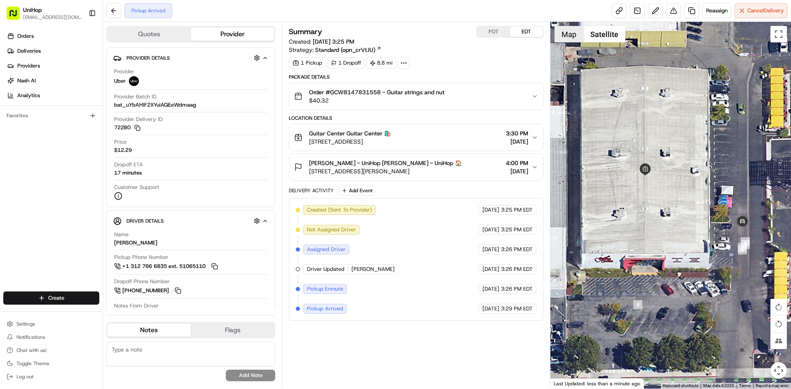
click at [572, 37] on button "Map" at bounding box center [569, 34] width 29 height 16
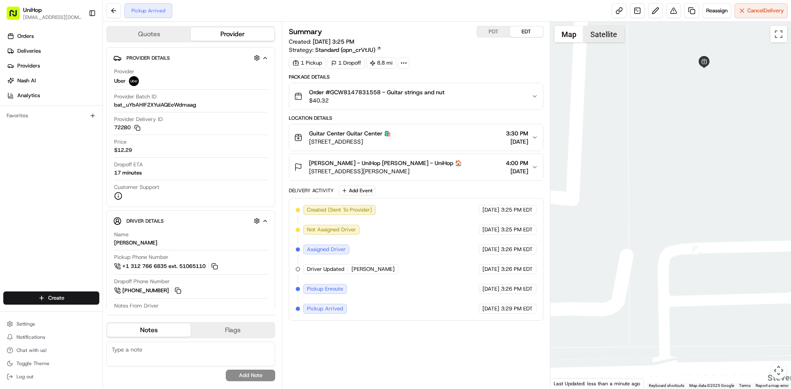
click at [604, 34] on button "Satellite" at bounding box center [603, 34] width 41 height 16
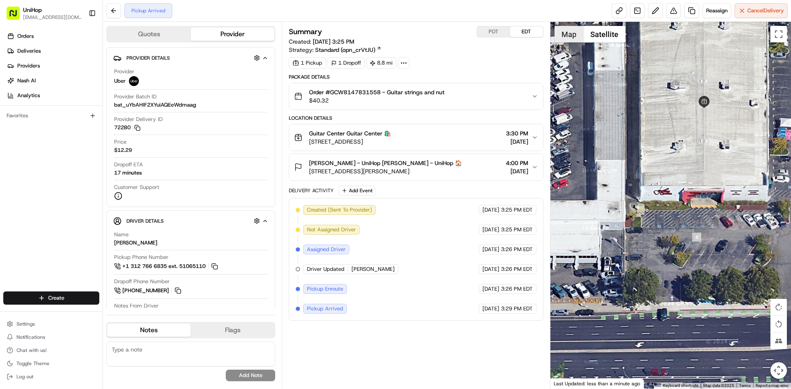
click at [571, 38] on button "Map" at bounding box center [569, 34] width 29 height 16
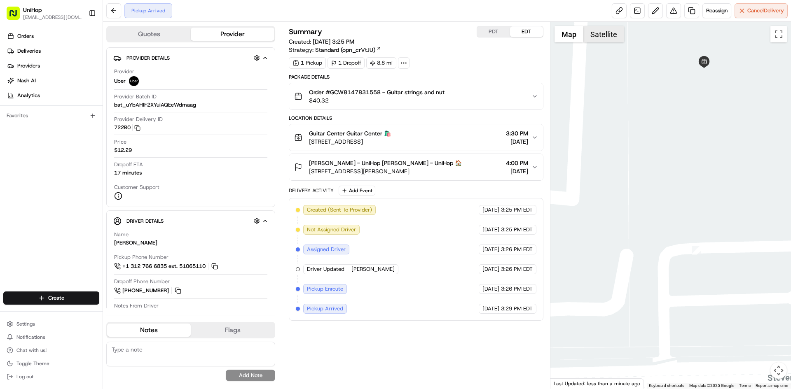
click at [584, 38] on button "Satellite" at bounding box center [603, 34] width 41 height 16
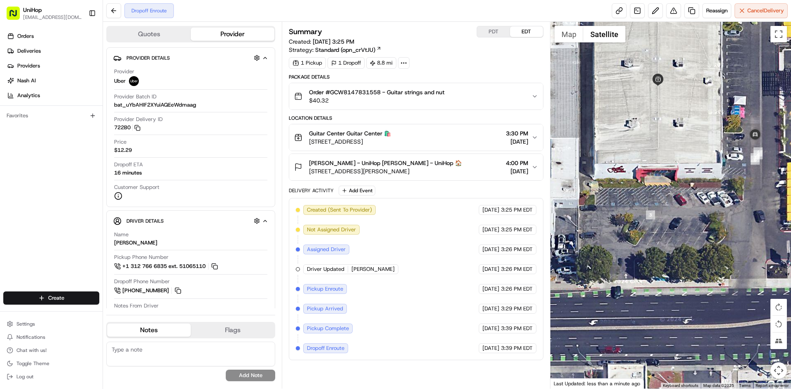
drag, startPoint x: 713, startPoint y: 202, endPoint x: 665, endPoint y: 179, distance: 53.1
click at [666, 179] on div at bounding box center [670, 205] width 241 height 367
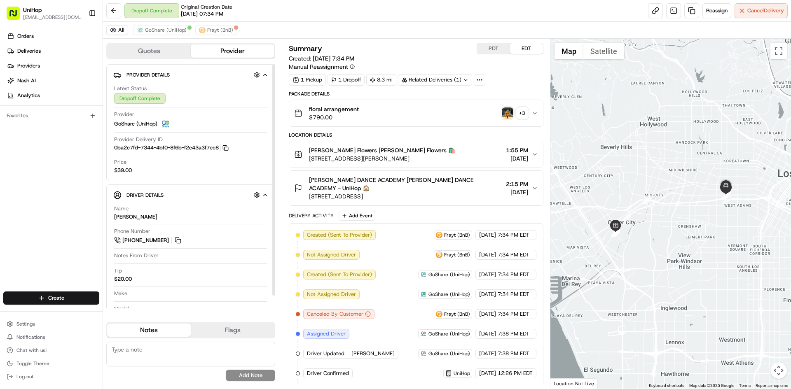
click at [162, 23] on div "All GoShare (UniHop) Frayt (BnB)" at bounding box center [447, 30] width 688 height 17
click at [161, 27] on span "GoShare (UniHop)" at bounding box center [166, 30] width 42 height 7
drag, startPoint x: 161, startPoint y: 27, endPoint x: 243, endPoint y: 49, distance: 84.3
click at [166, 29] on span "GoShare (UniHop)" at bounding box center [166, 30] width 42 height 7
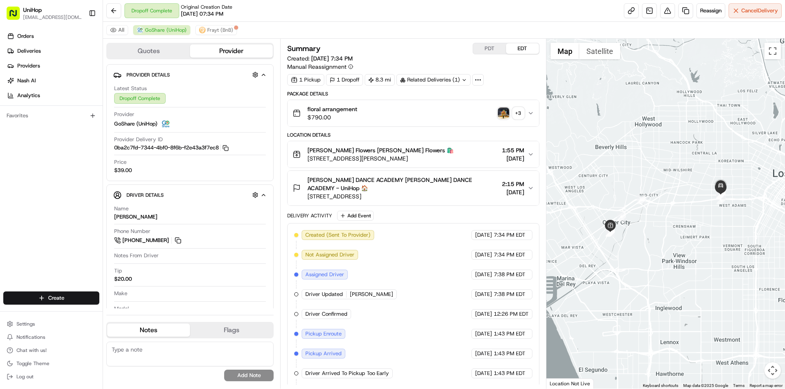
click at [426, 184] on span "[PERSON_NAME] DANCE ACADEMY [PERSON_NAME] DANCE ACADEMY - UniHop 🏠" at bounding box center [402, 184] width 191 height 16
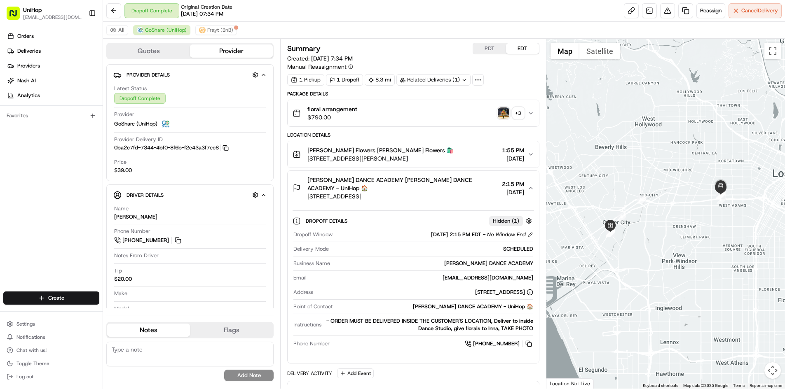
click at [436, 182] on span "[PERSON_NAME] DANCE ACADEMY [PERSON_NAME] DANCE ACADEMY - UniHop 🏠" at bounding box center [402, 184] width 191 height 16
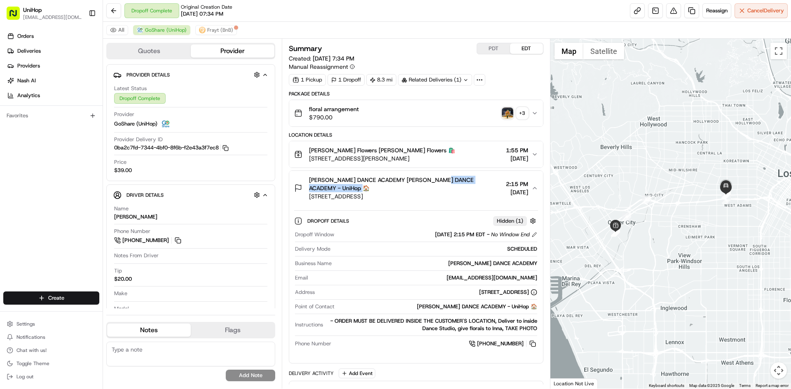
click at [502, 112] on img "button" at bounding box center [508, 114] width 12 height 12
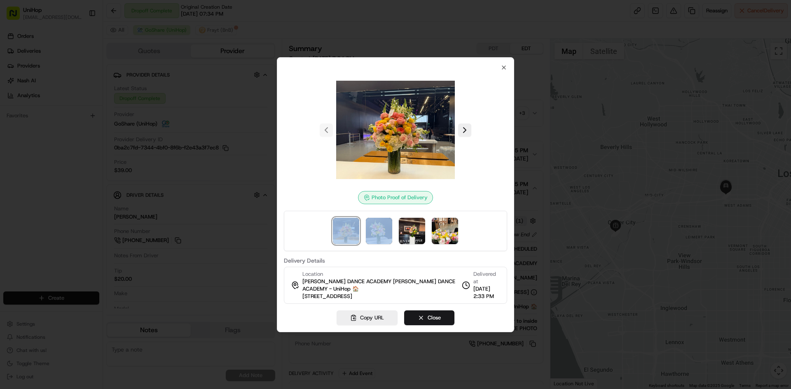
click at [363, 236] on div at bounding box center [395, 231] width 223 height 40
click at [372, 234] on img at bounding box center [379, 231] width 26 height 26
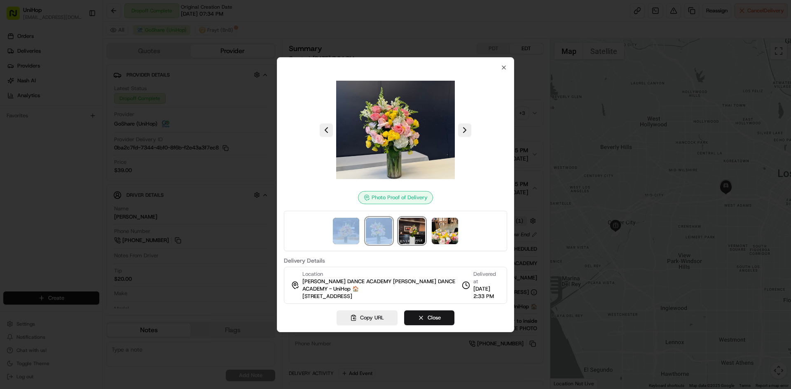
click at [421, 233] on img at bounding box center [412, 231] width 26 height 26
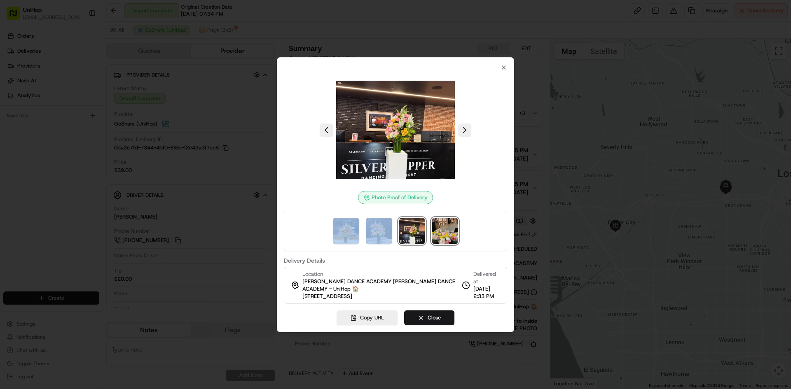
click at [444, 231] on img at bounding box center [445, 231] width 26 height 26
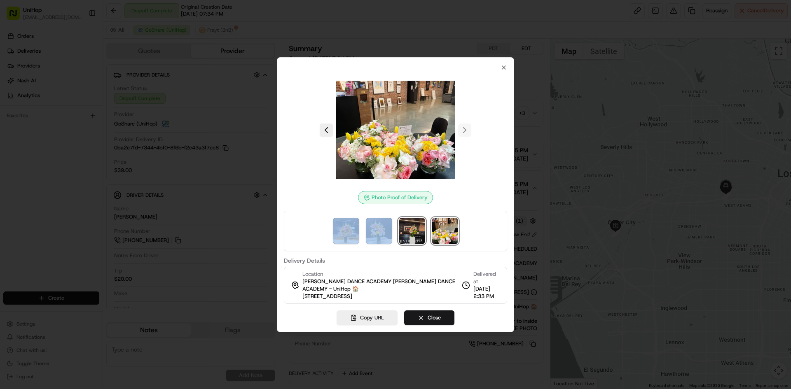
click at [412, 228] on img at bounding box center [412, 231] width 26 height 26
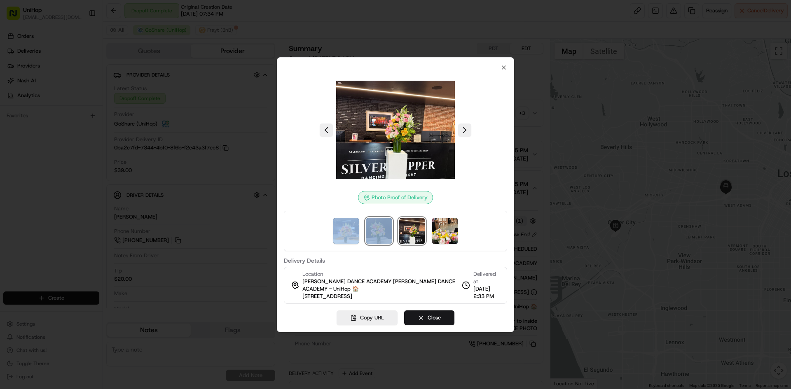
click at [383, 225] on img at bounding box center [379, 231] width 26 height 26
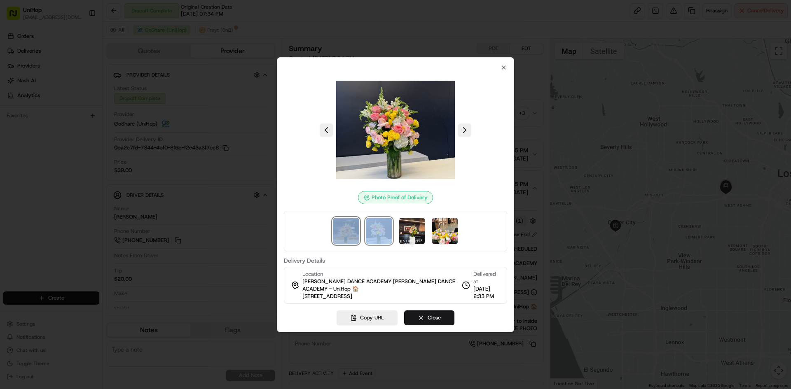
click at [349, 225] on img at bounding box center [346, 231] width 26 height 26
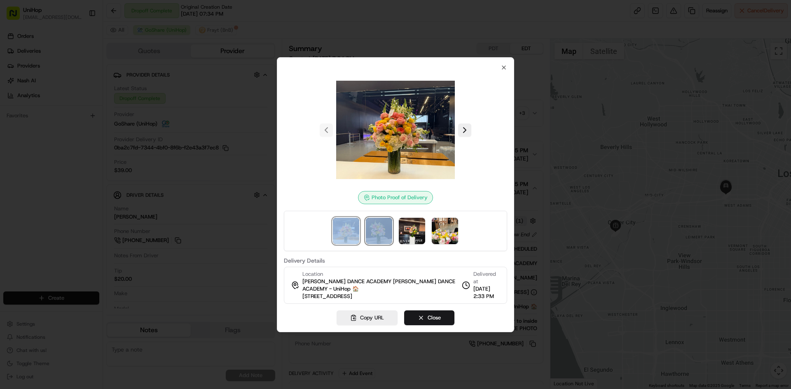
click at [374, 227] on img at bounding box center [379, 231] width 26 height 26
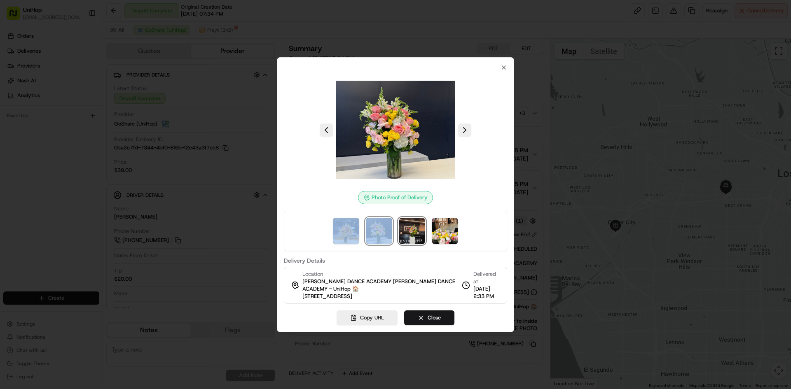
click at [412, 226] on img at bounding box center [412, 231] width 26 height 26
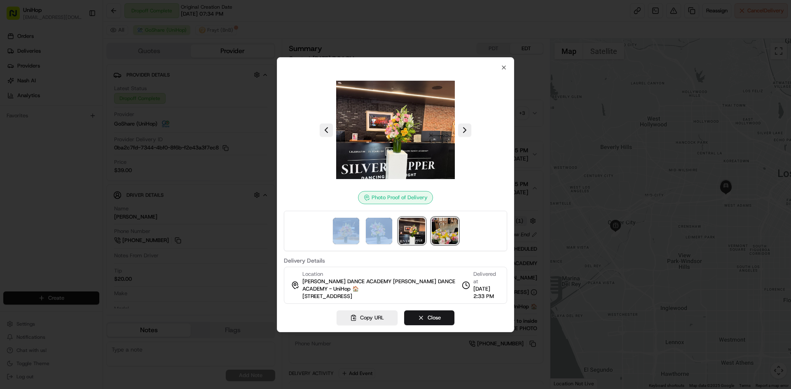
click at [445, 229] on img at bounding box center [445, 231] width 26 height 26
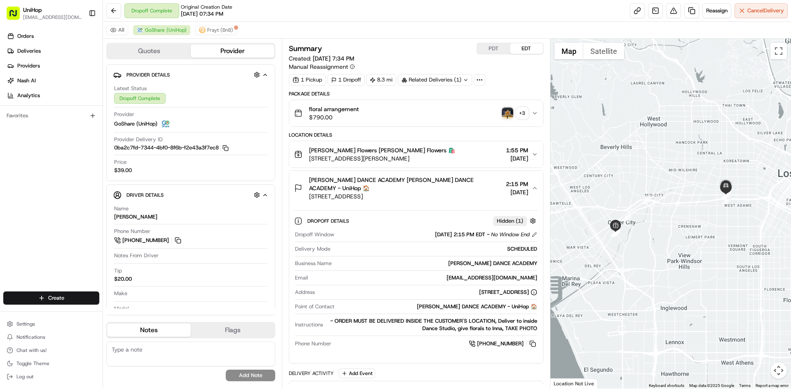
click at [509, 116] on img "button" at bounding box center [508, 114] width 12 height 12
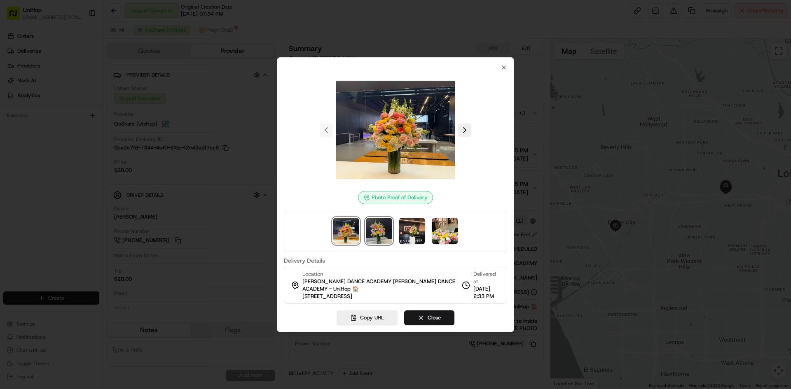
click at [386, 231] on img at bounding box center [379, 231] width 26 height 26
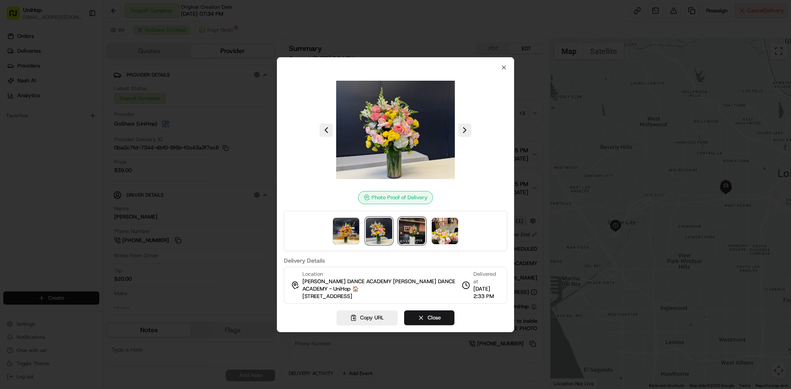
click at [412, 231] on img at bounding box center [412, 231] width 26 height 26
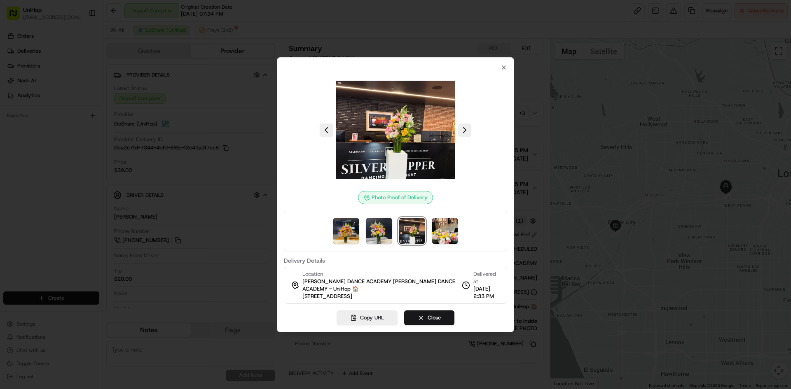
click at [500, 66] on div "Photo Proof of Delivery Delivery Details Location DEBBIE ALLEN DANCE ACADEMY DE…" at bounding box center [395, 184] width 223 height 240
click at [504, 65] on icon "button" at bounding box center [504, 67] width 7 height 7
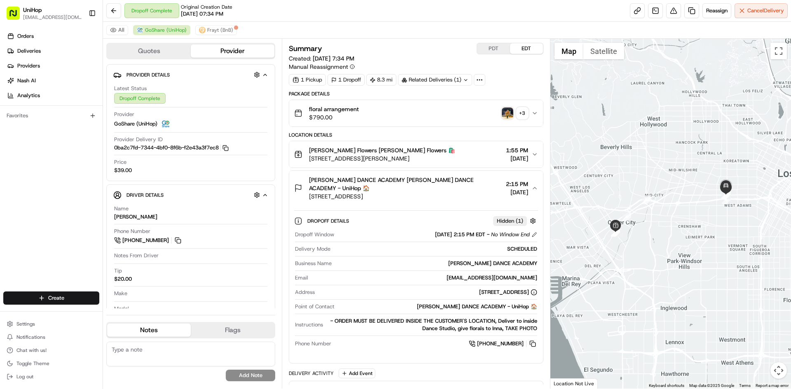
drag, startPoint x: 454, startPoint y: 197, endPoint x: 311, endPoint y: 202, distance: 143.0
click at [311, 202] on button "DEBBIE ALLEN DANCE ACADEMY DEBBIE ALLEN DANCE ACADEMY - UniHop 🏠 1850 S Manhatt…" at bounding box center [415, 188] width 253 height 35
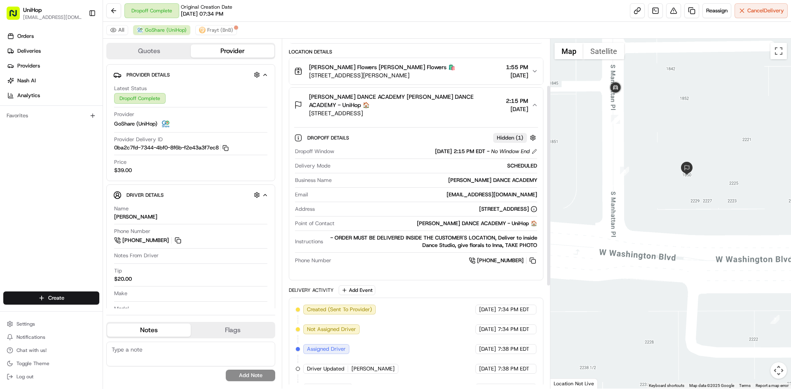
scroll to position [124, 0]
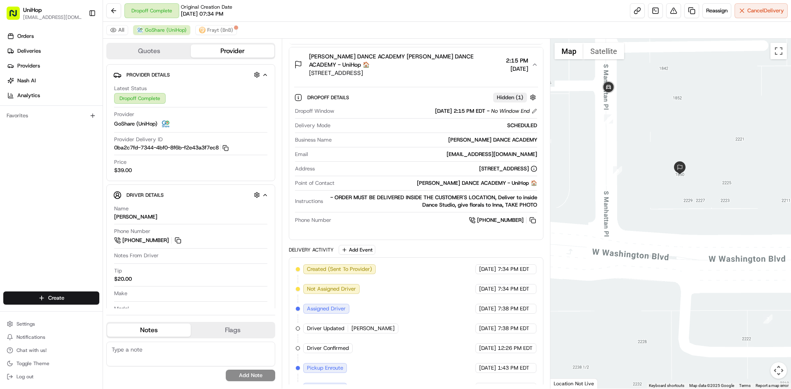
drag, startPoint x: 730, startPoint y: 300, endPoint x: 735, endPoint y: 304, distance: 7.6
click at [726, 299] on div at bounding box center [670, 214] width 241 height 350
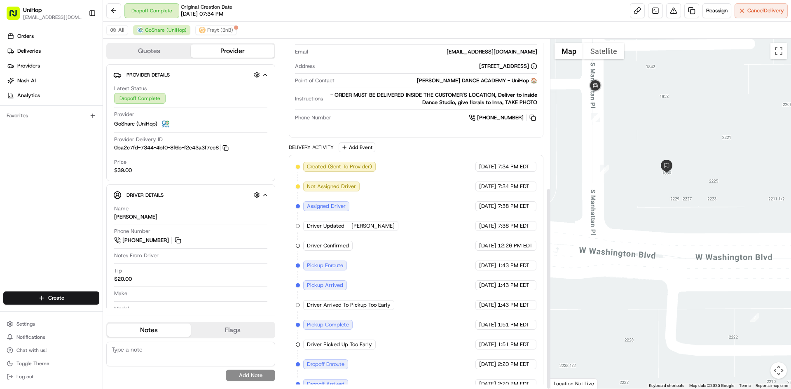
scroll to position [257, 0]
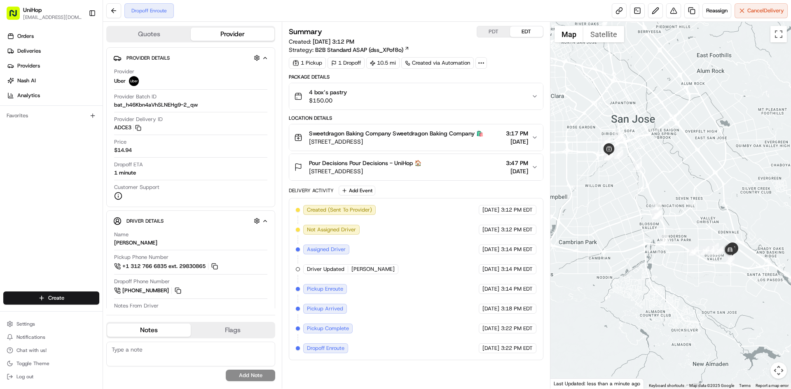
drag, startPoint x: 354, startPoint y: 174, endPoint x: 306, endPoint y: 176, distance: 47.8
click at [306, 176] on button "Pour Decisions Pour Decisions - UniHop 🏠 5700 Village Oaks Dr #20, San Jose, CA…" at bounding box center [415, 167] width 253 height 26
click at [461, 165] on div "Pour Decisions Pour Decisions - UniHop 🏠 5700 Village Oaks Dr #20, San Jose, CA…" at bounding box center [412, 167] width 237 height 16
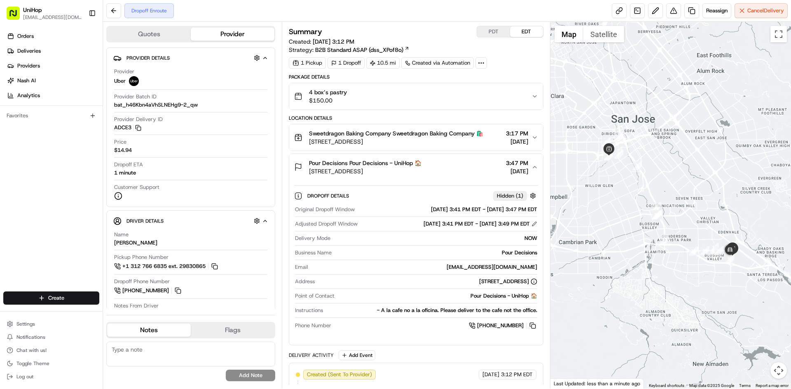
click at [461, 165] on div "Pour Decisions Pour Decisions - UniHop 🏠 5700 Village Oaks Dr #20, San Jose, CA…" at bounding box center [412, 167] width 237 height 16
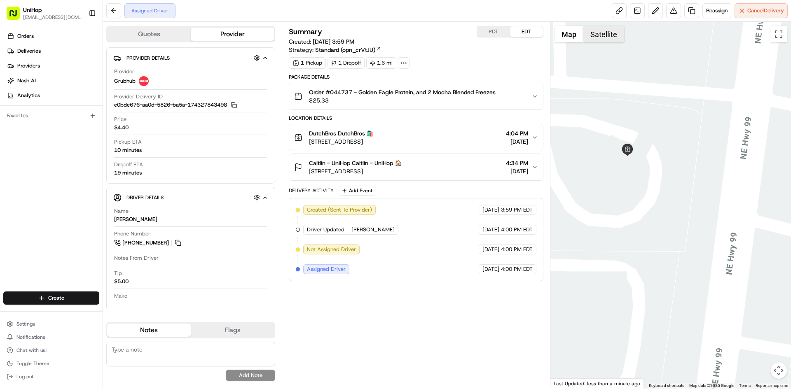
click at [591, 37] on button "Satellite" at bounding box center [603, 34] width 41 height 16
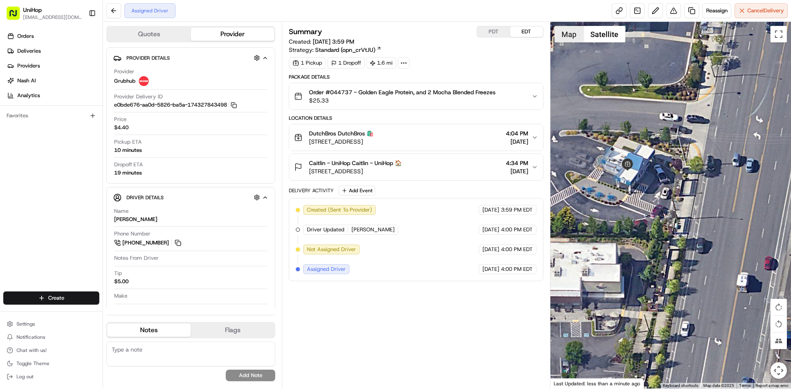
click at [569, 39] on button "Map" at bounding box center [569, 34] width 29 height 16
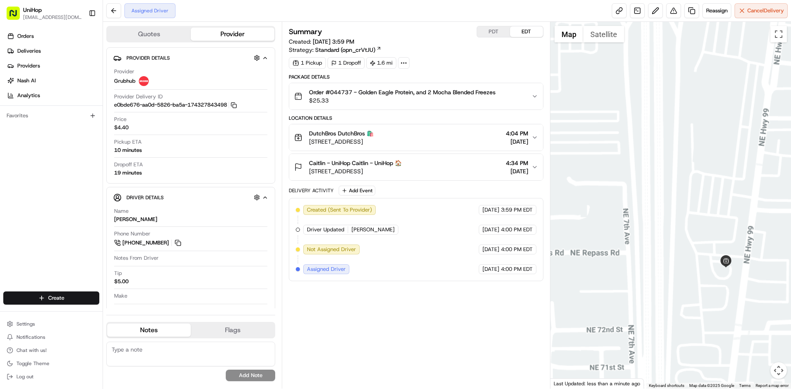
drag, startPoint x: 735, startPoint y: 283, endPoint x: 639, endPoint y: 263, distance: 98.5
click at [678, 270] on div at bounding box center [670, 205] width 241 height 367
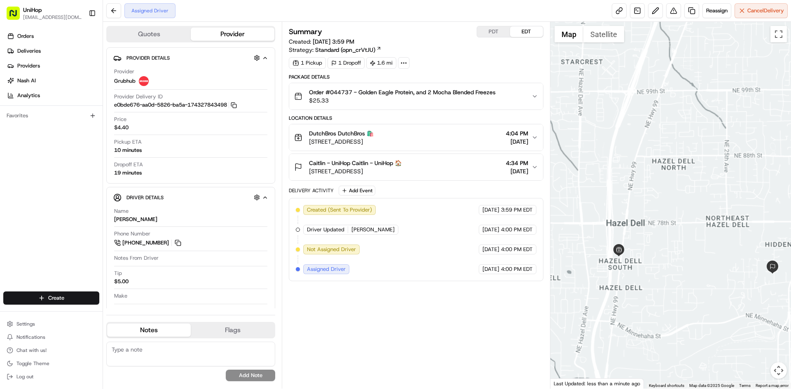
drag, startPoint x: 664, startPoint y: 273, endPoint x: 638, endPoint y: 257, distance: 31.1
click at [643, 259] on div at bounding box center [670, 205] width 241 height 367
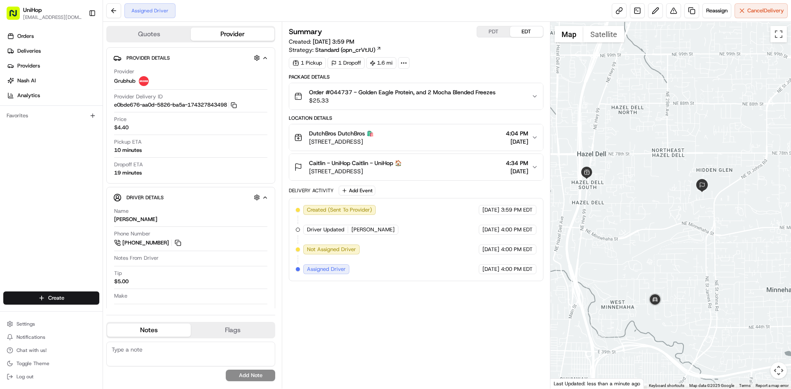
drag, startPoint x: 634, startPoint y: 272, endPoint x: 682, endPoint y: 257, distance: 50.0
click at [682, 257] on div at bounding box center [670, 205] width 241 height 367
drag, startPoint x: 141, startPoint y: 221, endPoint x: 106, endPoint y: 221, distance: 34.6
click at [106, 221] on div "Driver Details Hidden ( 7 ) Name [PERSON_NAME] Phone Number [PHONE_NUMBER] Note…" at bounding box center [190, 255] width 169 height 136
copy div "[PERSON_NAME]"
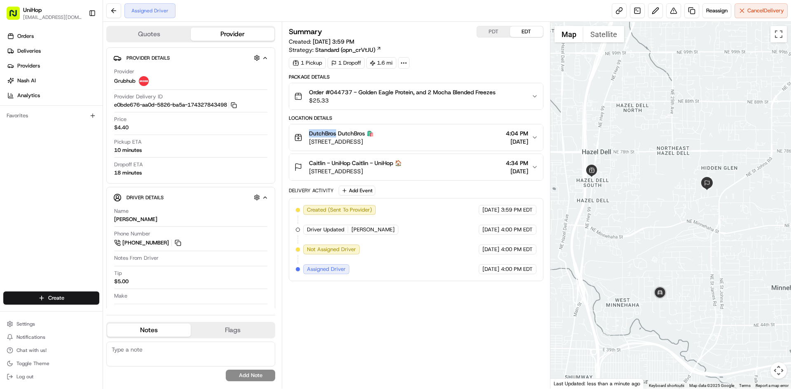
drag, startPoint x: 306, startPoint y: 131, endPoint x: 335, endPoint y: 133, distance: 28.5
click at [335, 133] on div "DutchBros DutchBros 🛍️ [STREET_ADDRESS]" at bounding box center [334, 137] width 80 height 16
copy span "DutchBros"
drag, startPoint x: 307, startPoint y: 163, endPoint x: 326, endPoint y: 165, distance: 18.7
click at [326, 165] on div "Caitlin - UniHop Caitlin - UniHop 🏠 [STREET_ADDRESS]" at bounding box center [348, 167] width 108 height 16
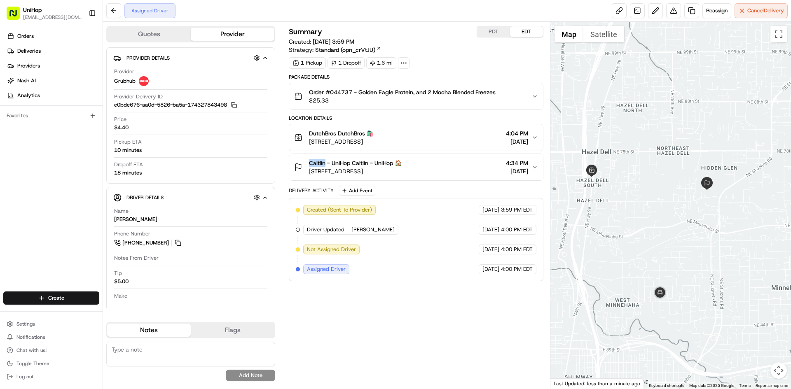
copy span "Caitlin"
drag, startPoint x: 330, startPoint y: 92, endPoint x: 352, endPoint y: 93, distance: 21.8
click at [352, 93] on span "Order #044737 - Golden Eagle Protein, and 2 Mocha Blended Freezes" at bounding box center [402, 92] width 187 height 8
copy span "044737"
drag, startPoint x: 364, startPoint y: 101, endPoint x: 359, endPoint y: 101, distance: 5.0
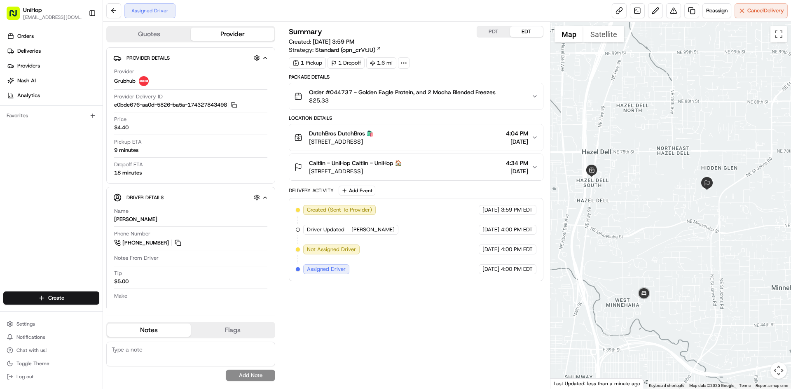
click at [363, 101] on span "$25.33" at bounding box center [402, 100] width 187 height 8
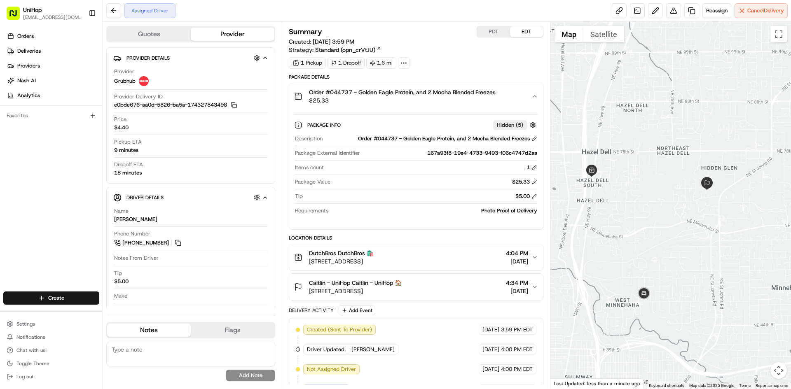
click at [344, 101] on span "$25.33" at bounding box center [402, 100] width 187 height 8
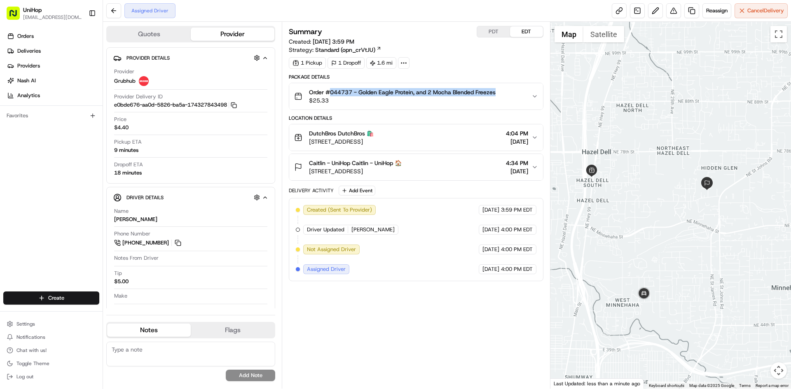
drag, startPoint x: 331, startPoint y: 94, endPoint x: 496, endPoint y: 93, distance: 164.8
click at [496, 93] on span "Order #044737 - Golden Eagle Protein, and 2 Mocha Blended Freezes" at bounding box center [402, 92] width 187 height 8
copy span "044737 - Golden Eagle Protein, and 2 Mocha Blended Freezes"
click at [429, 318] on div "Summary PDT EDT Created: Aug 24 2025 3:59 PM Strategy: Standard (opn_crVtJU) 1 …" at bounding box center [416, 205] width 254 height 359
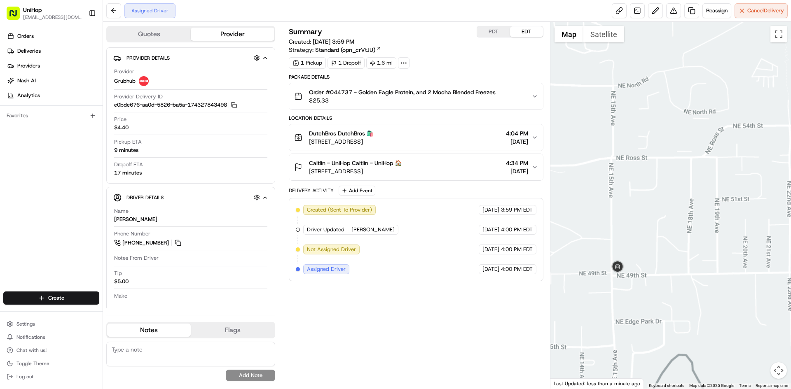
drag, startPoint x: 674, startPoint y: 177, endPoint x: 674, endPoint y: 183, distance: 6.2
click at [674, 179] on div at bounding box center [670, 205] width 241 height 367
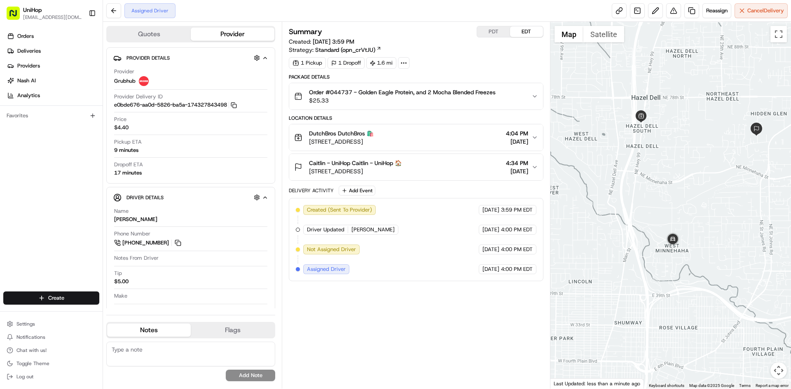
drag, startPoint x: 695, startPoint y: 180, endPoint x: 690, endPoint y: 185, distance: 7.6
click at [690, 185] on div at bounding box center [670, 205] width 241 height 367
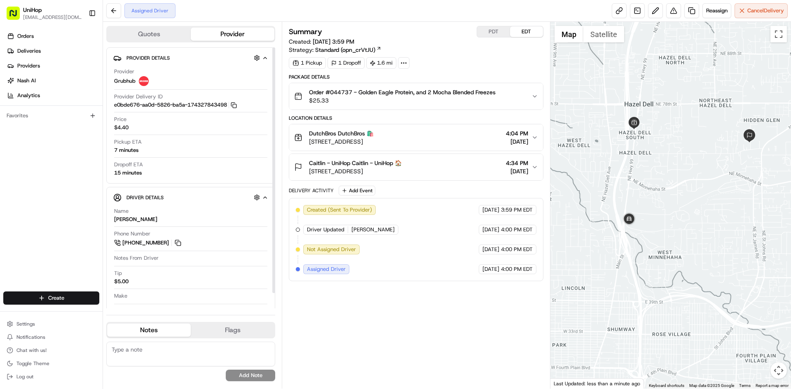
click at [180, 249] on div "Phone Number +1 503 896 4262" at bounding box center [190, 240] width 153 height 21
click at [180, 246] on button at bounding box center [177, 243] width 9 height 9
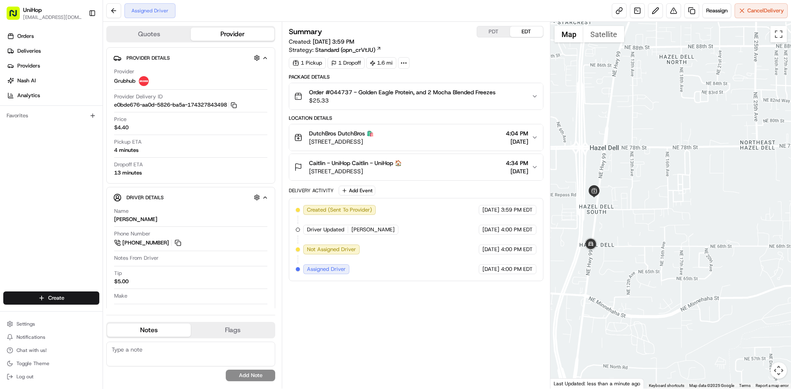
drag, startPoint x: 641, startPoint y: 197, endPoint x: 652, endPoint y: 210, distance: 17.0
click at [652, 210] on div at bounding box center [670, 205] width 241 height 367
click at [471, 169] on div "Caitlin - UniHop Caitlin - UniHop 🏠 [STREET_ADDRESS] 4:34 PM [DATE]" at bounding box center [412, 167] width 237 height 16
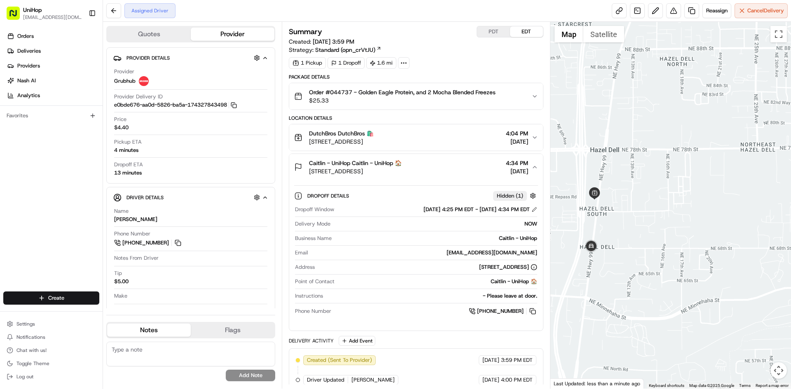
click at [471, 169] on div "Caitlin - UniHop Caitlin - UniHop 🏠 [STREET_ADDRESS] 4:34 PM [DATE]" at bounding box center [412, 167] width 237 height 16
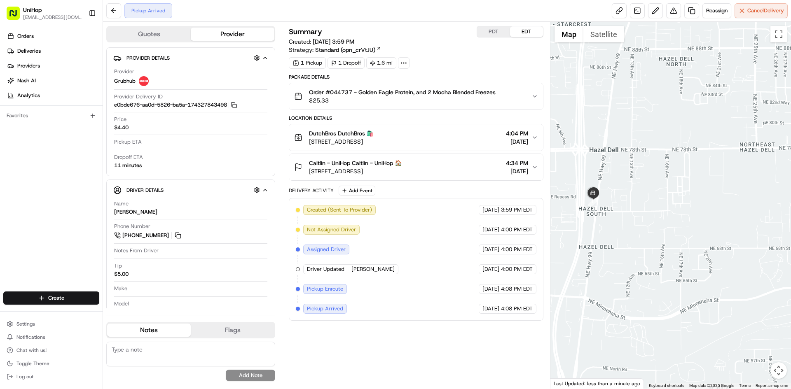
drag, startPoint x: 676, startPoint y: 187, endPoint x: 669, endPoint y: 184, distance: 8.5
click at [673, 187] on div at bounding box center [670, 205] width 241 height 367
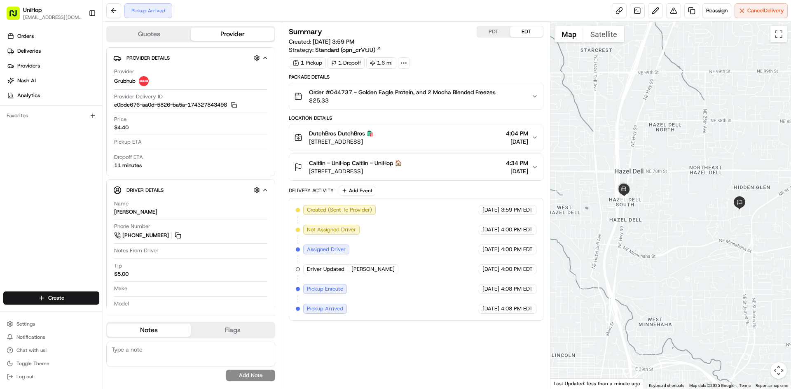
click at [667, 180] on div at bounding box center [670, 205] width 241 height 367
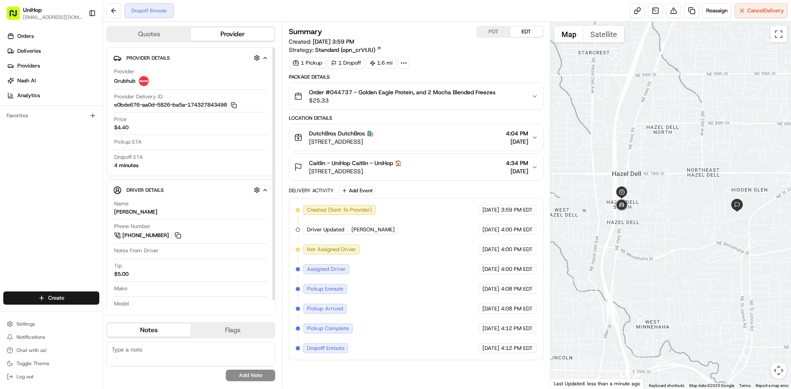
click at [447, 170] on div "Caitlin - UniHop Caitlin - UniHop 🏠 [STREET_ADDRESS] 4:34 PM [DATE]" at bounding box center [412, 167] width 237 height 16
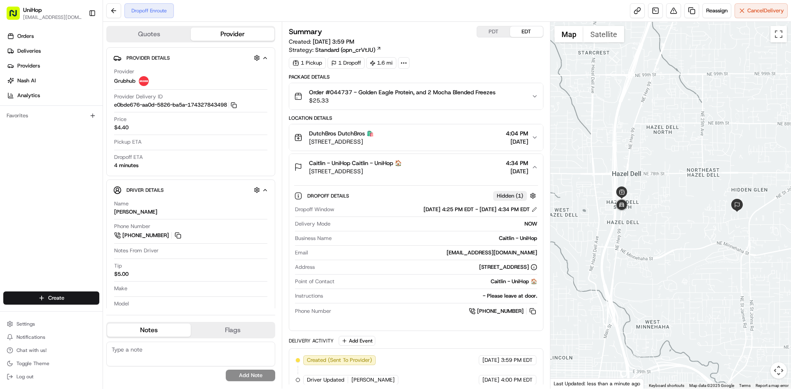
click at [447, 170] on div "Caitlin - UniHop Caitlin - UniHop 🏠 [STREET_ADDRESS] 4:34 PM [DATE]" at bounding box center [412, 167] width 237 height 16
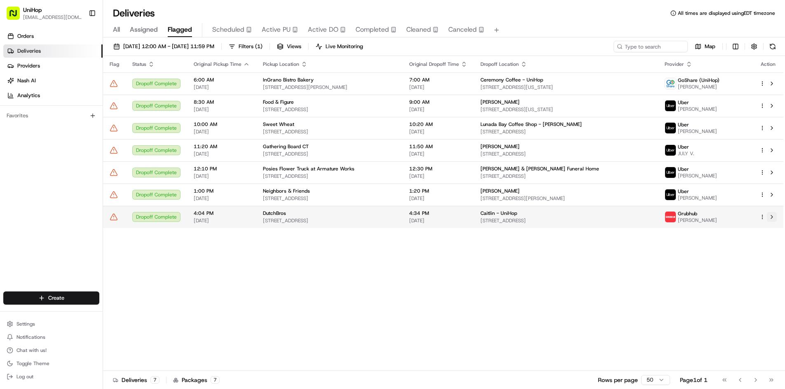
click at [772, 218] on button at bounding box center [772, 217] width 10 height 10
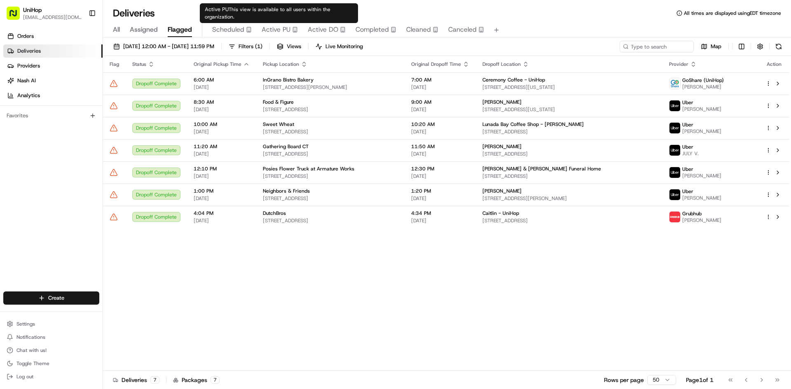
click at [283, 31] on span "Active PU" at bounding box center [276, 30] width 29 height 10
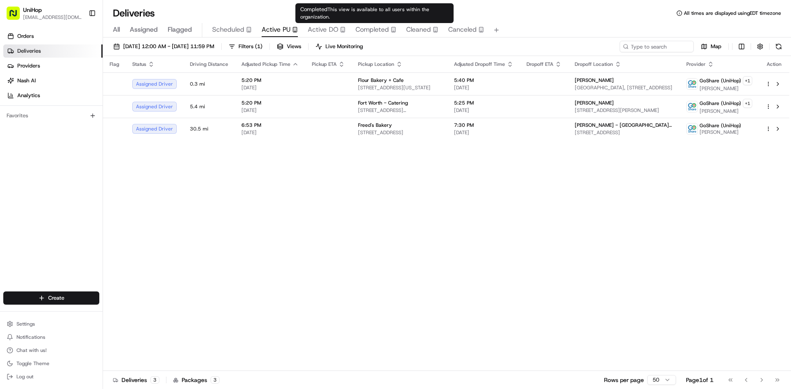
click at [321, 22] on div "Completed This view is available to all users within the organization. Complete…" at bounding box center [374, 13] width 158 height 20
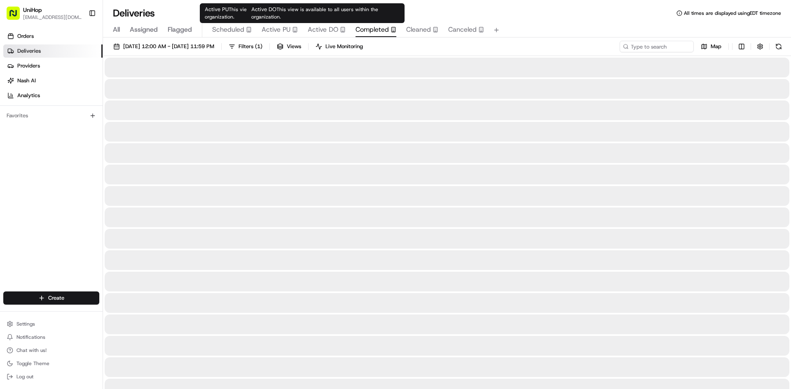
click at [321, 30] on span "Active DO" at bounding box center [323, 30] width 30 height 10
click at [292, 29] on icon "button" at bounding box center [295, 30] width 6 height 6
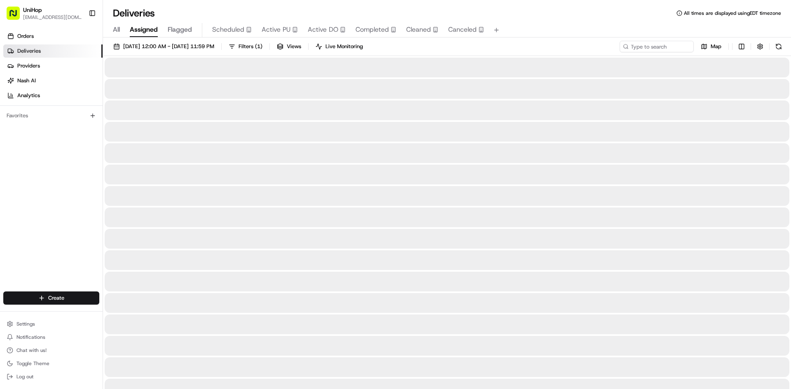
click at [145, 34] on span "Assigned" at bounding box center [144, 30] width 28 height 10
click at [167, 50] on span "[DATE] 12:00 AM - [DATE] 11:59 PM" at bounding box center [168, 46] width 91 height 7
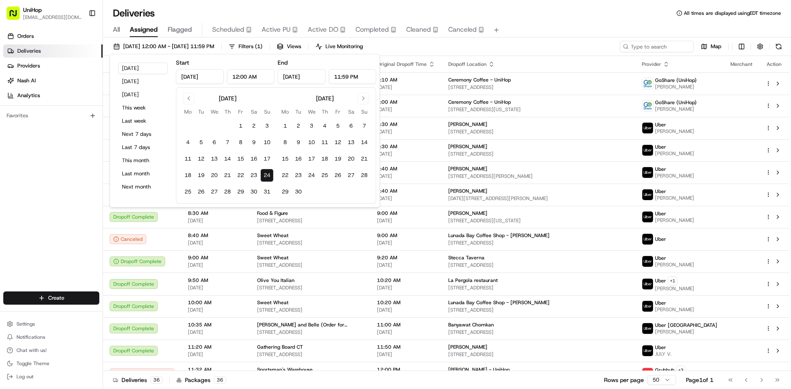
click at [204, 80] on input "Aug 24, 2025" at bounding box center [200, 76] width 48 height 15
click at [190, 192] on button "25" at bounding box center [187, 191] width 13 height 13
type input "Aug 25, 2025"
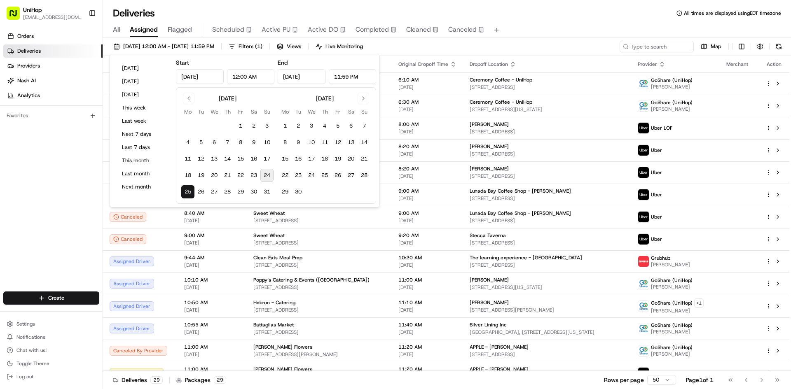
click at [0, 193] on div "Orders Deliveries Providers Nash AI Analytics Favorites" at bounding box center [51, 161] width 103 height 270
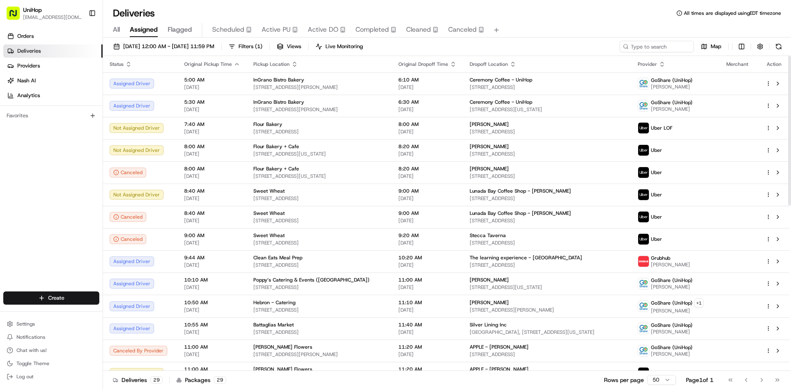
click at [657, 62] on span "Provider" at bounding box center [647, 64] width 19 height 7
click at [665, 63] on icon "button" at bounding box center [662, 64] width 7 height 7
click at [676, 76] on button "Provider (A-Z)" at bounding box center [675, 75] width 56 height 10
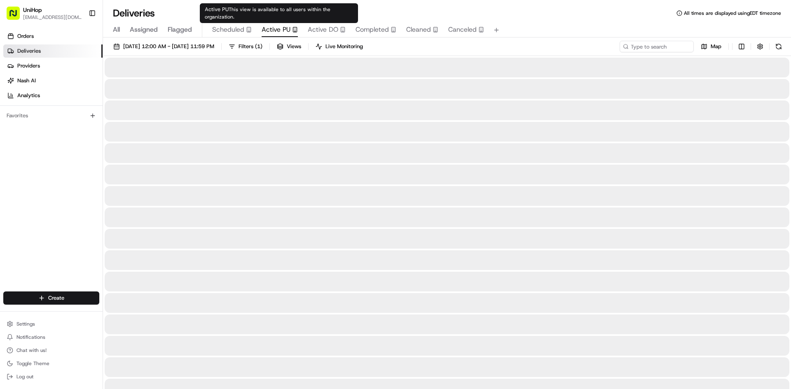
click at [289, 32] on span "Active PU" at bounding box center [276, 30] width 29 height 10
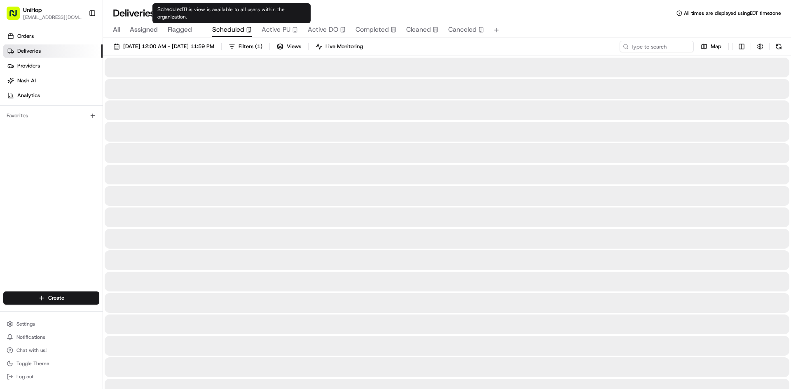
drag, startPoint x: 234, startPoint y: 35, endPoint x: 261, endPoint y: 33, distance: 27.3
click at [235, 35] on button "Scheduled" at bounding box center [232, 30] width 40 height 14
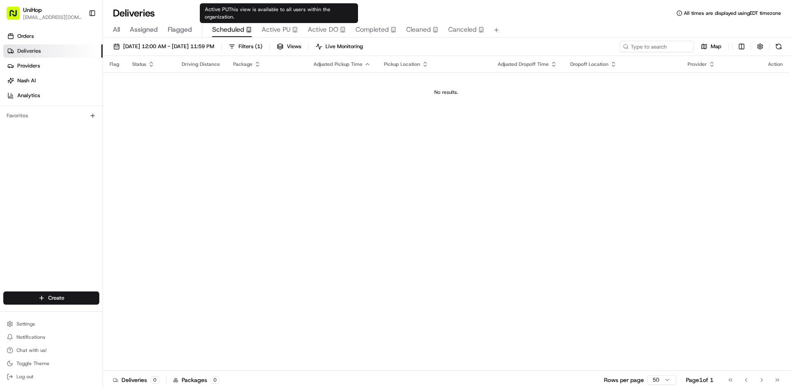
click at [282, 30] on span "Active PU" at bounding box center [276, 30] width 29 height 10
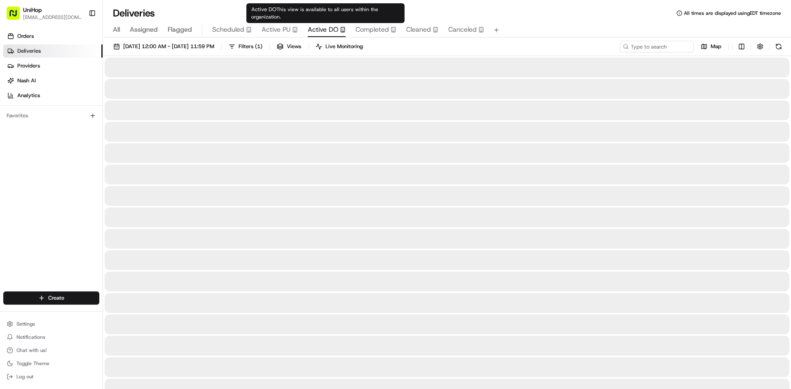
click at [335, 29] on span "Active DO" at bounding box center [323, 30] width 30 height 10
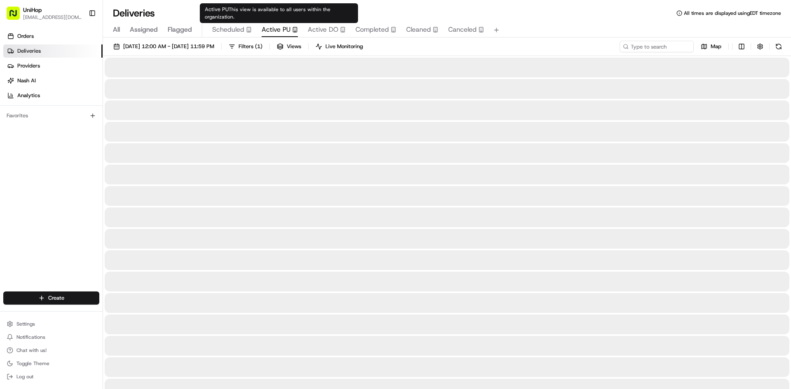
click at [271, 30] on span "Active PU" at bounding box center [276, 30] width 29 height 10
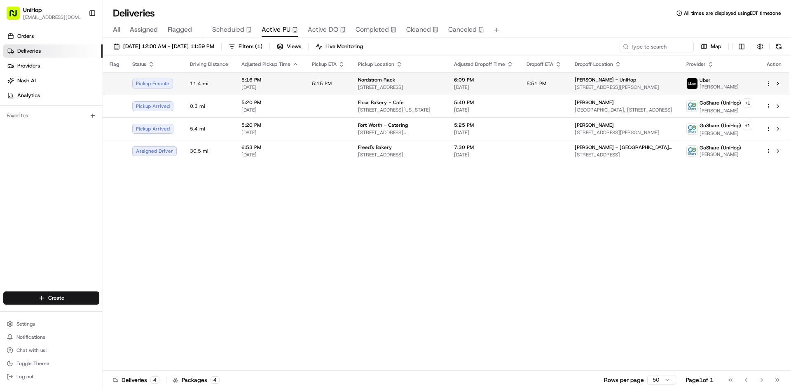
click at [499, 86] on span "Aug 24 2025" at bounding box center [483, 87] width 59 height 7
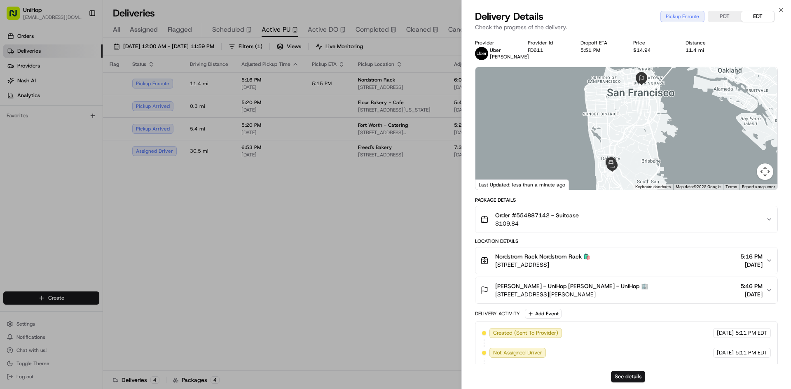
click at [657, 269] on div "Nordstrom Rack Nordstrom Rack 🛍️ 152 Serramonte Center, Daly City, CA 94015, US…" at bounding box center [623, 261] width 286 height 16
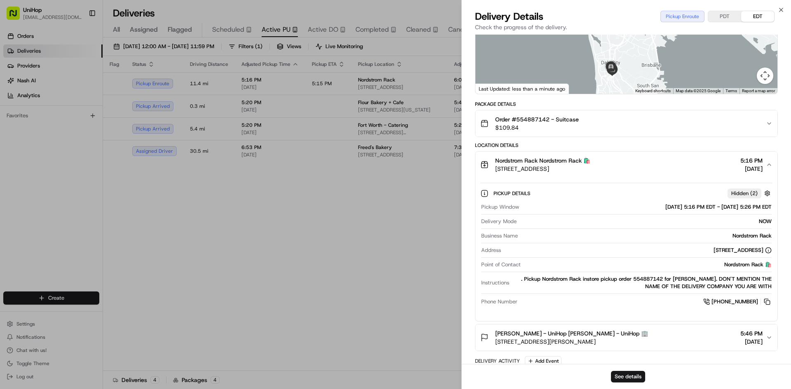
scroll to position [124, 0]
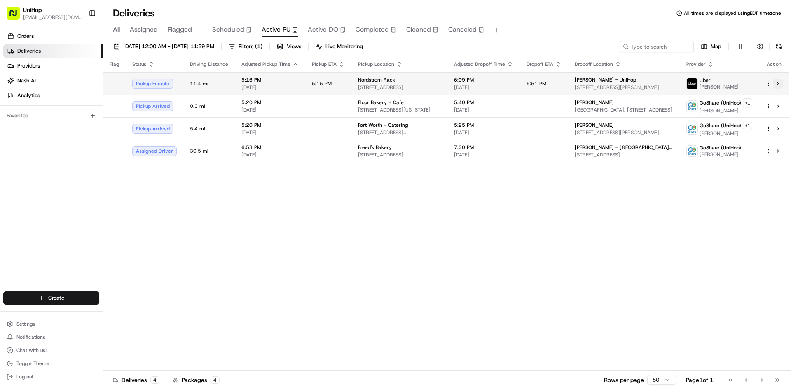
click at [776, 85] on button at bounding box center [778, 84] width 10 height 10
click at [361, 88] on span "152 Serramonte Center, Daly City, CA 94015, USA" at bounding box center [399, 87] width 83 height 7
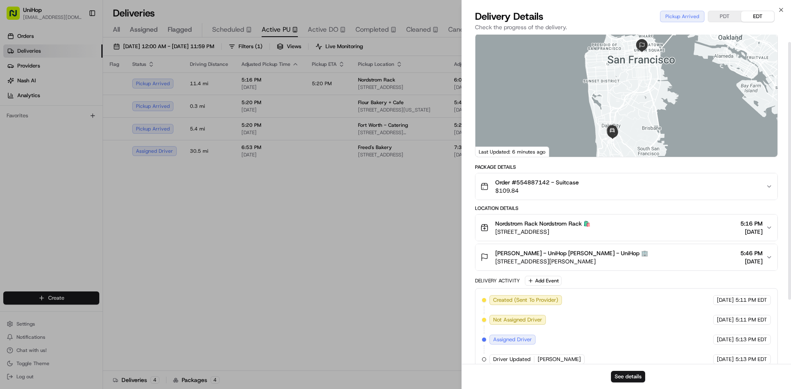
scroll to position [91, 0]
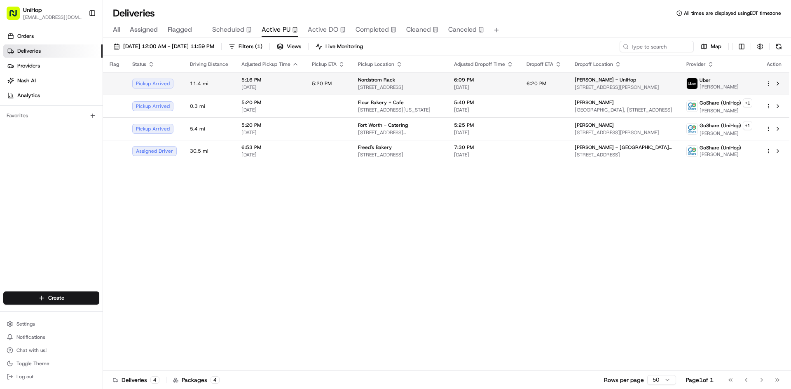
click at [398, 84] on span "152 Serramonte Center, Daly City, CA 94015, USA" at bounding box center [399, 87] width 83 height 7
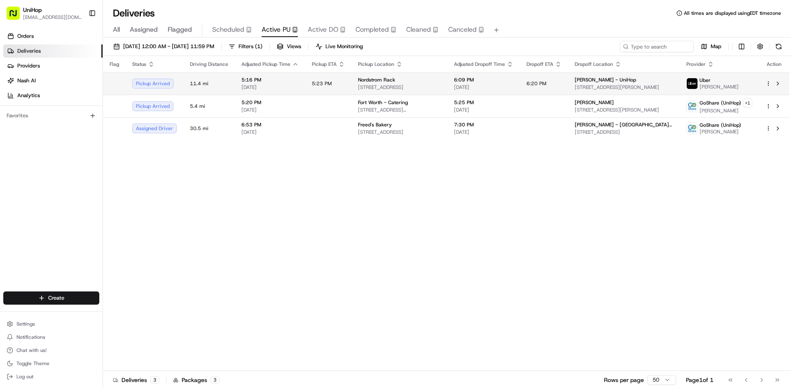
click at [323, 82] on span "5:23 PM" at bounding box center [322, 83] width 20 height 7
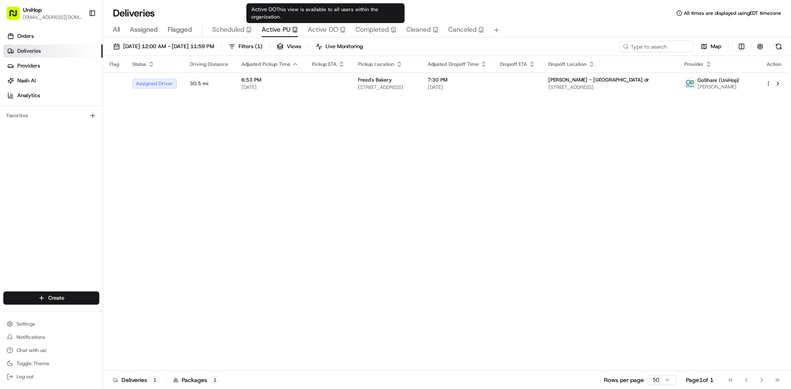
click at [317, 32] on span "Active DO" at bounding box center [323, 30] width 30 height 10
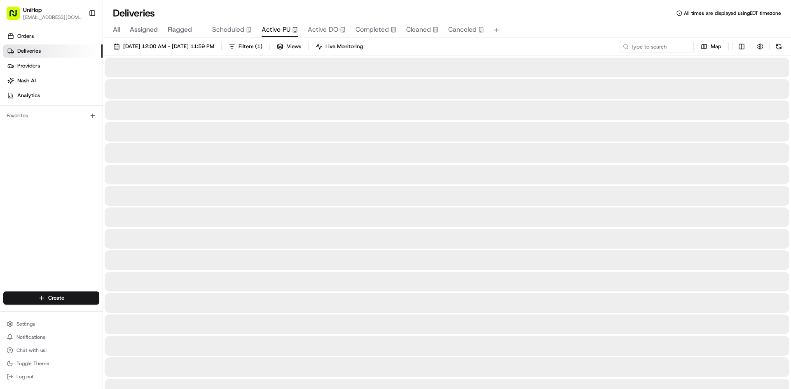
click at [292, 31] on icon "button" at bounding box center [295, 30] width 6 height 6
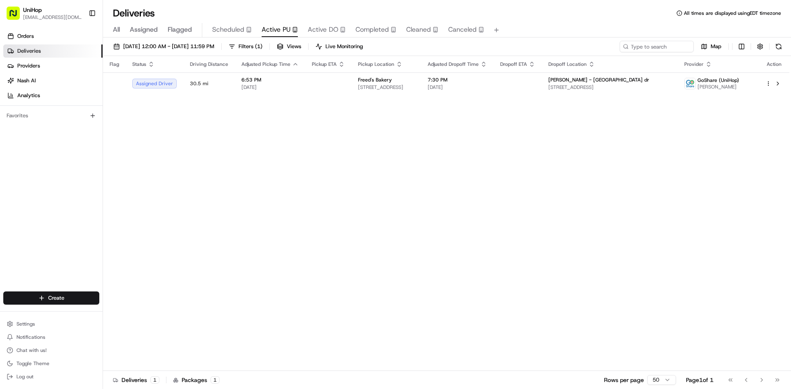
click at [524, 199] on div "Flag Status Driving Distance Adjusted Pickup Time Pickup ETA Pickup Location Ad…" at bounding box center [446, 213] width 686 height 315
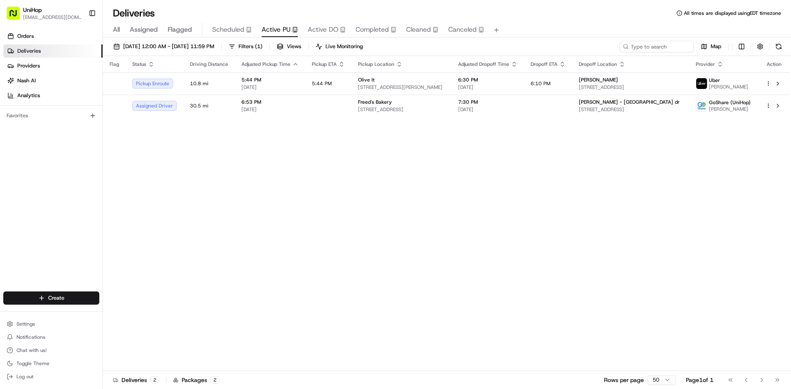
click at [325, 30] on span "Active DO" at bounding box center [323, 30] width 30 height 10
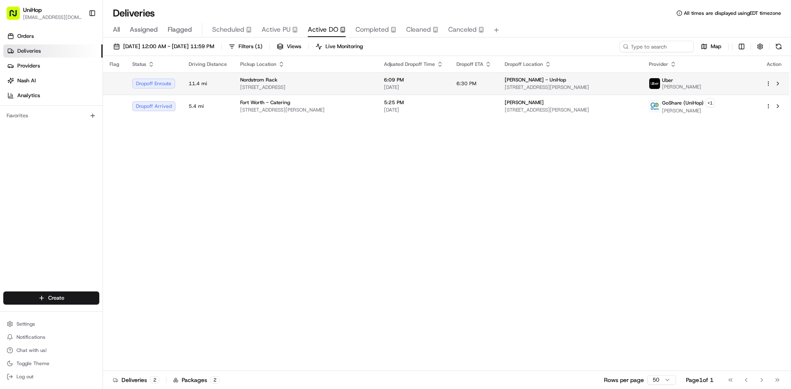
click at [400, 81] on td "6:09 PM Aug 24 2025" at bounding box center [413, 84] width 73 height 22
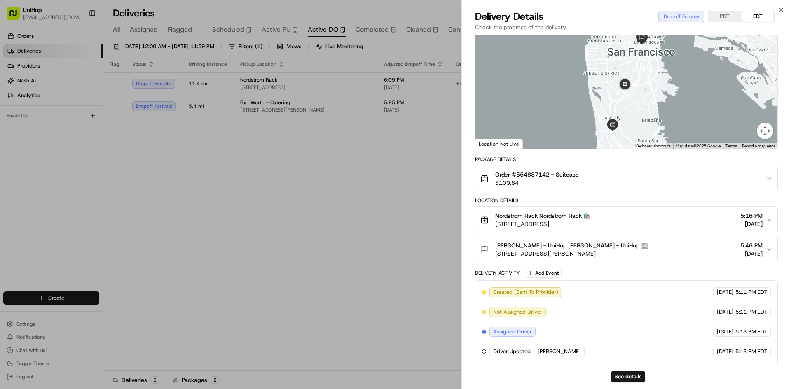
scroll to position [131, 0]
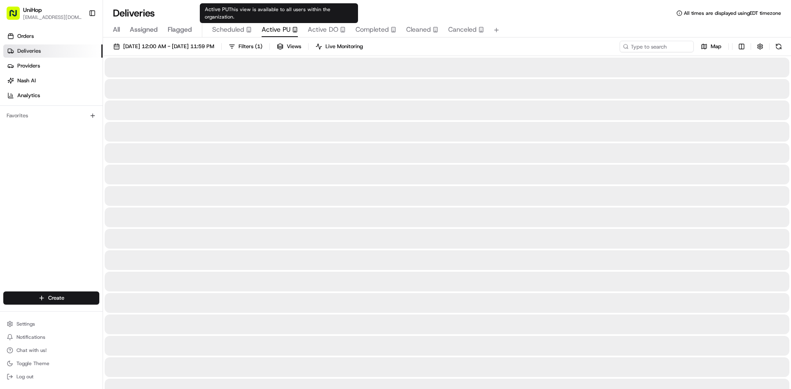
click at [292, 28] on icon "button" at bounding box center [295, 30] width 6 height 6
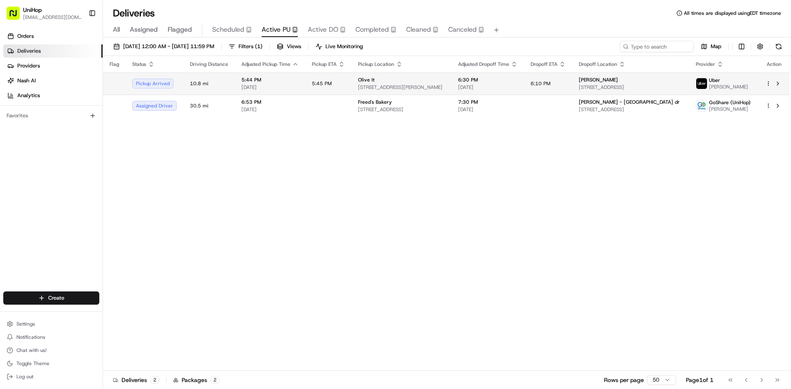
click at [405, 80] on div "Olive It" at bounding box center [401, 80] width 87 height 7
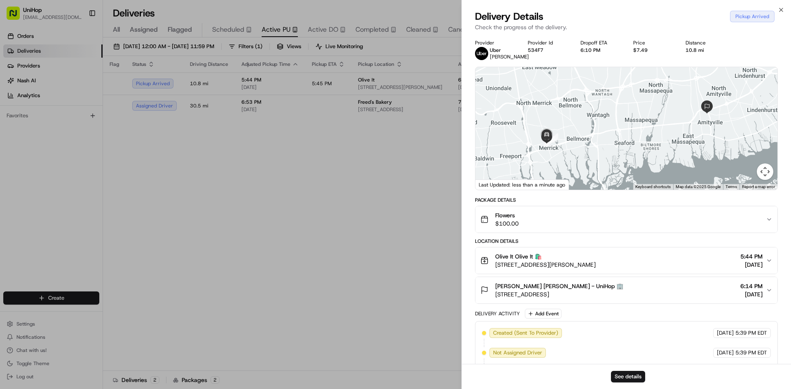
click at [632, 215] on div "Flowers $100.00" at bounding box center [623, 219] width 286 height 16
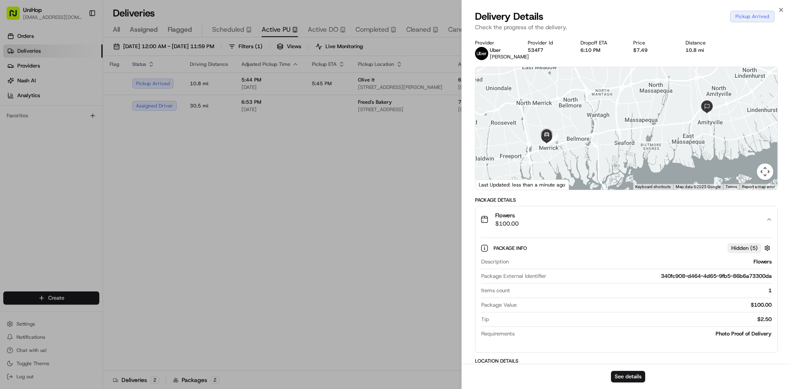
click at [632, 215] on div "Flowers $100.00" at bounding box center [623, 219] width 286 height 16
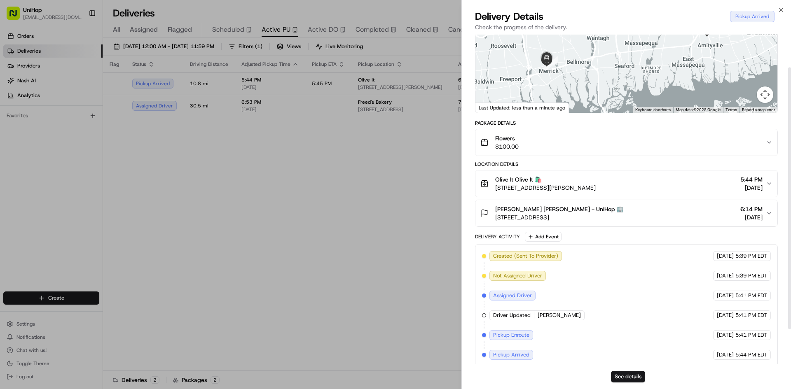
scroll to position [85, 0]
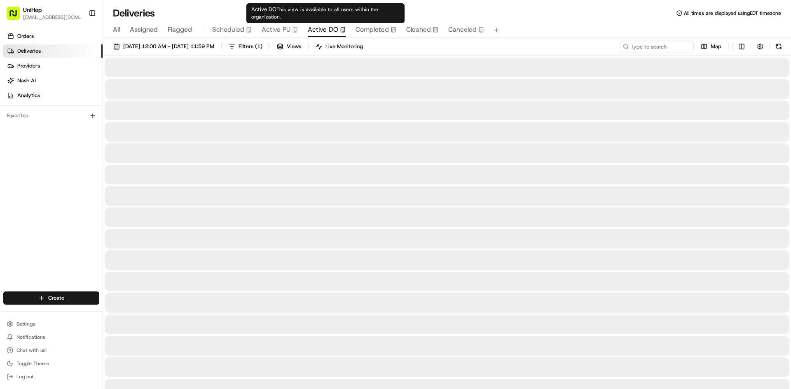
click at [332, 25] on span "Active DO" at bounding box center [323, 30] width 30 height 10
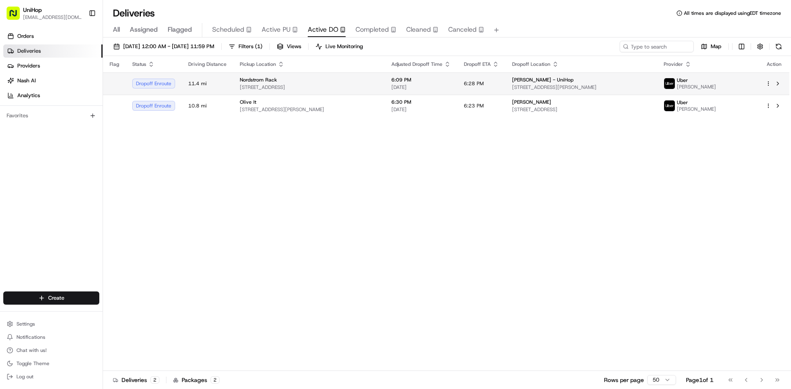
click at [418, 90] on span "Aug 24 2025" at bounding box center [420, 87] width 59 height 7
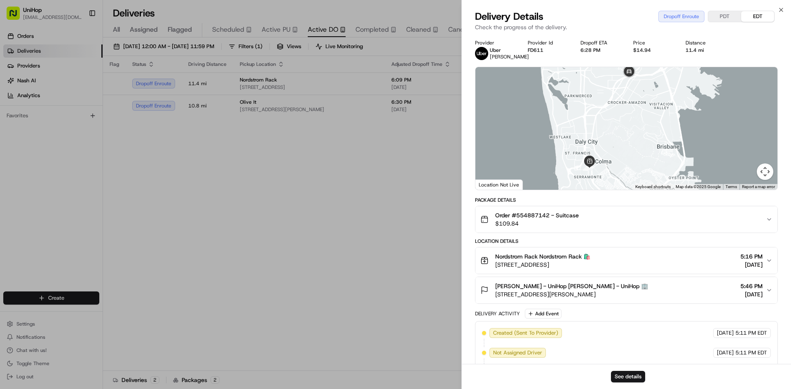
drag, startPoint x: 625, startPoint y: 155, endPoint x: 634, endPoint y: 96, distance: 59.1
click at [634, 96] on div at bounding box center [626, 128] width 302 height 123
drag, startPoint x: 607, startPoint y: 136, endPoint x: 592, endPoint y: 152, distance: 21.9
click at [592, 152] on div at bounding box center [626, 128] width 302 height 123
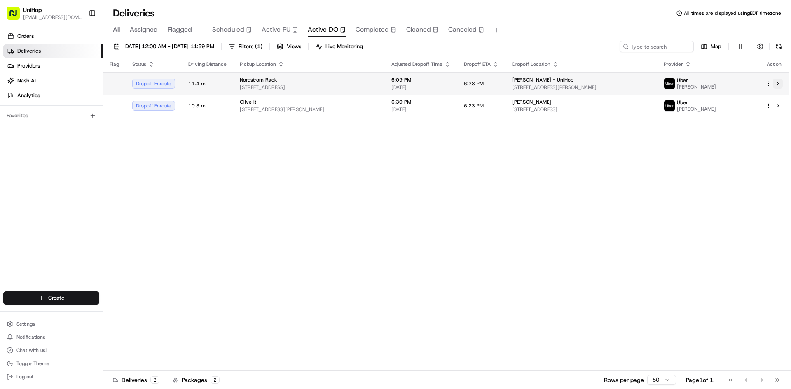
click at [777, 87] on button at bounding box center [778, 84] width 10 height 10
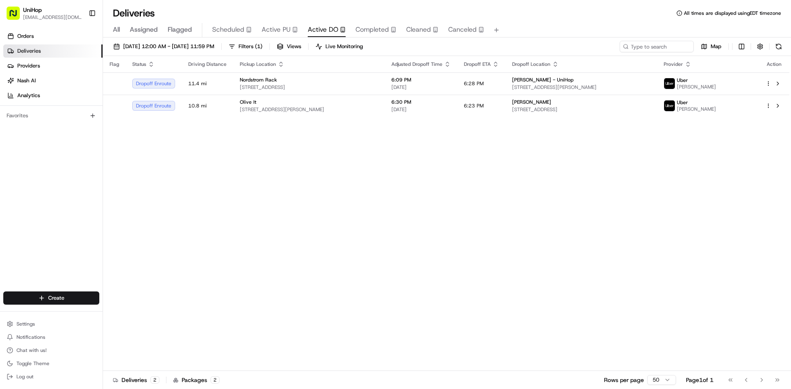
click at [286, 27] on span "Active PU" at bounding box center [276, 30] width 29 height 10
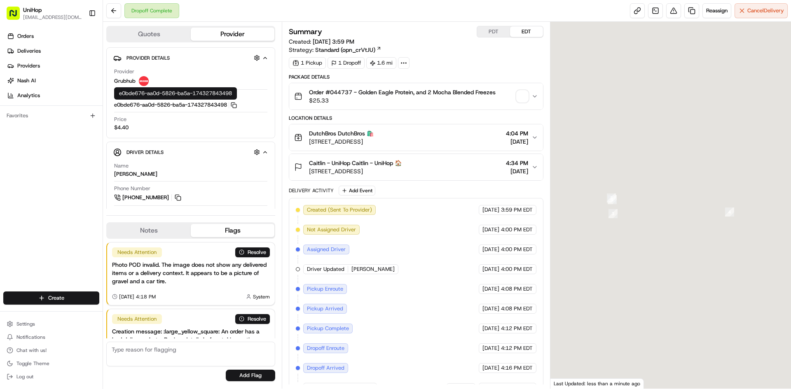
scroll to position [49, 0]
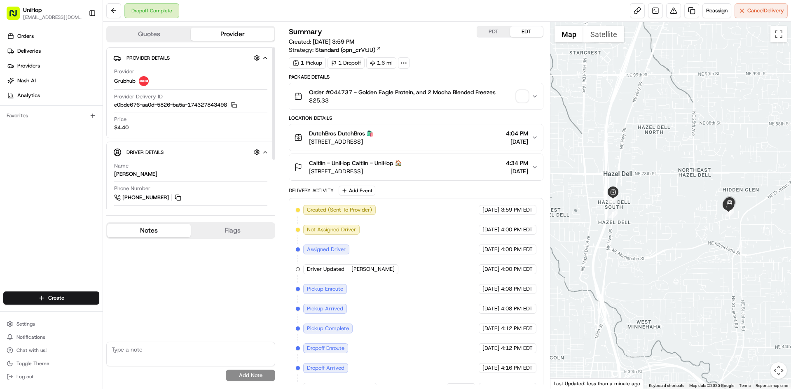
click at [151, 233] on button "Notes" at bounding box center [149, 230] width 84 height 13
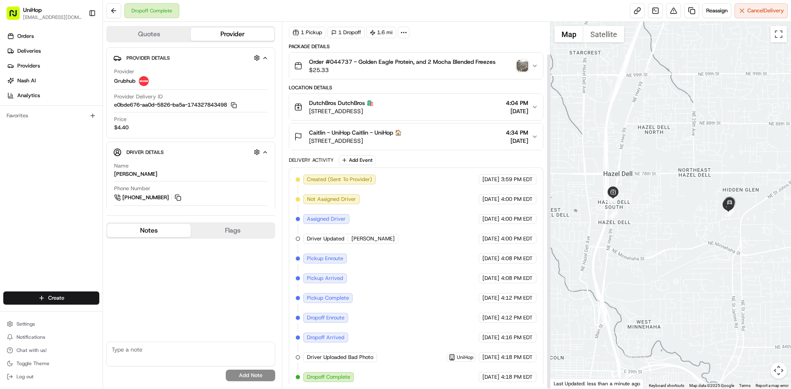
scroll to position [35, 0]
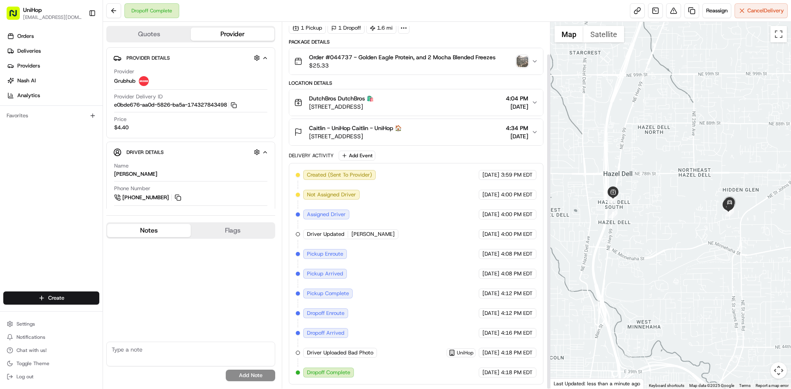
click at [520, 60] on img "button" at bounding box center [523, 62] width 12 height 12
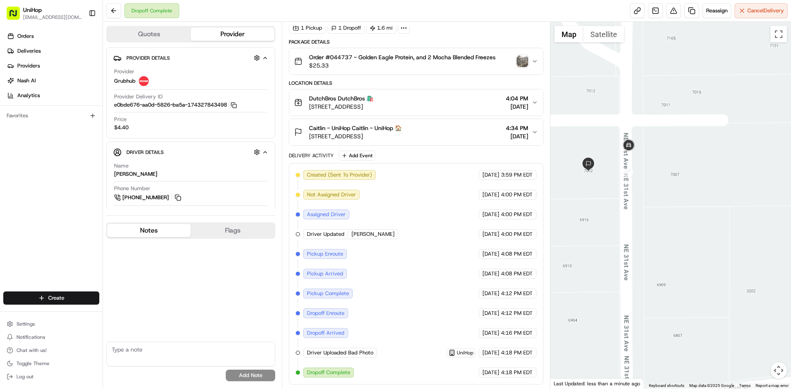
click at [173, 234] on button "Notes" at bounding box center [149, 230] width 84 height 13
click at [606, 35] on button "Satellite" at bounding box center [603, 34] width 41 height 16
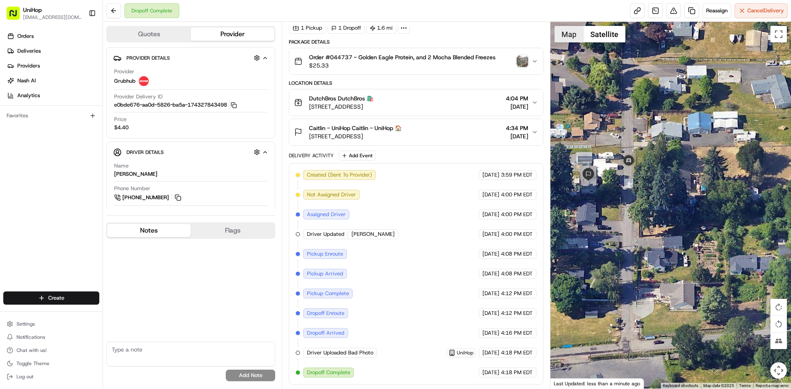
click at [562, 35] on button "Map" at bounding box center [569, 34] width 29 height 16
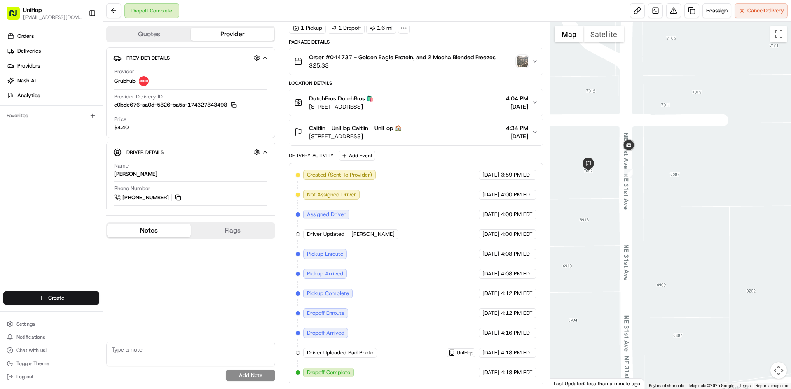
click at [450, 147] on div "Package Details Order #044737 - Golden Eagle Protein, and 2 Mocha Blended Freez…" at bounding box center [416, 212] width 254 height 346
click at [452, 135] on div "Caitlin - UniHop Caitlin - UniHop 🏠 7002 NE 31st Ave, Vancouver, WA 98665, USA …" at bounding box center [412, 132] width 237 height 16
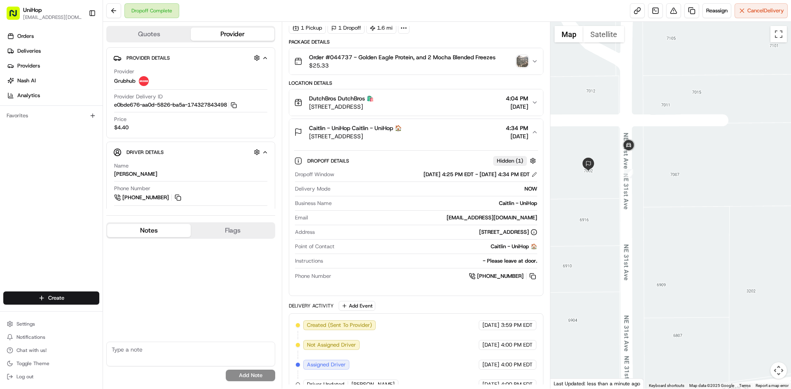
click at [452, 135] on div "Caitlin - UniHop Caitlin - UniHop 🏠 7002 NE 31st Ave, Vancouver, WA 98665, USA …" at bounding box center [412, 132] width 237 height 16
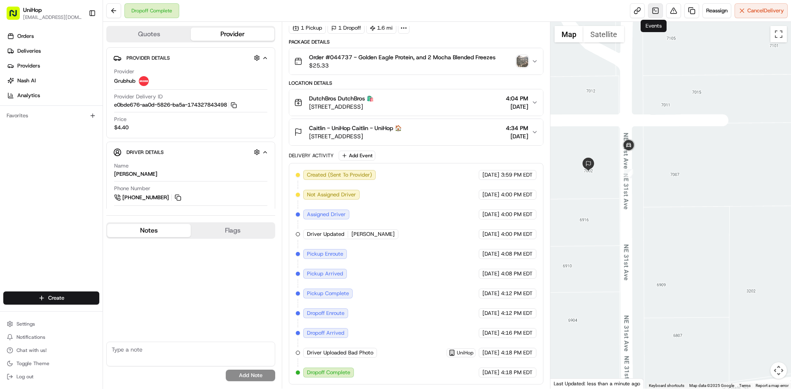
click at [654, 14] on link at bounding box center [655, 10] width 15 height 15
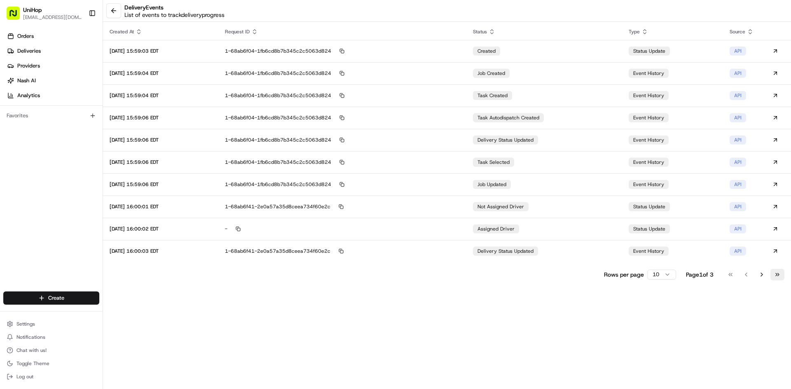
click at [780, 273] on button "Go to last page" at bounding box center [777, 275] width 14 height 12
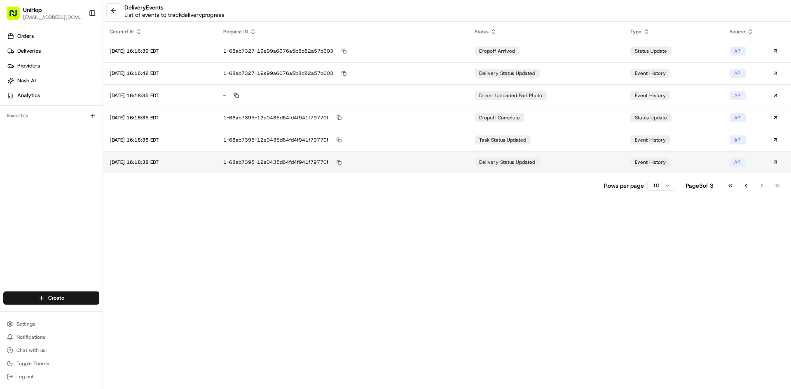
click at [576, 163] on td "delivery status updated" at bounding box center [546, 162] width 156 height 22
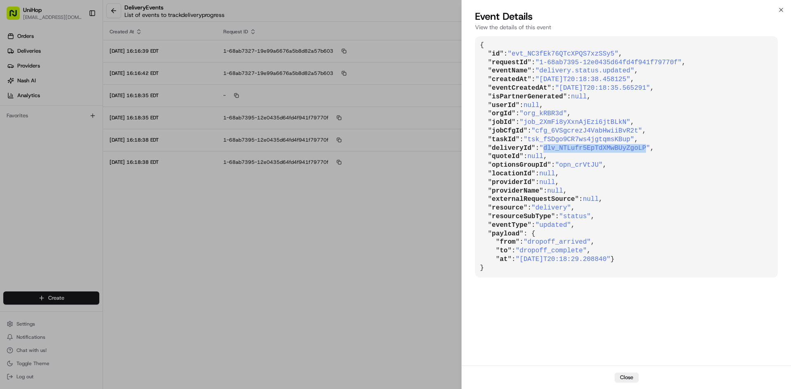
drag, startPoint x: 543, startPoint y: 147, endPoint x: 634, endPoint y: 143, distance: 92.0
click at [634, 146] on span ""dlv_NTLufr5EpTdXMwBUyZgoLP"" at bounding box center [594, 148] width 111 height 7
copy span "dlv_NTLufr5EpTdXMwBUyZgoLP"
